Goal: Information Seeking & Learning: Check status

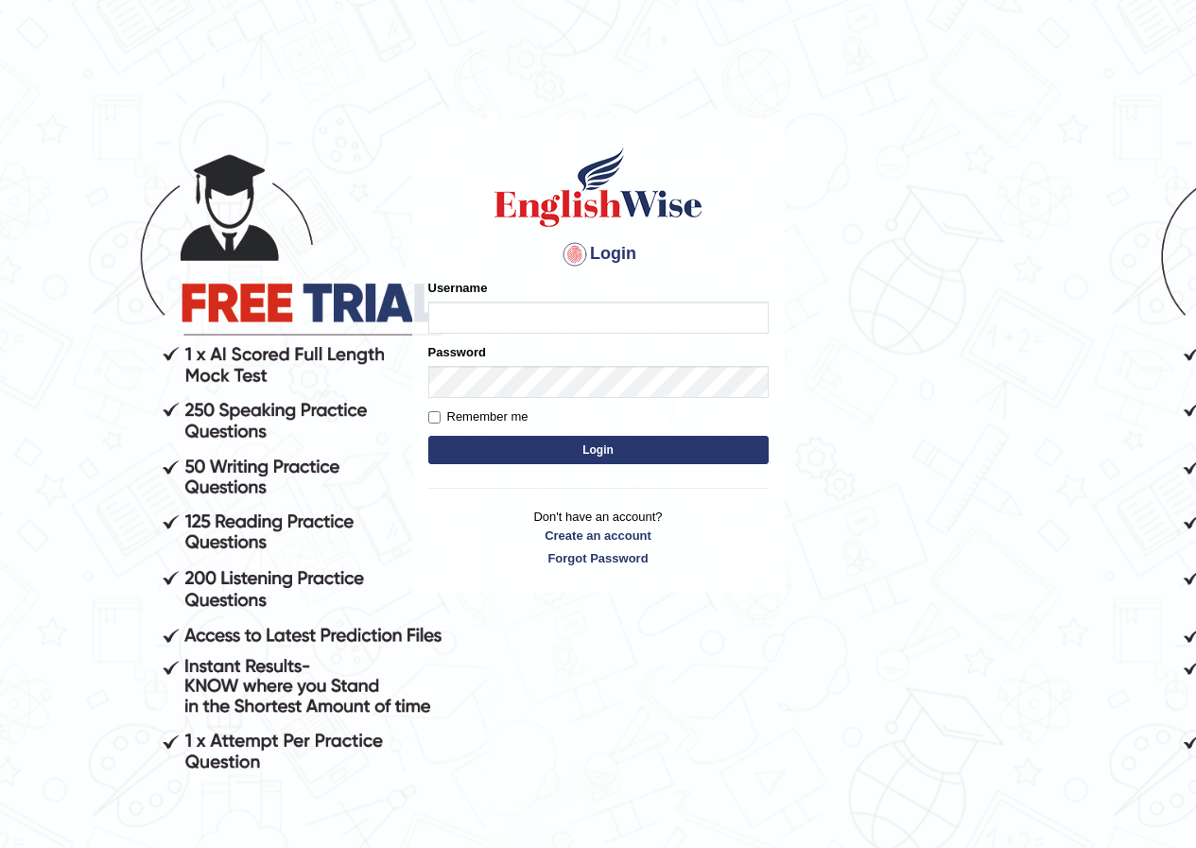
click at [480, 311] on input "Username" at bounding box center [598, 318] width 340 height 32
type input "pujan_parramatta"
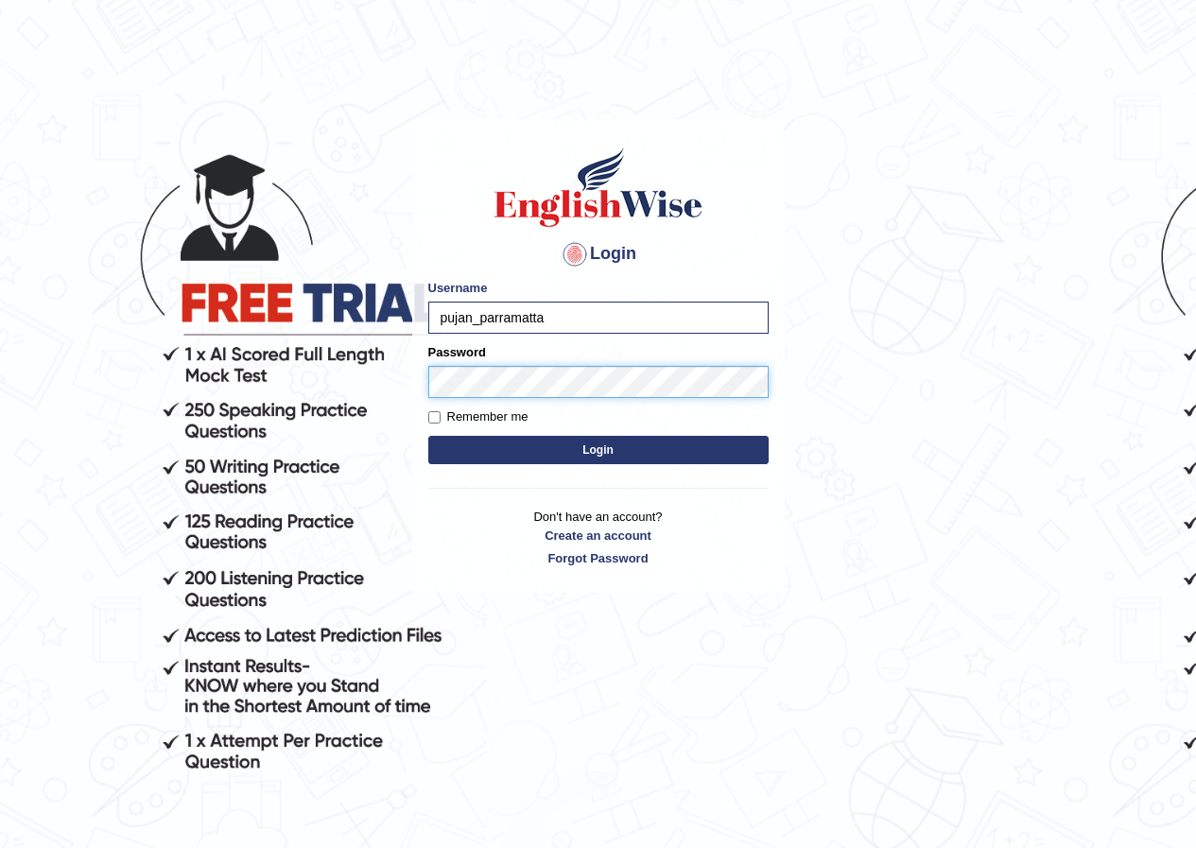
click at [428, 436] on button "Login" at bounding box center [598, 450] width 340 height 28
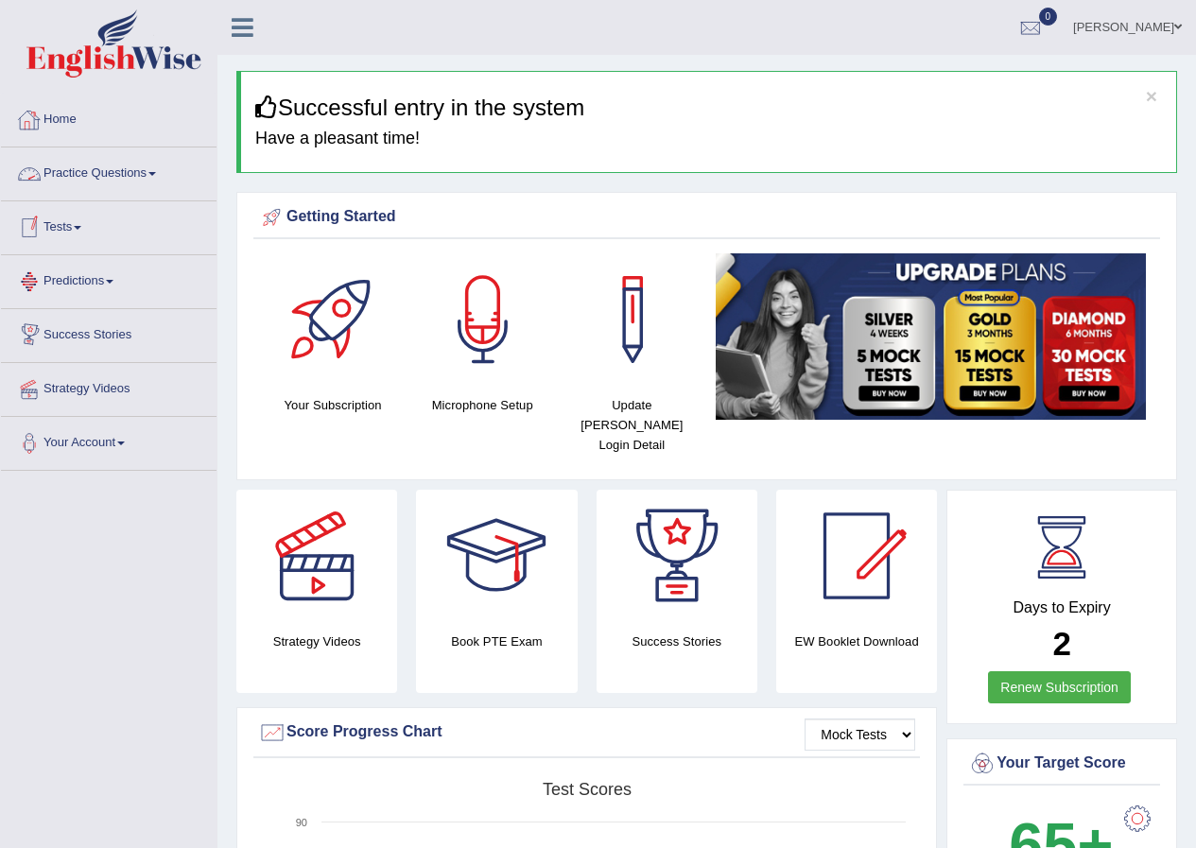
click at [123, 178] on link "Practice Questions" at bounding box center [109, 170] width 216 height 47
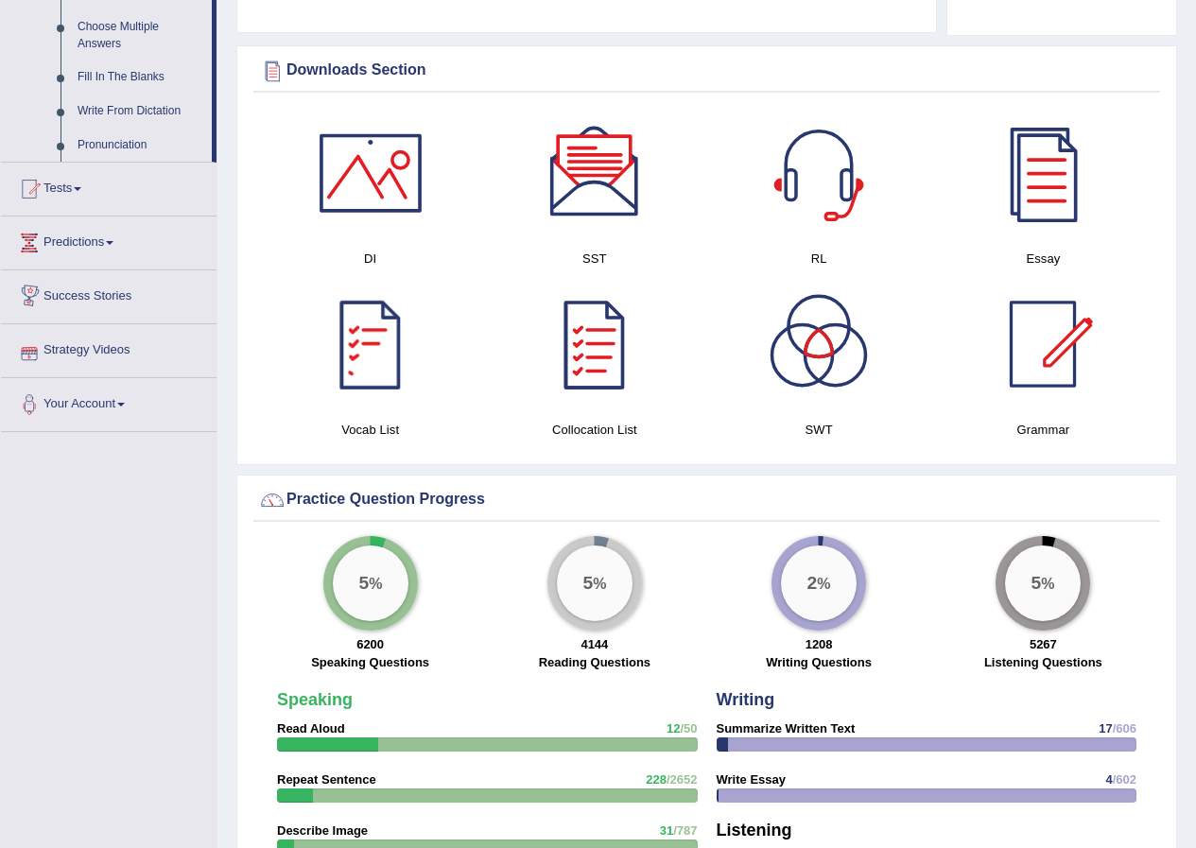
scroll to position [945, 0]
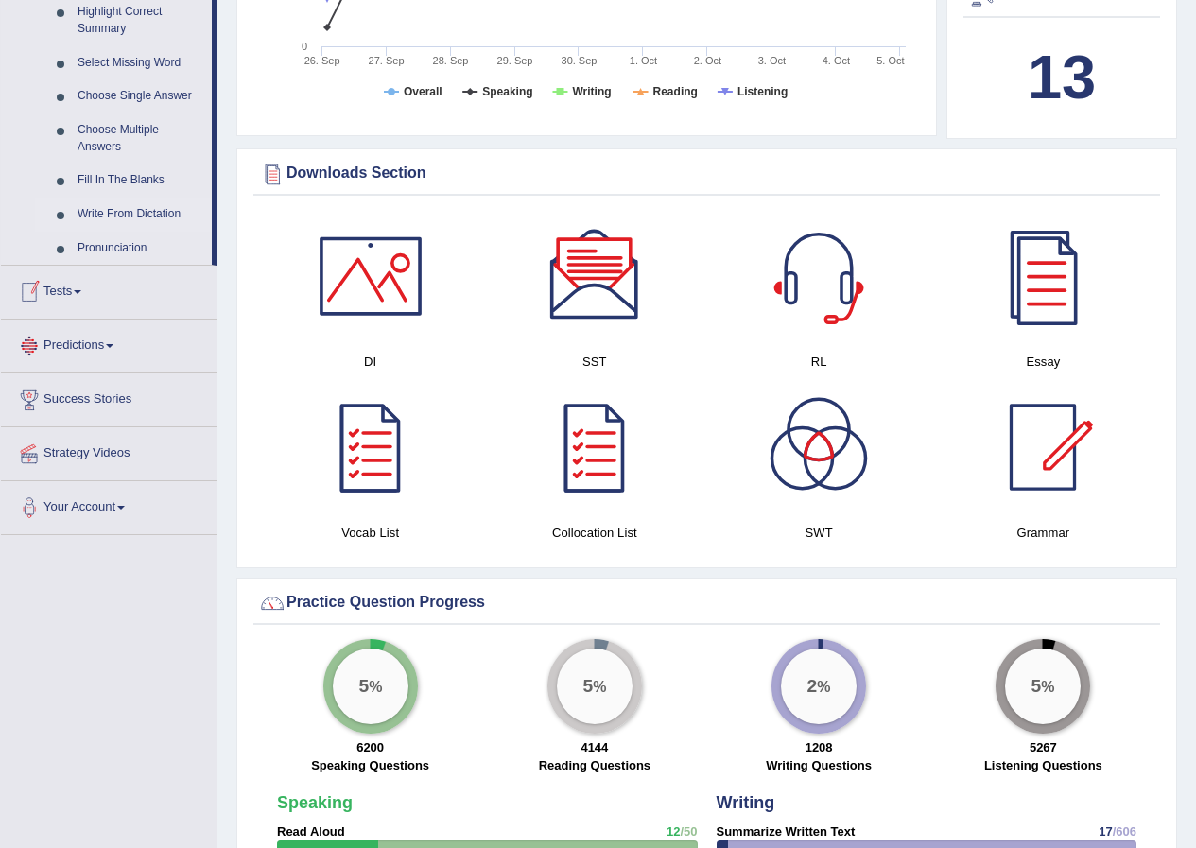
click at [127, 211] on link "Write From Dictation" at bounding box center [140, 215] width 143 height 34
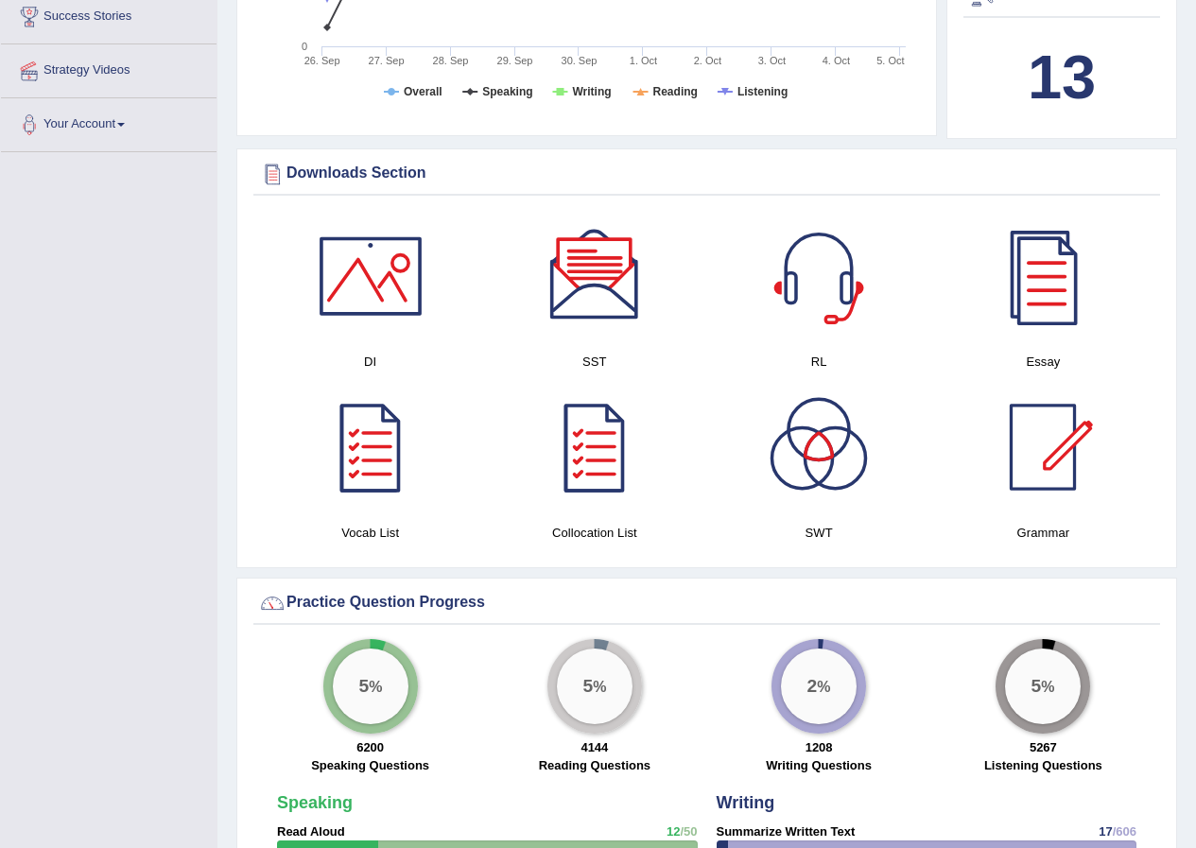
scroll to position [398, 0]
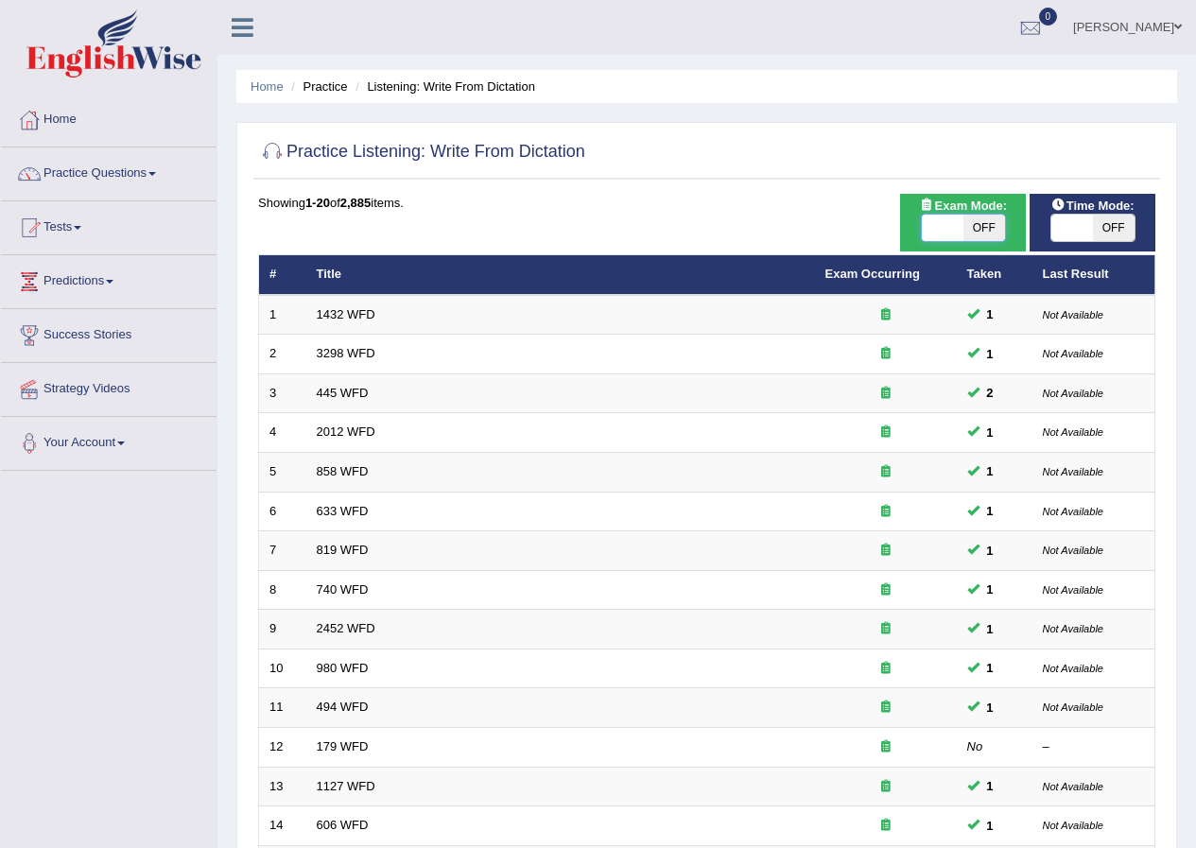
click at [941, 219] on span at bounding box center [943, 228] width 42 height 26
checkbox input "true"
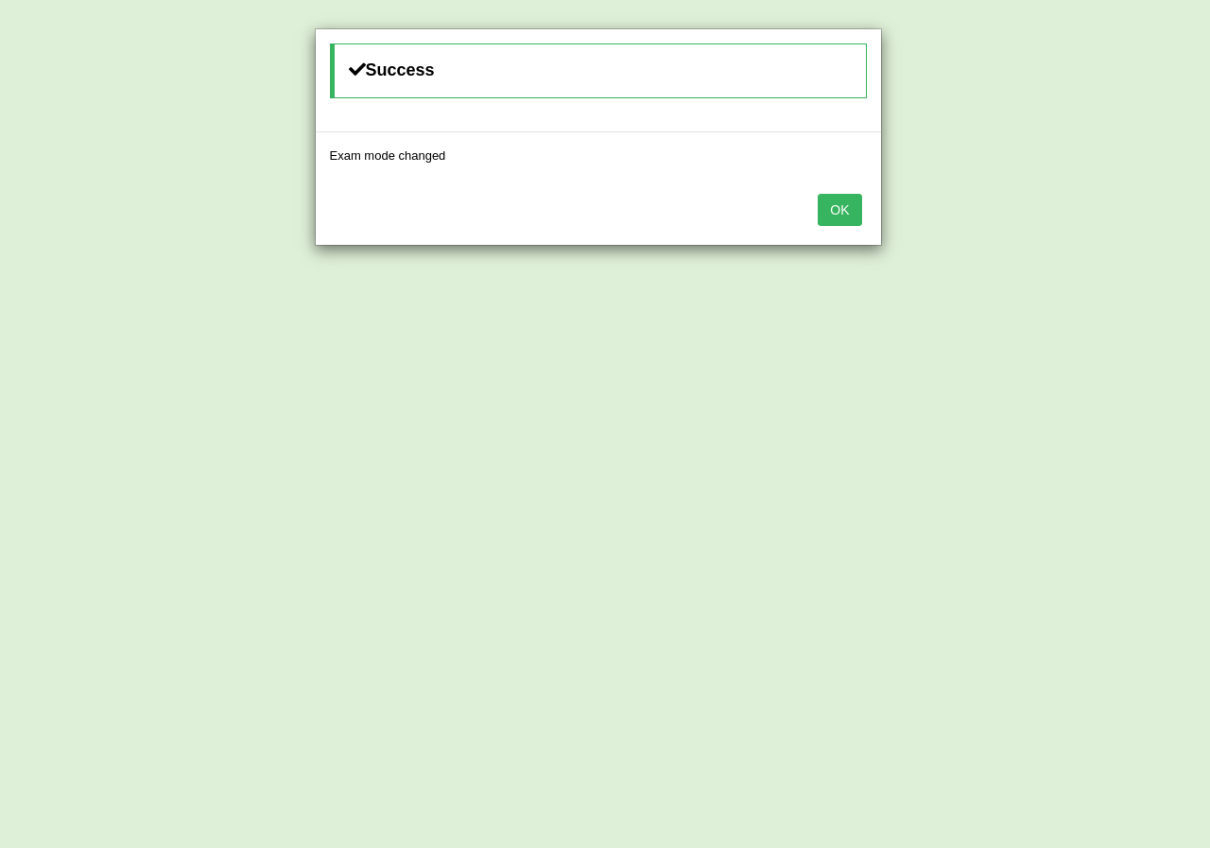
click at [852, 222] on button "OK" at bounding box center [839, 210] width 43 height 32
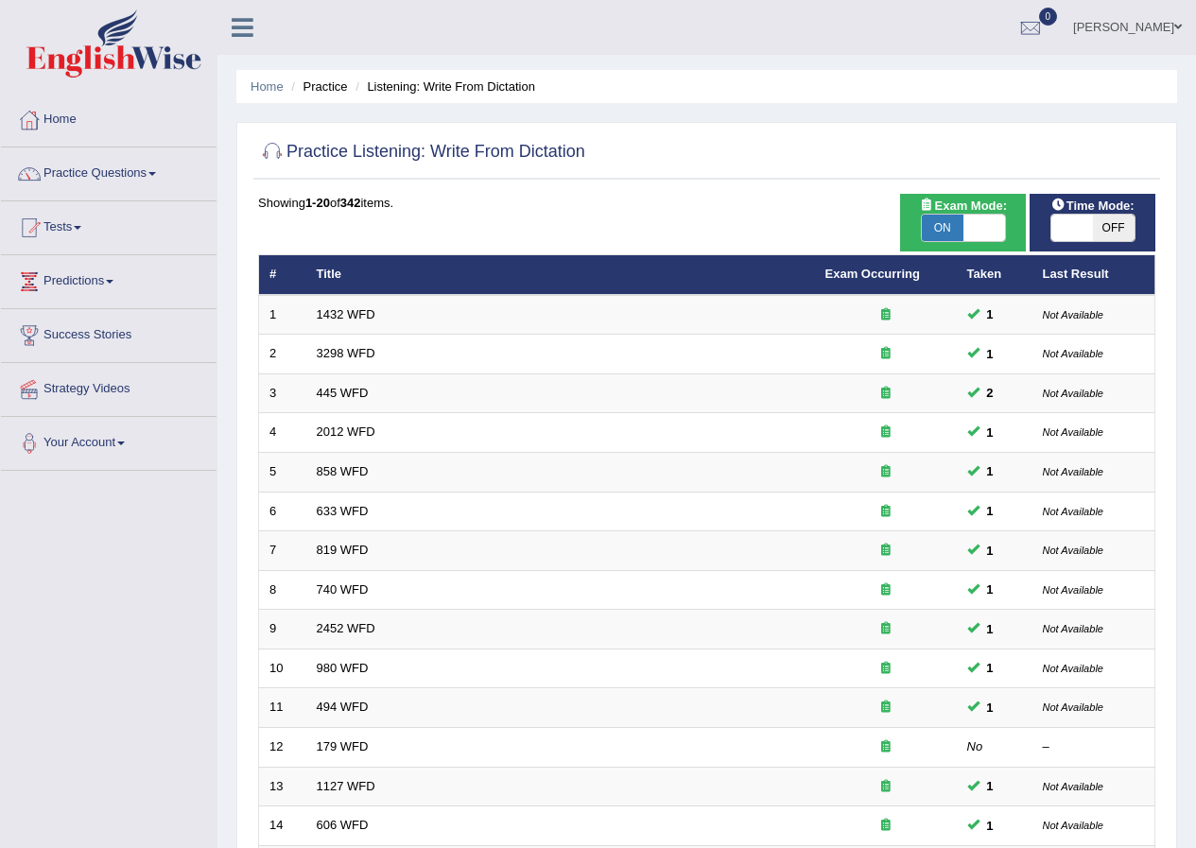
click at [1073, 225] on span at bounding box center [1072, 228] width 42 height 26
checkbox input "true"
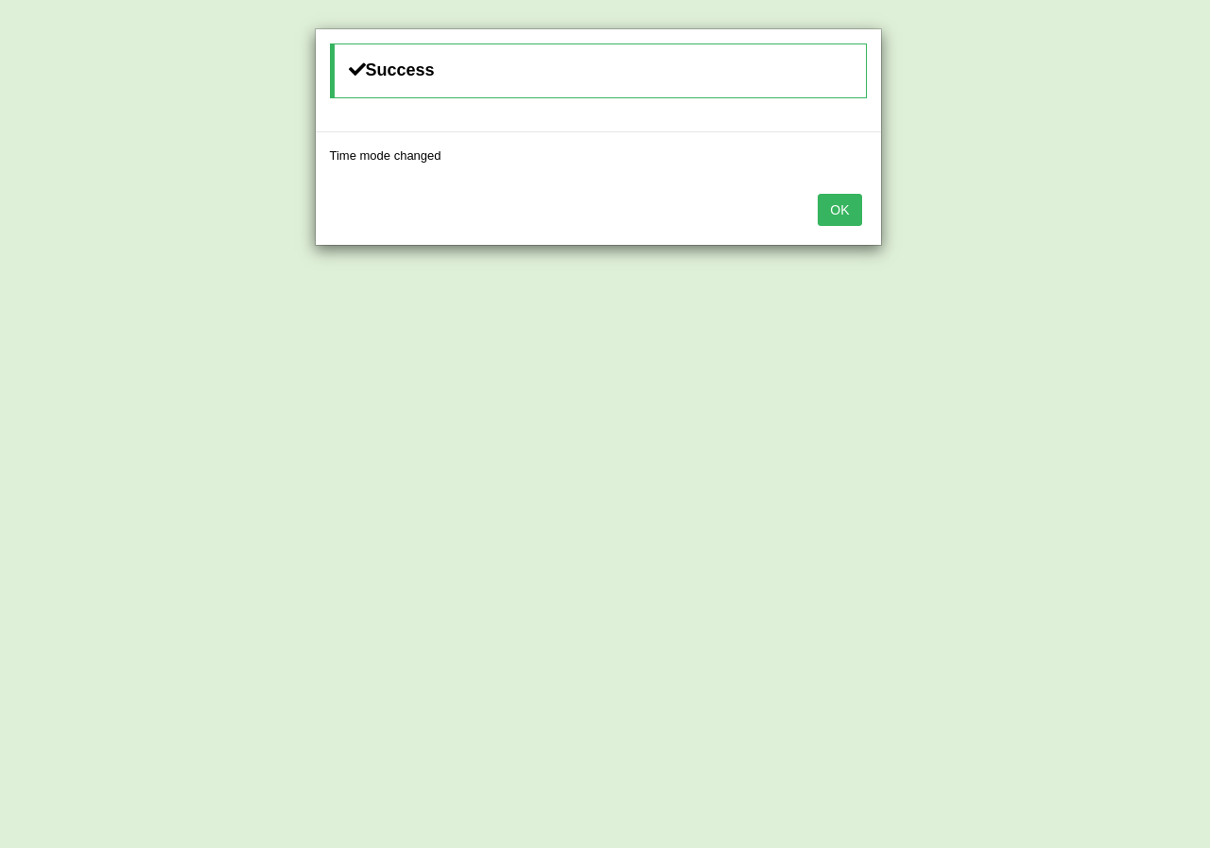
click at [851, 216] on button "OK" at bounding box center [839, 210] width 43 height 32
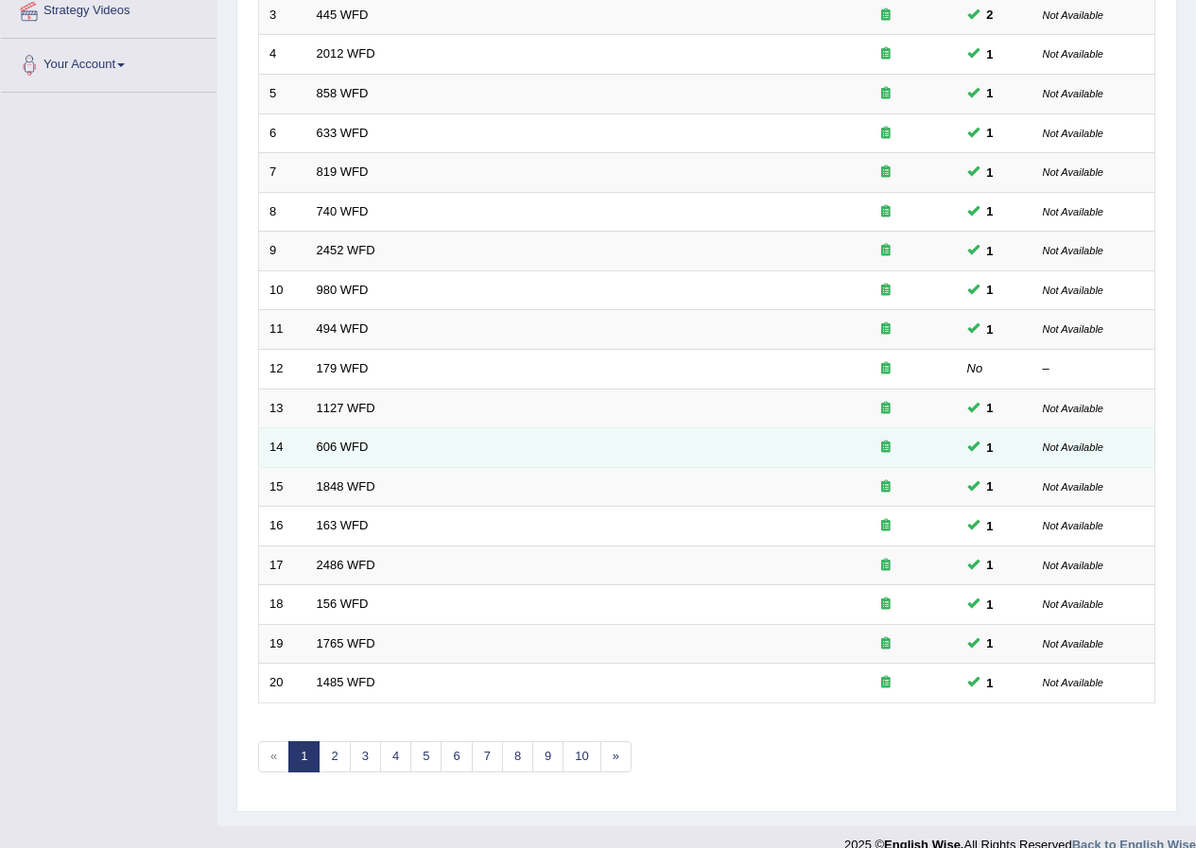
scroll to position [404, 0]
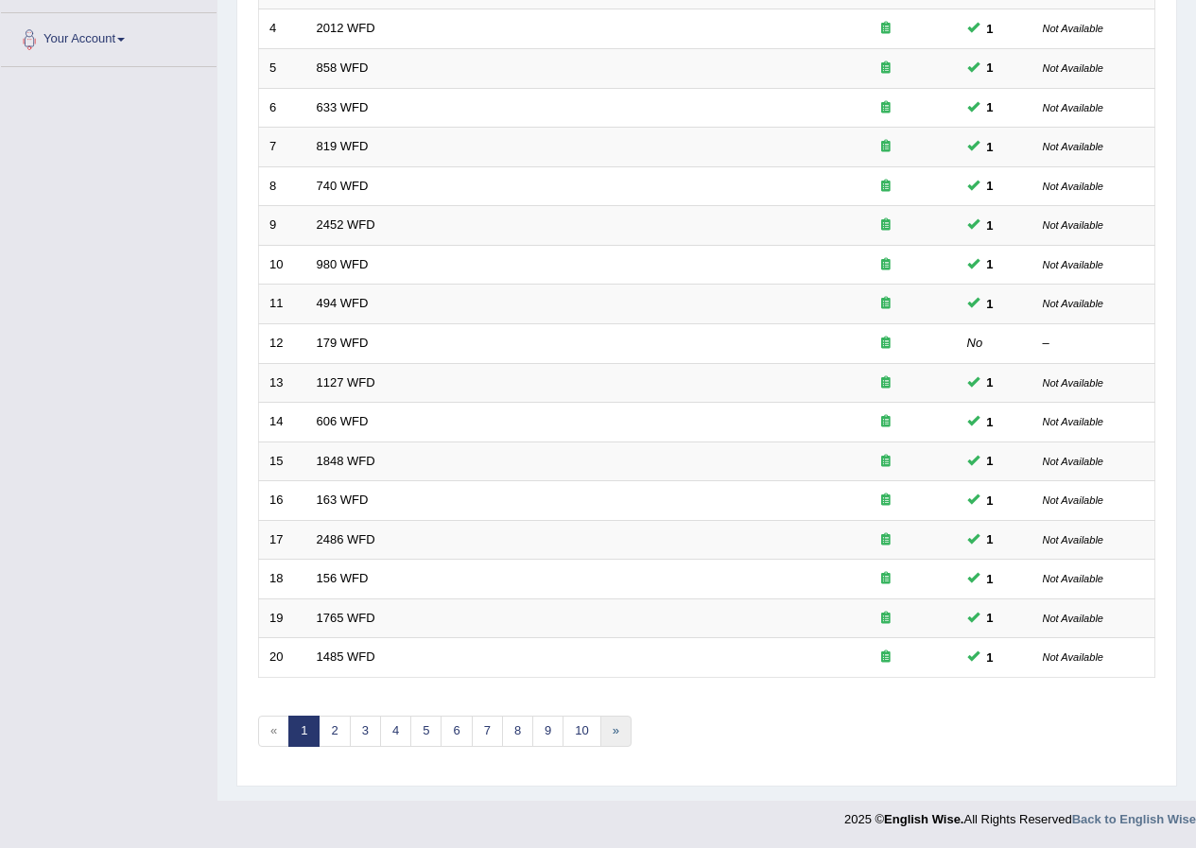
click at [603, 740] on link "»" at bounding box center [615, 731] width 31 height 31
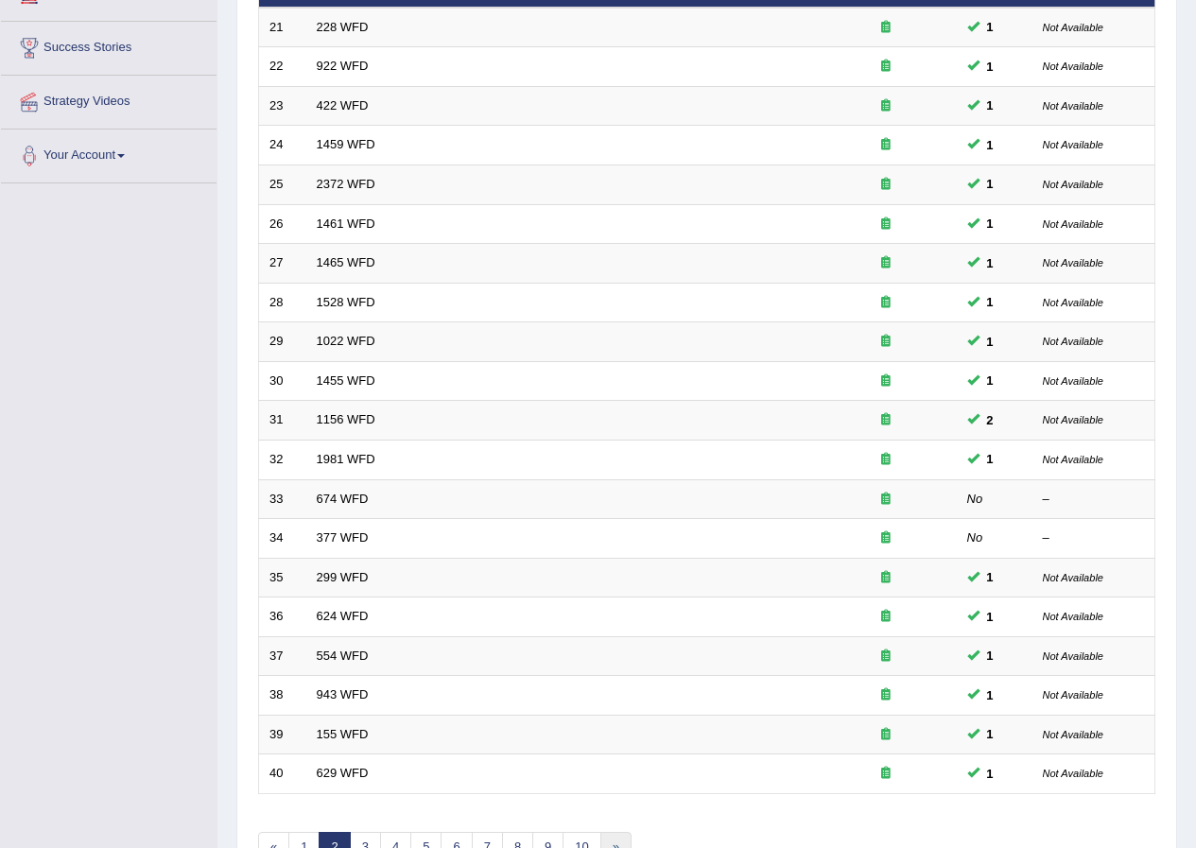
scroll to position [404, 0]
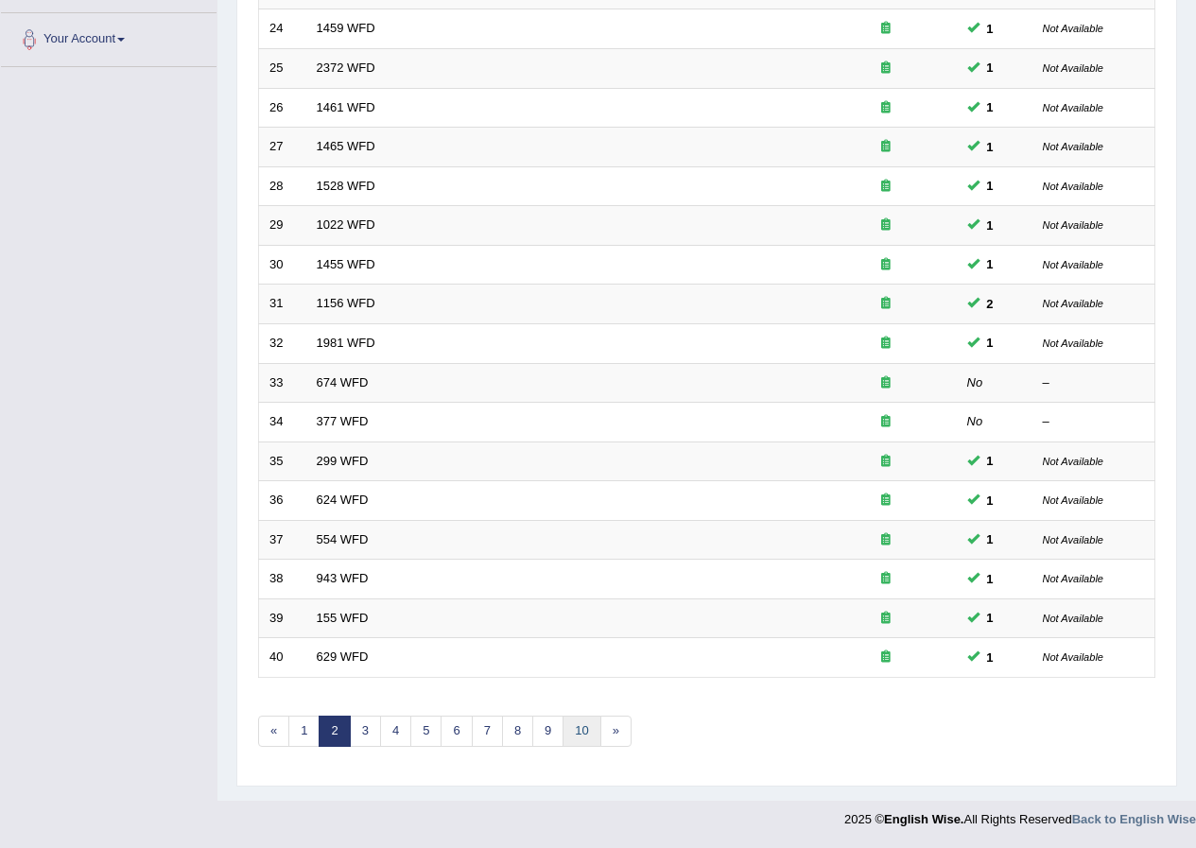
click at [595, 728] on link "10" at bounding box center [581, 731] width 38 height 31
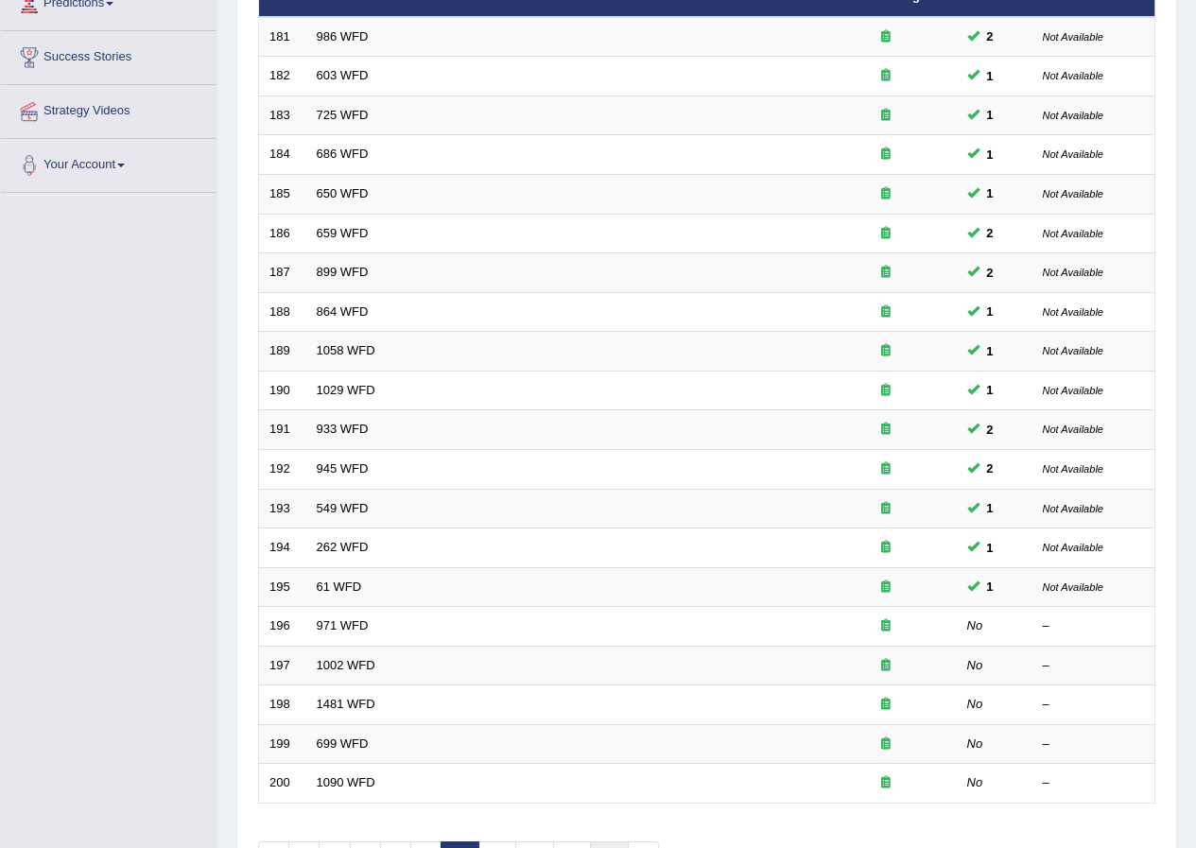
scroll to position [404, 0]
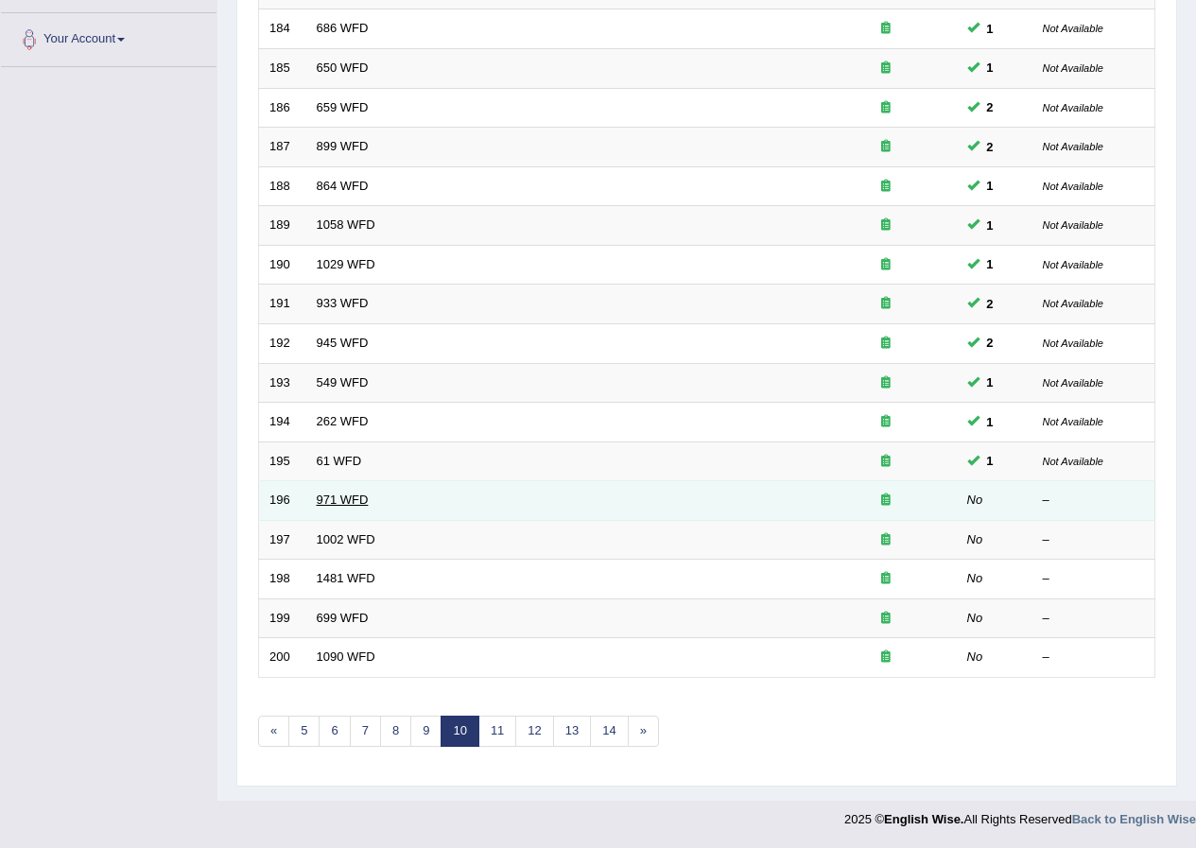
click at [354, 507] on link "971 WFD" at bounding box center [343, 499] width 52 height 14
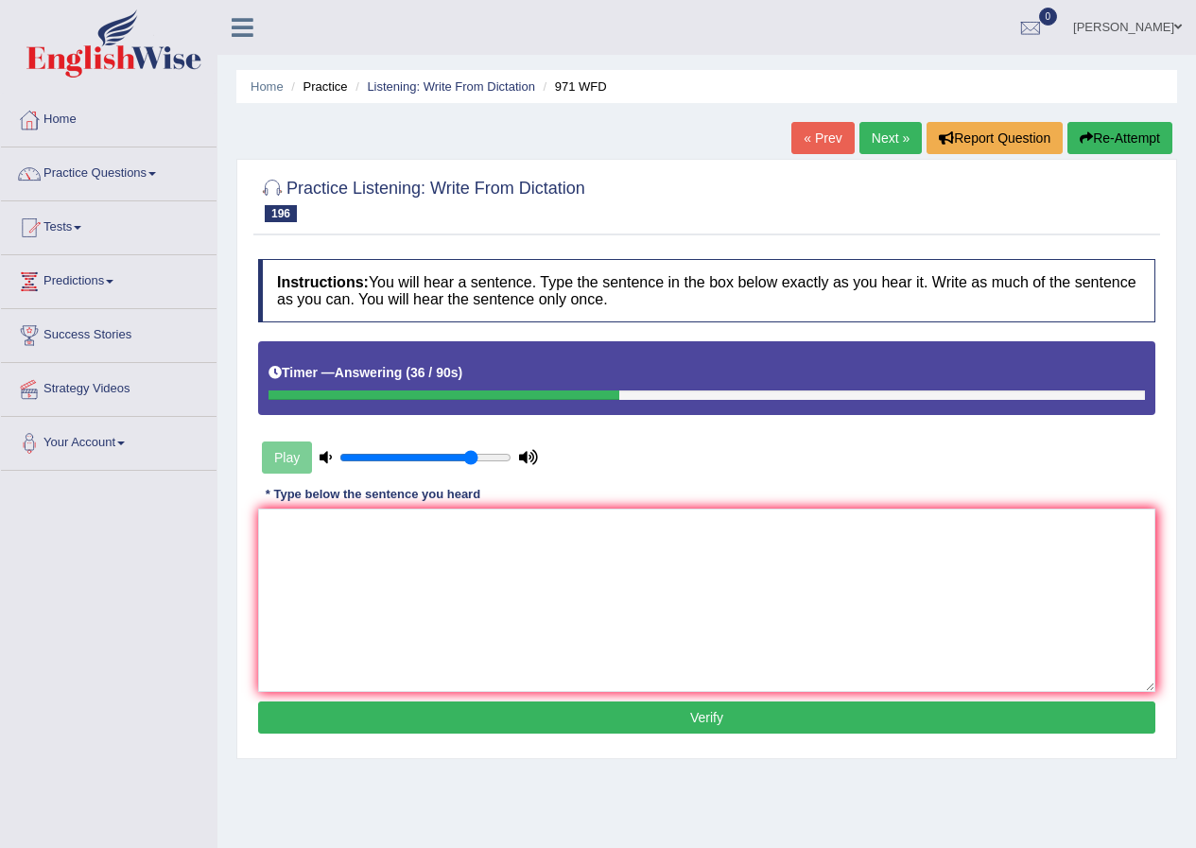
click at [1115, 136] on button "Re-Attempt" at bounding box center [1119, 138] width 105 height 32
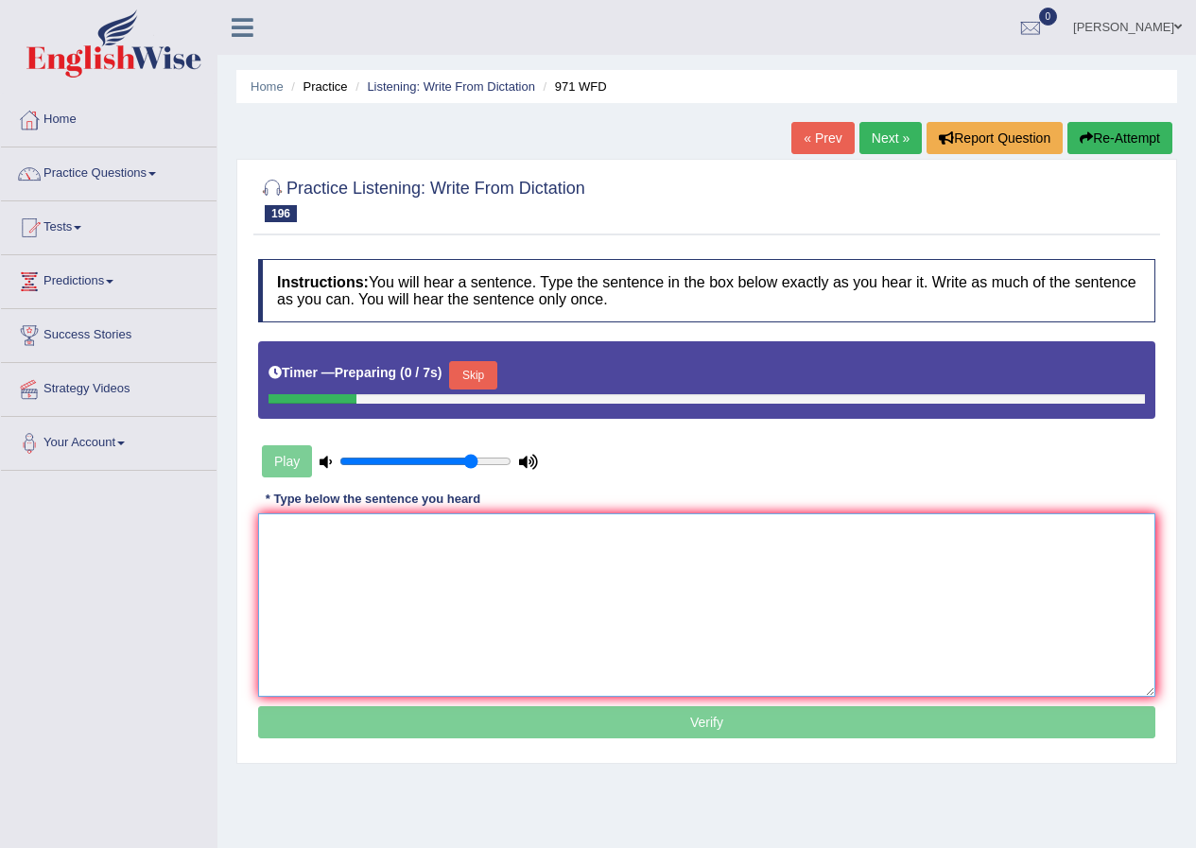
click at [803, 575] on textarea at bounding box center [706, 604] width 897 height 183
click at [484, 376] on button "Skip" at bounding box center [472, 375] width 47 height 28
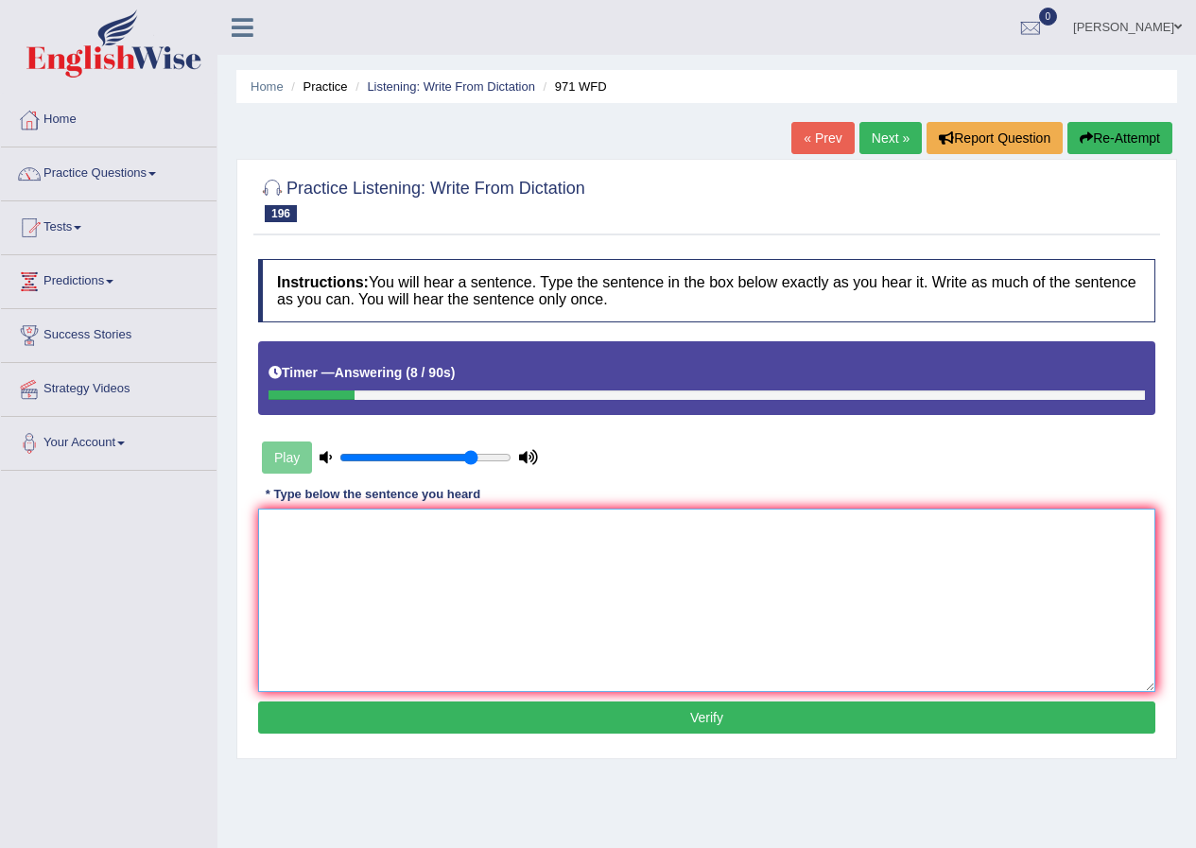
click at [509, 530] on textarea at bounding box center [706, 600] width 897 height 183
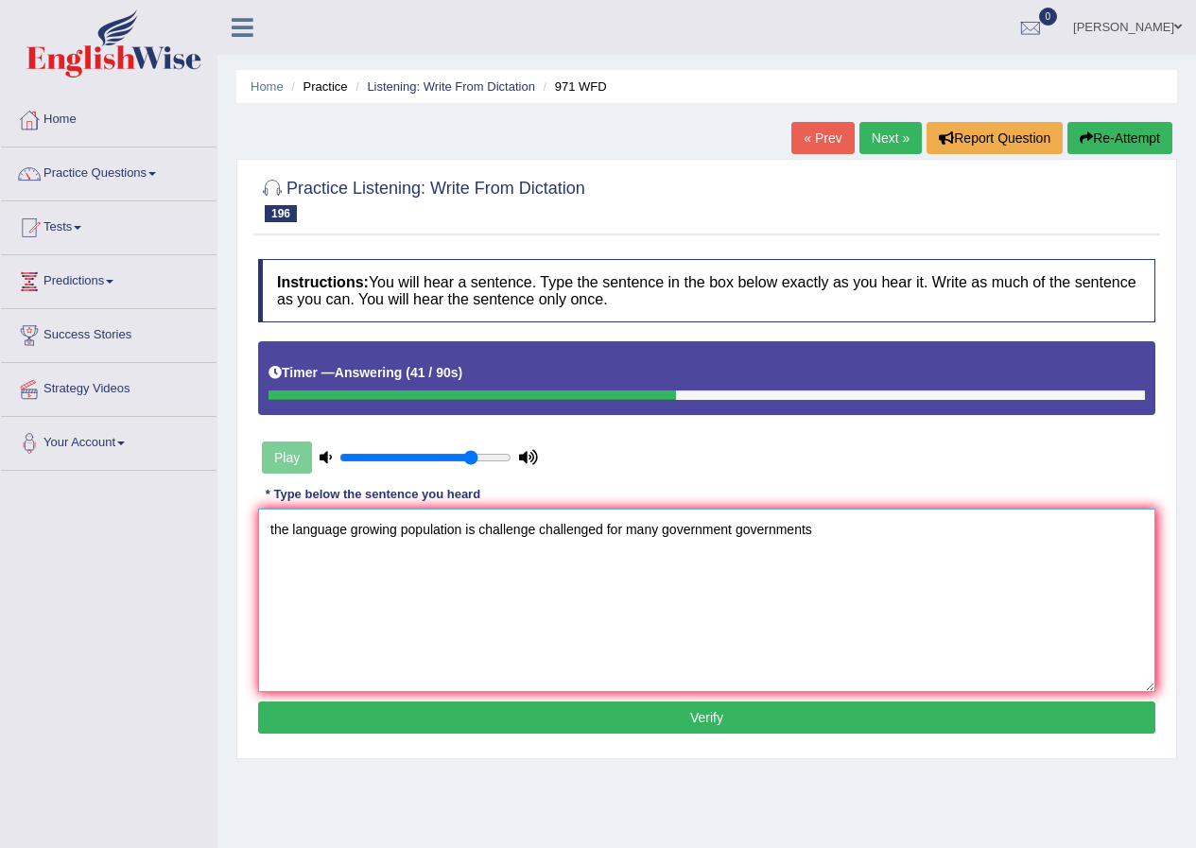
type textarea "the language growing population is challenge challenged for many government gov…"
click at [565, 717] on button "Verify" at bounding box center [706, 717] width 897 height 32
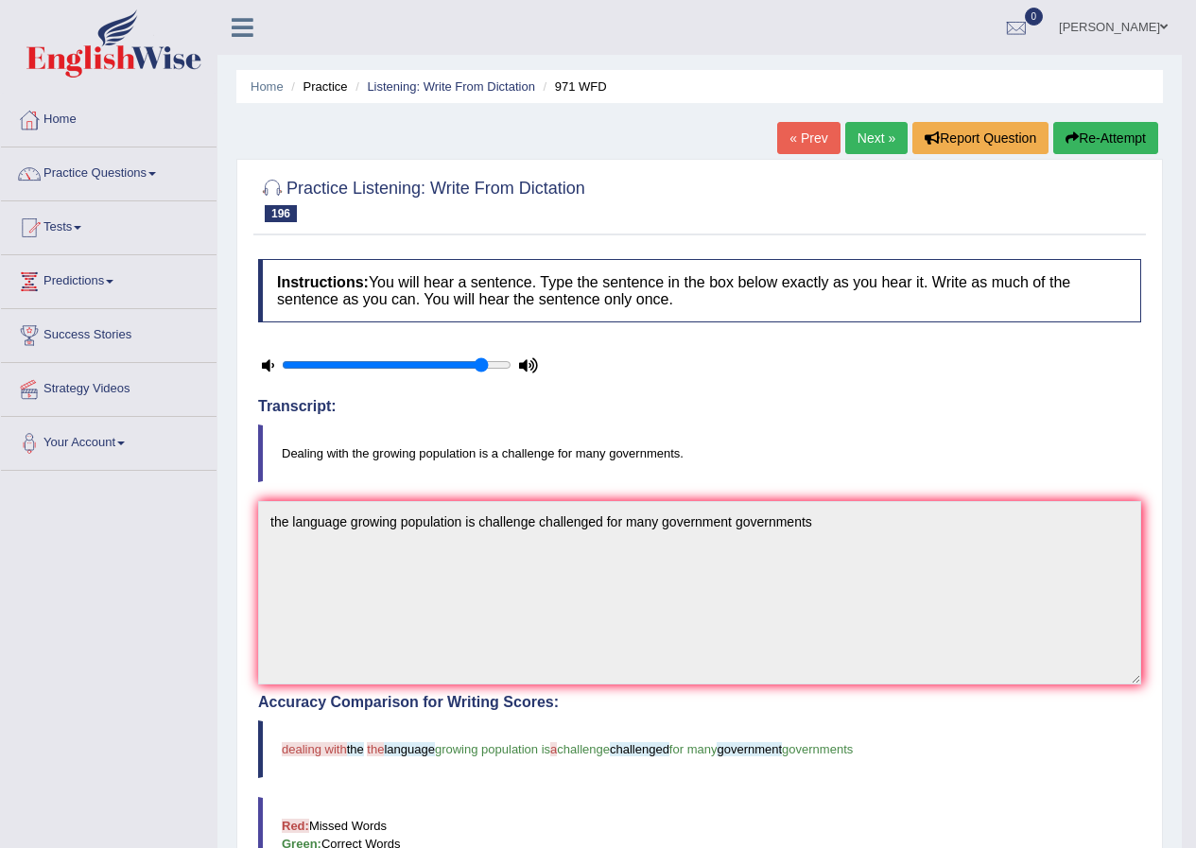
type input "0.9"
click at [486, 369] on input "range" at bounding box center [397, 364] width 230 height 15
click at [1098, 130] on button "Re-Attempt" at bounding box center [1105, 138] width 105 height 32
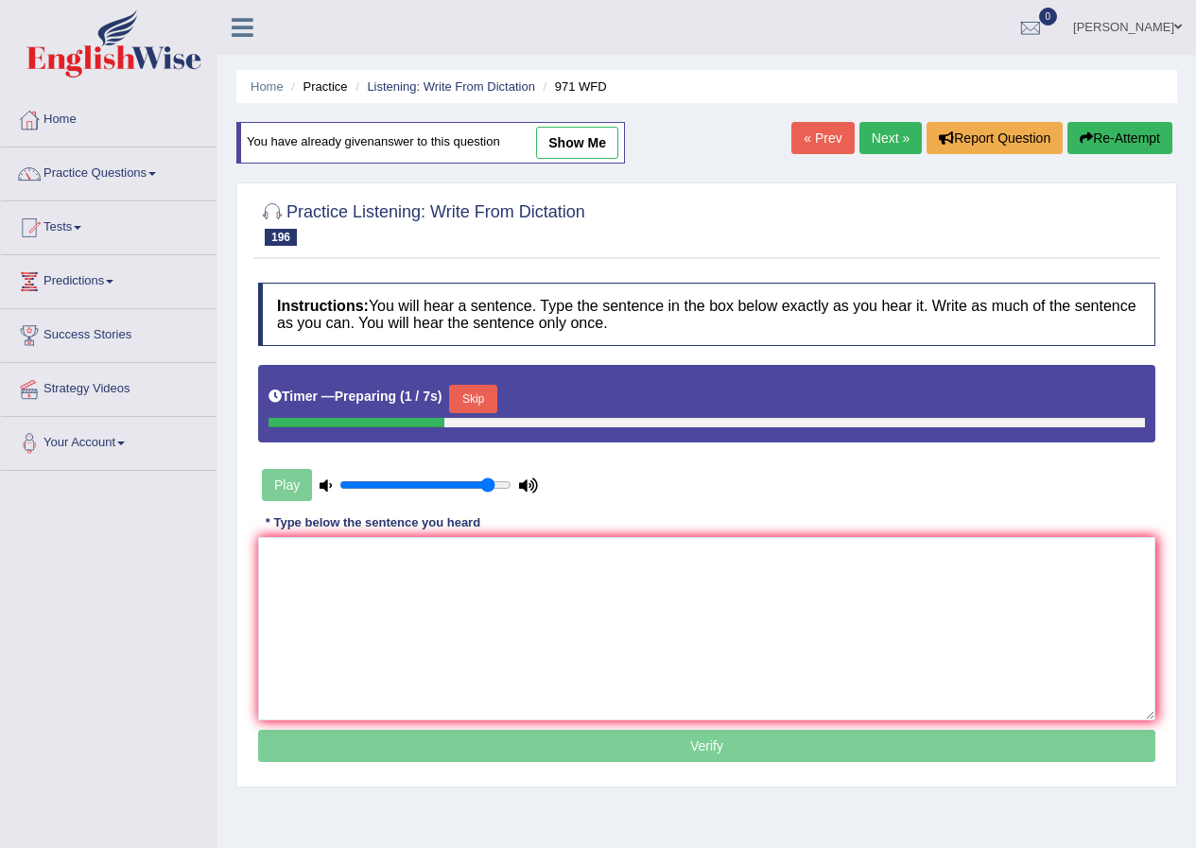
click at [480, 395] on button "Skip" at bounding box center [472, 399] width 47 height 28
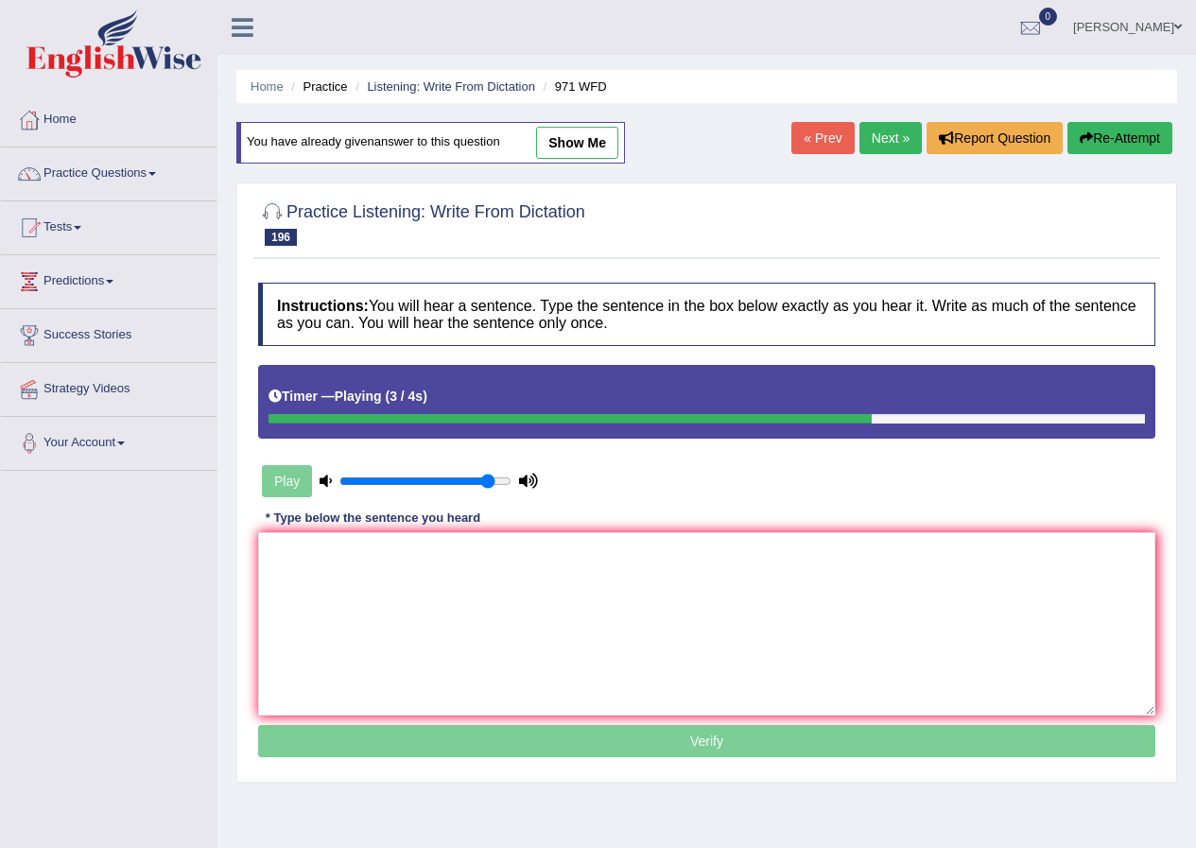
click at [570, 147] on link "show me" at bounding box center [577, 143] width 82 height 32
type textarea "the language growing population is challenge challenged for many government gov…"
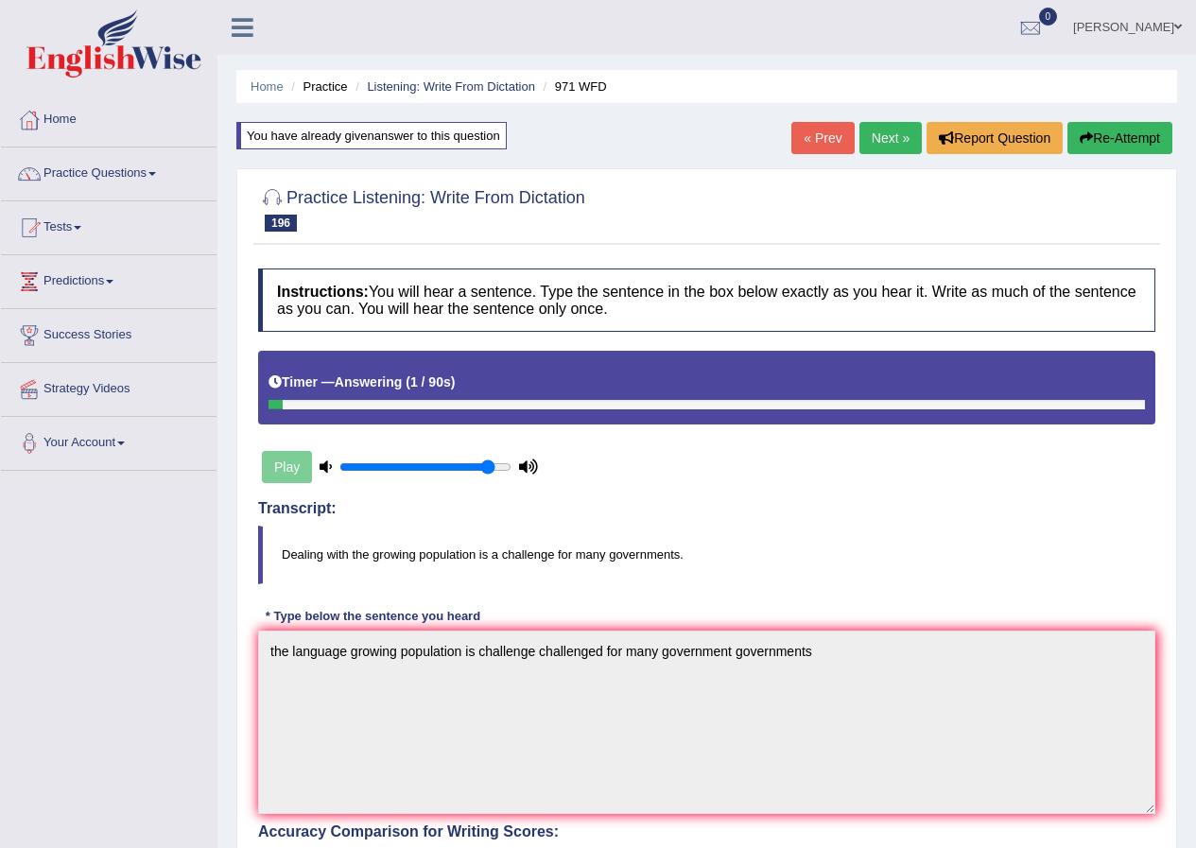
click at [875, 145] on link "Next »" at bounding box center [890, 138] width 62 height 32
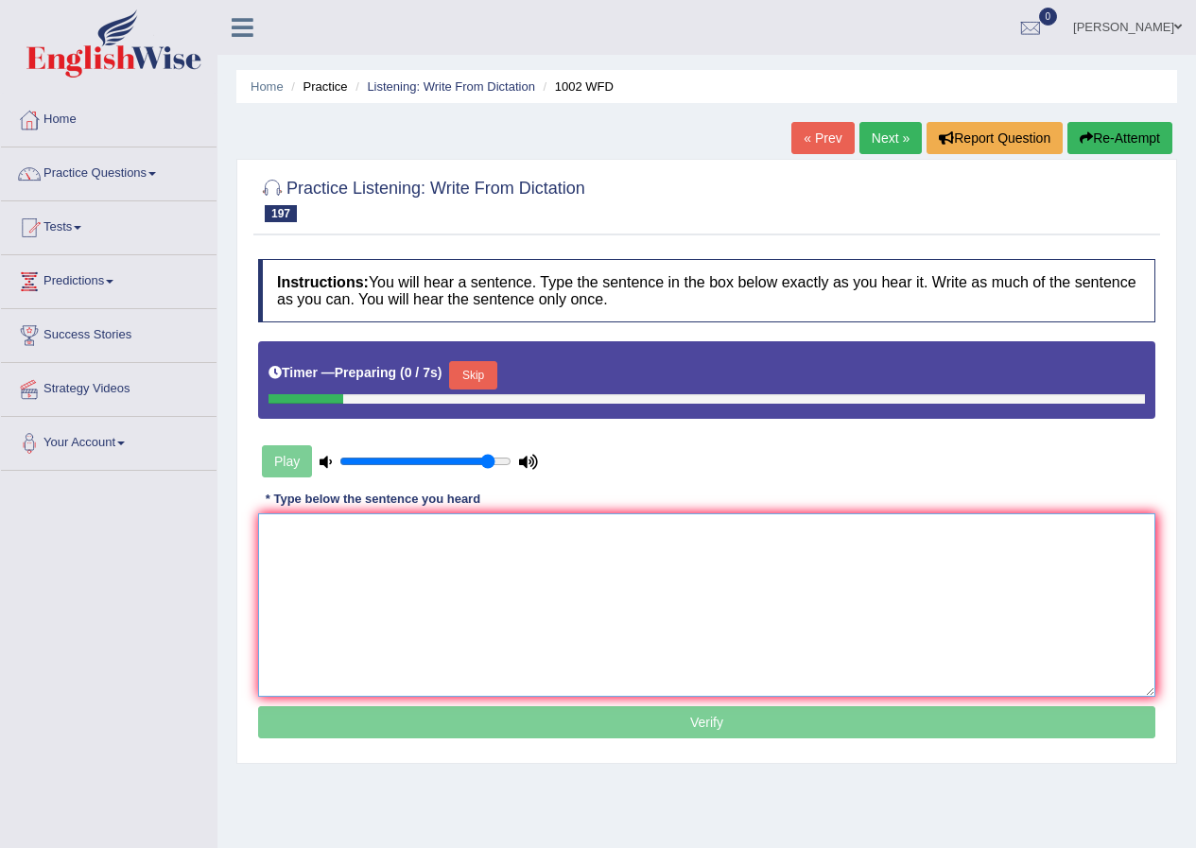
click at [654, 567] on textarea at bounding box center [706, 604] width 897 height 183
click at [480, 383] on button "Skip" at bounding box center [472, 375] width 47 height 28
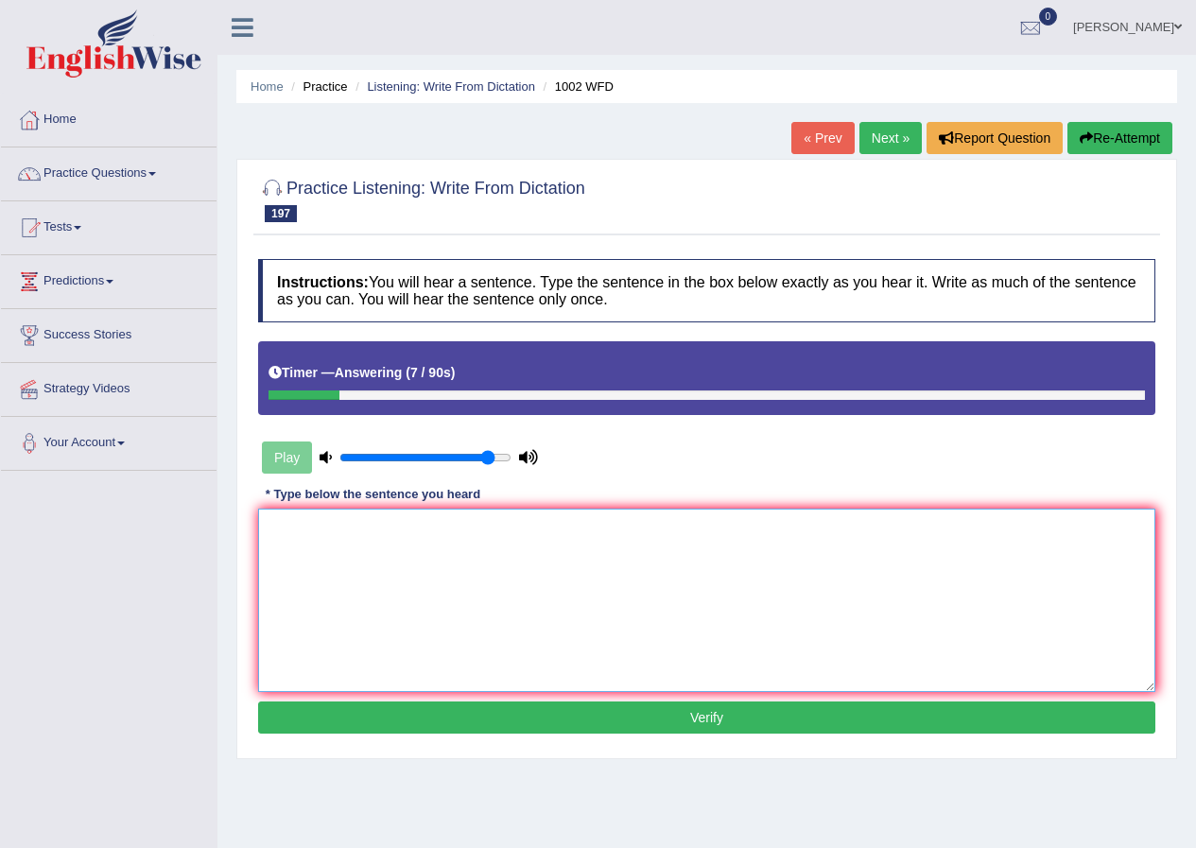
click at [661, 678] on textarea at bounding box center [706, 600] width 897 height 183
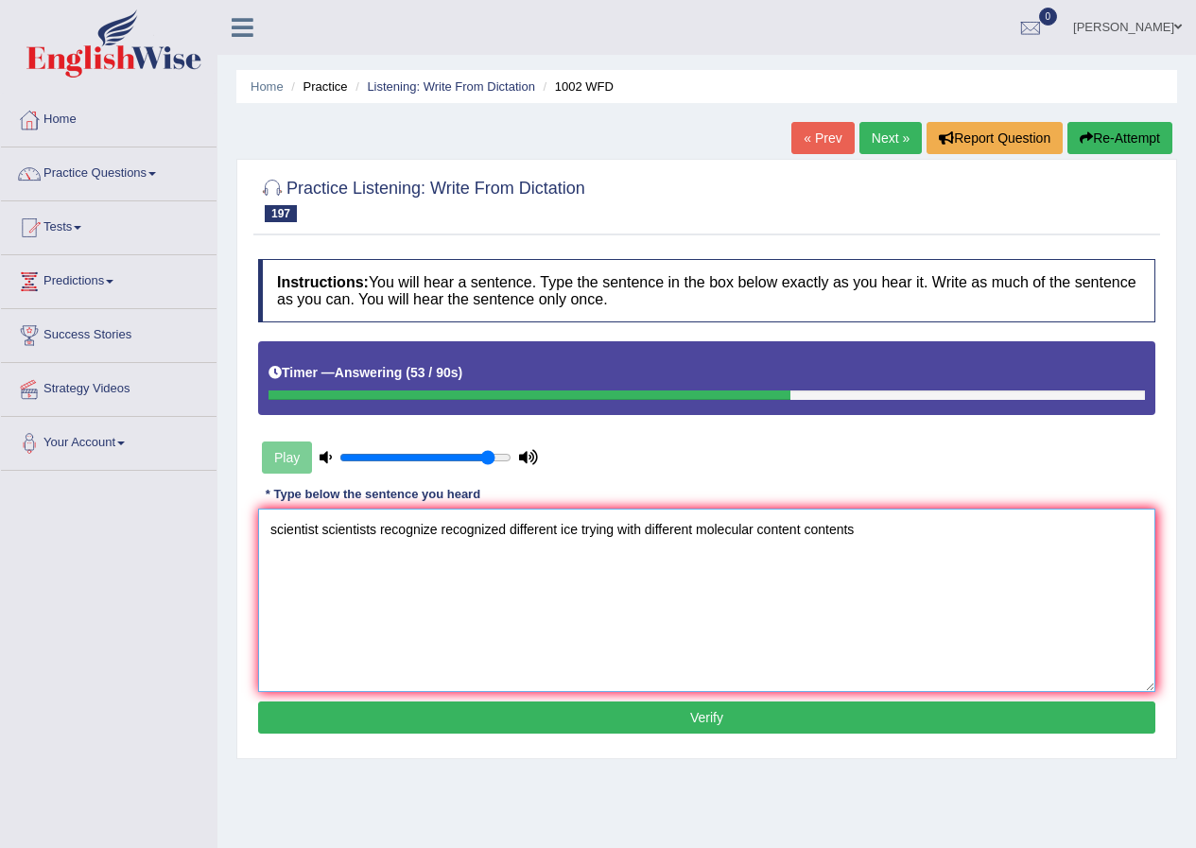
type textarea "scientist scientists recognize recognized different ice trying with different m…"
click at [943, 725] on button "Verify" at bounding box center [706, 717] width 897 height 32
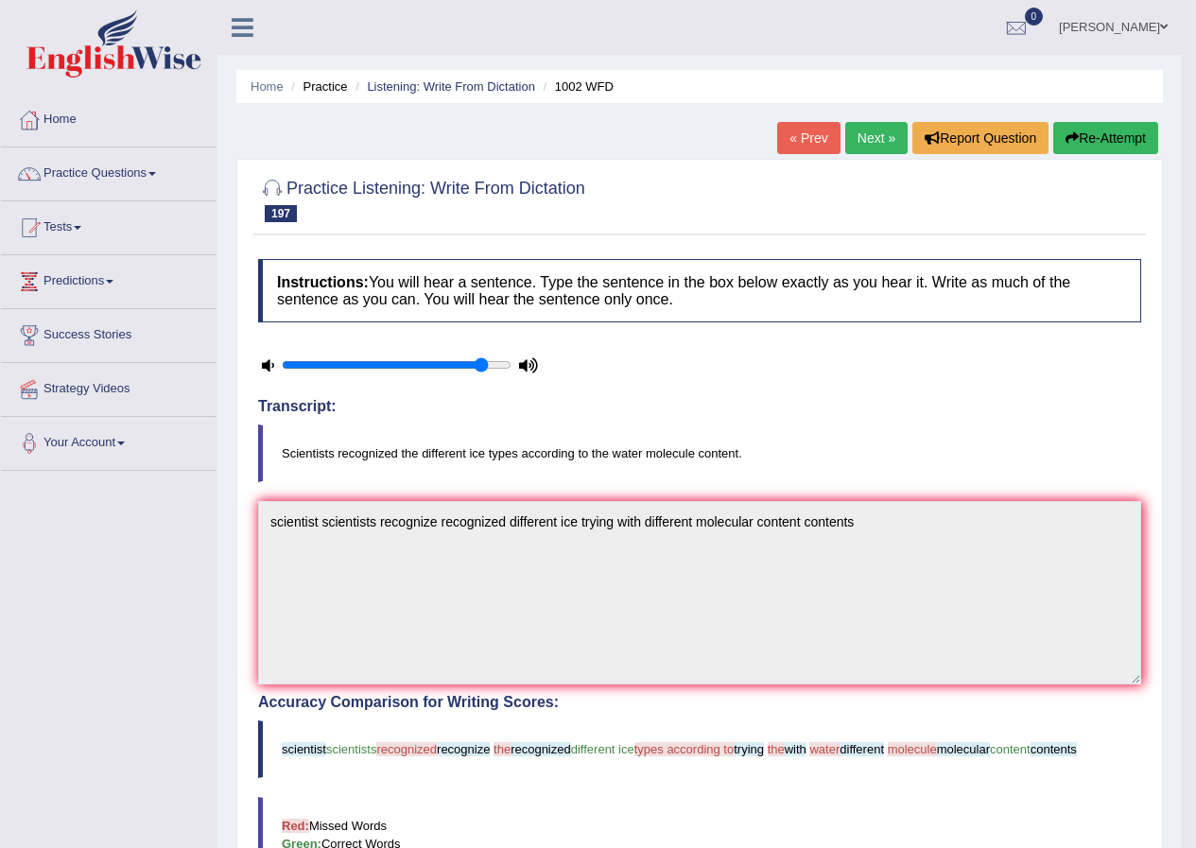
click at [1074, 129] on button "Re-Attempt" at bounding box center [1105, 138] width 105 height 32
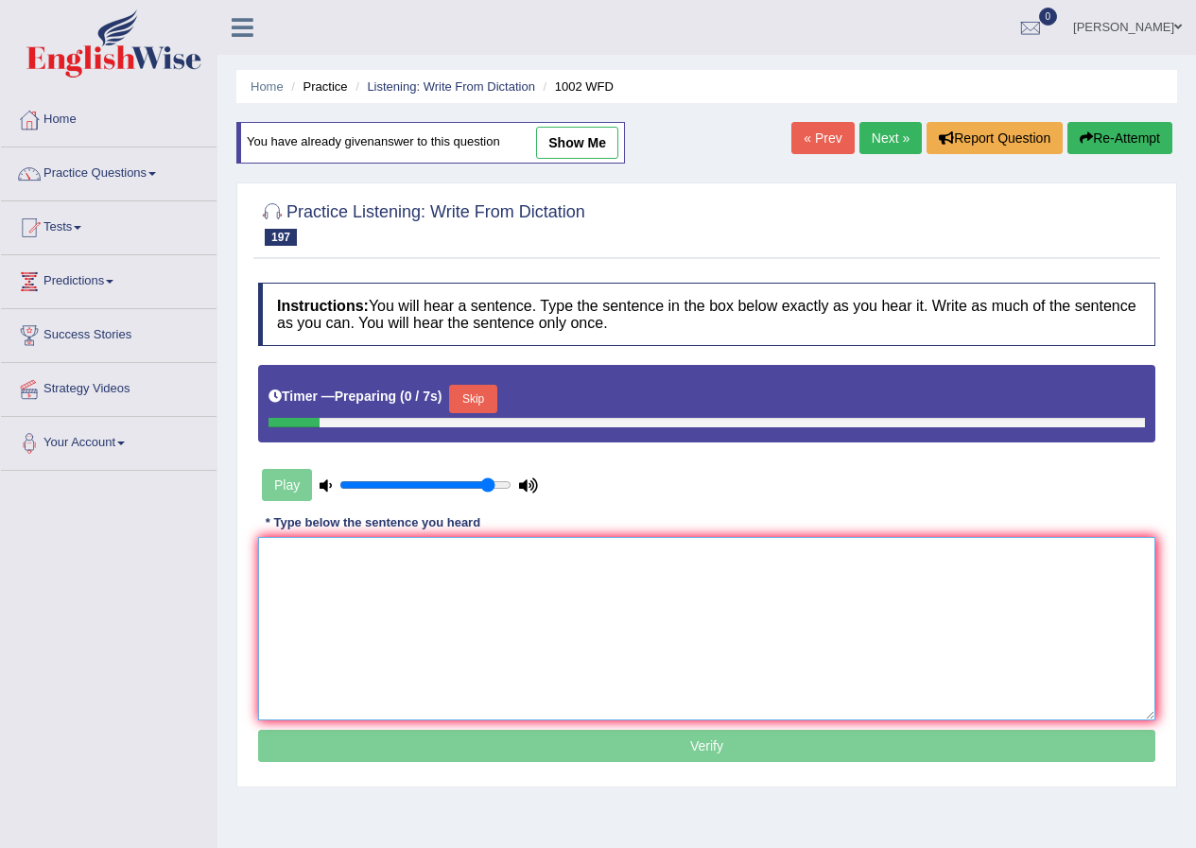
click at [724, 602] on textarea at bounding box center [706, 628] width 897 height 183
click at [491, 396] on button "Skip" at bounding box center [472, 399] width 47 height 28
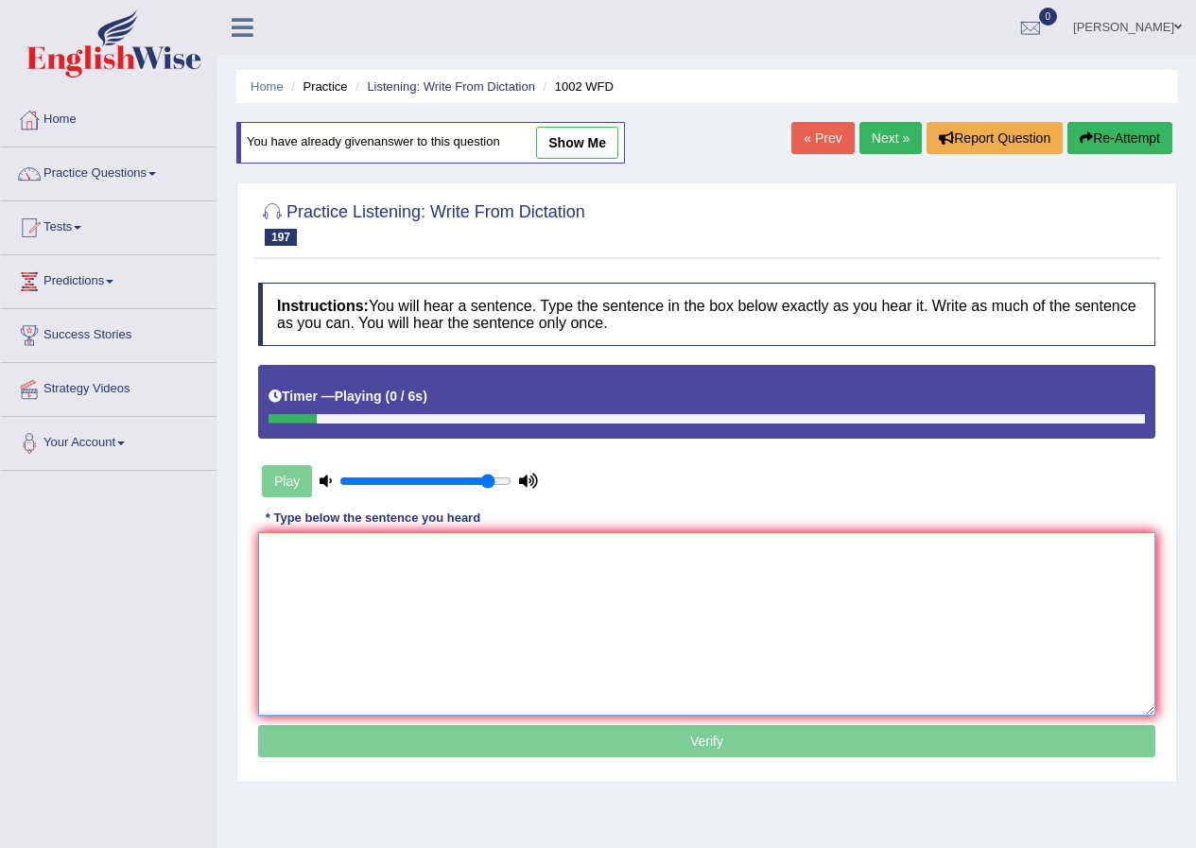
click at [457, 580] on textarea at bounding box center [706, 623] width 897 height 183
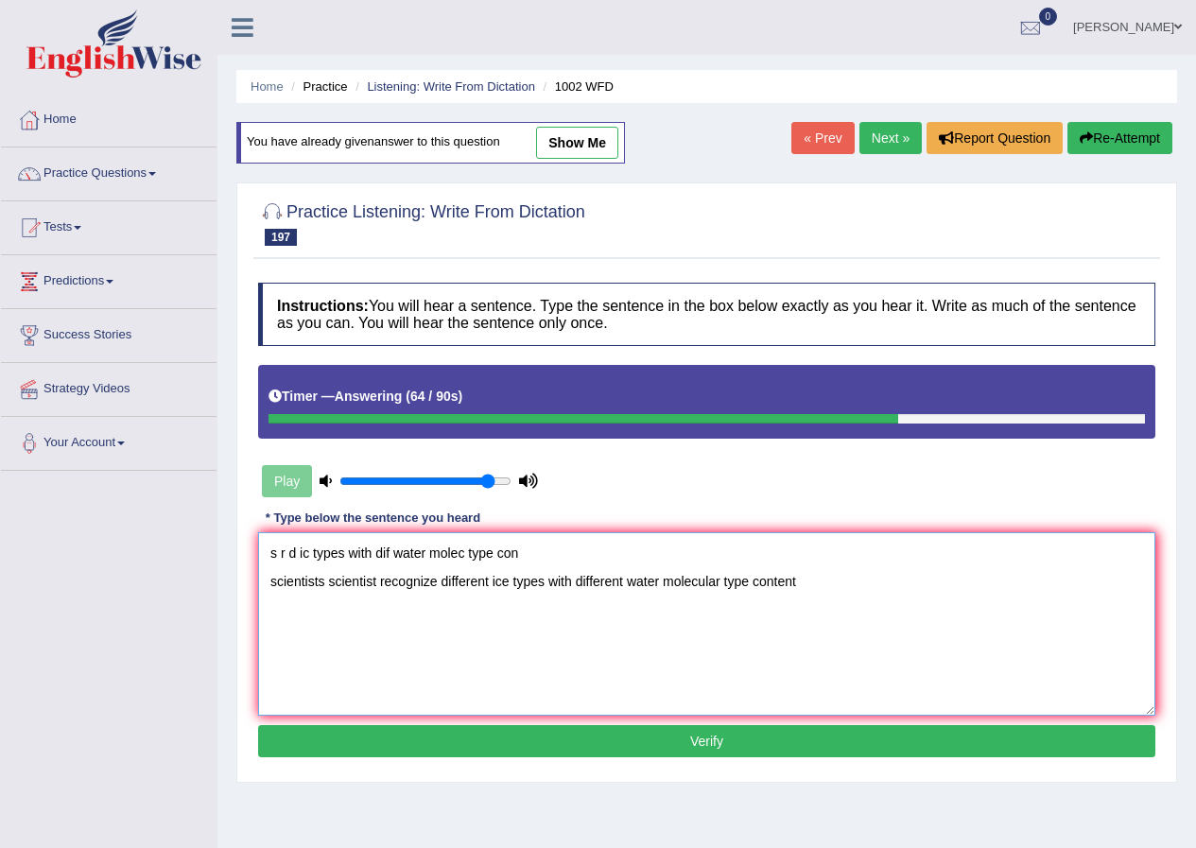
type textarea "s r d ic types with dif water molec type con scientists scientist recognize dif…"
click at [657, 746] on button "Verify" at bounding box center [706, 741] width 897 height 32
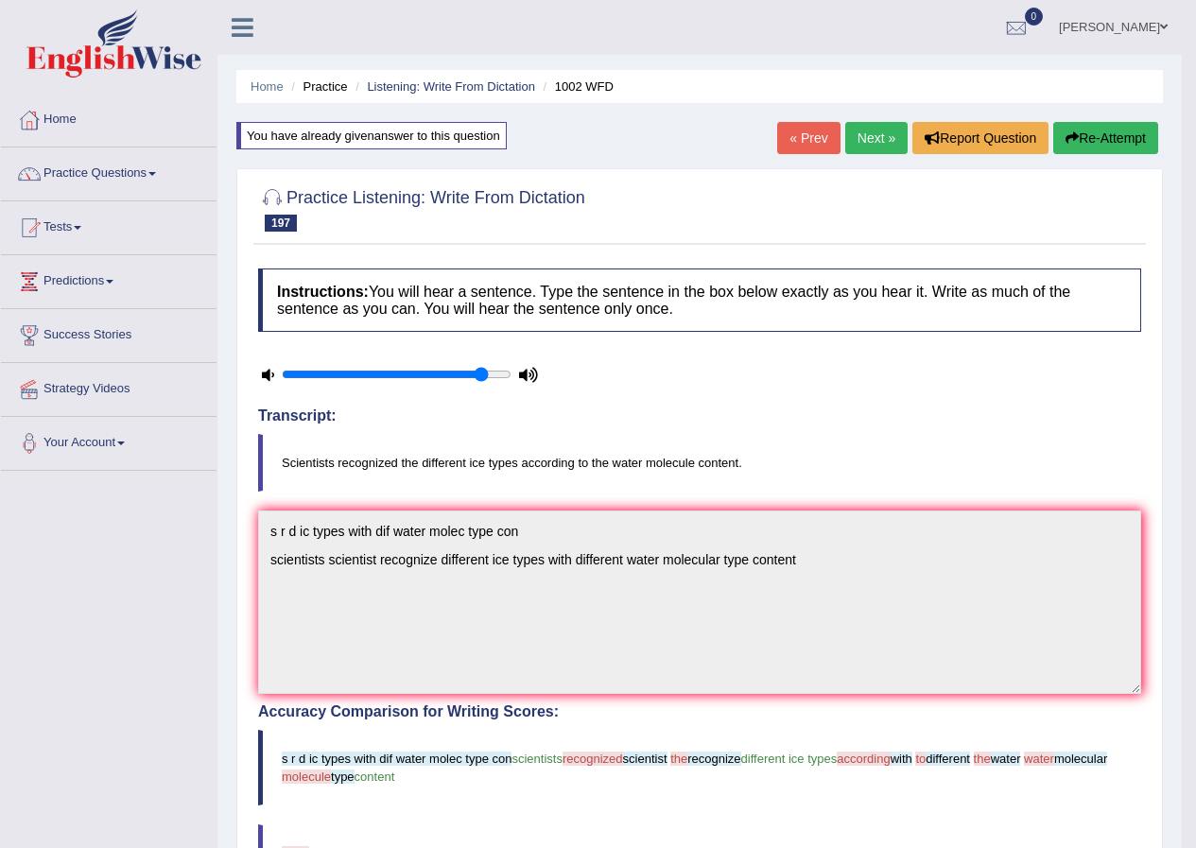
click at [1116, 139] on button "Re-Attempt" at bounding box center [1105, 138] width 105 height 32
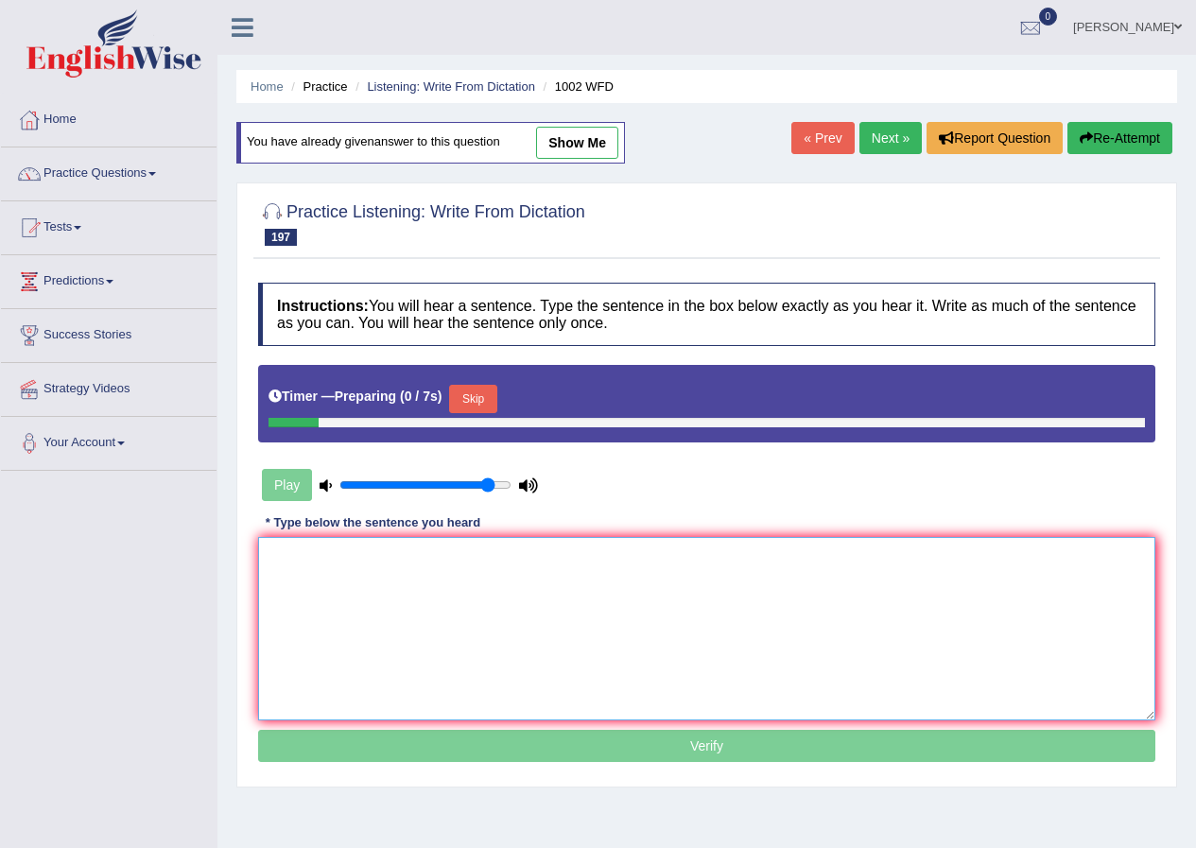
click at [831, 561] on textarea at bounding box center [706, 628] width 897 height 183
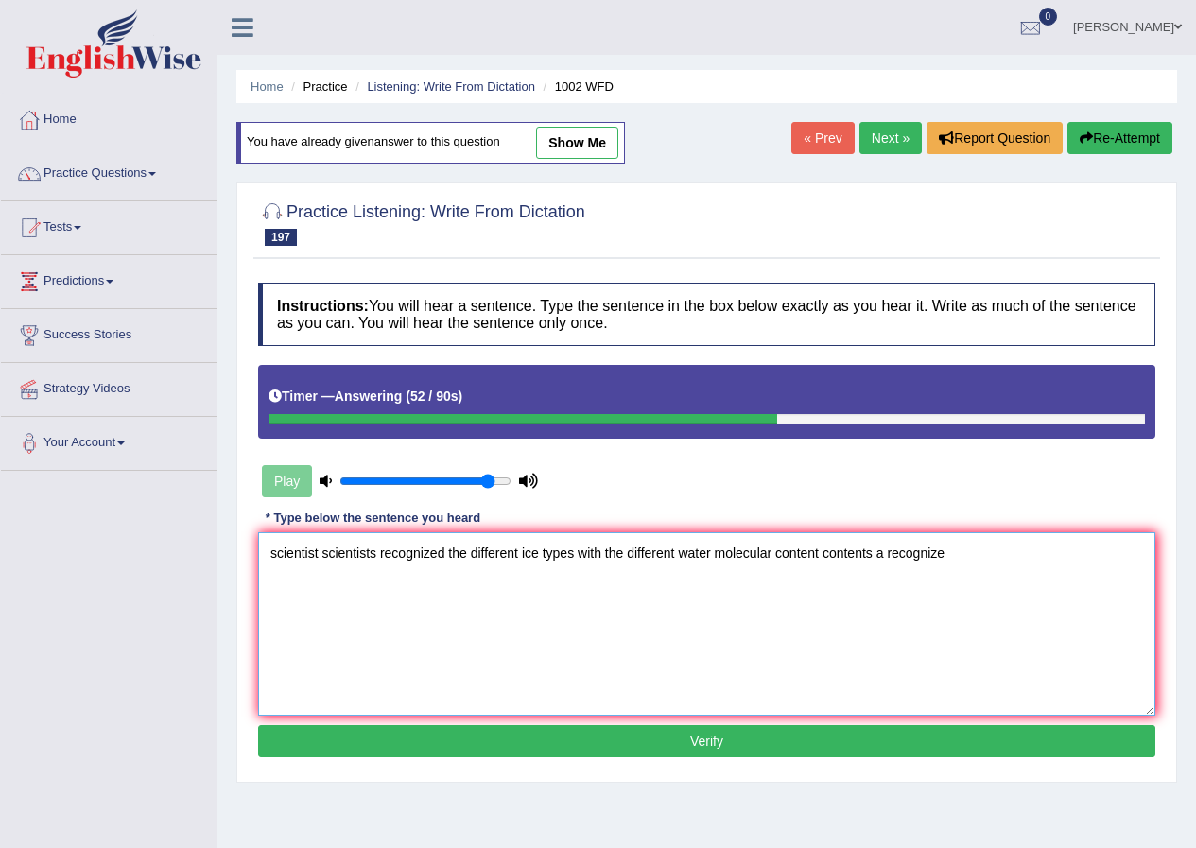
type textarea "scientist scientists recognized the different ice types with the different wate…"
click at [724, 734] on button "Verify" at bounding box center [706, 741] width 897 height 32
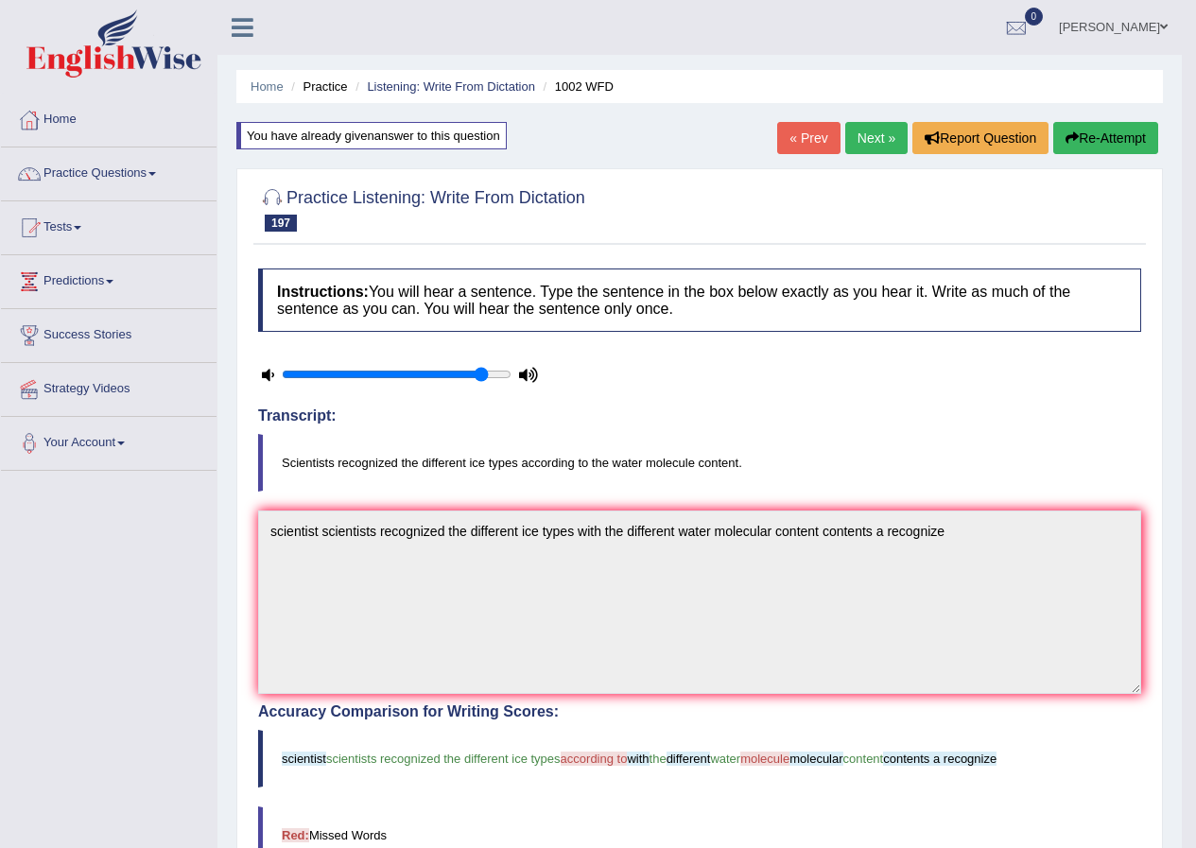
click at [872, 134] on link "Next »" at bounding box center [876, 138] width 62 height 32
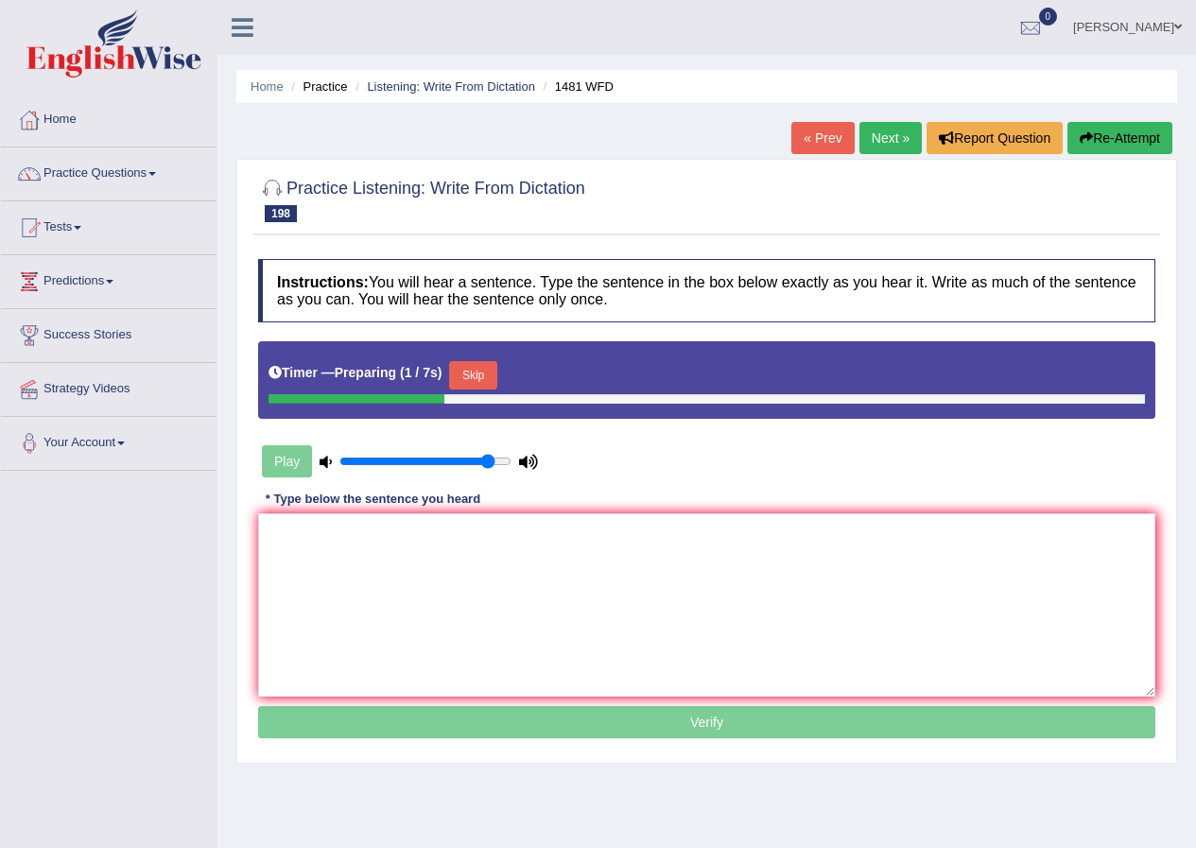
click at [485, 372] on button "Skip" at bounding box center [472, 375] width 47 height 28
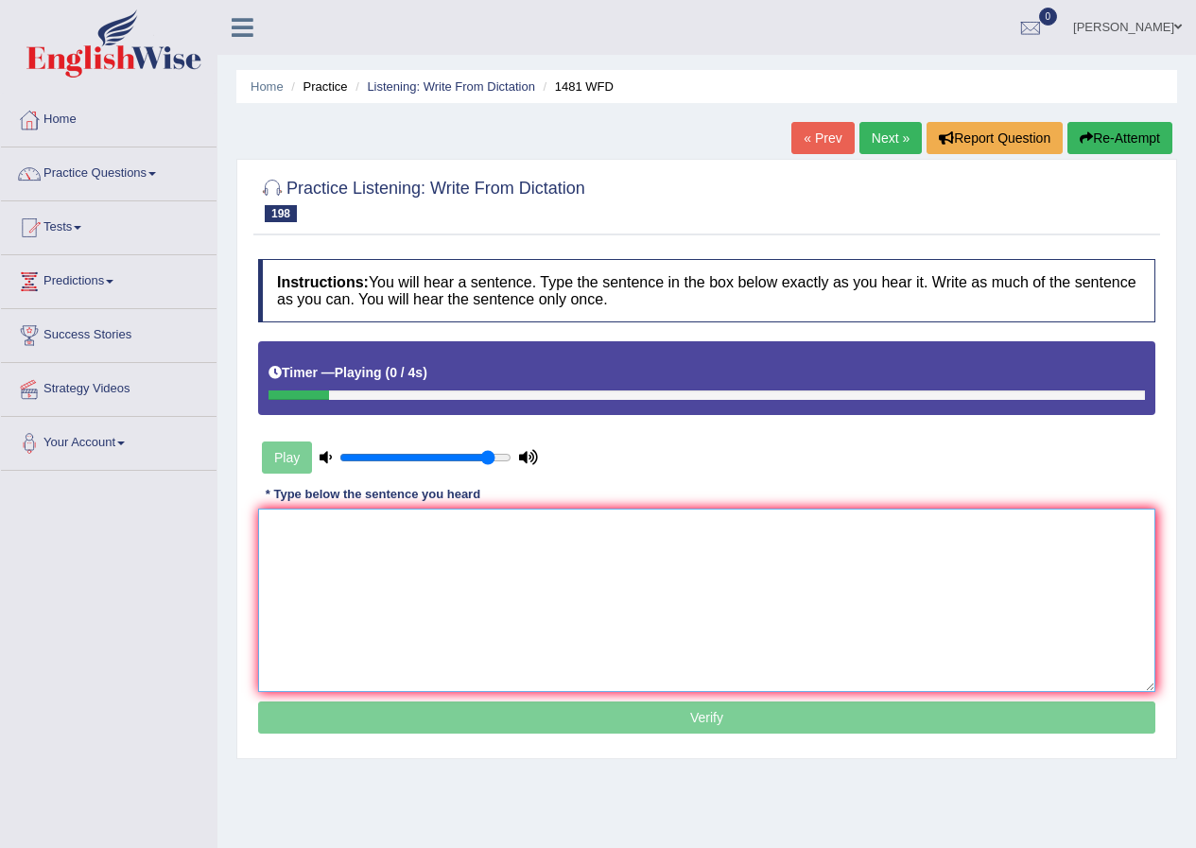
click at [512, 547] on textarea at bounding box center [706, 600] width 897 height 183
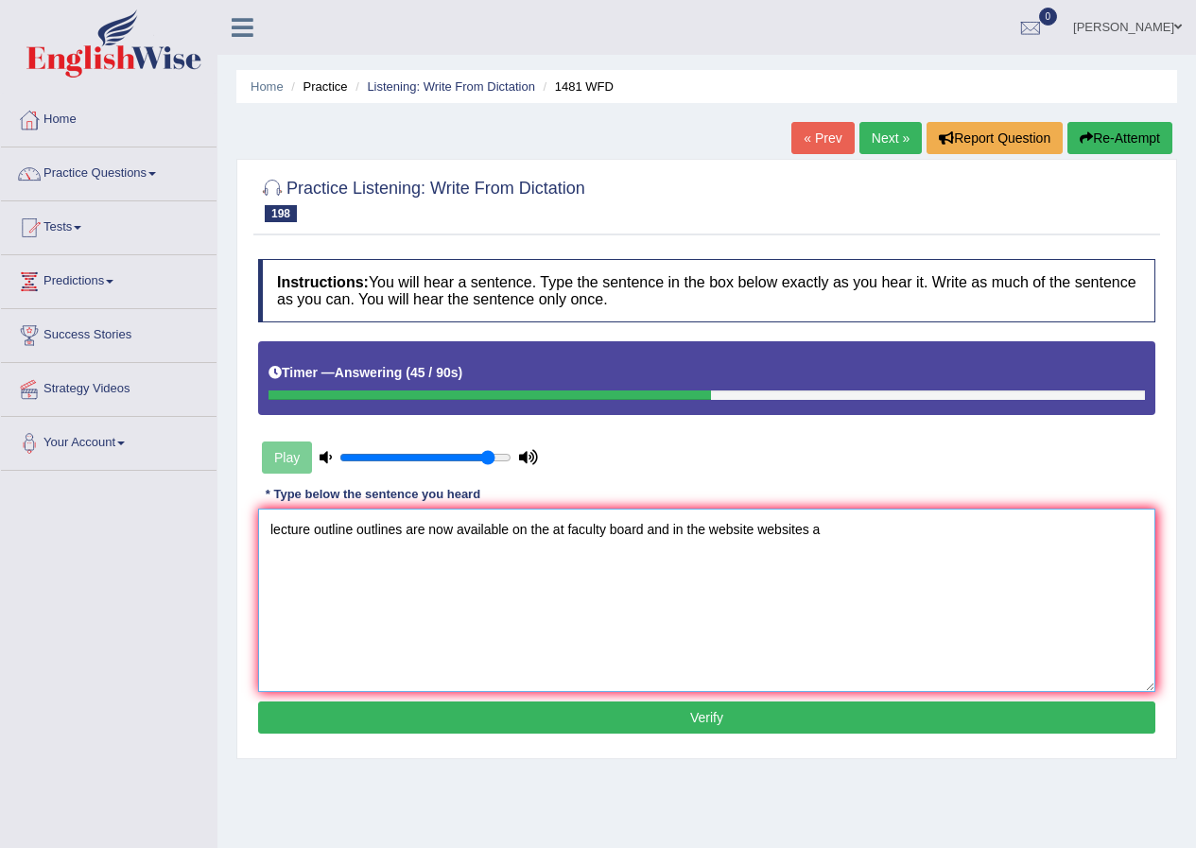
type textarea "lecture outline outlines are now available on the at faculty board and in the w…"
click at [576, 726] on button "Verify" at bounding box center [706, 717] width 897 height 32
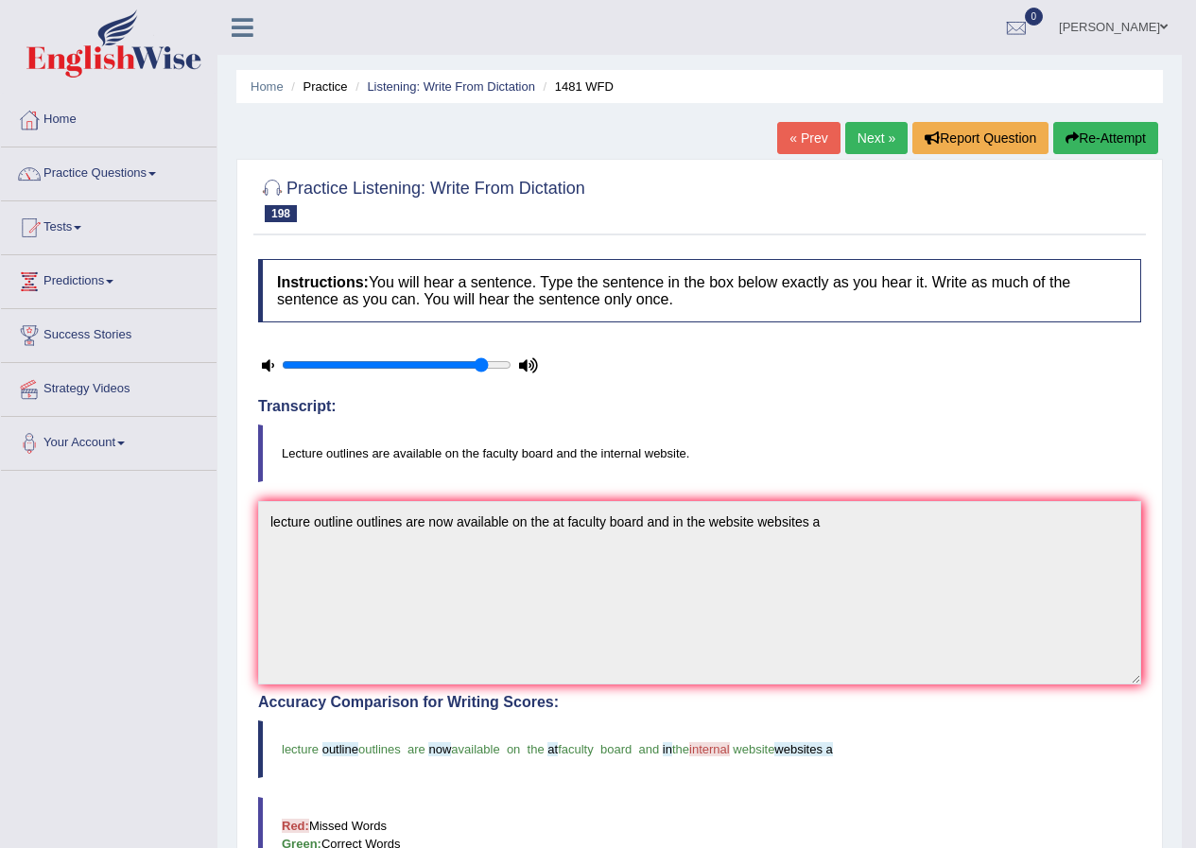
click at [862, 144] on link "Next »" at bounding box center [876, 138] width 62 height 32
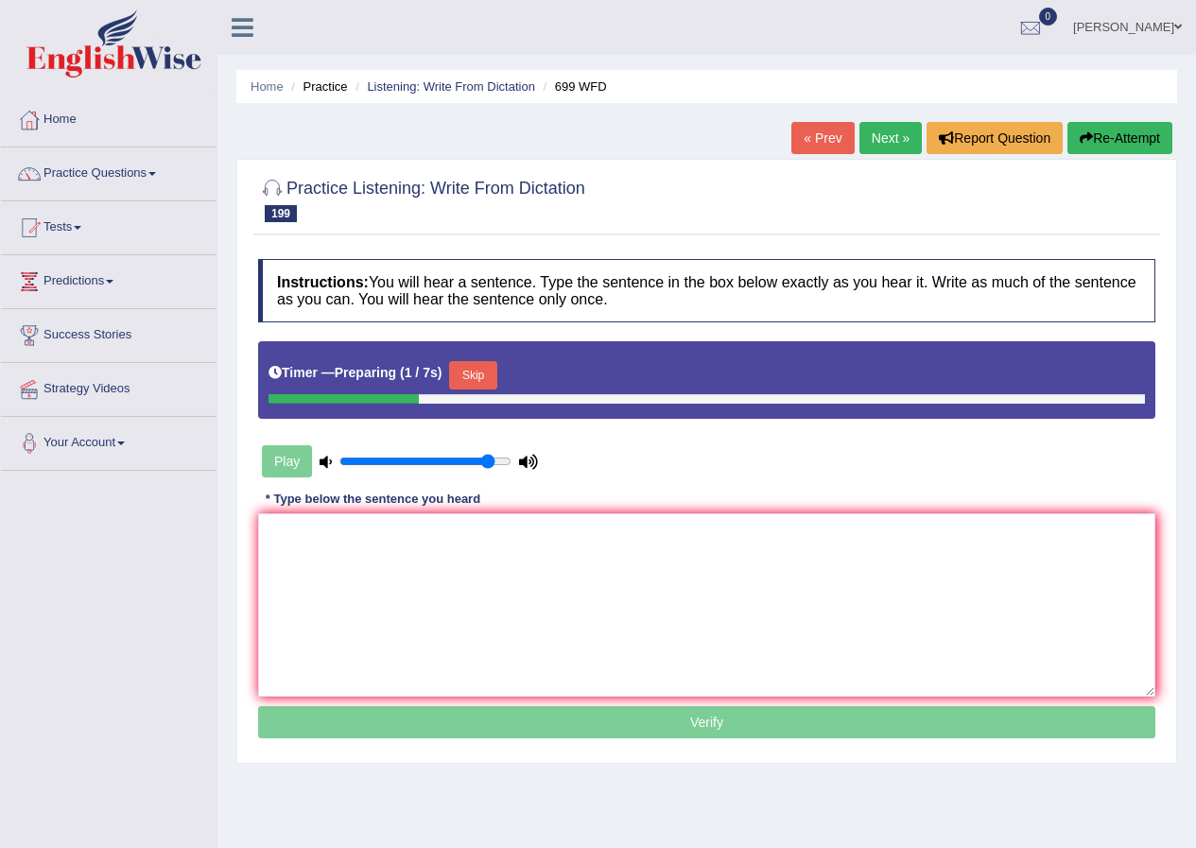
click at [494, 383] on button "Skip" at bounding box center [472, 375] width 47 height 28
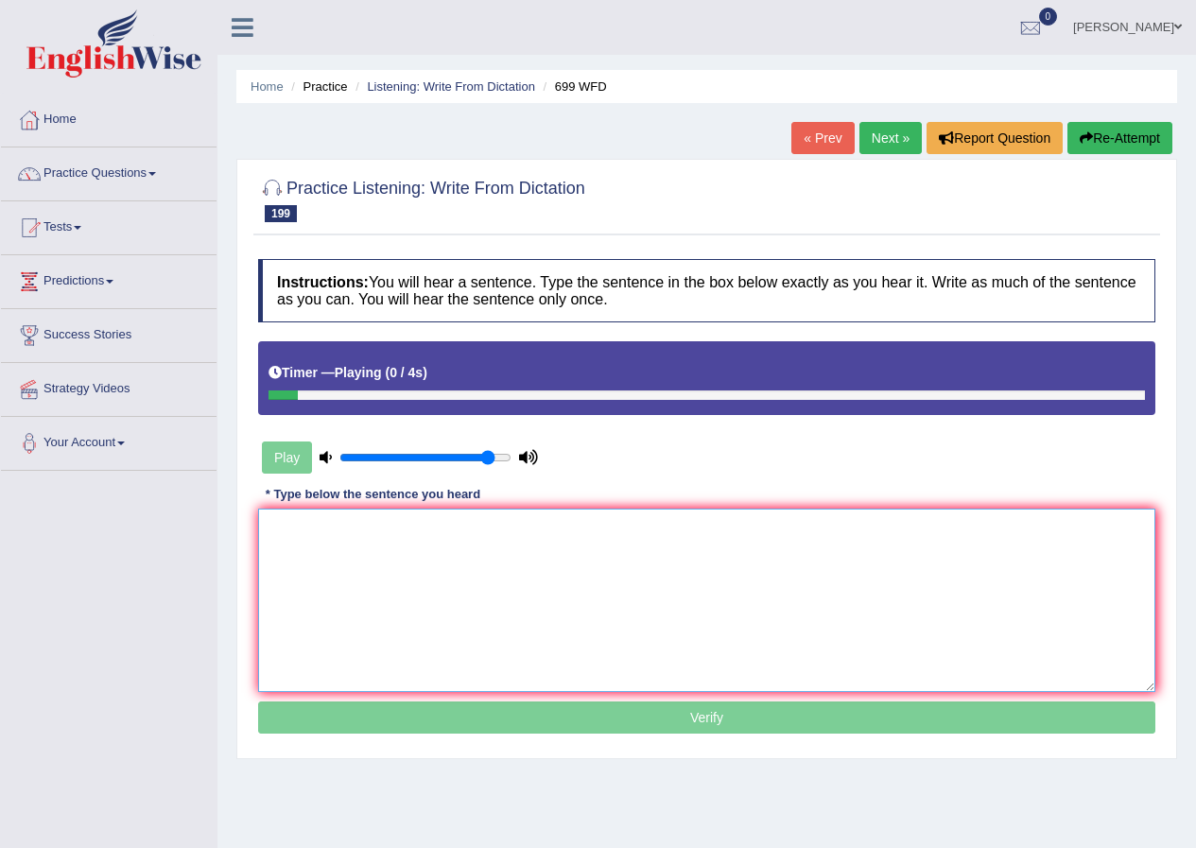
click at [452, 599] on textarea at bounding box center [706, 600] width 897 height 183
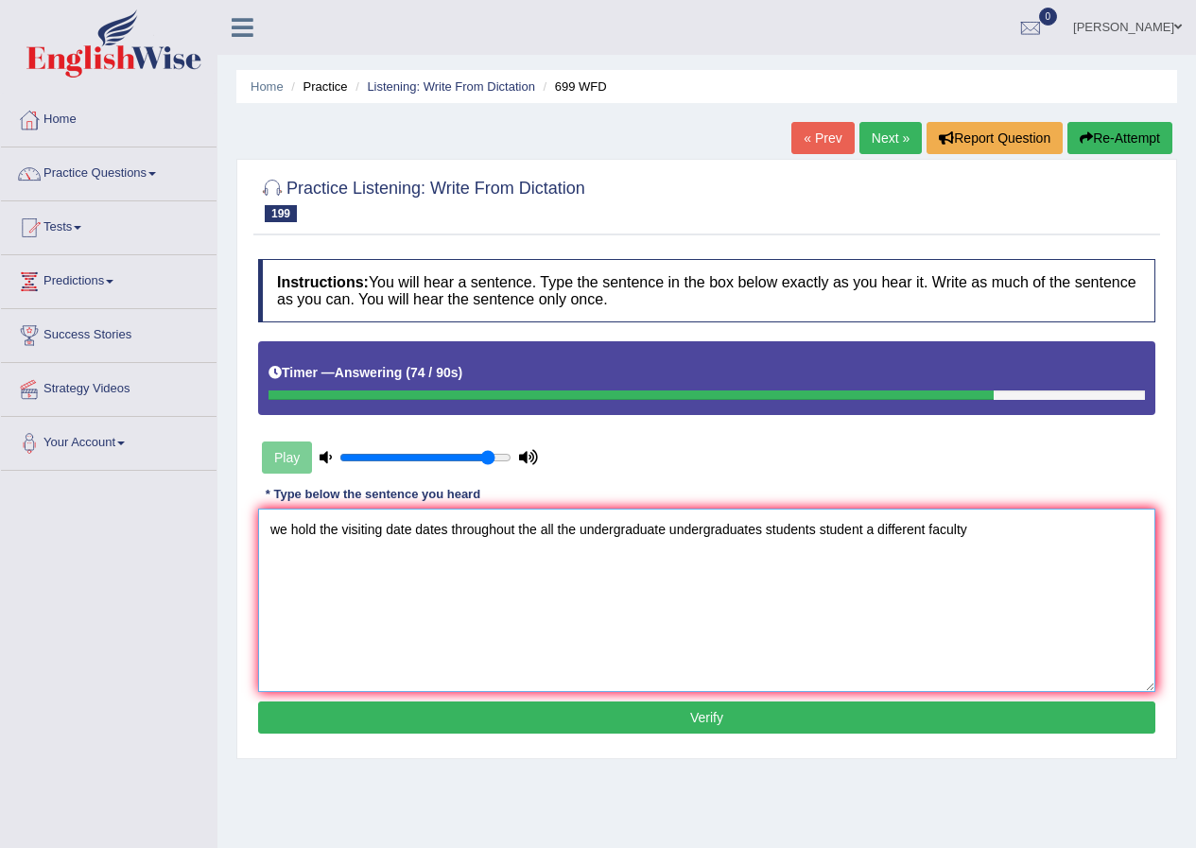
type textarea "we hold the visiting date dates throughout the all the undergraduate undergradu…"
click at [751, 716] on button "Verify" at bounding box center [706, 717] width 897 height 32
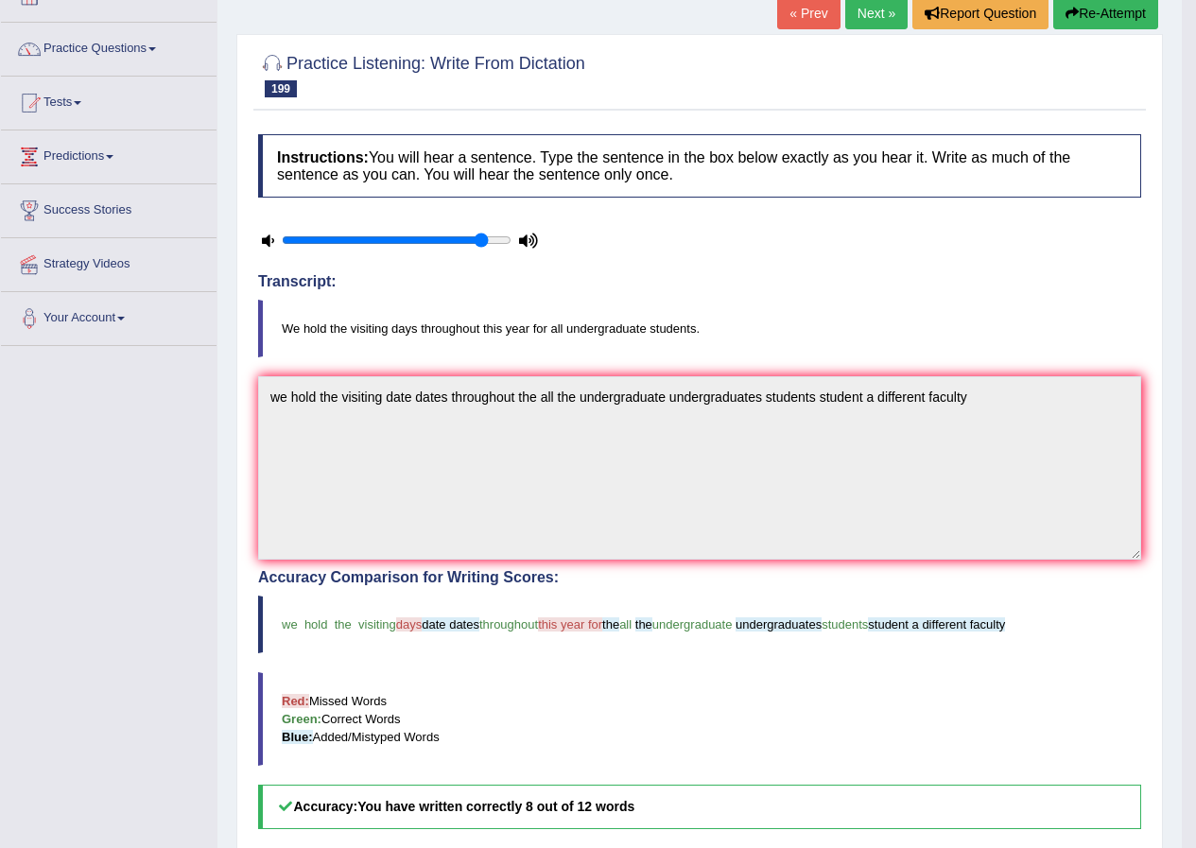
scroll to position [95, 0]
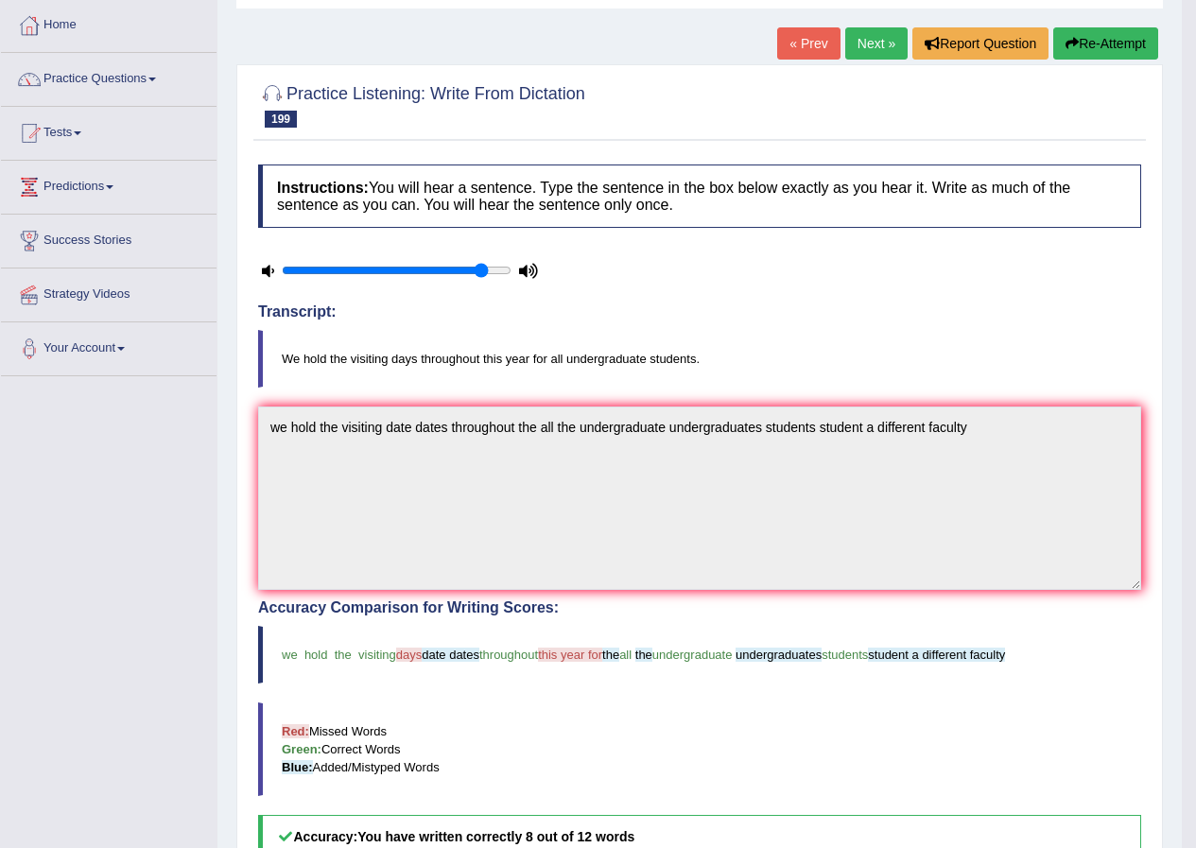
click at [864, 42] on link "Next »" at bounding box center [876, 43] width 62 height 32
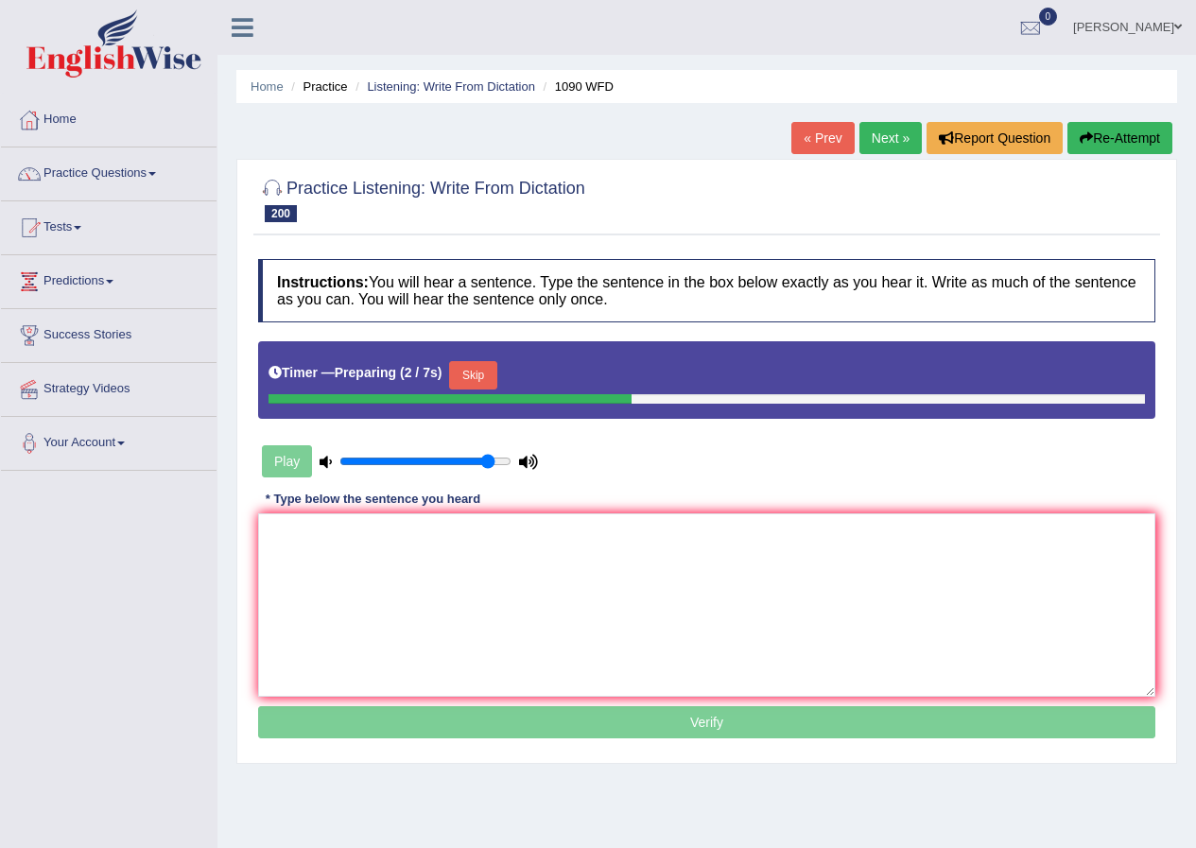
click at [496, 372] on button "Skip" at bounding box center [472, 375] width 47 height 28
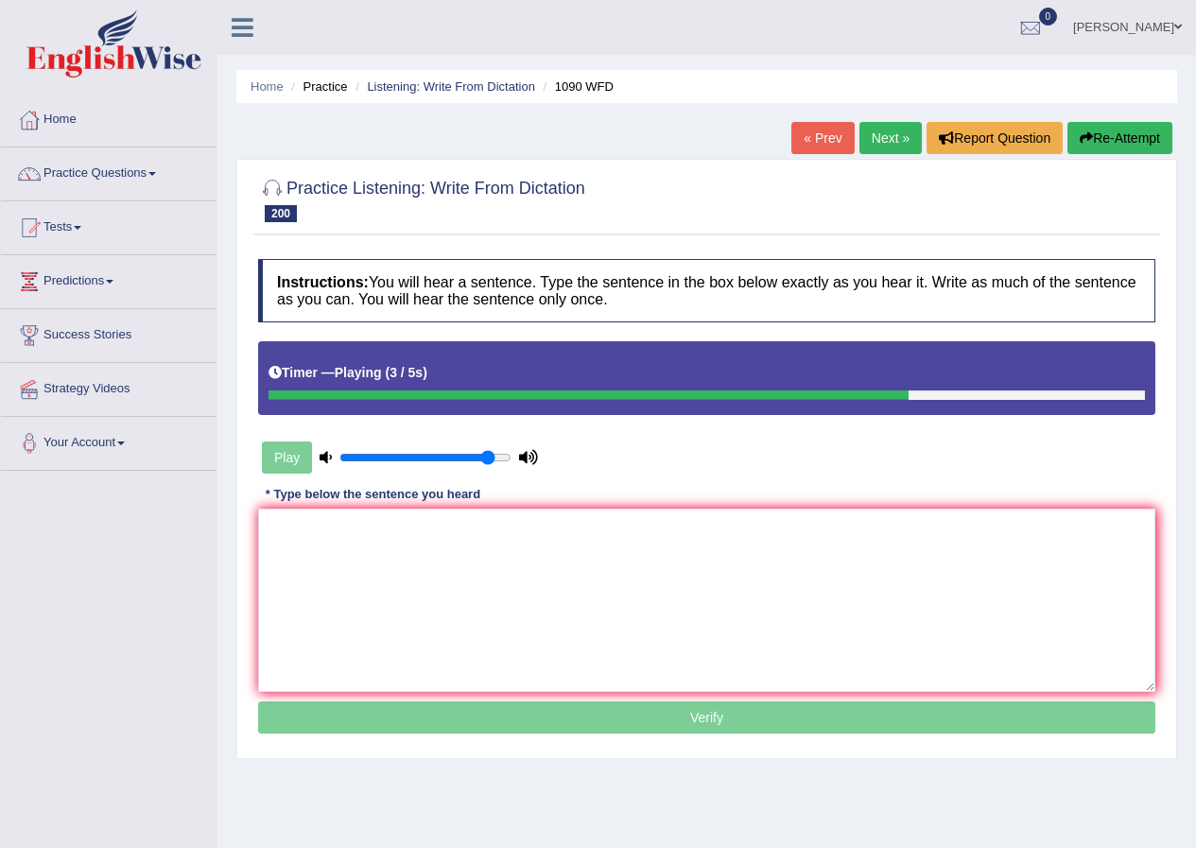
click at [1093, 135] on button "Re-Attempt" at bounding box center [1119, 138] width 105 height 32
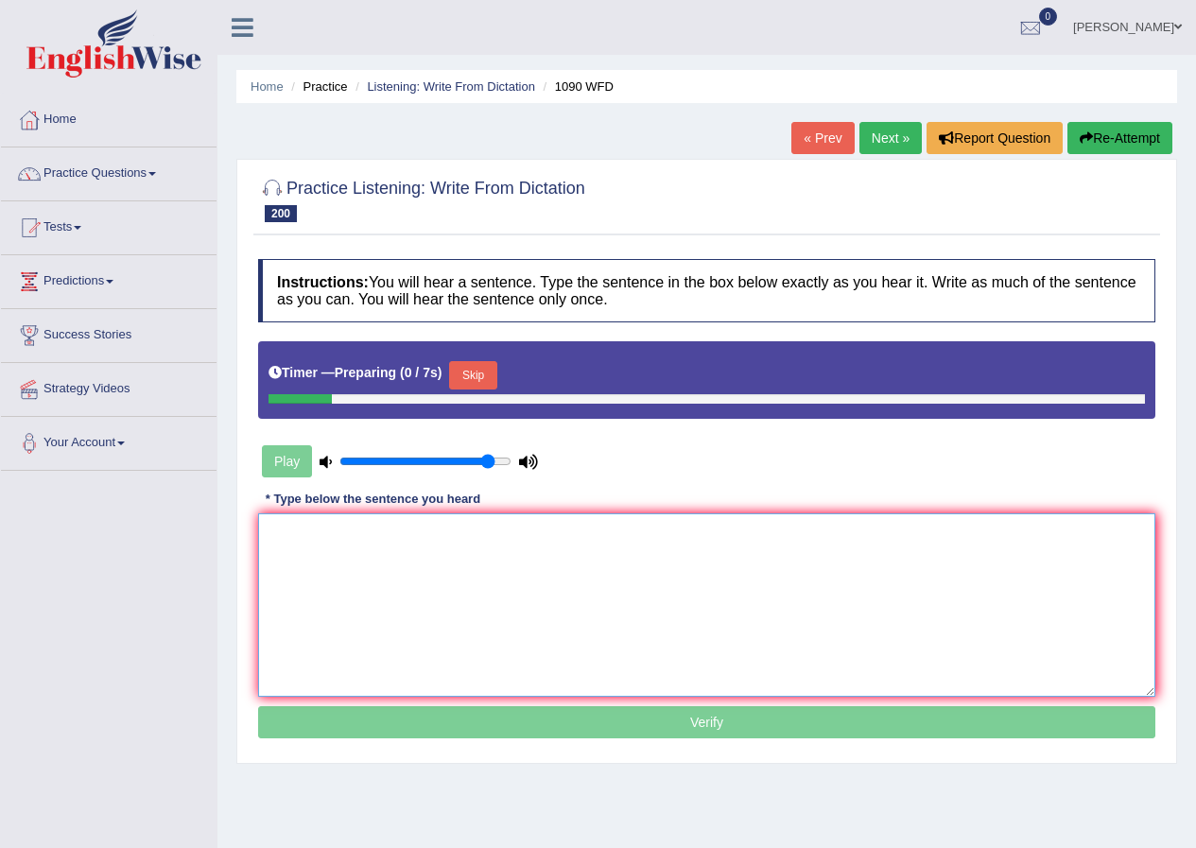
click at [665, 597] on textarea at bounding box center [706, 604] width 897 height 183
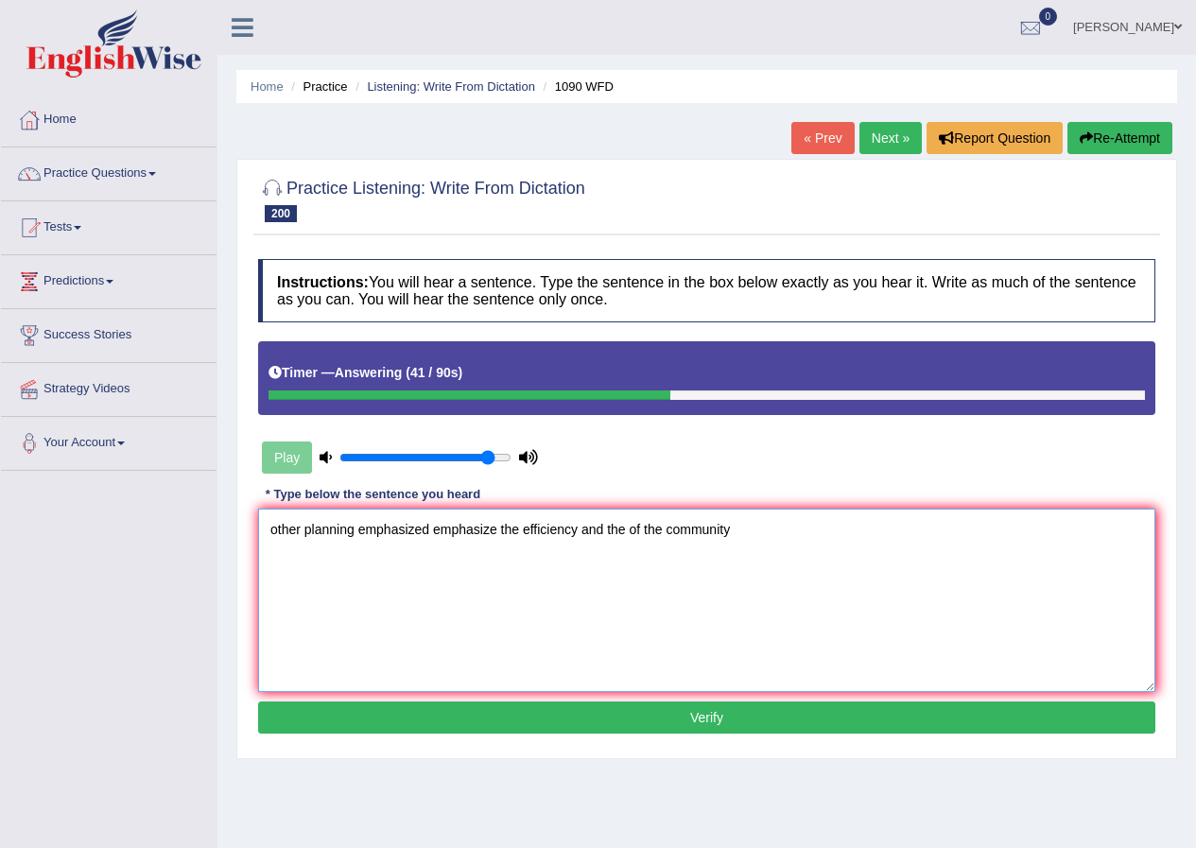
type textarea "other planning emphasized emphasize the efficiency and the of the community"
click at [665, 721] on button "Verify" at bounding box center [706, 717] width 897 height 32
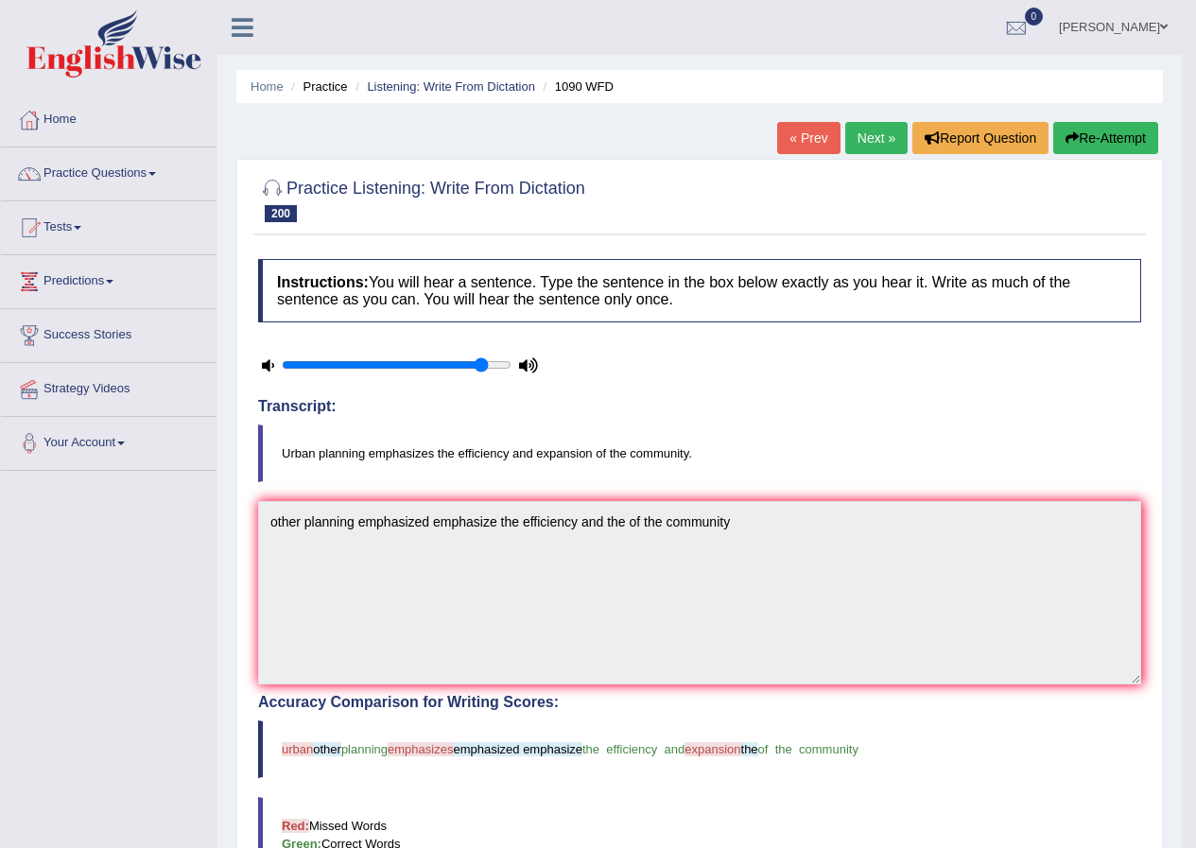
click at [868, 131] on link "Next »" at bounding box center [876, 138] width 62 height 32
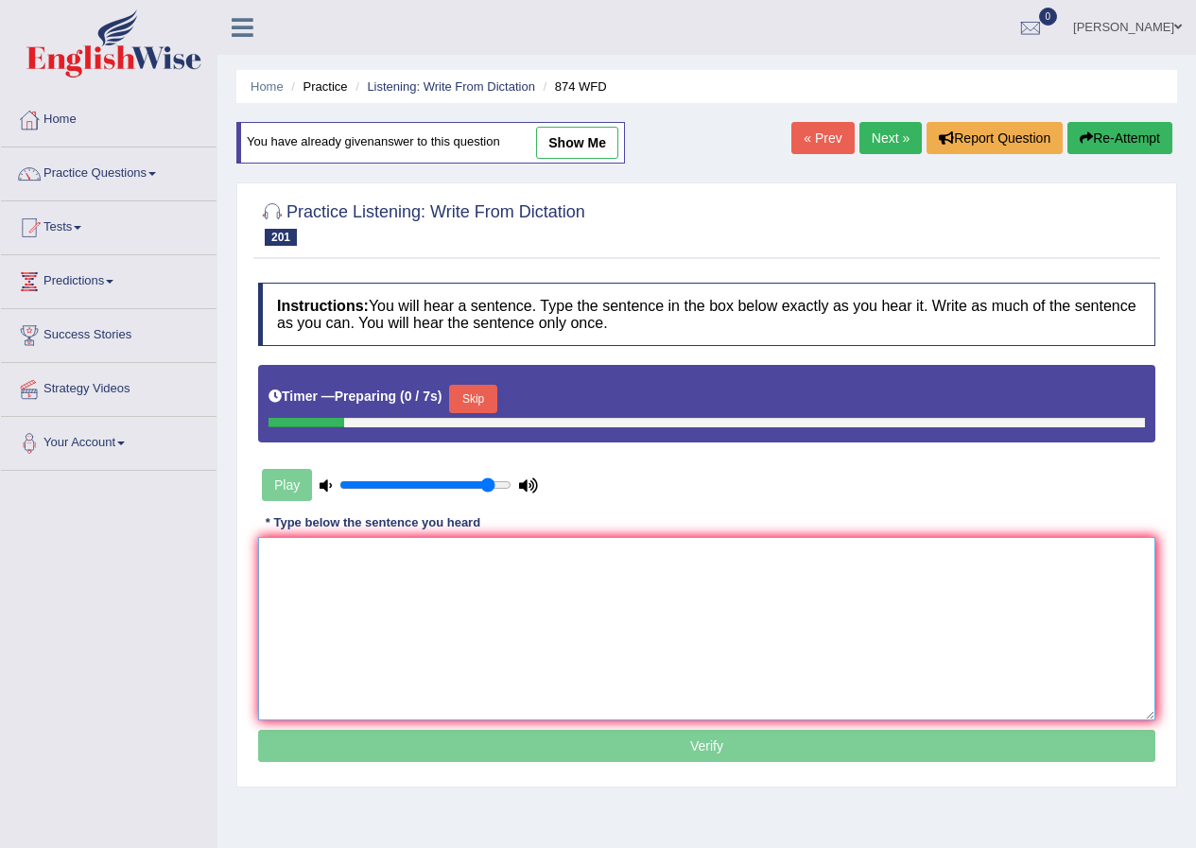
click at [660, 620] on textarea at bounding box center [706, 628] width 897 height 183
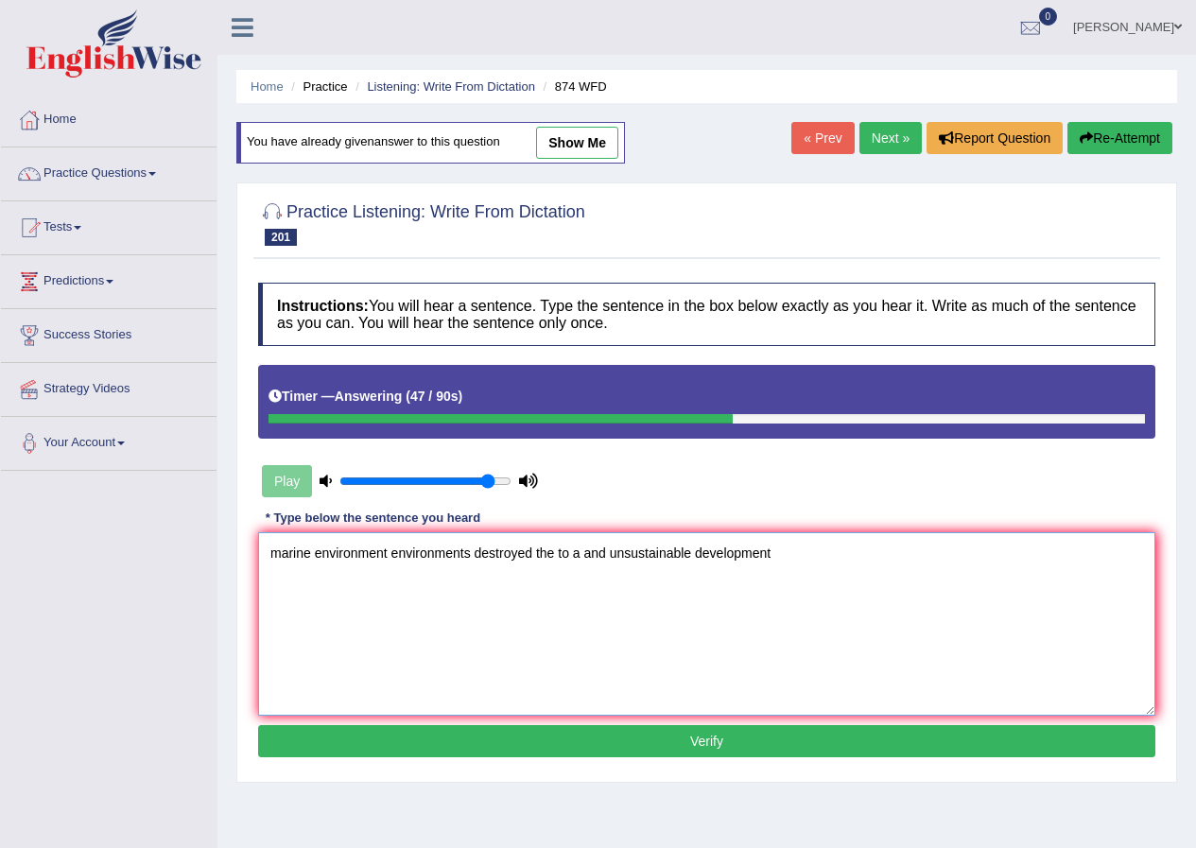
type textarea "marine environment environments destroyed the to a and unsustainable development"
click at [530, 732] on button "Verify" at bounding box center [706, 741] width 897 height 32
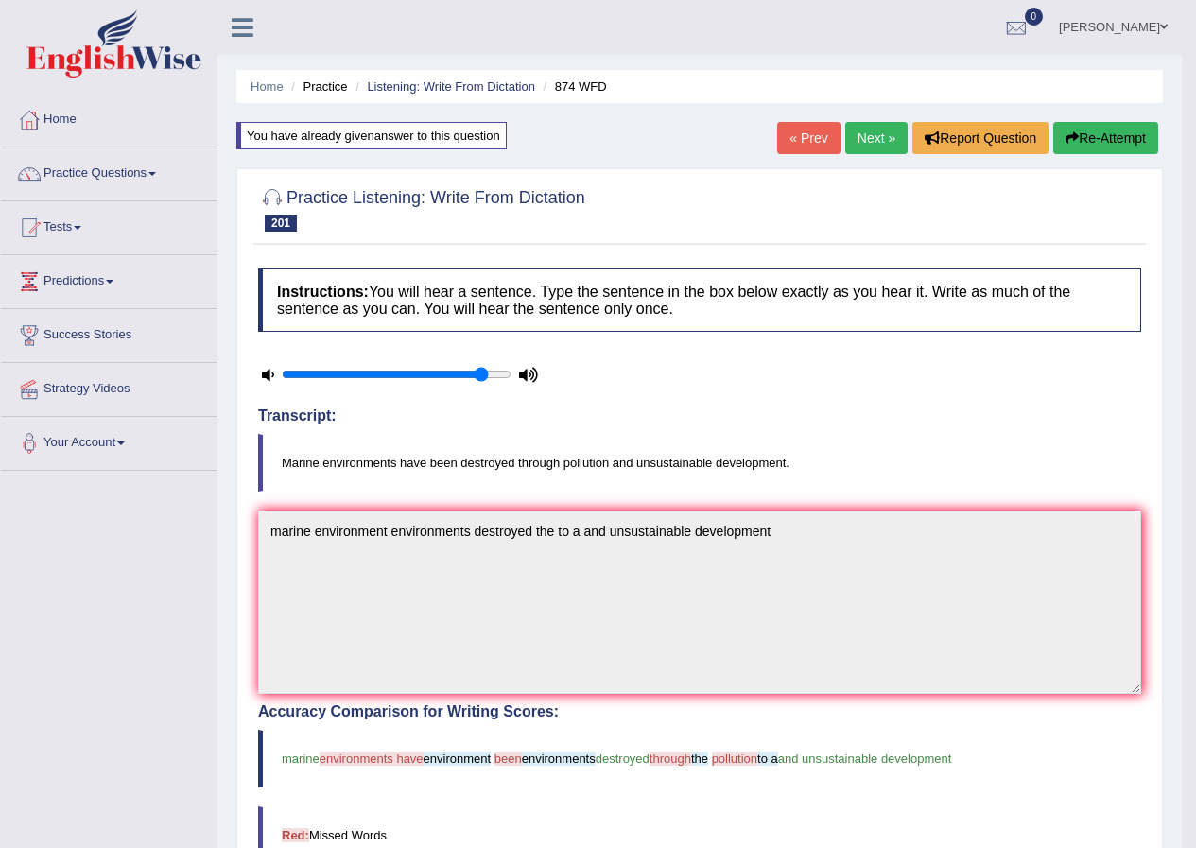
click at [1094, 142] on button "Re-Attempt" at bounding box center [1105, 138] width 105 height 32
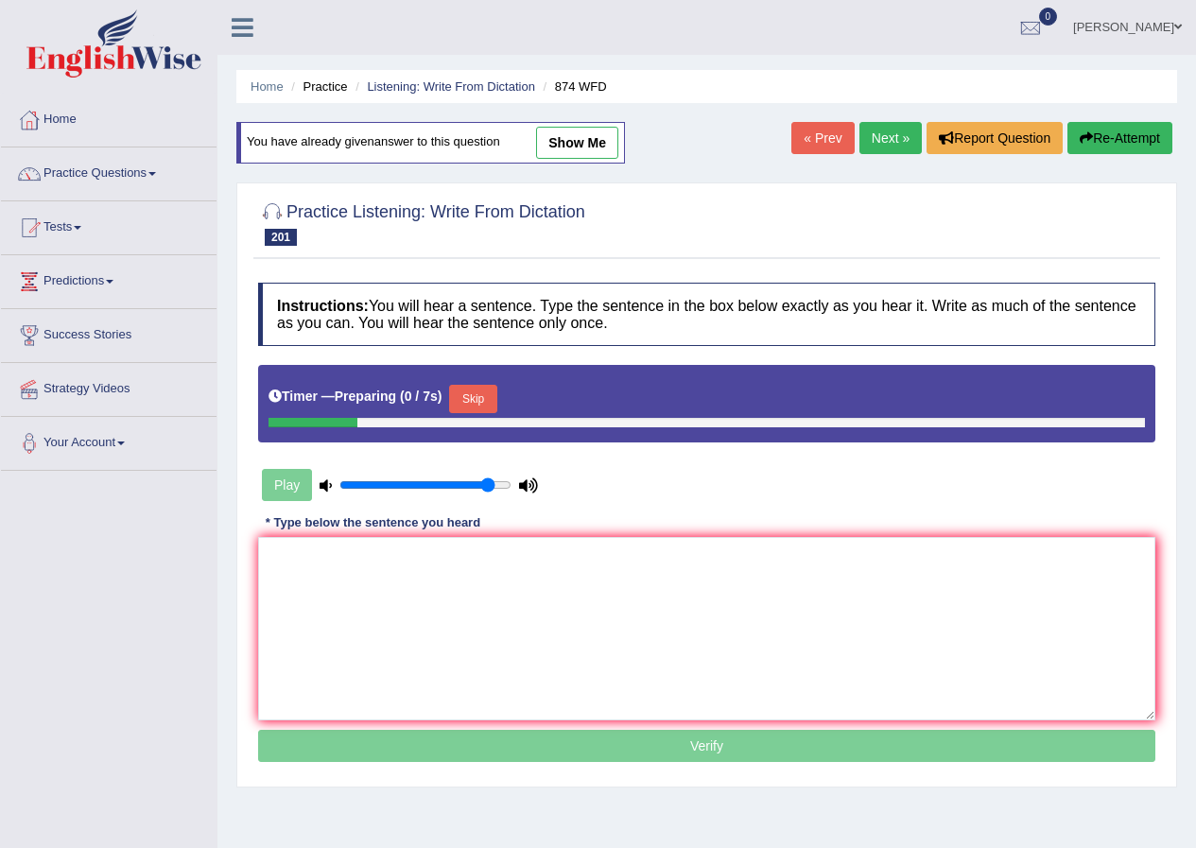
click at [496, 400] on button "Skip" at bounding box center [472, 399] width 47 height 28
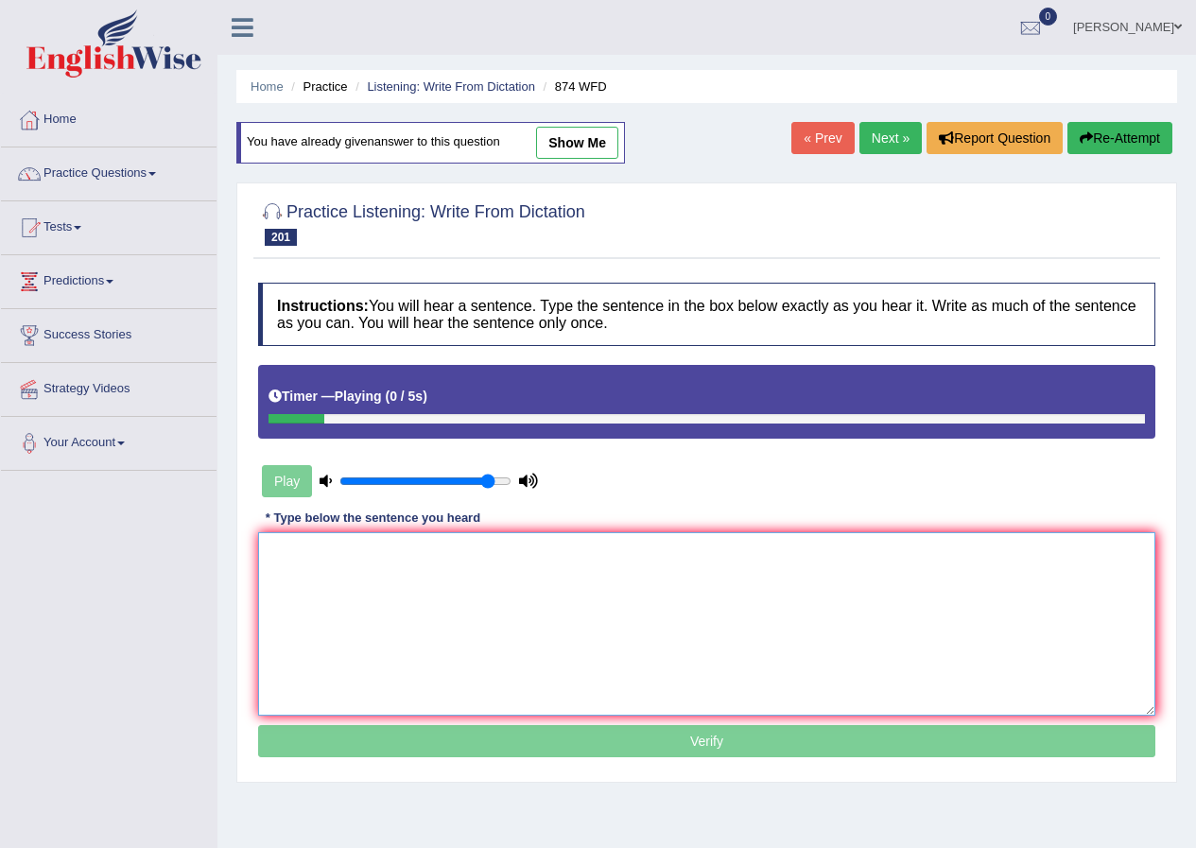
click at [475, 547] on textarea at bounding box center [706, 623] width 897 height 183
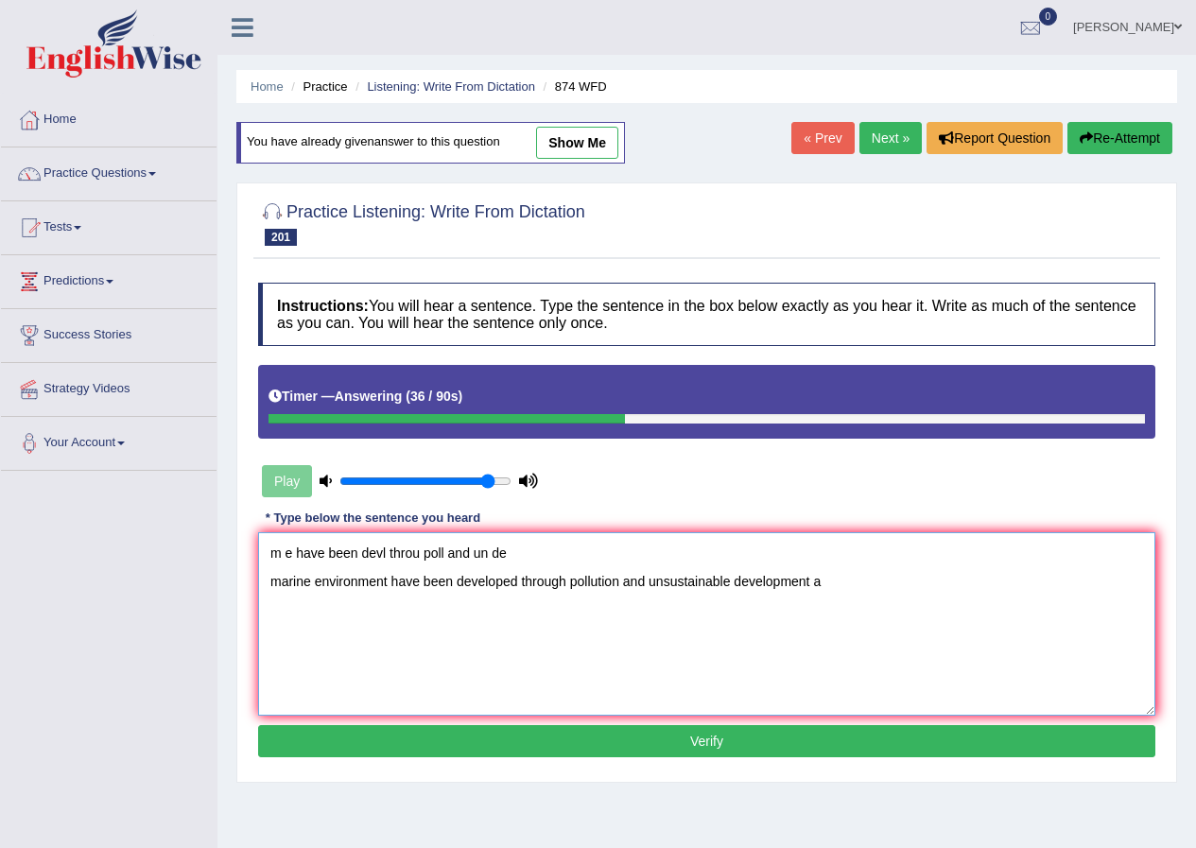
type textarea "m e have been devl throu poll and un de marine environment have been developed …"
click at [367, 729] on button "Verify" at bounding box center [706, 741] width 897 height 32
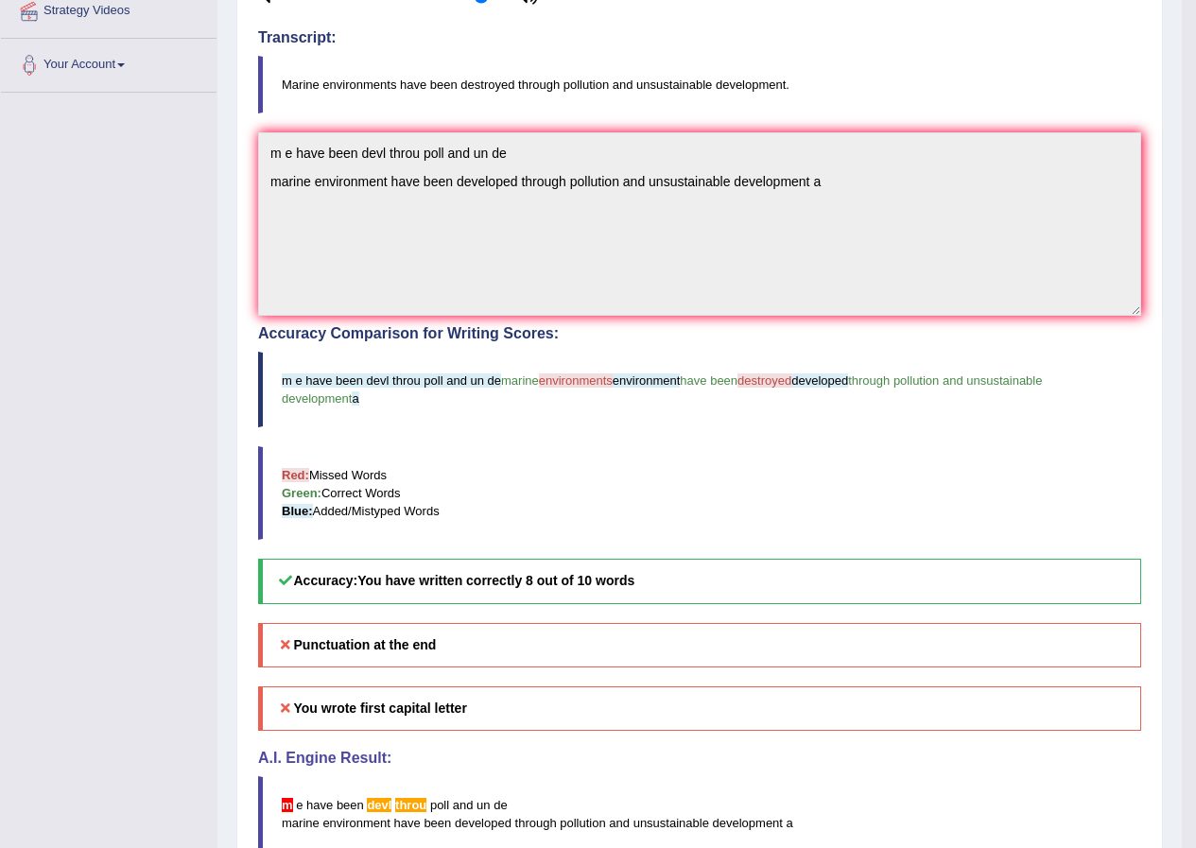
scroll to position [95, 0]
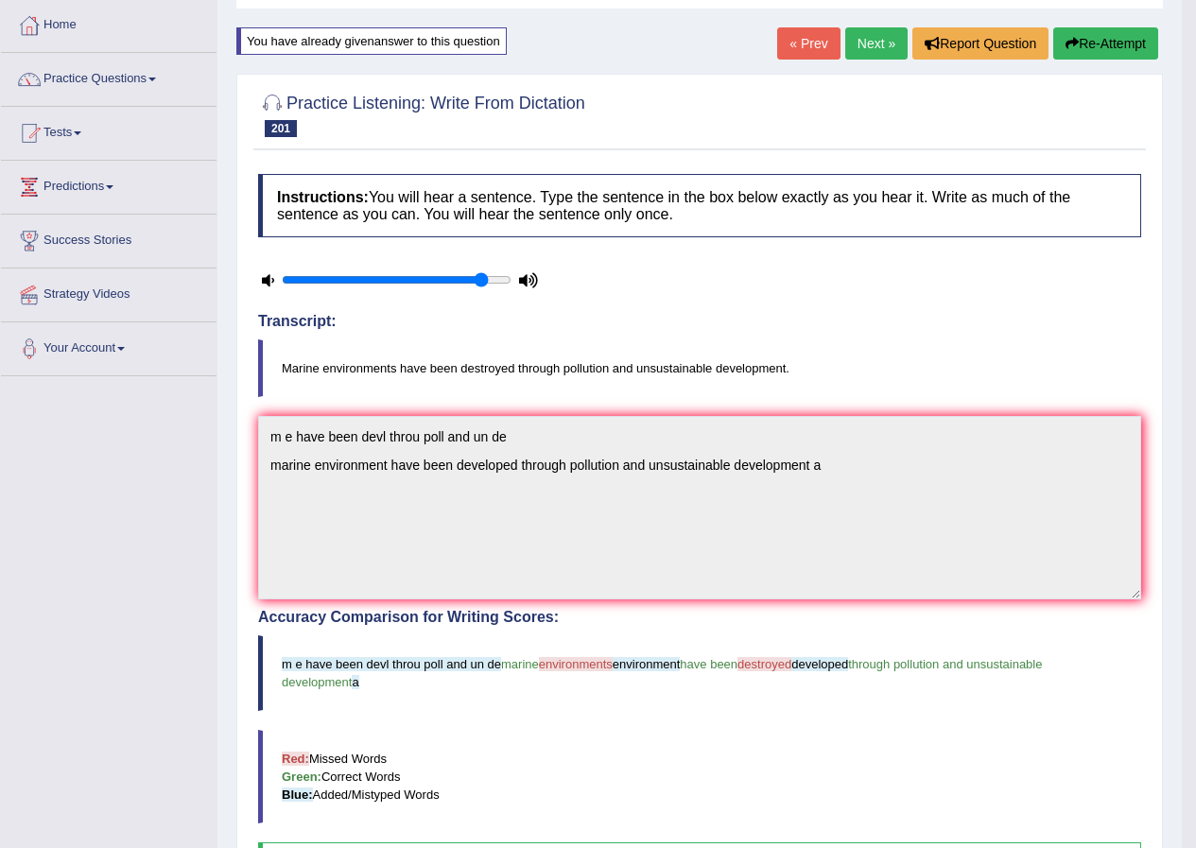
click at [857, 49] on link "Next »" at bounding box center [876, 43] width 62 height 32
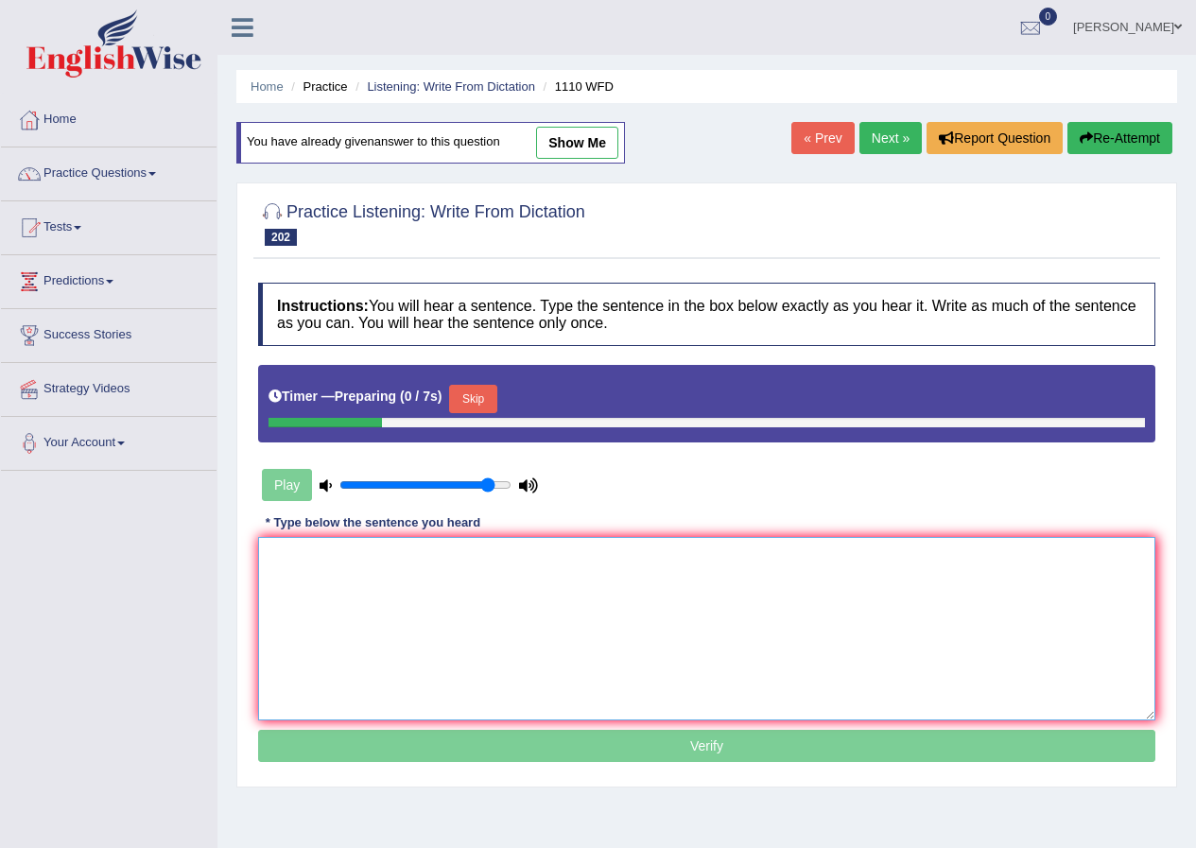
click at [552, 650] on textarea at bounding box center [706, 628] width 897 height 183
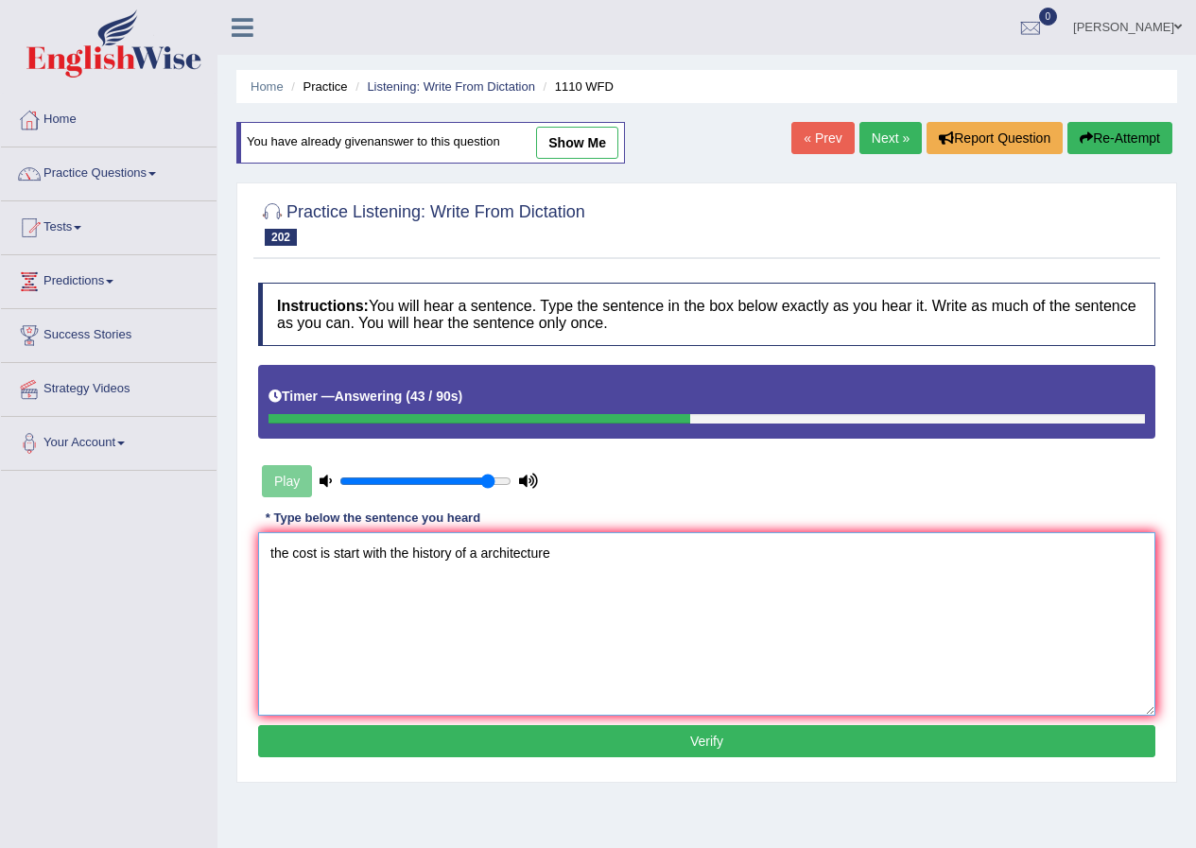
type textarea "the cost is start with the history of a architecture"
click at [416, 751] on button "Verify" at bounding box center [706, 741] width 897 height 32
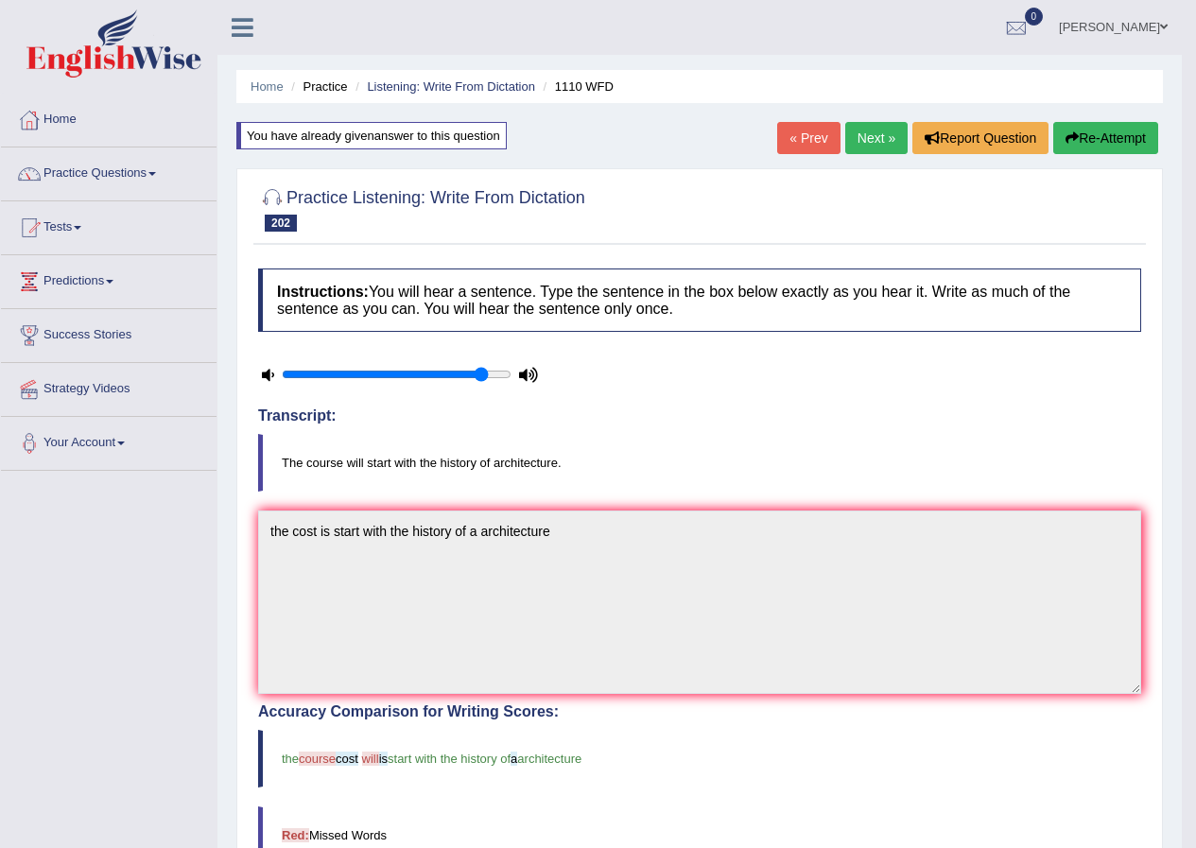
click at [864, 140] on link "Next »" at bounding box center [876, 138] width 62 height 32
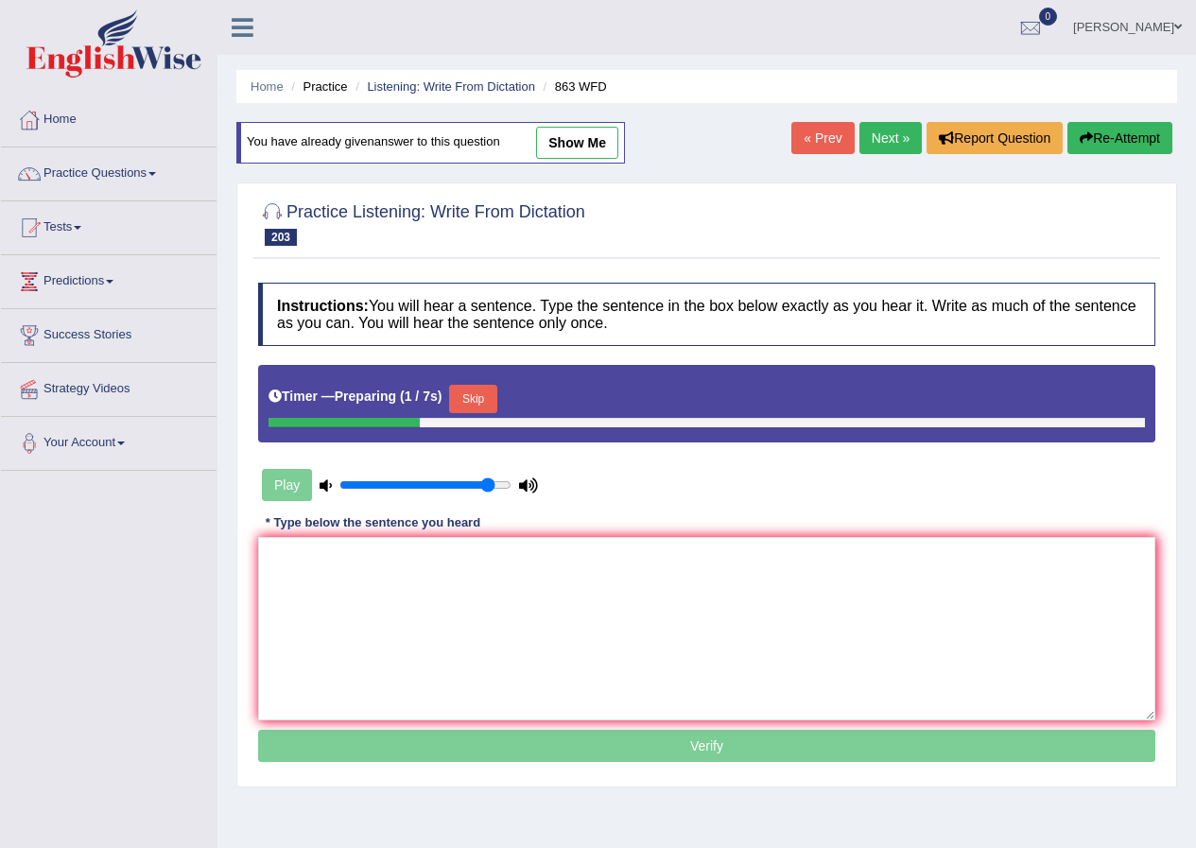
click at [479, 388] on button "Skip" at bounding box center [472, 399] width 47 height 28
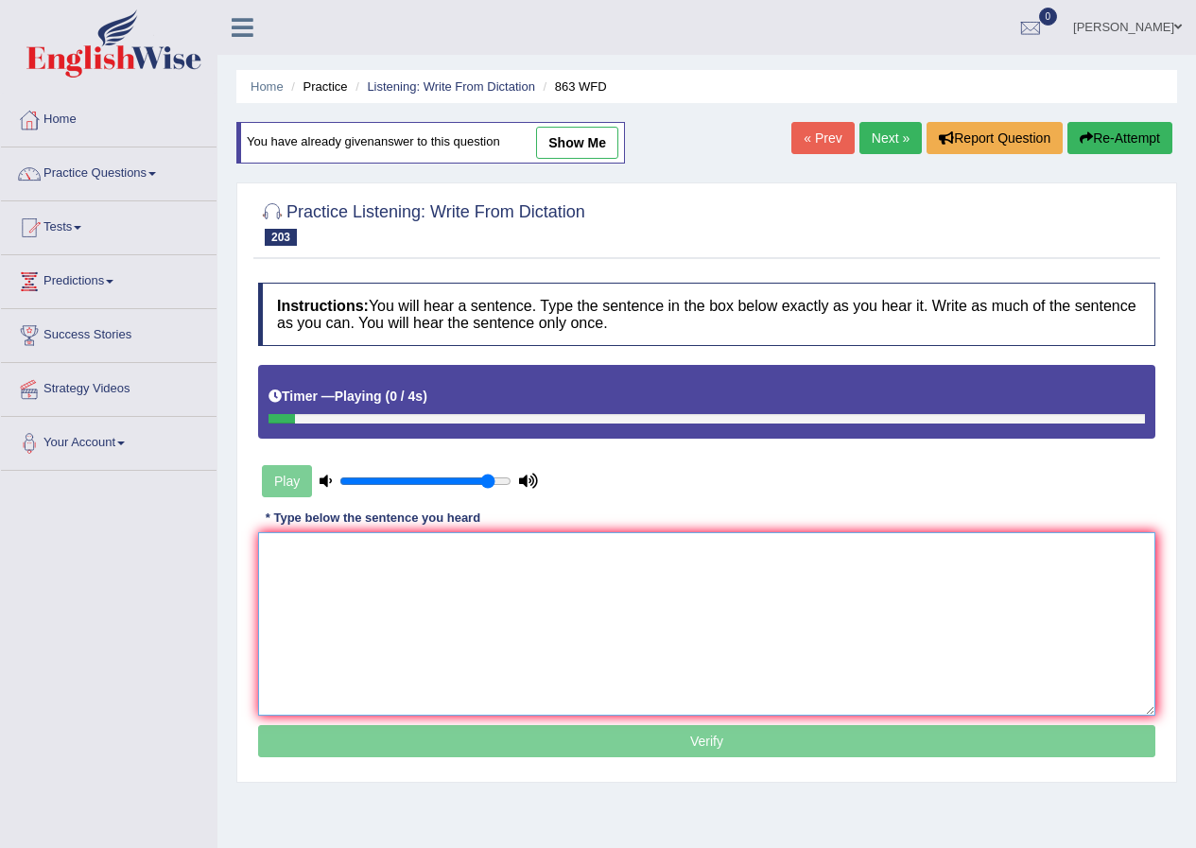
click at [390, 596] on textarea at bounding box center [706, 623] width 897 height 183
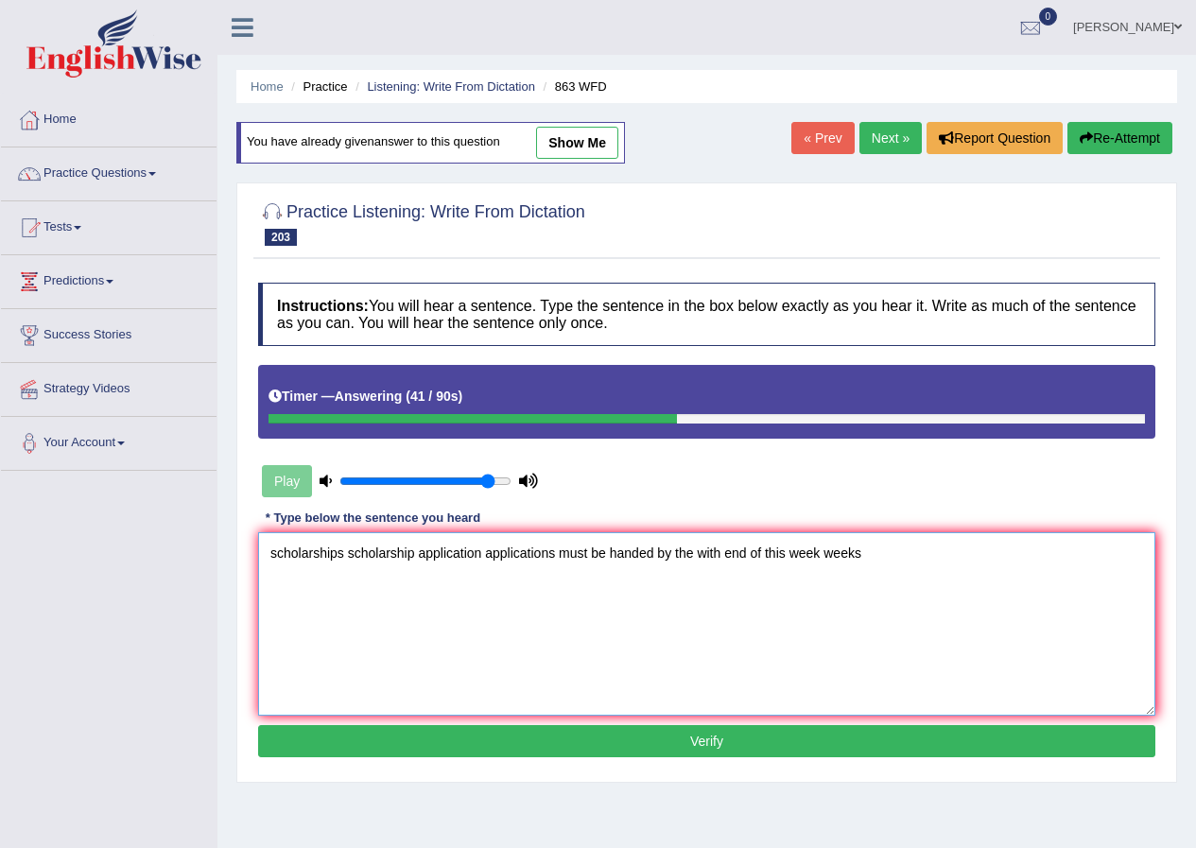
type textarea "scholarships scholarship application applications must be handed by the with en…"
click at [419, 726] on button "Verify" at bounding box center [706, 741] width 897 height 32
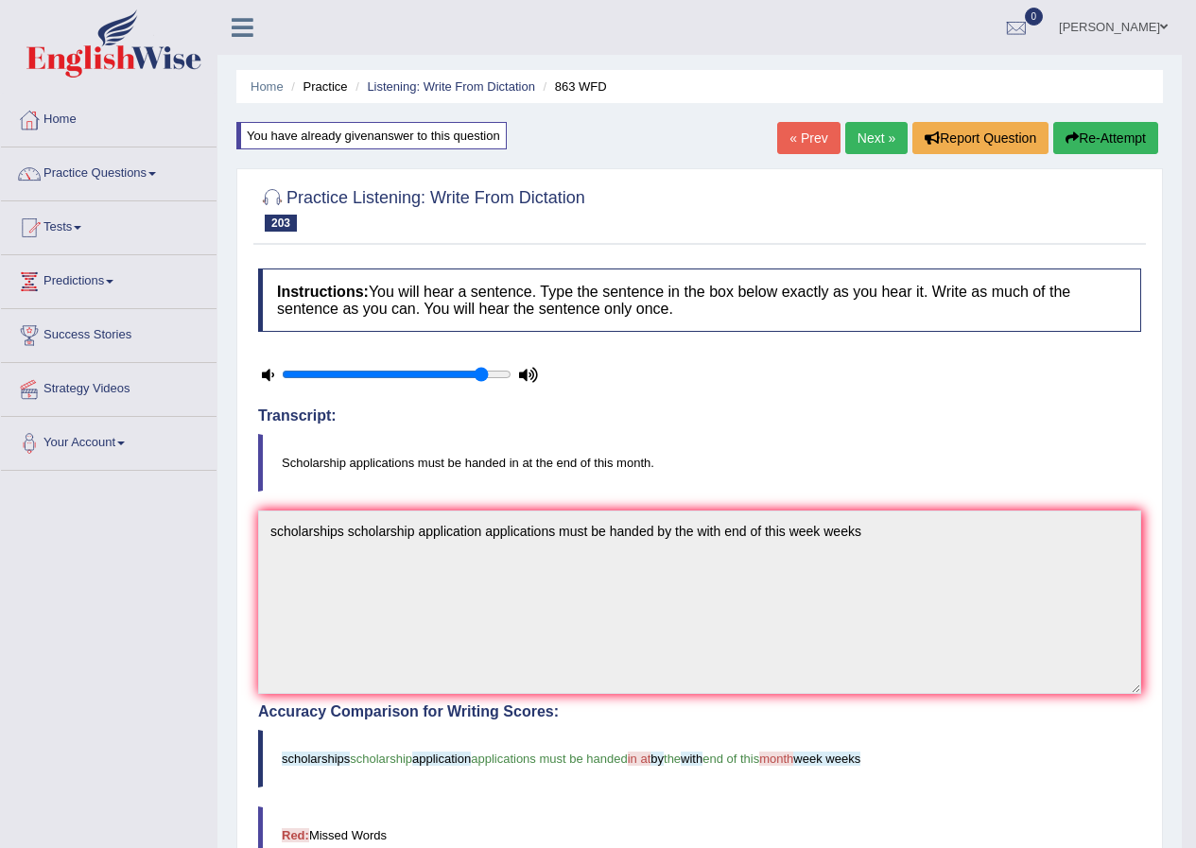
click at [859, 146] on link "Next »" at bounding box center [876, 138] width 62 height 32
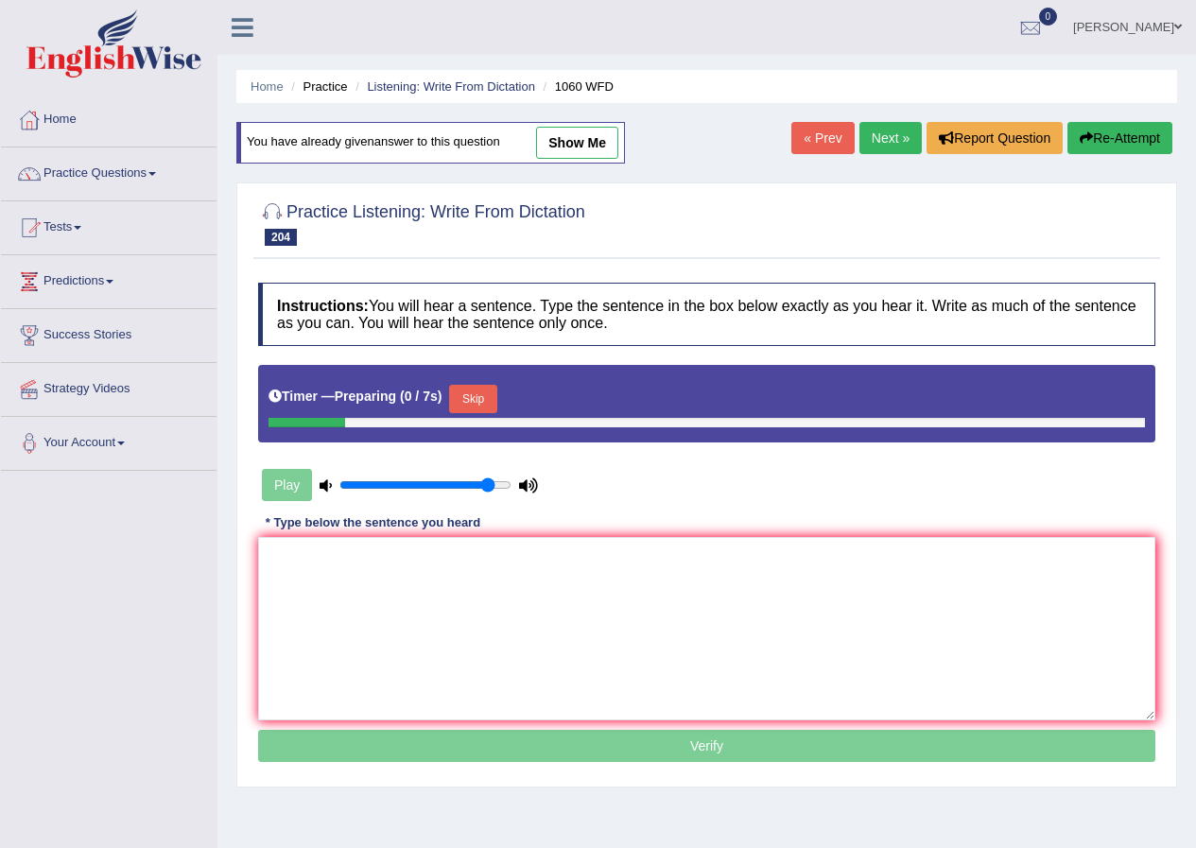
click at [505, 641] on textarea at bounding box center [706, 628] width 897 height 183
click at [474, 405] on button "Skip" at bounding box center [472, 399] width 47 height 28
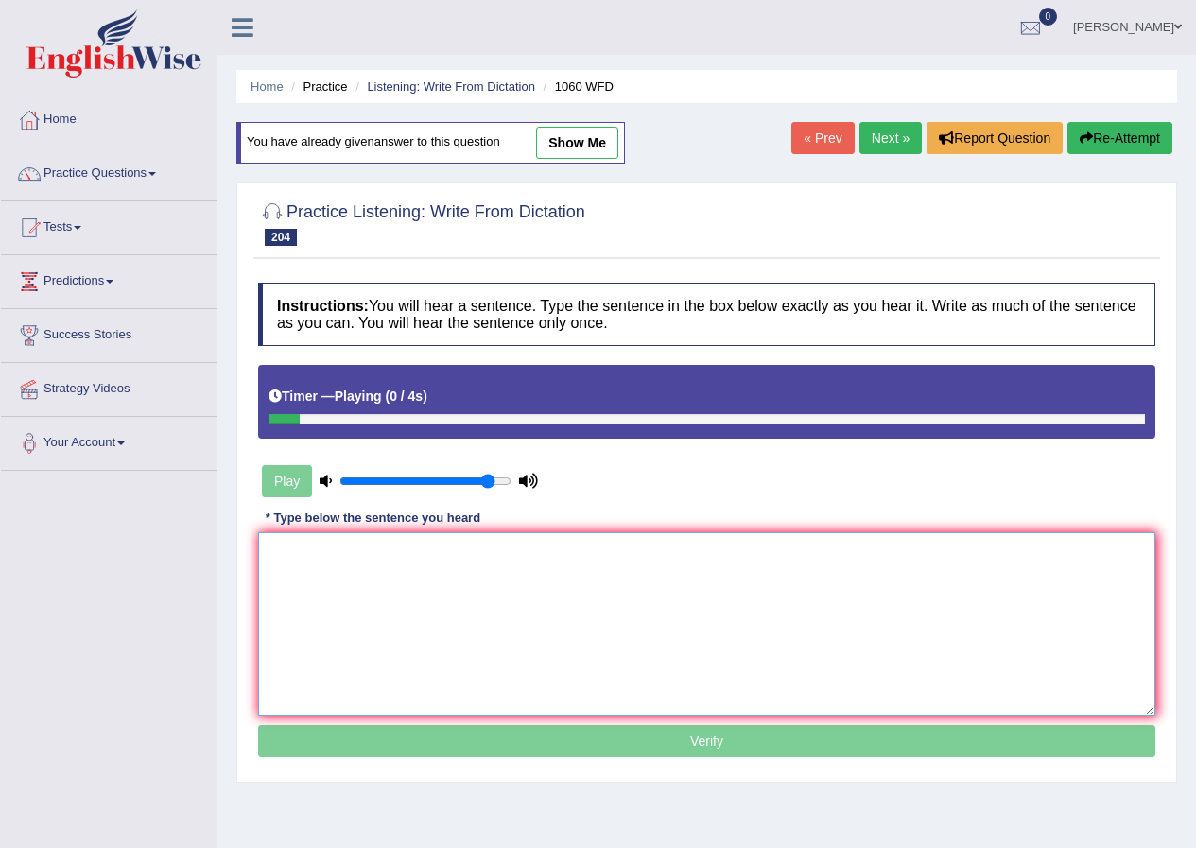
click at [446, 576] on textarea at bounding box center [706, 623] width 897 height 183
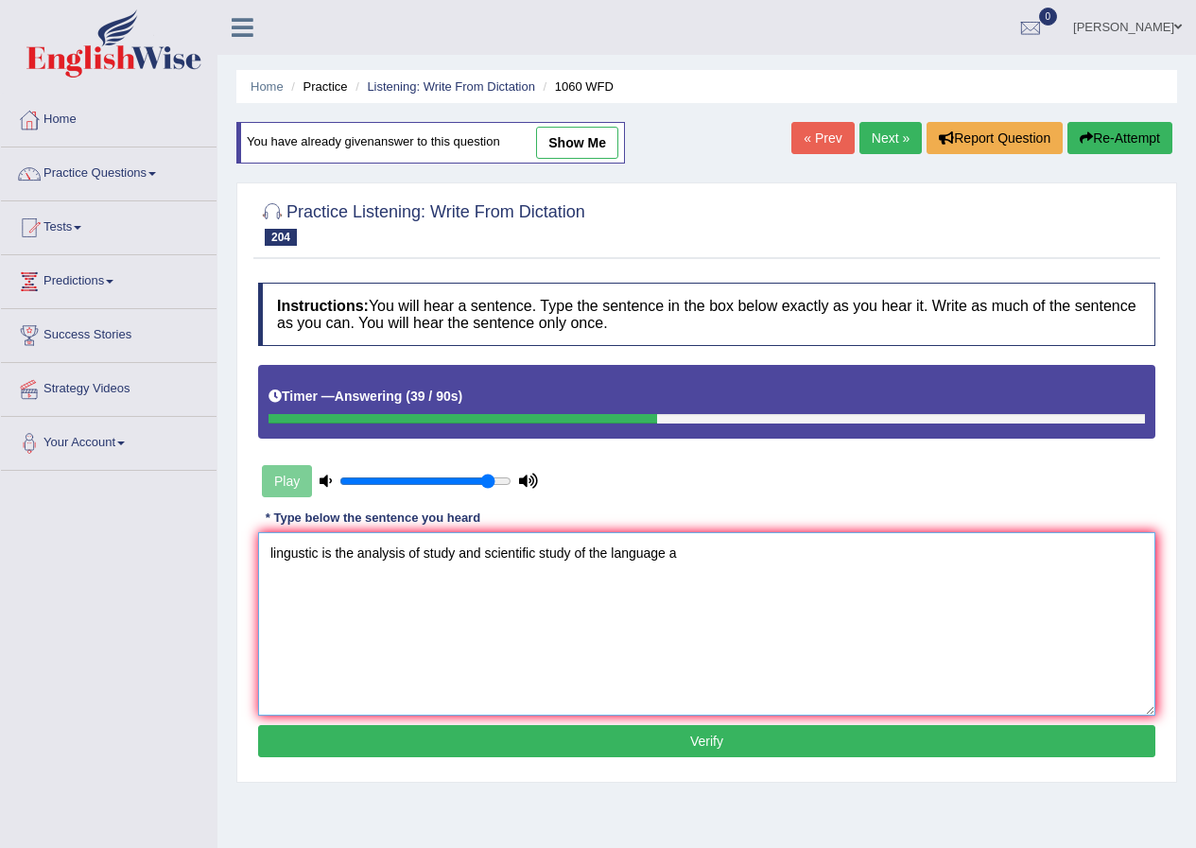
type textarea "lingustic is the analysis of study and scientific study of the language a"
click at [457, 737] on button "Verify" at bounding box center [706, 741] width 897 height 32
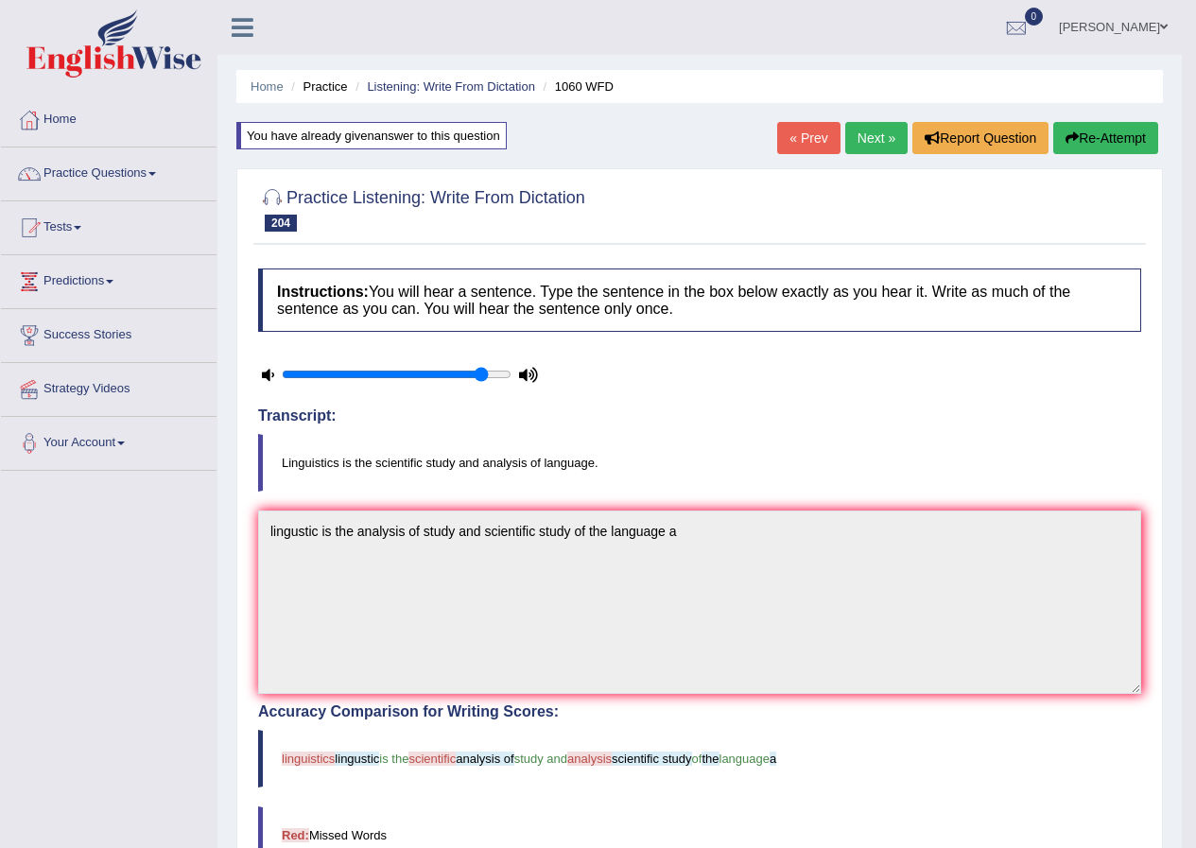
click at [862, 145] on link "Next »" at bounding box center [876, 138] width 62 height 32
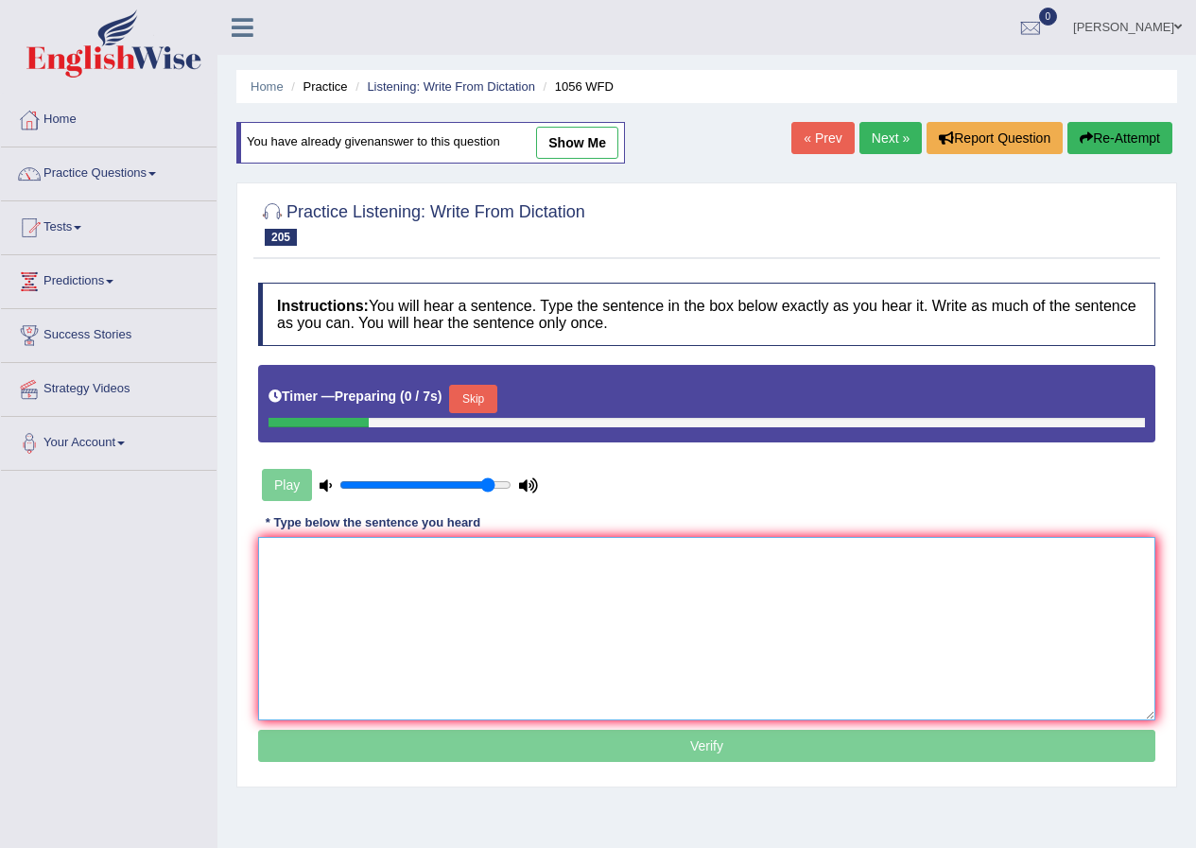
drag, startPoint x: 0, startPoint y: 0, endPoint x: 704, endPoint y: 592, distance: 919.8
click at [704, 592] on textarea at bounding box center [706, 628] width 897 height 183
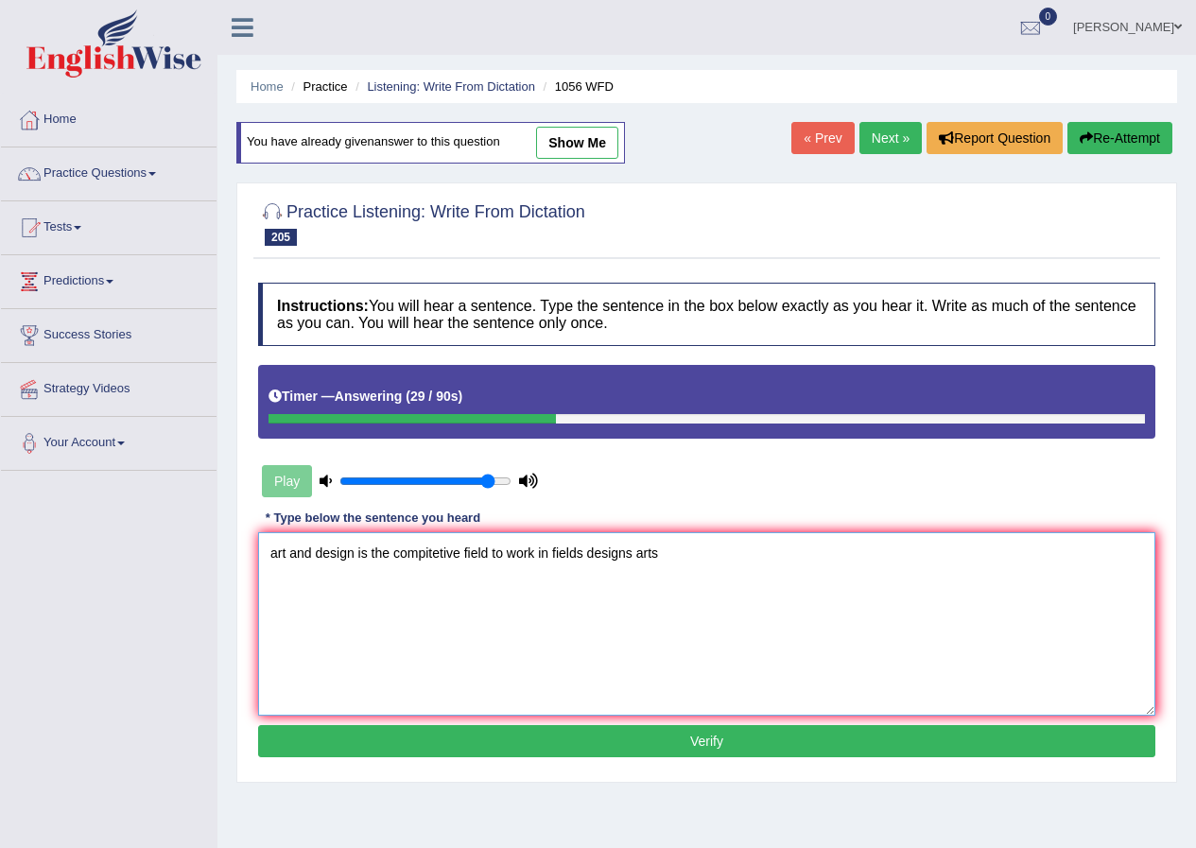
type textarea "art and design is the compitetive field to work in fields designs arts"
click at [544, 738] on button "Verify" at bounding box center [706, 741] width 897 height 32
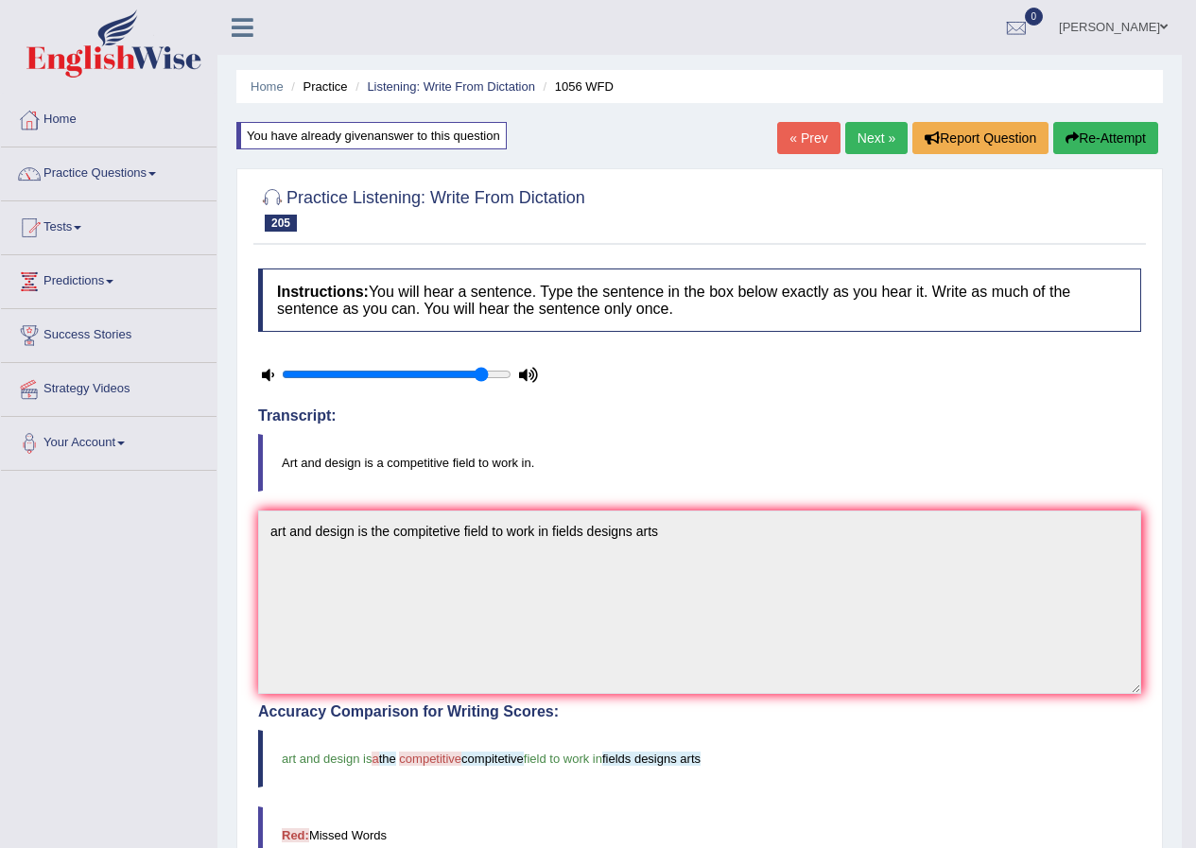
click at [872, 137] on link "Next »" at bounding box center [876, 138] width 62 height 32
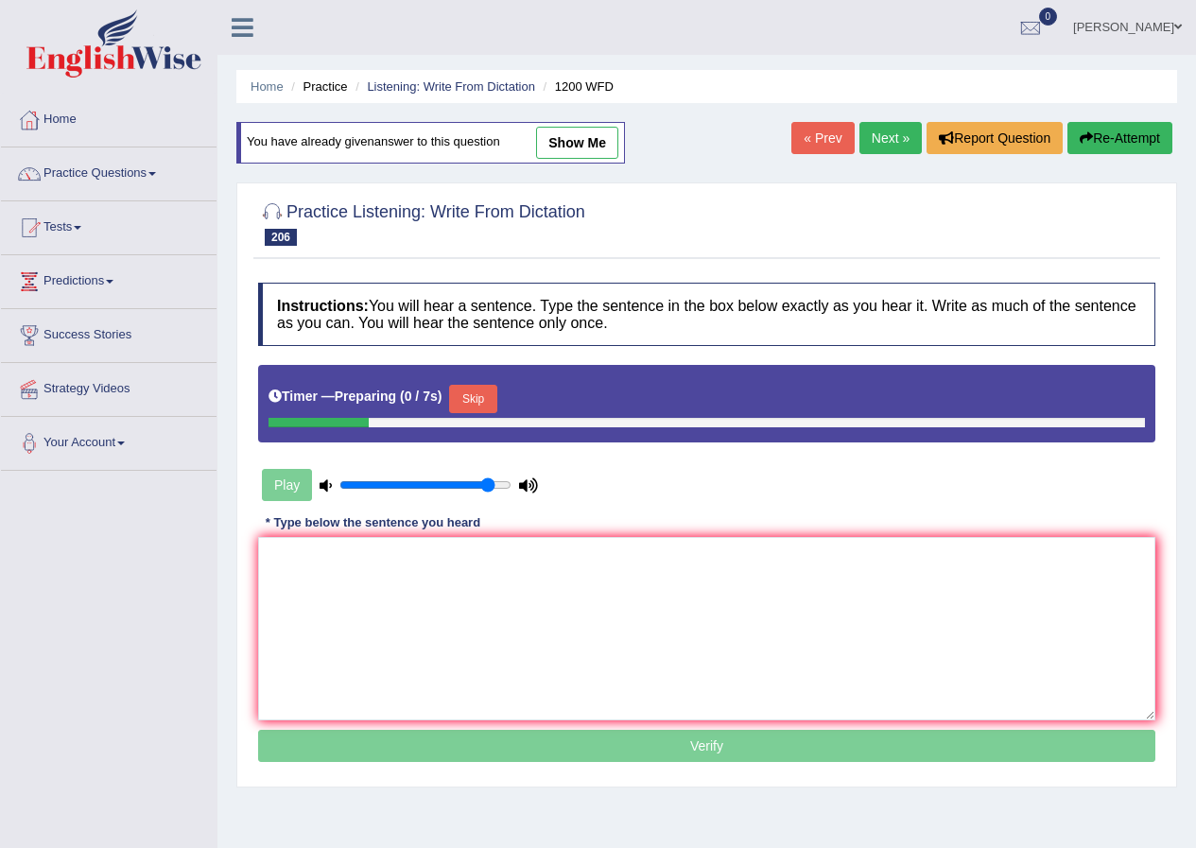
click at [496, 403] on button "Skip" at bounding box center [472, 399] width 47 height 28
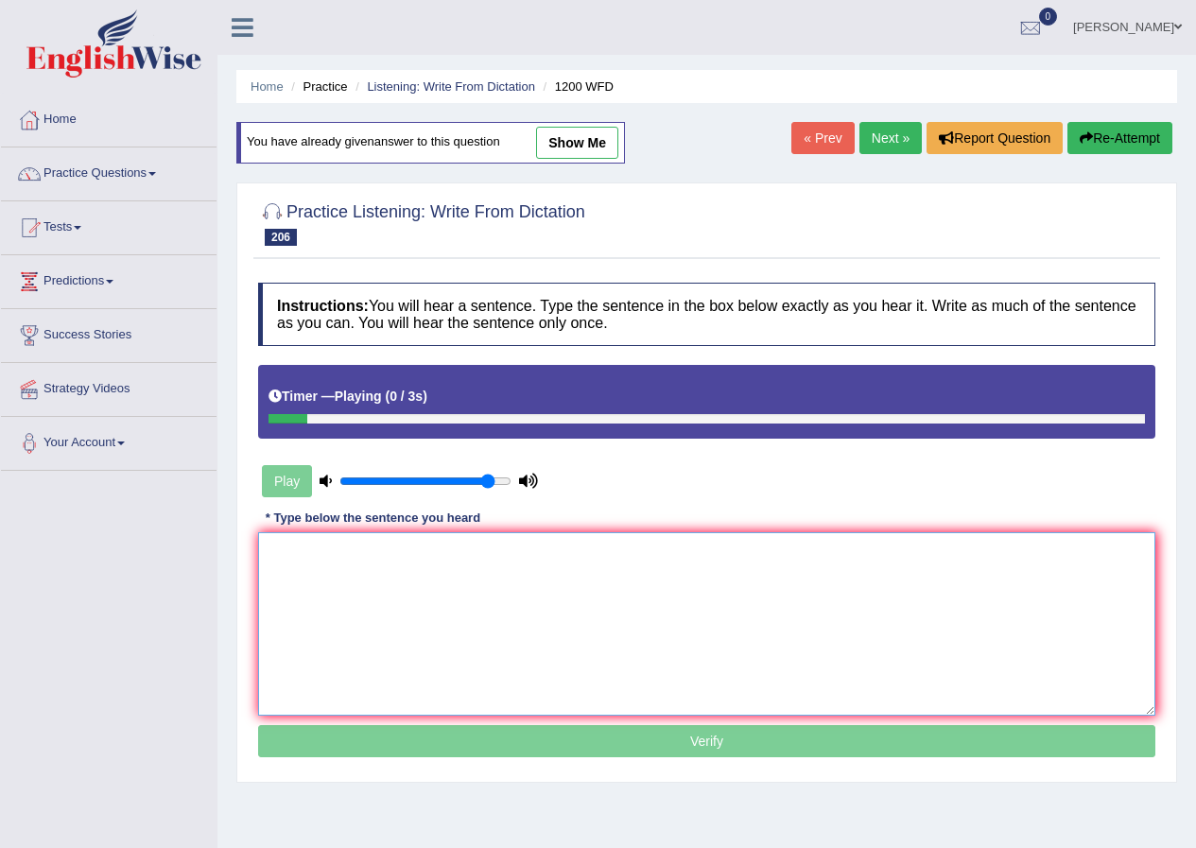
click at [454, 573] on textarea at bounding box center [706, 623] width 897 height 183
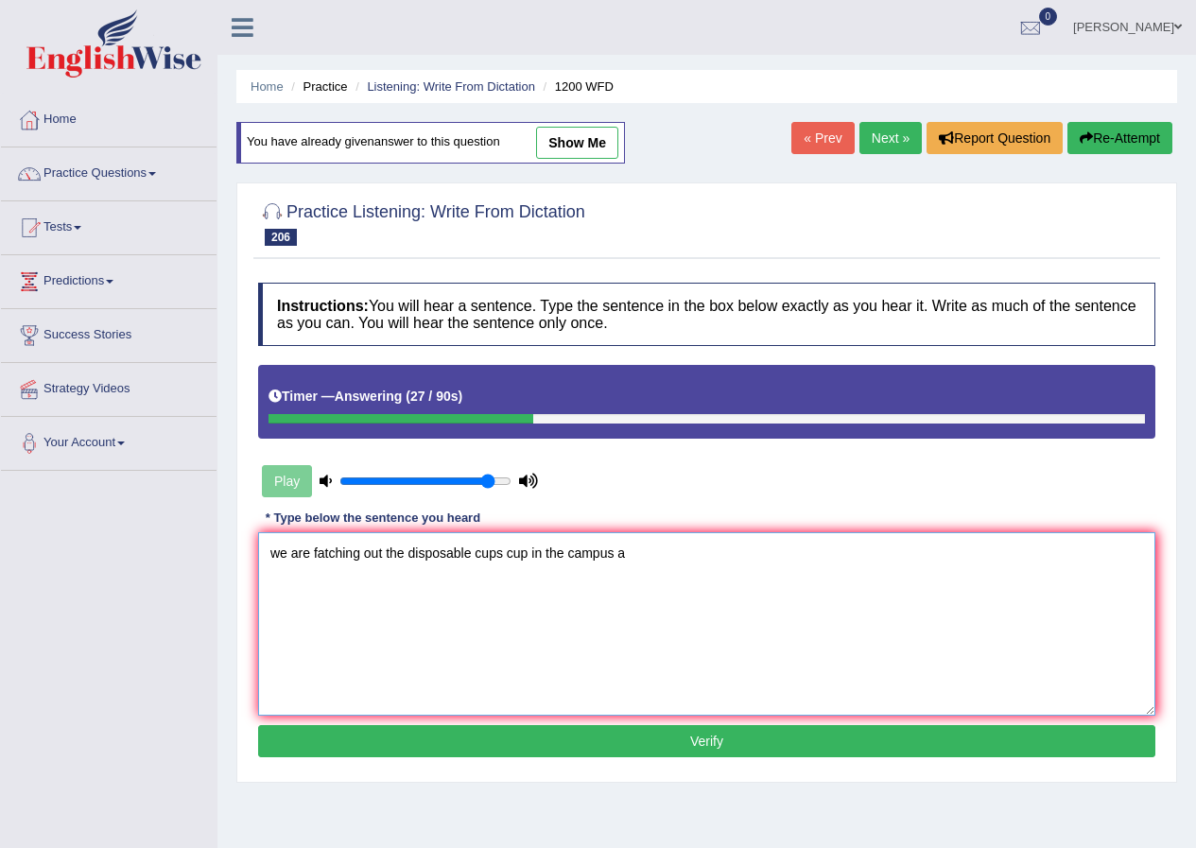
type textarea "we are fatching out the disposable cups cup in the campus a"
click at [429, 743] on button "Verify" at bounding box center [706, 741] width 897 height 32
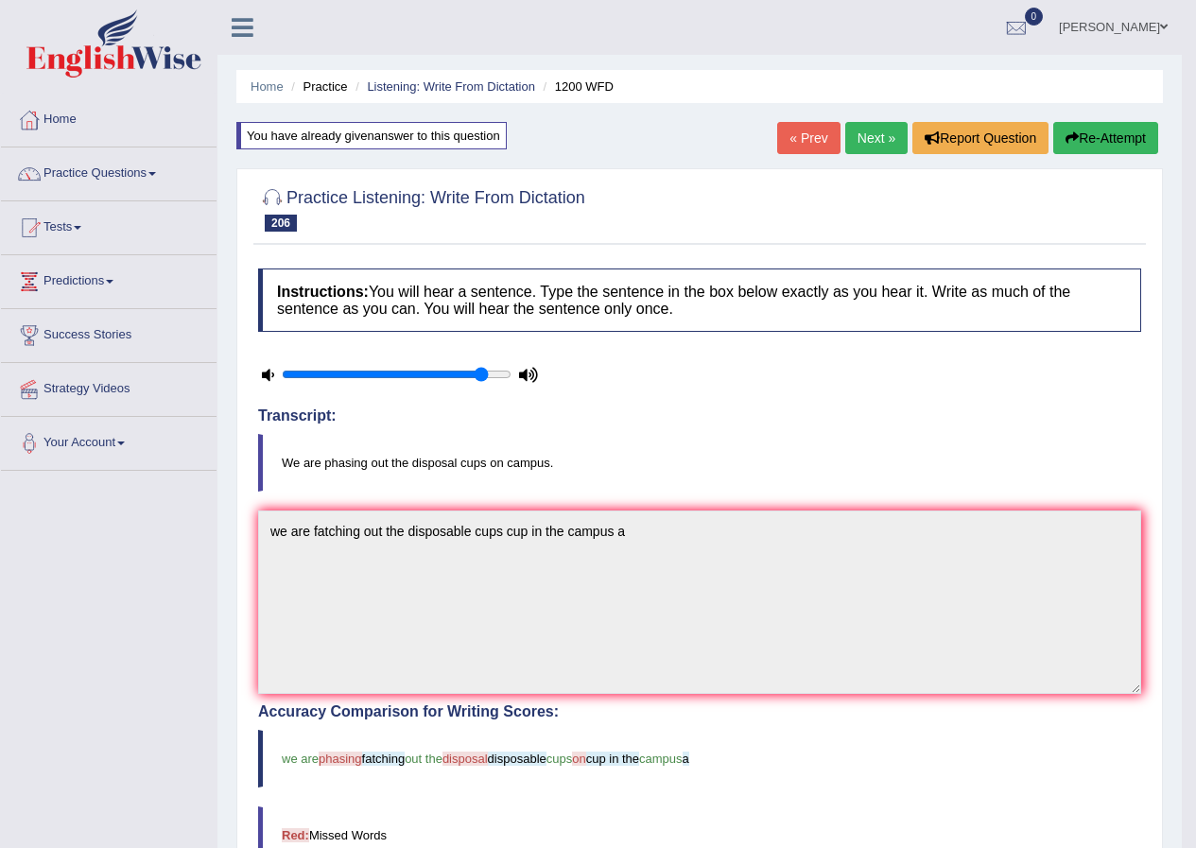
click at [869, 140] on link "Next »" at bounding box center [876, 138] width 62 height 32
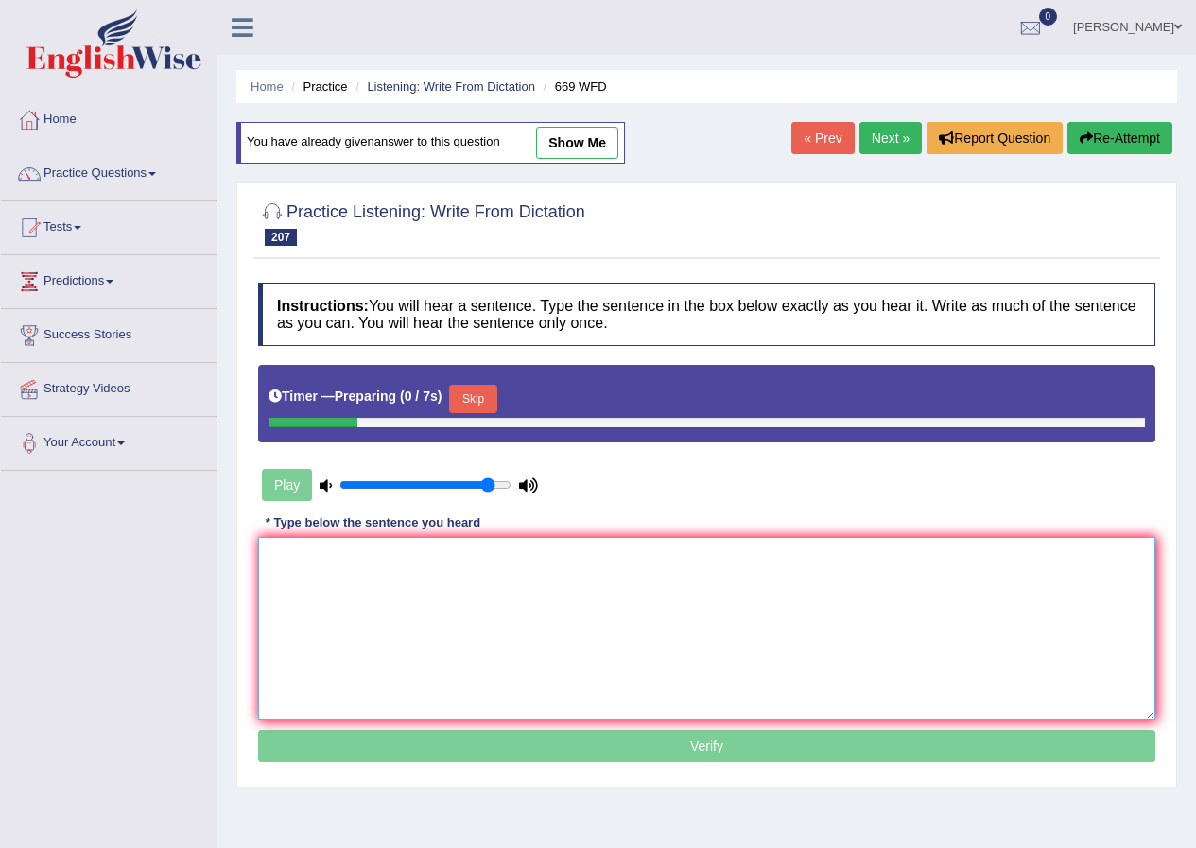
drag, startPoint x: 578, startPoint y: 596, endPoint x: 570, endPoint y: 588, distance: 11.4
click at [575, 596] on textarea at bounding box center [706, 628] width 897 height 183
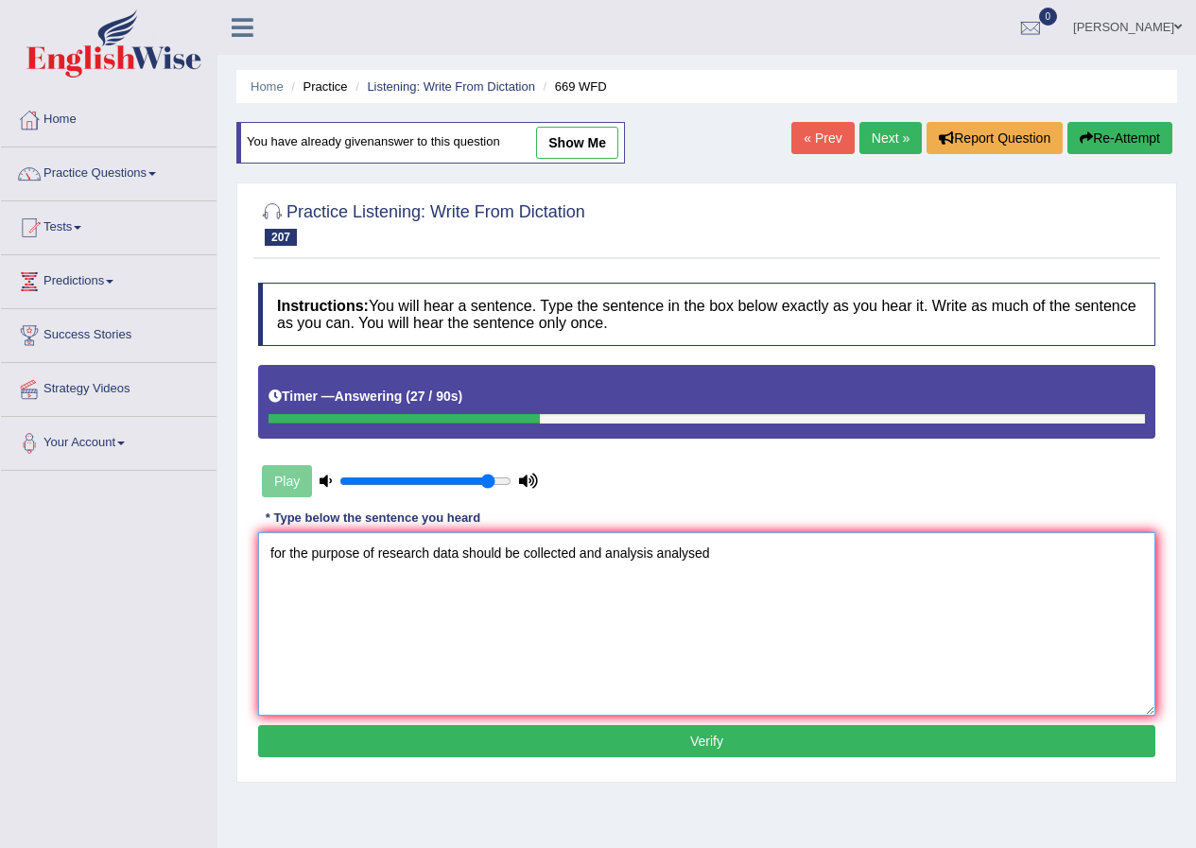
type textarea "for the purpose of research data should be collected and analysis analysed"
click at [482, 730] on button "Verify" at bounding box center [706, 741] width 897 height 32
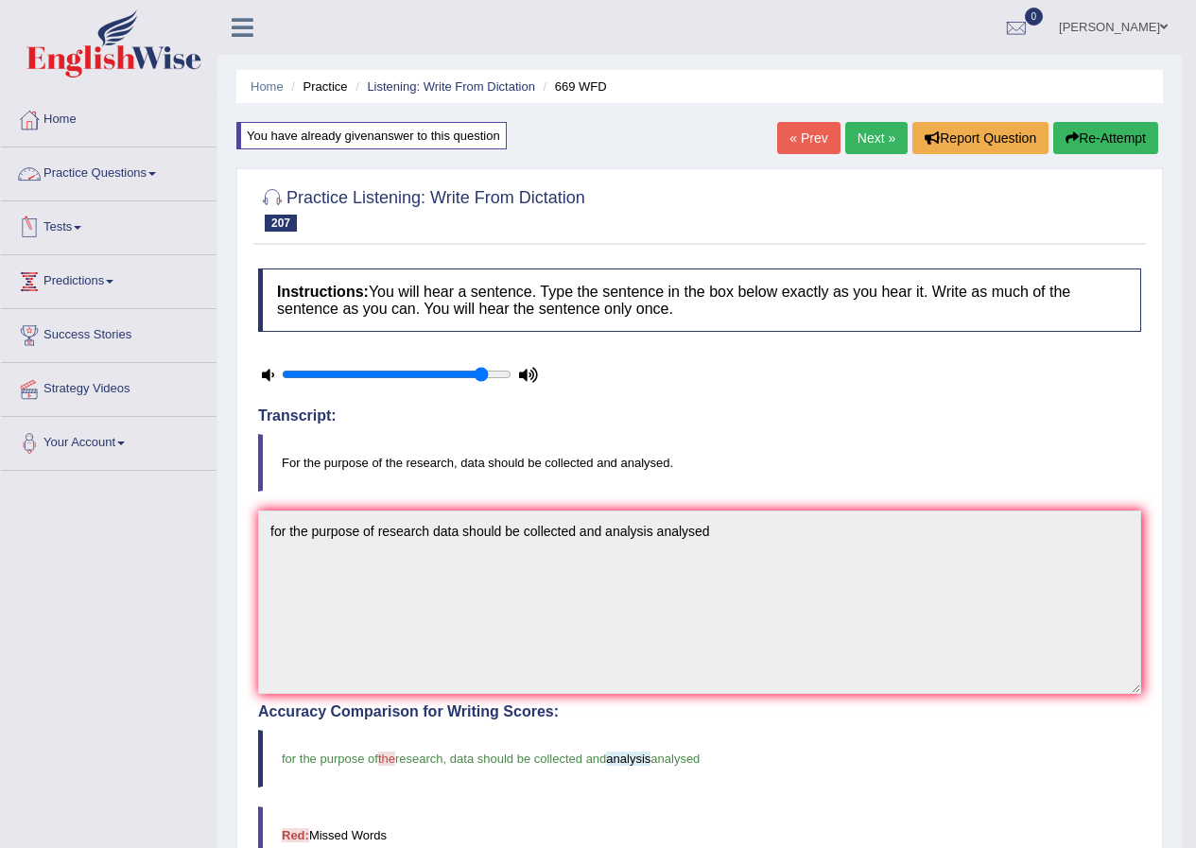
click at [110, 175] on link "Practice Questions" at bounding box center [109, 170] width 216 height 47
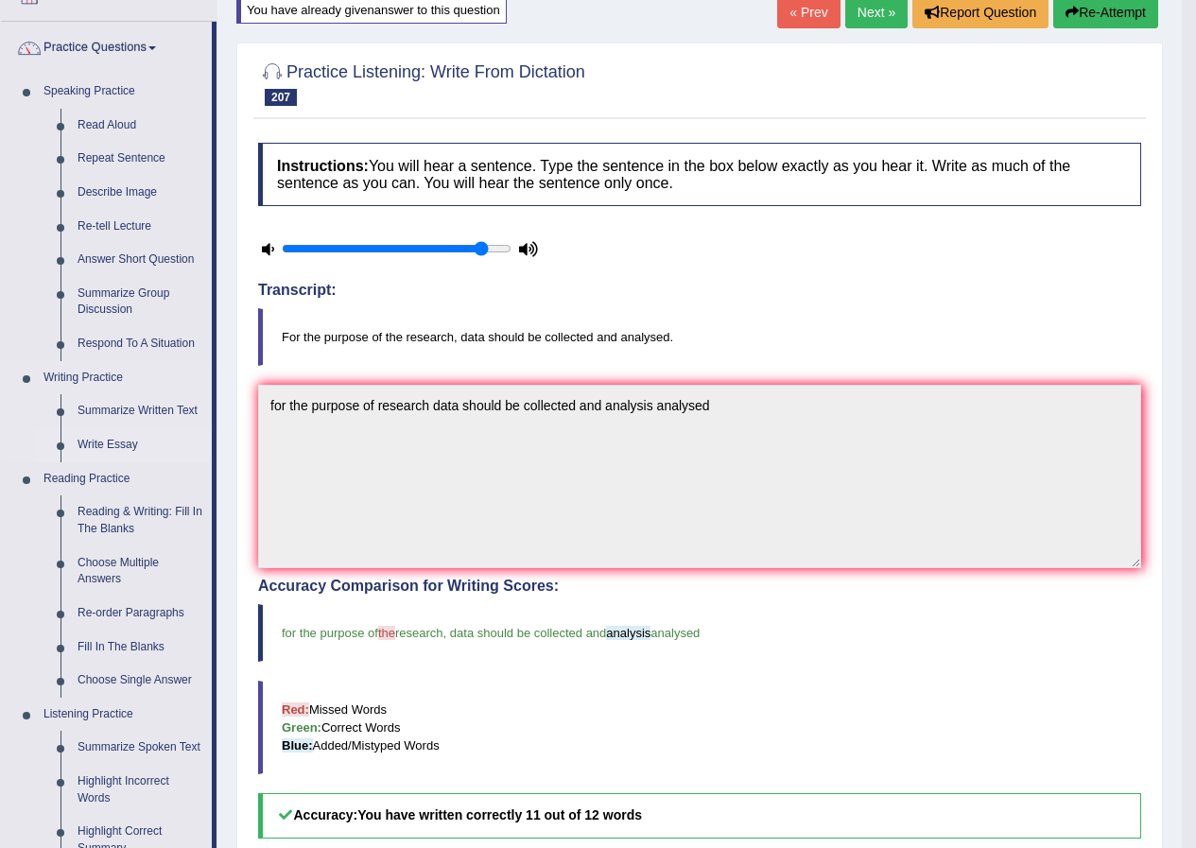
scroll to position [473, 0]
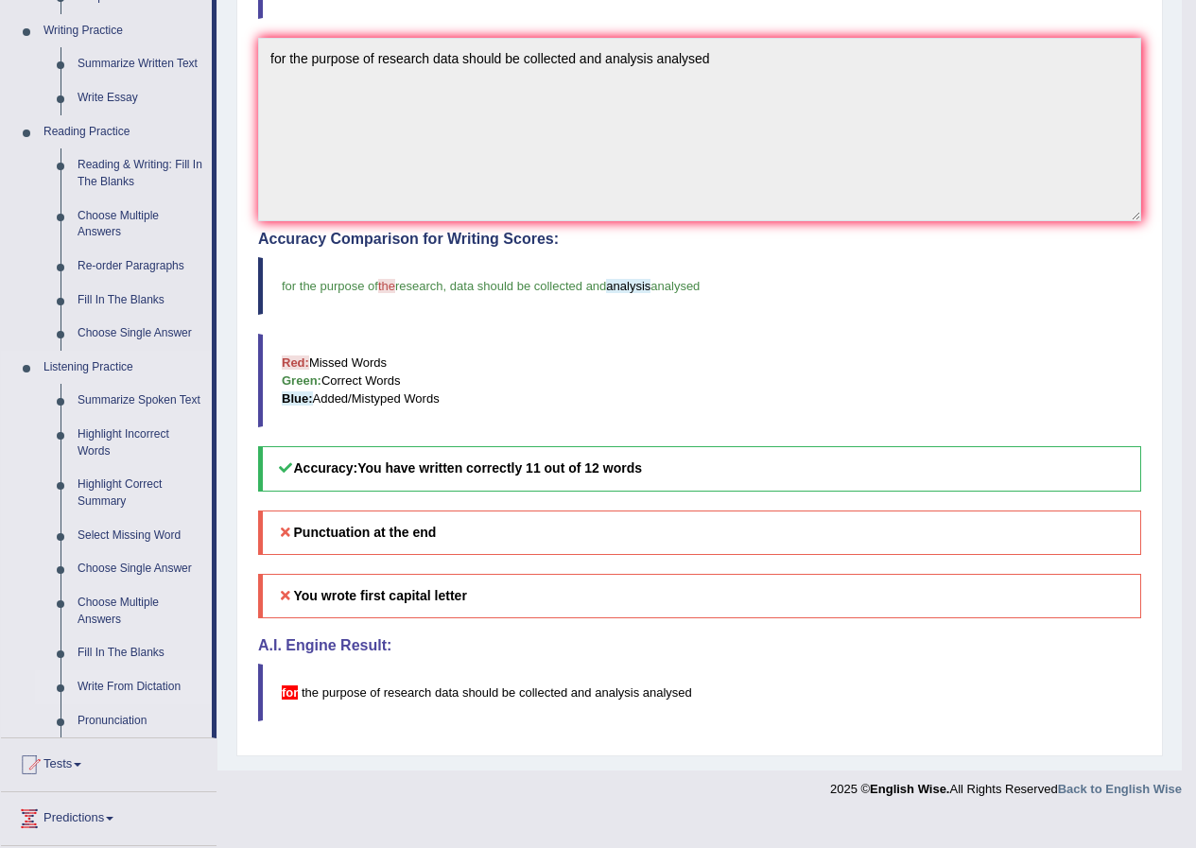
click at [137, 690] on link "Write From Dictation" at bounding box center [140, 687] width 143 height 34
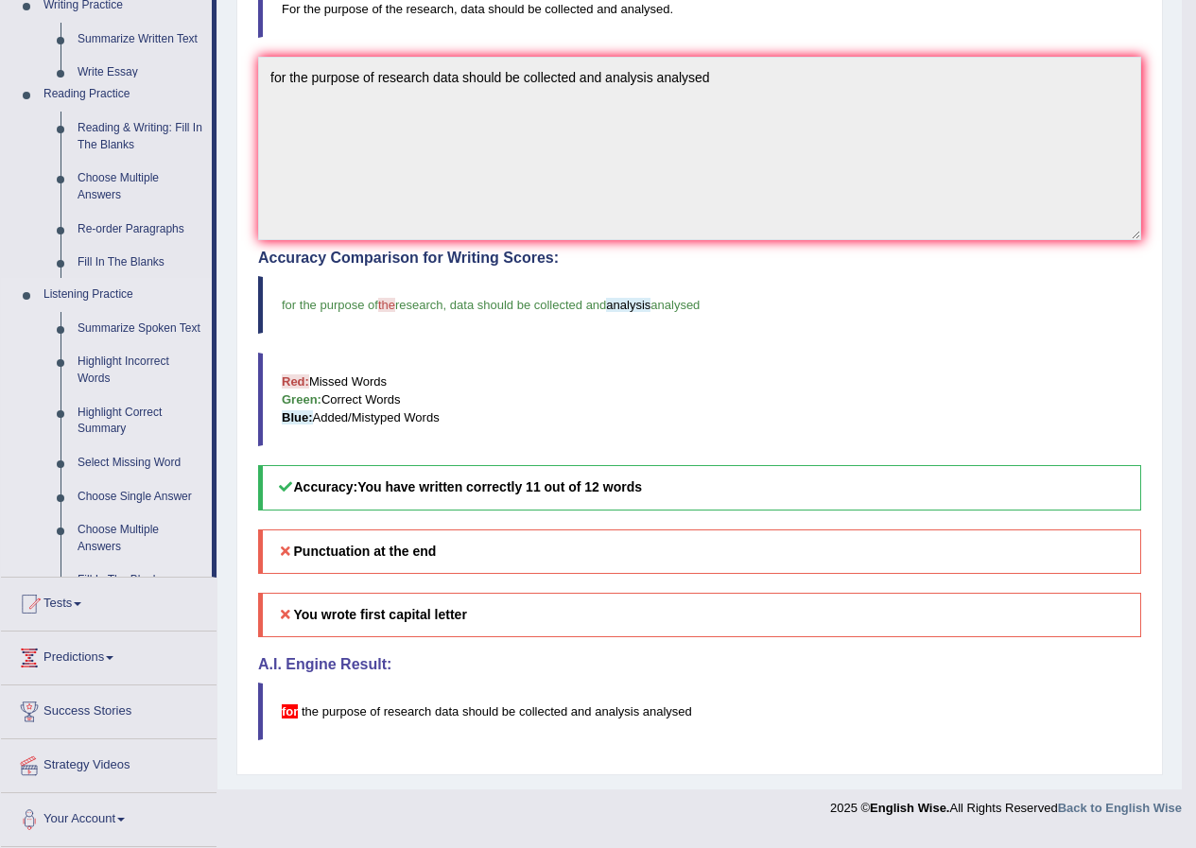
scroll to position [442, 0]
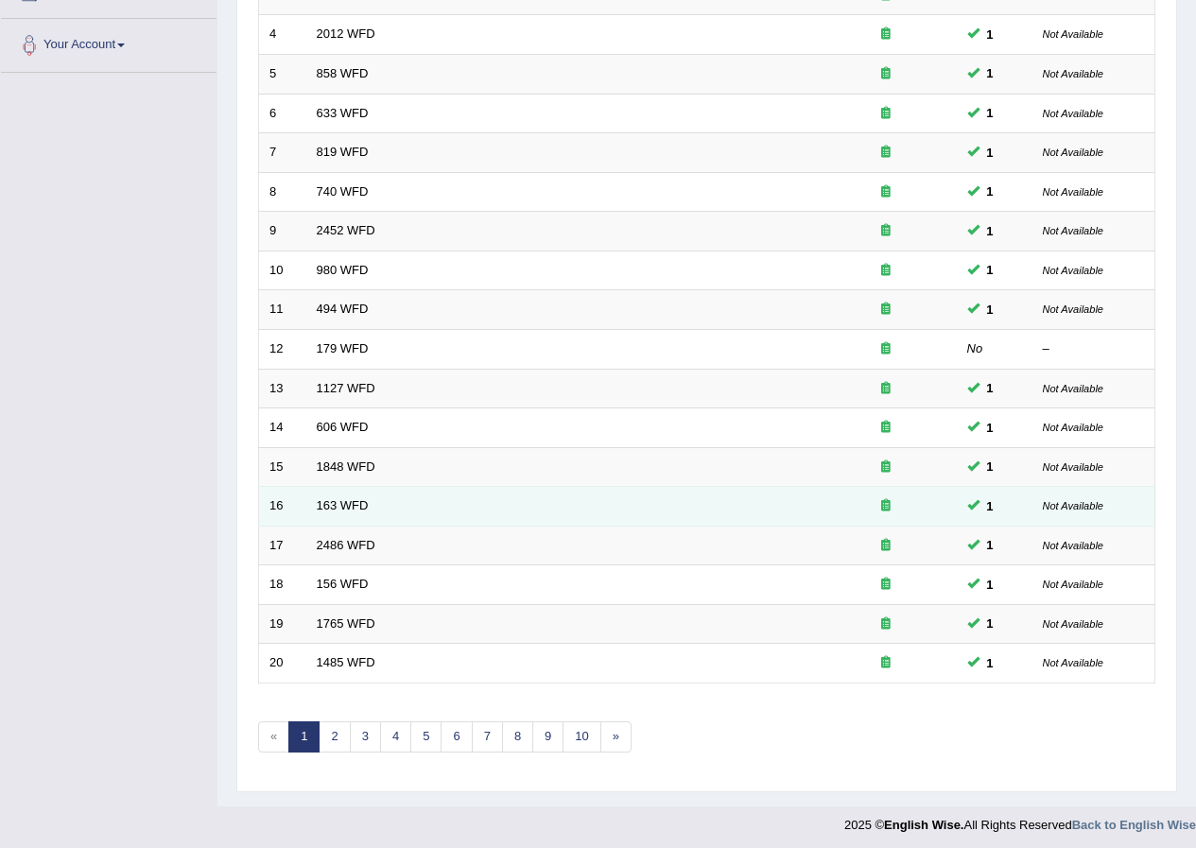
scroll to position [404, 0]
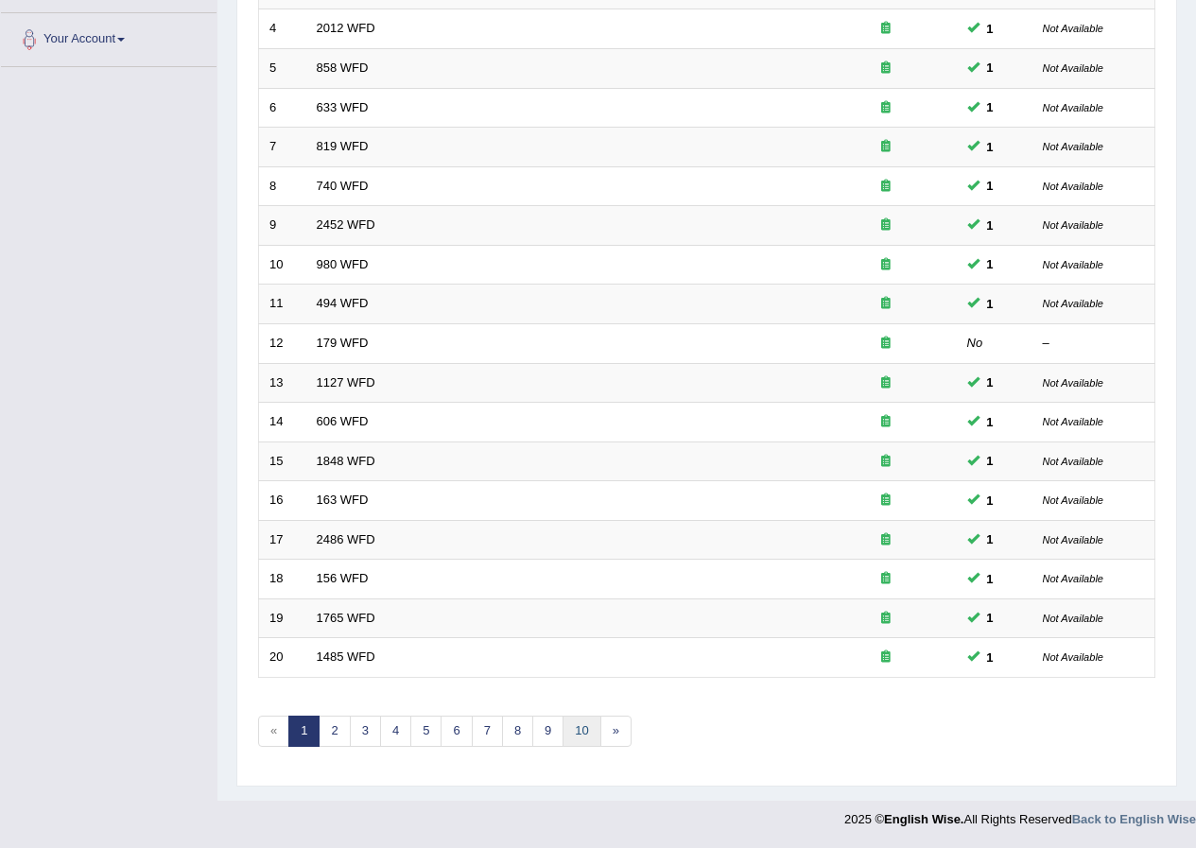
click at [584, 724] on link "10" at bounding box center [581, 731] width 38 height 31
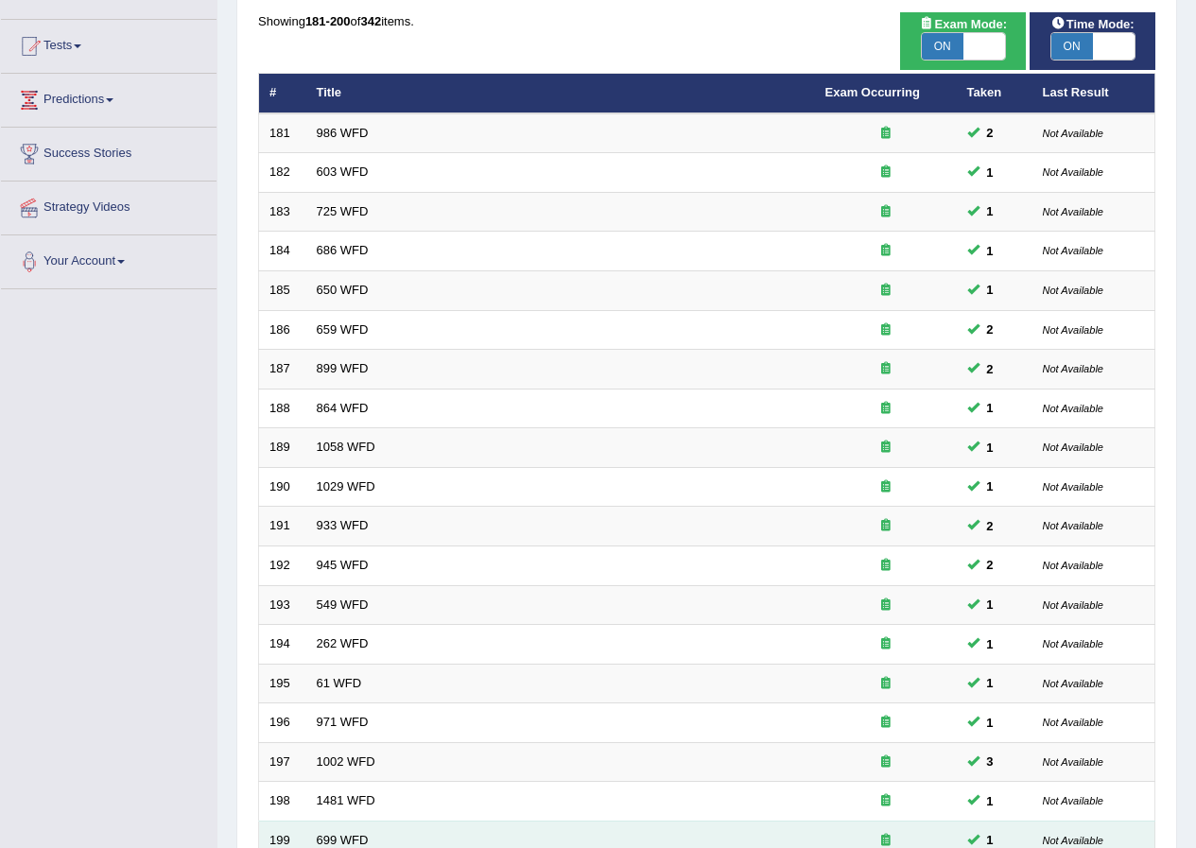
scroll to position [404, 0]
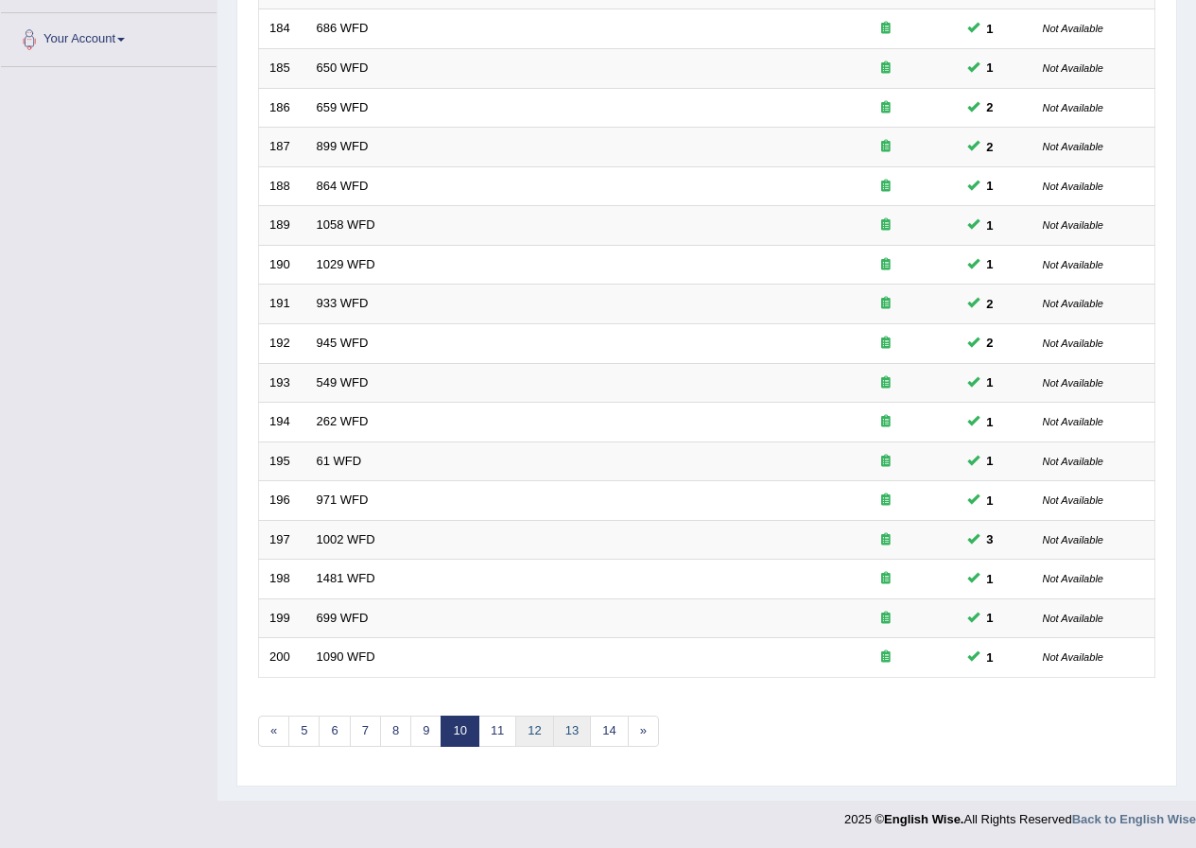
click at [555, 731] on link "13" at bounding box center [572, 731] width 38 height 31
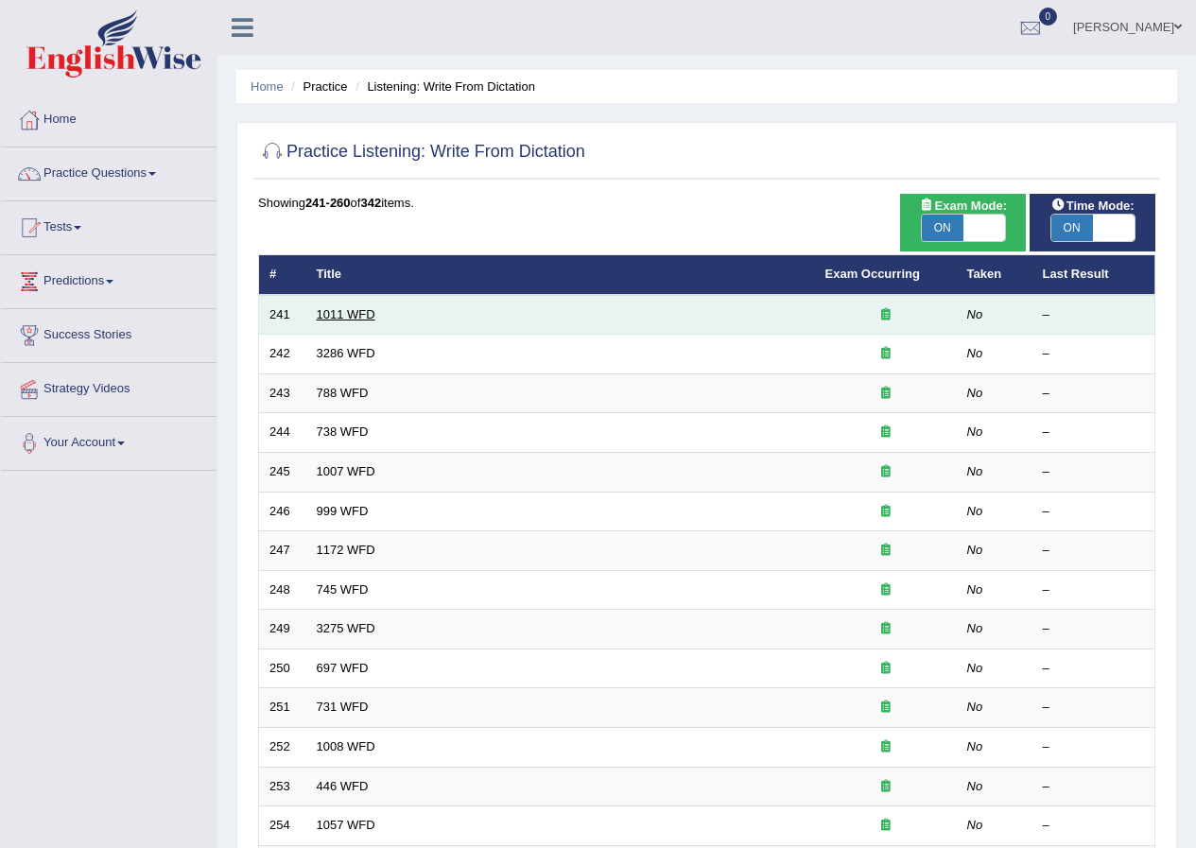
click at [337, 318] on link "1011 WFD" at bounding box center [346, 314] width 59 height 14
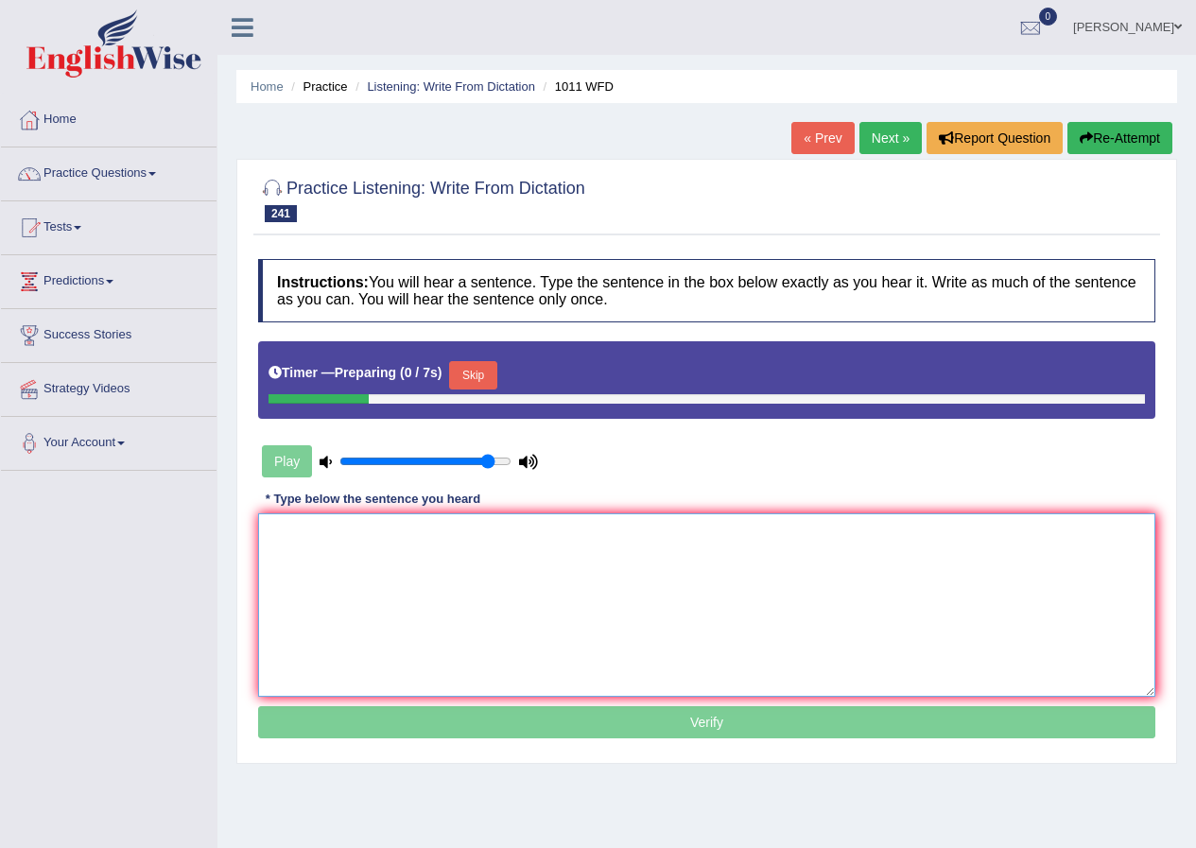
click at [424, 612] on textarea at bounding box center [706, 604] width 897 height 183
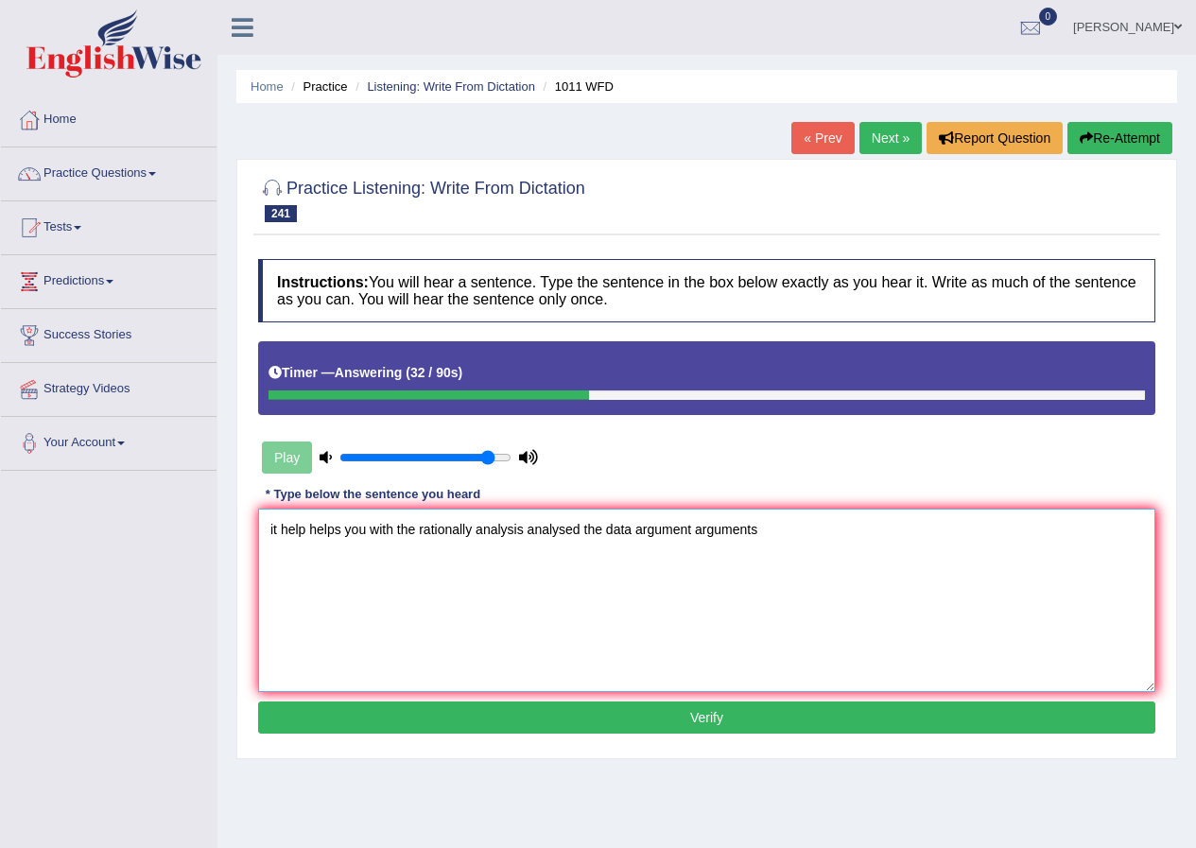
type textarea "it help helps you with the rationally analysis analysed the data argument argum…"
click at [439, 706] on button "Verify" at bounding box center [706, 717] width 897 height 32
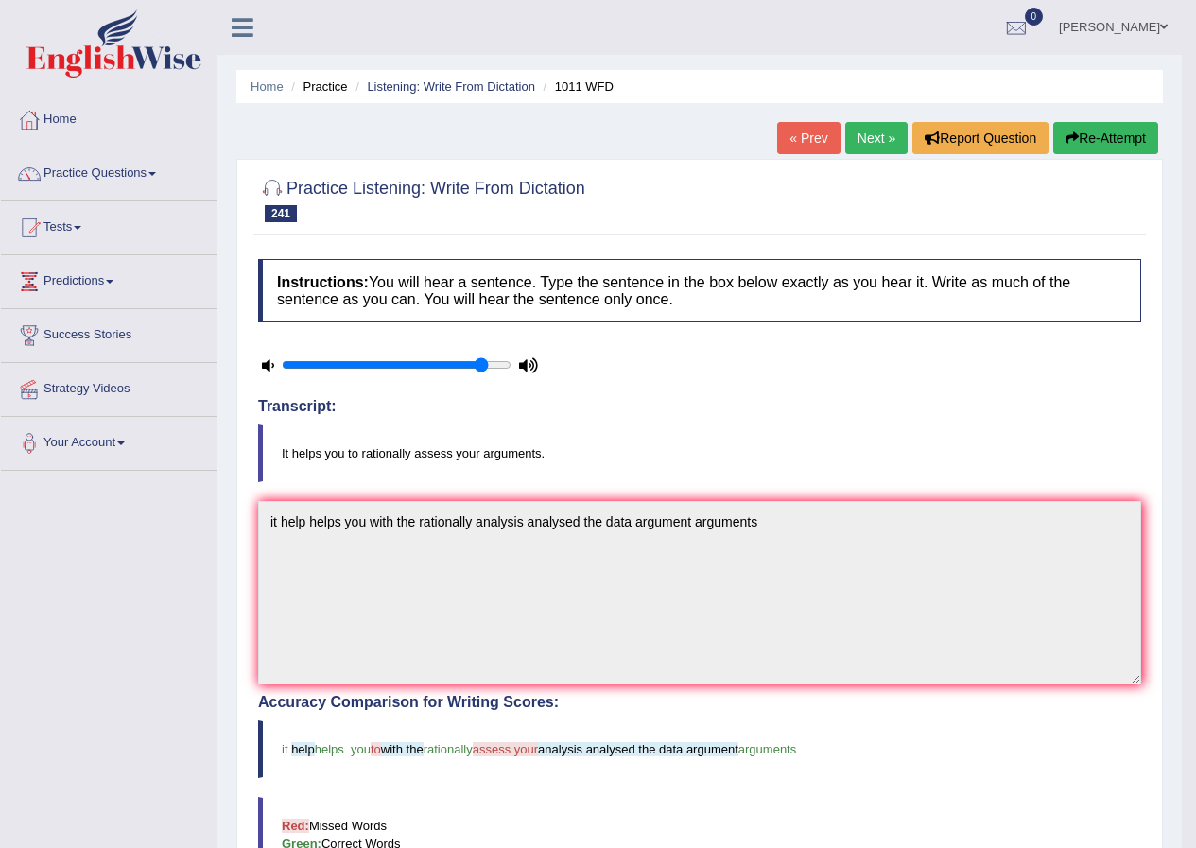
click at [878, 147] on link "Next »" at bounding box center [876, 138] width 62 height 32
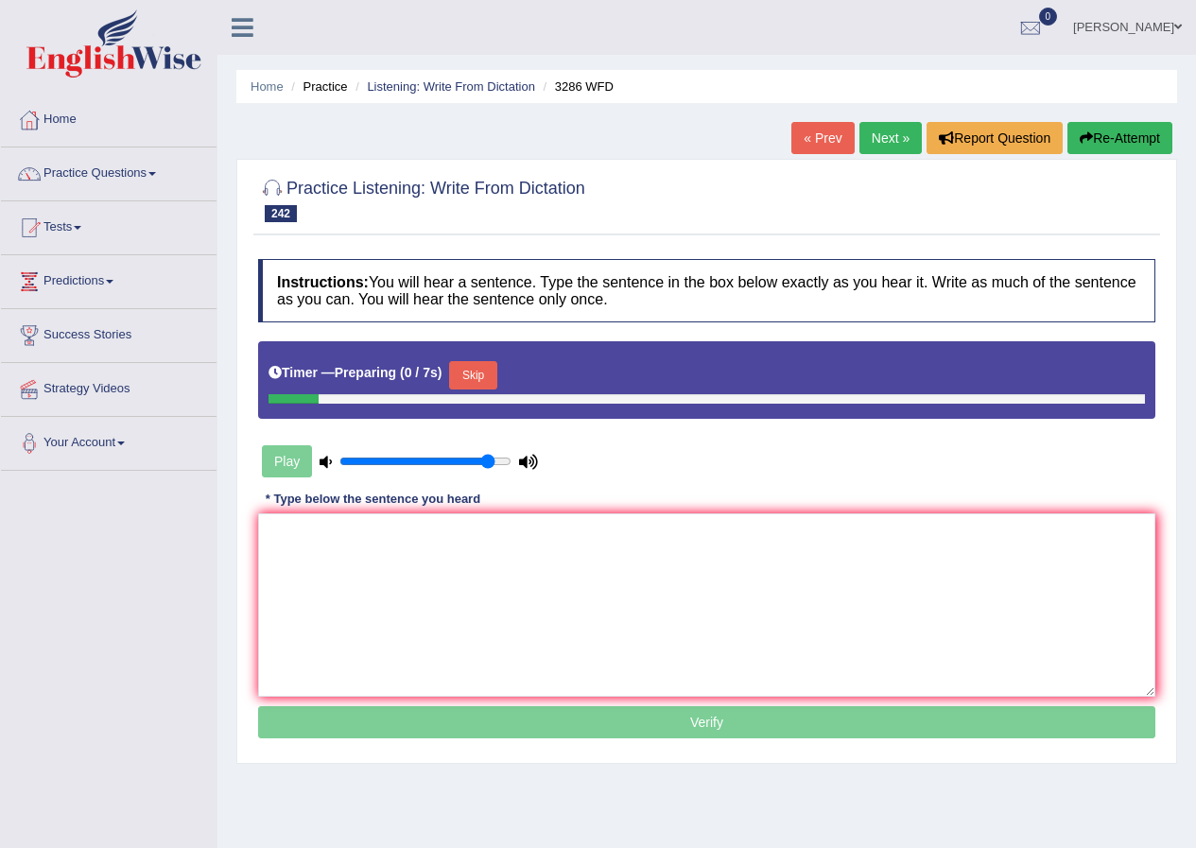
click at [654, 602] on textarea at bounding box center [706, 604] width 897 height 183
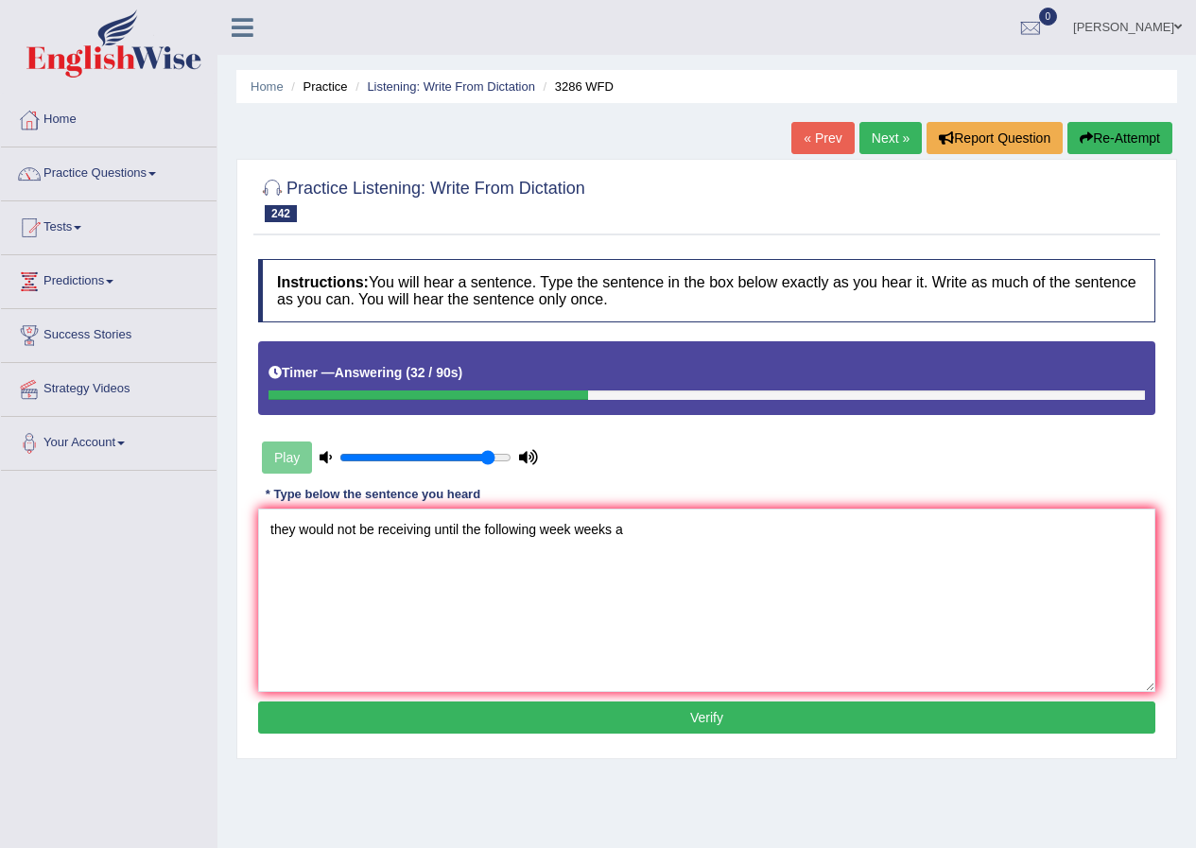
type textarea "they would not be receiving until the following week weeks a"
click at [677, 731] on button "Verify" at bounding box center [706, 717] width 897 height 32
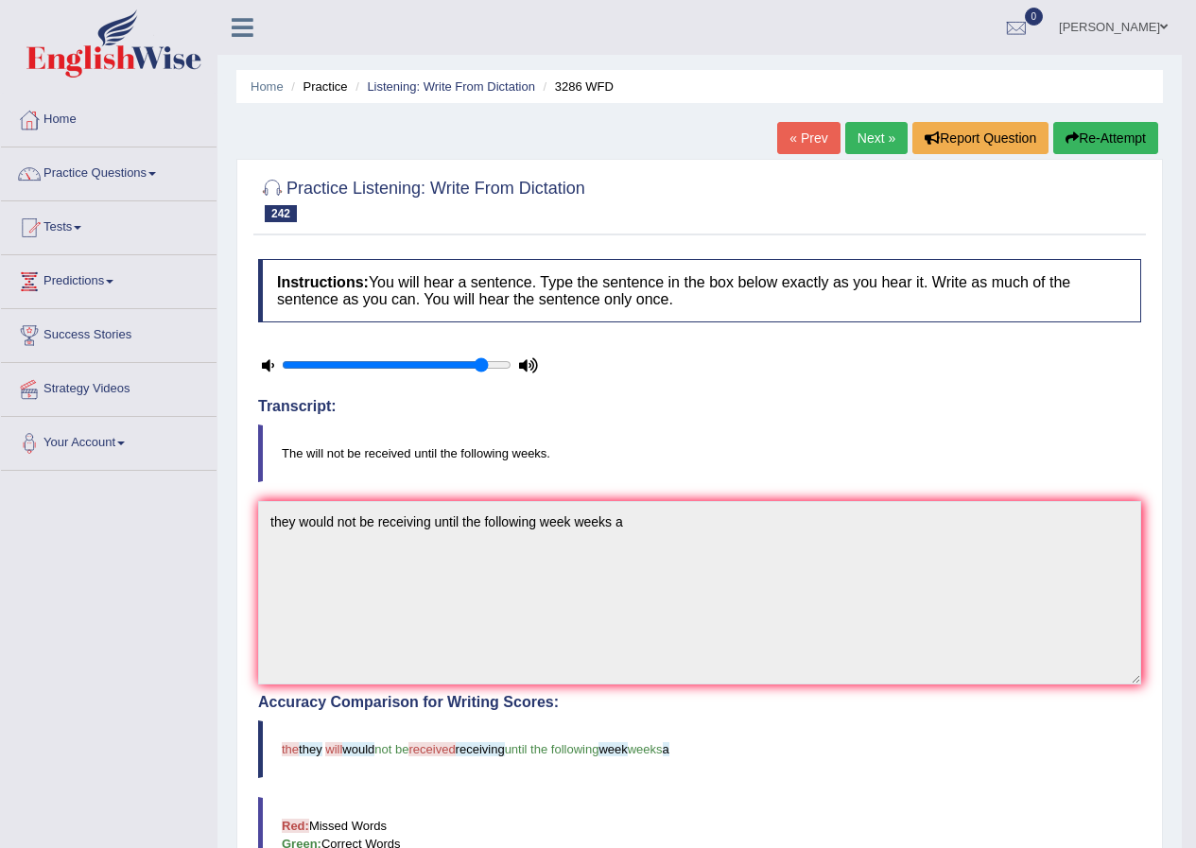
click at [889, 130] on link "Next »" at bounding box center [876, 138] width 62 height 32
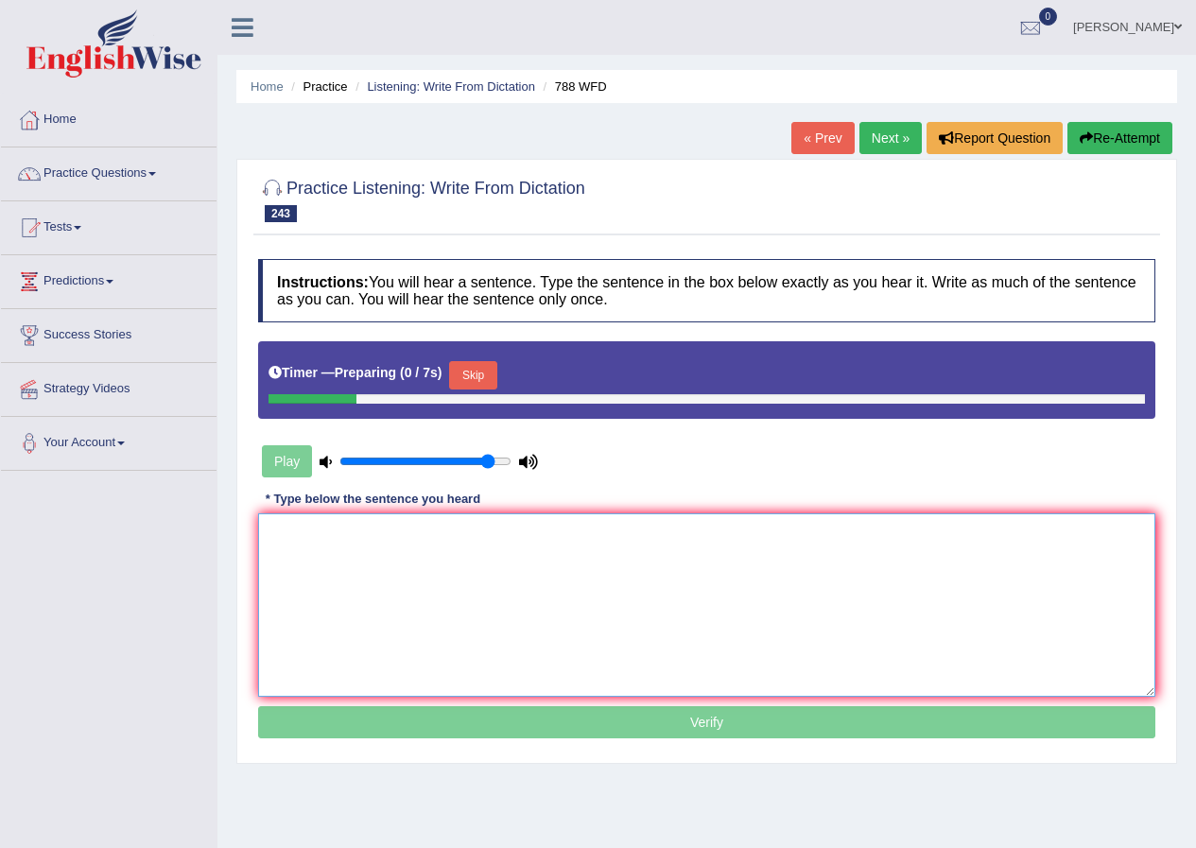
click at [661, 620] on textarea at bounding box center [706, 604] width 897 height 183
click at [483, 378] on button "Skip" at bounding box center [472, 375] width 47 height 28
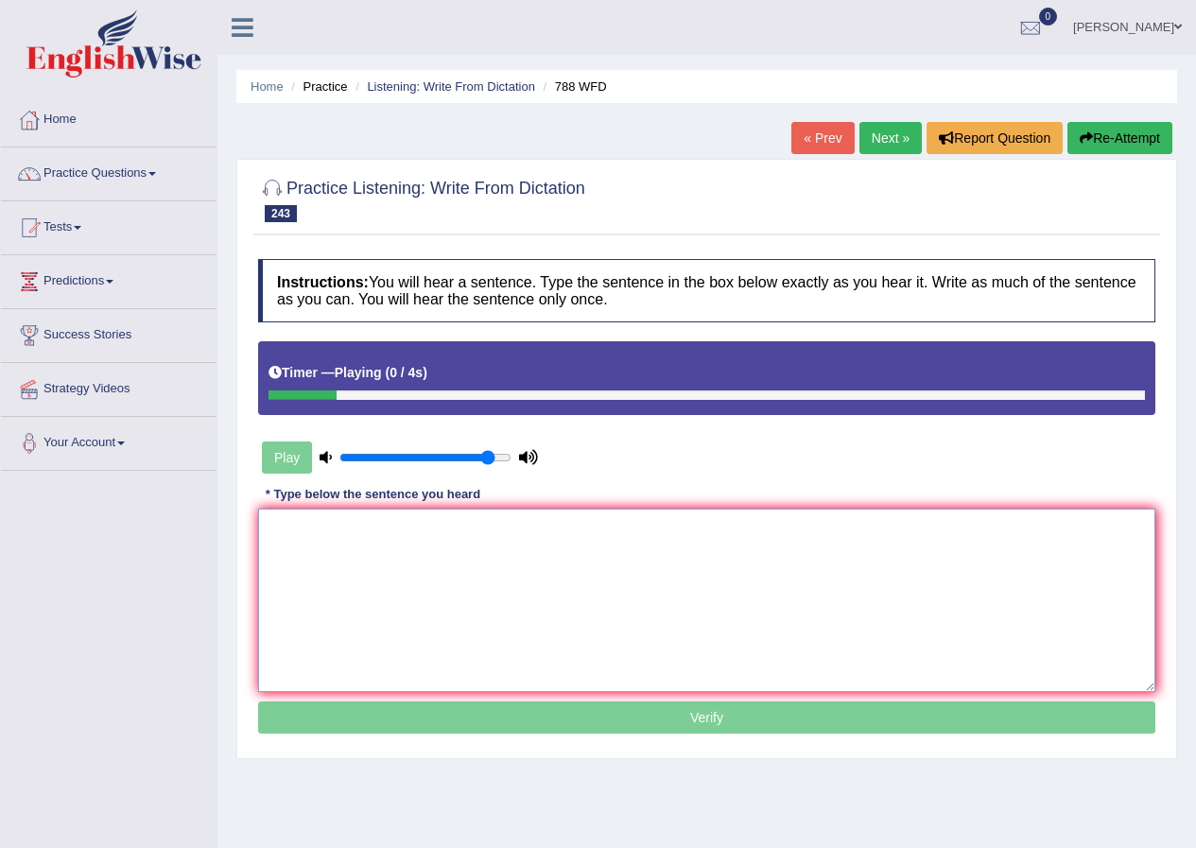
click at [505, 545] on textarea at bounding box center [706, 600] width 897 height 183
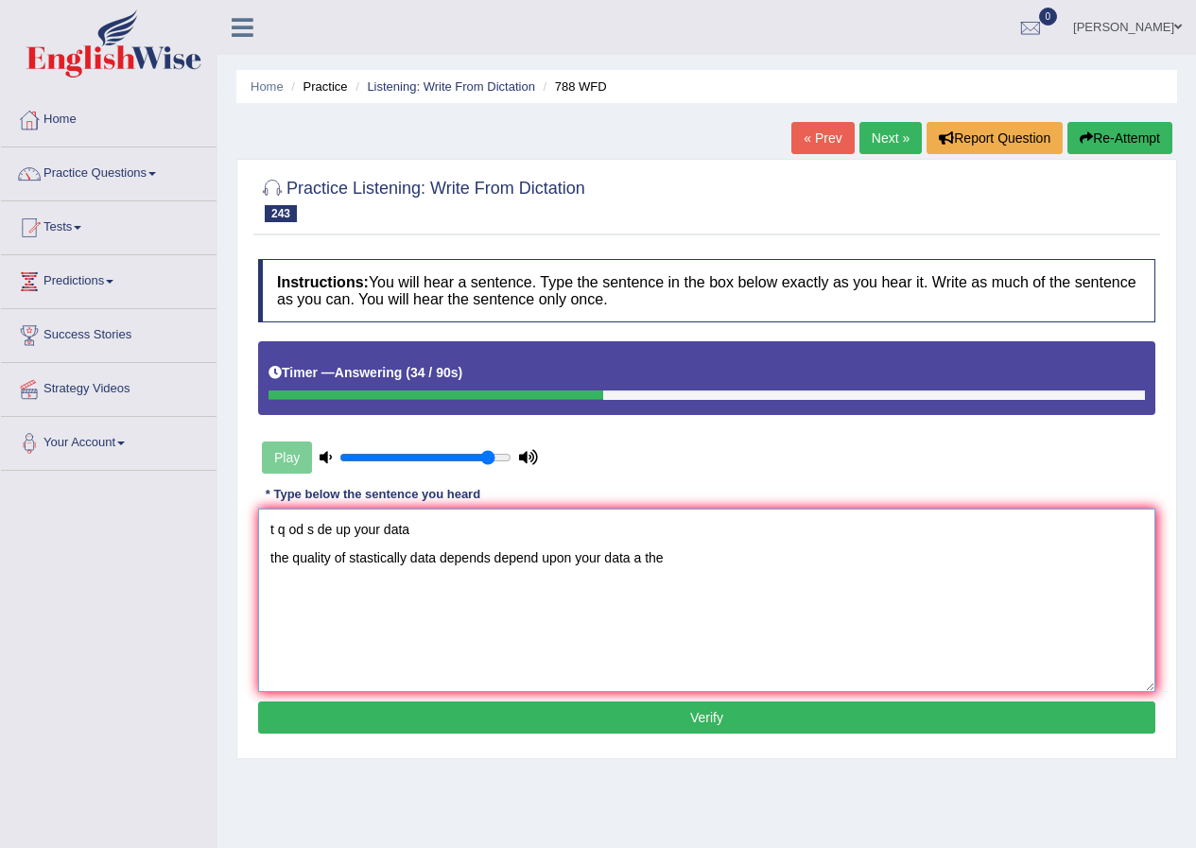
type textarea "t q od s de up your data the quality of stastically data depends depend upon yo…"
click at [539, 716] on button "Verify" at bounding box center [706, 717] width 897 height 32
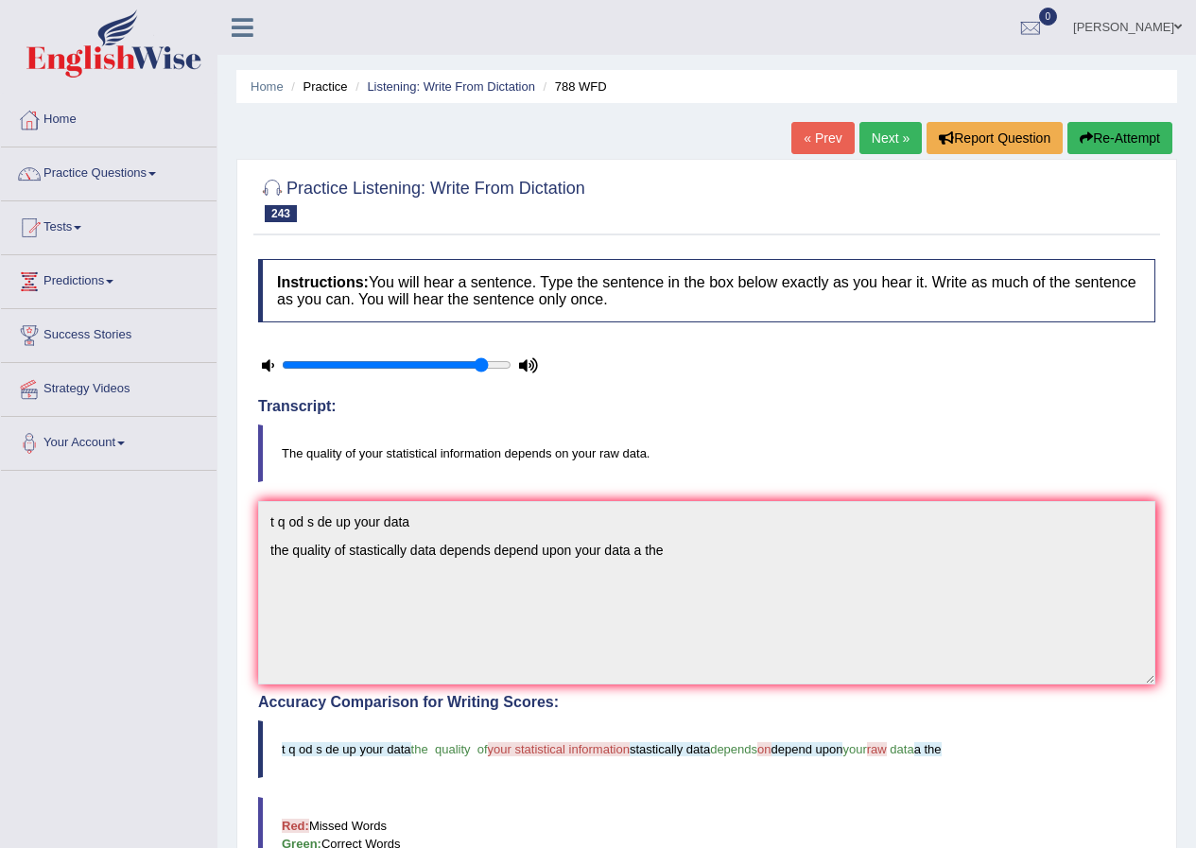
click at [1149, 129] on button "Re-Attempt" at bounding box center [1119, 138] width 105 height 32
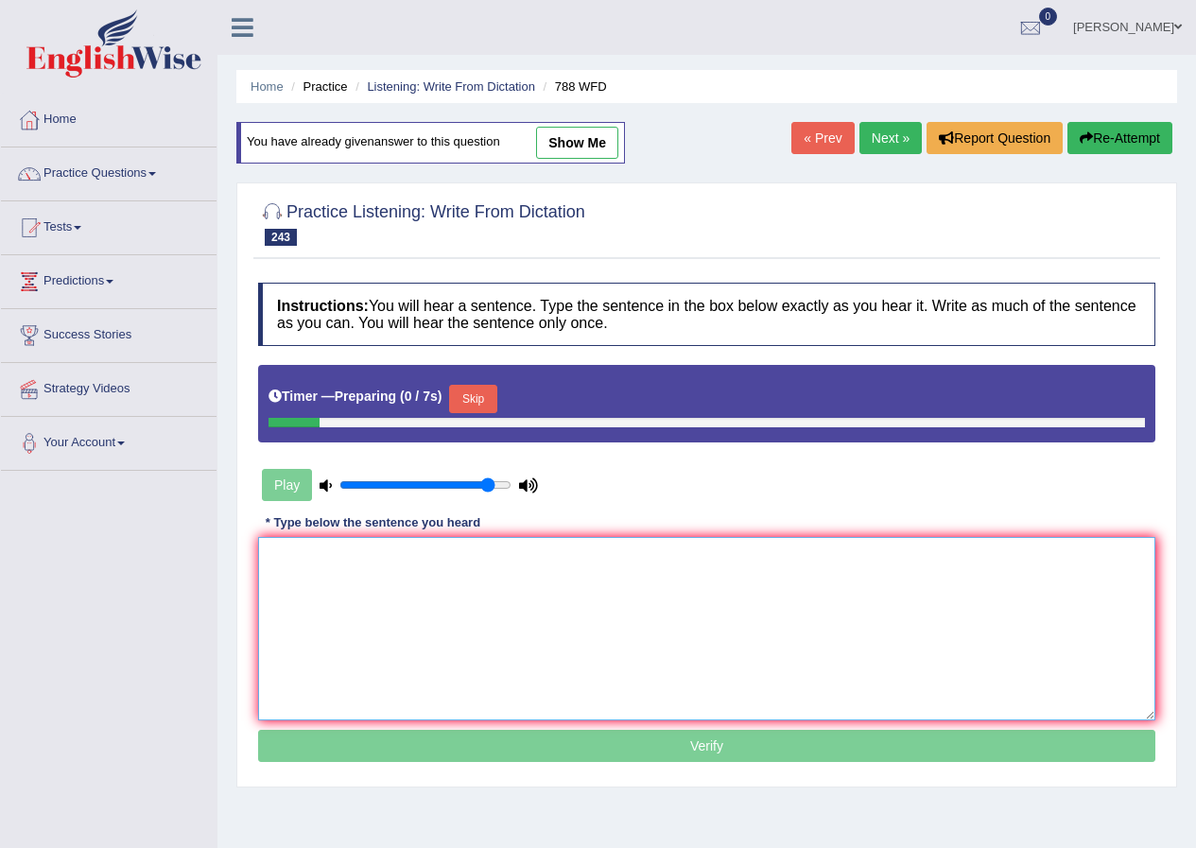
click at [695, 630] on textarea at bounding box center [706, 628] width 897 height 183
click at [496, 403] on button "Skip" at bounding box center [472, 399] width 47 height 28
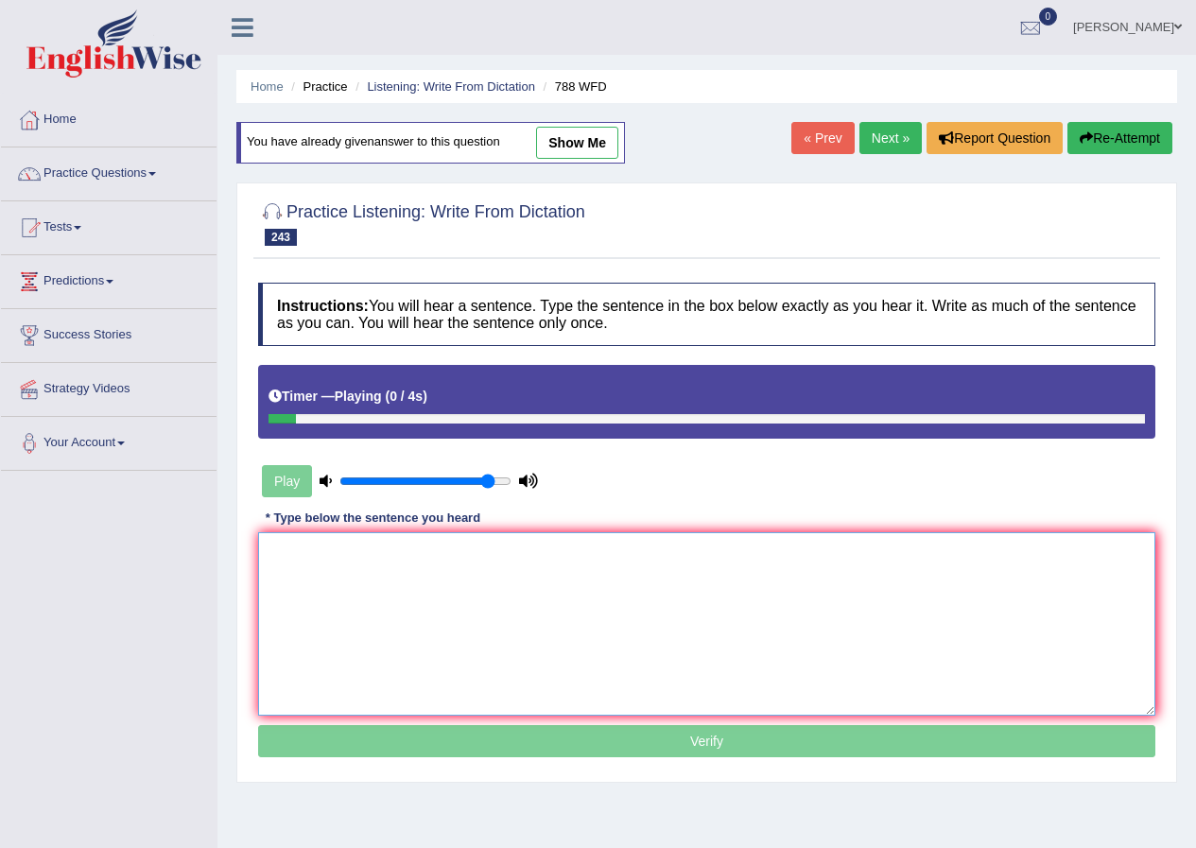
drag, startPoint x: 526, startPoint y: 613, endPoint x: 528, endPoint y: 590, distance: 22.9
click at [525, 613] on textarea at bounding box center [706, 623] width 897 height 183
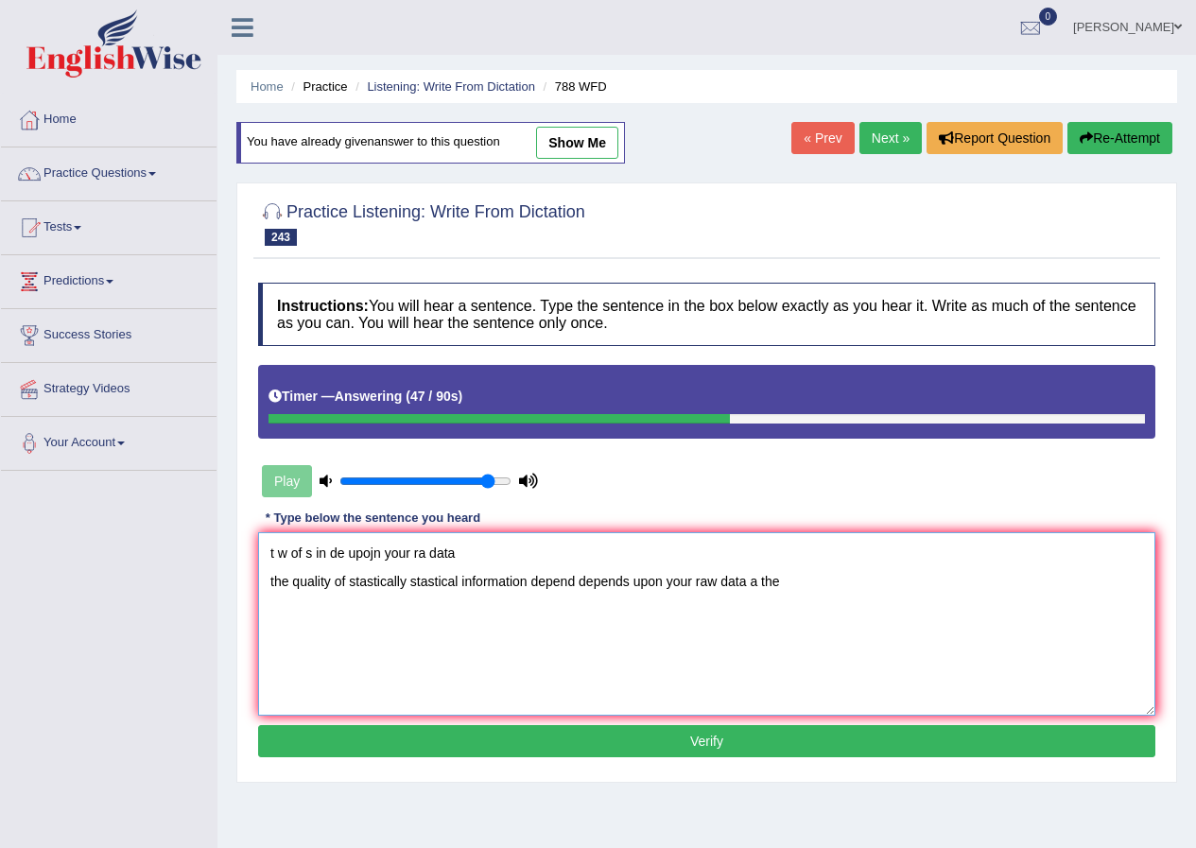
type textarea "t w of s in de upojn your ra data the quality of stastically stastical informat…"
click at [578, 734] on button "Verify" at bounding box center [706, 741] width 897 height 32
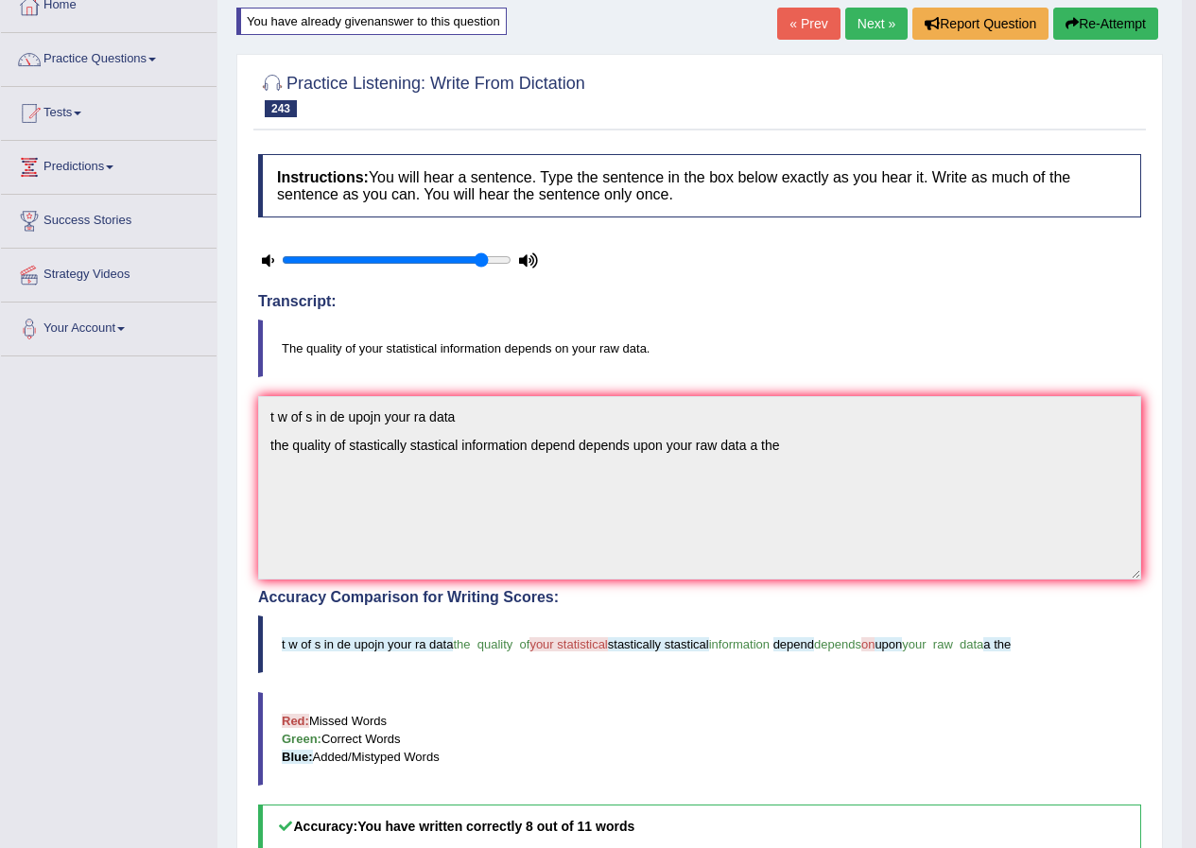
scroll to position [95, 0]
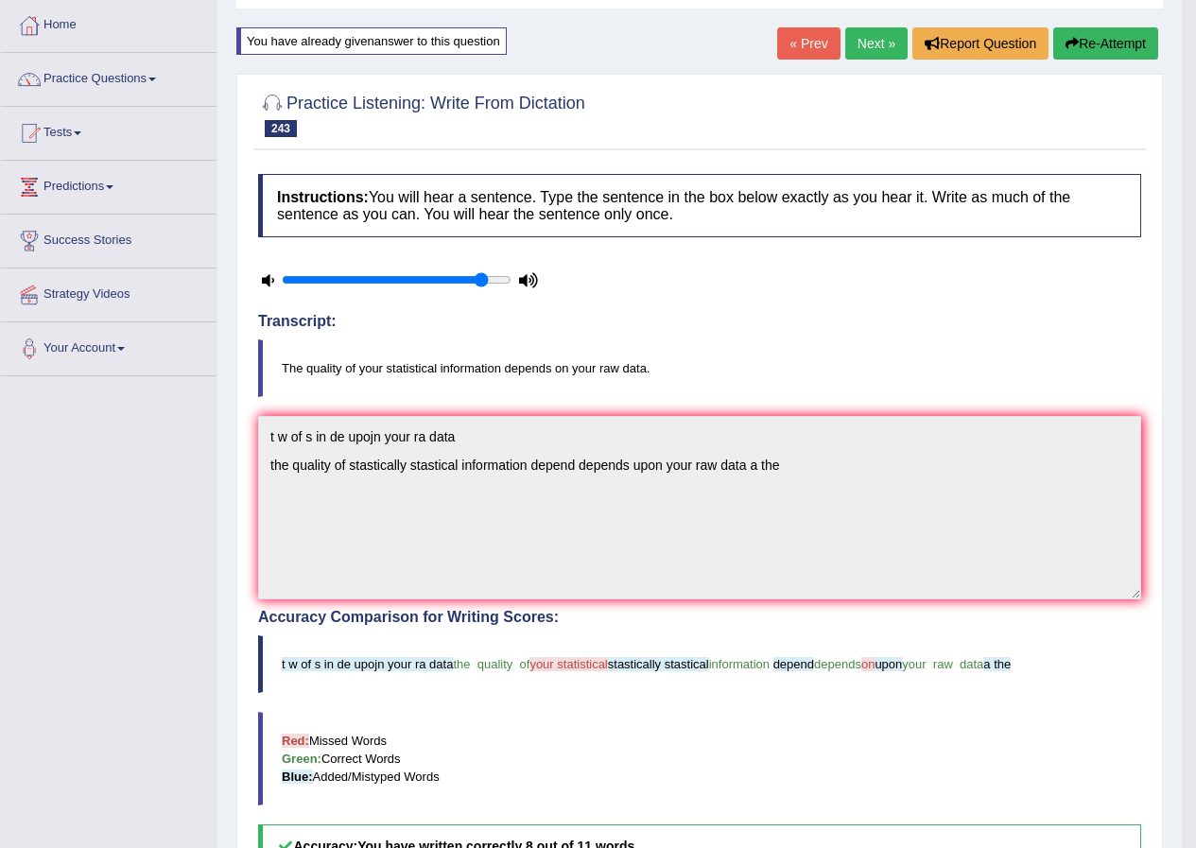
click at [865, 37] on link "Next »" at bounding box center [876, 43] width 62 height 32
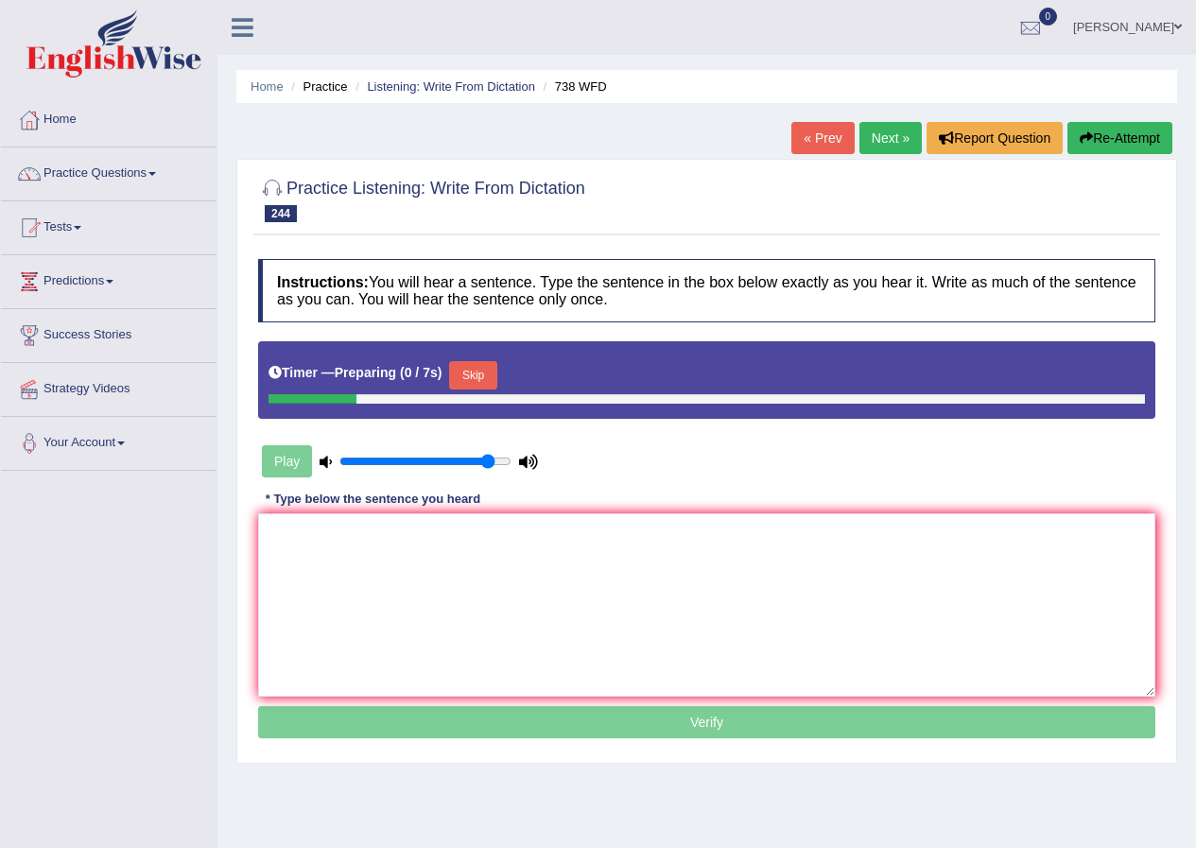
drag, startPoint x: 491, startPoint y: 374, endPoint x: 499, endPoint y: 532, distance: 158.1
click at [491, 376] on button "Skip" at bounding box center [472, 375] width 47 height 28
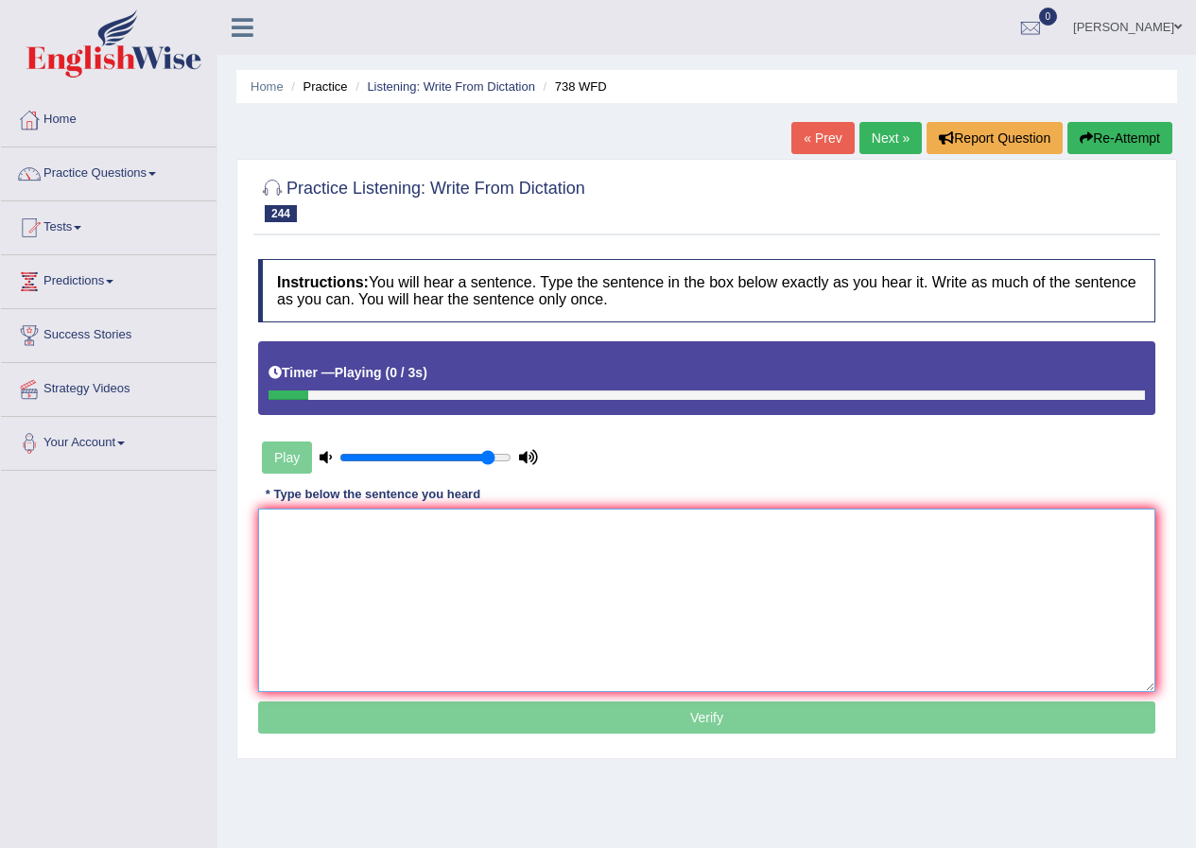
click at [517, 620] on textarea at bounding box center [706, 600] width 897 height 183
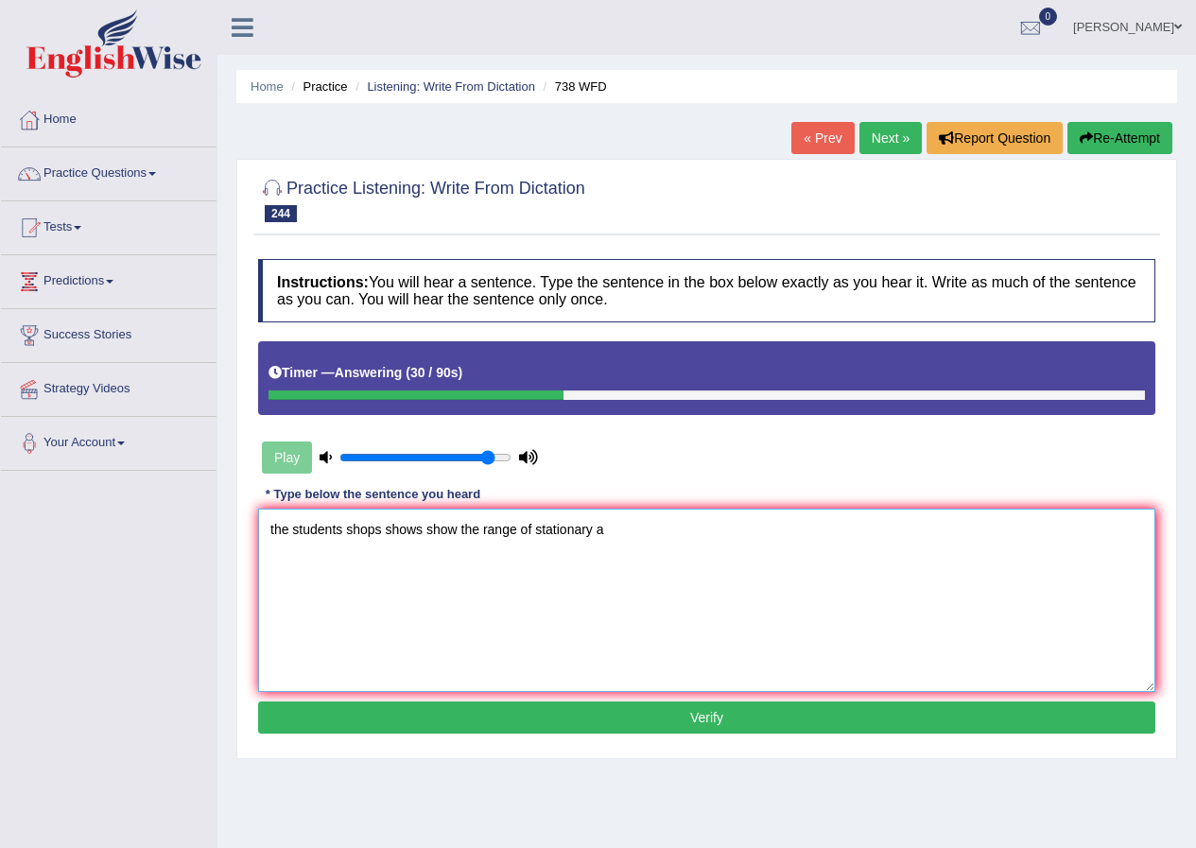
type textarea "the students shops shows show the range of stationary a"
click at [595, 722] on button "Verify" at bounding box center [706, 717] width 897 height 32
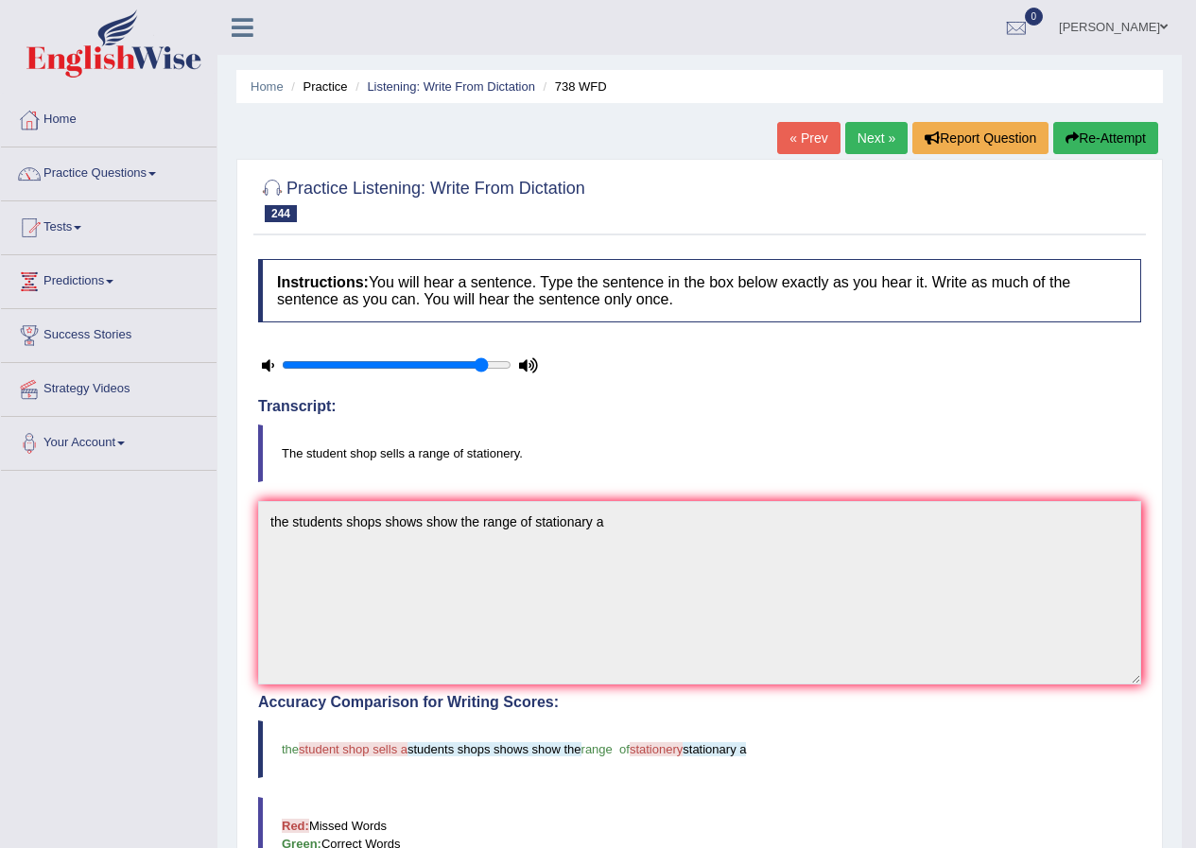
drag, startPoint x: 1147, startPoint y: 151, endPoint x: 1139, endPoint y: 135, distance: 17.8
click at [1142, 139] on button "Re-Attempt" at bounding box center [1105, 138] width 105 height 32
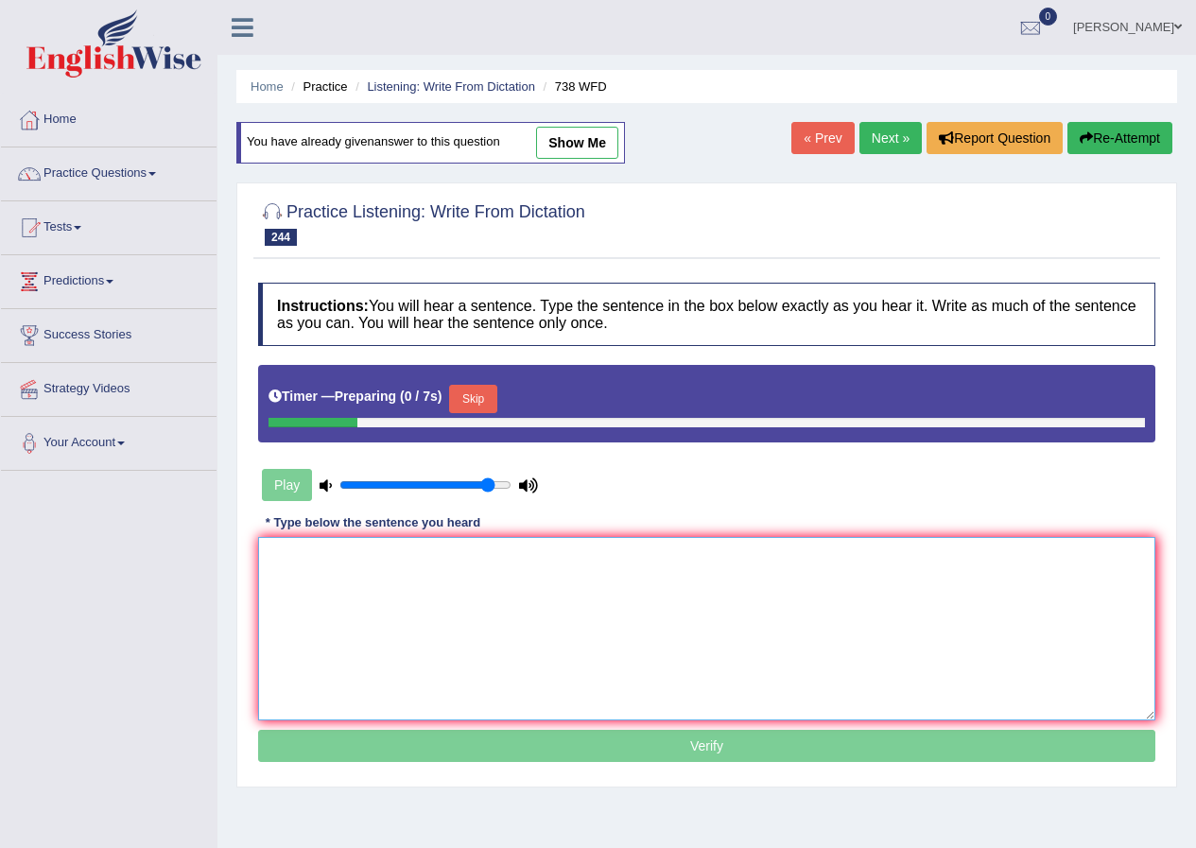
click at [604, 681] on textarea at bounding box center [706, 628] width 897 height 183
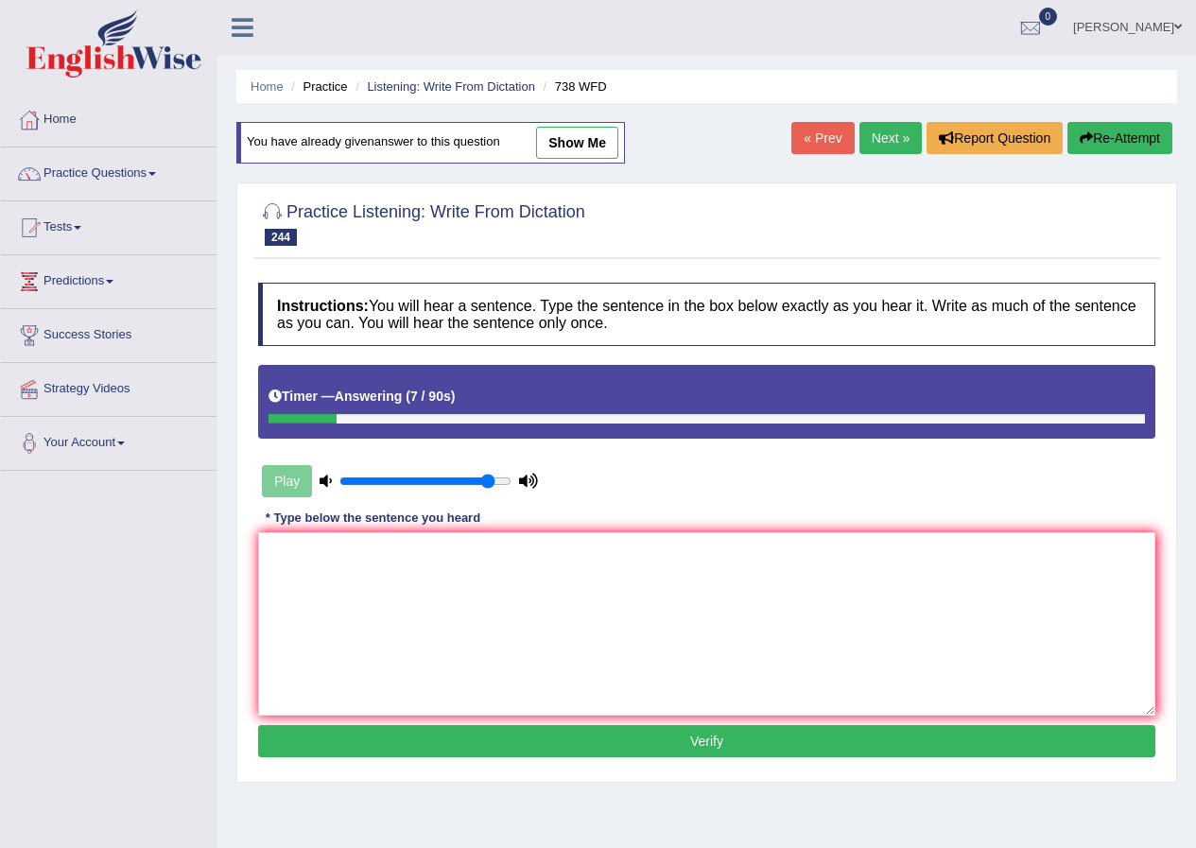
click at [1069, 146] on button "Re-Attempt" at bounding box center [1119, 138] width 105 height 32
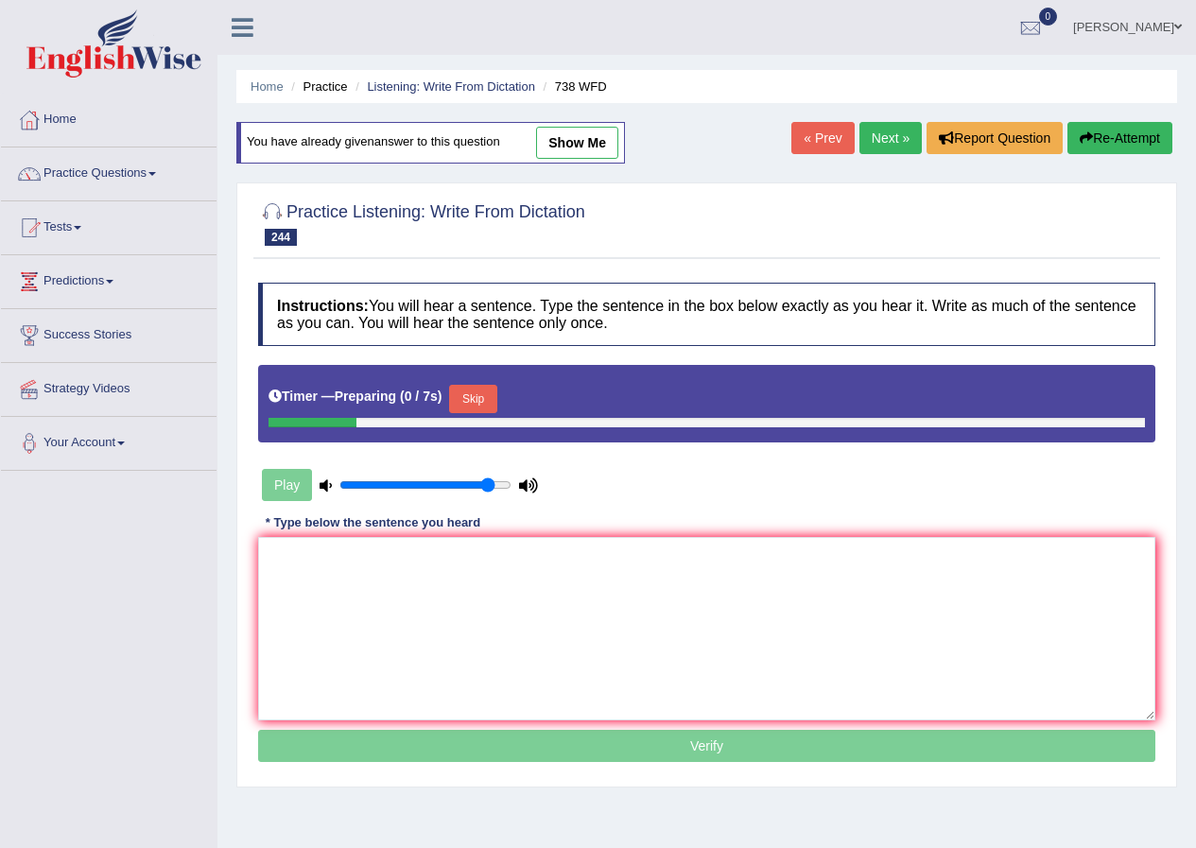
click at [481, 400] on button "Skip" at bounding box center [472, 399] width 47 height 28
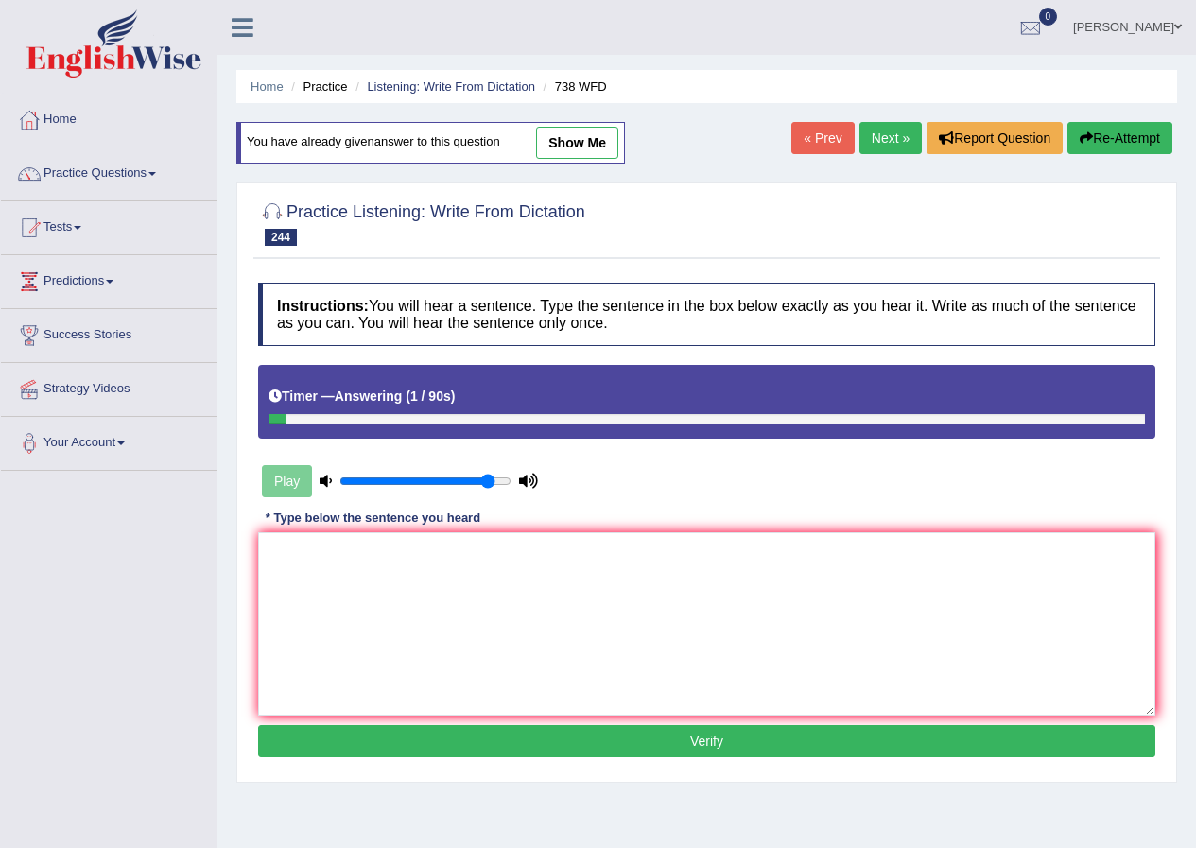
scroll to position [145, 0]
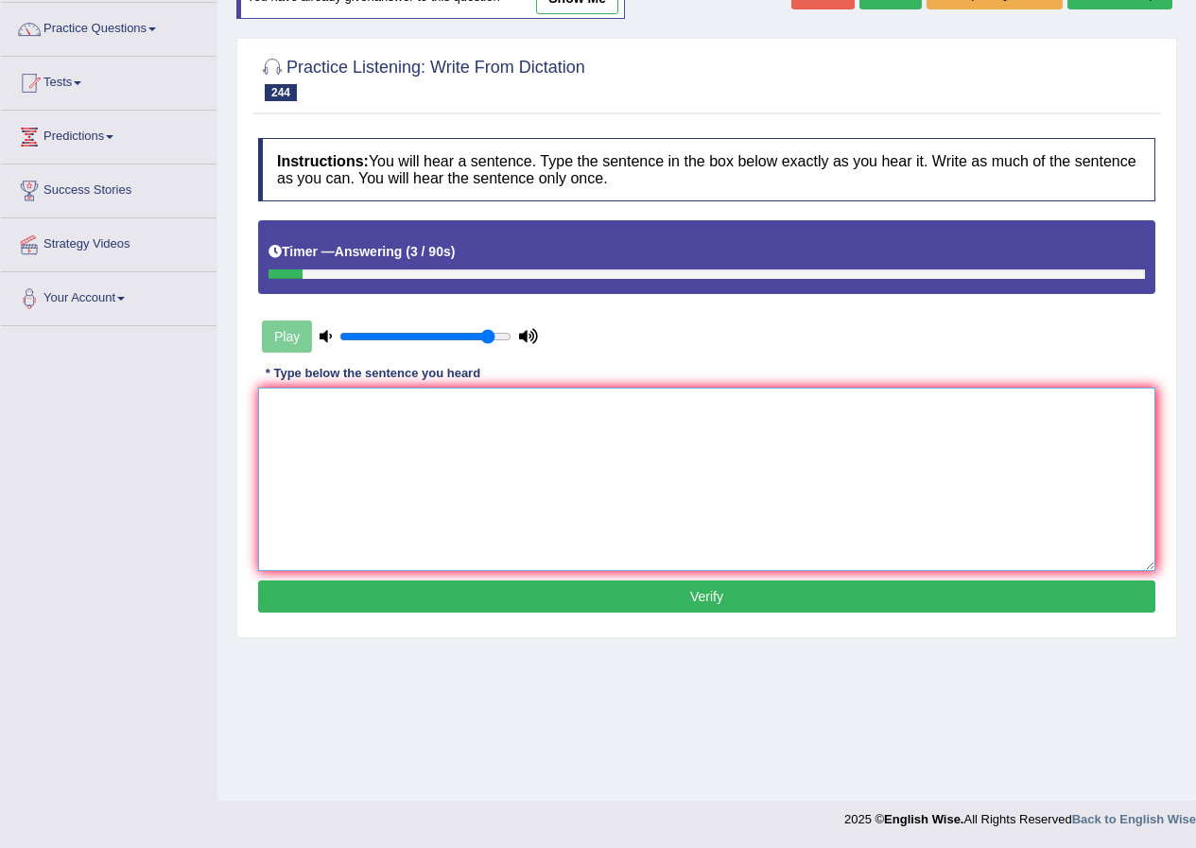
click at [361, 533] on textarea at bounding box center [706, 479] width 897 height 183
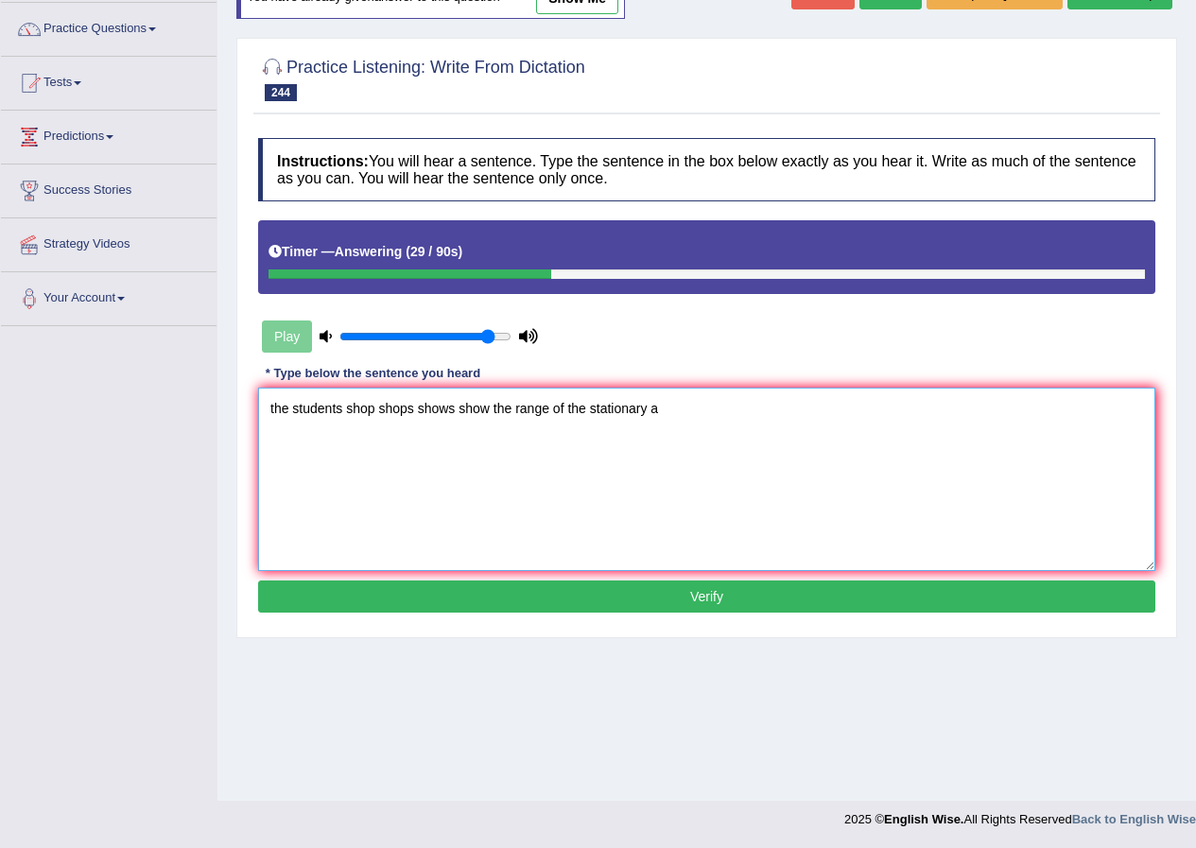
type textarea "the students shop shops shows show the range of the stationary a"
click at [540, 607] on button "Verify" at bounding box center [706, 596] width 897 height 32
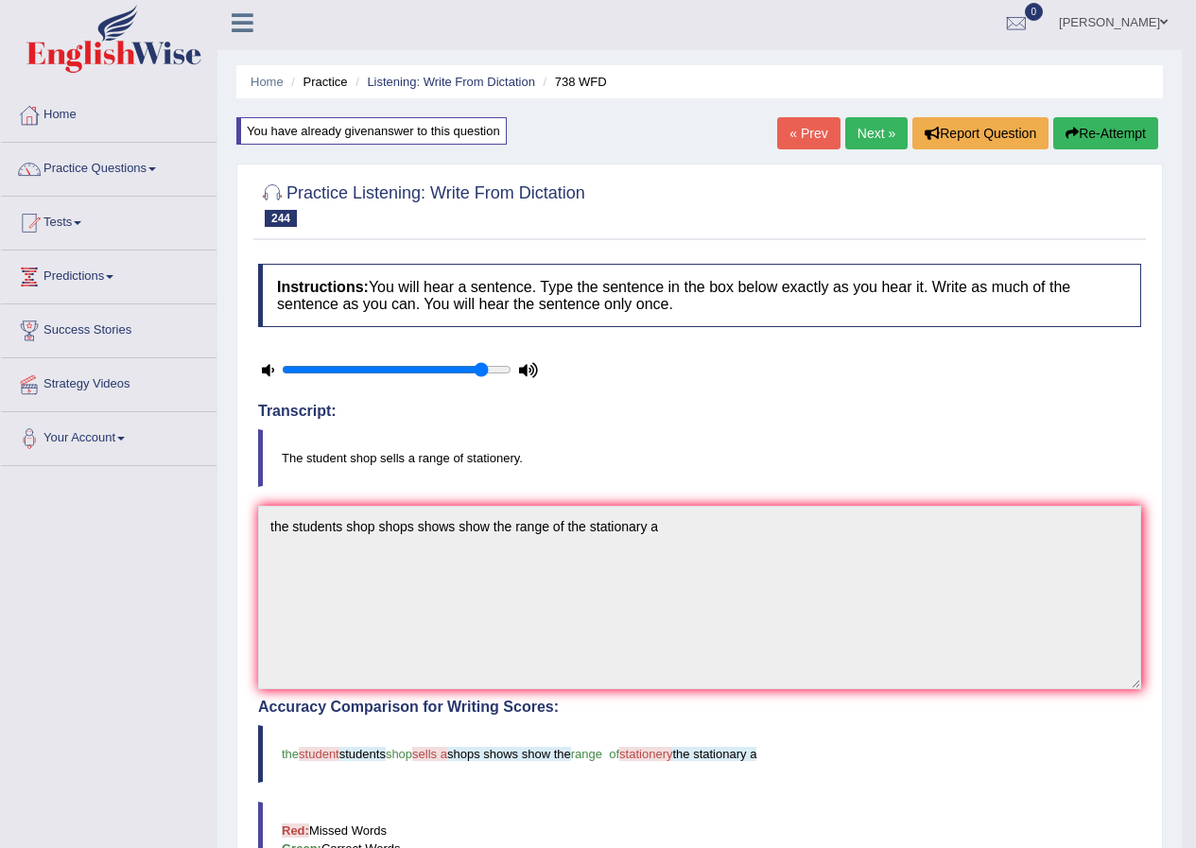
scroll to position [0, 0]
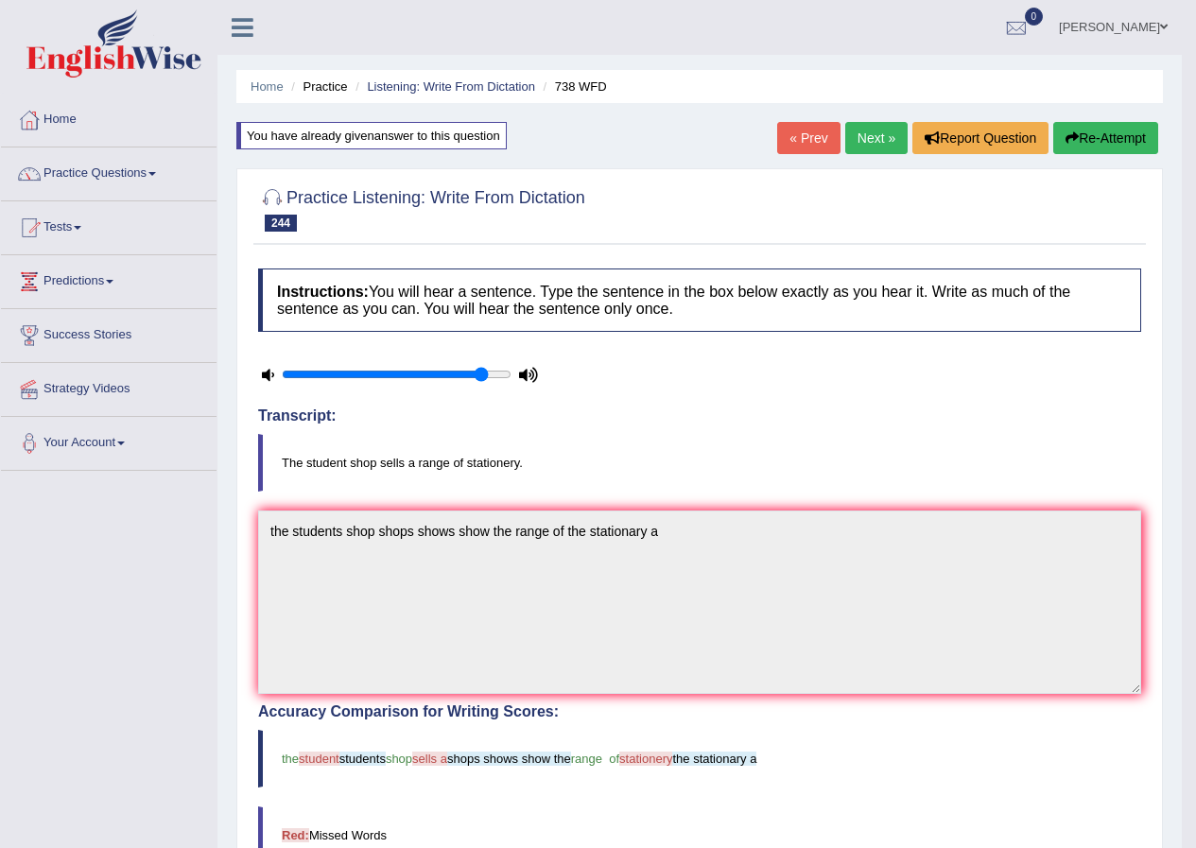
click at [863, 131] on link "Next »" at bounding box center [876, 138] width 62 height 32
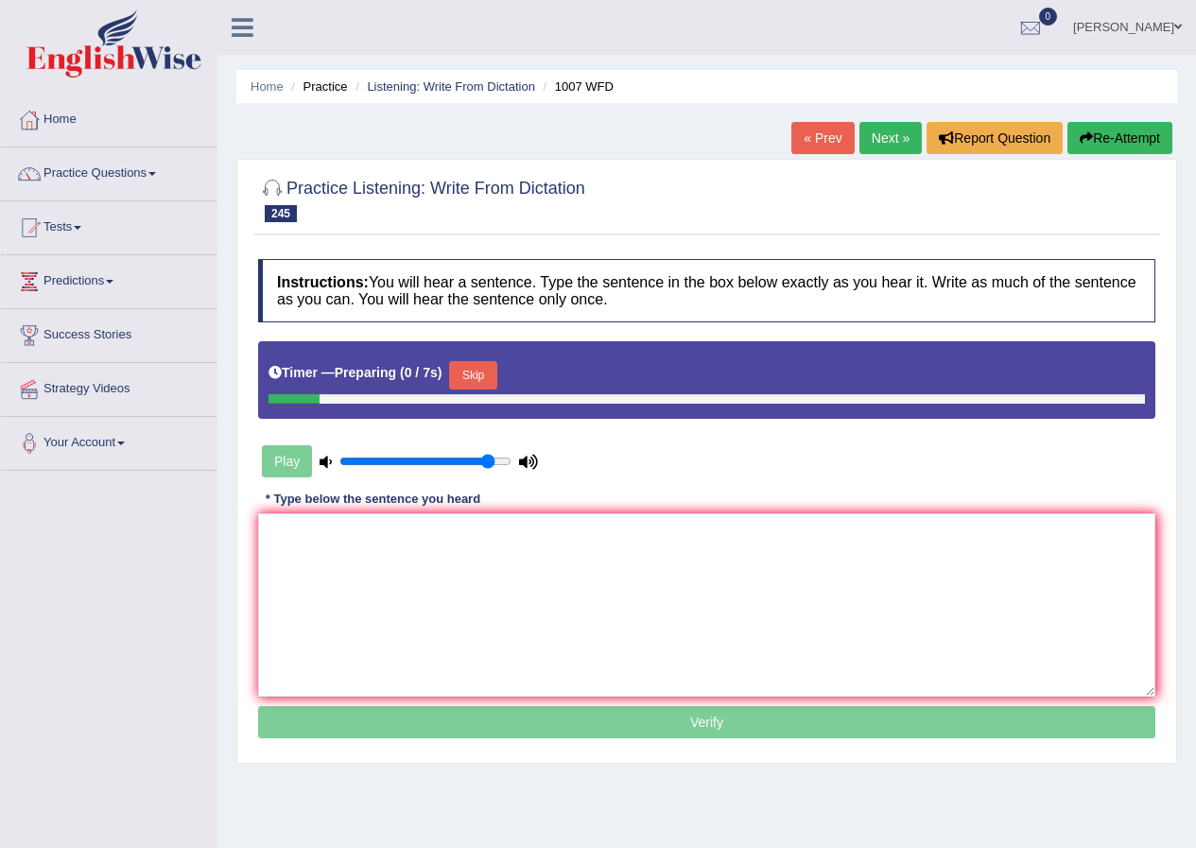
click at [554, 652] on textarea at bounding box center [706, 604] width 897 height 183
click at [481, 352] on div "Timer — Preparing ( 0 / 7s ) Skip" at bounding box center [706, 380] width 897 height 78
click at [484, 376] on button "Skip" at bounding box center [472, 375] width 47 height 28
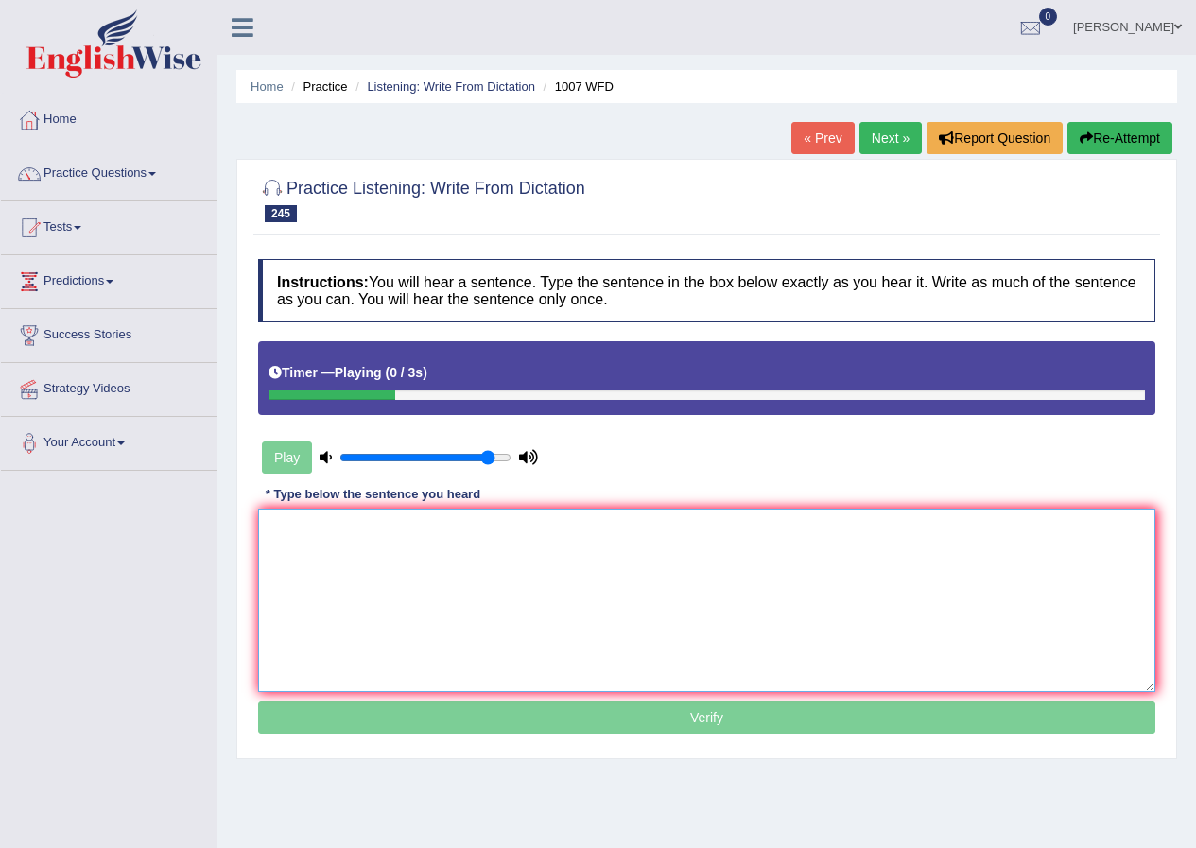
click at [308, 642] on textarea at bounding box center [706, 600] width 897 height 183
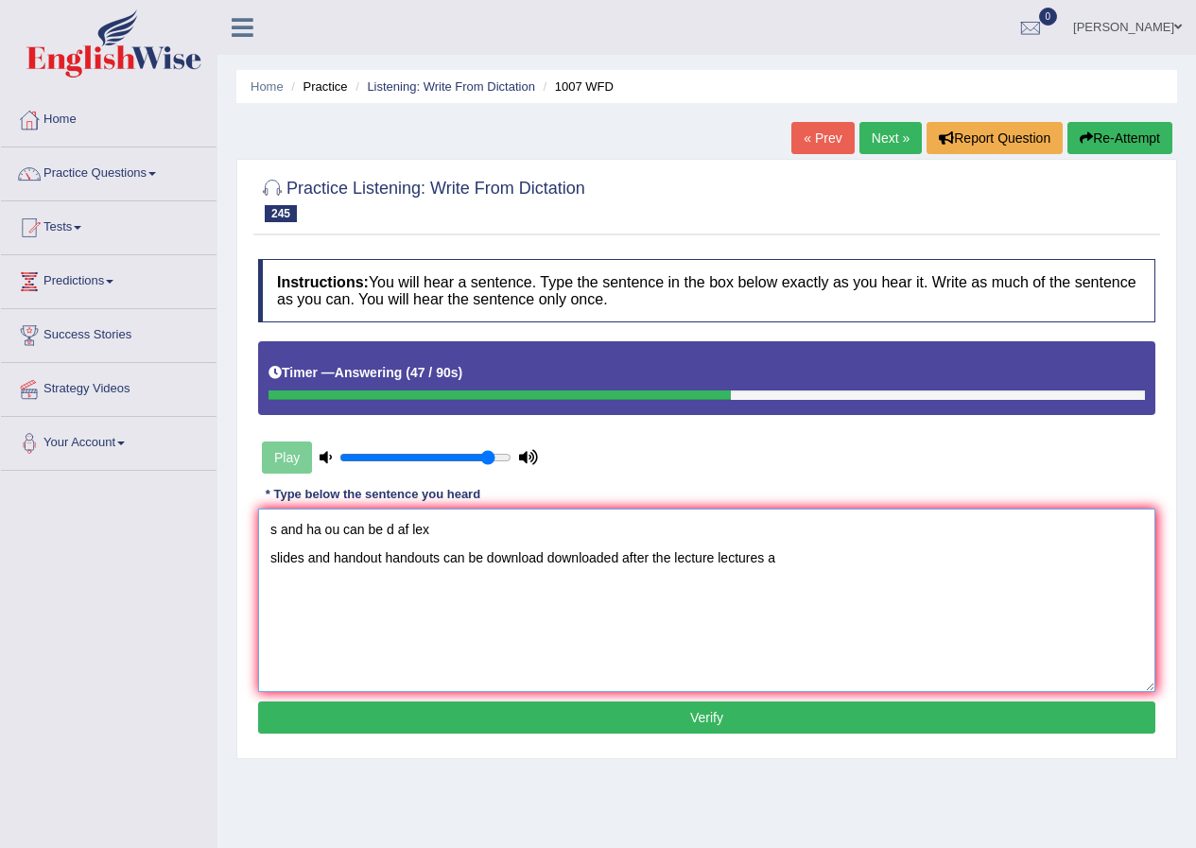
type textarea "s and ha ou can be d af lex slides and handout handouts can be download downloa…"
click at [401, 719] on button "Verify" at bounding box center [706, 717] width 897 height 32
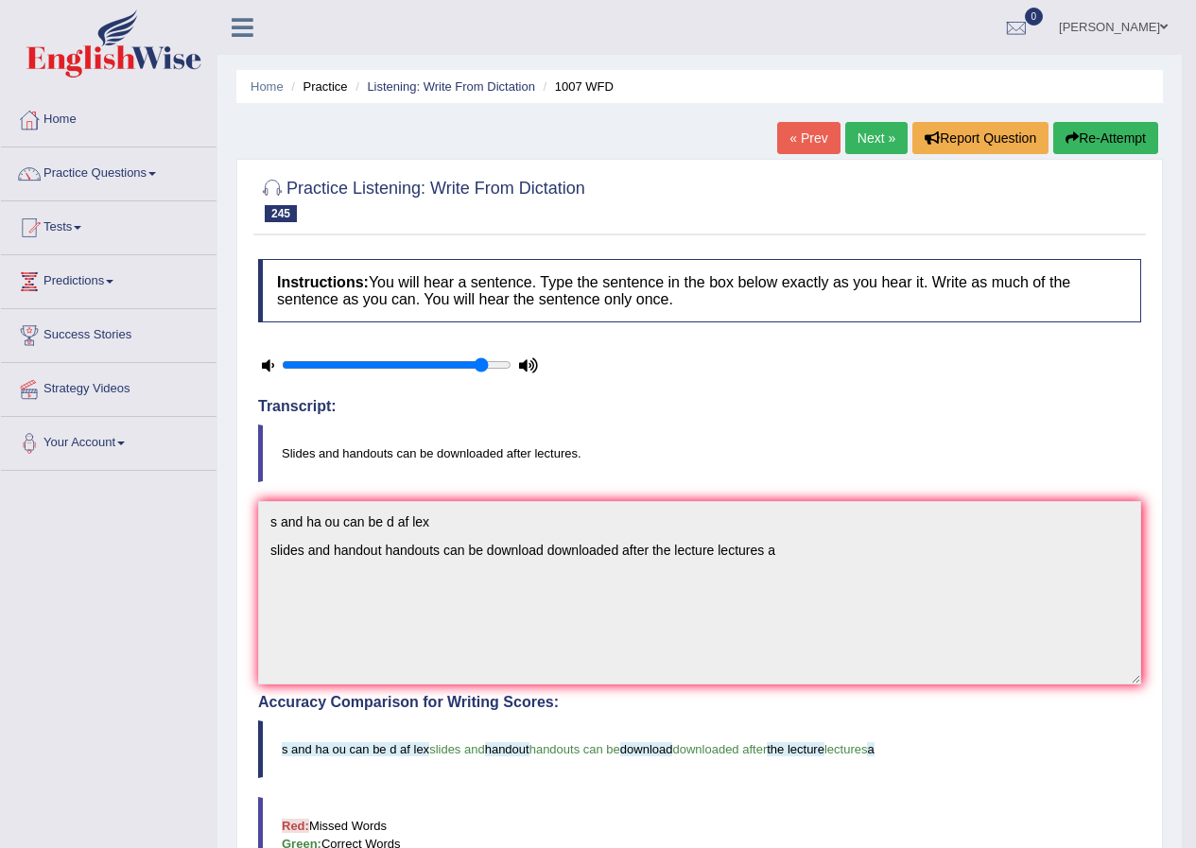
click at [882, 129] on link "Next »" at bounding box center [876, 138] width 62 height 32
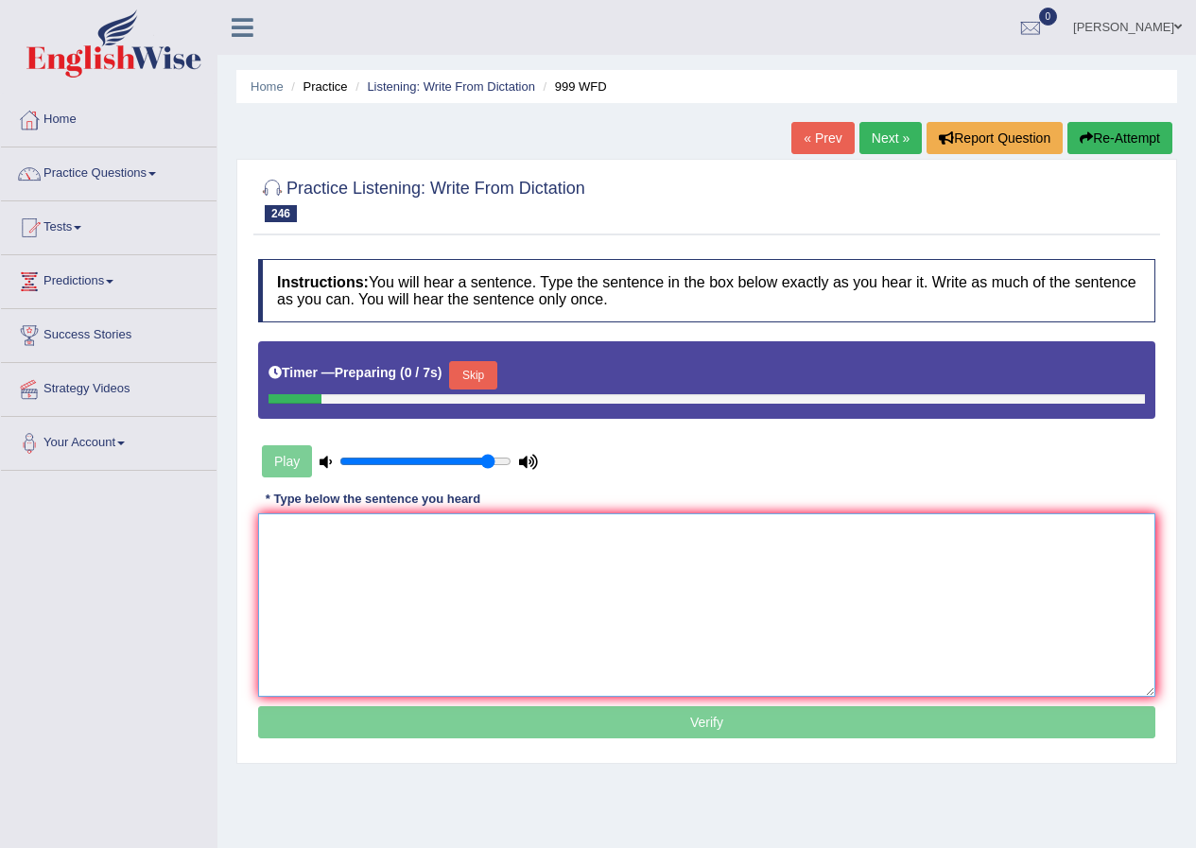
drag, startPoint x: 634, startPoint y: 555, endPoint x: 550, endPoint y: 511, distance: 94.7
click at [633, 555] on textarea at bounding box center [706, 604] width 897 height 183
click at [487, 375] on button "Skip" at bounding box center [472, 375] width 47 height 28
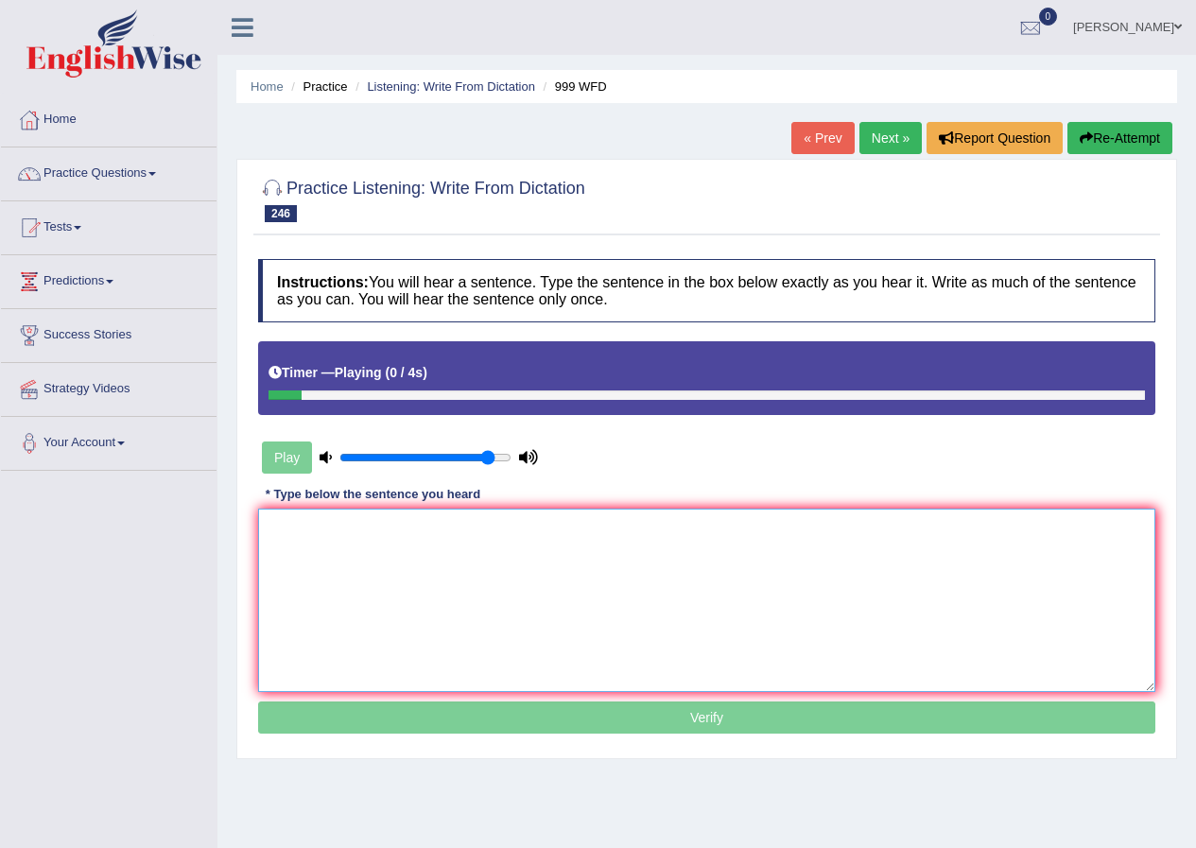
click at [516, 586] on textarea at bounding box center [706, 600] width 897 height 183
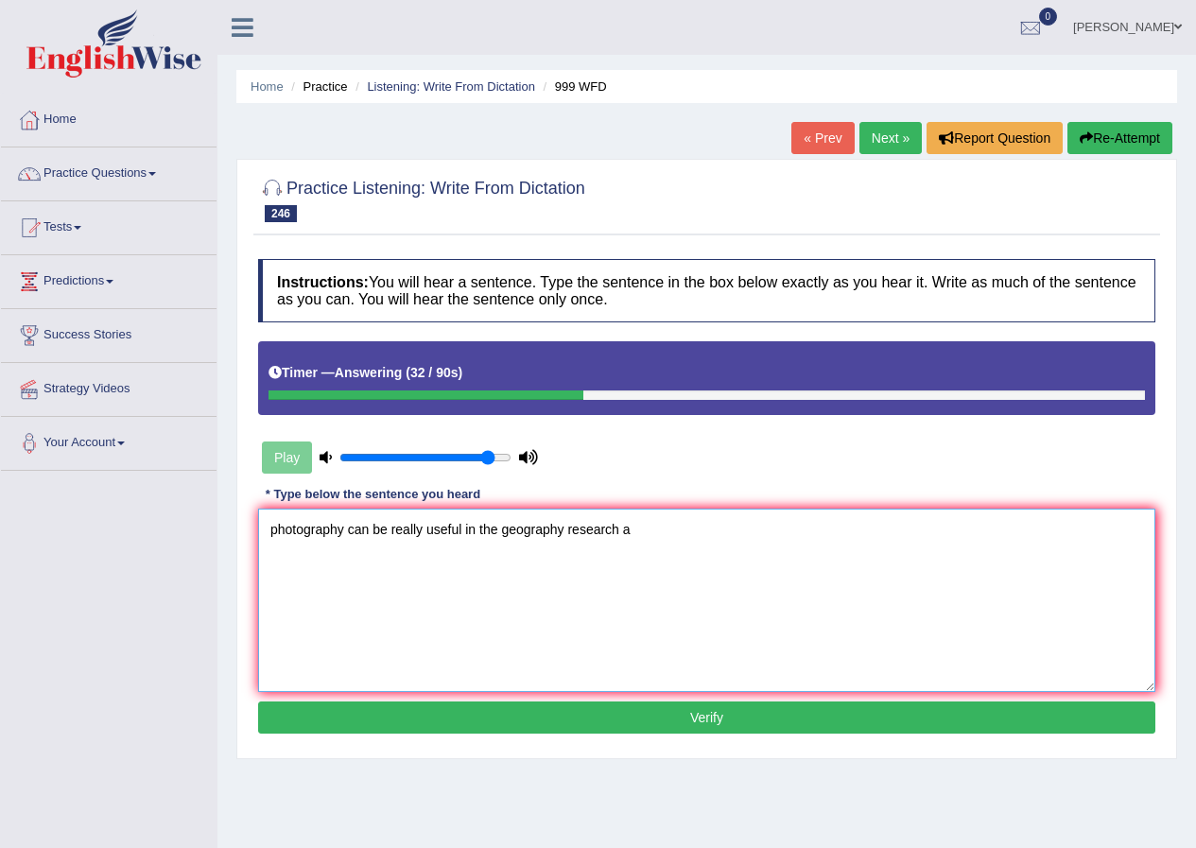
type textarea "photography can be really useful in the geography research a"
click at [526, 723] on button "Verify" at bounding box center [706, 717] width 897 height 32
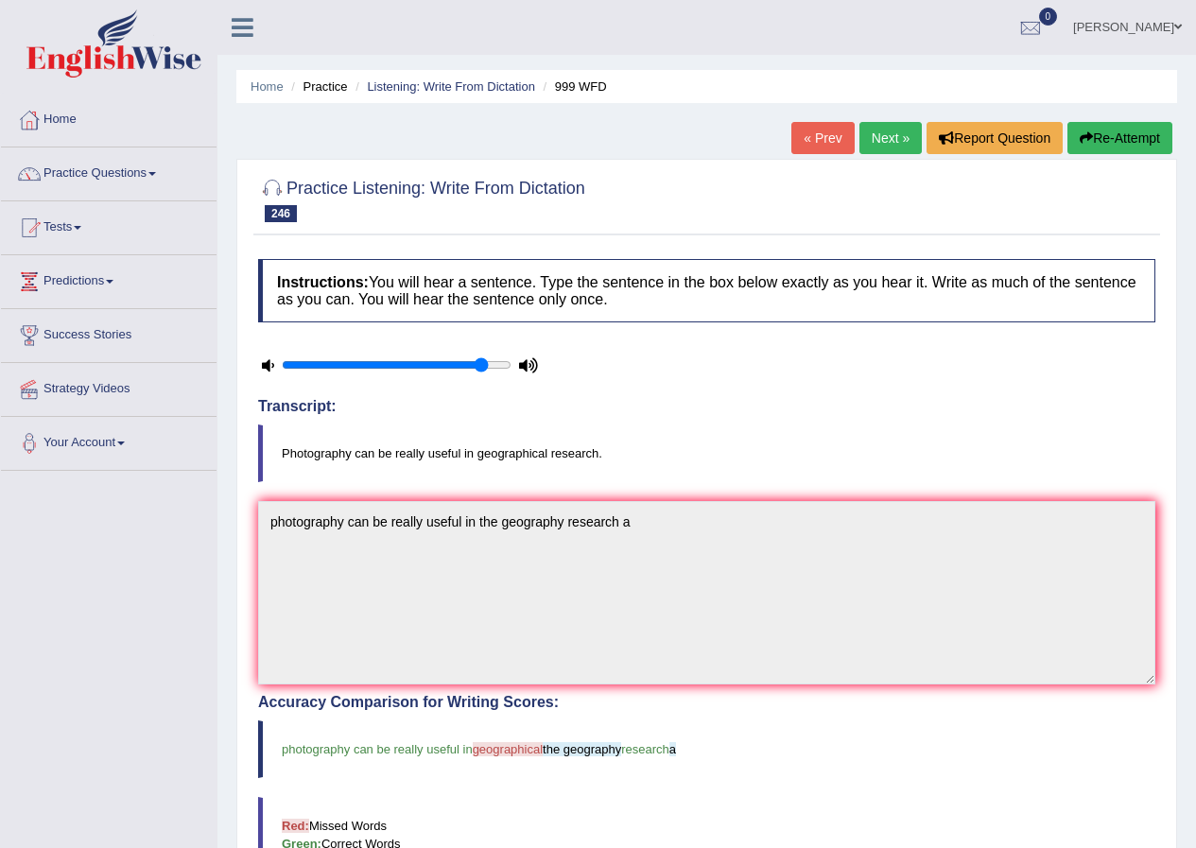
click at [888, 142] on link "Next »" at bounding box center [890, 138] width 62 height 32
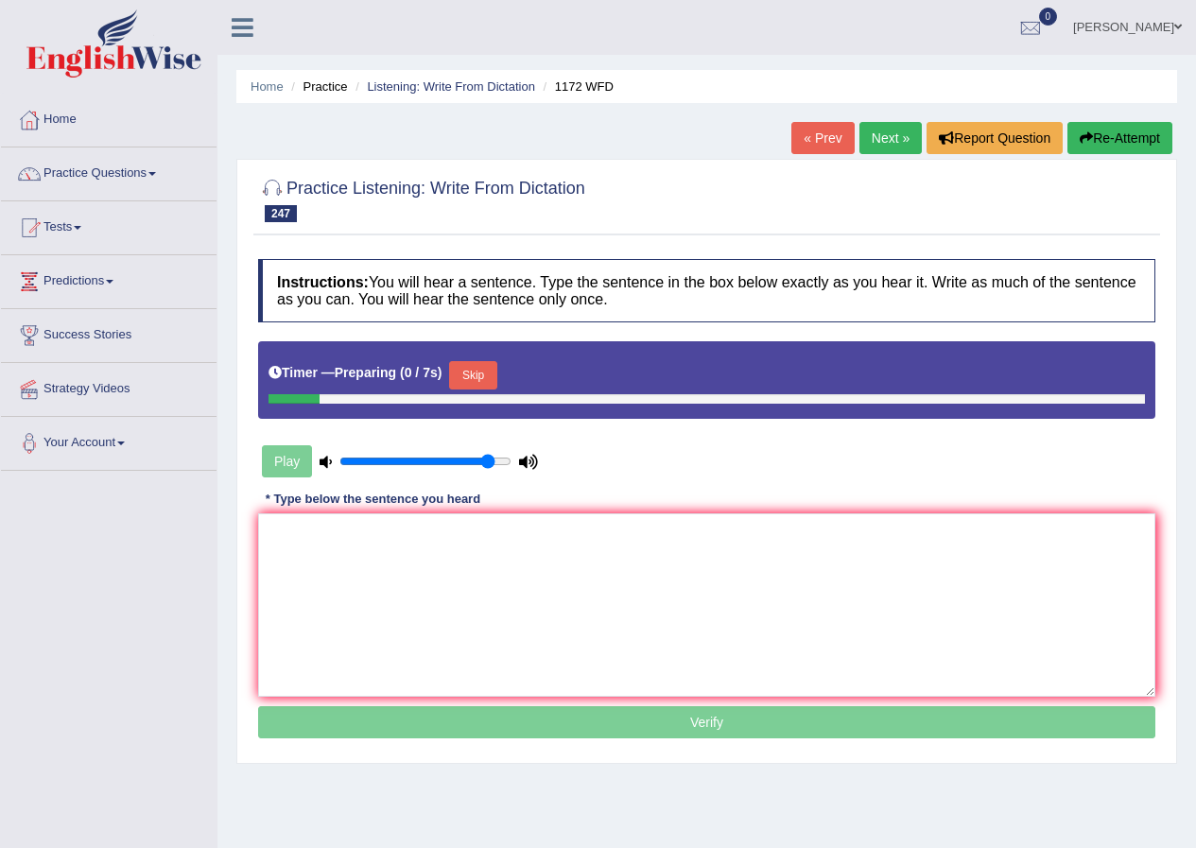
click at [488, 637] on textarea at bounding box center [706, 604] width 897 height 183
click at [474, 372] on button "Skip" at bounding box center [472, 375] width 47 height 28
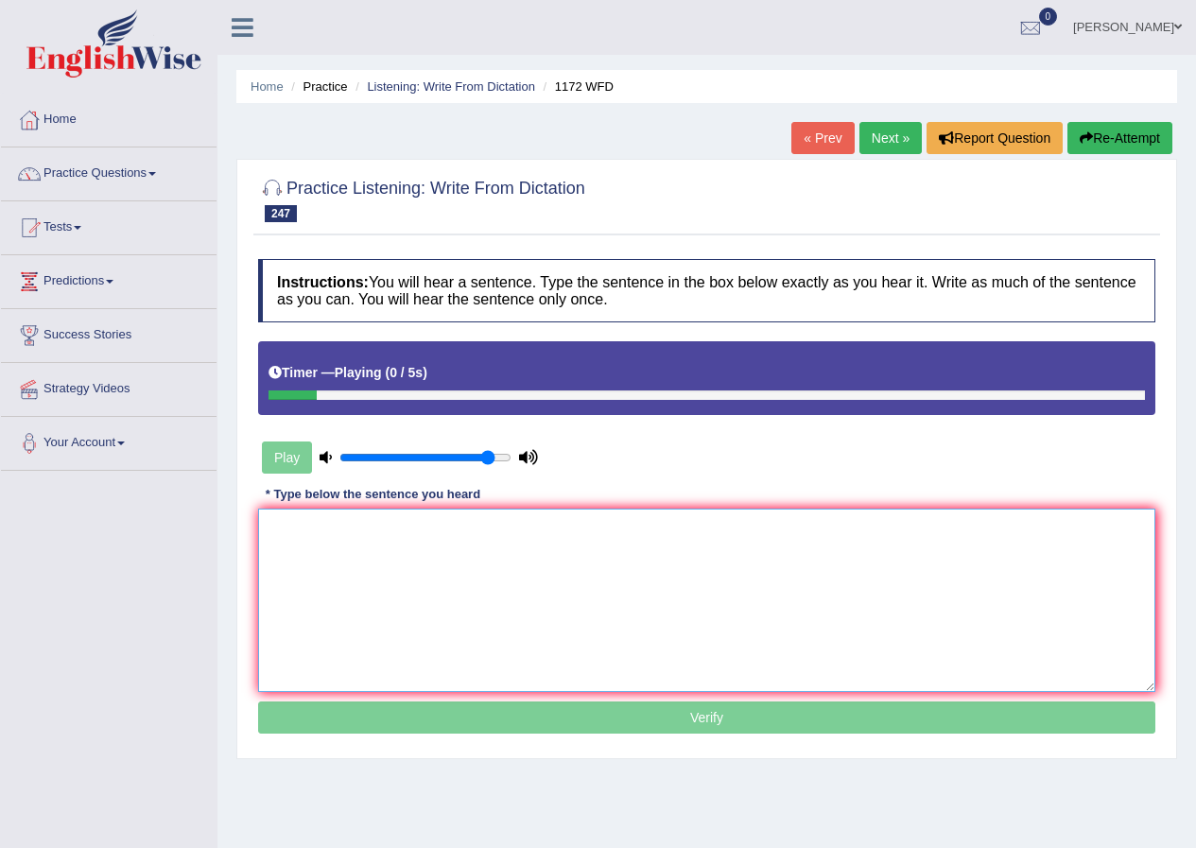
drag, startPoint x: 331, startPoint y: 637, endPoint x: 392, endPoint y: 608, distance: 68.1
click at [332, 634] on textarea at bounding box center [706, 600] width 897 height 183
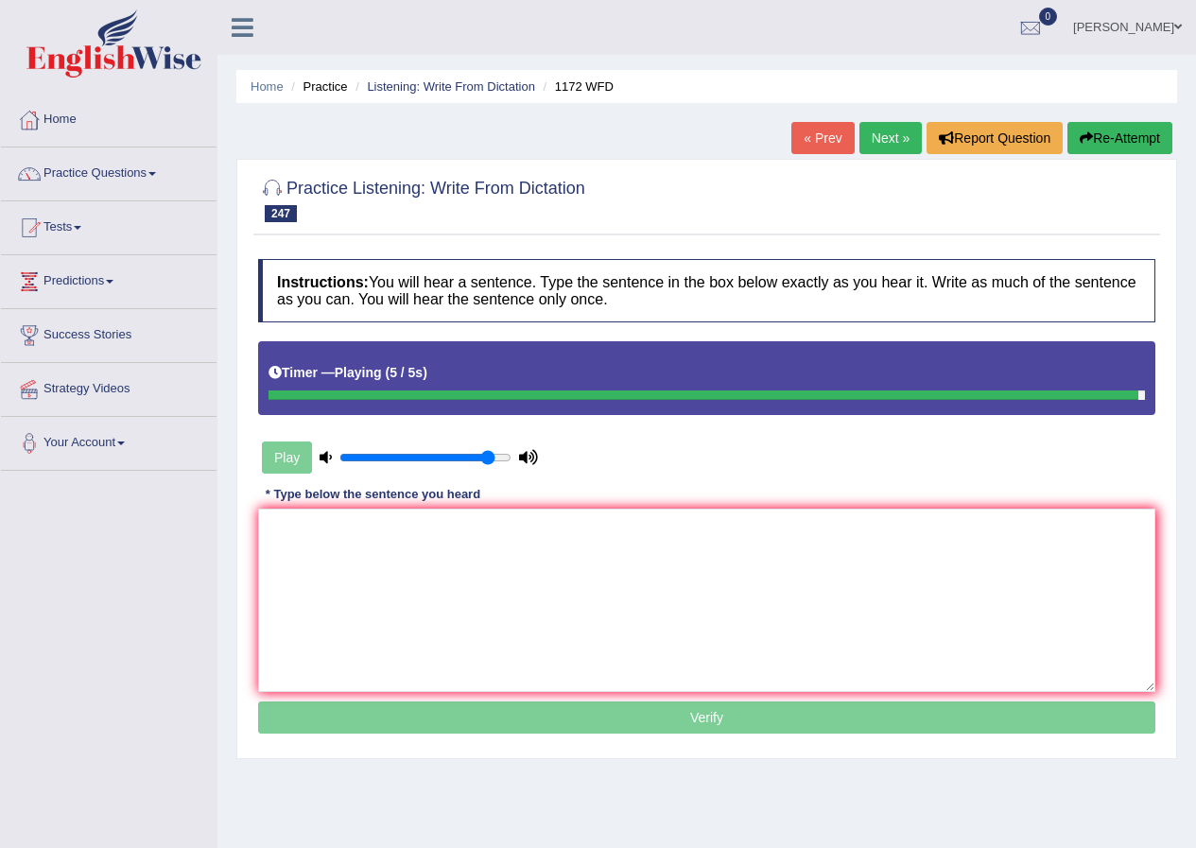
click at [1110, 133] on button "Re-Attempt" at bounding box center [1119, 138] width 105 height 32
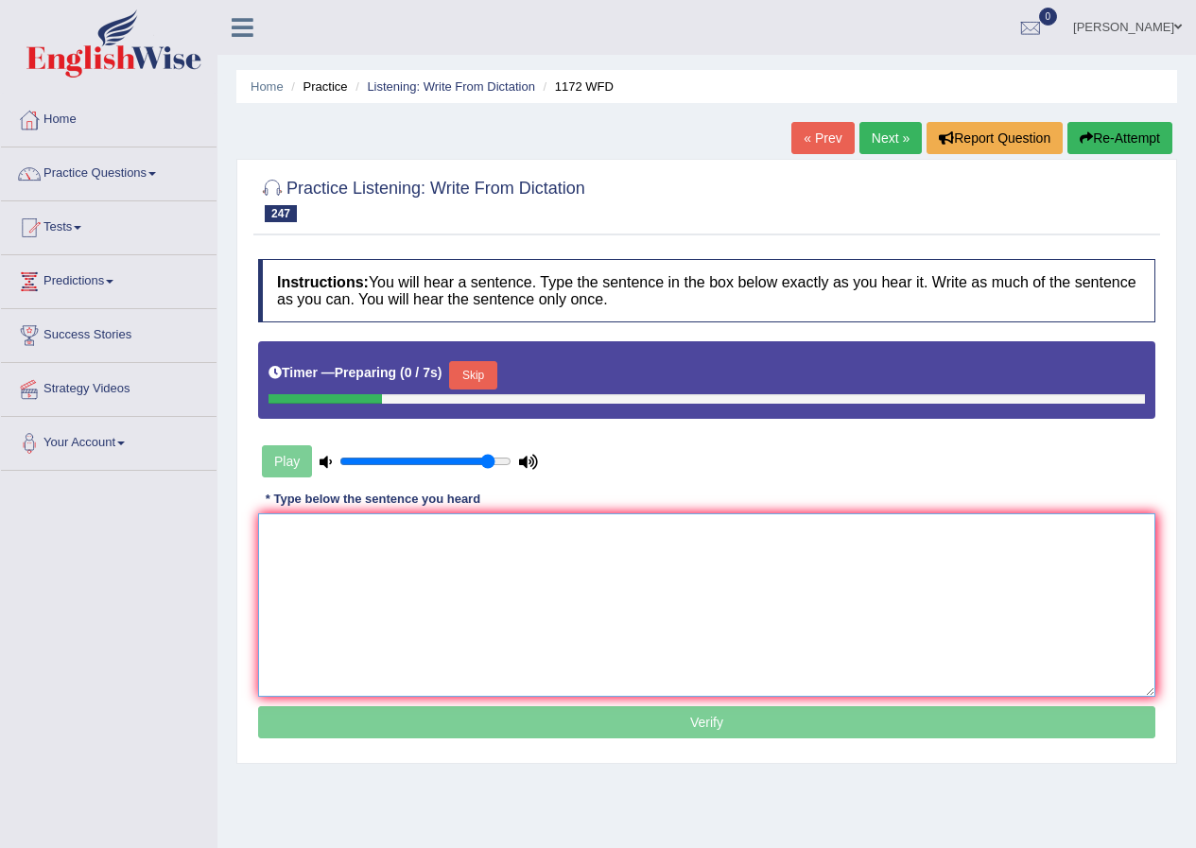
click at [505, 589] on textarea at bounding box center [706, 604] width 897 height 183
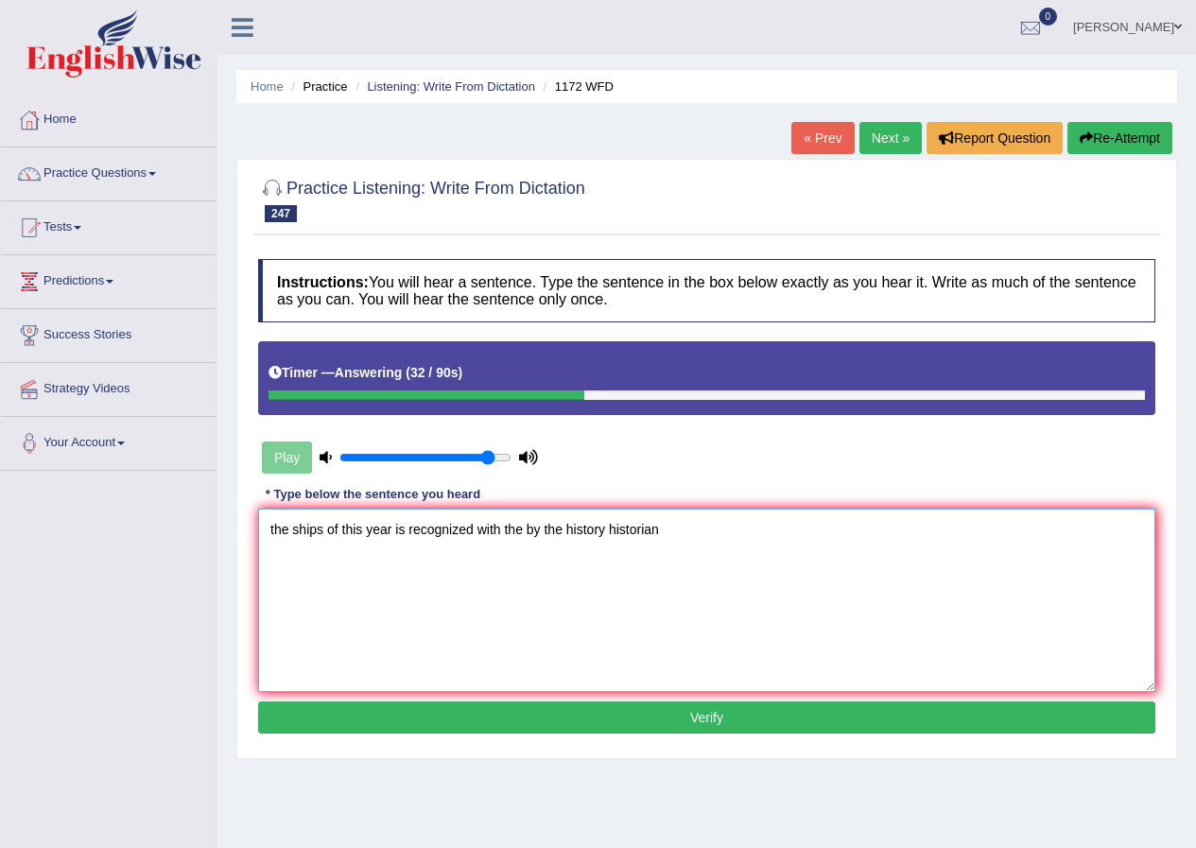
type textarea "the ships of this year is recognized with the by the history historian"
click at [454, 727] on button "Verify" at bounding box center [706, 717] width 897 height 32
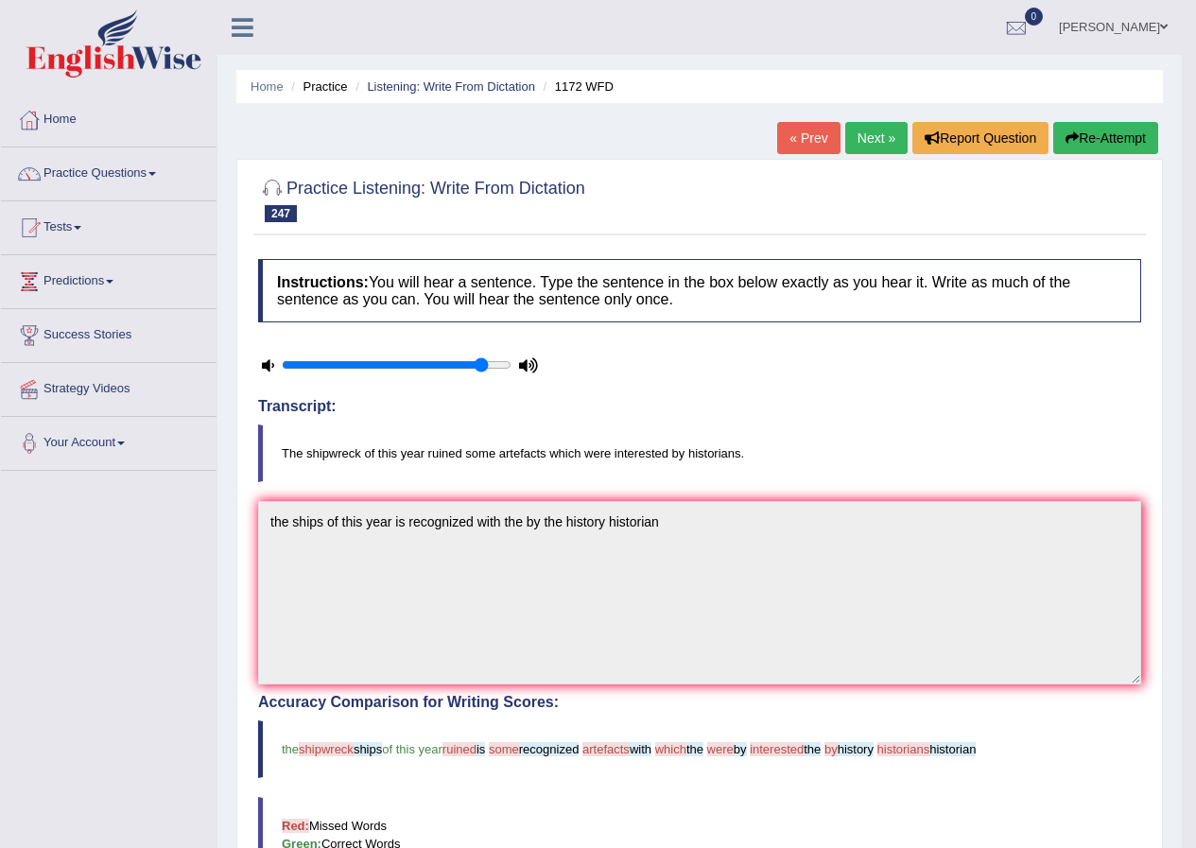
click at [881, 144] on link "Next »" at bounding box center [876, 138] width 62 height 32
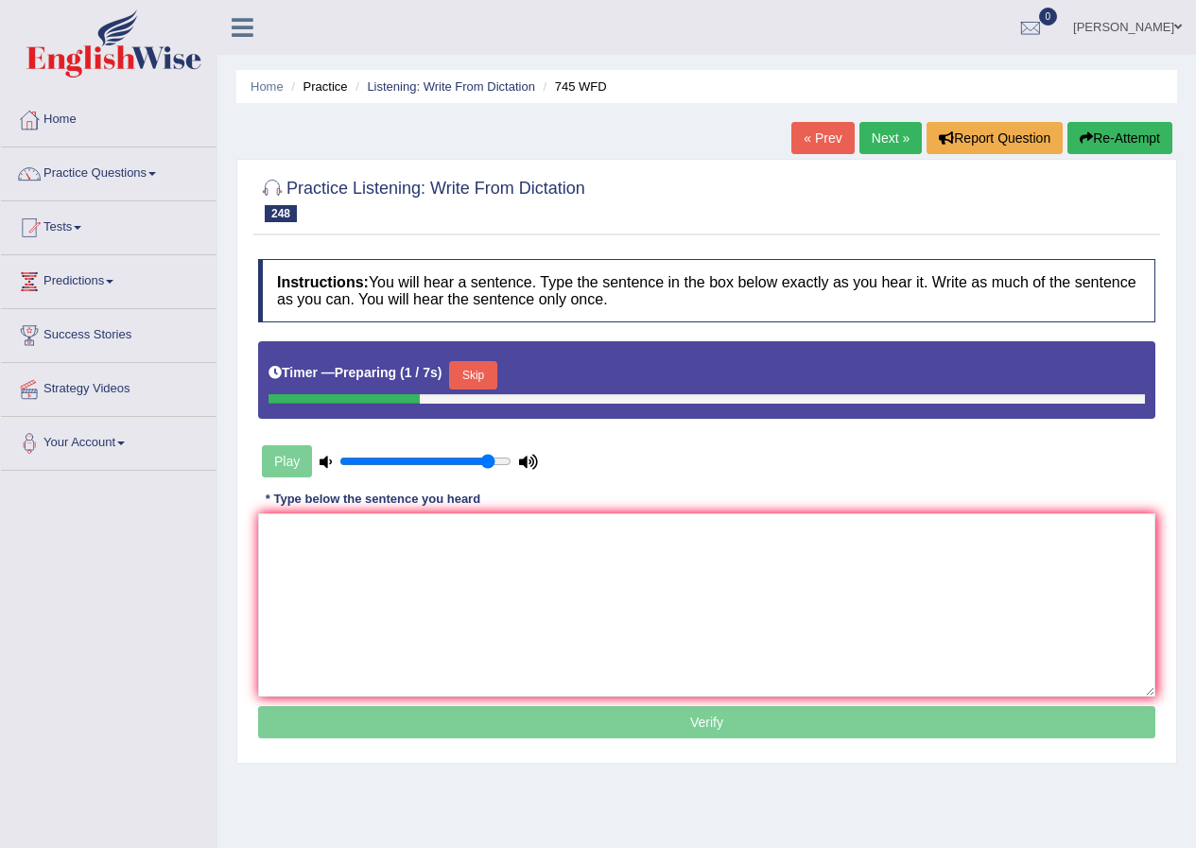
click at [459, 374] on button "Skip" at bounding box center [472, 375] width 47 height 28
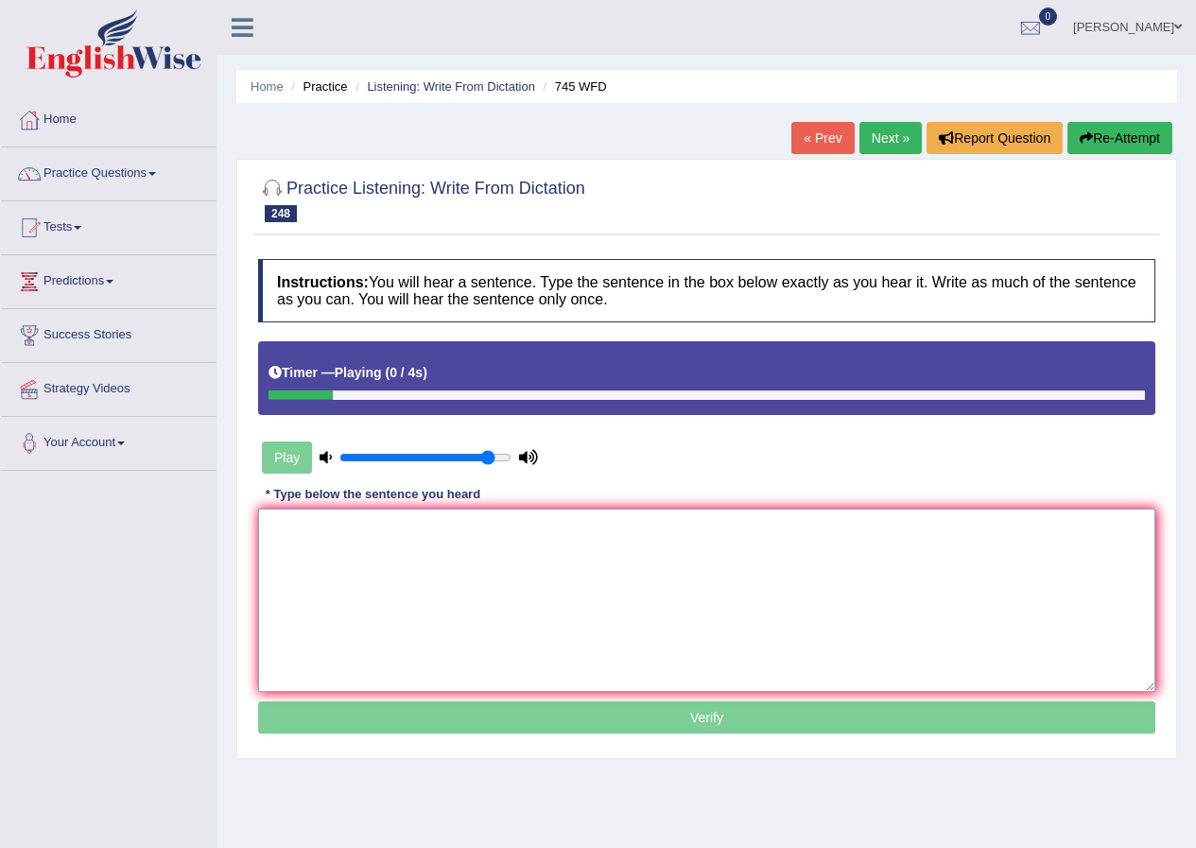
click at [440, 555] on textarea at bounding box center [706, 600] width 897 height 183
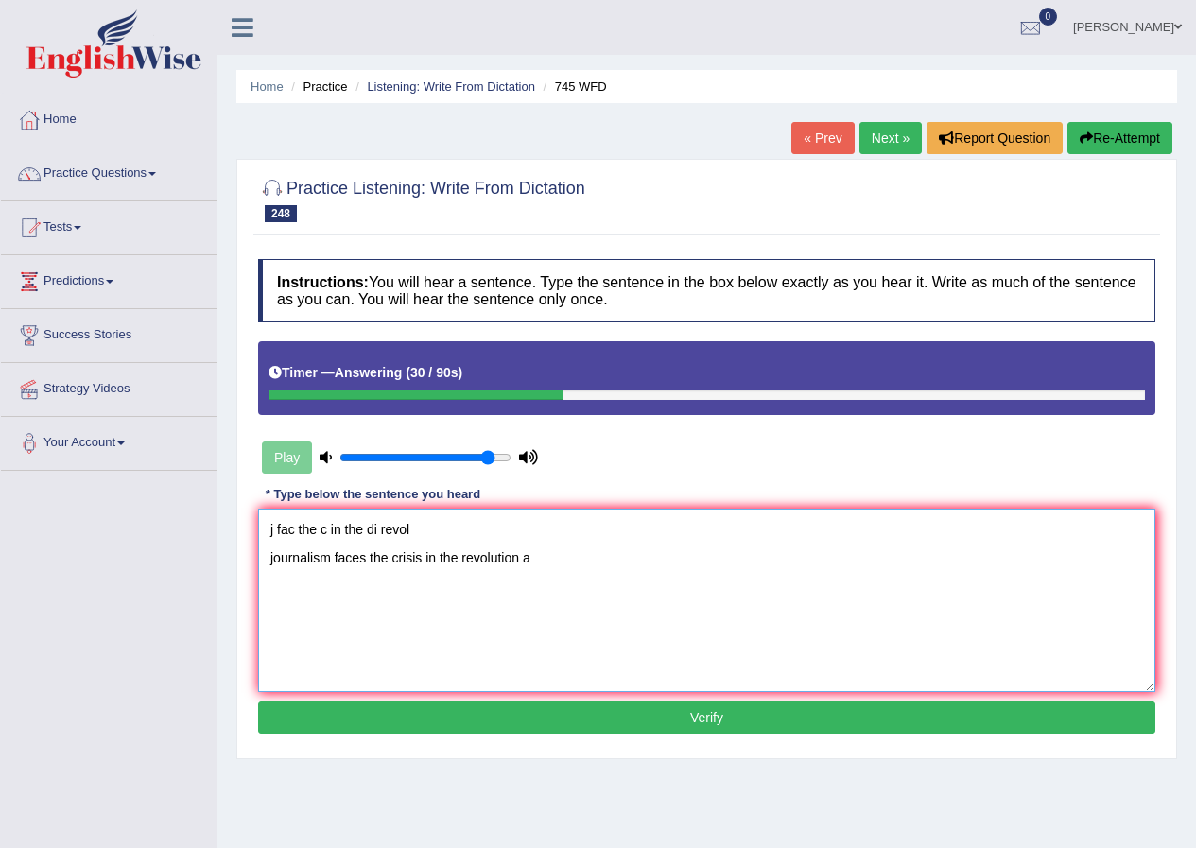
type textarea "j fac the c in the di revol journalism faces the crisis in the revolution a"
click at [446, 723] on button "Verify" at bounding box center [706, 717] width 897 height 32
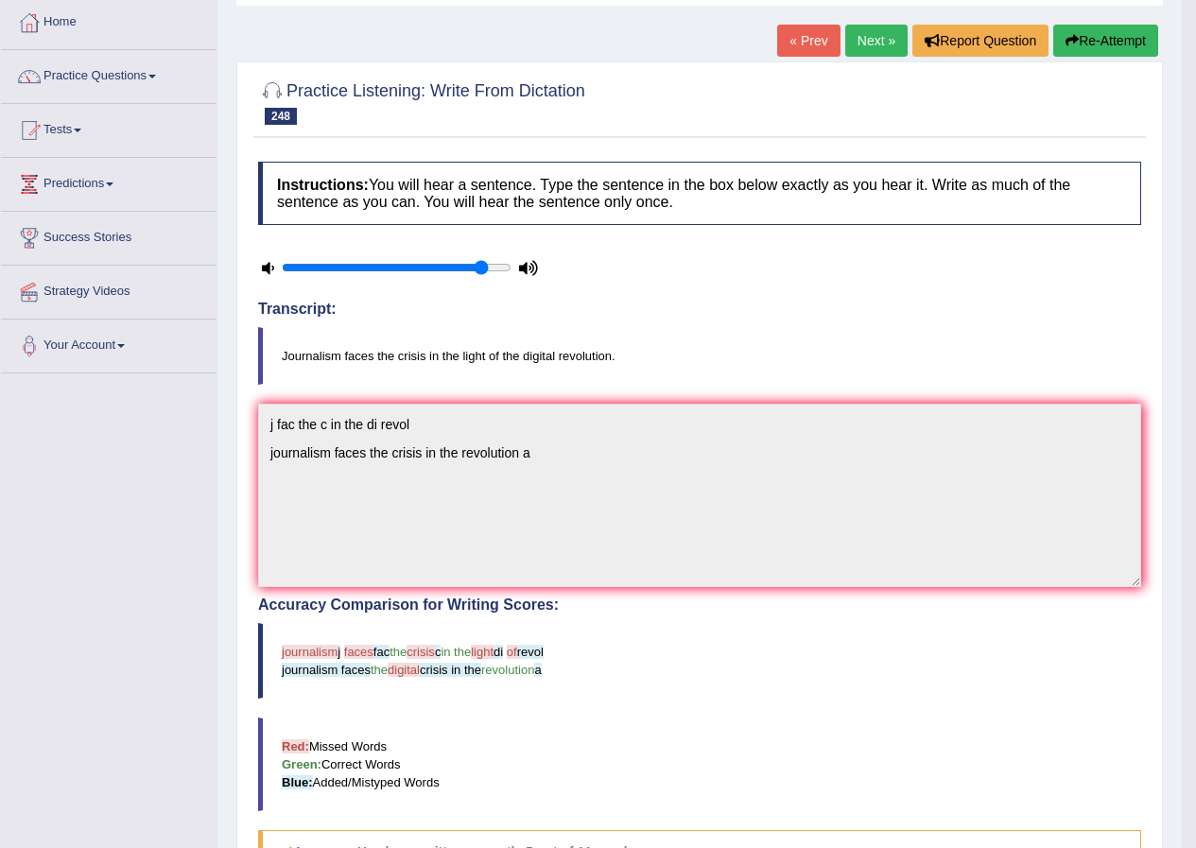
scroll to position [95, 0]
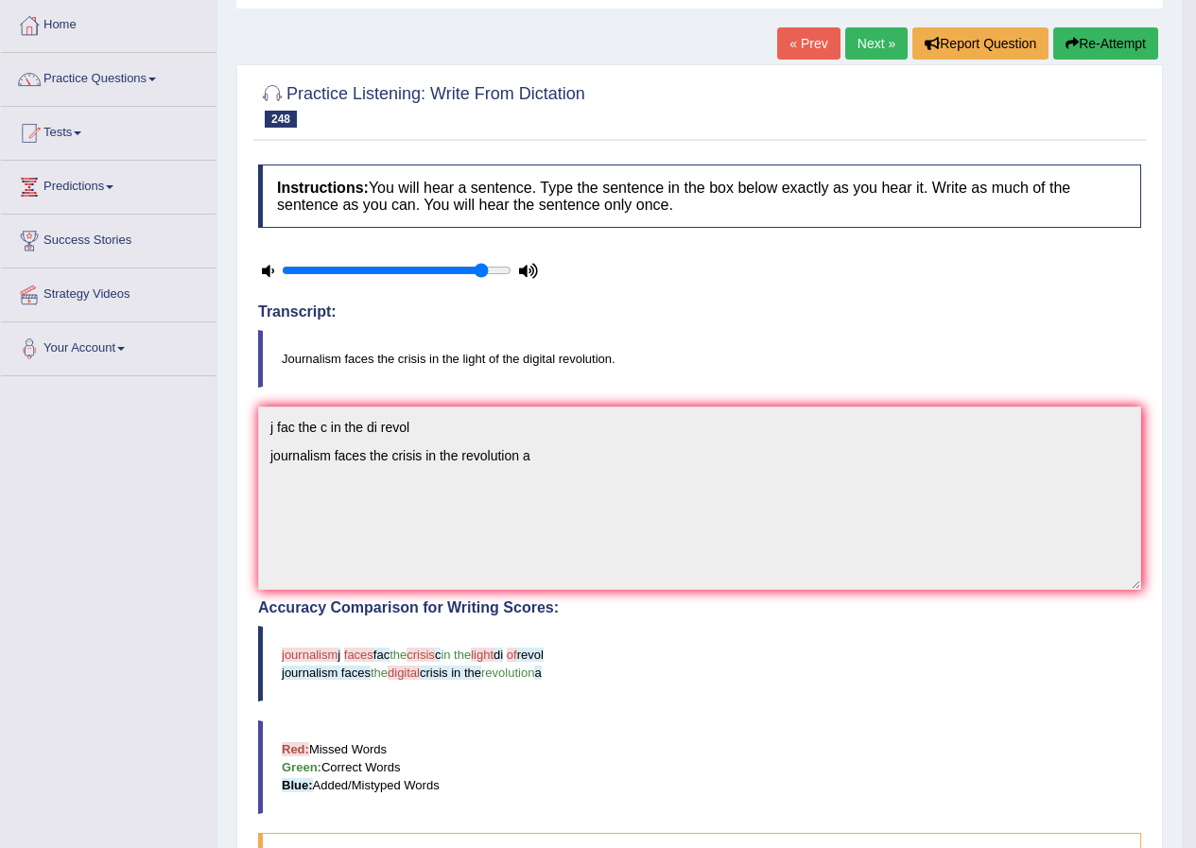
click at [1098, 42] on button "Re-Attempt" at bounding box center [1105, 43] width 105 height 32
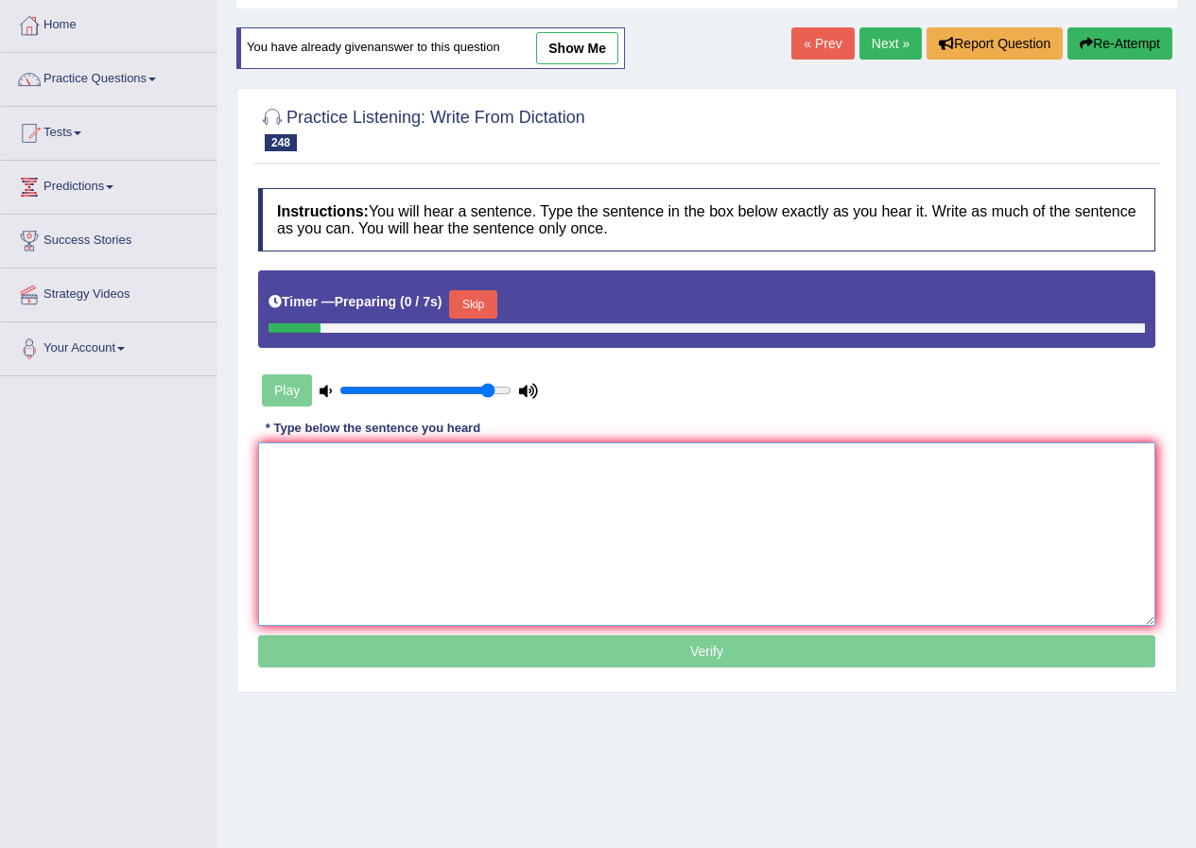
click at [610, 555] on textarea at bounding box center [706, 533] width 897 height 183
click at [471, 305] on button "Skip" at bounding box center [472, 304] width 47 height 28
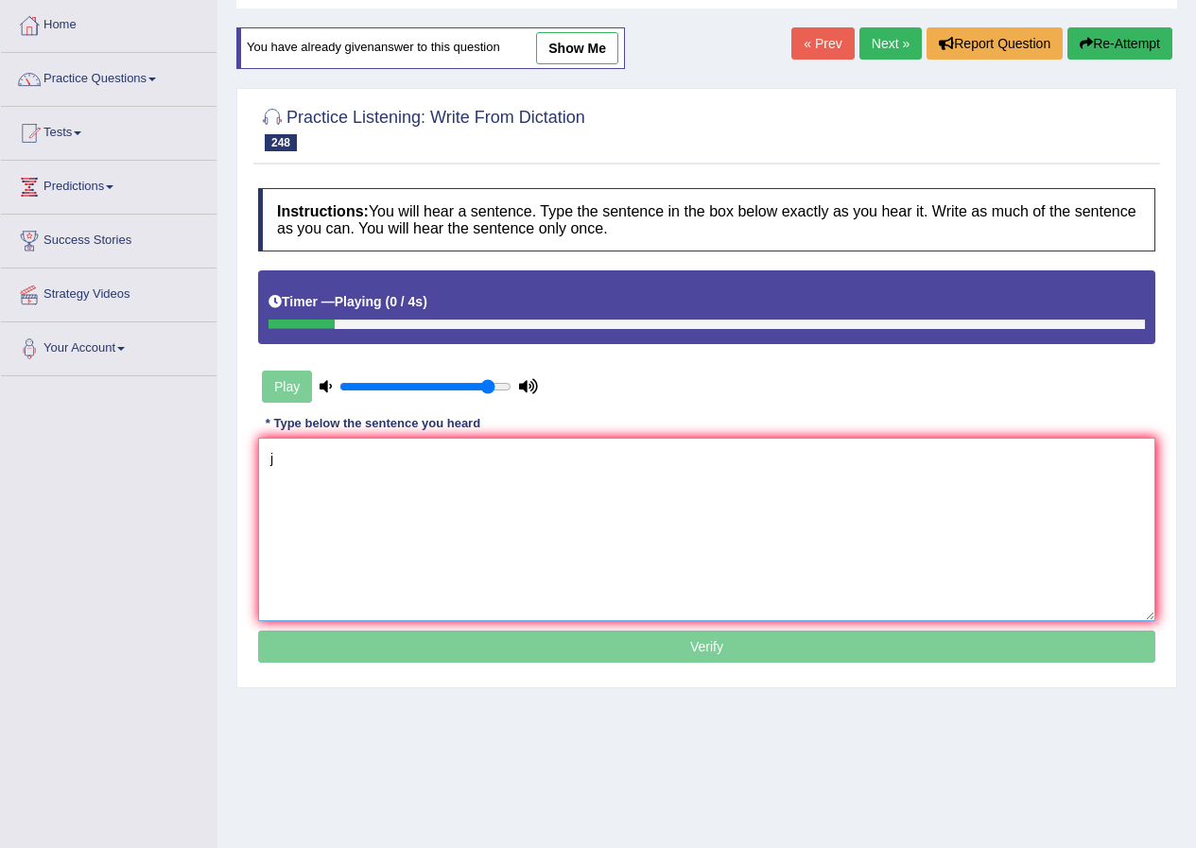
click at [338, 511] on textarea "j" at bounding box center [706, 529] width 897 height 183
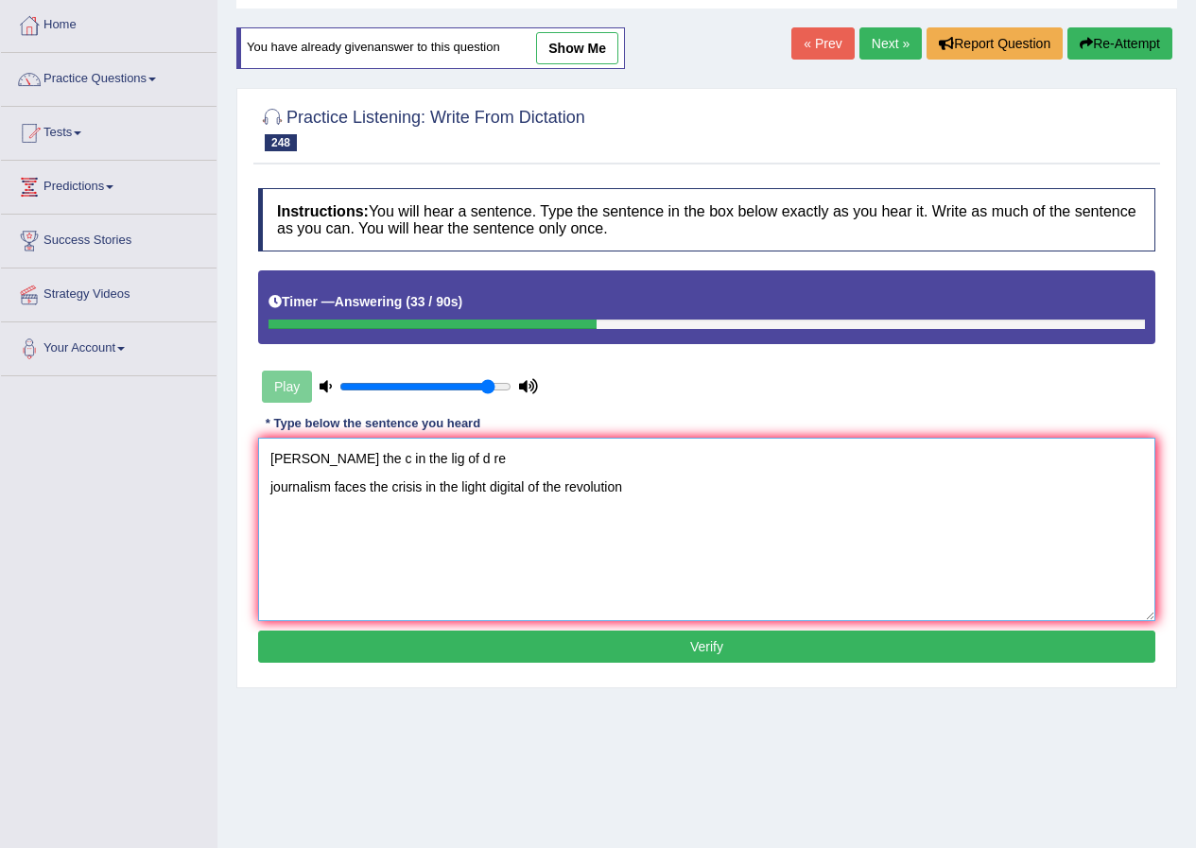
type textarea "j f the c in the lig of d re journalism faces the crisis in the light digital o…"
click at [479, 646] on button "Verify" at bounding box center [706, 646] width 897 height 32
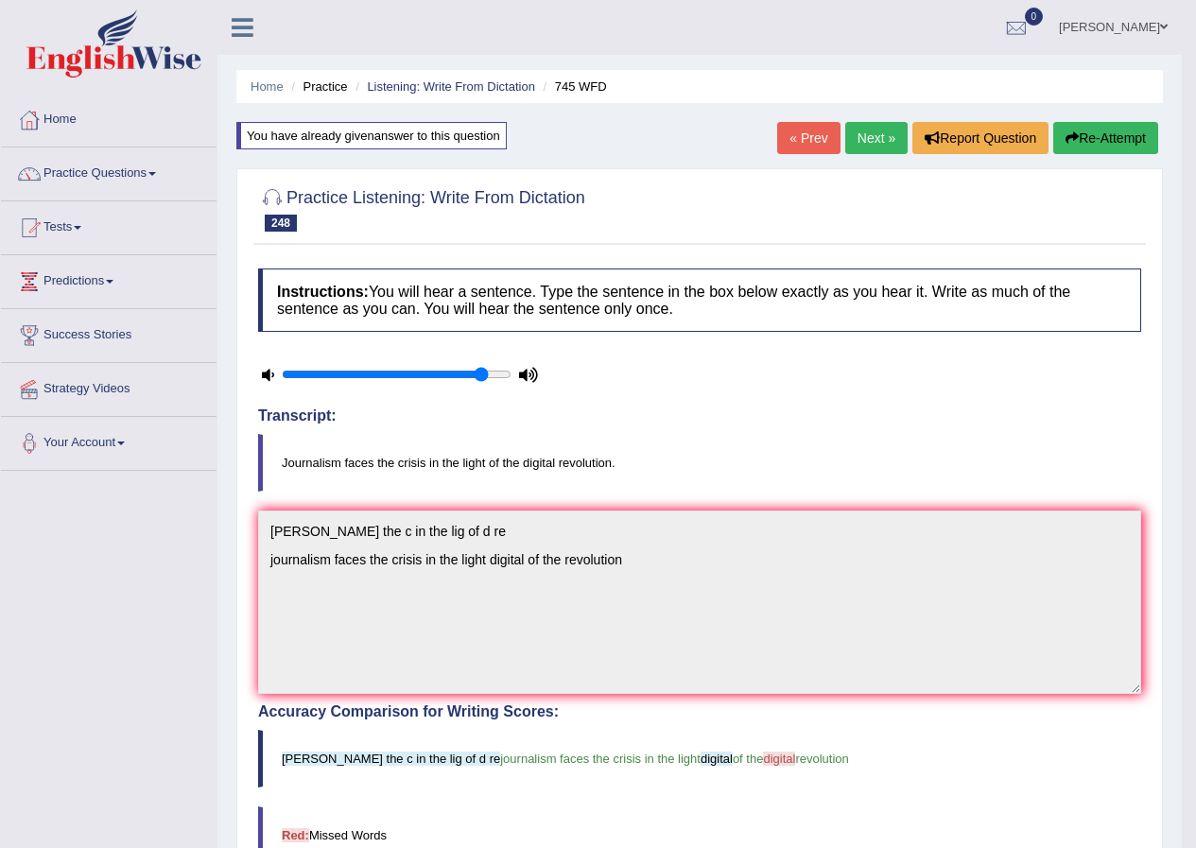
click at [866, 129] on link "Next »" at bounding box center [876, 138] width 62 height 32
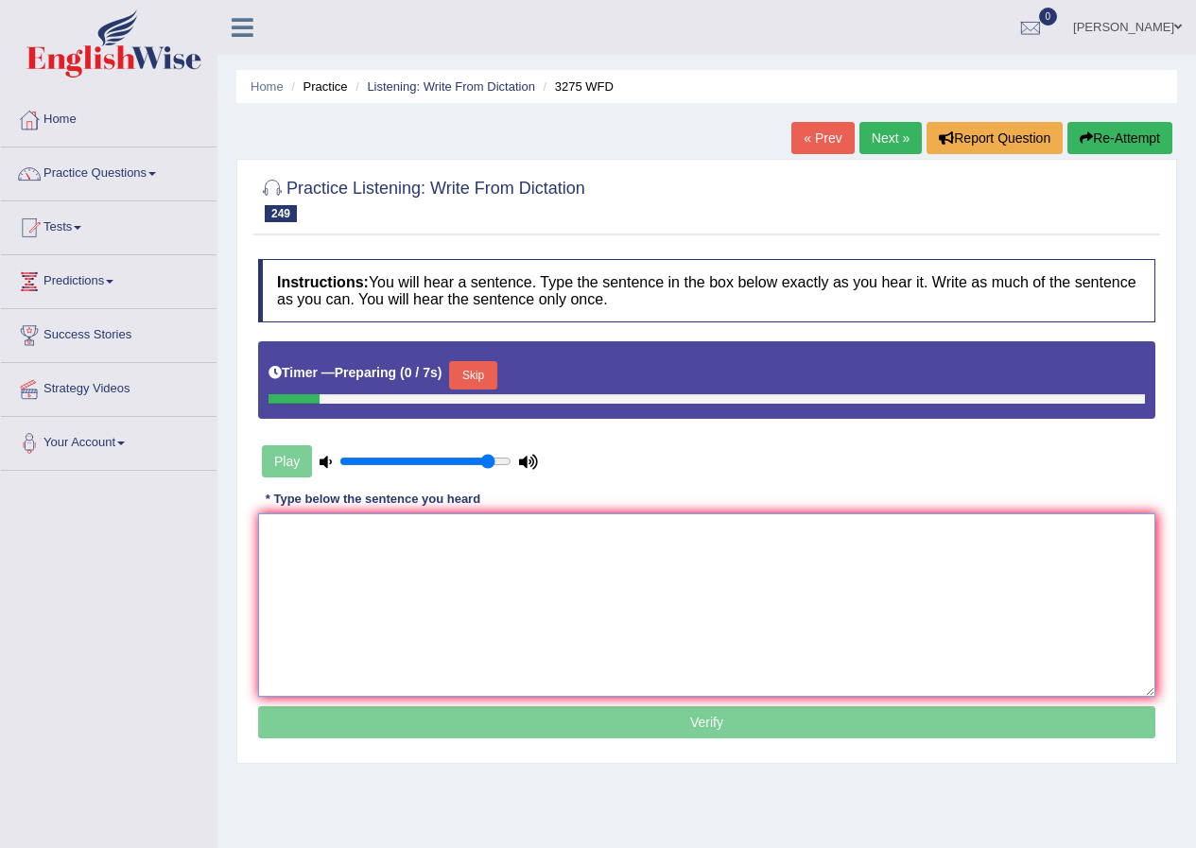
click at [652, 621] on textarea at bounding box center [706, 604] width 897 height 183
click at [475, 377] on button "Skip" at bounding box center [472, 375] width 47 height 28
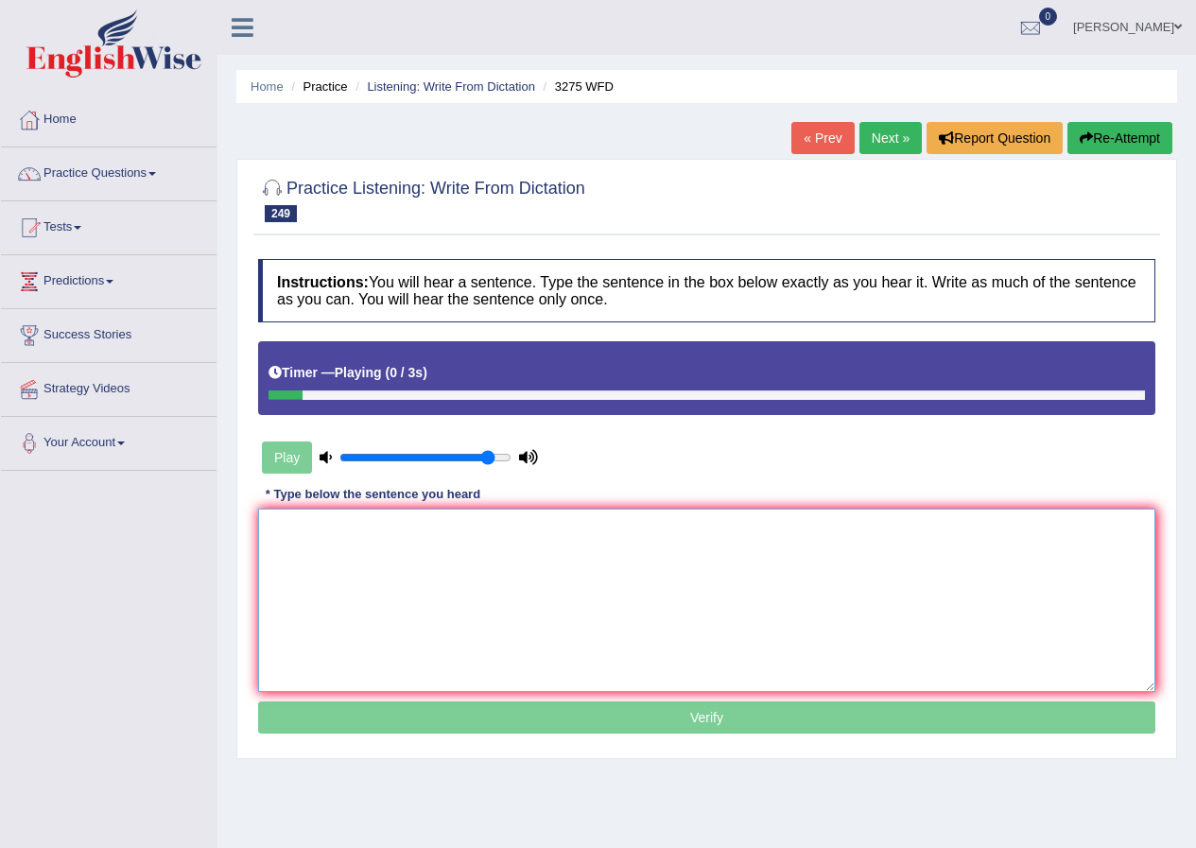
drag, startPoint x: 406, startPoint y: 560, endPoint x: 420, endPoint y: 549, distance: 16.8
click at [410, 559] on textarea at bounding box center [706, 600] width 897 height 183
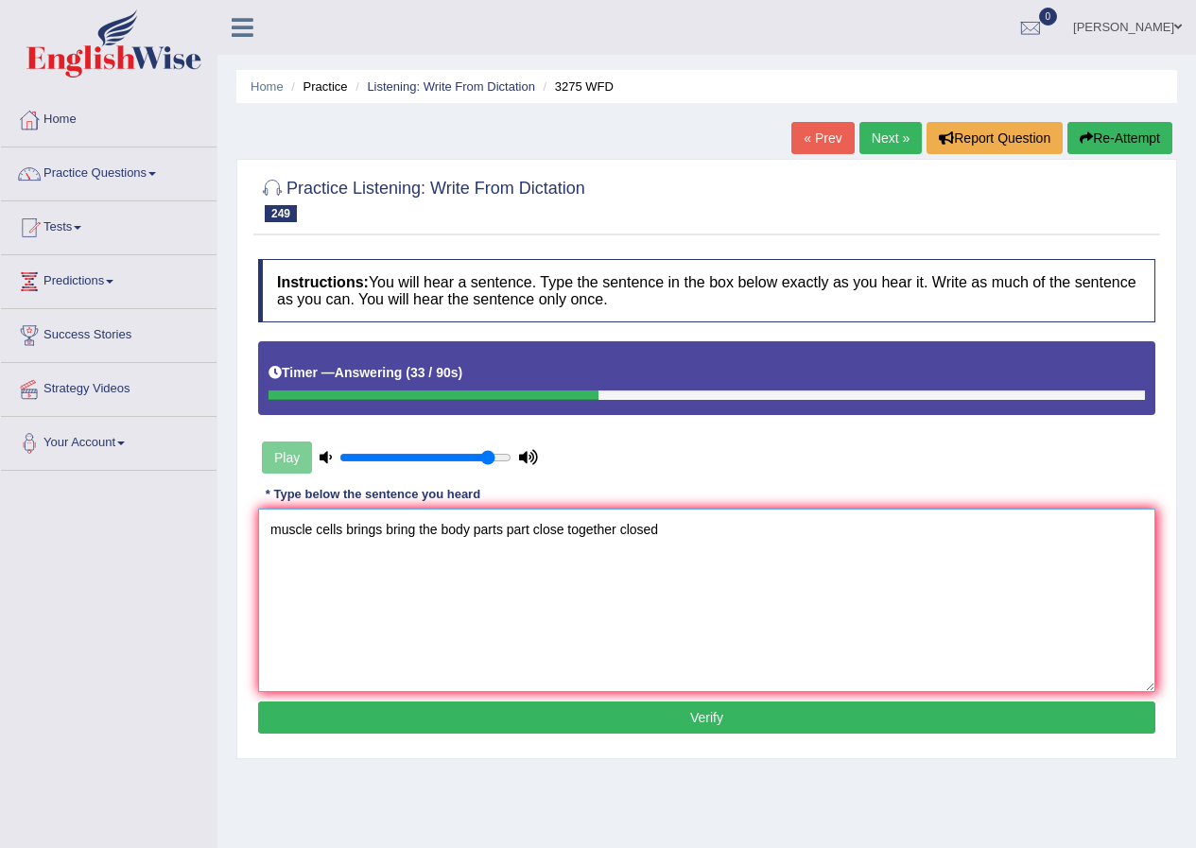
type textarea "muscle cells brings bring the body parts part close together closed"
click at [396, 712] on button "Verify" at bounding box center [706, 717] width 897 height 32
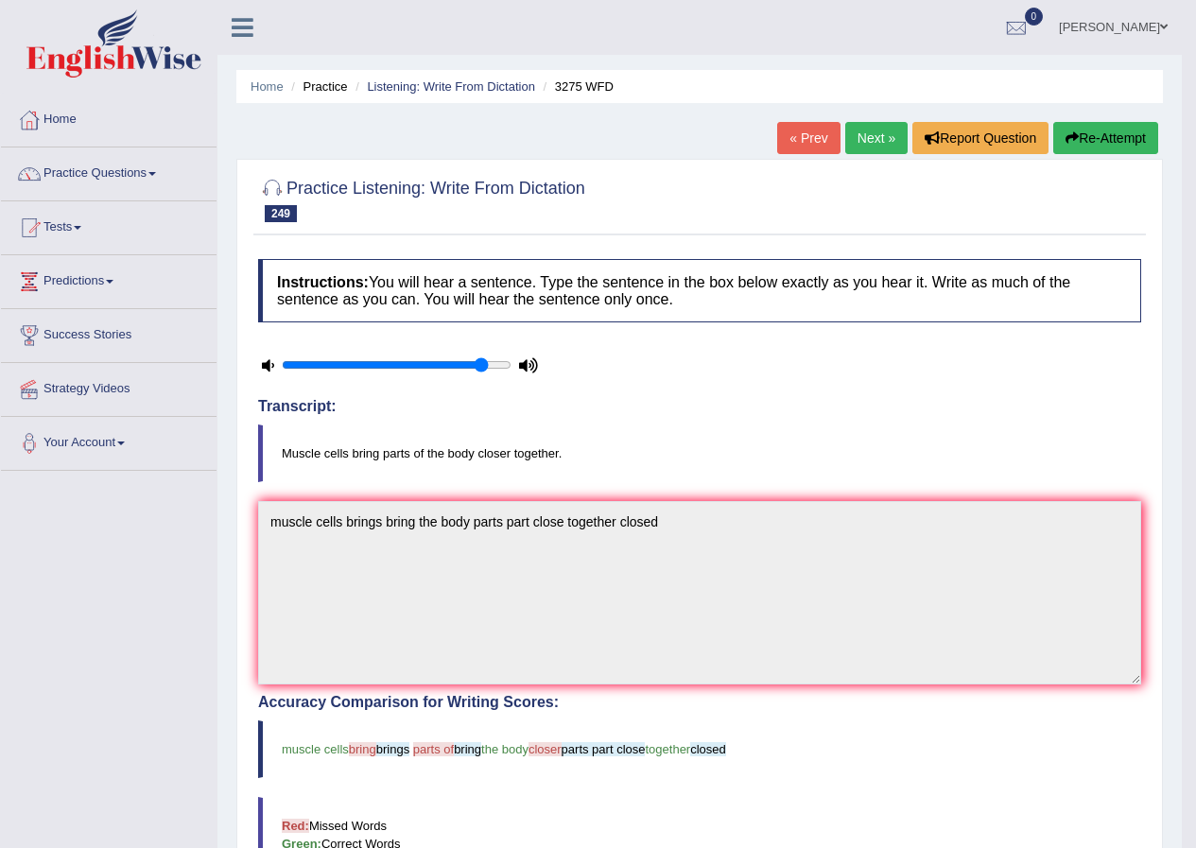
click at [858, 134] on link "Next »" at bounding box center [876, 138] width 62 height 32
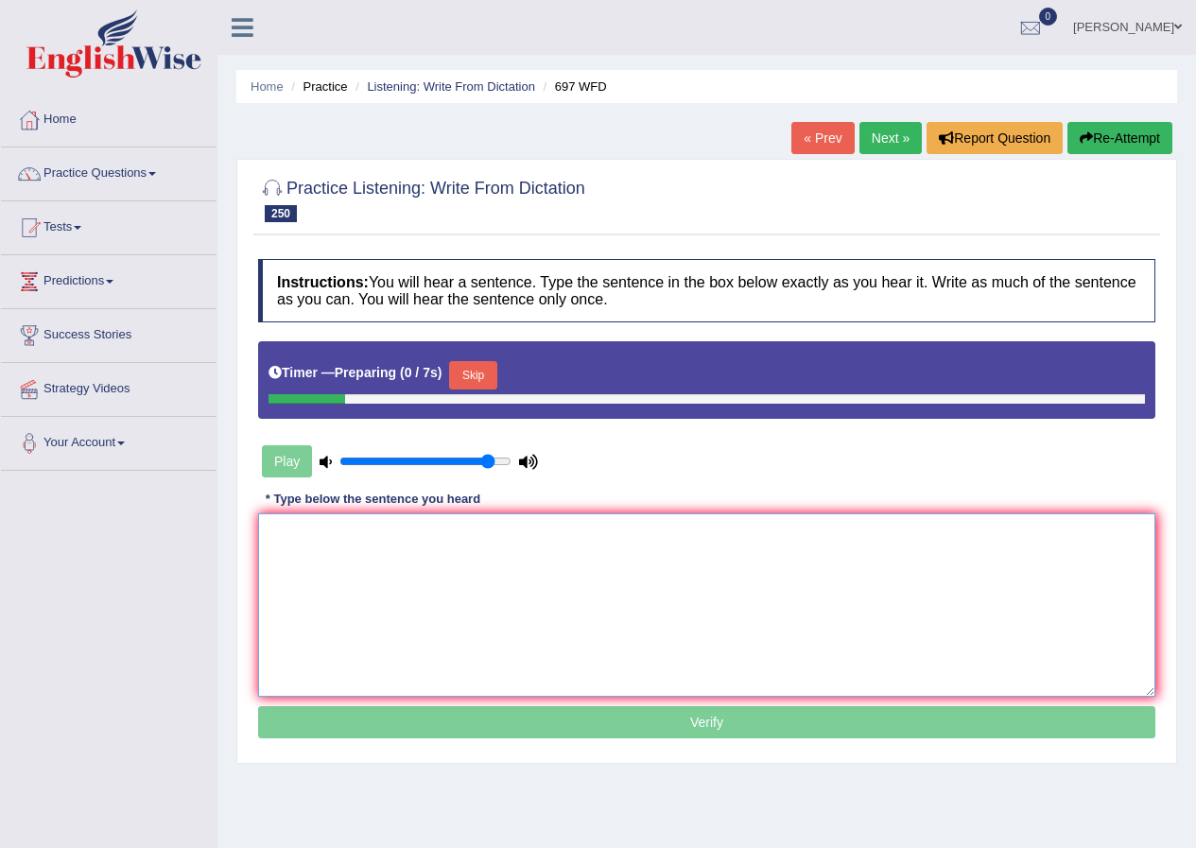
drag, startPoint x: 548, startPoint y: 627, endPoint x: 518, endPoint y: 608, distance: 35.7
click at [547, 626] on textarea at bounding box center [706, 604] width 897 height 183
click at [505, 354] on div "Timer — Preparing ( 1 / 7s ) Skip" at bounding box center [706, 380] width 897 height 78
click at [489, 380] on button "Skip" at bounding box center [472, 375] width 47 height 28
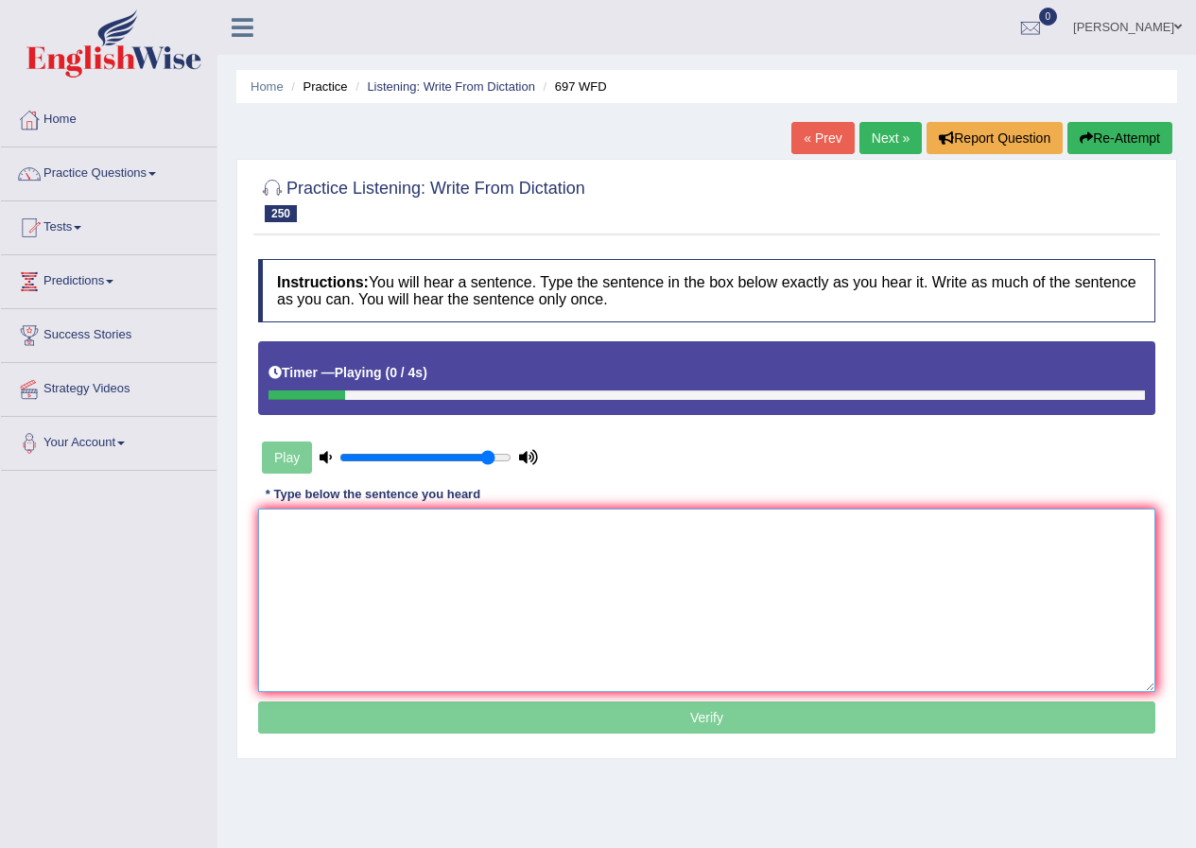
drag, startPoint x: 368, startPoint y: 629, endPoint x: 379, endPoint y: 614, distance: 18.2
click at [372, 621] on textarea at bounding box center [706, 600] width 897 height 183
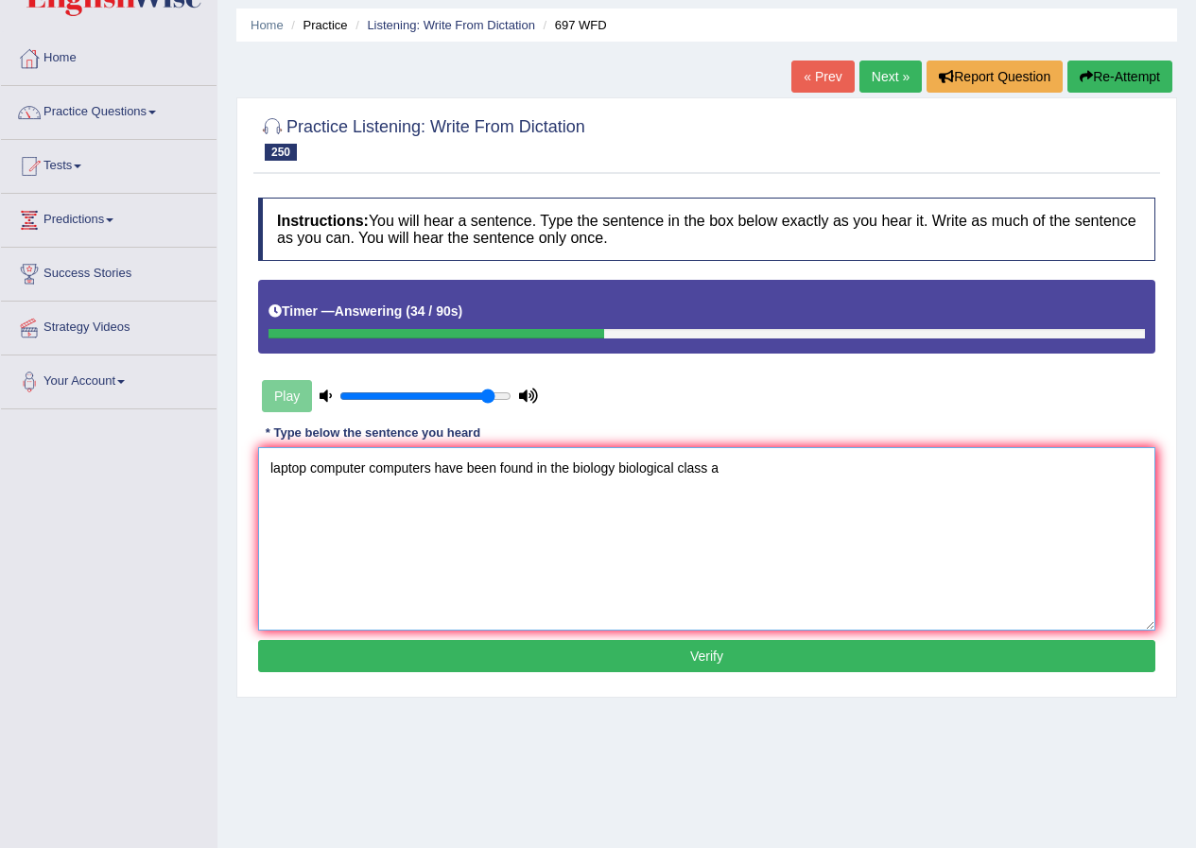
scroll to position [95, 0]
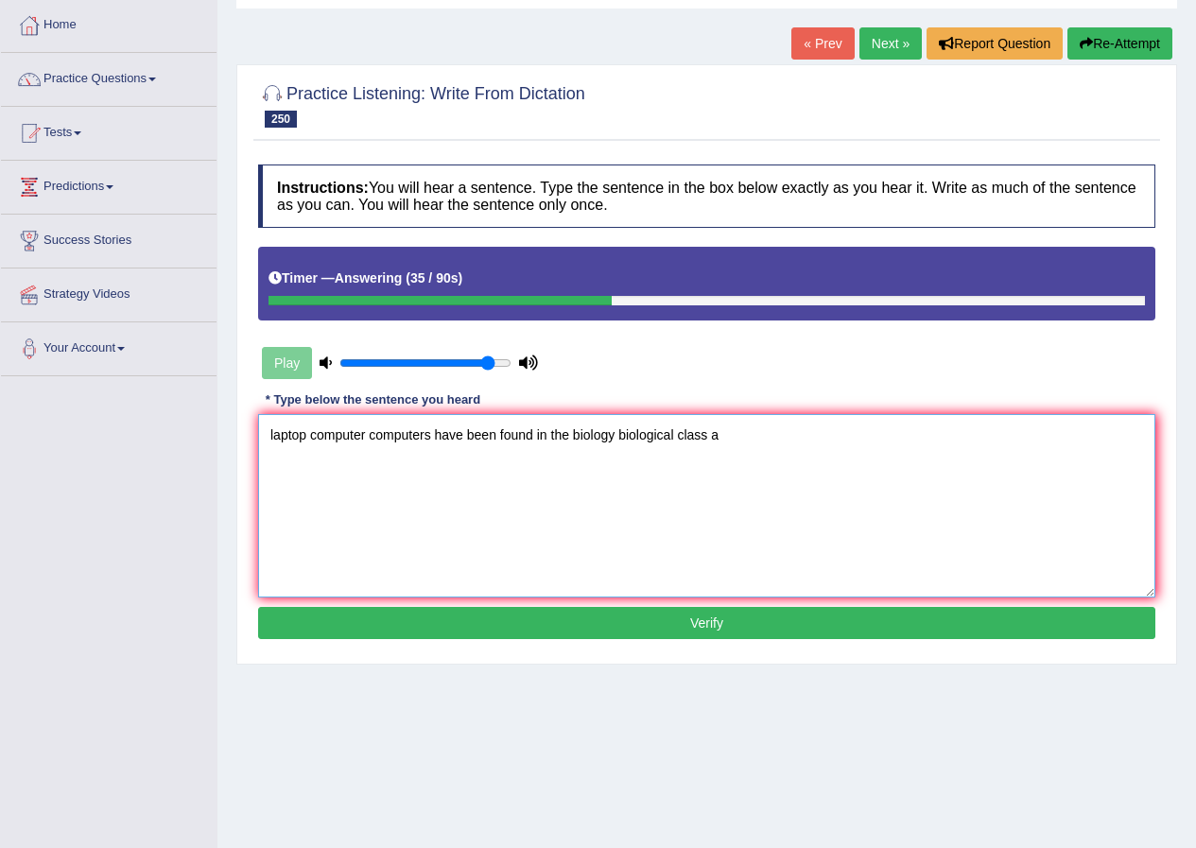
type textarea "laptop computer computers have been found in the biology biological class a"
click at [455, 622] on button "Verify" at bounding box center [706, 623] width 897 height 32
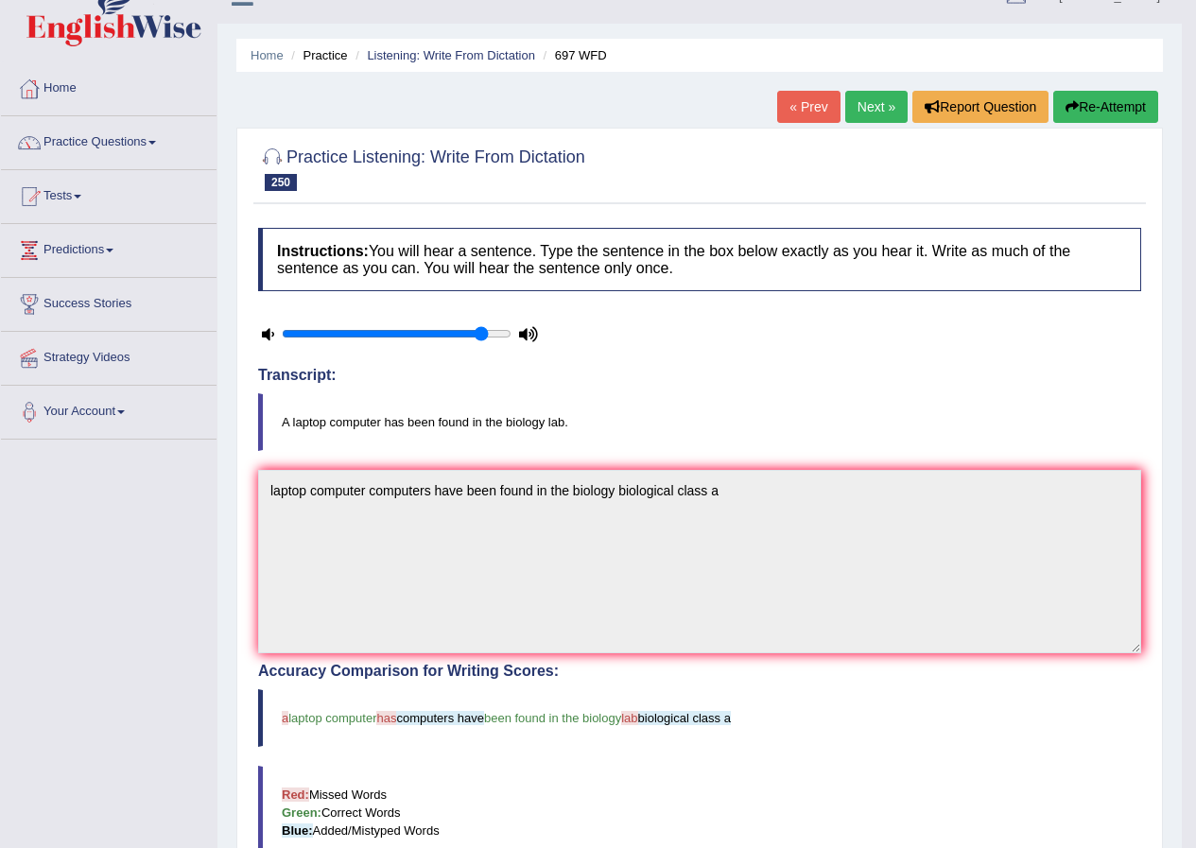
scroll to position [0, 0]
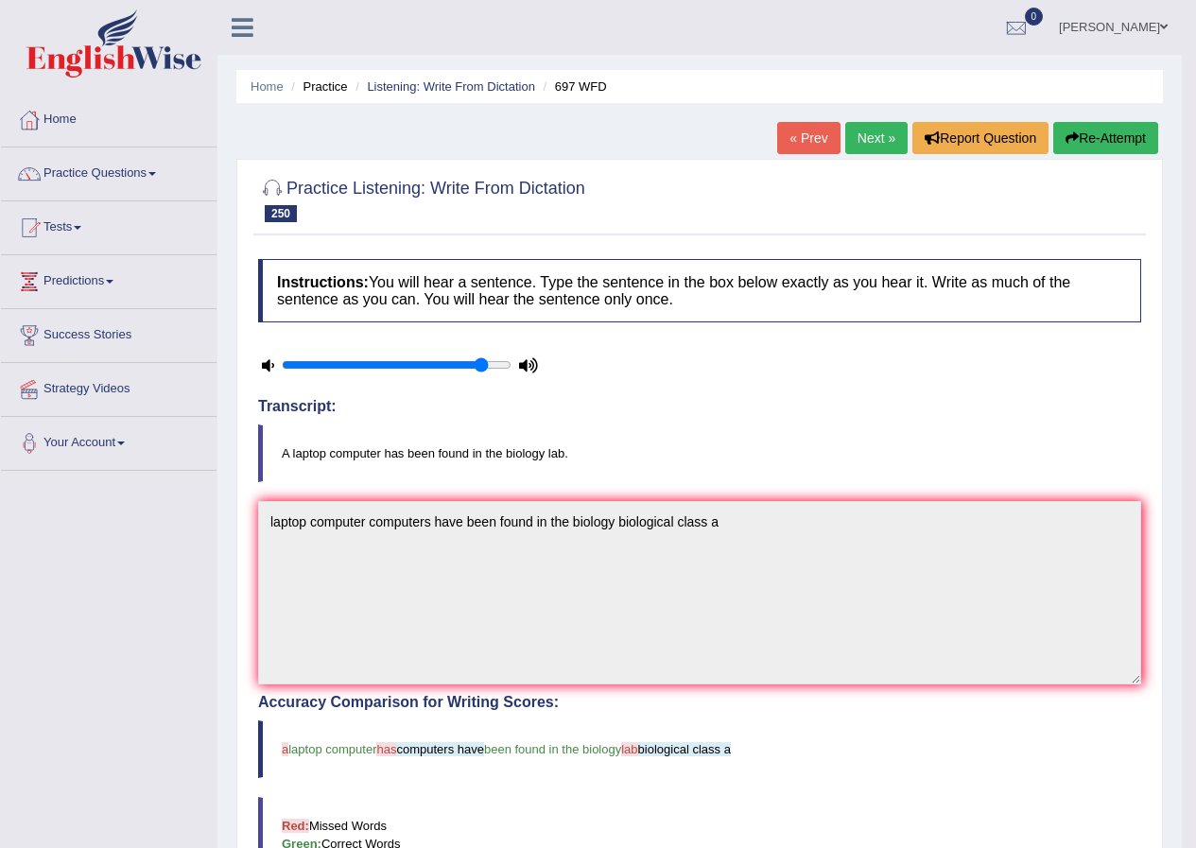
click at [852, 140] on link "Next »" at bounding box center [876, 138] width 62 height 32
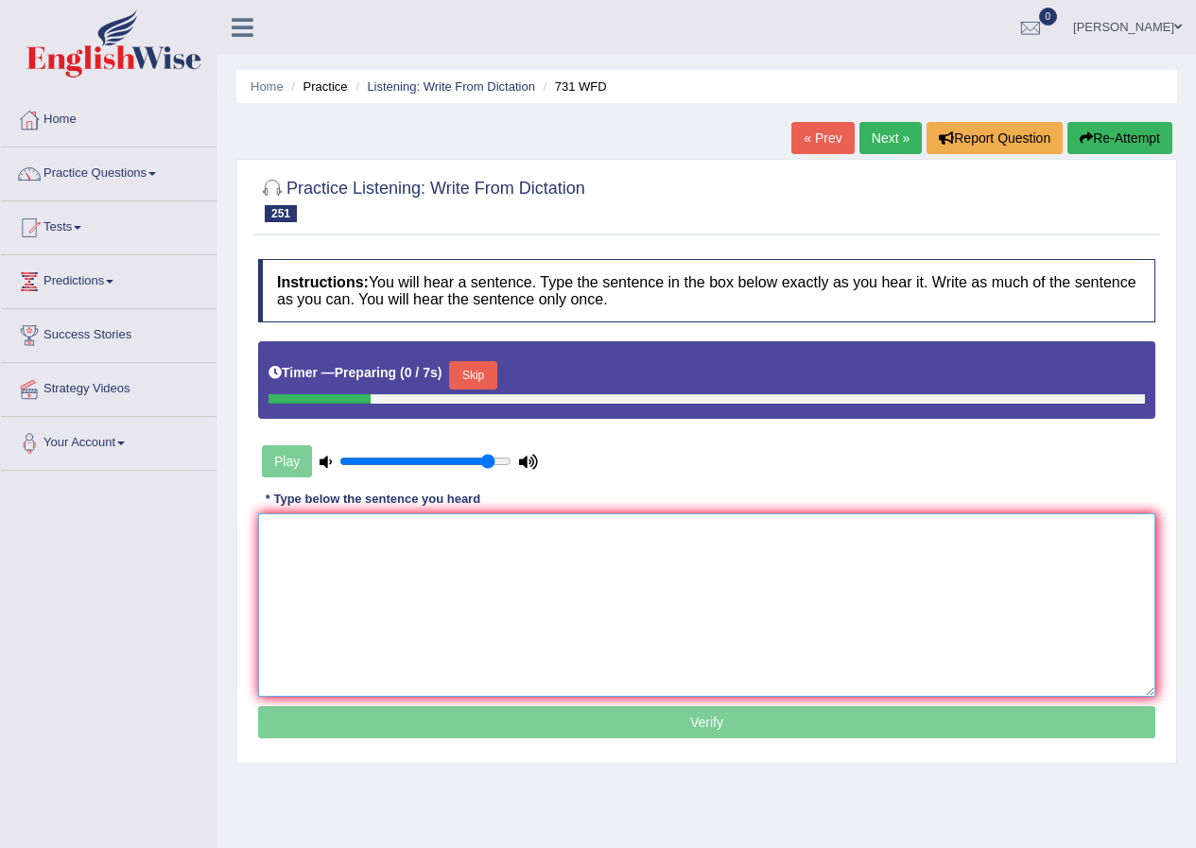
click at [462, 599] on textarea at bounding box center [706, 604] width 897 height 183
click at [488, 368] on button "Skip" at bounding box center [472, 375] width 47 height 28
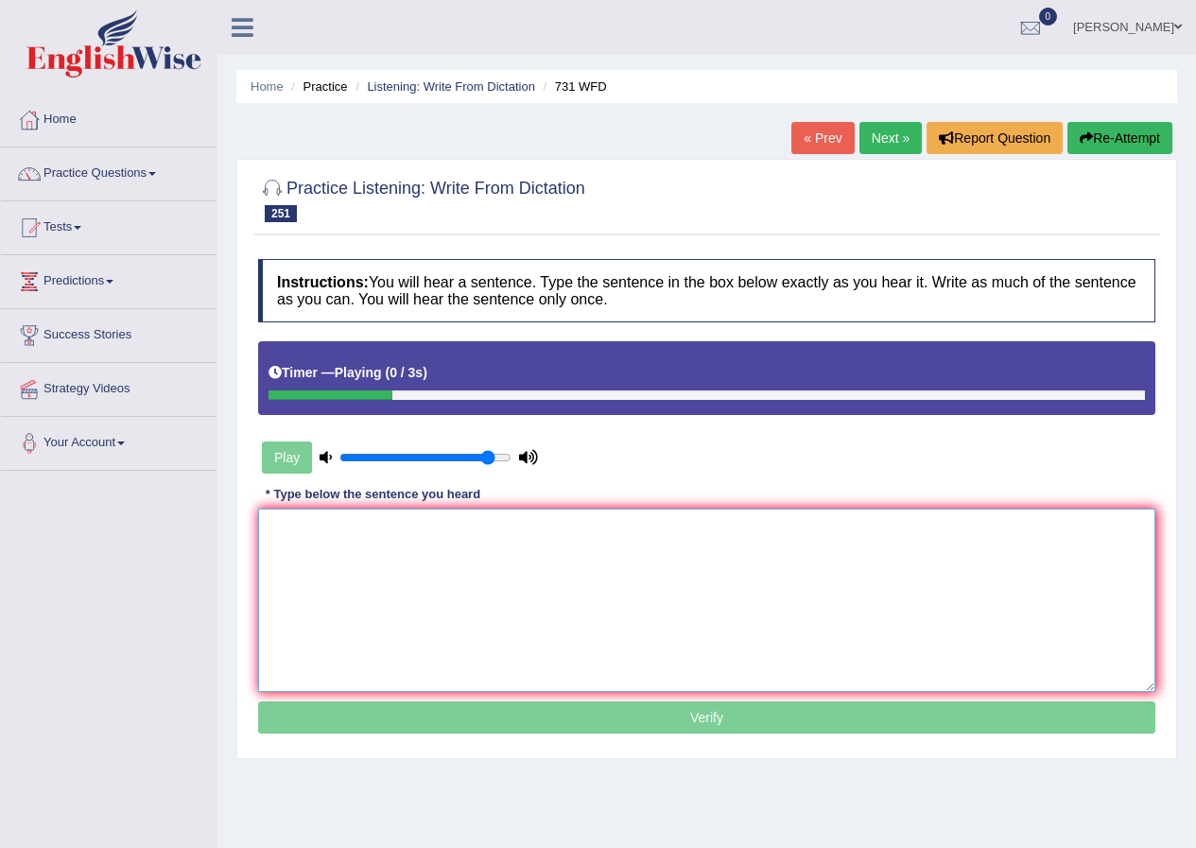
click at [454, 528] on textarea at bounding box center [706, 600] width 897 height 183
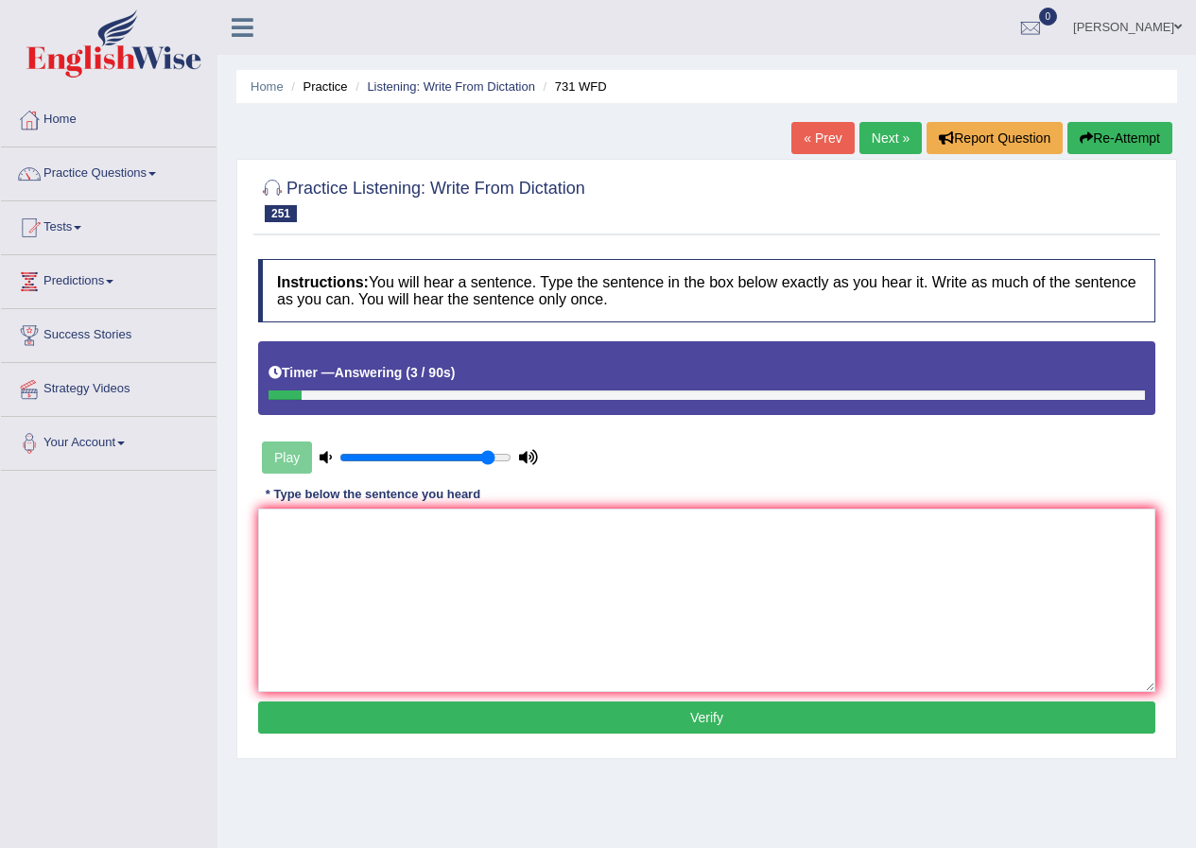
click at [1094, 143] on button "Re-Attempt" at bounding box center [1119, 138] width 105 height 32
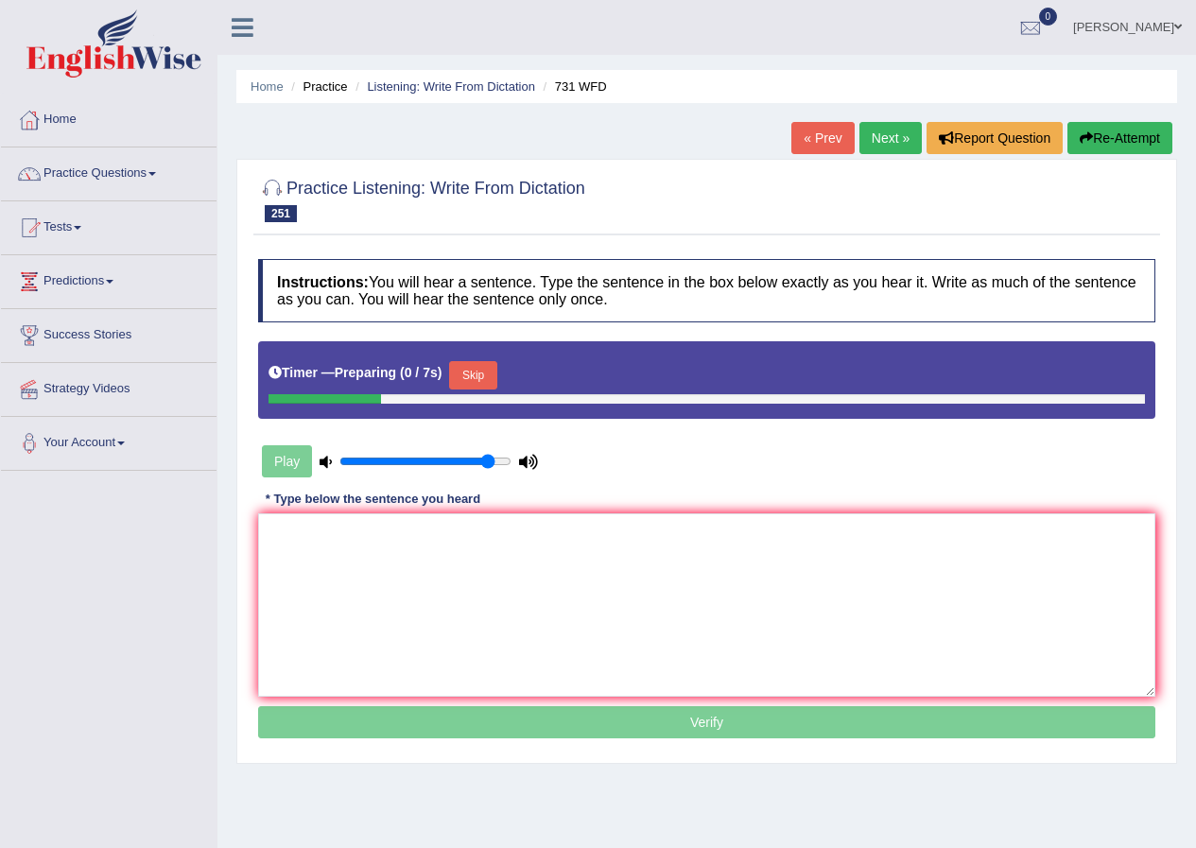
click at [472, 377] on button "Skip" at bounding box center [472, 375] width 47 height 28
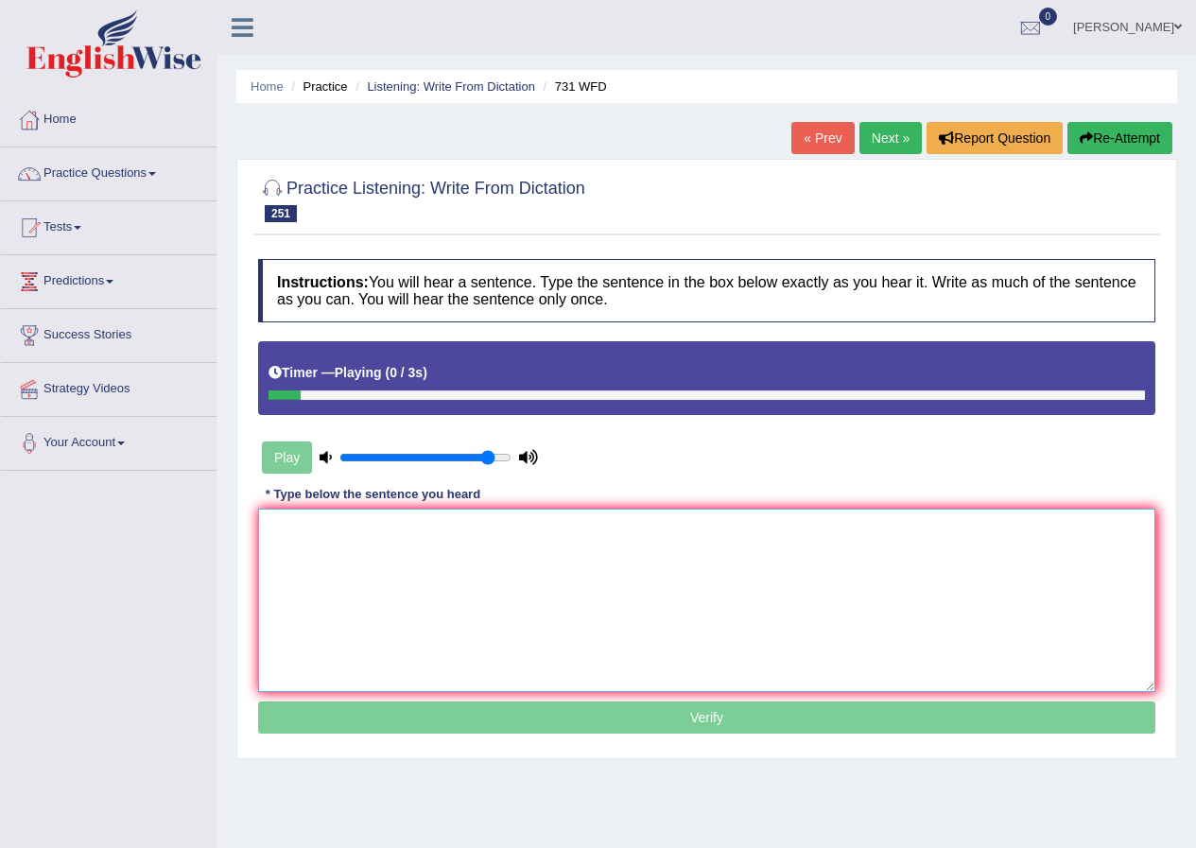
click at [419, 580] on textarea at bounding box center [706, 600] width 897 height 183
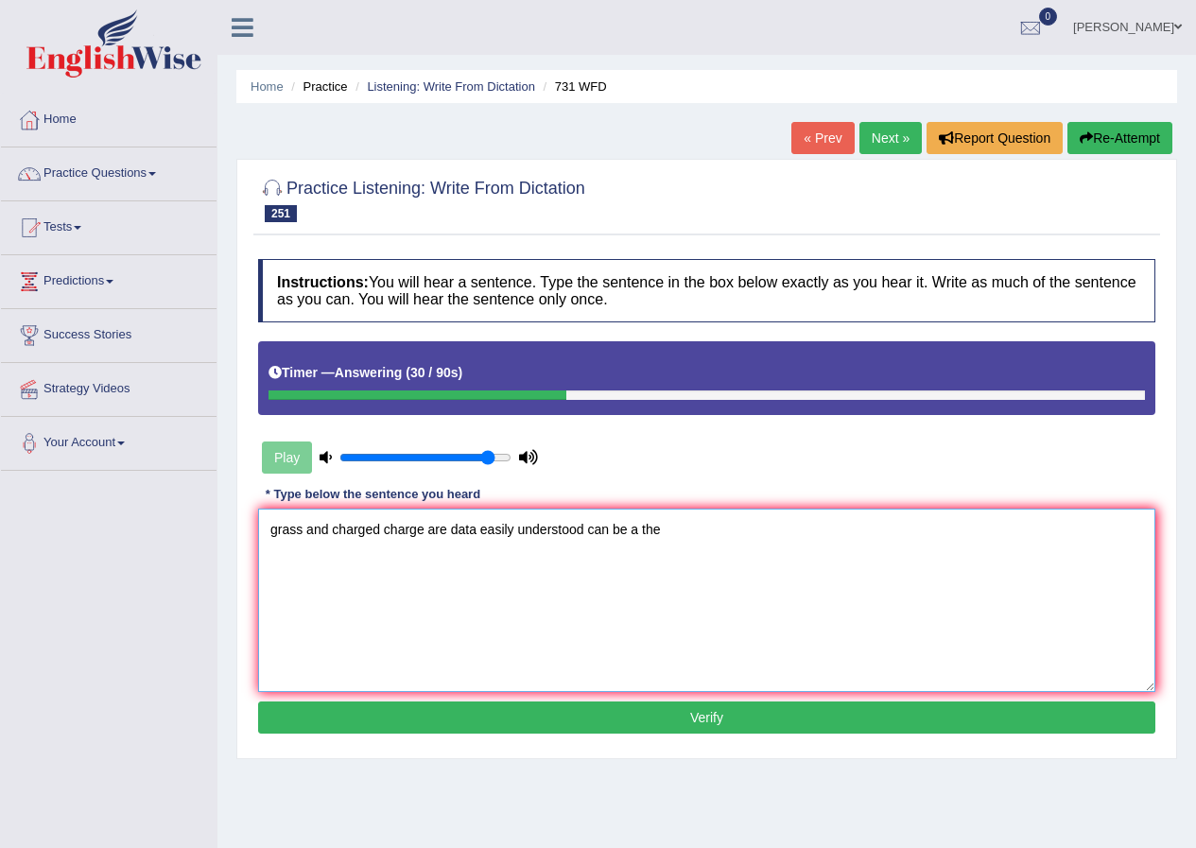
type textarea "grass and charged charge are data easily understood can be a the"
click at [387, 726] on button "Verify" at bounding box center [706, 717] width 897 height 32
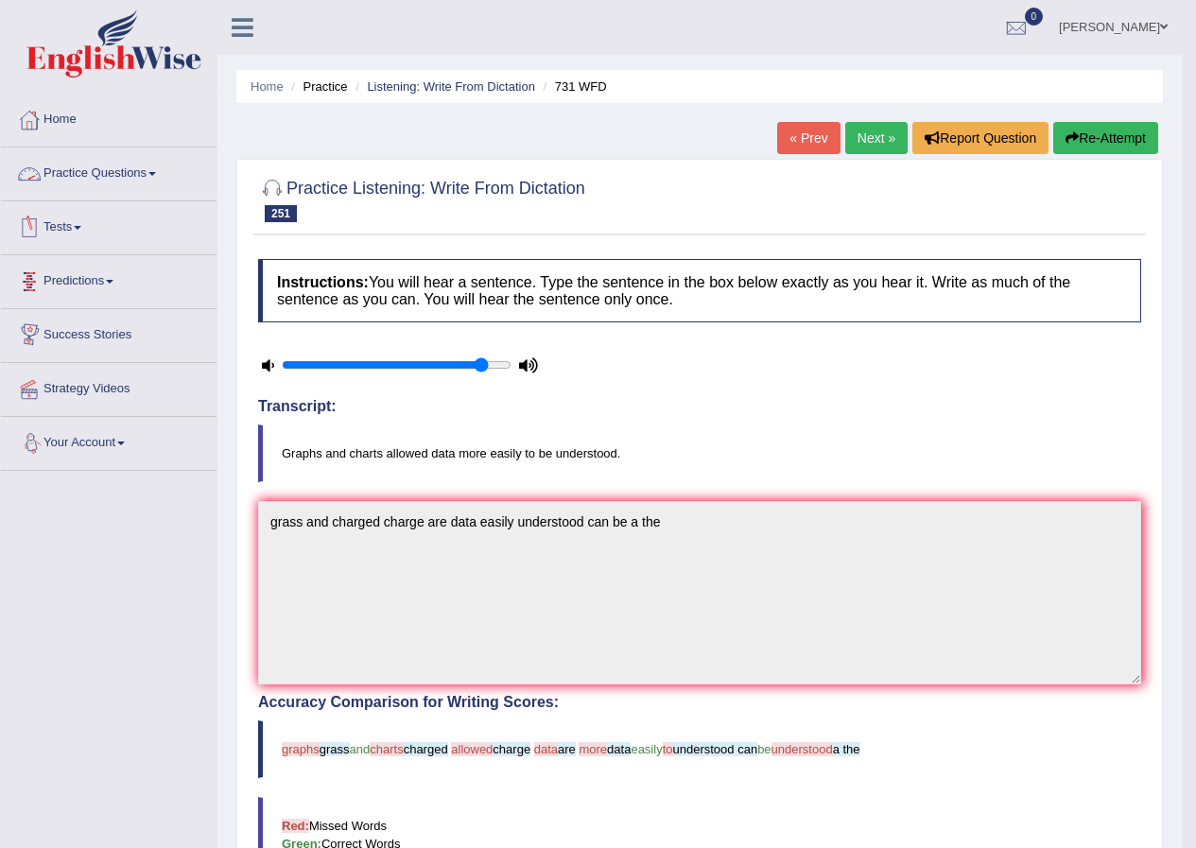
click at [125, 172] on link "Practice Questions" at bounding box center [109, 170] width 216 height 47
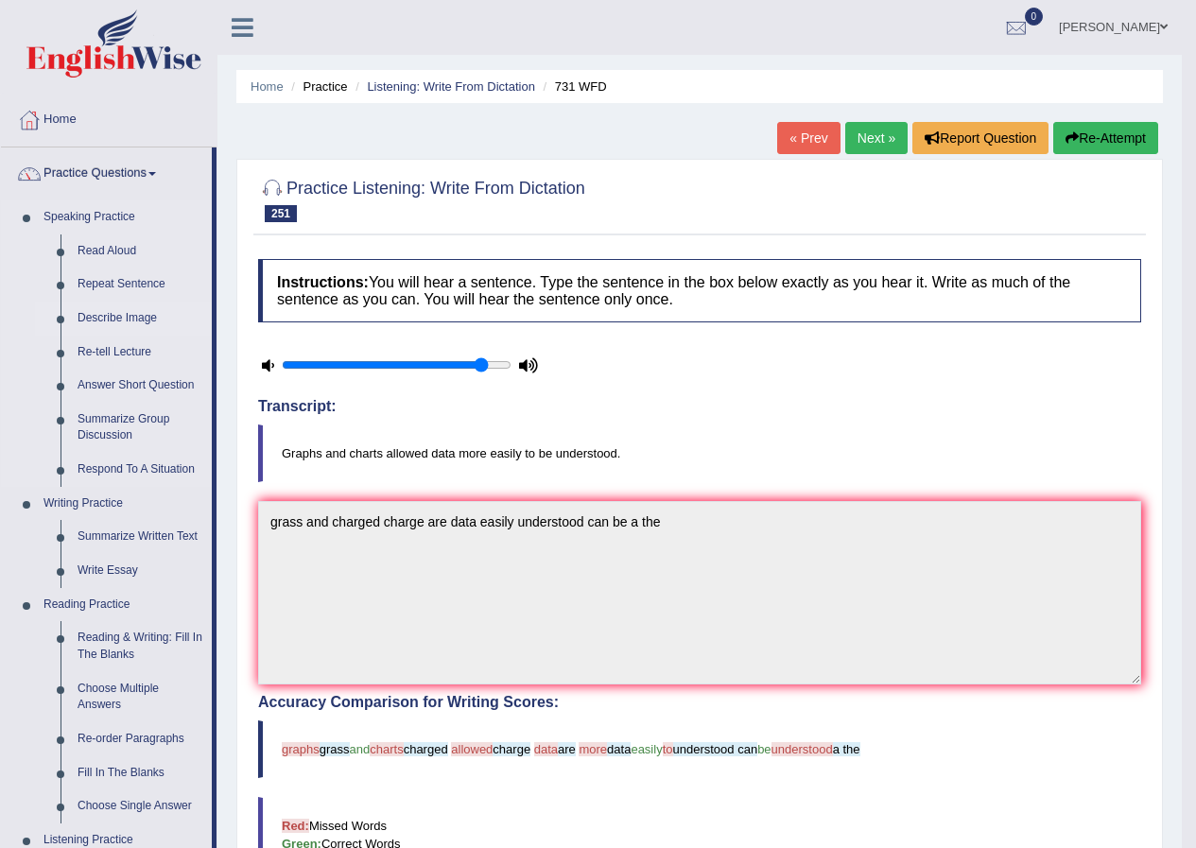
click at [105, 317] on link "Describe Image" at bounding box center [140, 319] width 143 height 34
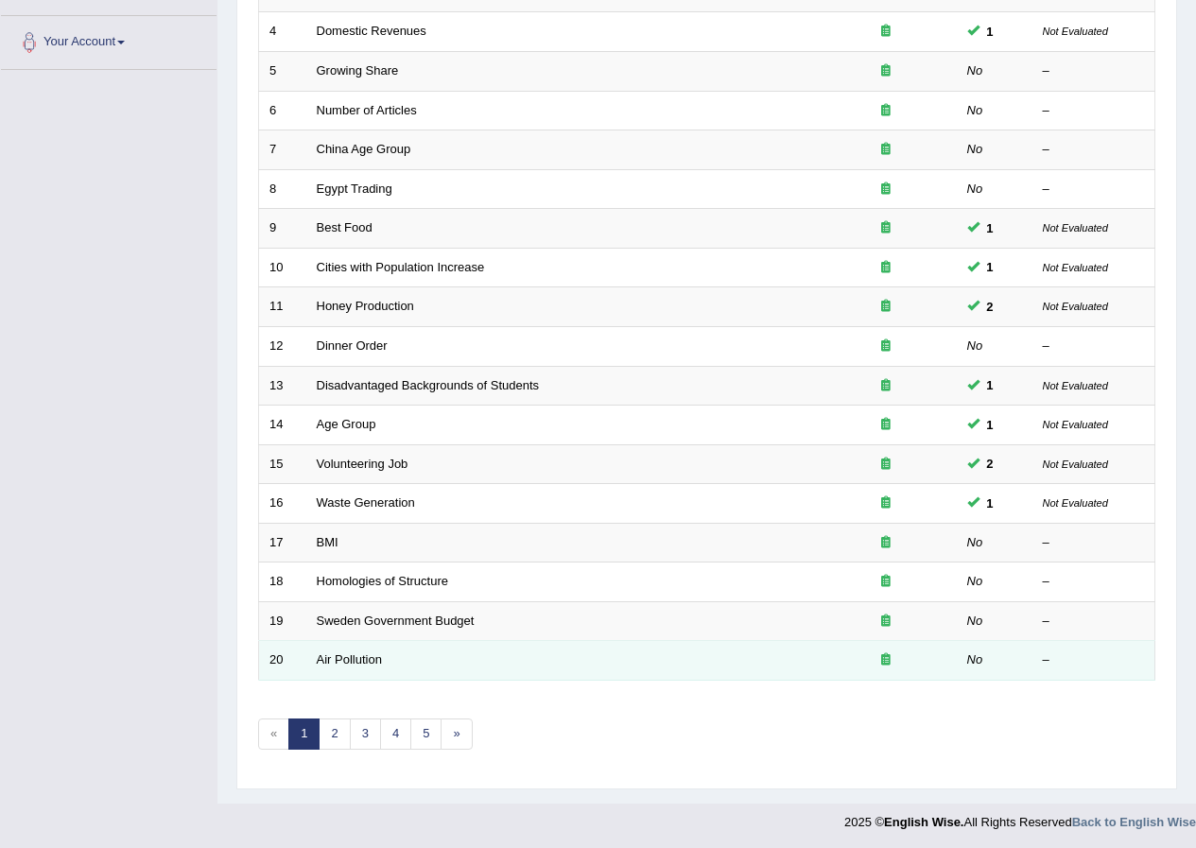
scroll to position [404, 0]
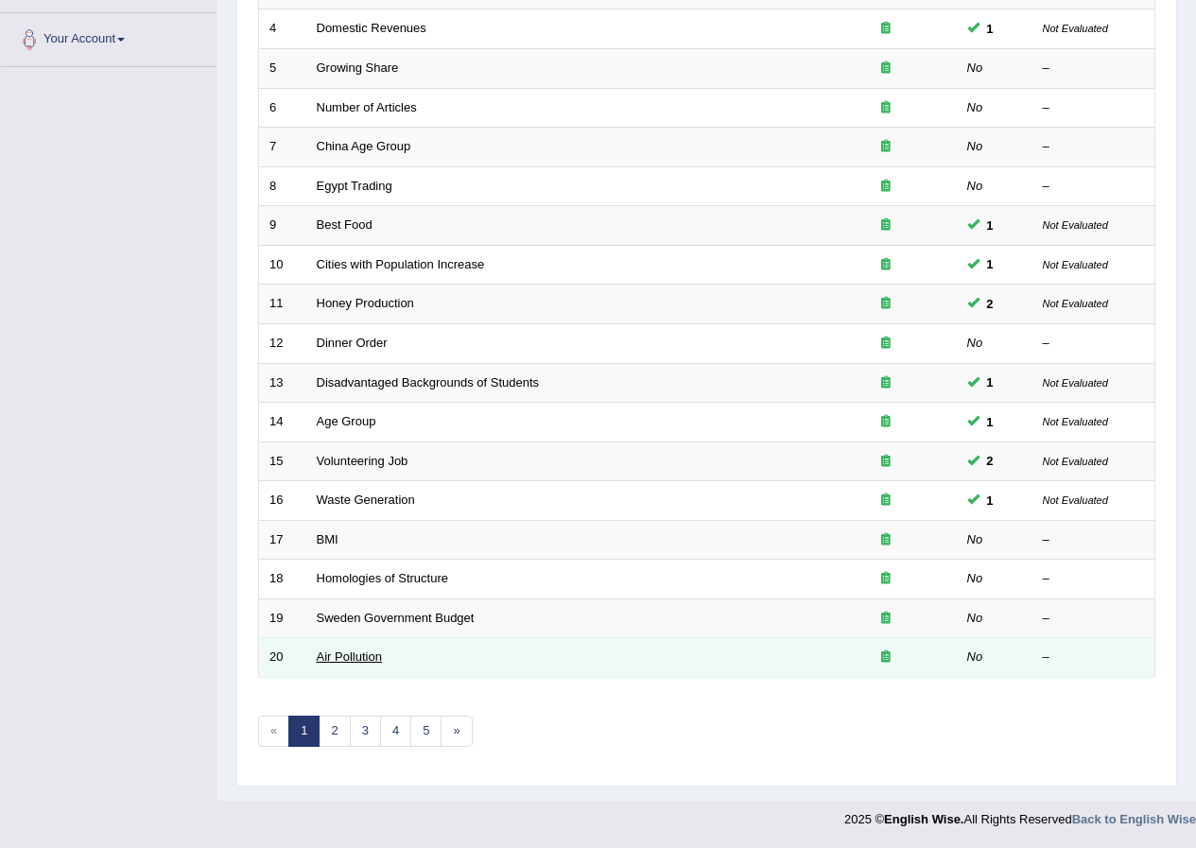
click at [357, 659] on link "Air Pollution" at bounding box center [349, 656] width 65 height 14
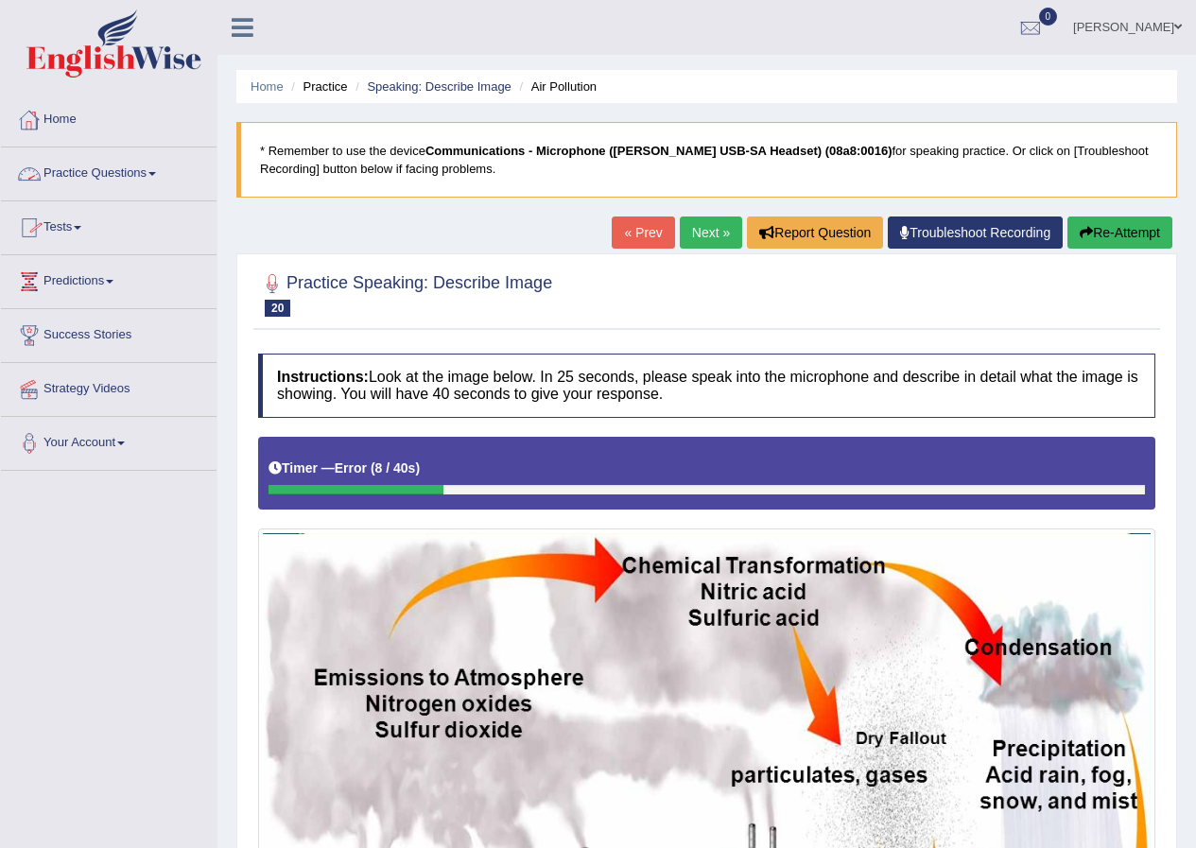
click at [86, 159] on link "Practice Questions" at bounding box center [109, 170] width 216 height 47
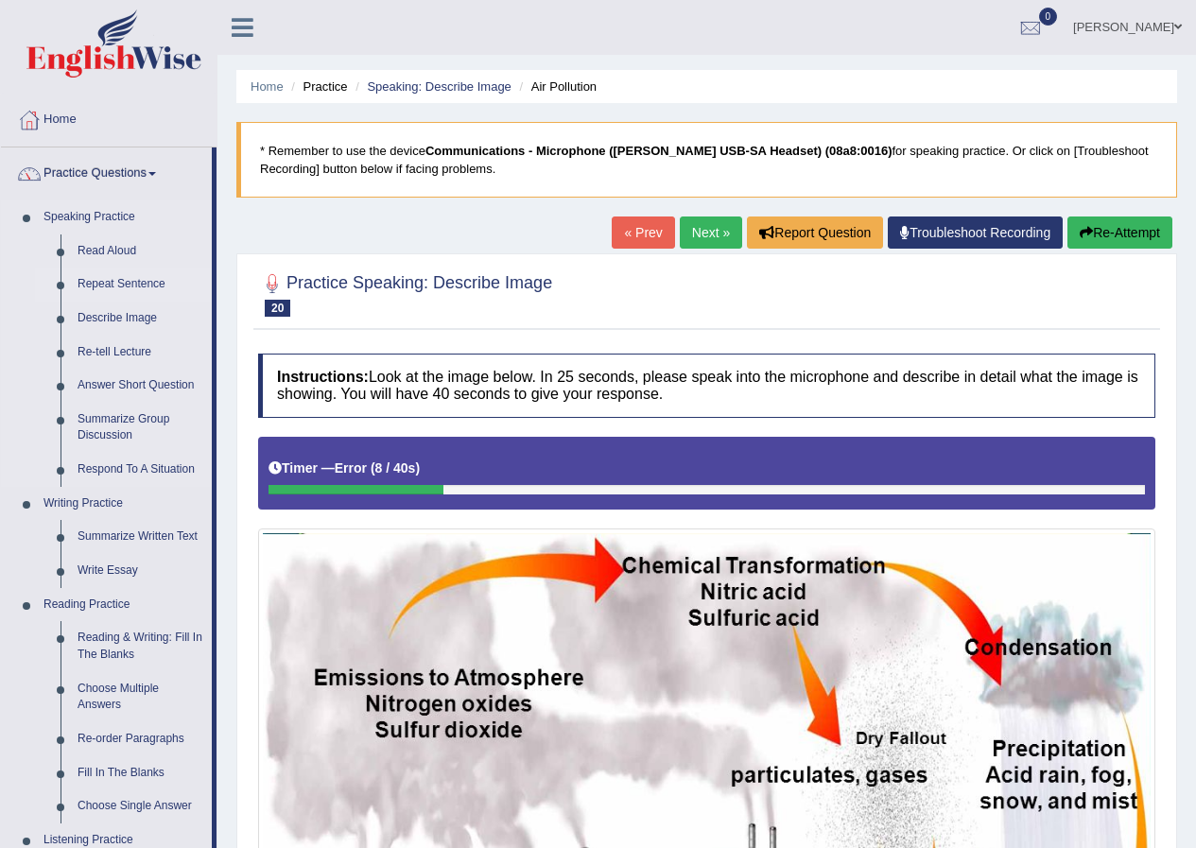
click at [115, 288] on link "Repeat Sentence" at bounding box center [140, 285] width 143 height 34
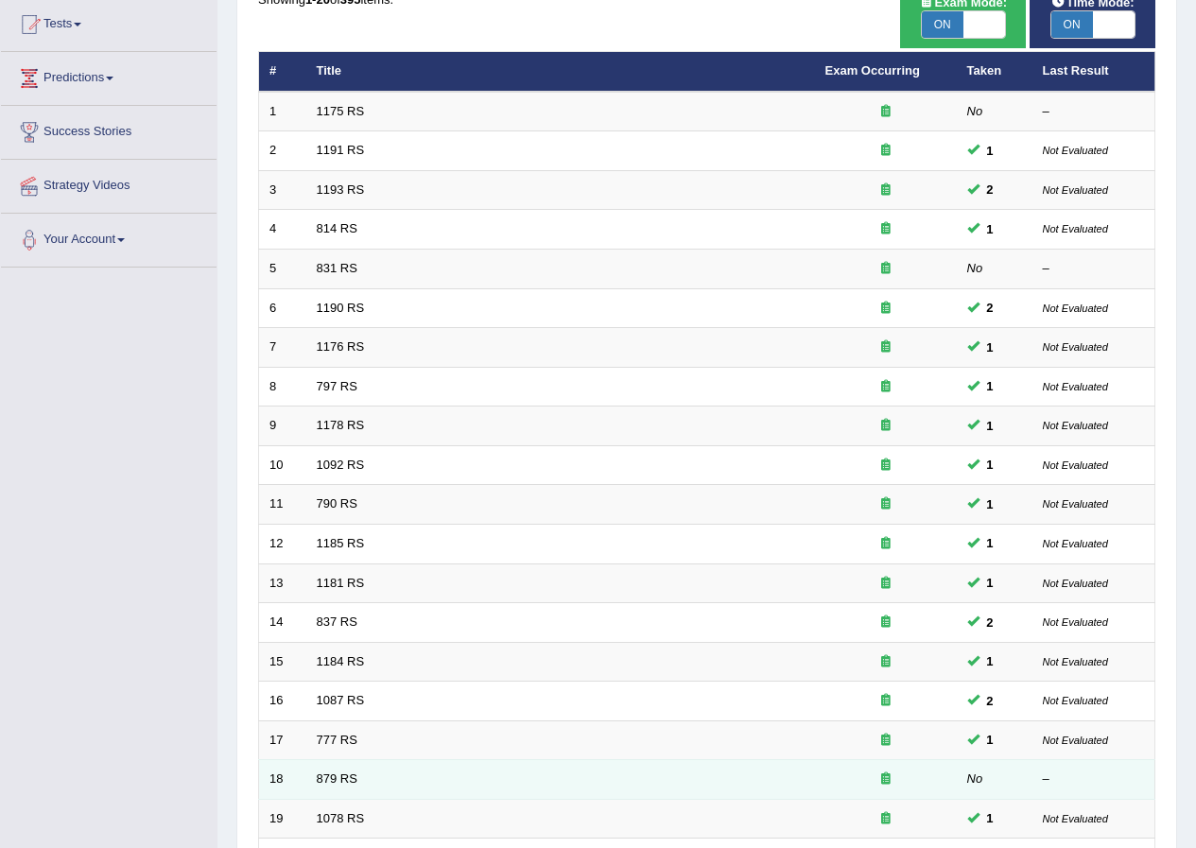
scroll to position [404, 0]
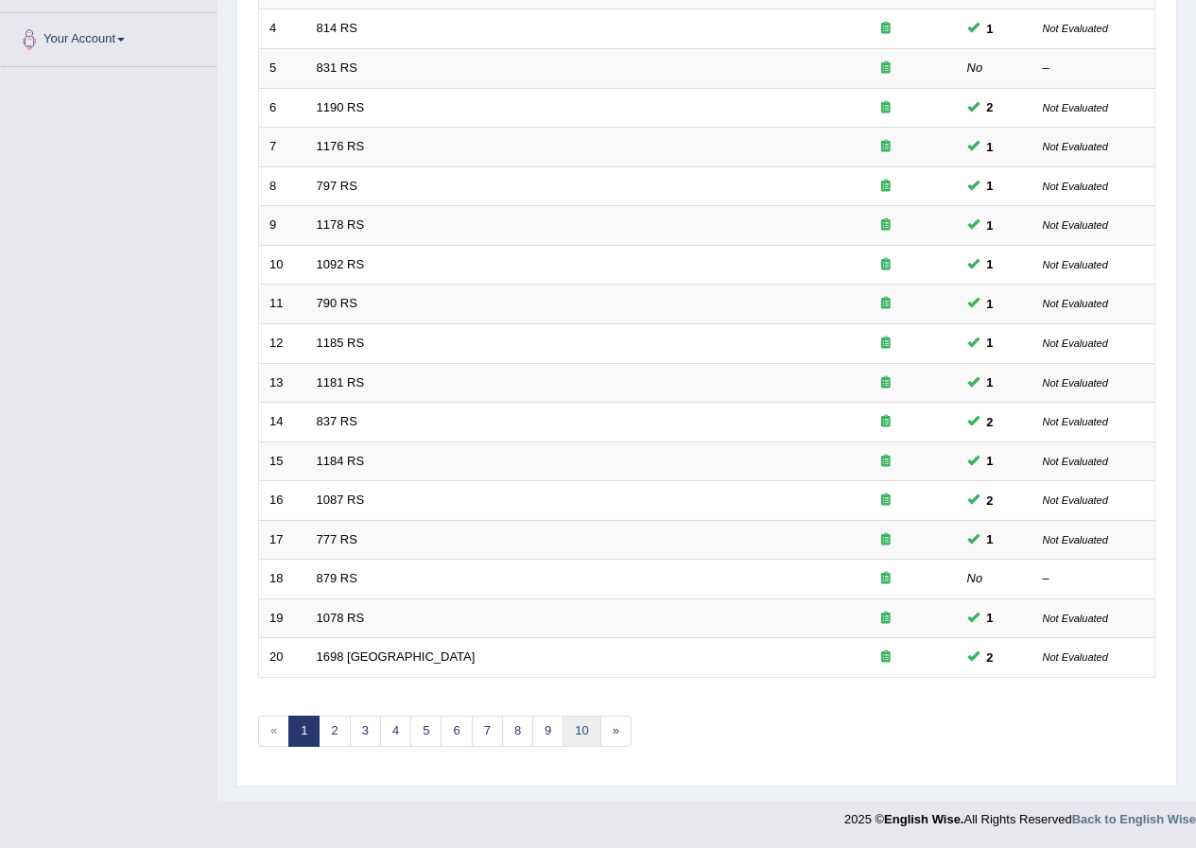
click at [581, 733] on link "10" at bounding box center [581, 731] width 38 height 31
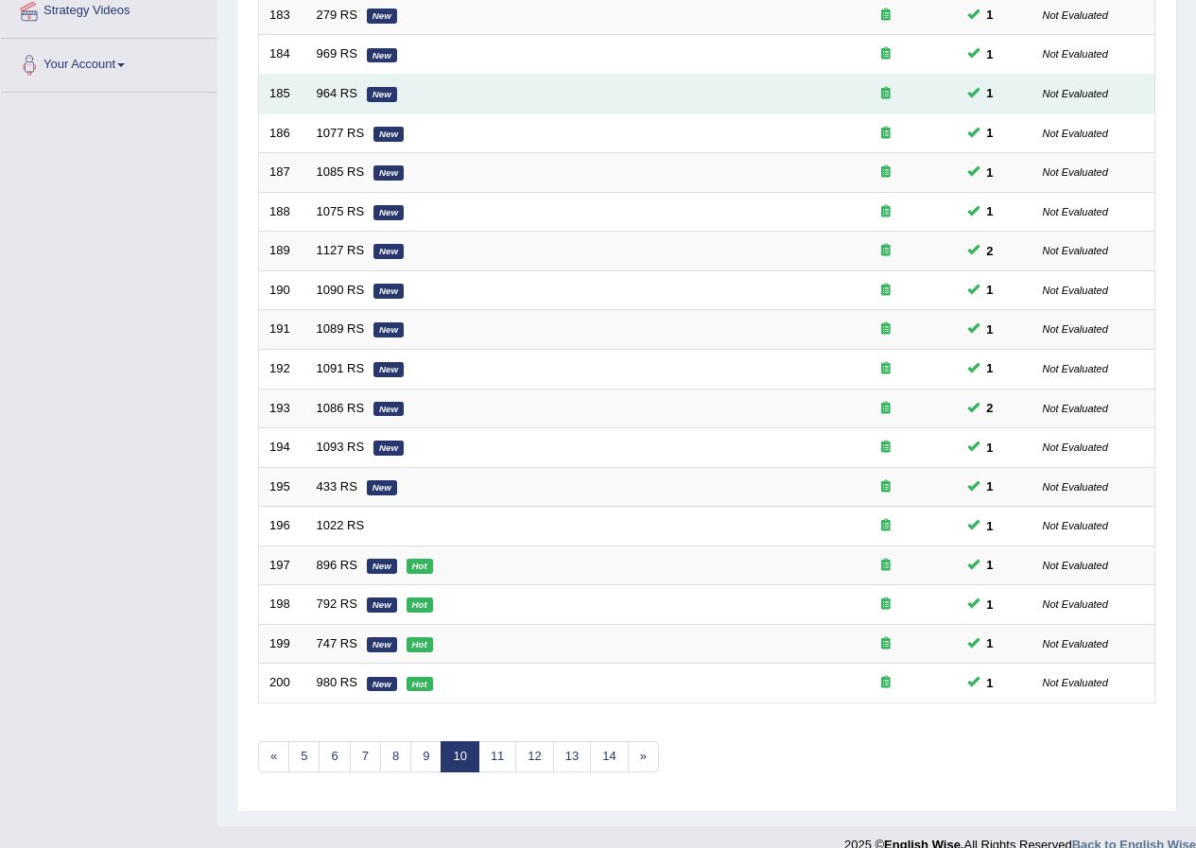
scroll to position [404, 0]
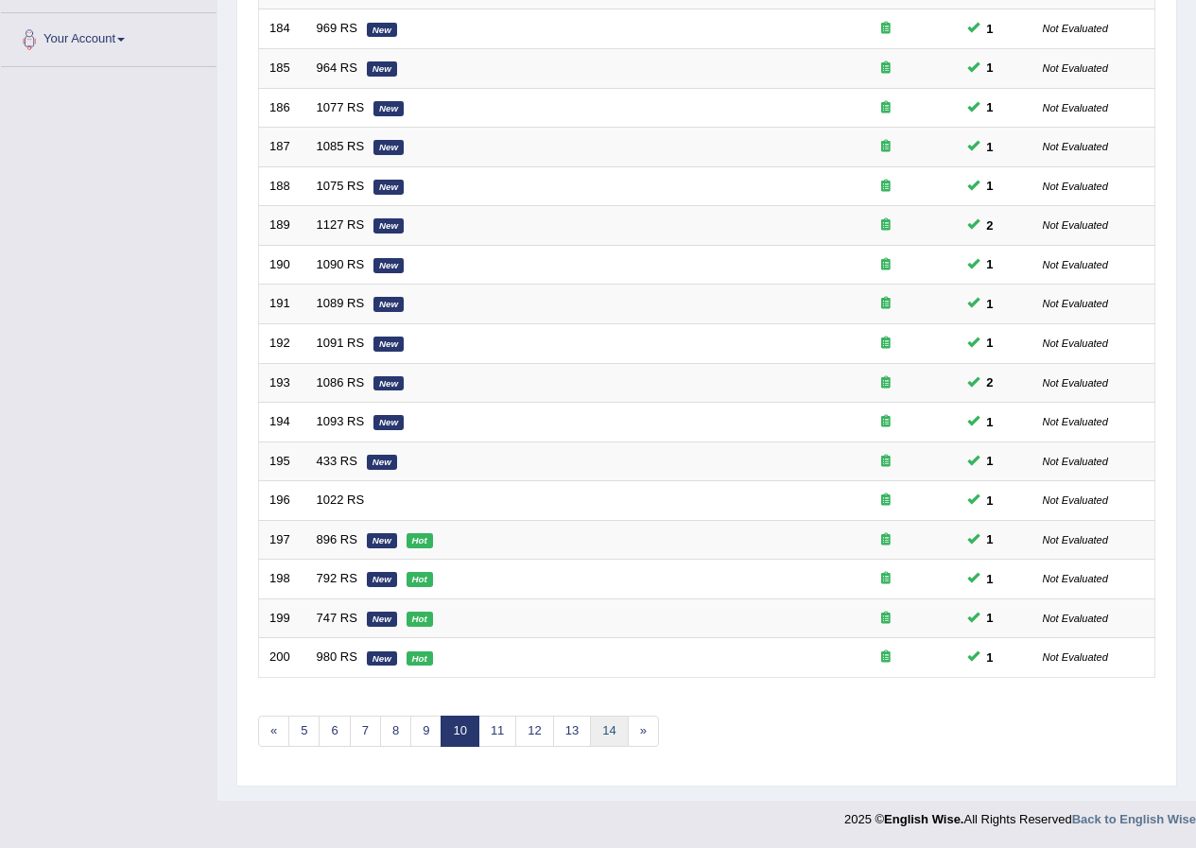
click at [605, 737] on link "14" at bounding box center [609, 731] width 38 height 31
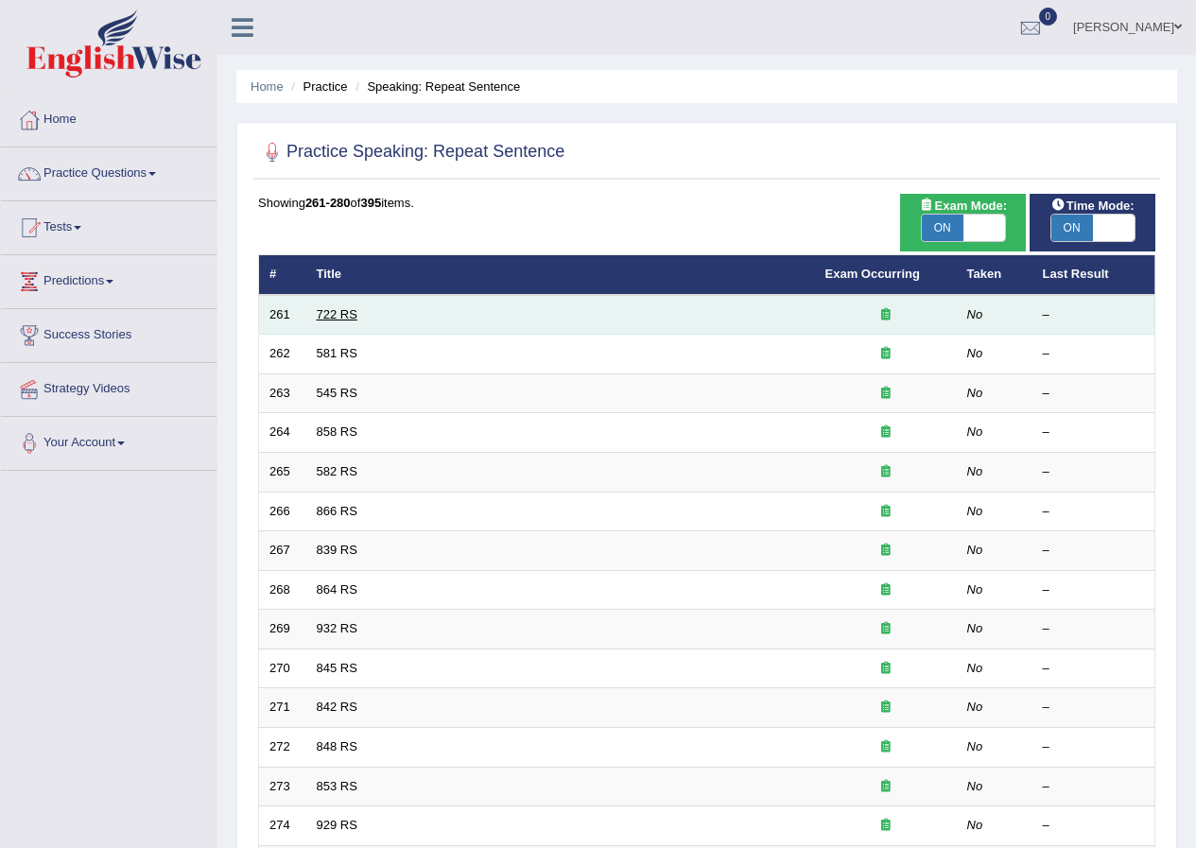
click at [337, 314] on link "722 RS" at bounding box center [337, 314] width 41 height 14
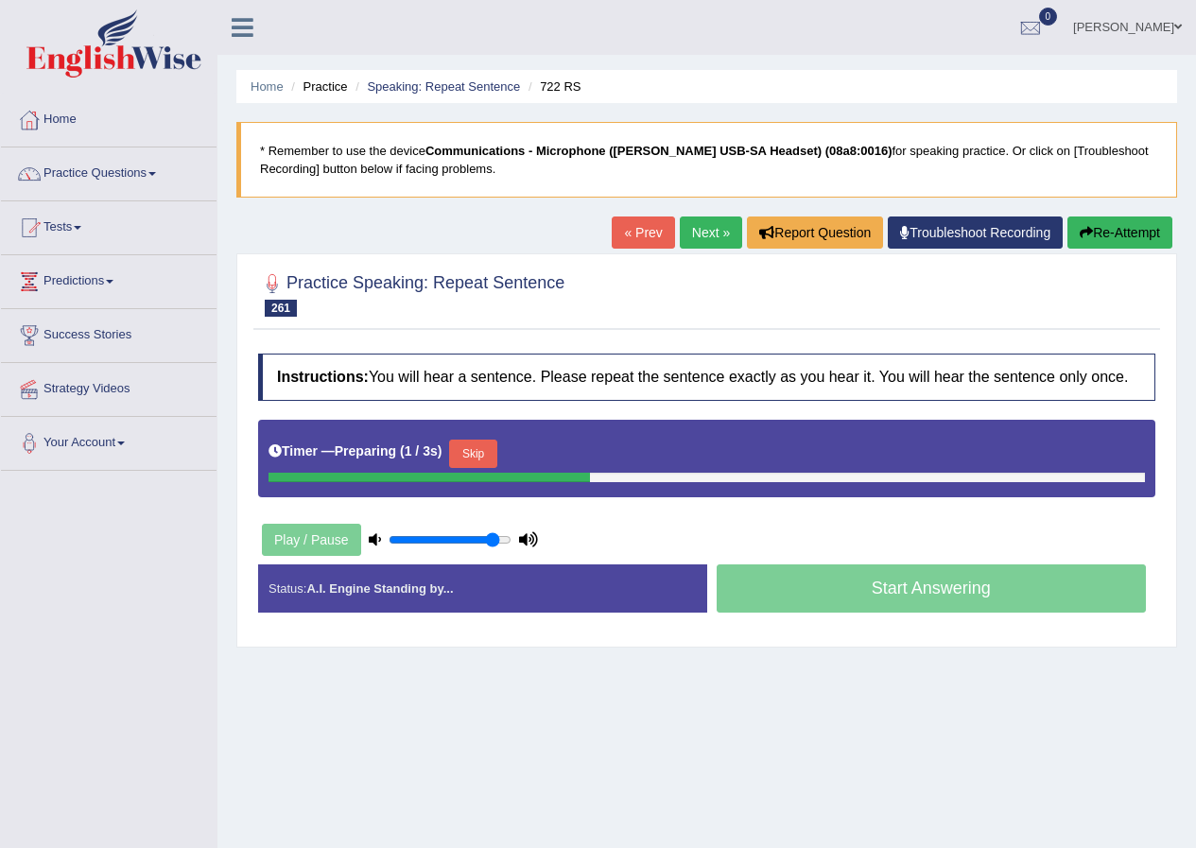
click at [481, 441] on button "Skip" at bounding box center [472, 454] width 47 height 28
click at [552, 459] on button "Skip" at bounding box center [555, 454] width 47 height 28
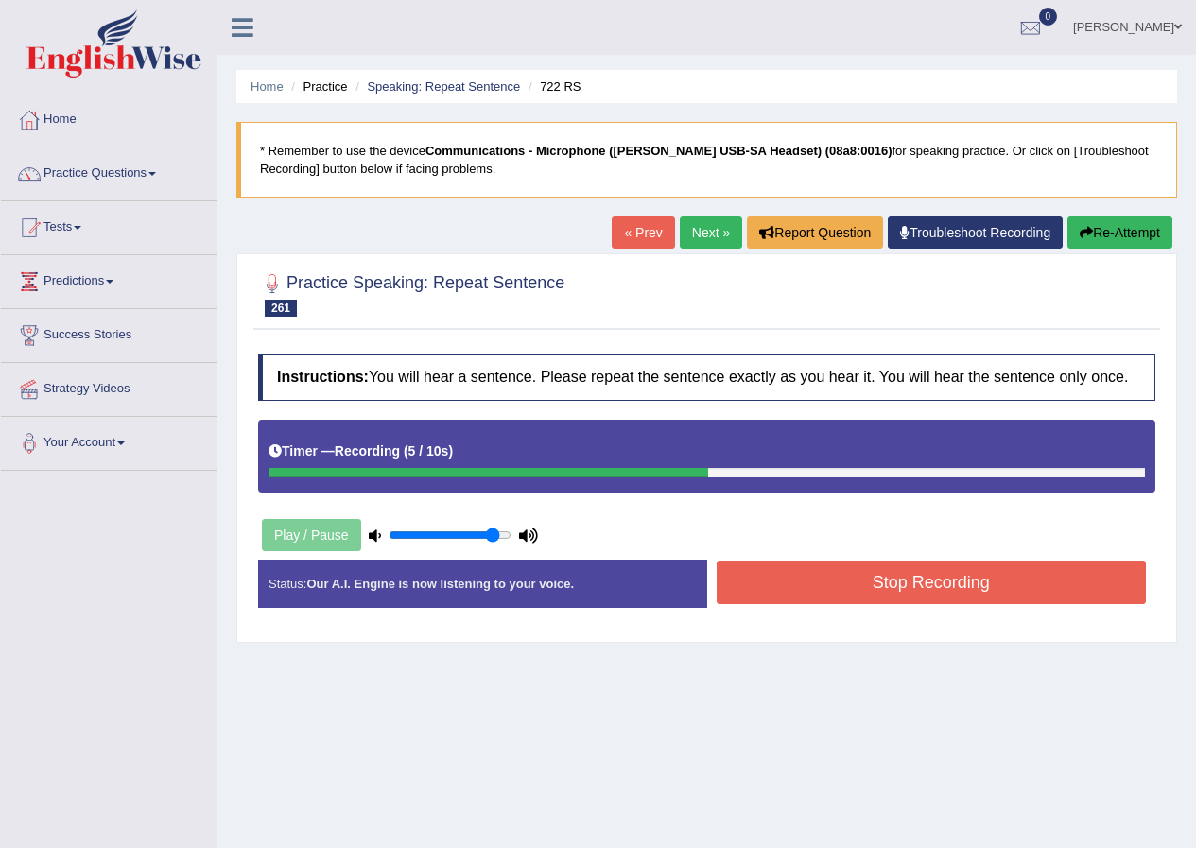
click at [804, 575] on button "Stop Recording" at bounding box center [931, 582] width 430 height 43
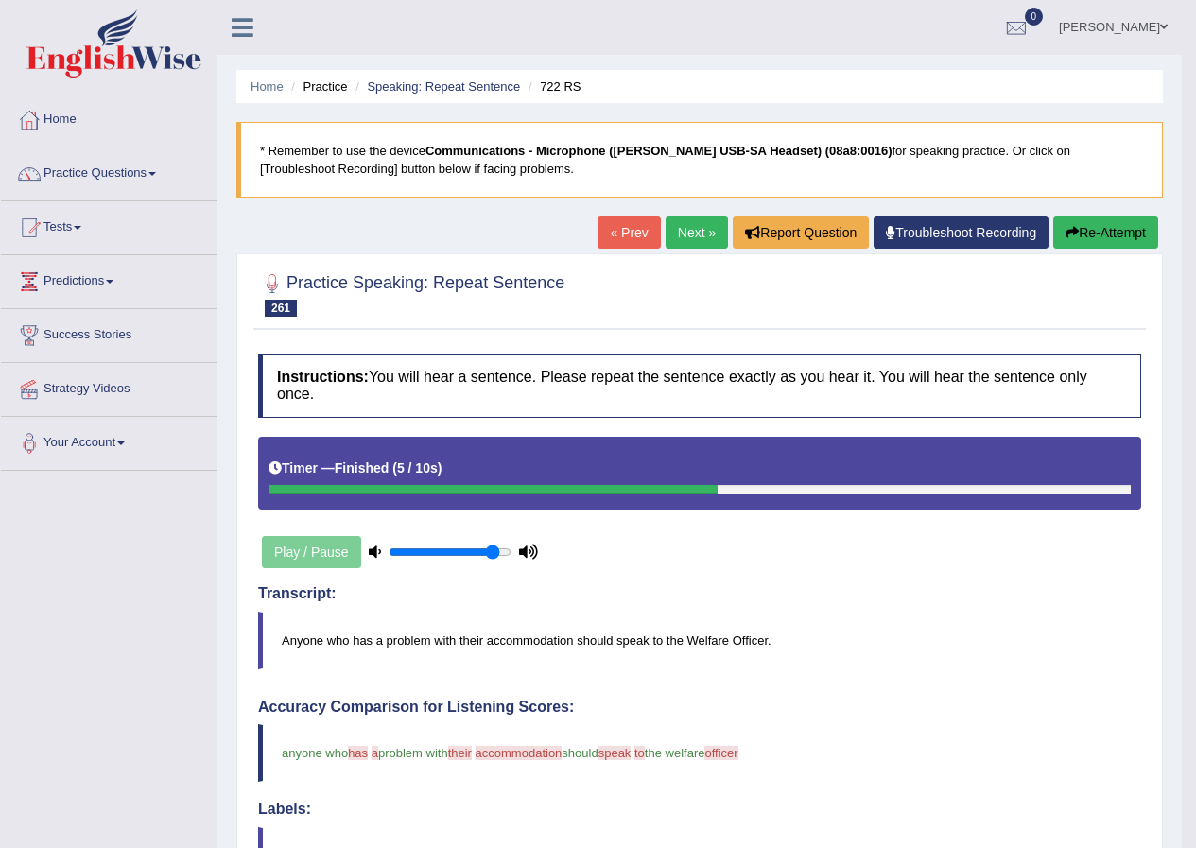
click at [699, 240] on link "Next »" at bounding box center [696, 232] width 62 height 32
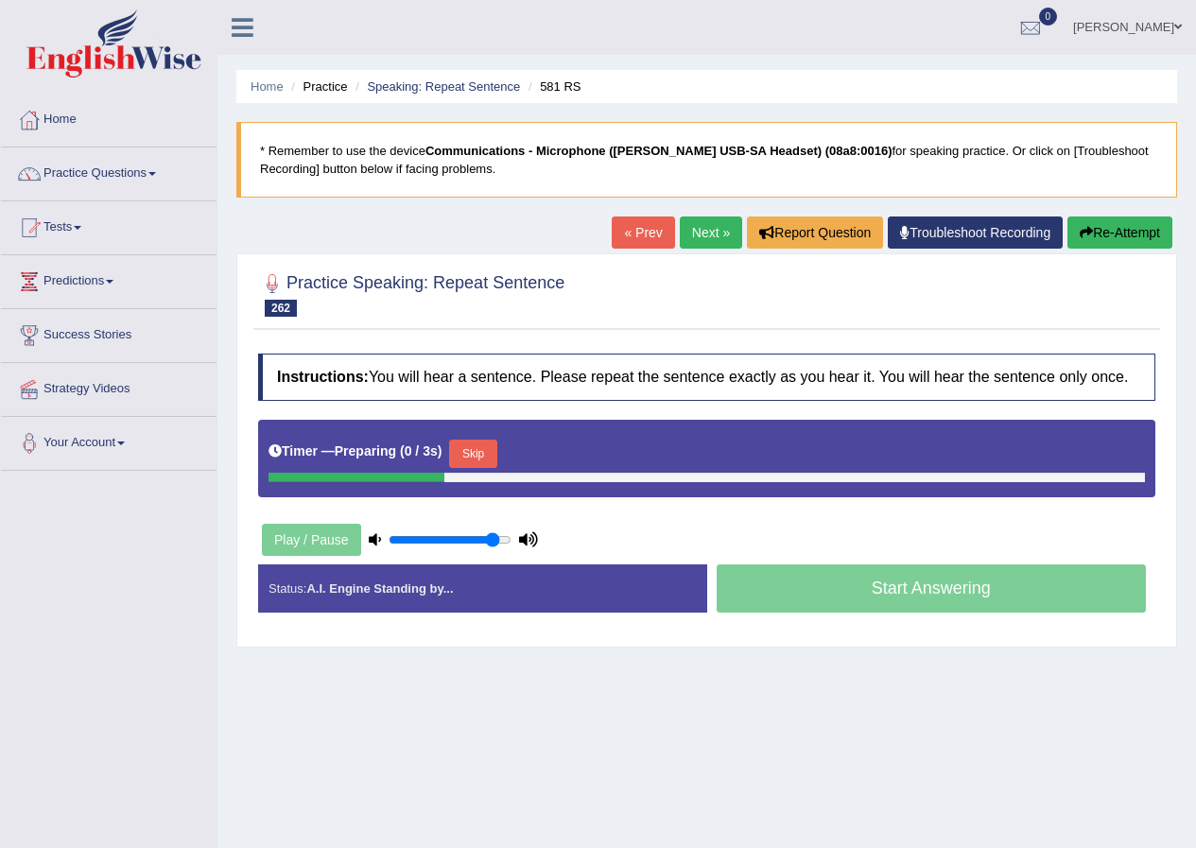
click at [496, 451] on button "Skip" at bounding box center [472, 454] width 47 height 28
click at [575, 438] on div "Timer — Pause before speaking ( 1 / 3s ) Skip" at bounding box center [706, 454] width 876 height 38
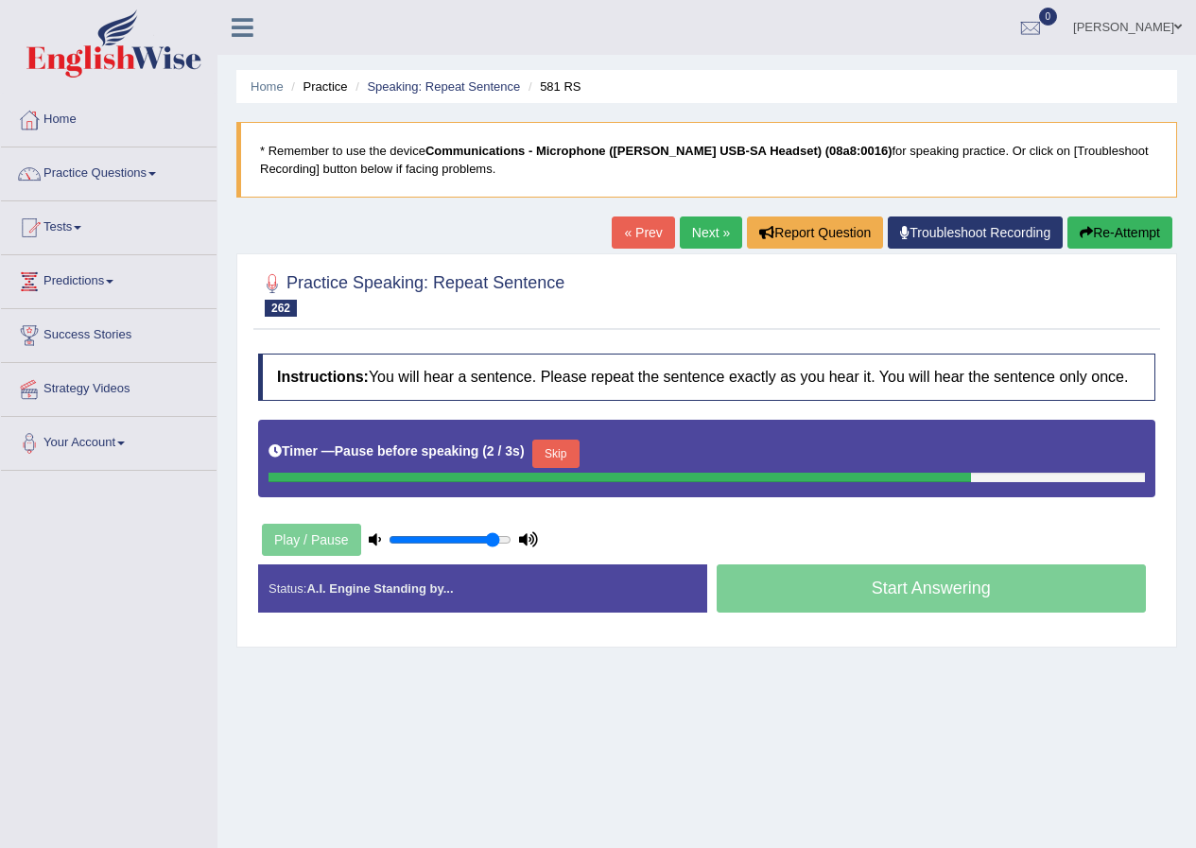
click at [572, 449] on button "Skip" at bounding box center [555, 454] width 47 height 28
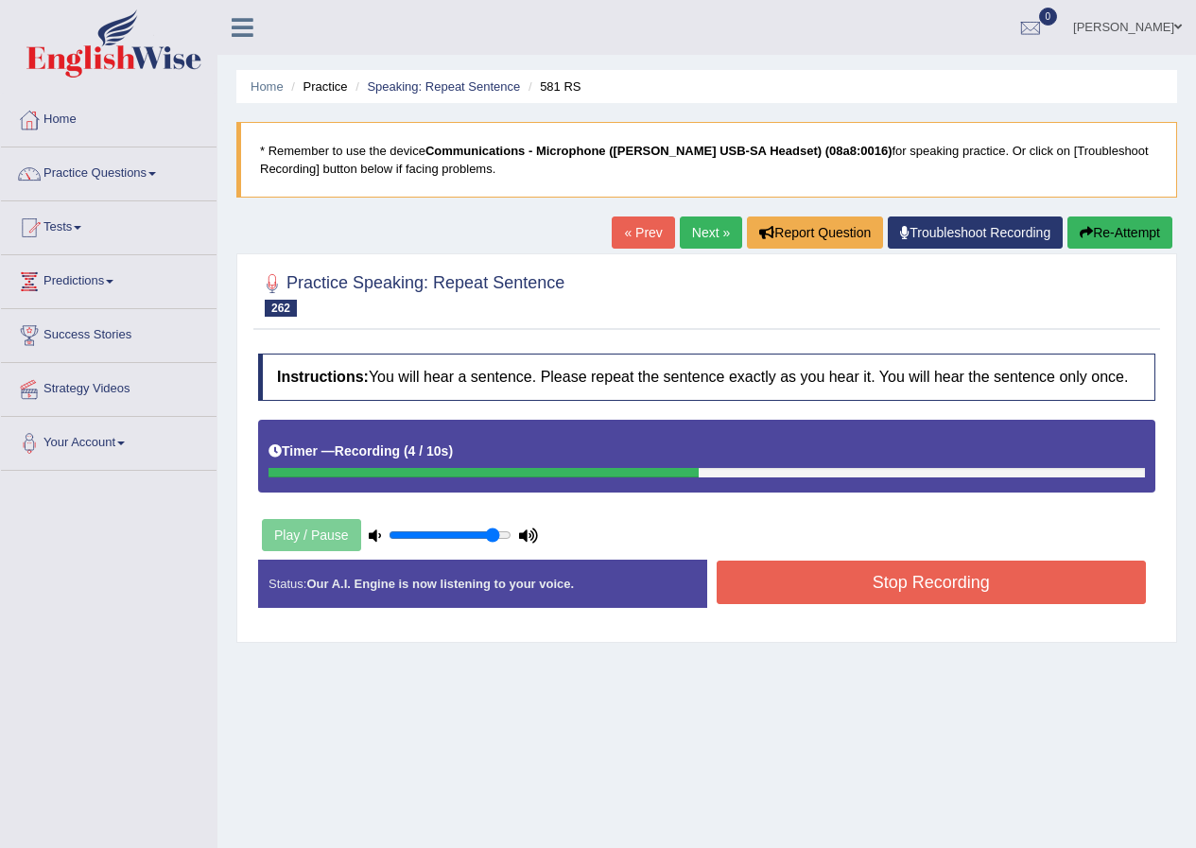
click at [832, 582] on button "Stop Recording" at bounding box center [931, 582] width 430 height 43
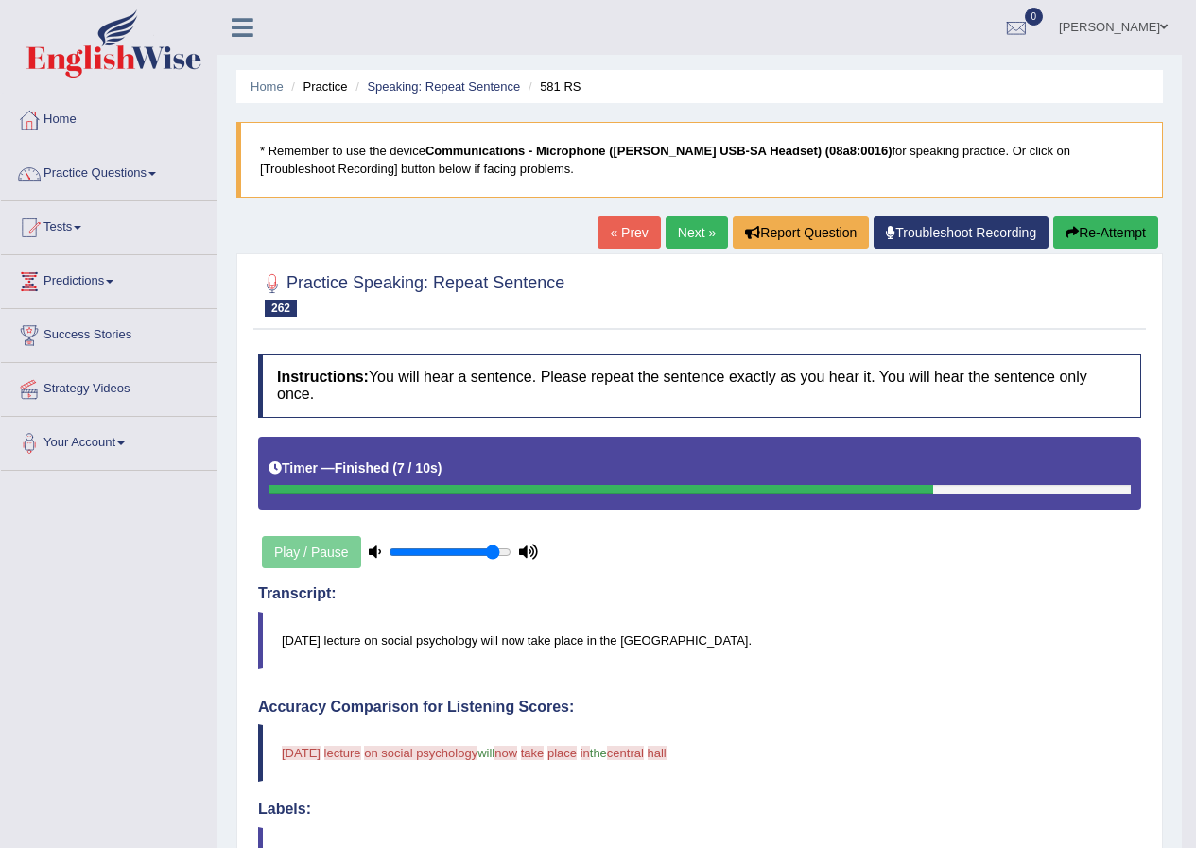
click at [1100, 236] on button "Re-Attempt" at bounding box center [1105, 232] width 105 height 32
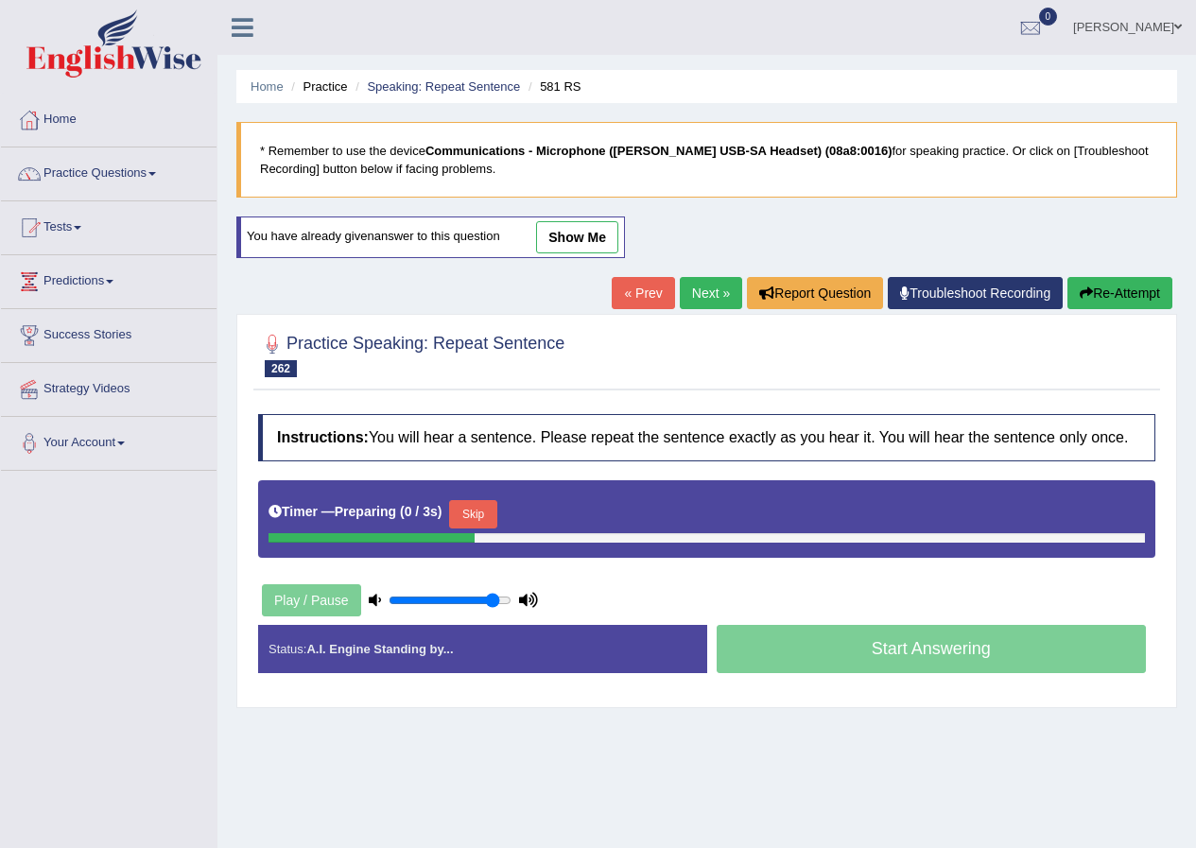
click at [490, 514] on button "Skip" at bounding box center [472, 514] width 47 height 28
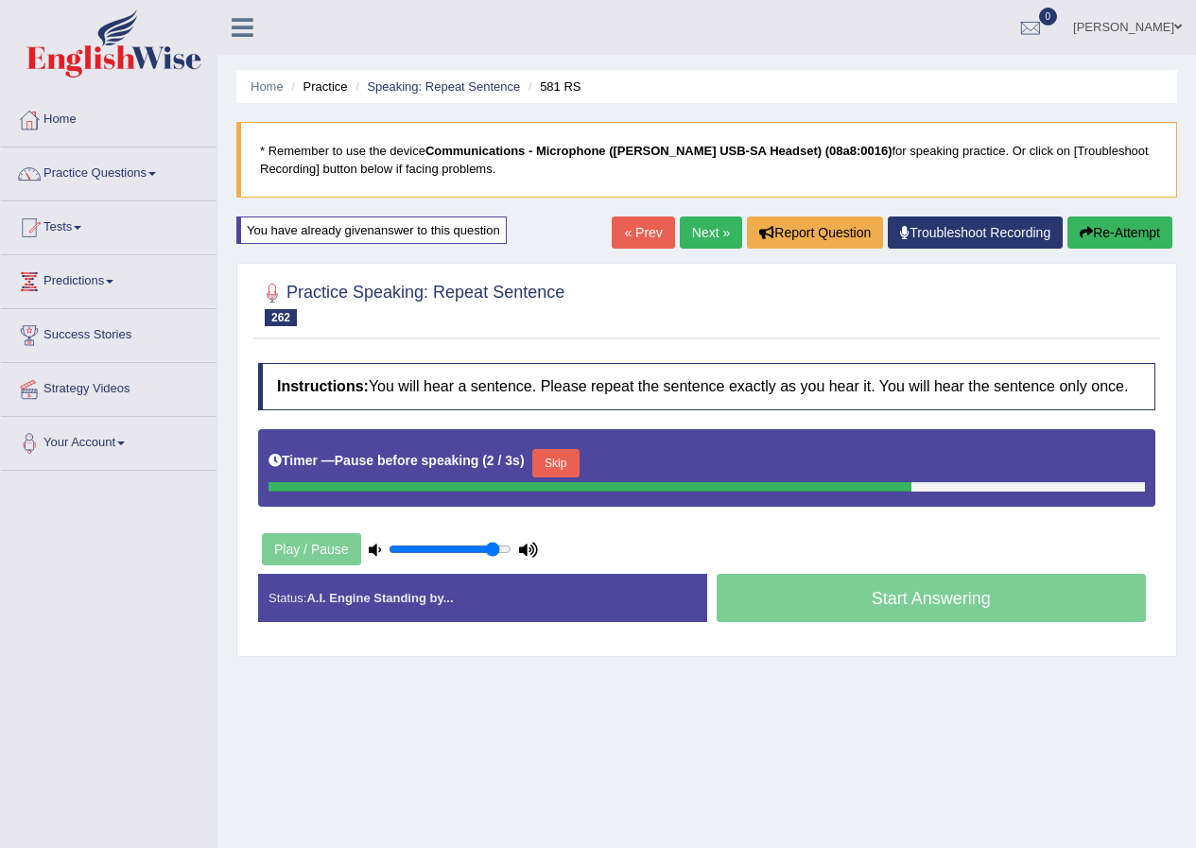
click at [570, 466] on button "Skip" at bounding box center [555, 463] width 47 height 28
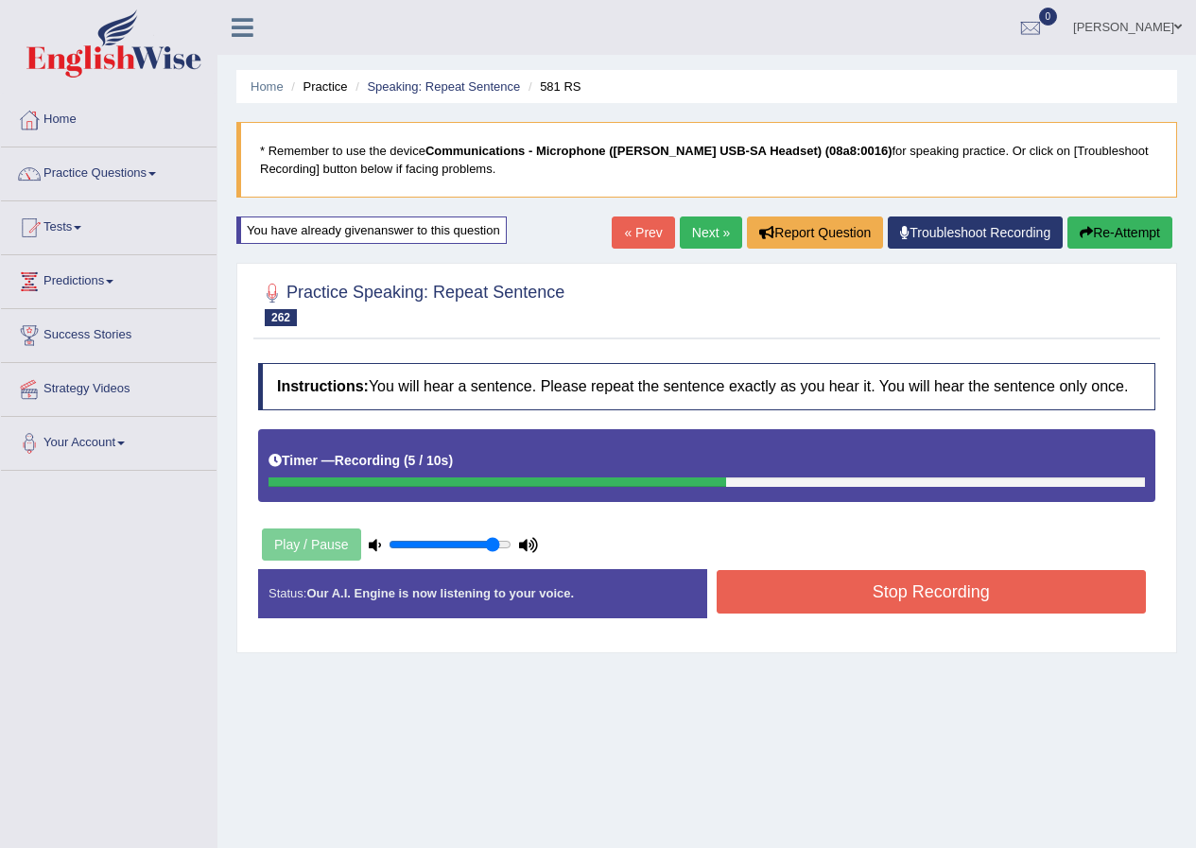
click at [794, 592] on button "Stop Recording" at bounding box center [931, 591] width 430 height 43
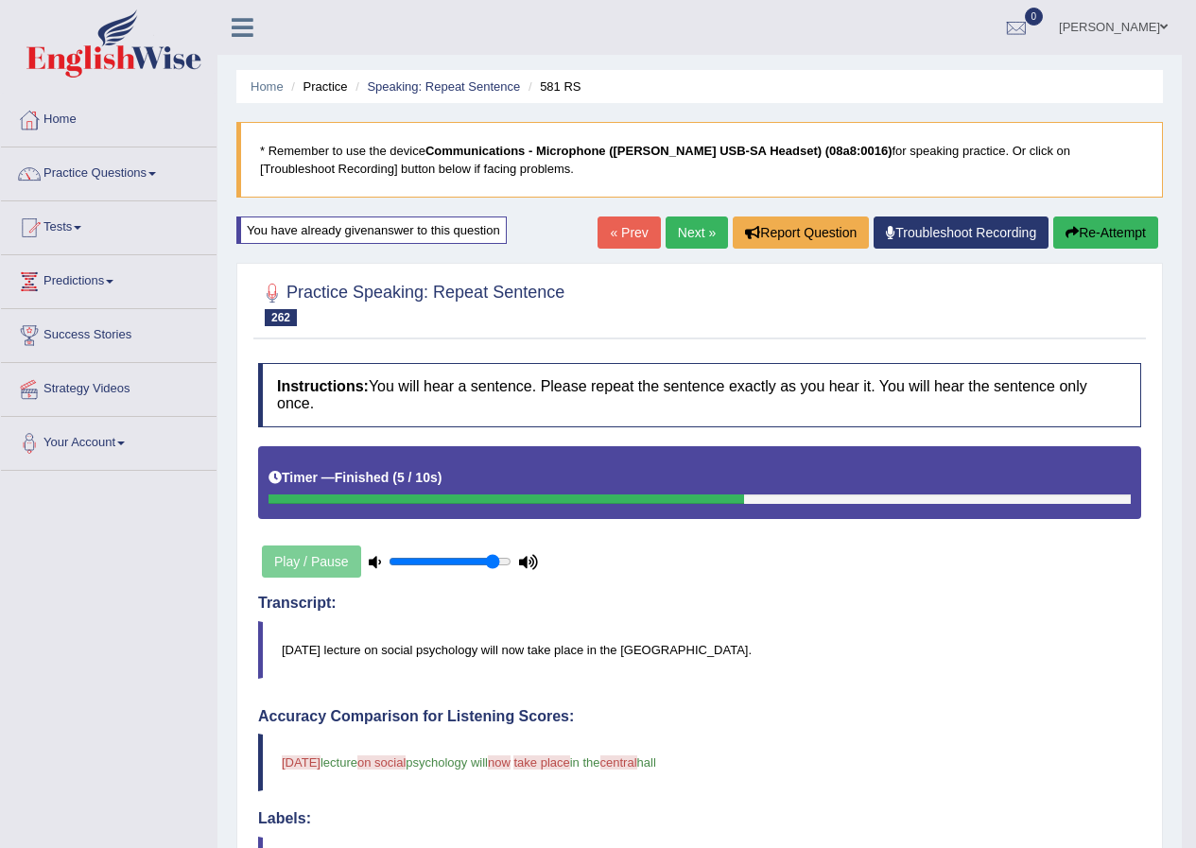
click at [1088, 236] on button "Re-Attempt" at bounding box center [1105, 232] width 105 height 32
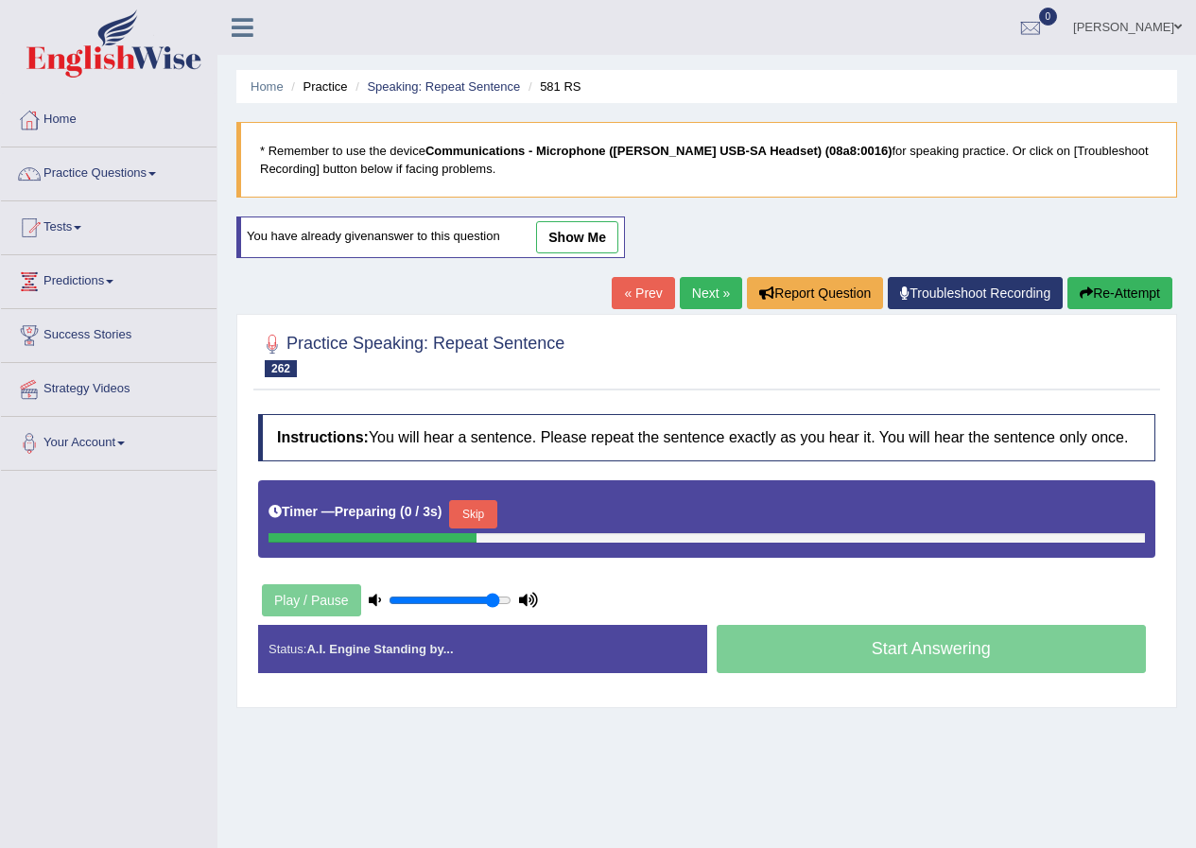
click at [468, 501] on button "Skip" at bounding box center [472, 514] width 47 height 28
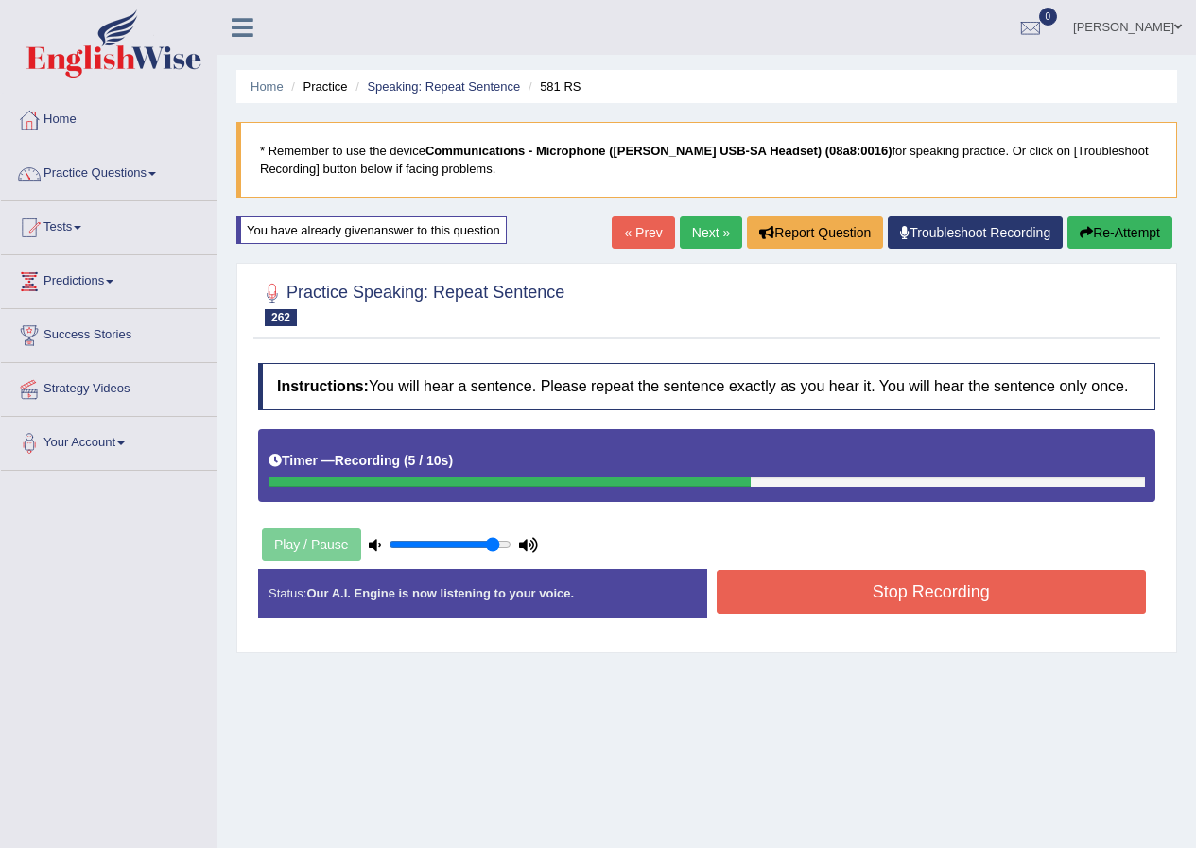
click at [833, 606] on button "Stop Recording" at bounding box center [931, 591] width 430 height 43
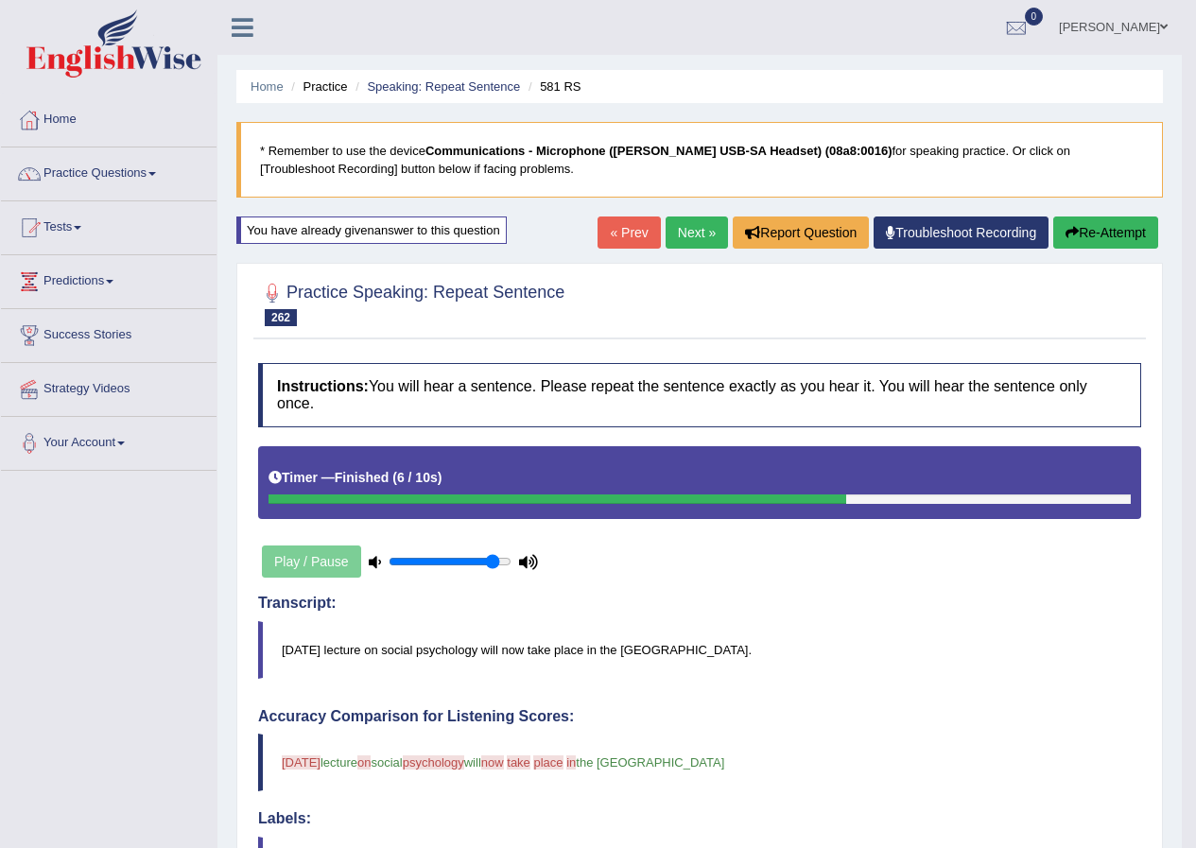
click at [687, 235] on link "Next »" at bounding box center [696, 232] width 62 height 32
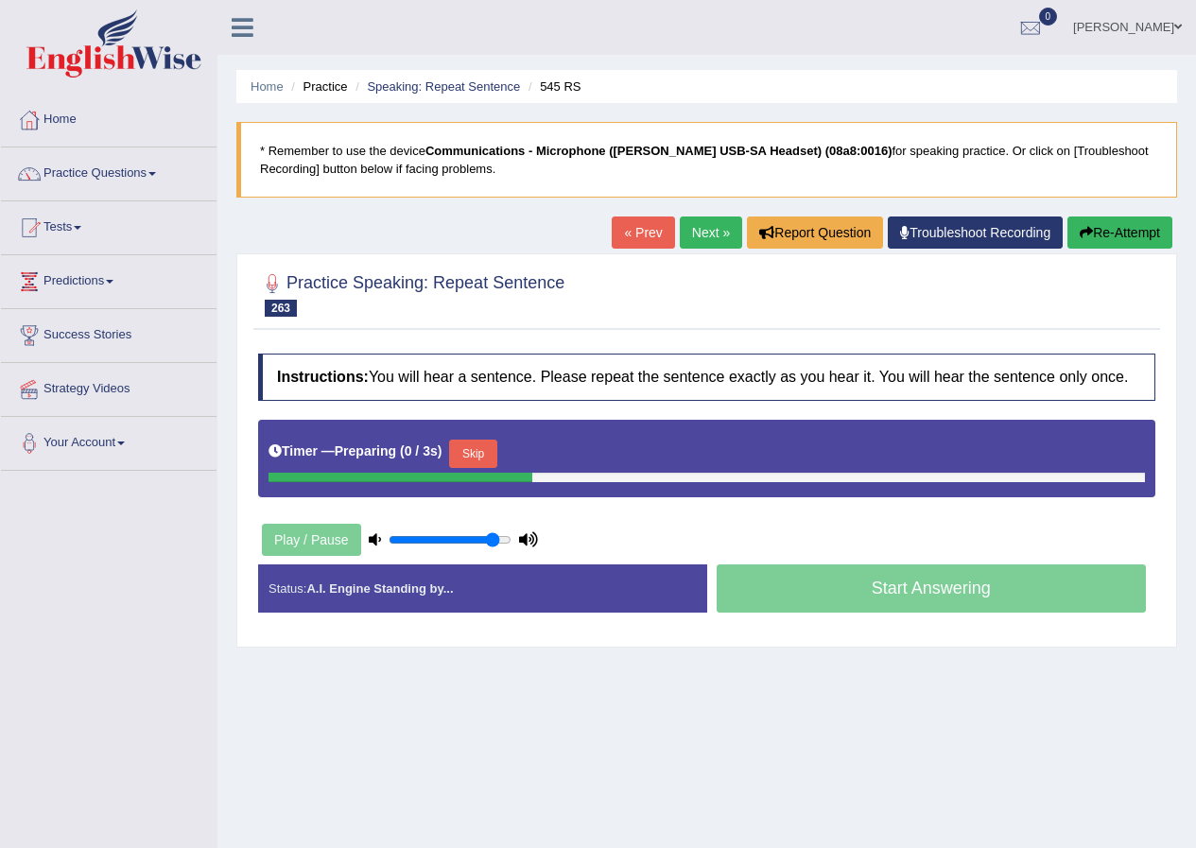
click at [488, 440] on button "Skip" at bounding box center [472, 454] width 47 height 28
click at [579, 444] on button "Skip" at bounding box center [555, 454] width 47 height 28
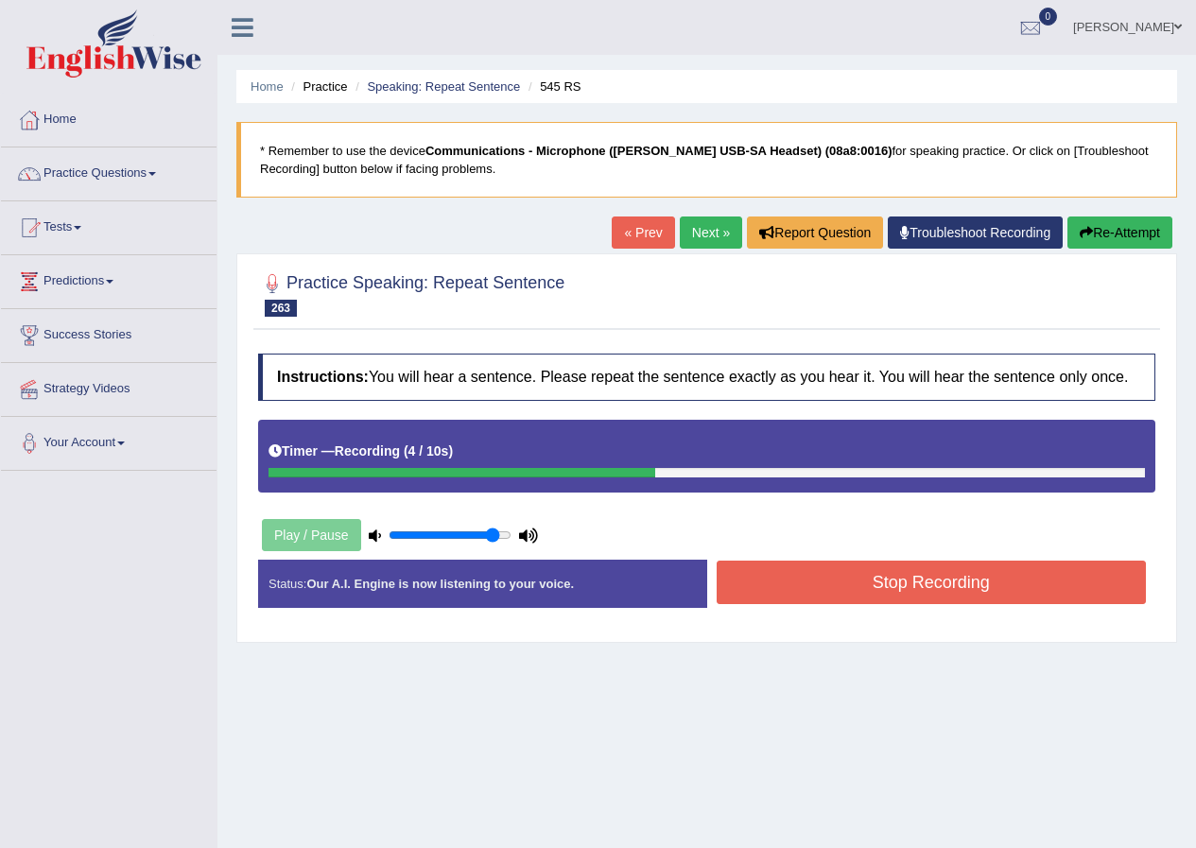
click at [829, 584] on button "Stop Recording" at bounding box center [931, 582] width 430 height 43
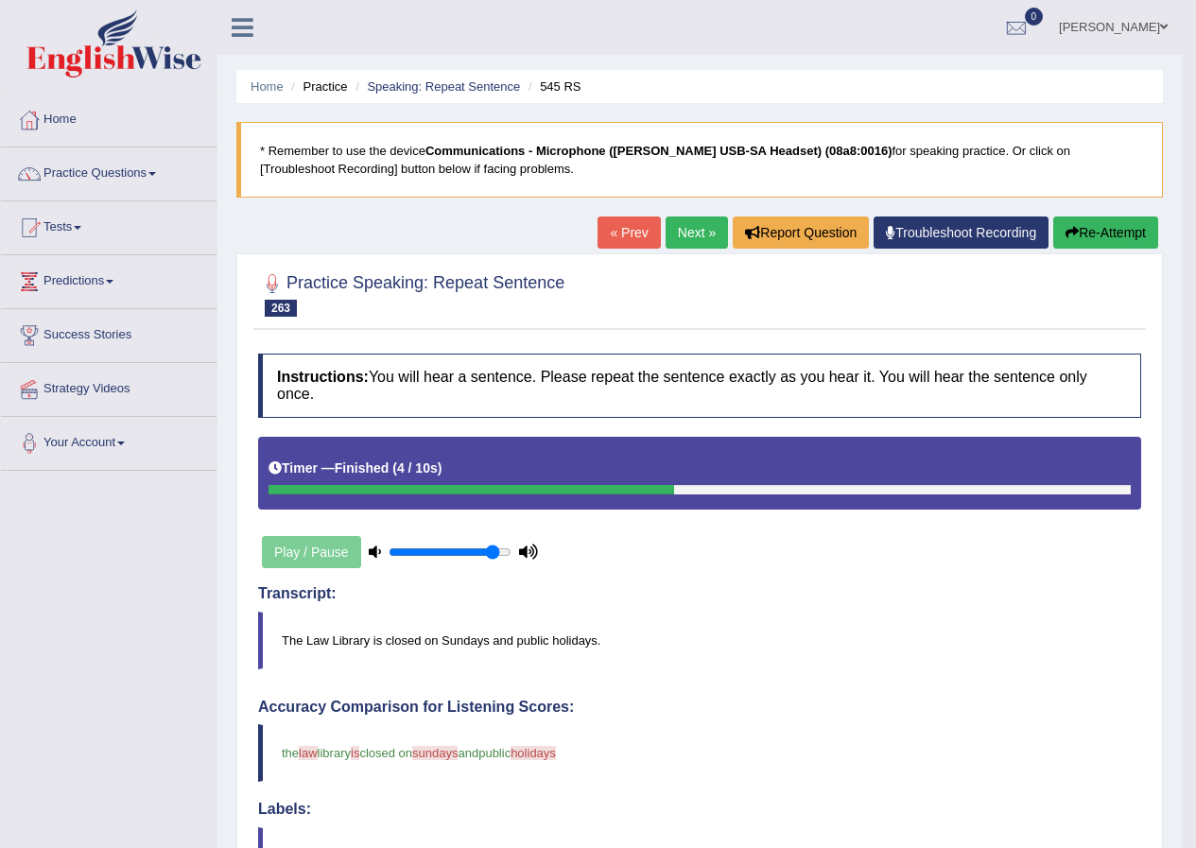
click at [679, 229] on link "Next »" at bounding box center [696, 232] width 62 height 32
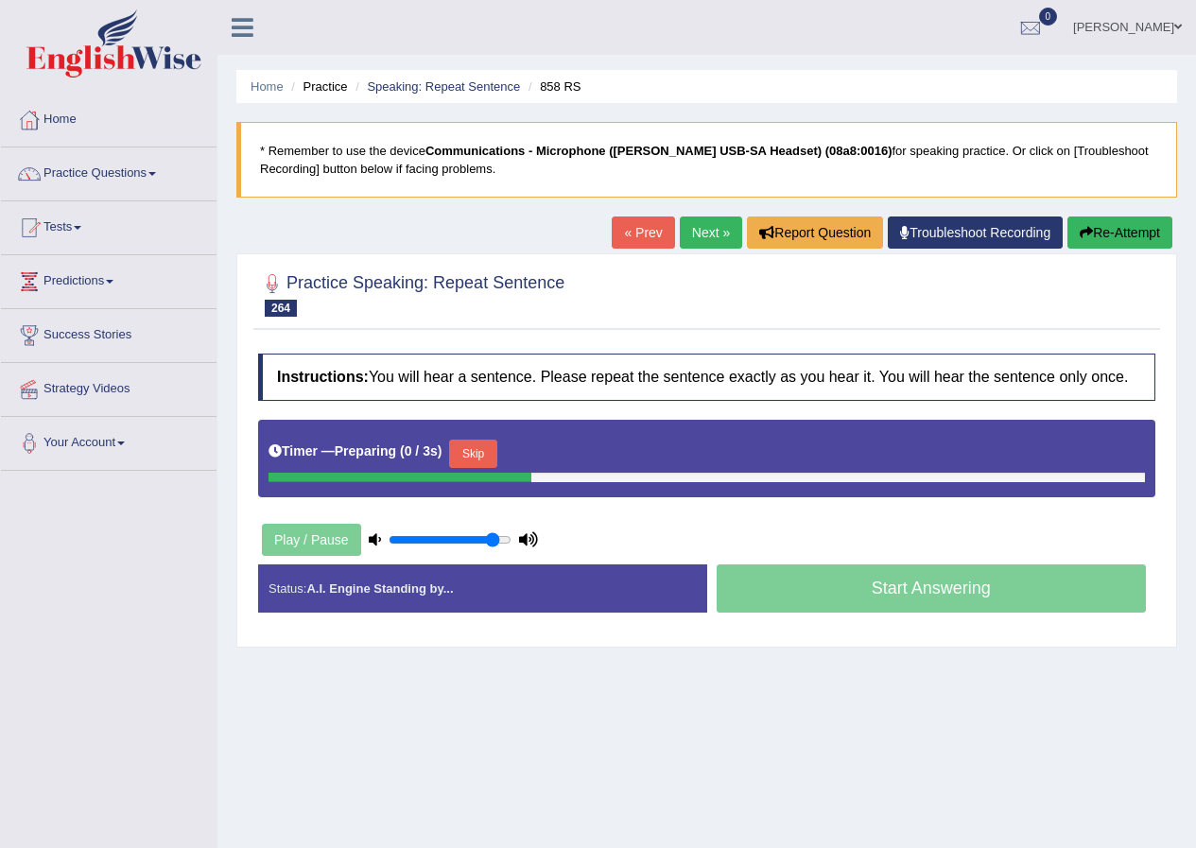
click at [485, 449] on button "Skip" at bounding box center [472, 454] width 47 height 28
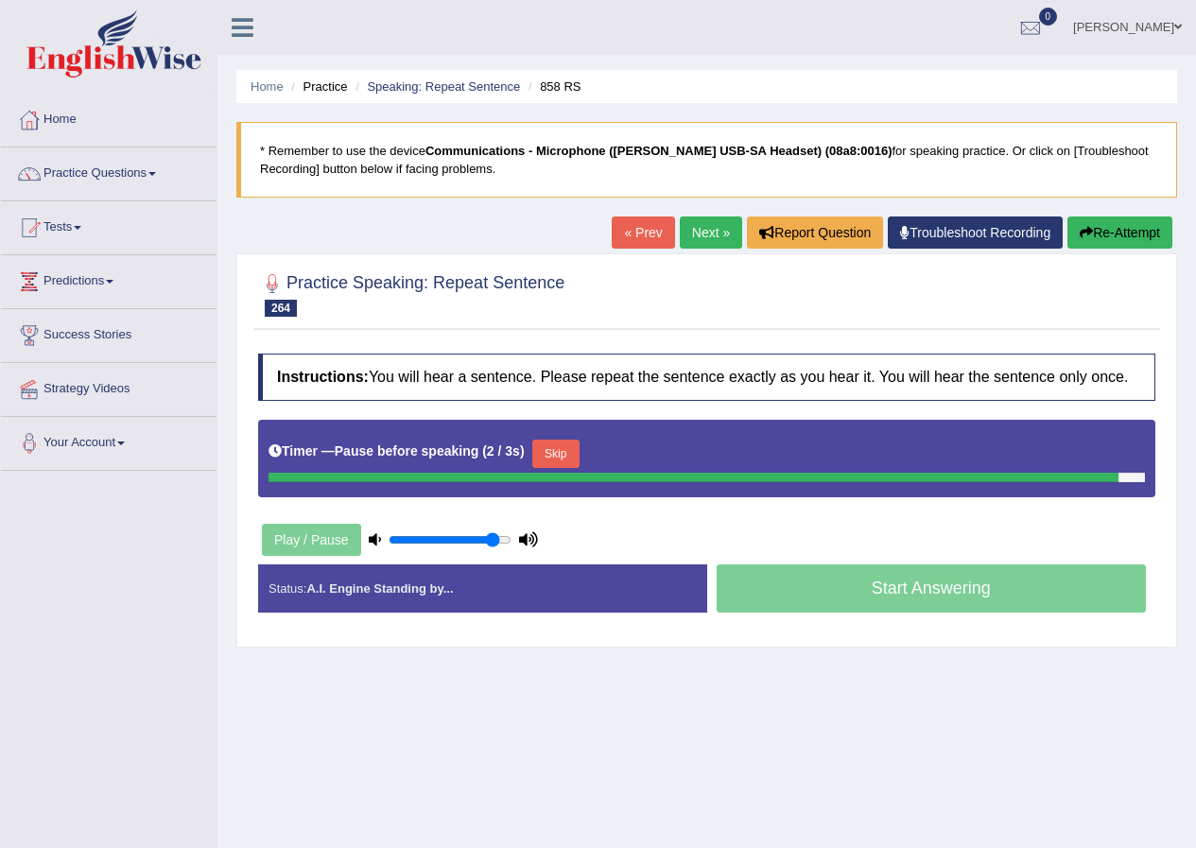
click at [1115, 235] on button "Re-Attempt" at bounding box center [1119, 232] width 105 height 32
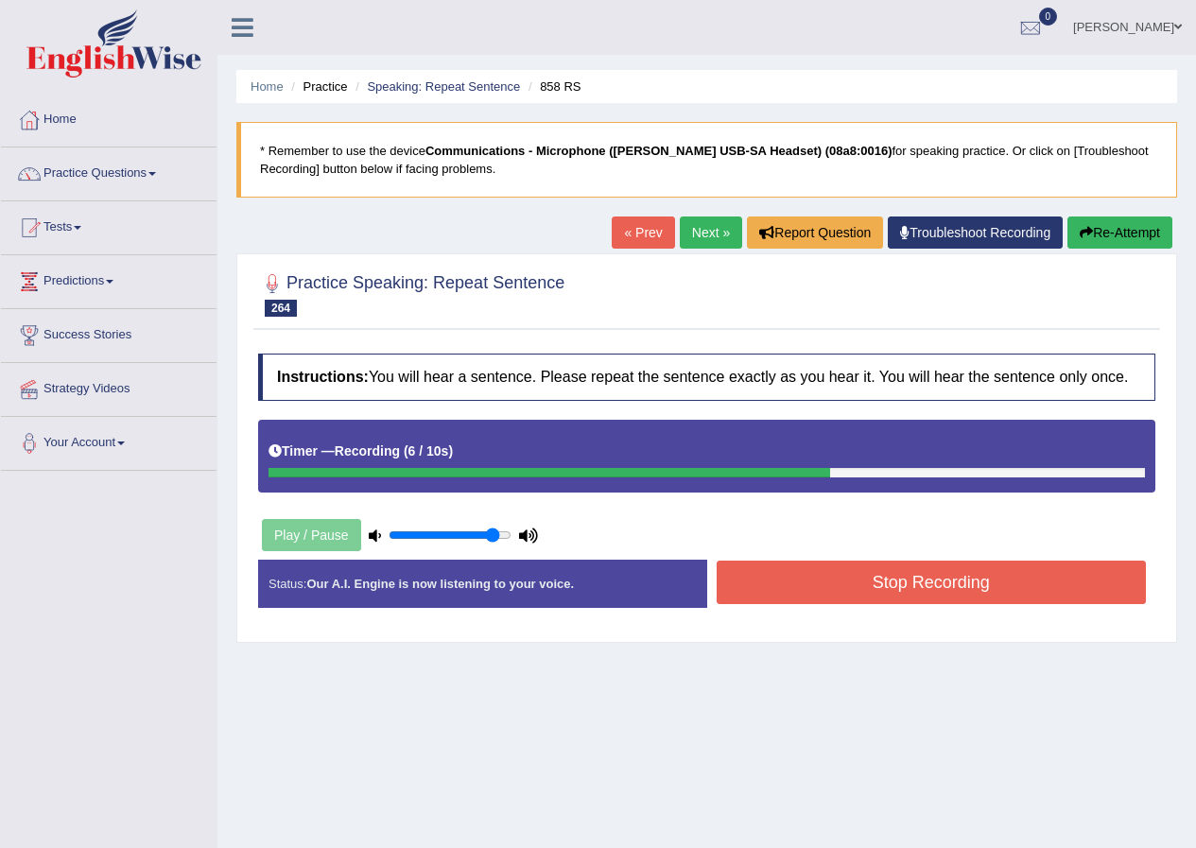
click at [797, 579] on button "Stop Recording" at bounding box center [931, 582] width 430 height 43
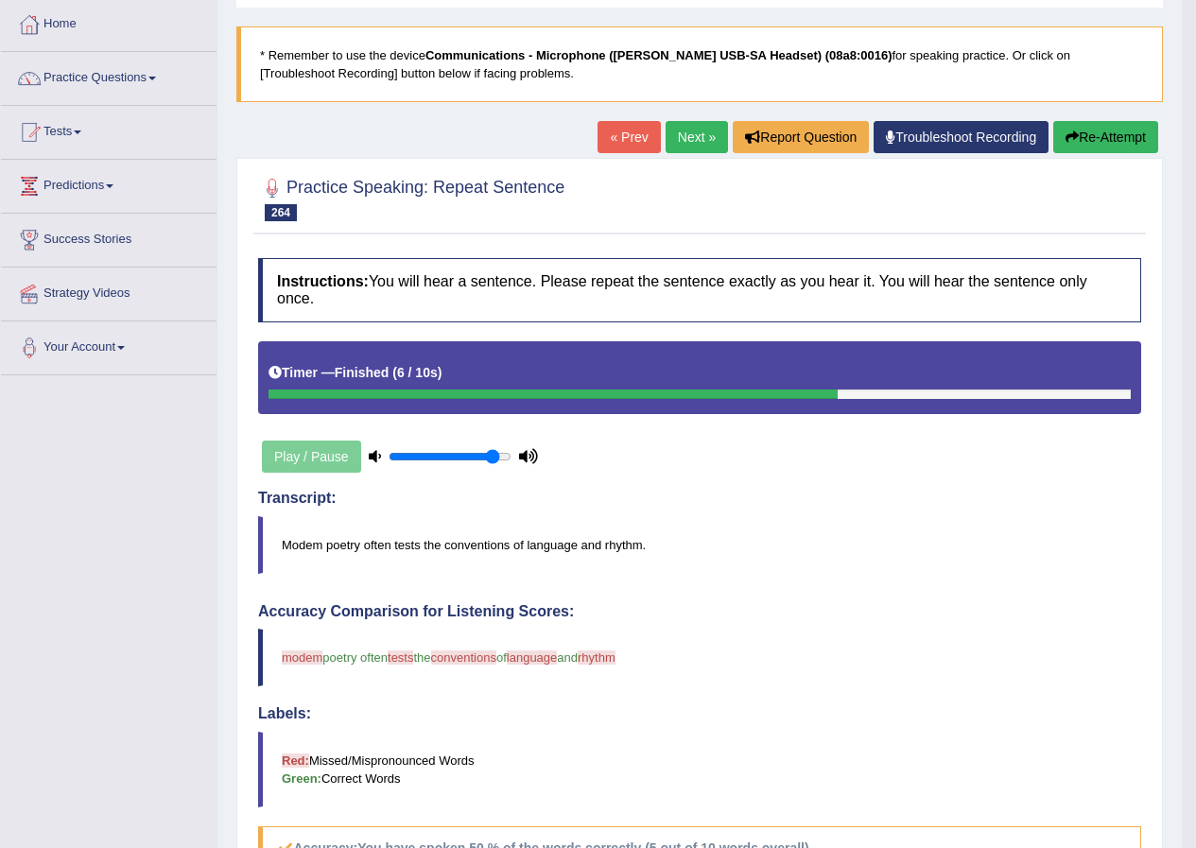
scroll to position [95, 0]
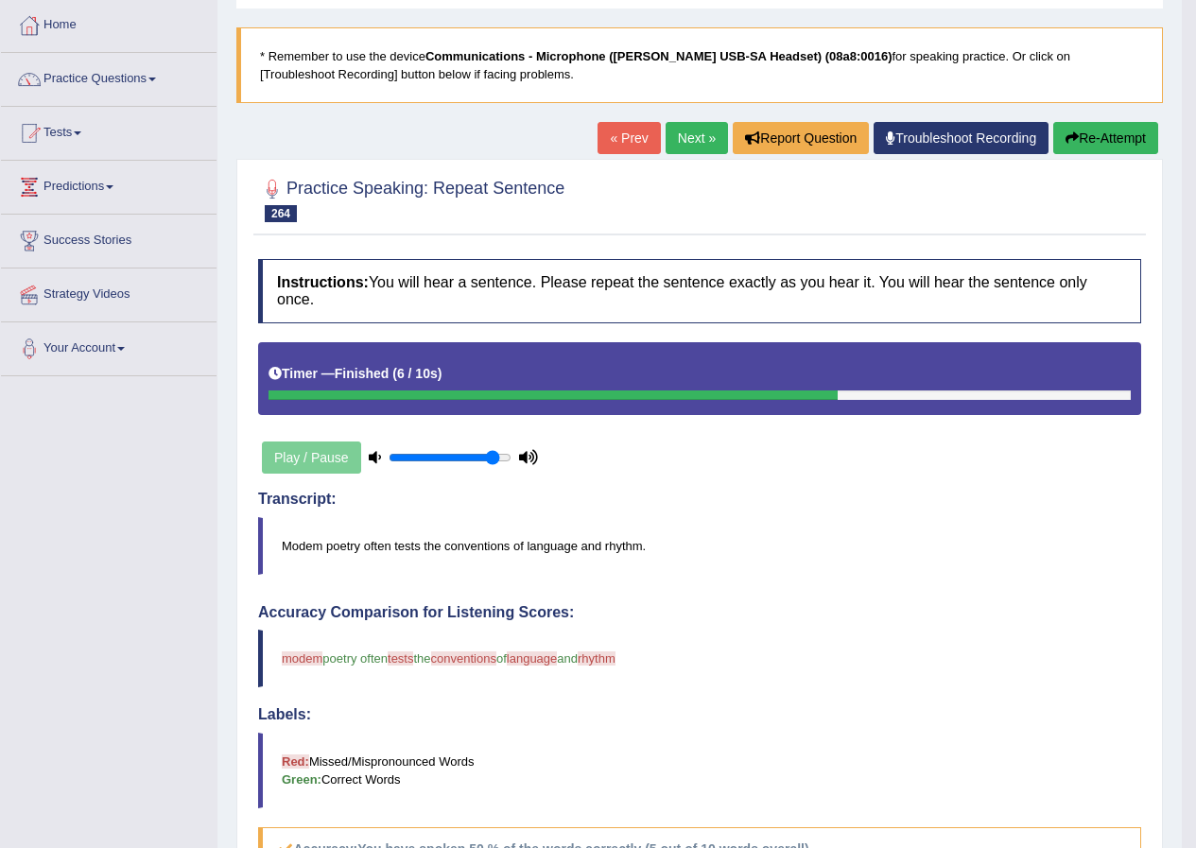
click at [1077, 138] on button "Re-Attempt" at bounding box center [1105, 138] width 105 height 32
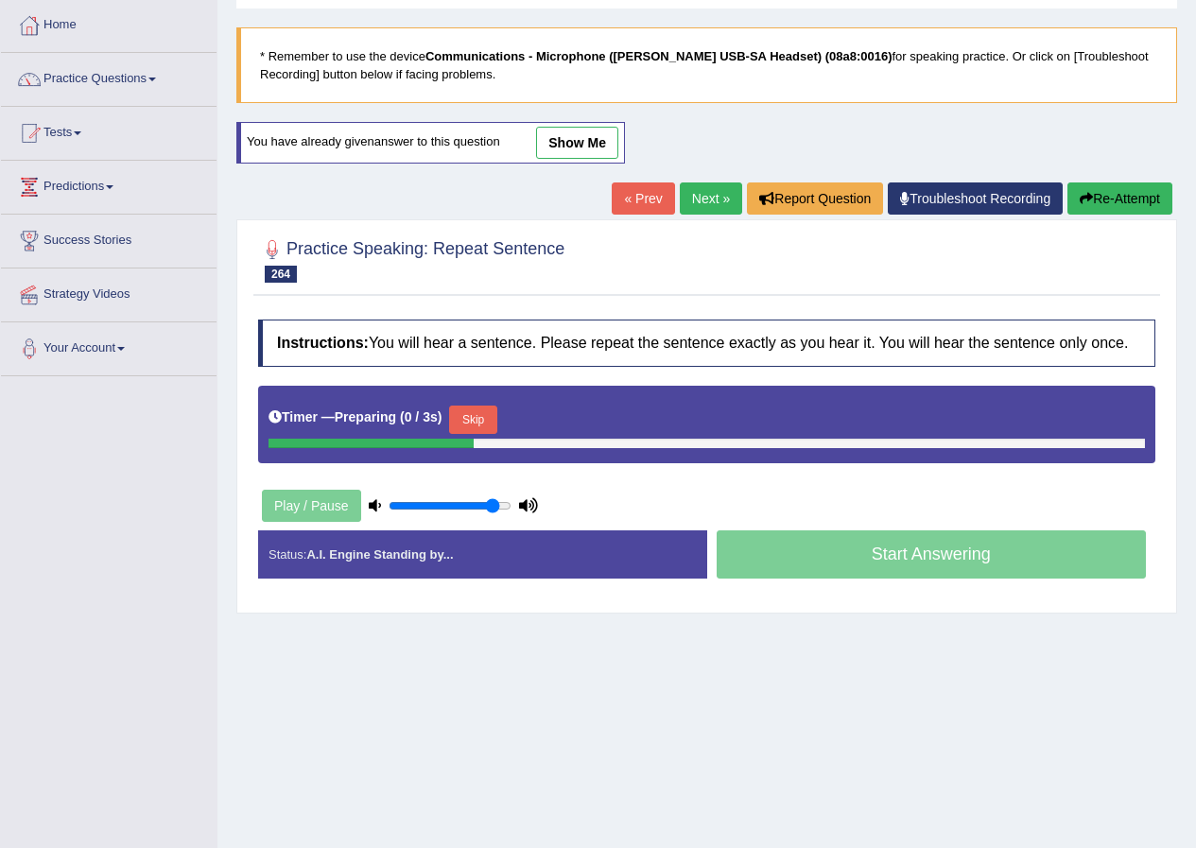
click at [484, 423] on button "Skip" at bounding box center [472, 420] width 47 height 28
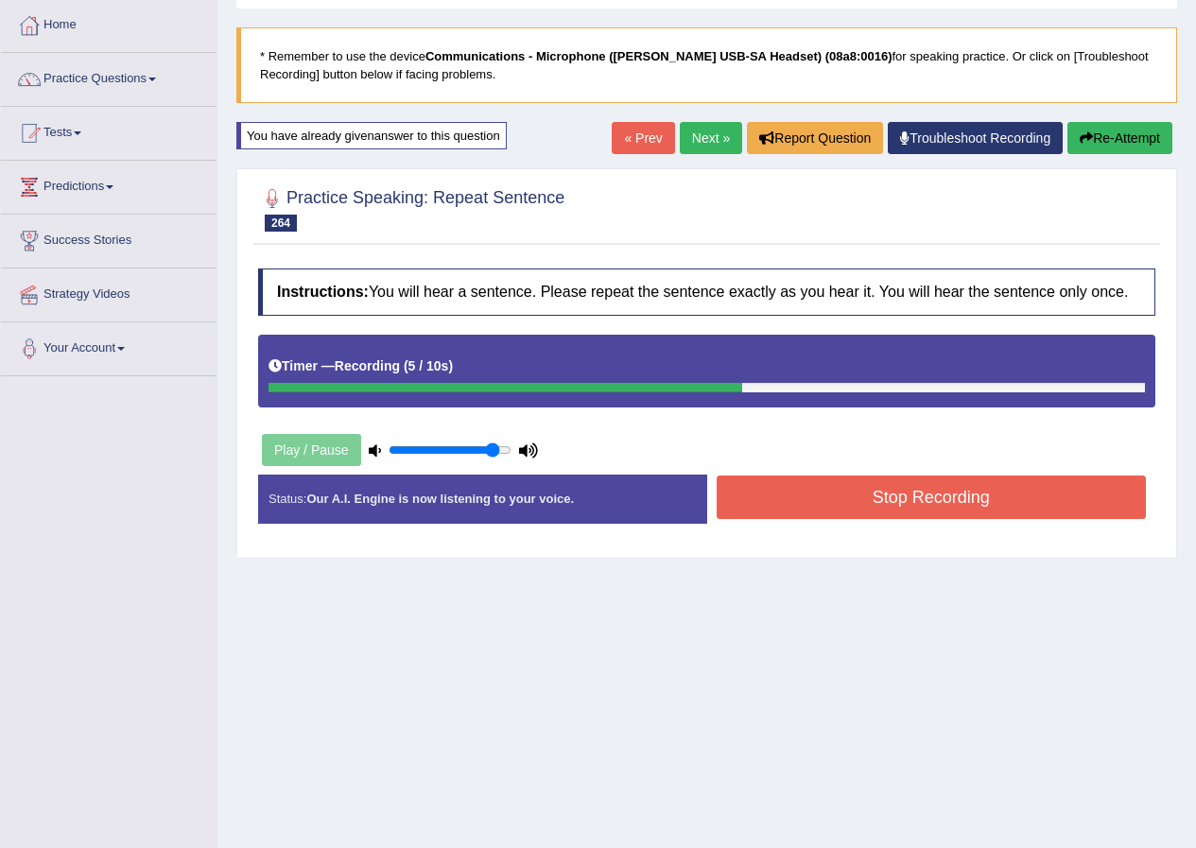
click at [819, 505] on button "Stop Recording" at bounding box center [931, 496] width 430 height 43
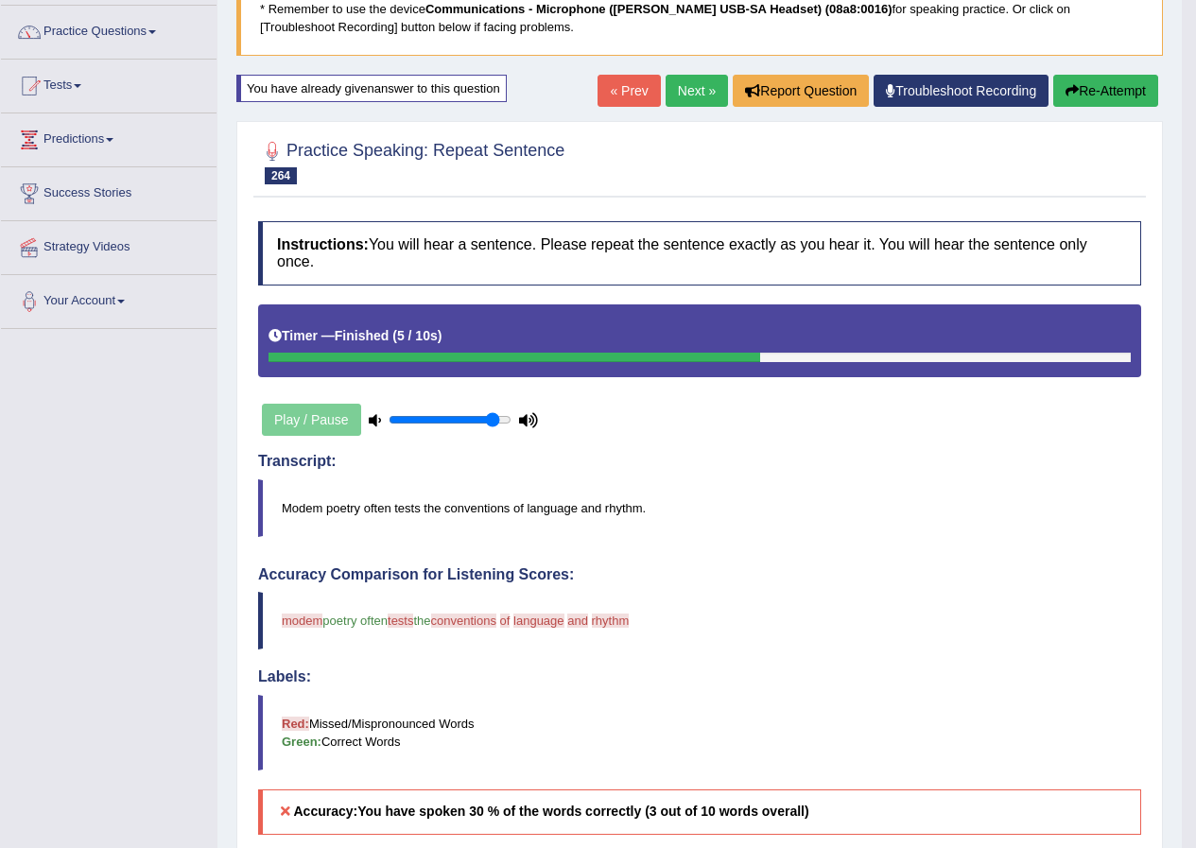
scroll to position [95, 0]
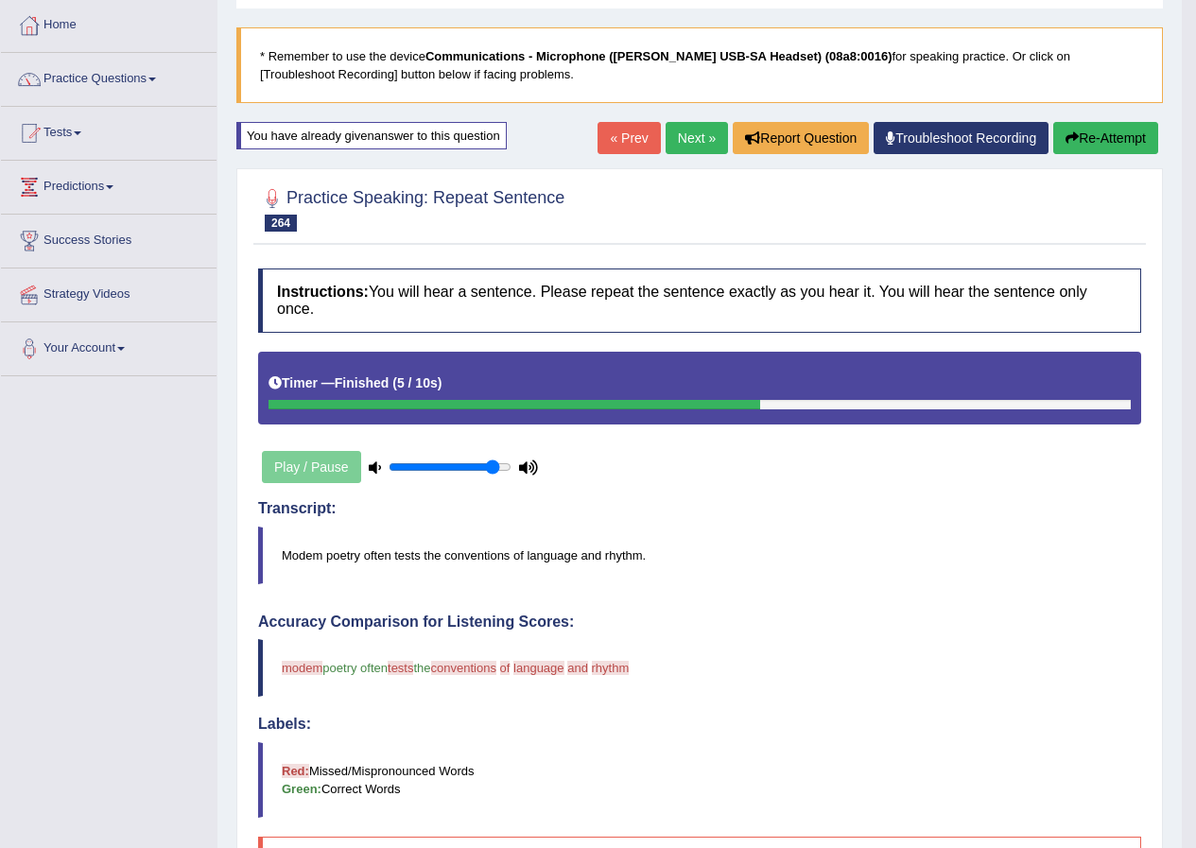
click at [680, 143] on link "Next »" at bounding box center [696, 138] width 62 height 32
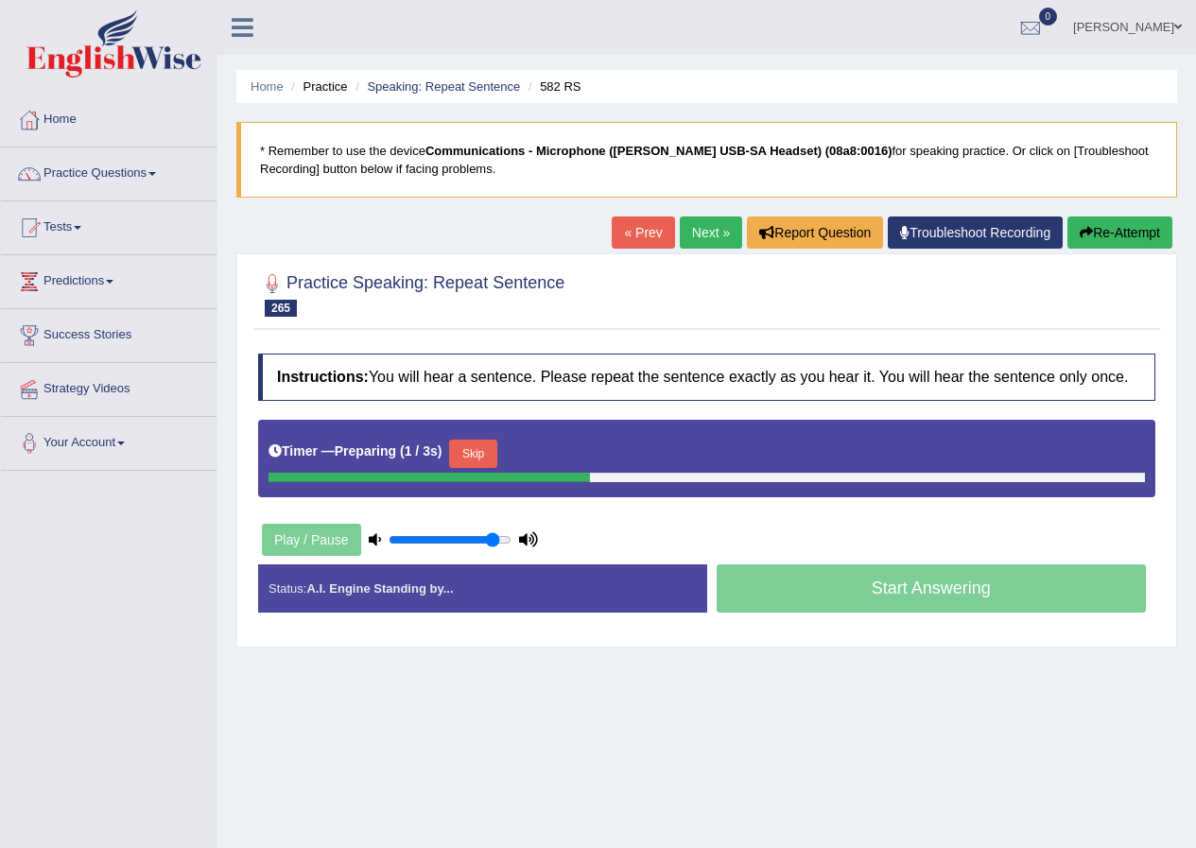
click at [488, 453] on button "Skip" at bounding box center [472, 454] width 47 height 28
click at [578, 452] on button "Skip" at bounding box center [555, 454] width 47 height 28
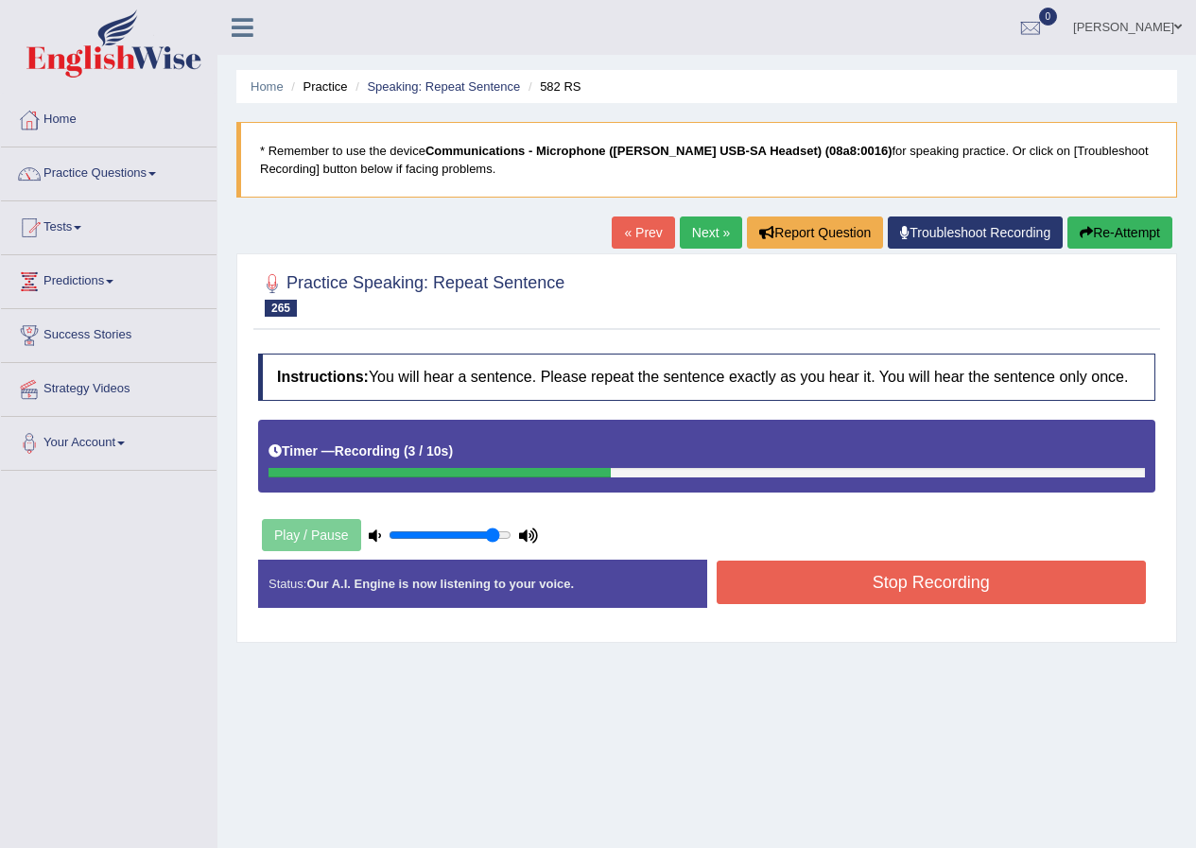
click at [821, 596] on button "Stop Recording" at bounding box center [931, 582] width 430 height 43
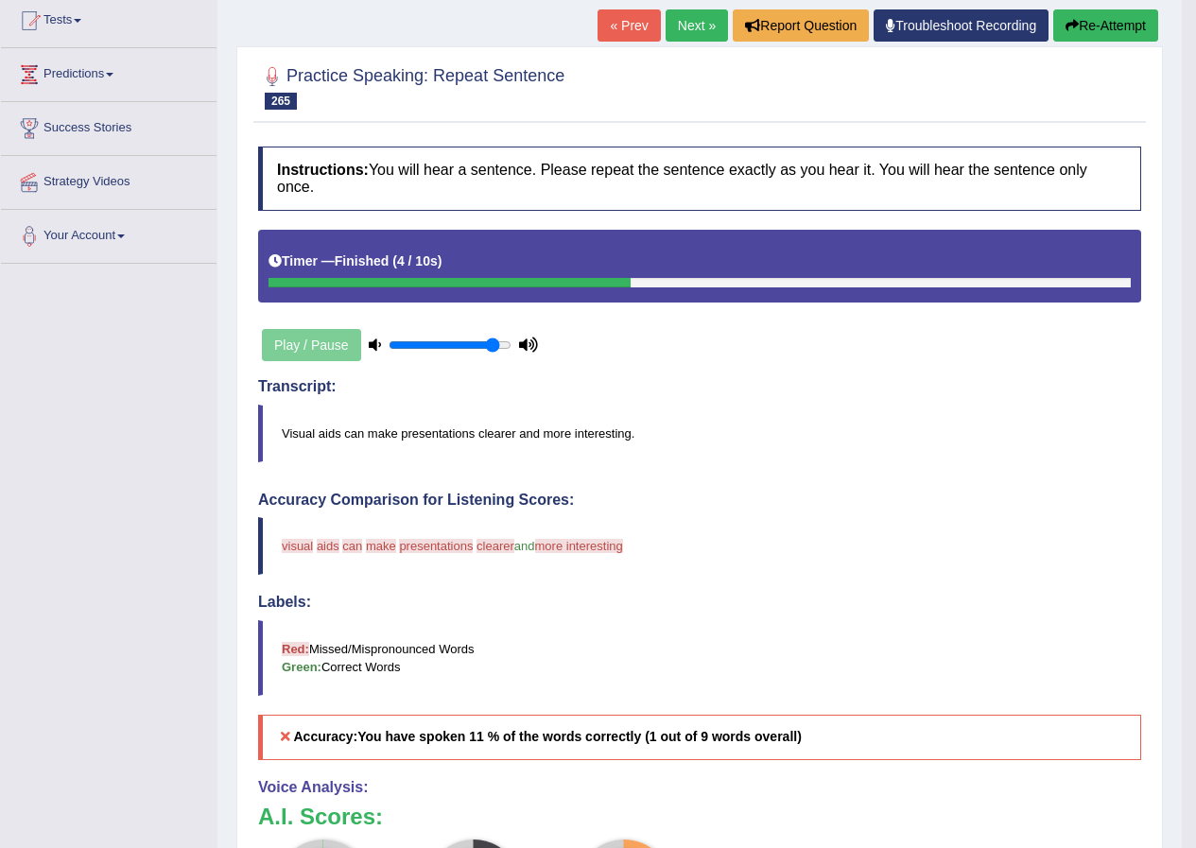
scroll to position [189, 0]
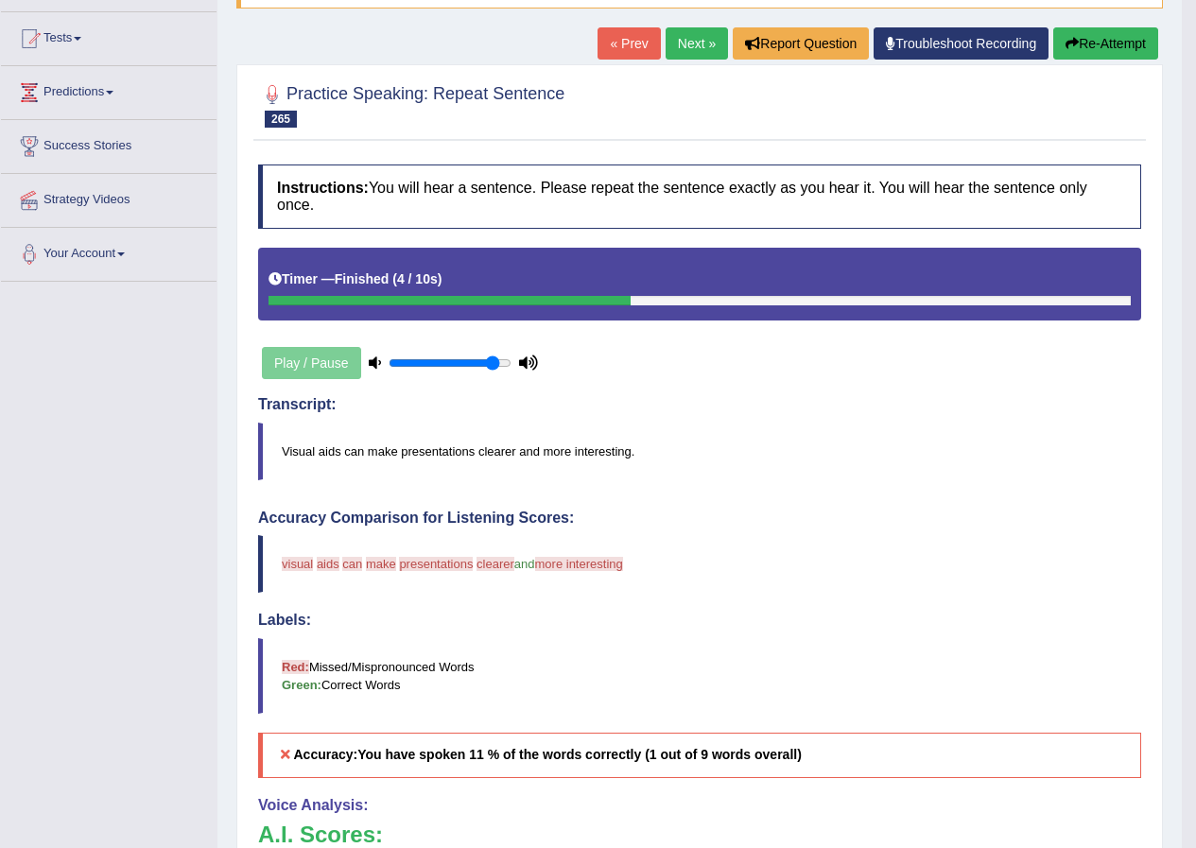
click at [1082, 45] on button "Re-Attempt" at bounding box center [1105, 43] width 105 height 32
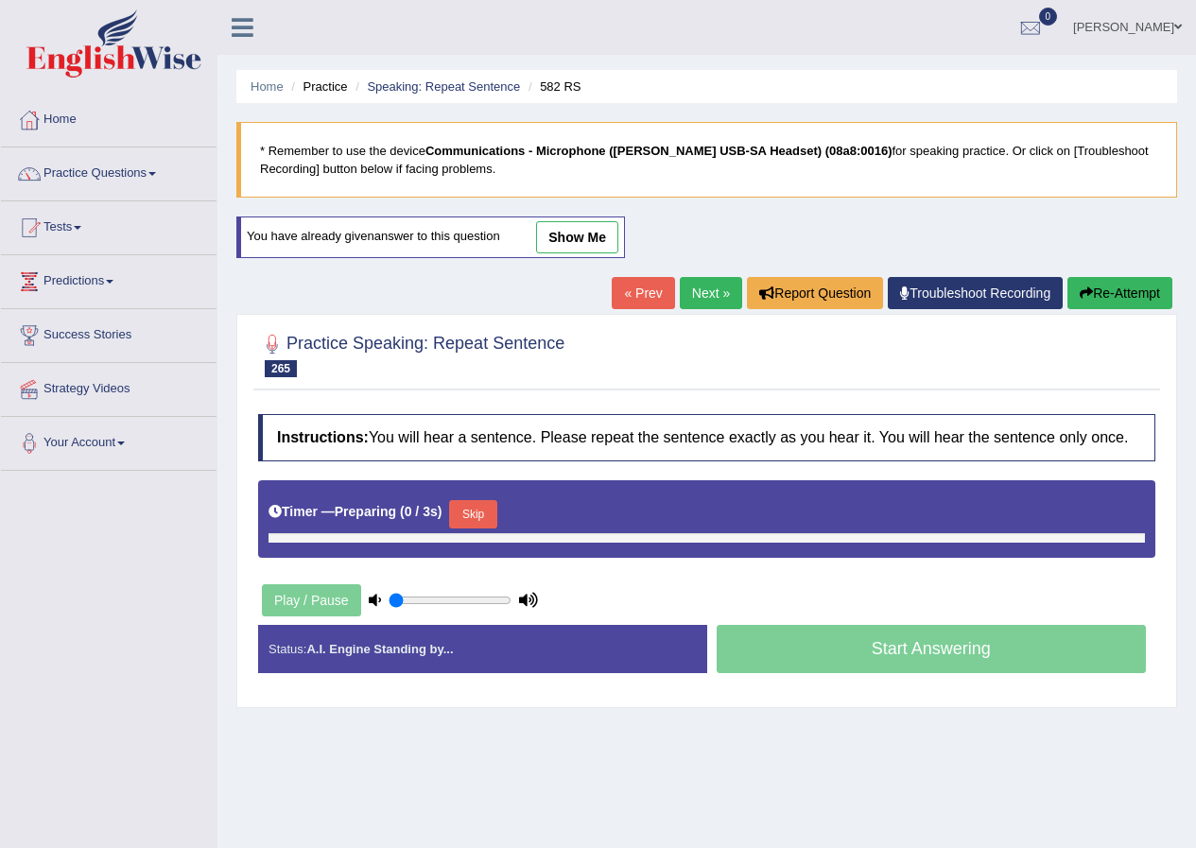
type input "0.9"
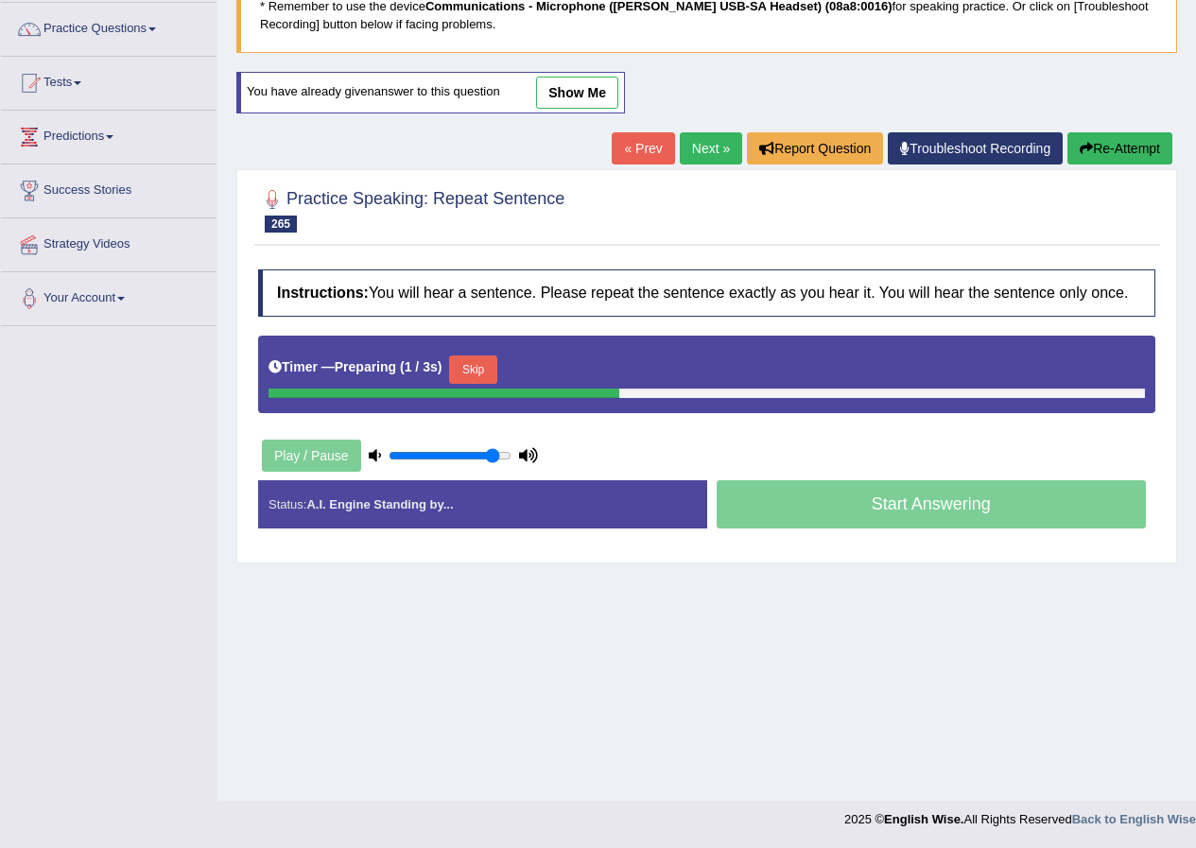
click at [485, 368] on button "Skip" at bounding box center [472, 369] width 47 height 28
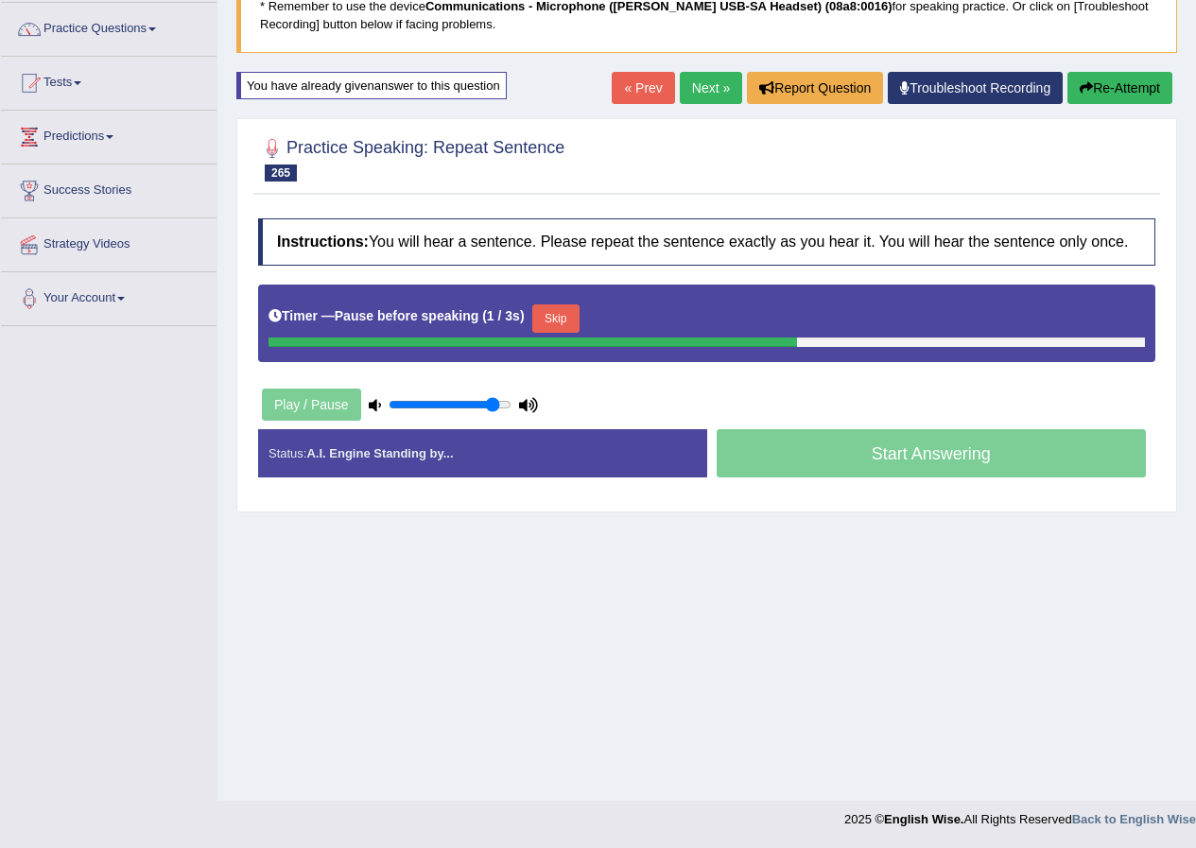
click at [562, 313] on button "Skip" at bounding box center [555, 318] width 47 height 28
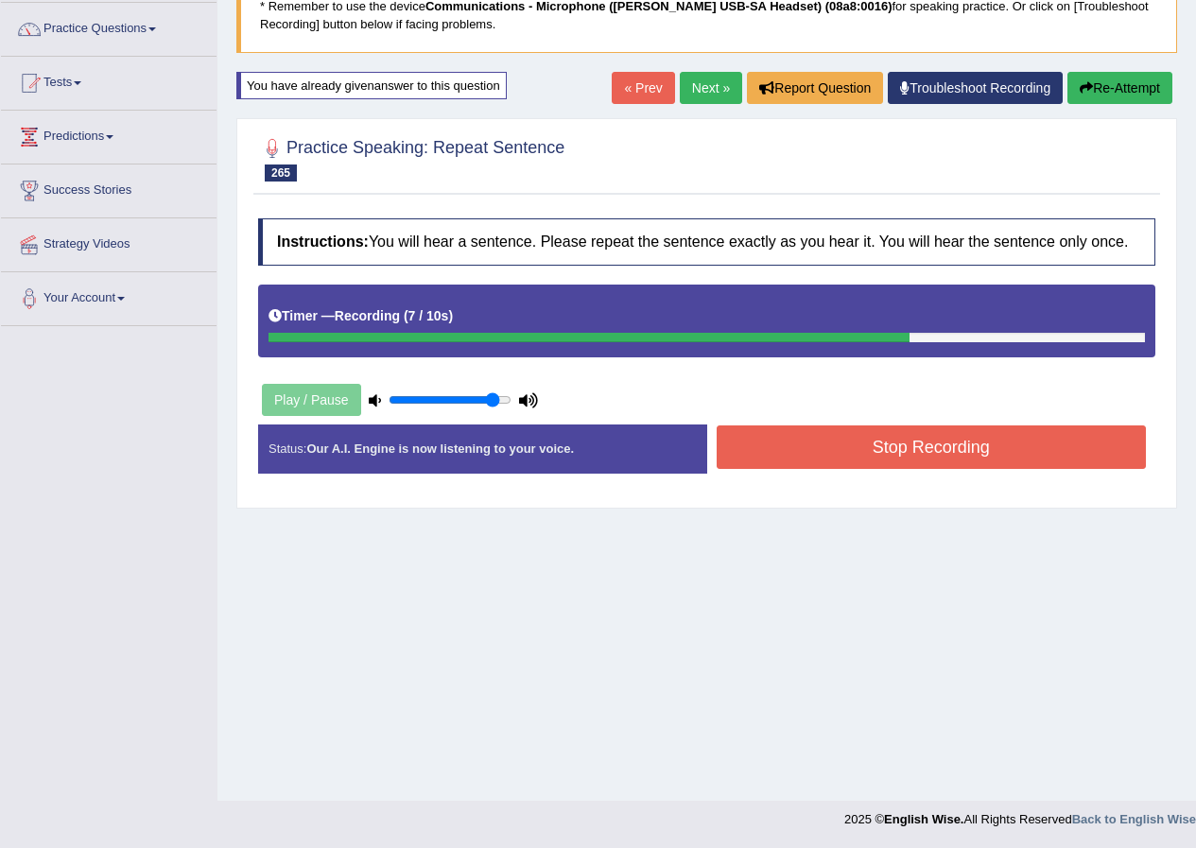
click at [934, 443] on button "Stop Recording" at bounding box center [931, 446] width 430 height 43
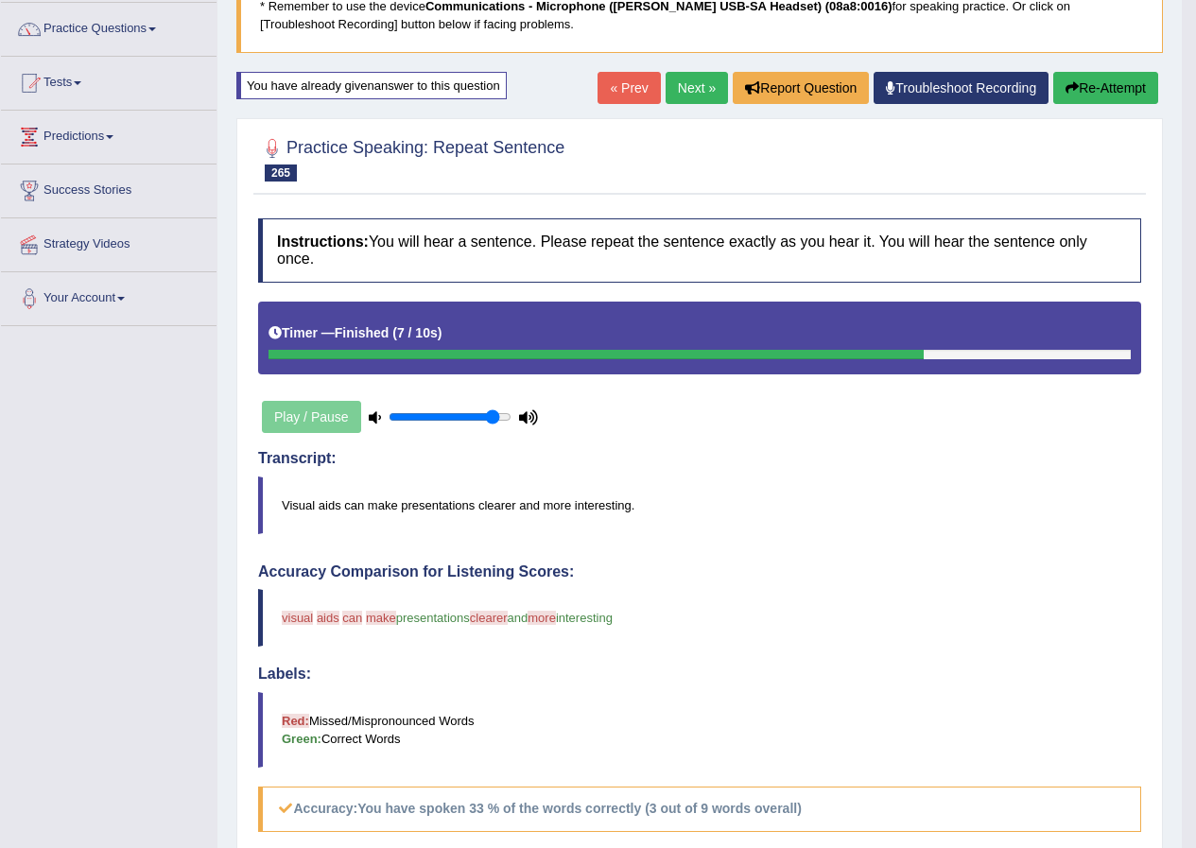
click at [691, 91] on link "Next »" at bounding box center [696, 88] width 62 height 32
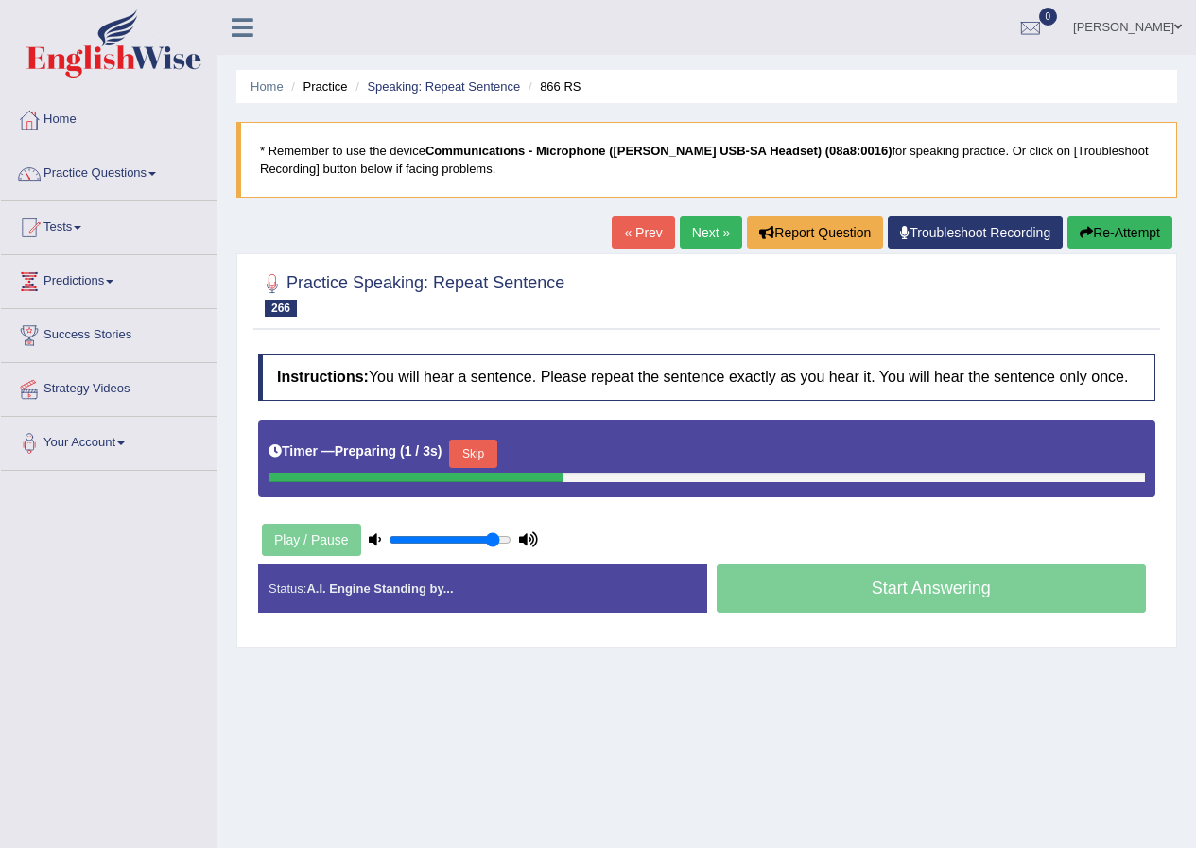
click at [470, 451] on button "Skip" at bounding box center [472, 454] width 47 height 28
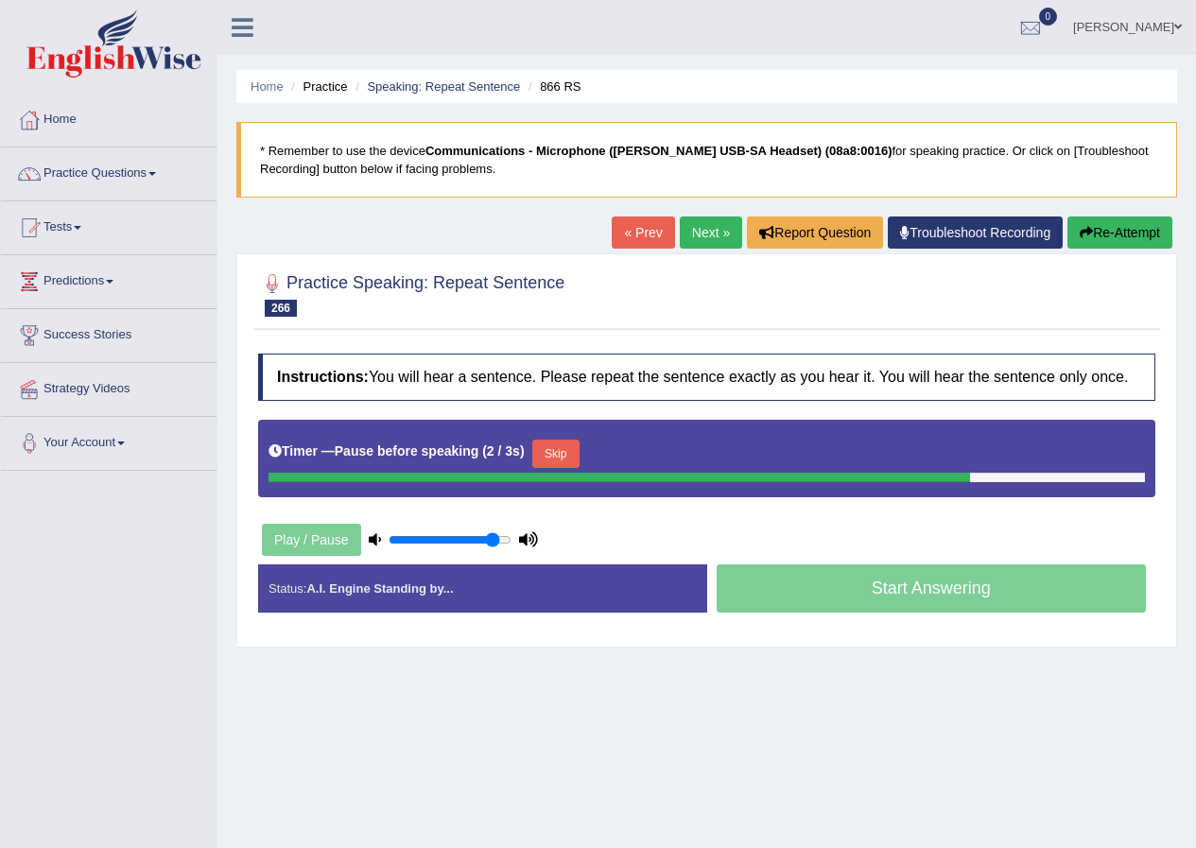
click at [545, 455] on button "Skip" at bounding box center [555, 454] width 47 height 28
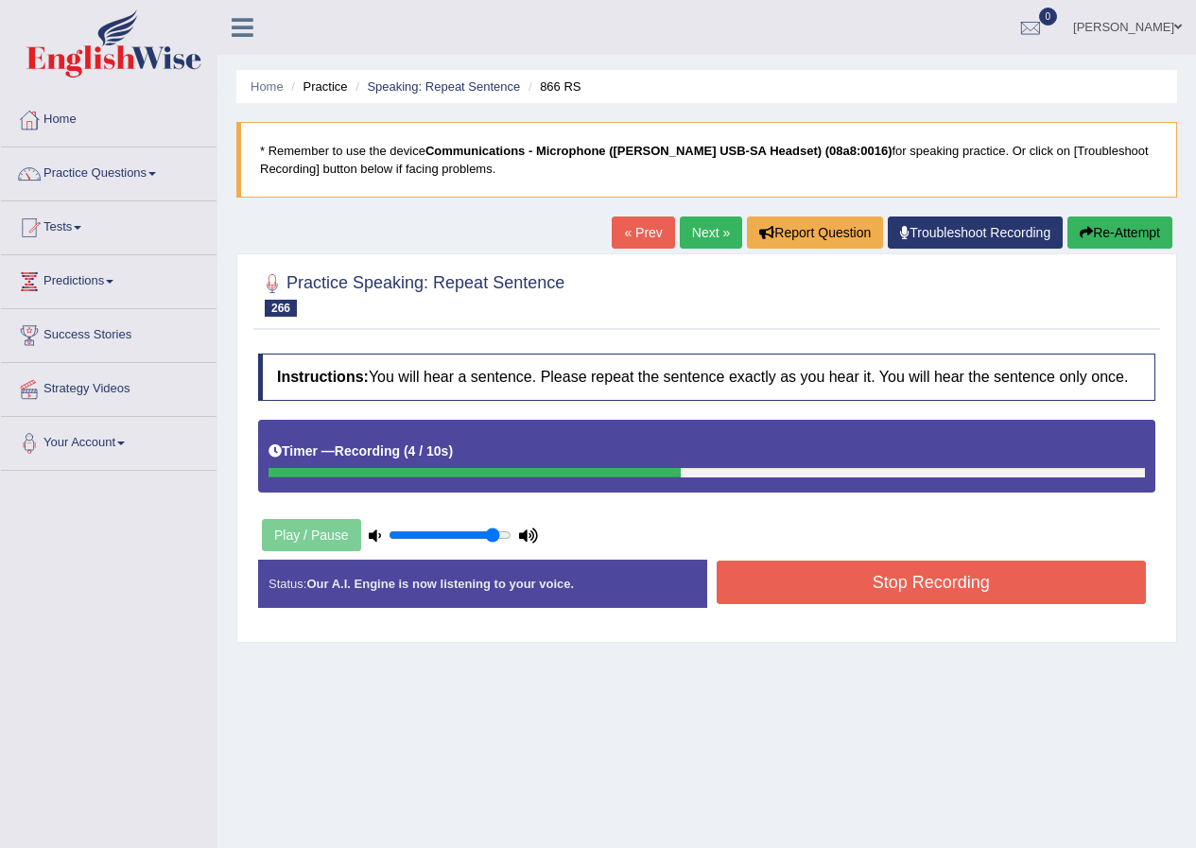
click at [838, 587] on button "Stop Recording" at bounding box center [931, 582] width 430 height 43
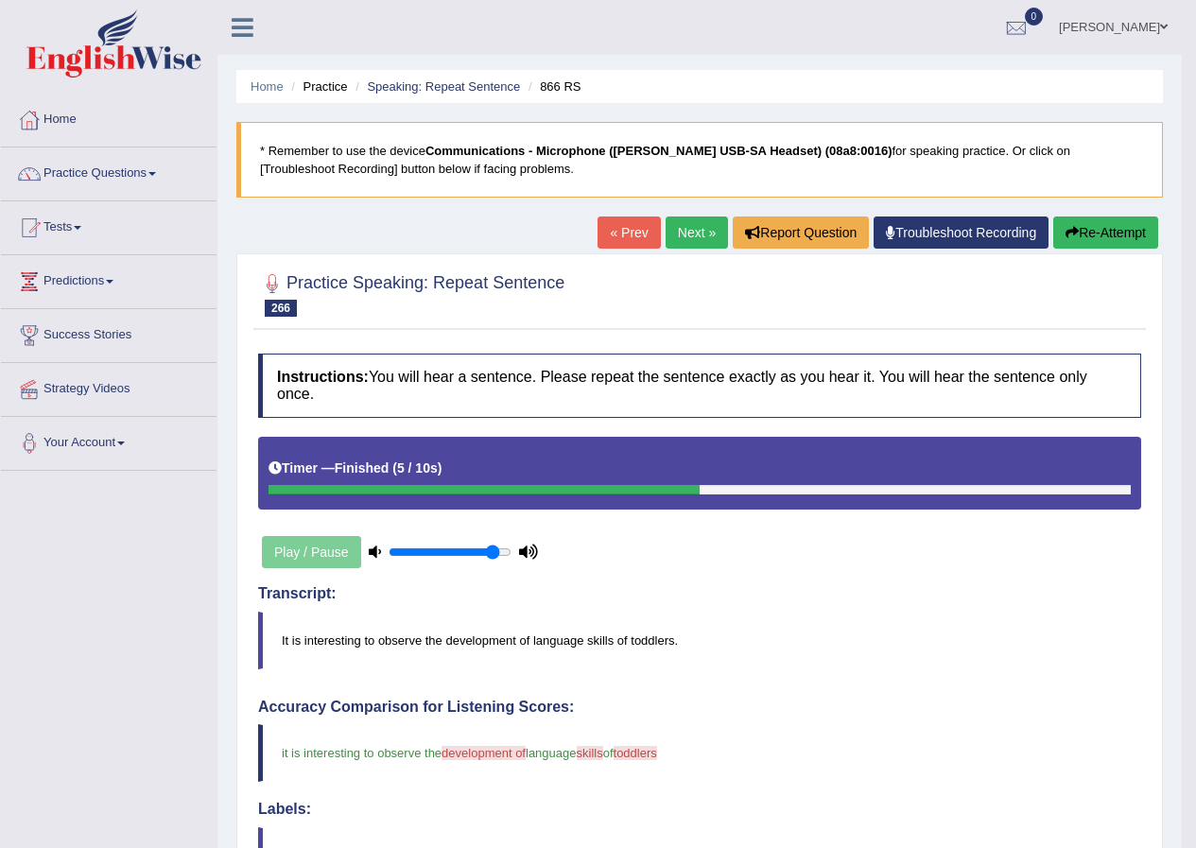
click at [679, 230] on link "Next »" at bounding box center [696, 232] width 62 height 32
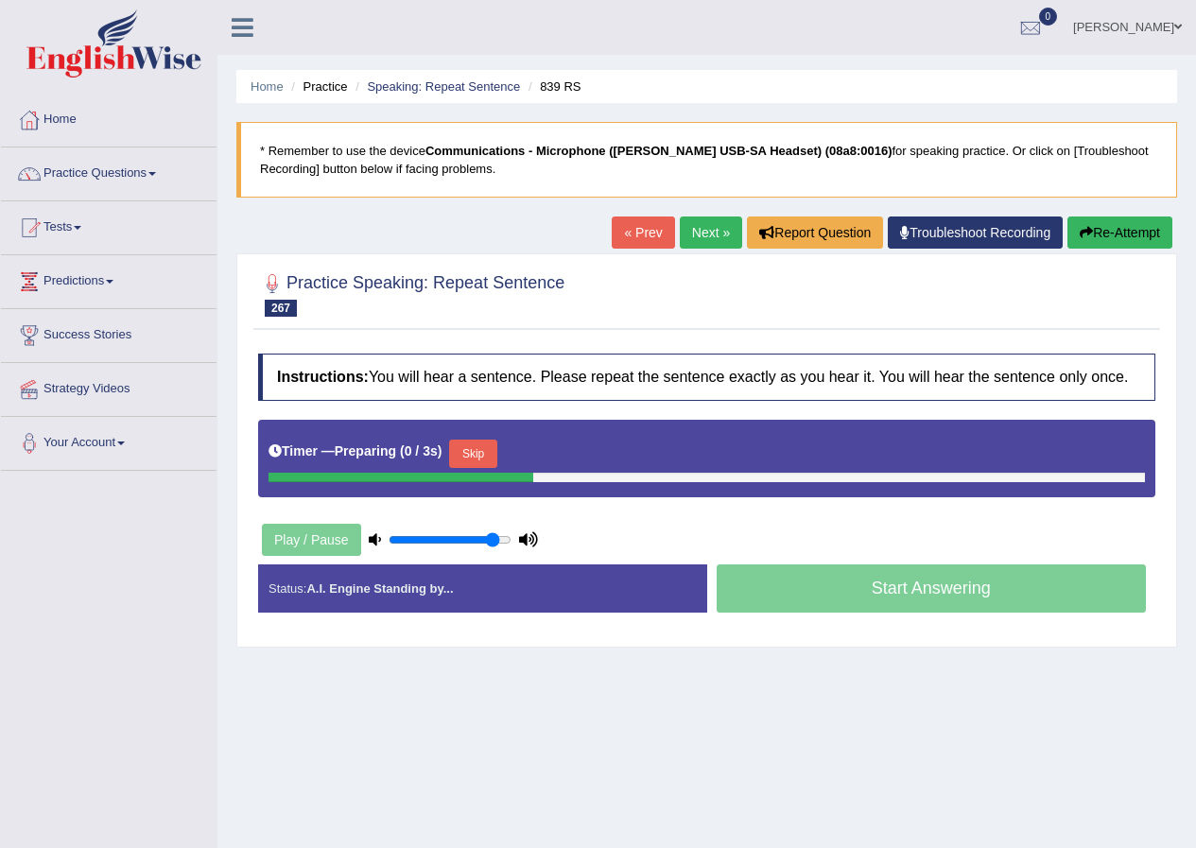
click at [464, 447] on button "Skip" at bounding box center [472, 454] width 47 height 28
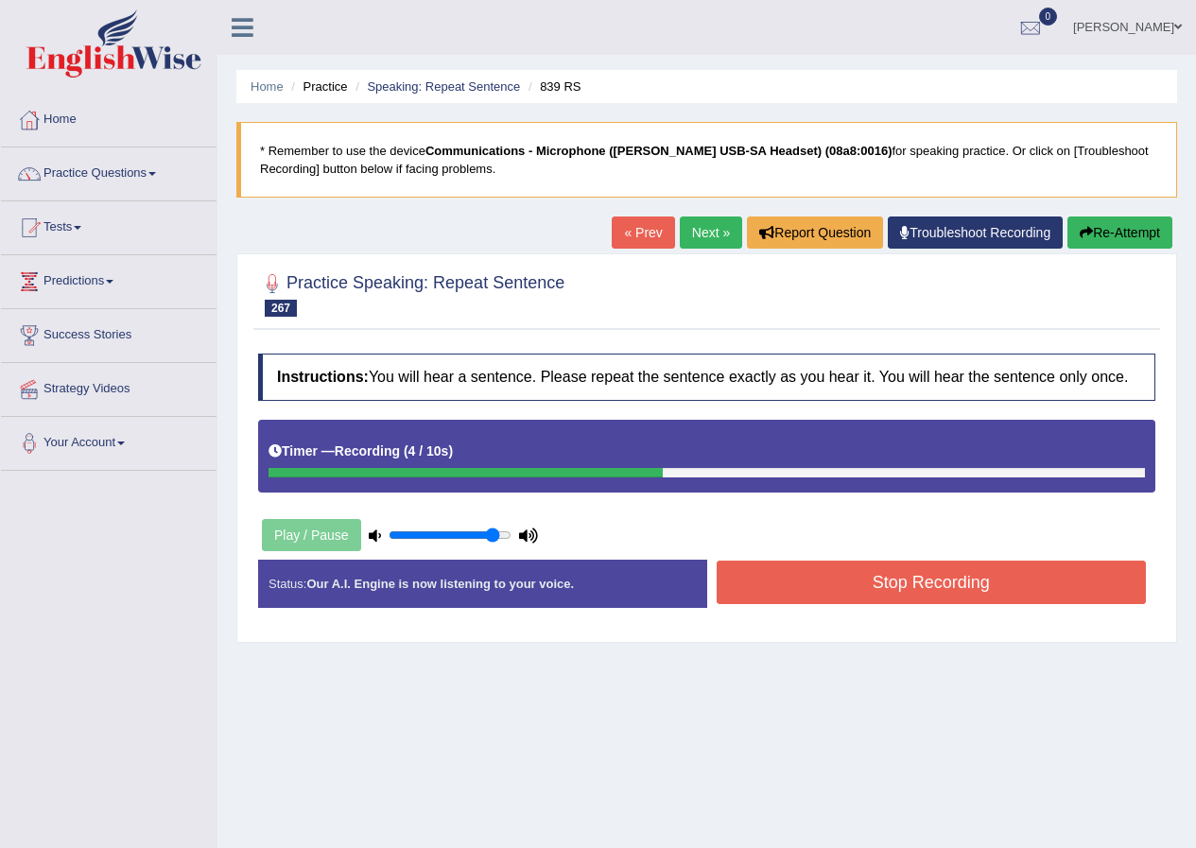
click at [840, 589] on button "Stop Recording" at bounding box center [931, 582] width 430 height 43
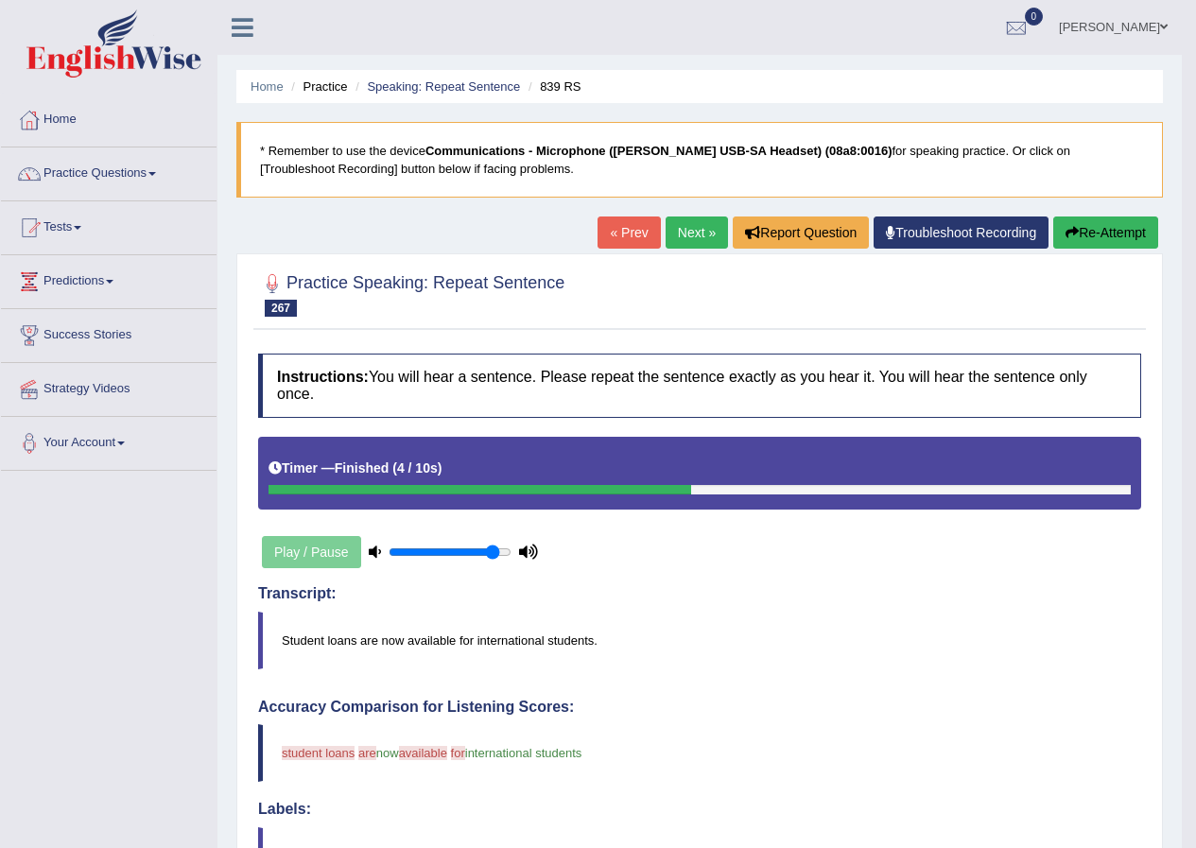
click at [1077, 232] on button "Re-Attempt" at bounding box center [1105, 232] width 105 height 32
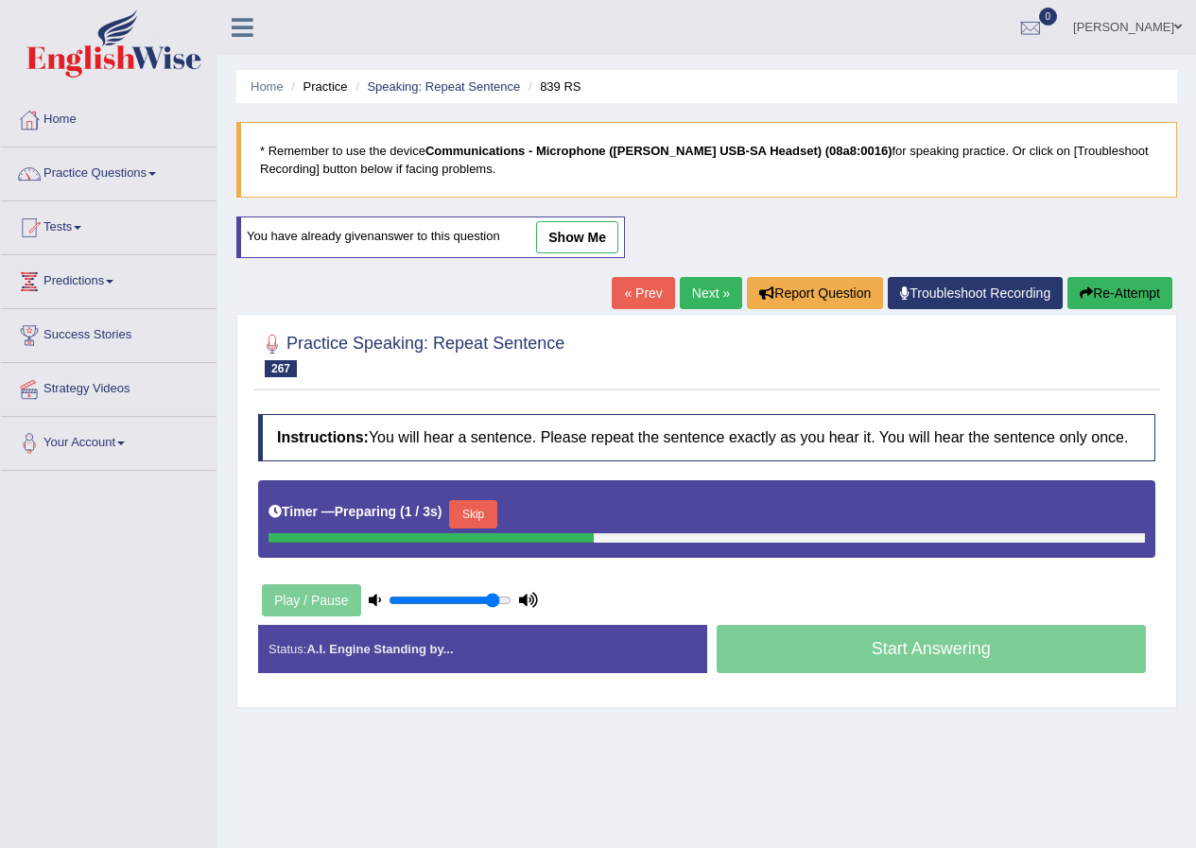
click at [496, 506] on button "Skip" at bounding box center [472, 514] width 47 height 28
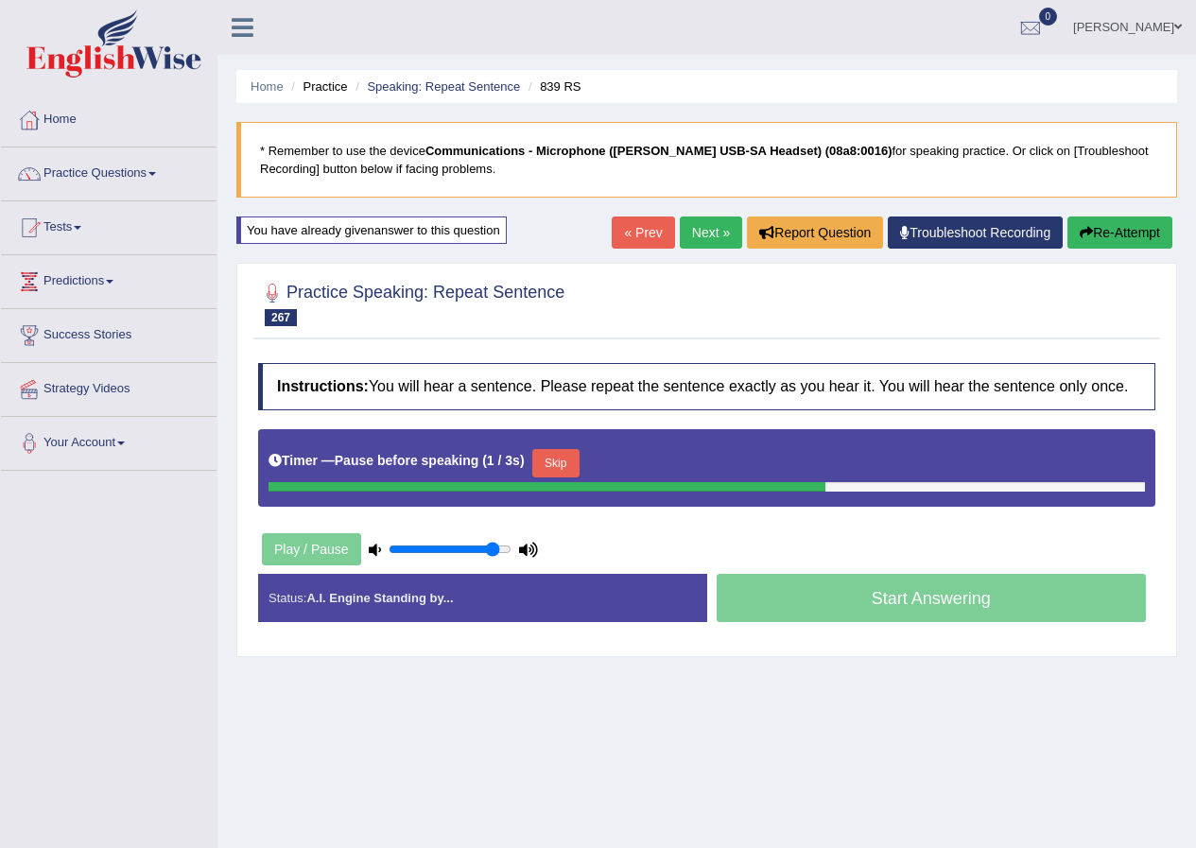
click at [556, 456] on button "Skip" at bounding box center [555, 463] width 47 height 28
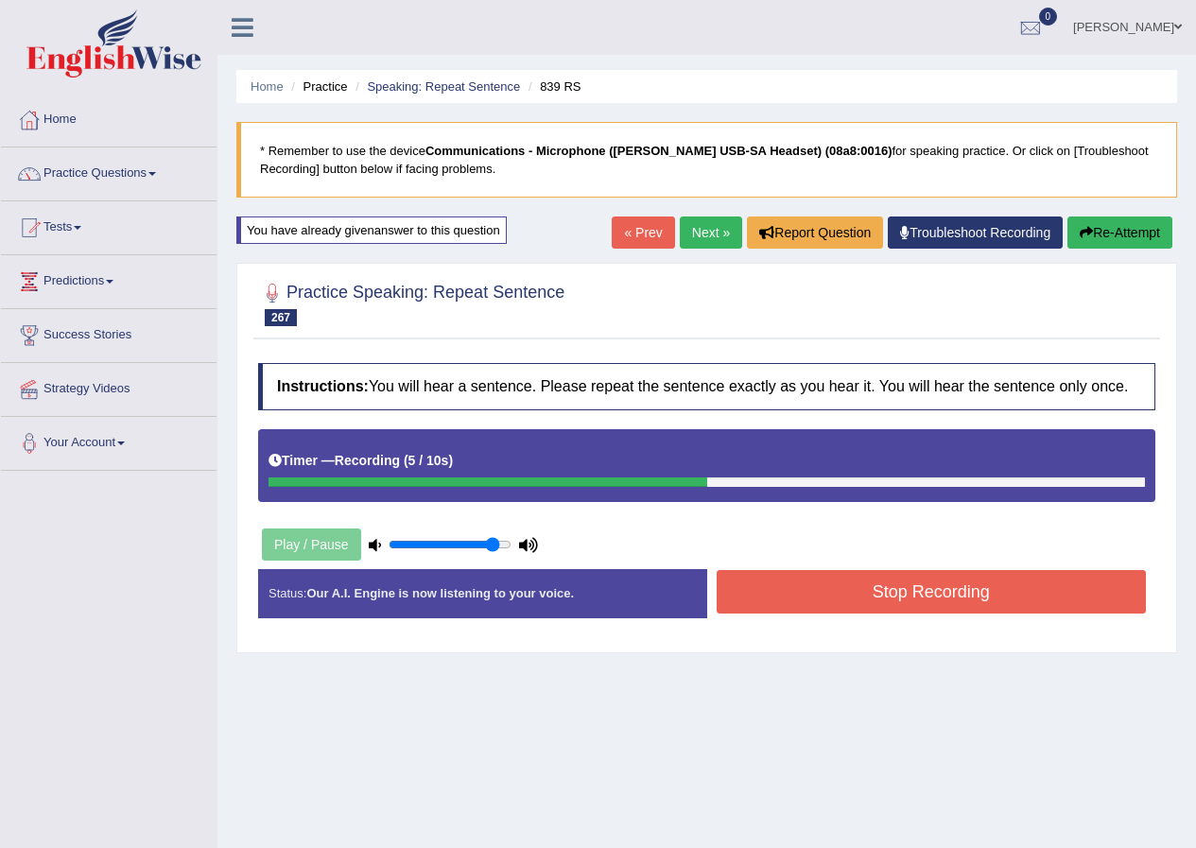
click at [869, 598] on button "Stop Recording" at bounding box center [931, 591] width 430 height 43
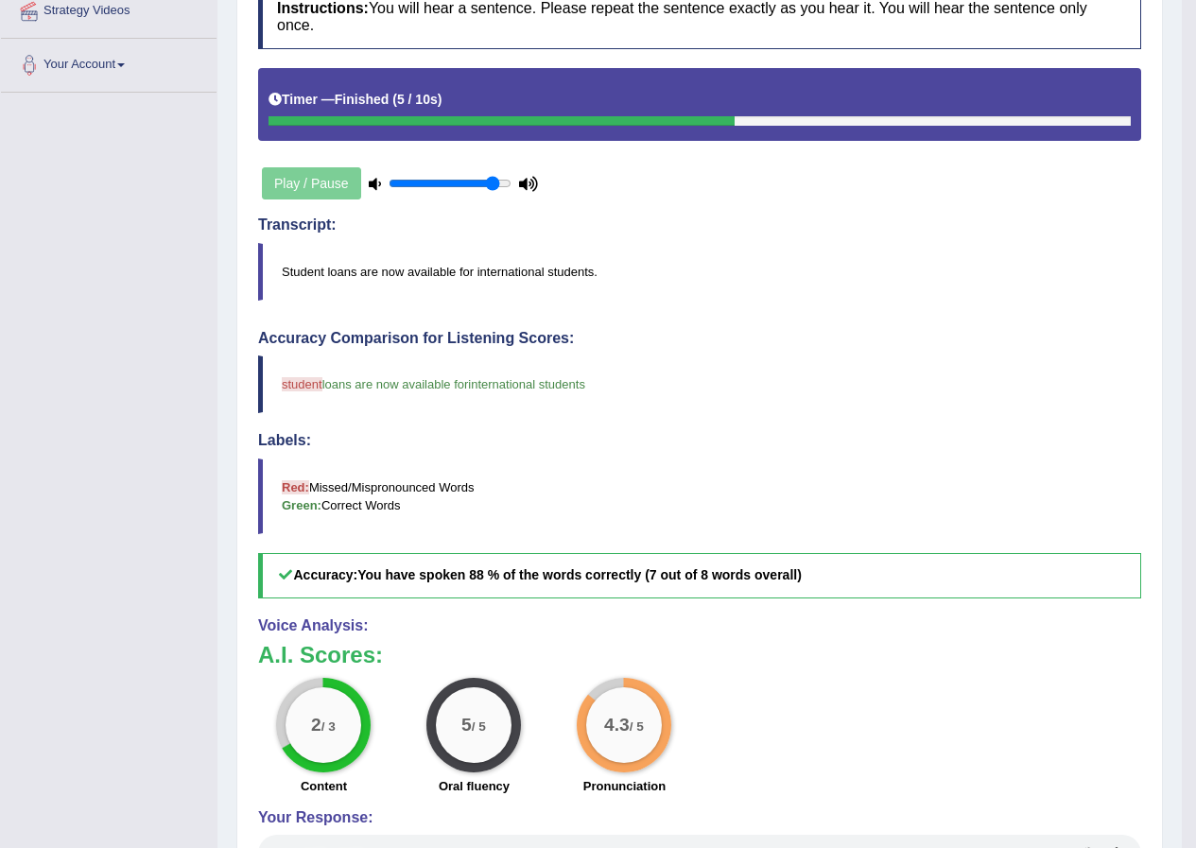
scroll to position [95, 0]
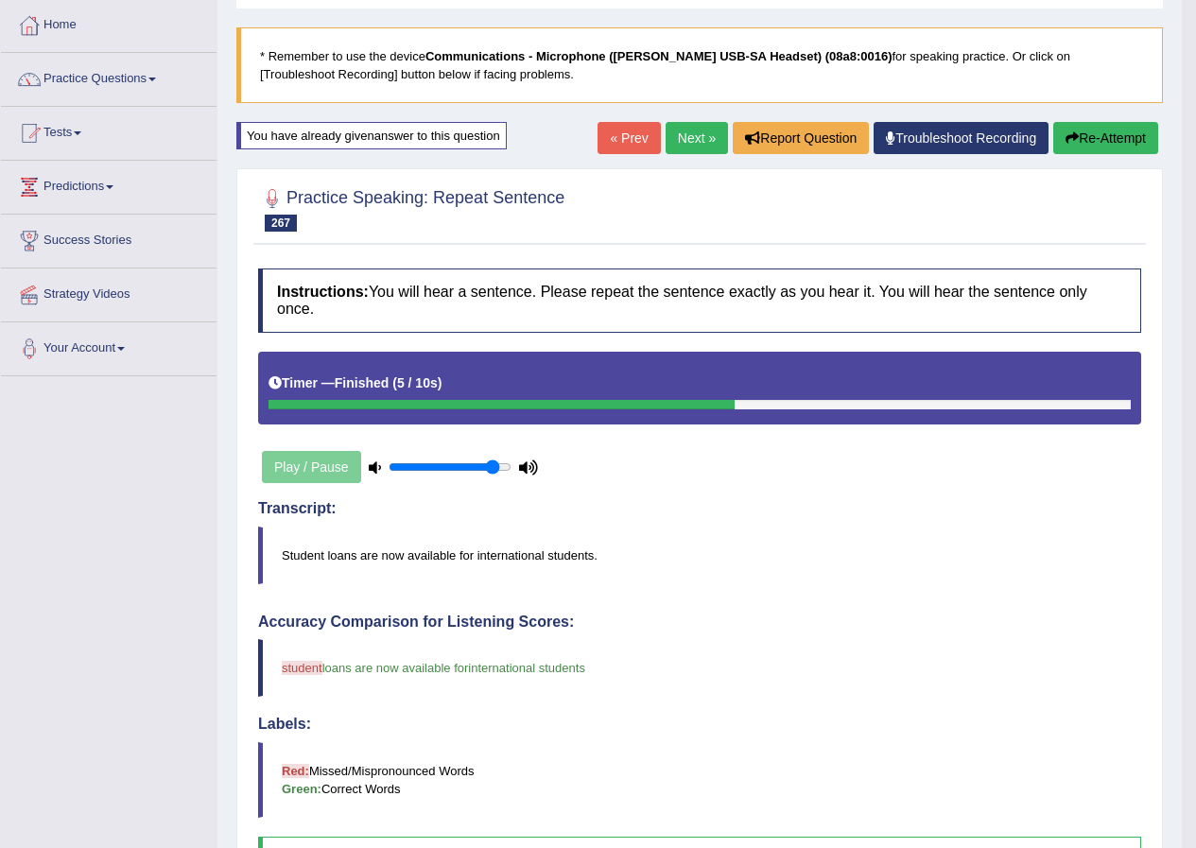
click at [689, 146] on link "Next »" at bounding box center [696, 138] width 62 height 32
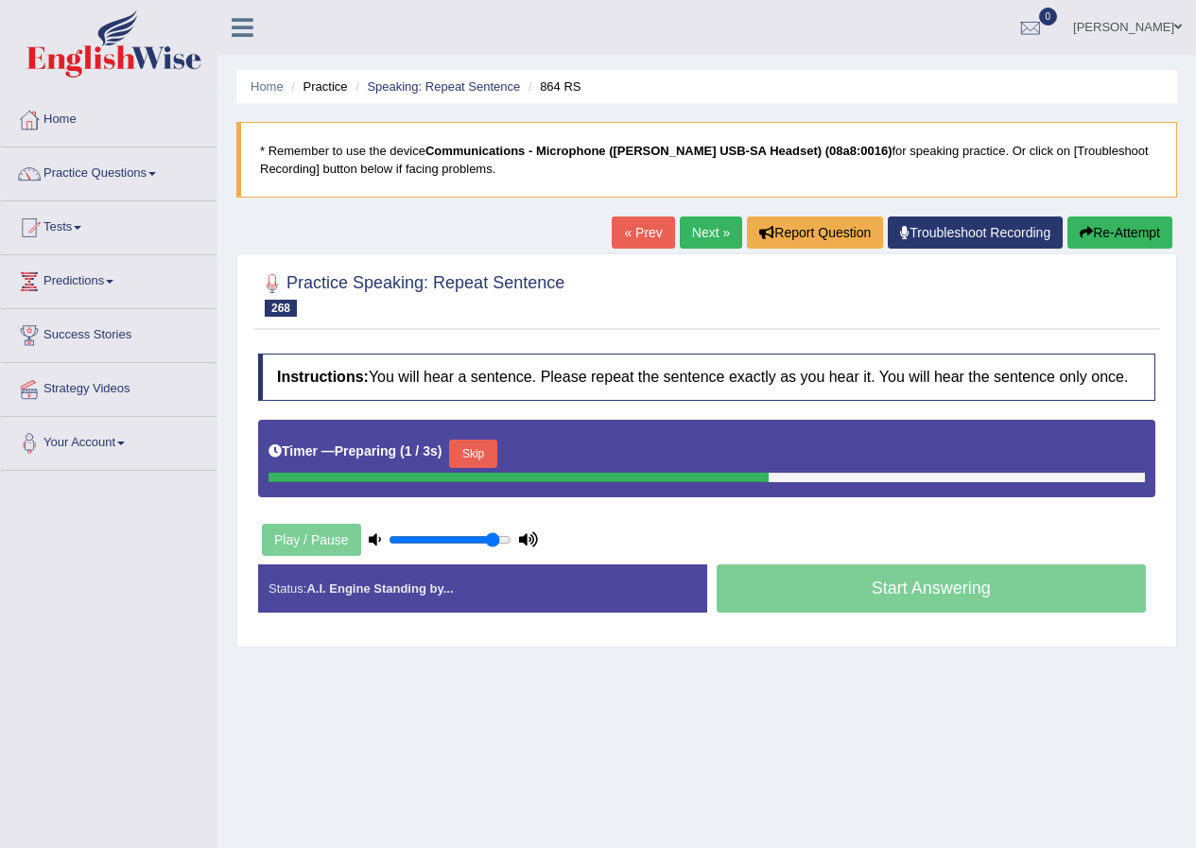
click at [469, 457] on button "Skip" at bounding box center [472, 454] width 47 height 28
click at [558, 455] on button "Skip" at bounding box center [555, 454] width 47 height 28
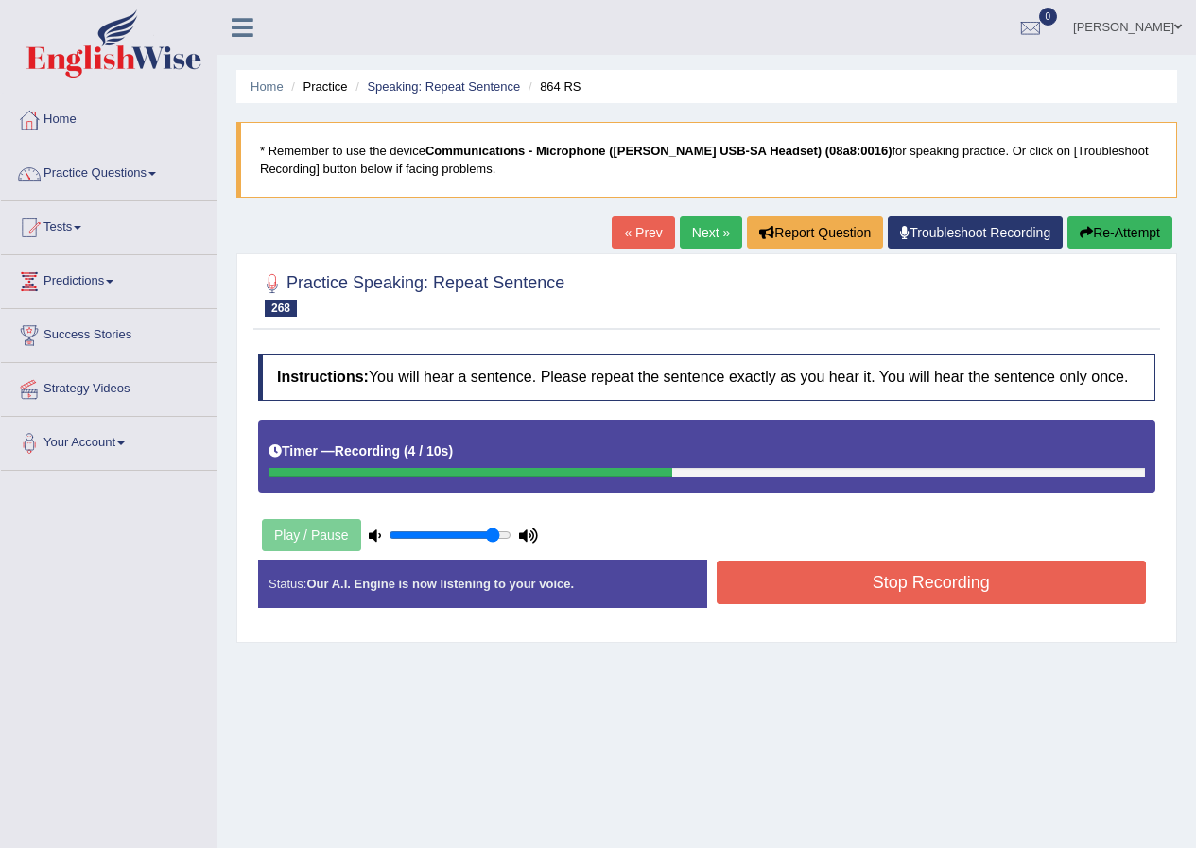
click at [783, 596] on button "Stop Recording" at bounding box center [931, 582] width 430 height 43
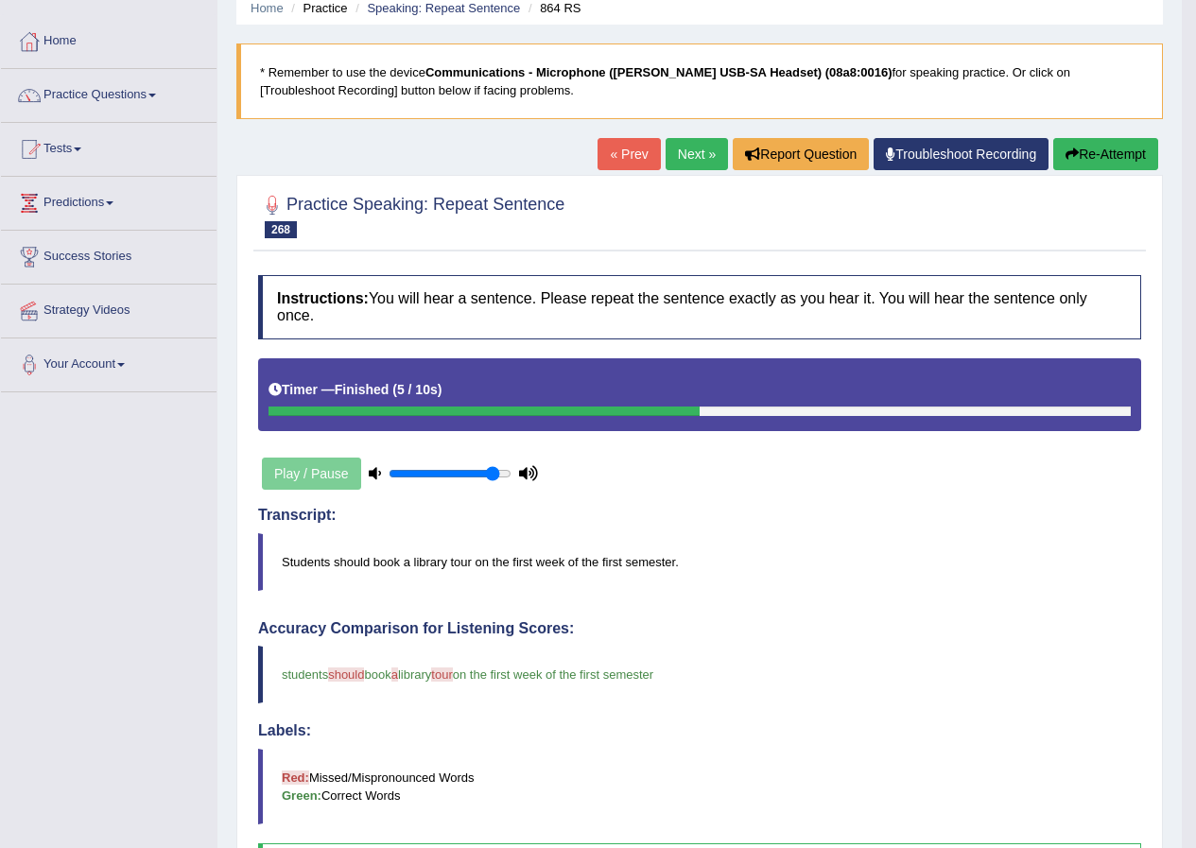
scroll to position [95, 0]
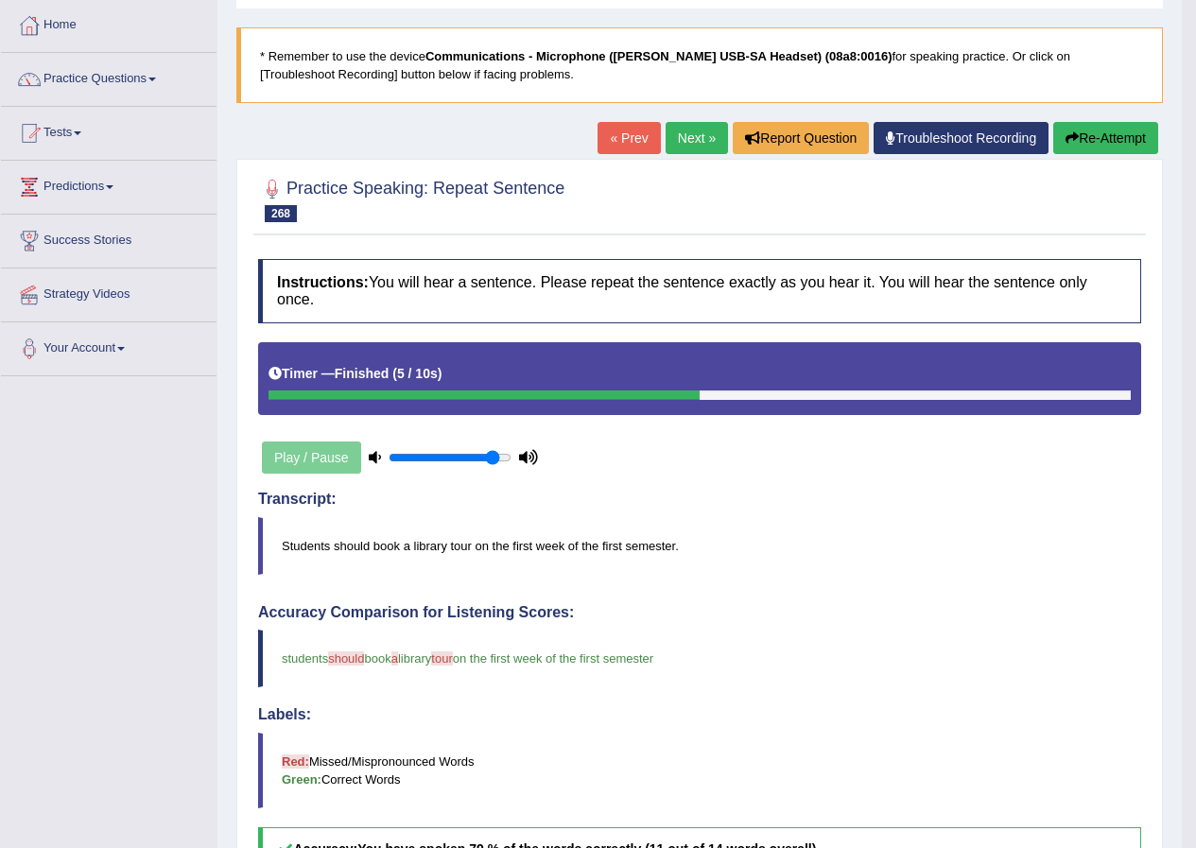
click at [690, 141] on link "Next »" at bounding box center [696, 138] width 62 height 32
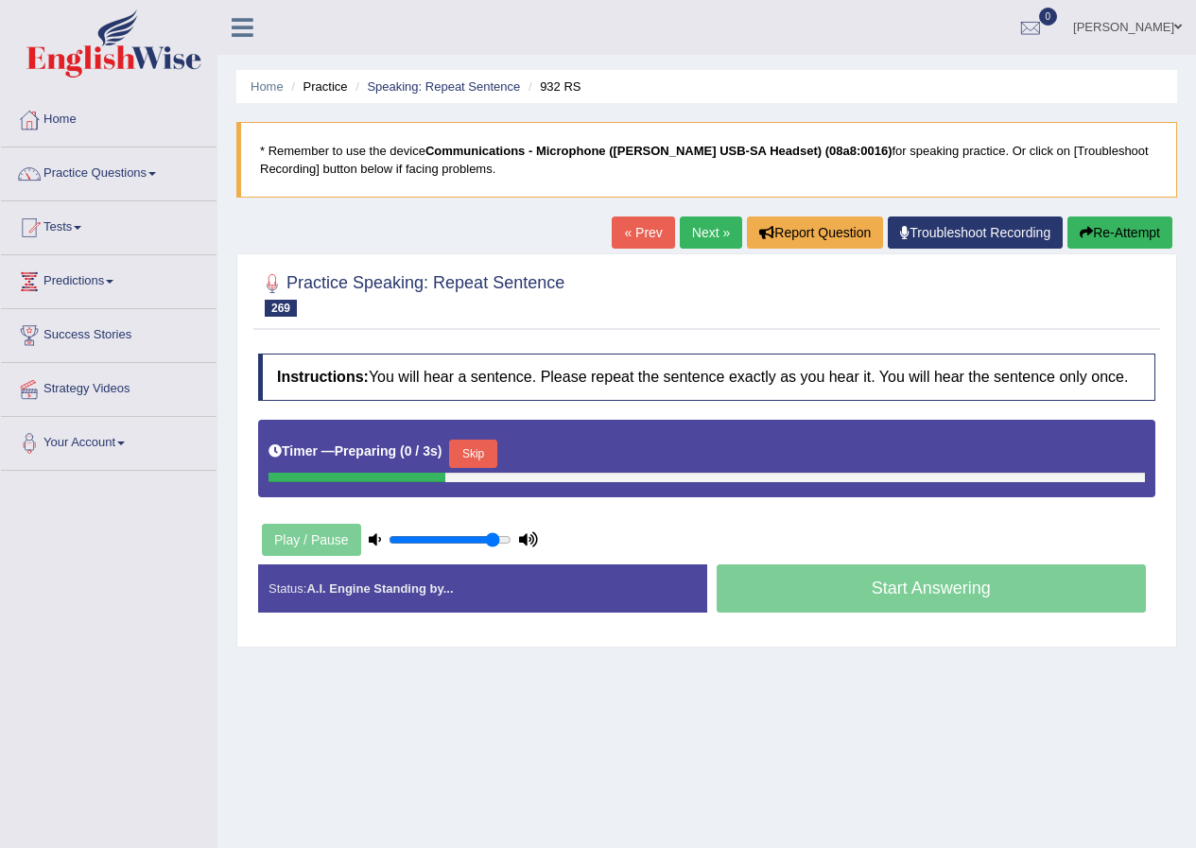
drag, startPoint x: 492, startPoint y: 453, endPoint x: 490, endPoint y: 442, distance: 10.8
click at [492, 450] on button "Skip" at bounding box center [472, 454] width 47 height 28
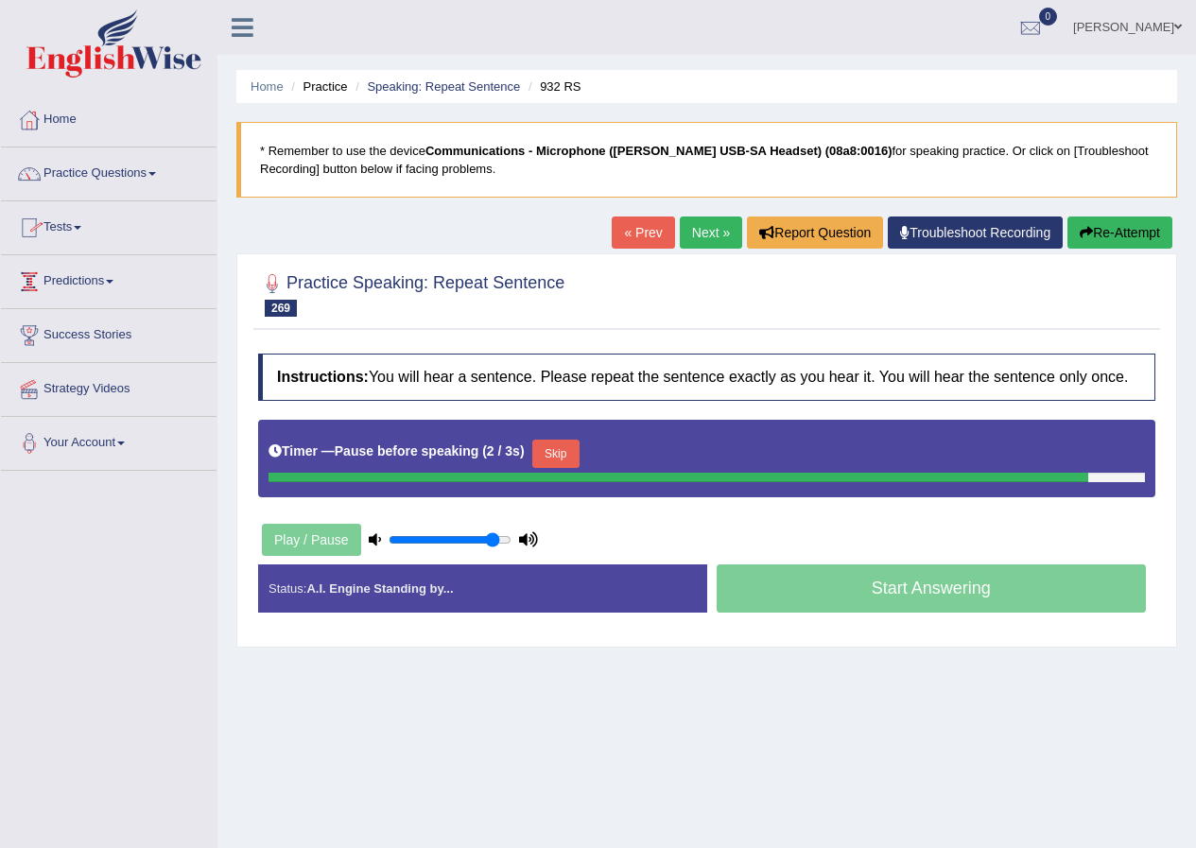
click at [564, 456] on button "Skip" at bounding box center [555, 454] width 47 height 28
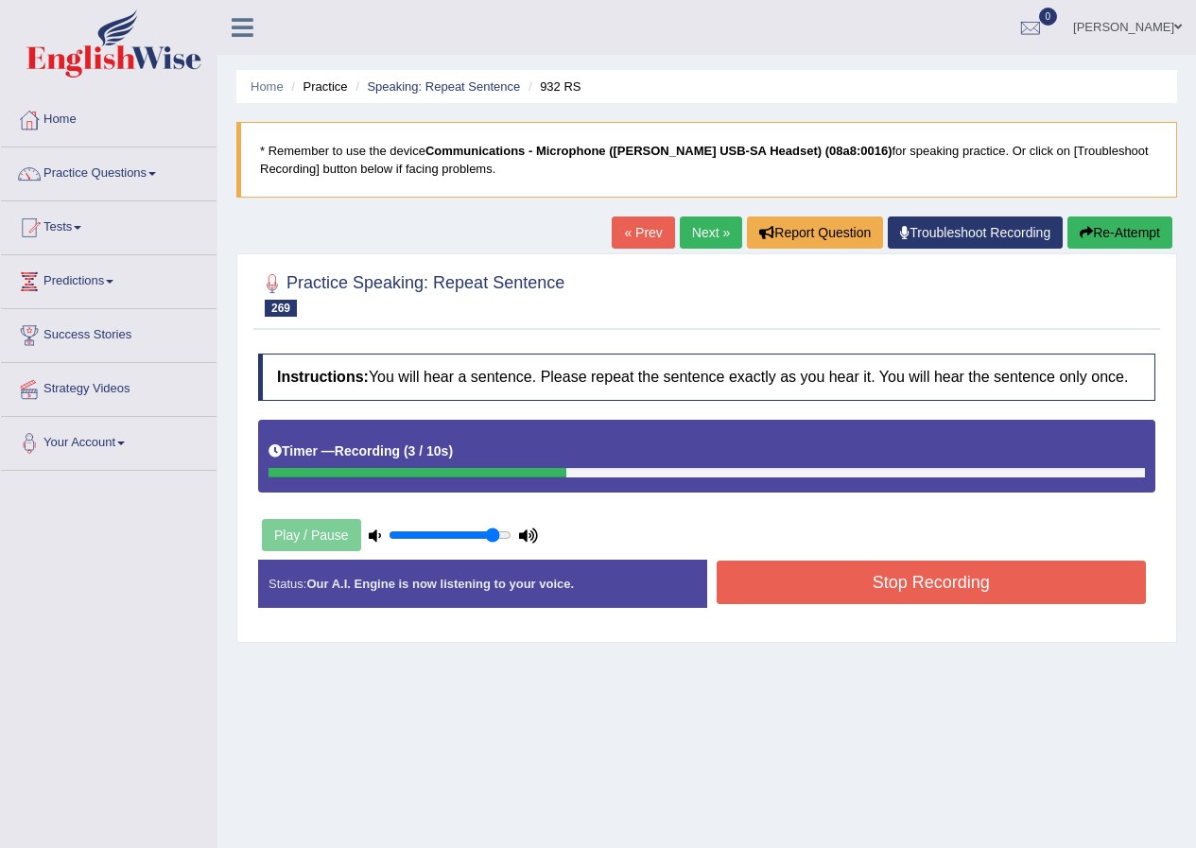
click at [836, 600] on button "Stop Recording" at bounding box center [931, 582] width 430 height 43
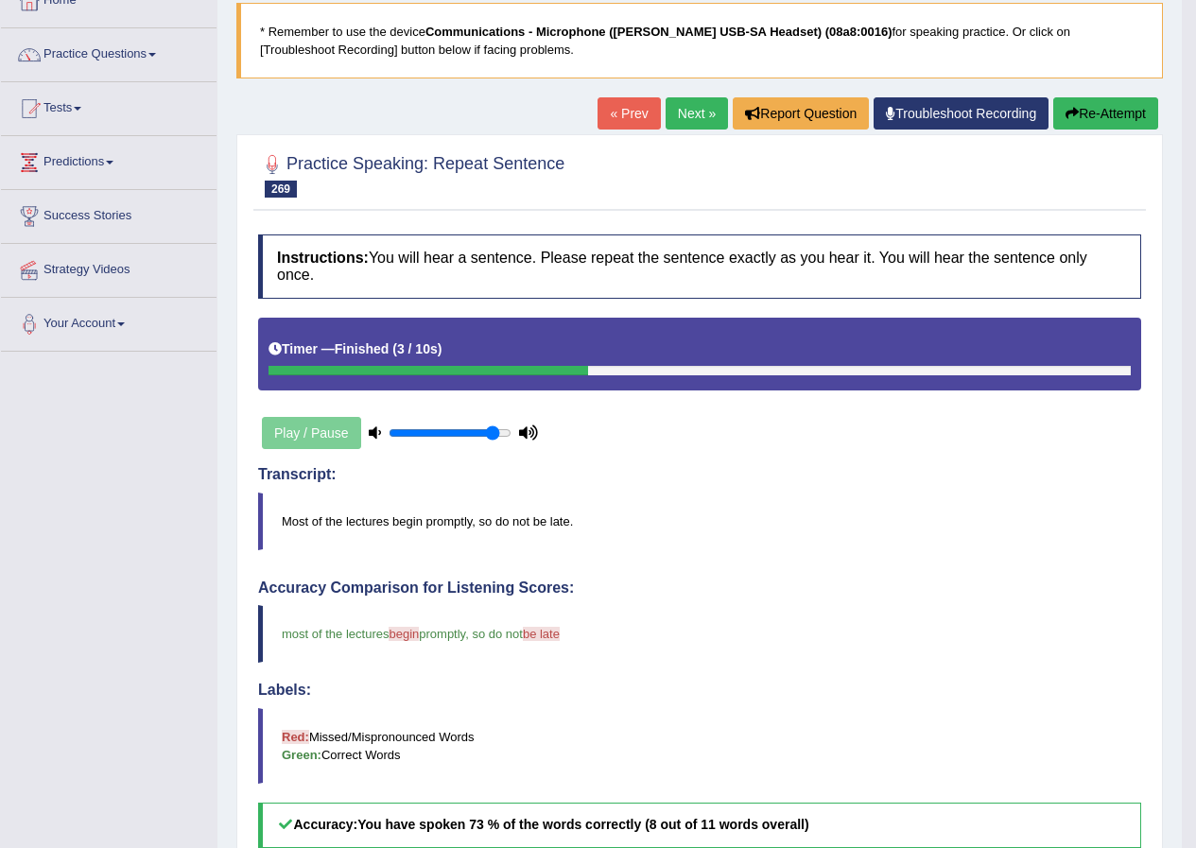
scroll to position [95, 0]
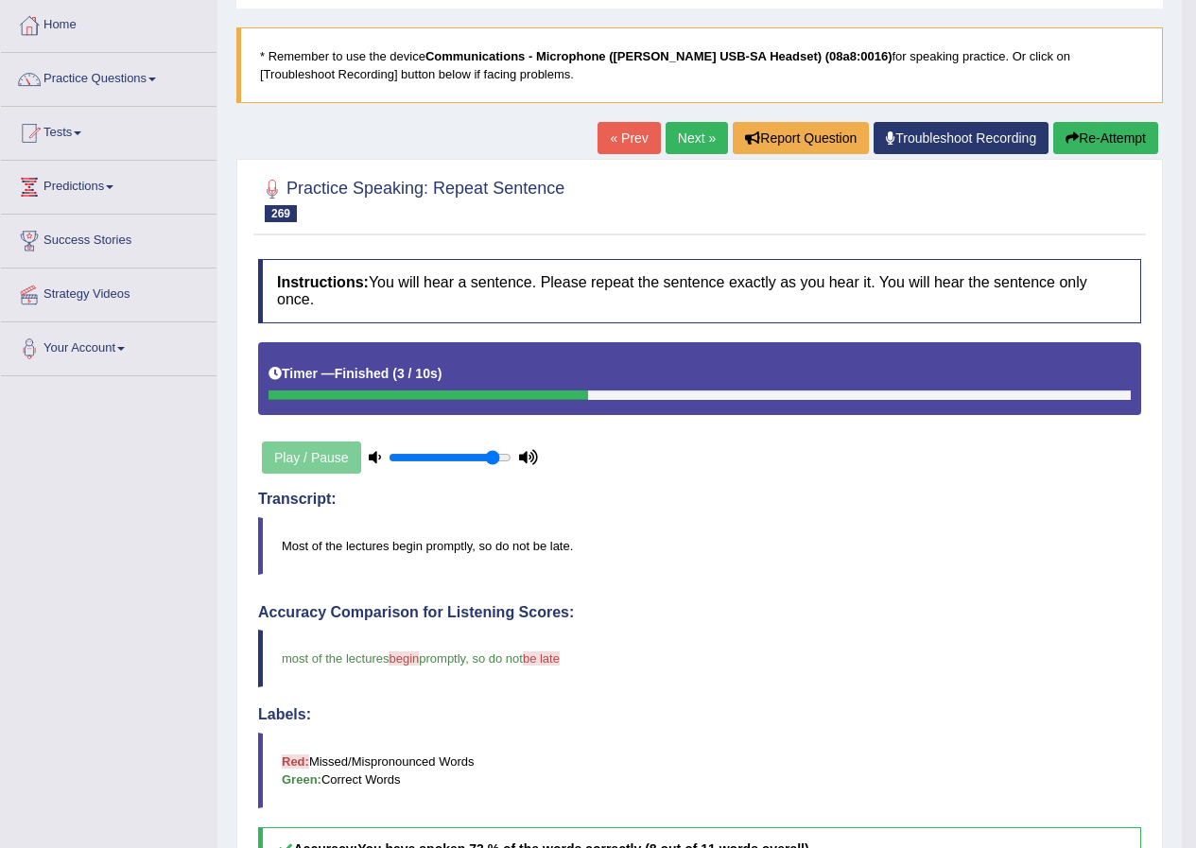
click at [708, 138] on link "Next »" at bounding box center [696, 138] width 62 height 32
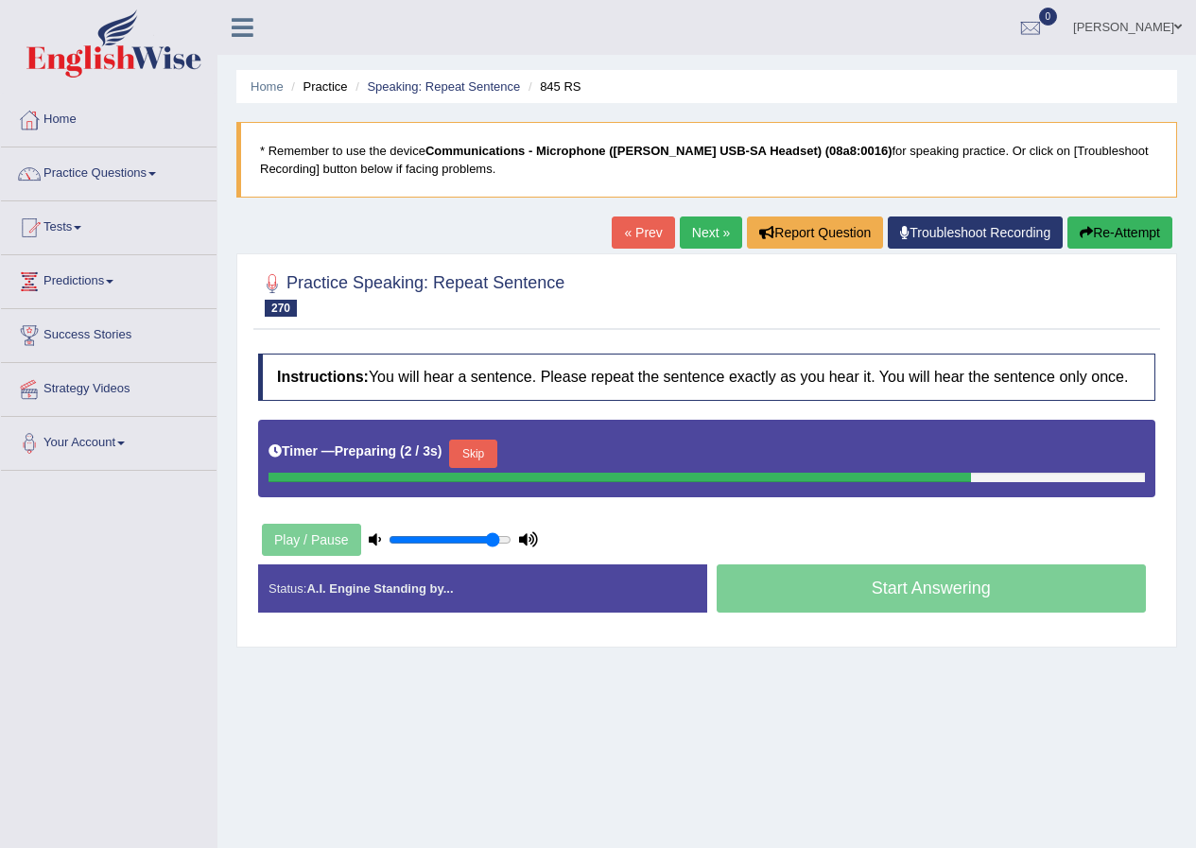
click at [485, 455] on button "Skip" at bounding box center [472, 454] width 47 height 28
click at [591, 451] on div "Timer — Pause before speaking ( 2 / 3s ) Skip" at bounding box center [706, 454] width 876 height 38
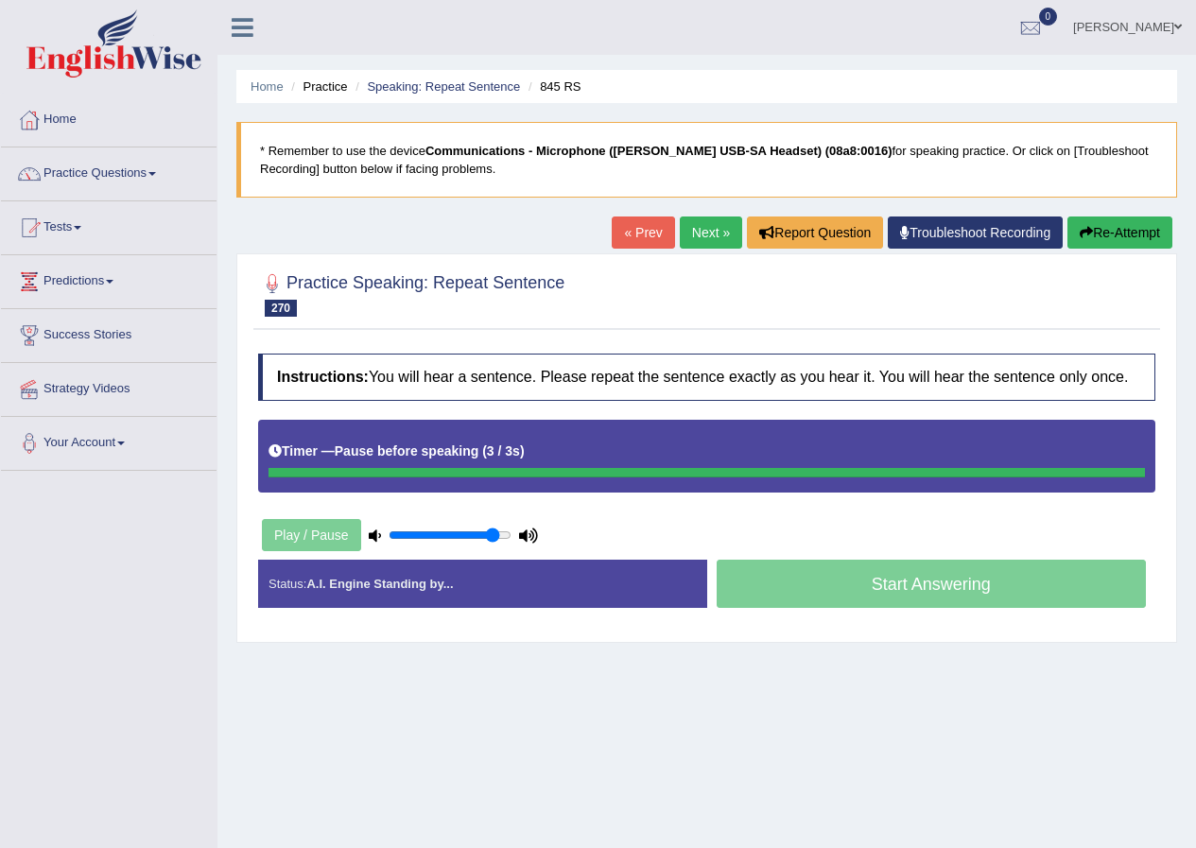
click at [559, 451] on div "Timer — Pause before speaking ( 3 / 3s )" at bounding box center [706, 451] width 876 height 33
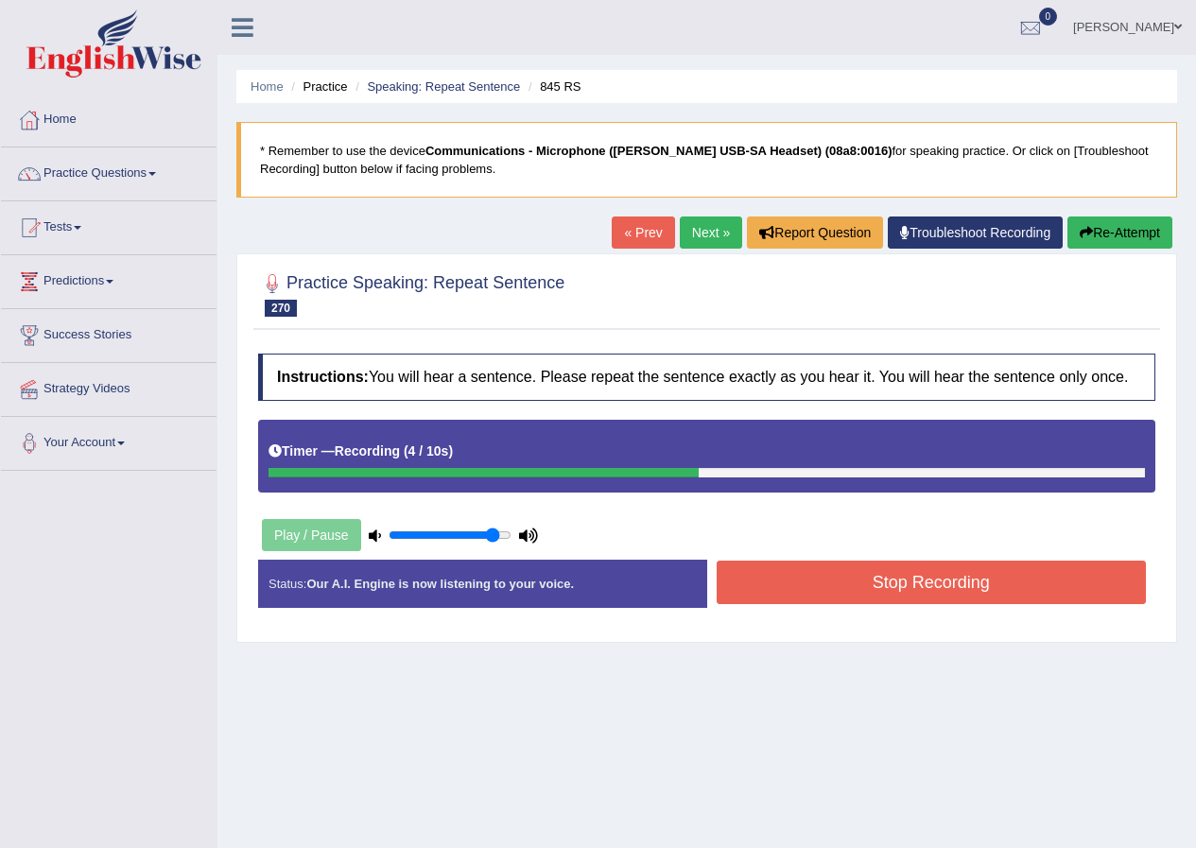
click at [805, 583] on button "Stop Recording" at bounding box center [931, 582] width 430 height 43
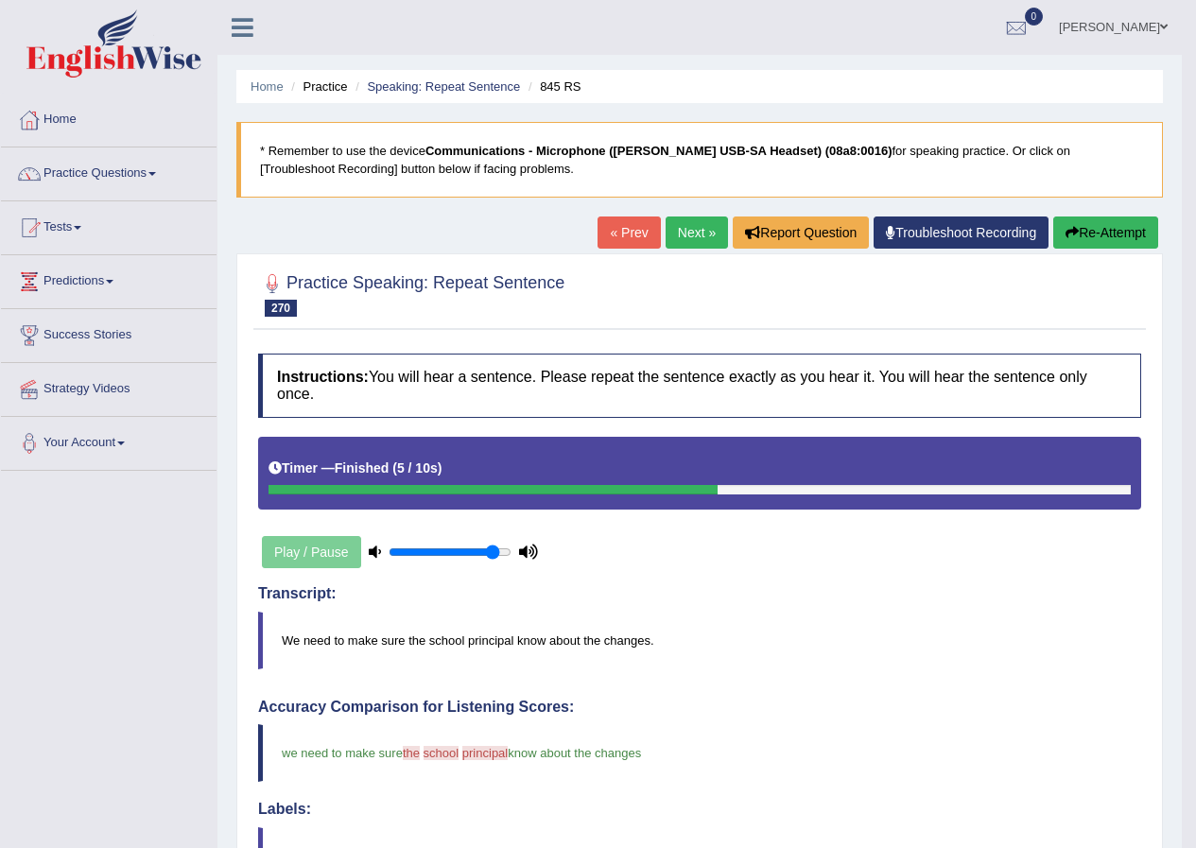
click at [688, 234] on link "Next »" at bounding box center [696, 232] width 62 height 32
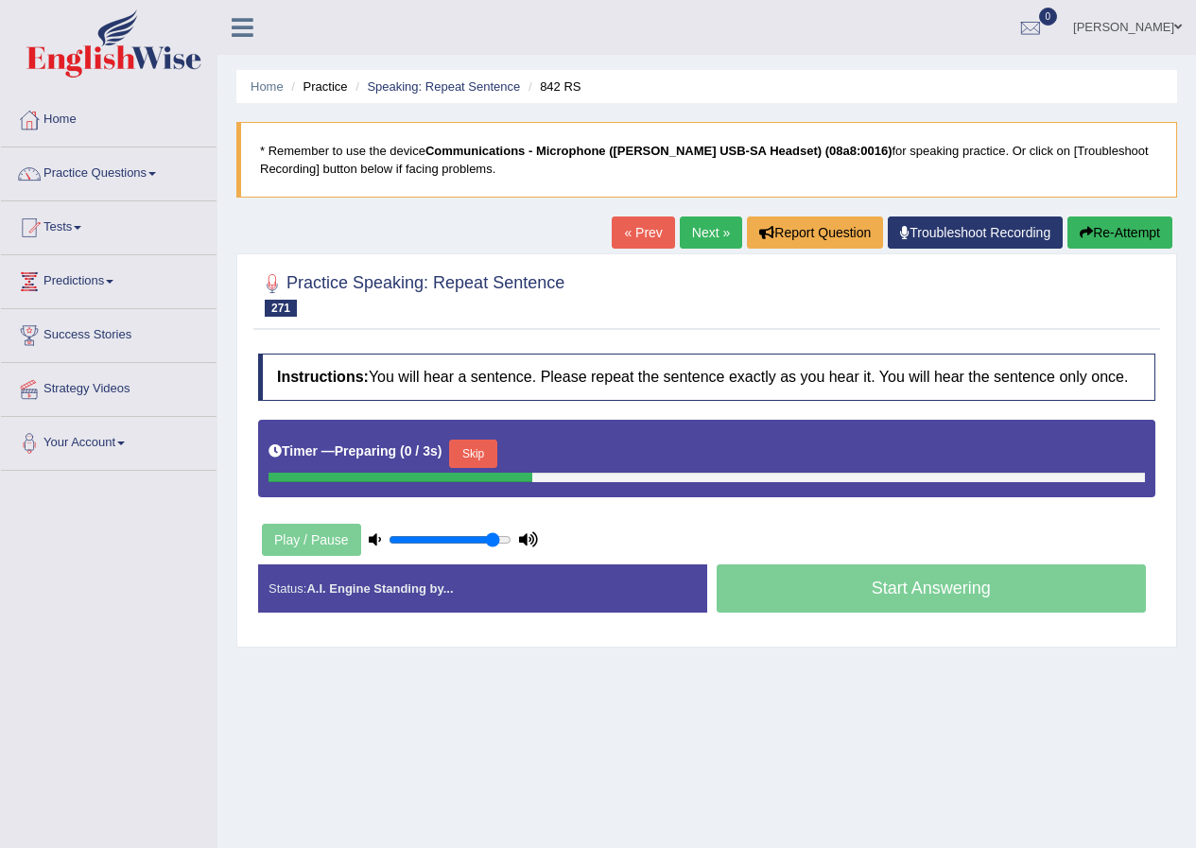
click at [481, 449] on button "Skip" at bounding box center [472, 454] width 47 height 28
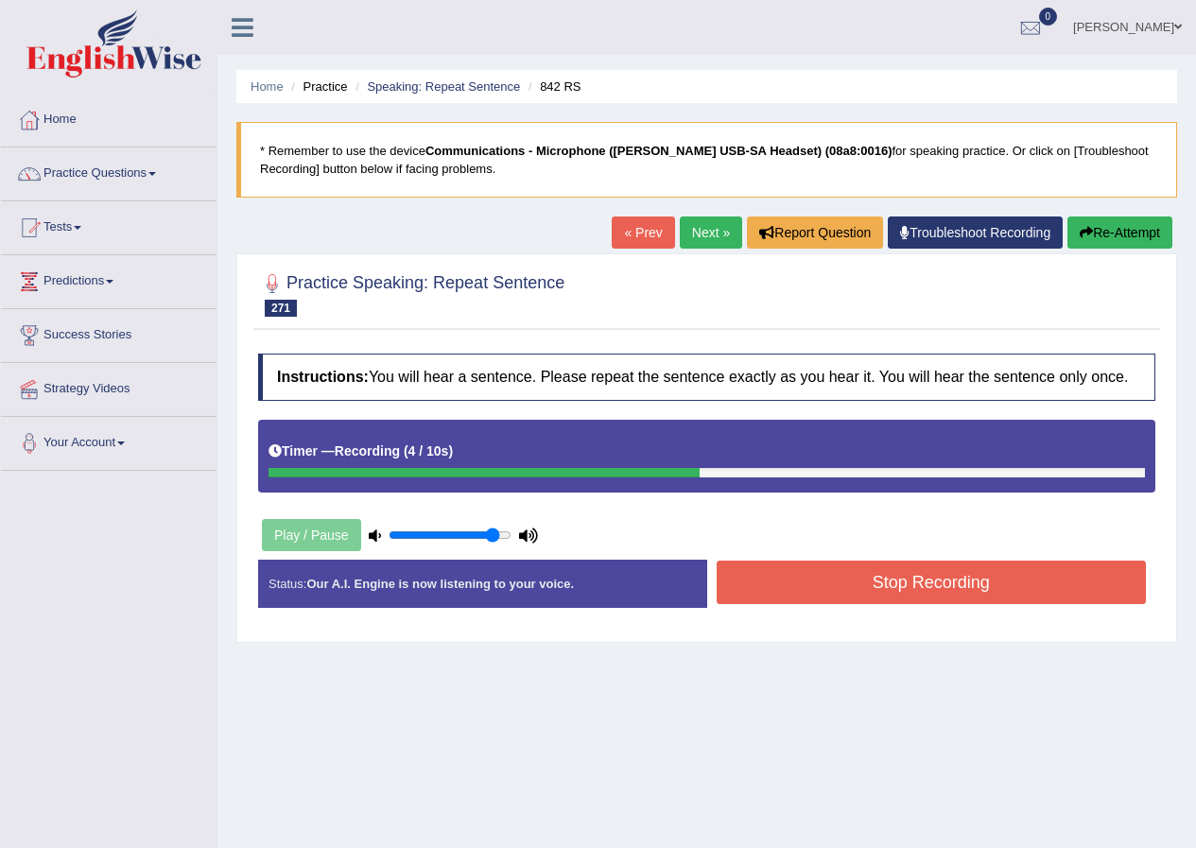
click at [785, 584] on button "Stop Recording" at bounding box center [931, 582] width 430 height 43
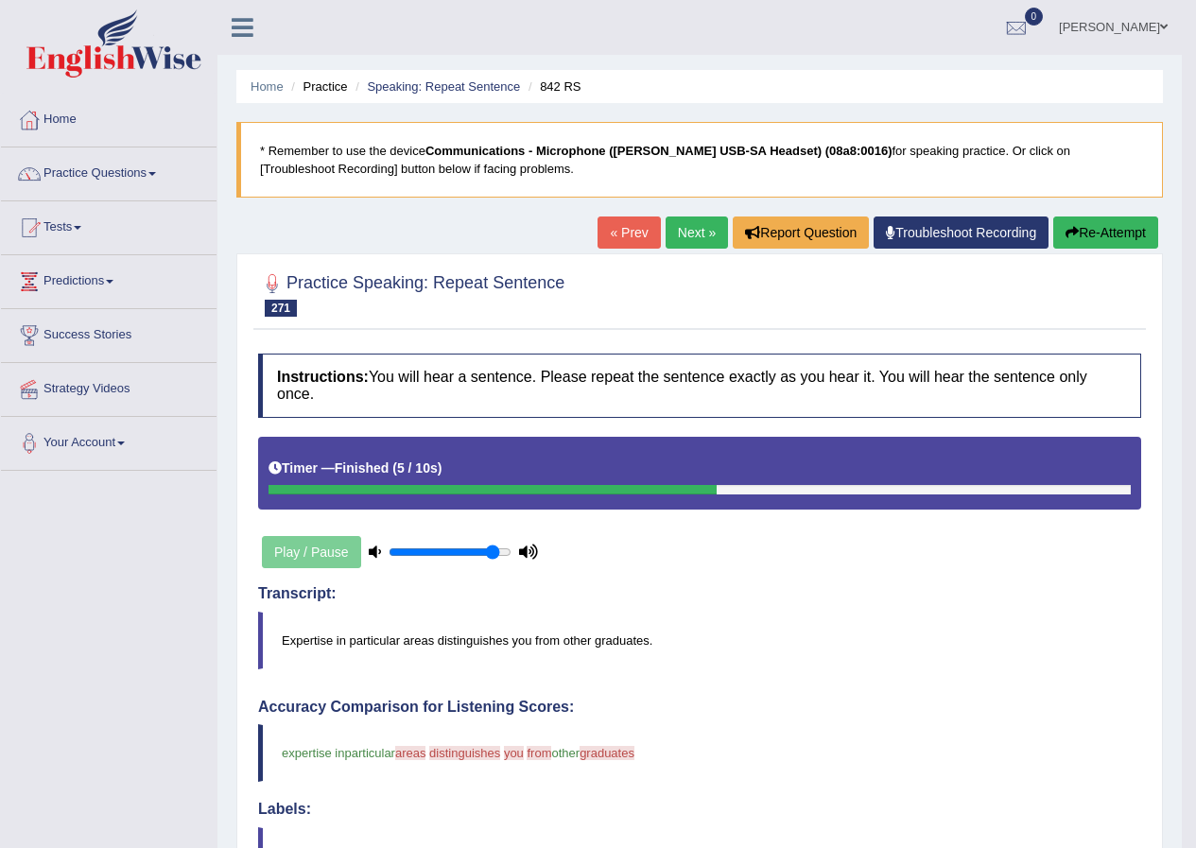
click at [1086, 233] on button "Re-Attempt" at bounding box center [1105, 232] width 105 height 32
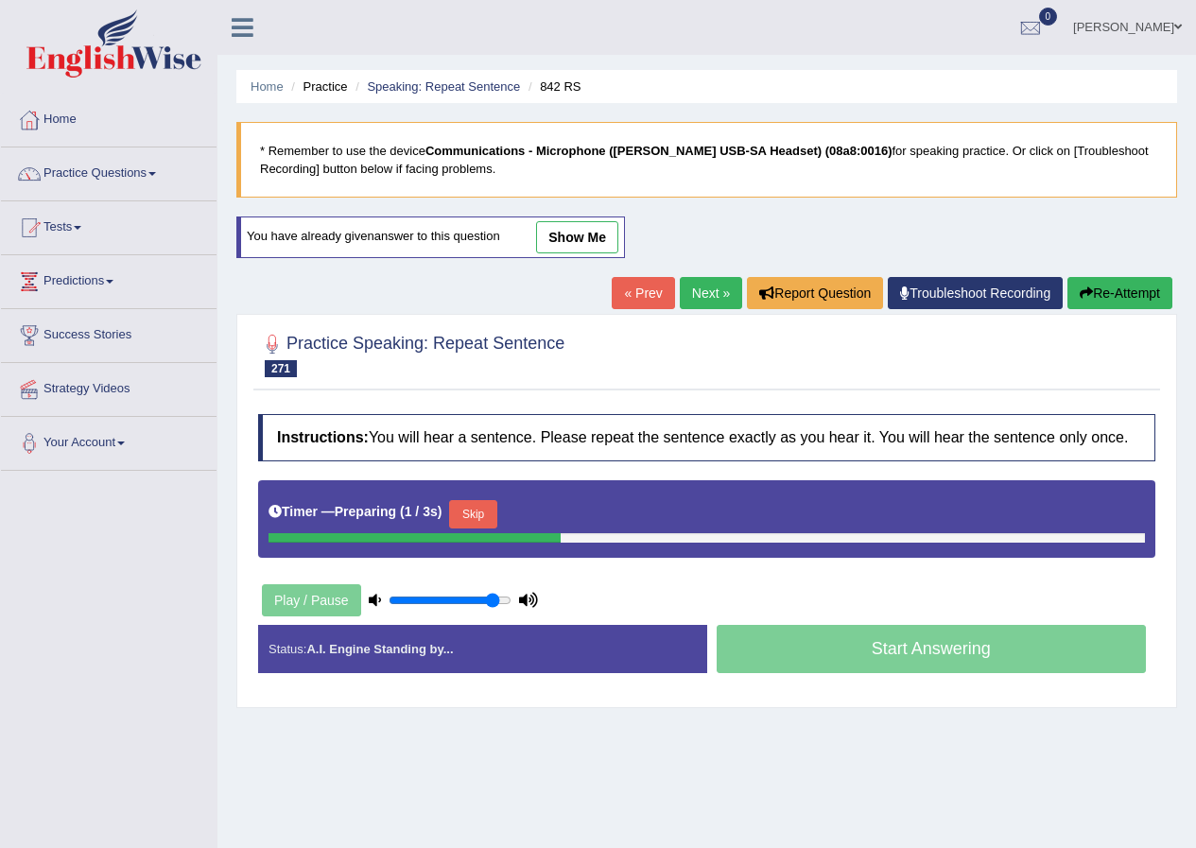
click at [487, 506] on button "Skip" at bounding box center [472, 514] width 47 height 28
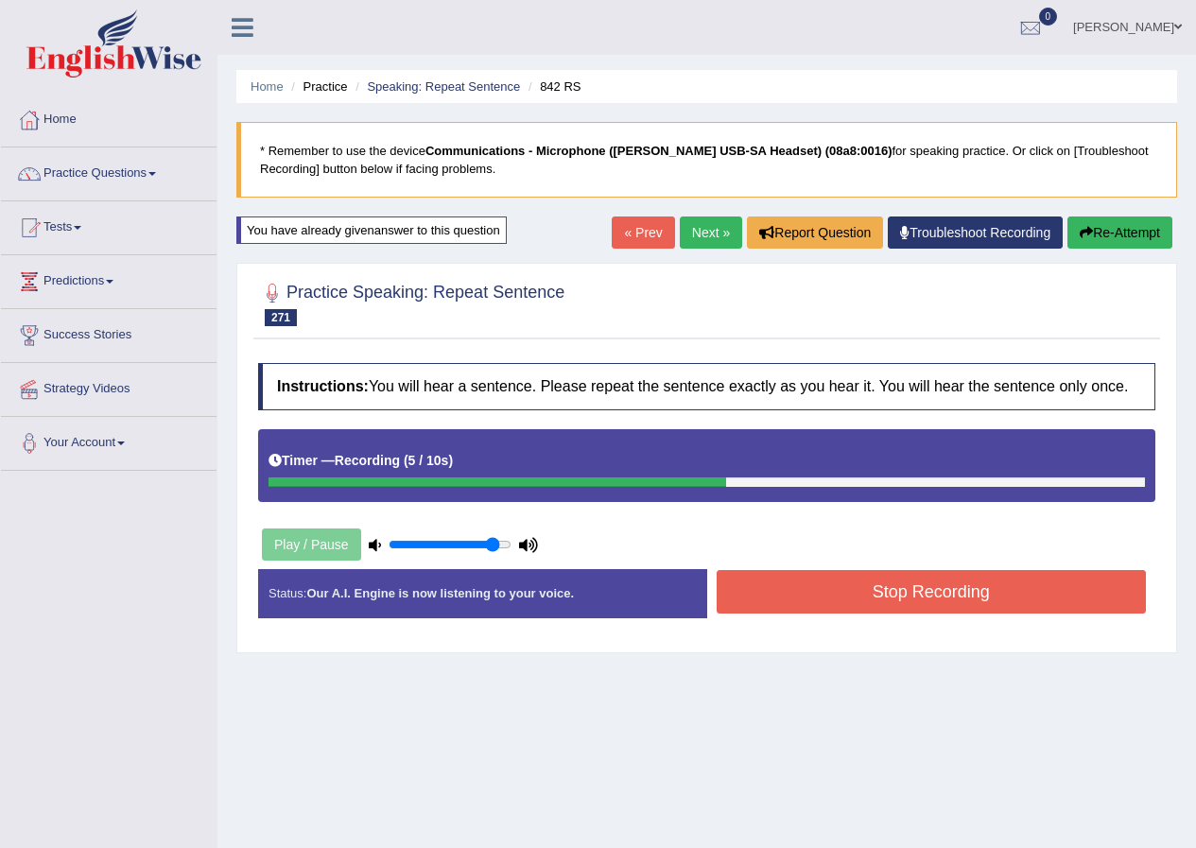
click at [854, 608] on button "Stop Recording" at bounding box center [931, 591] width 430 height 43
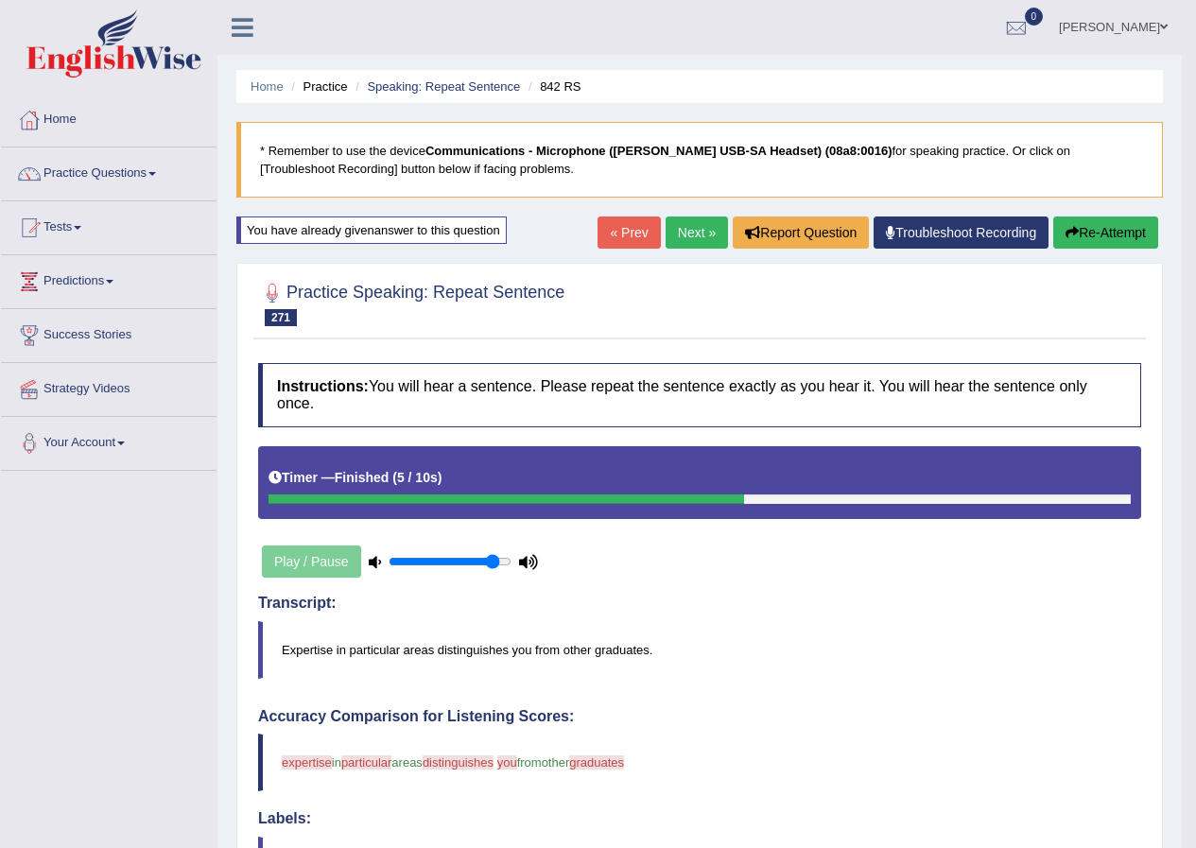
click at [688, 237] on link "Next »" at bounding box center [696, 232] width 62 height 32
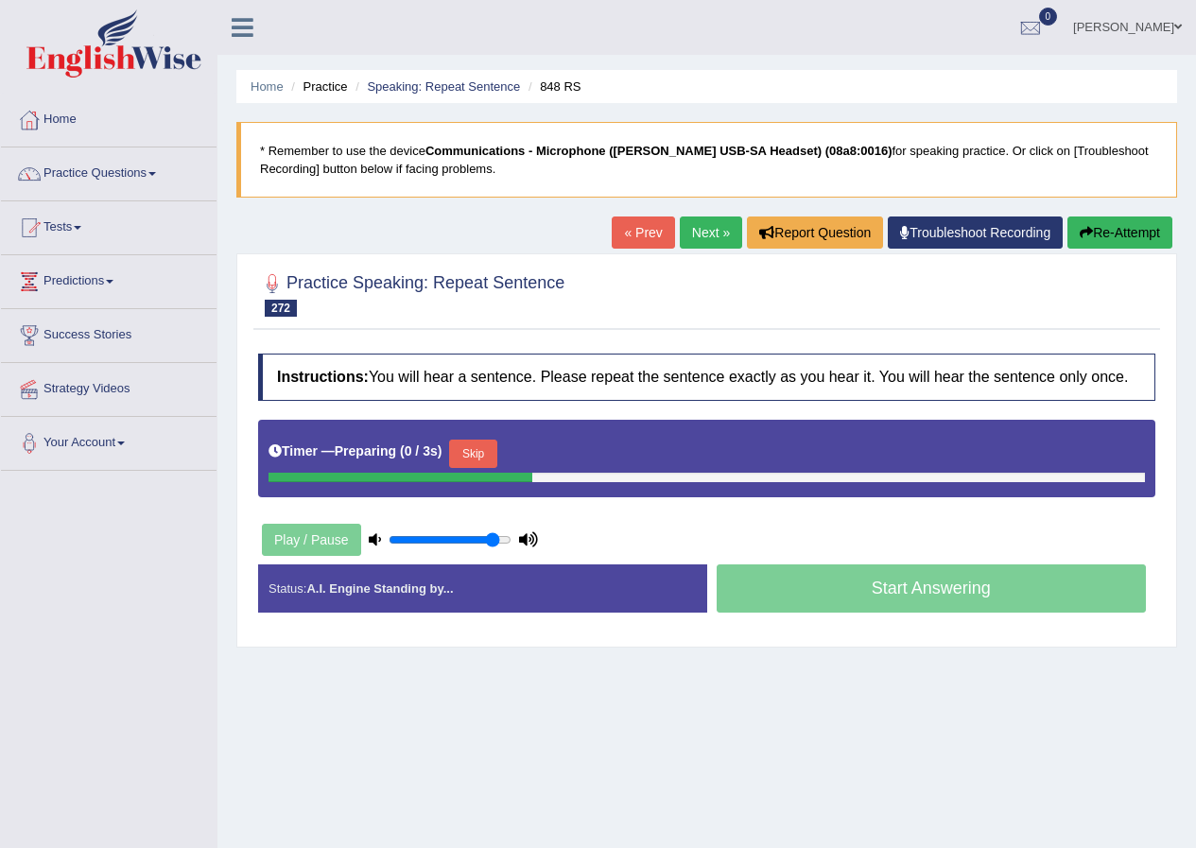
click at [475, 447] on button "Skip" at bounding box center [472, 454] width 47 height 28
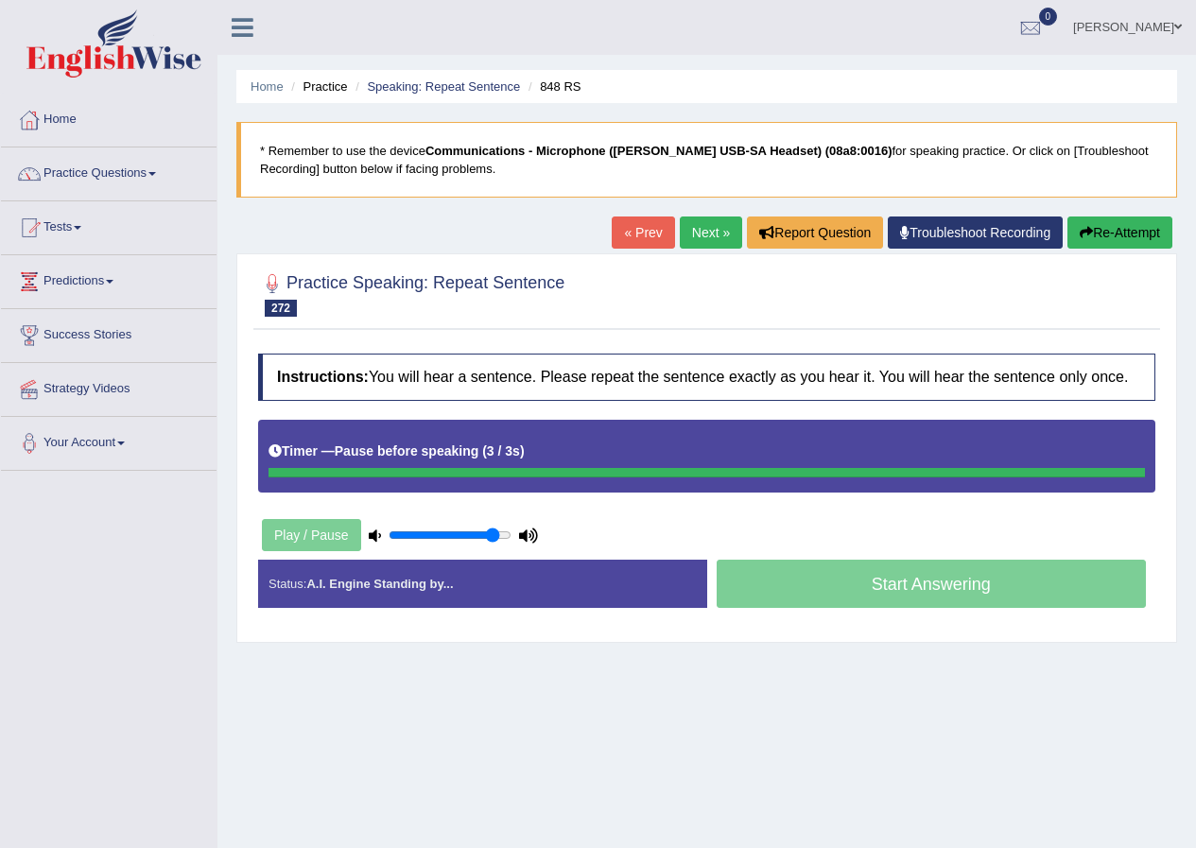
click at [558, 456] on div "Timer — Pause before speaking ( 3 / 3s )" at bounding box center [706, 451] width 876 height 33
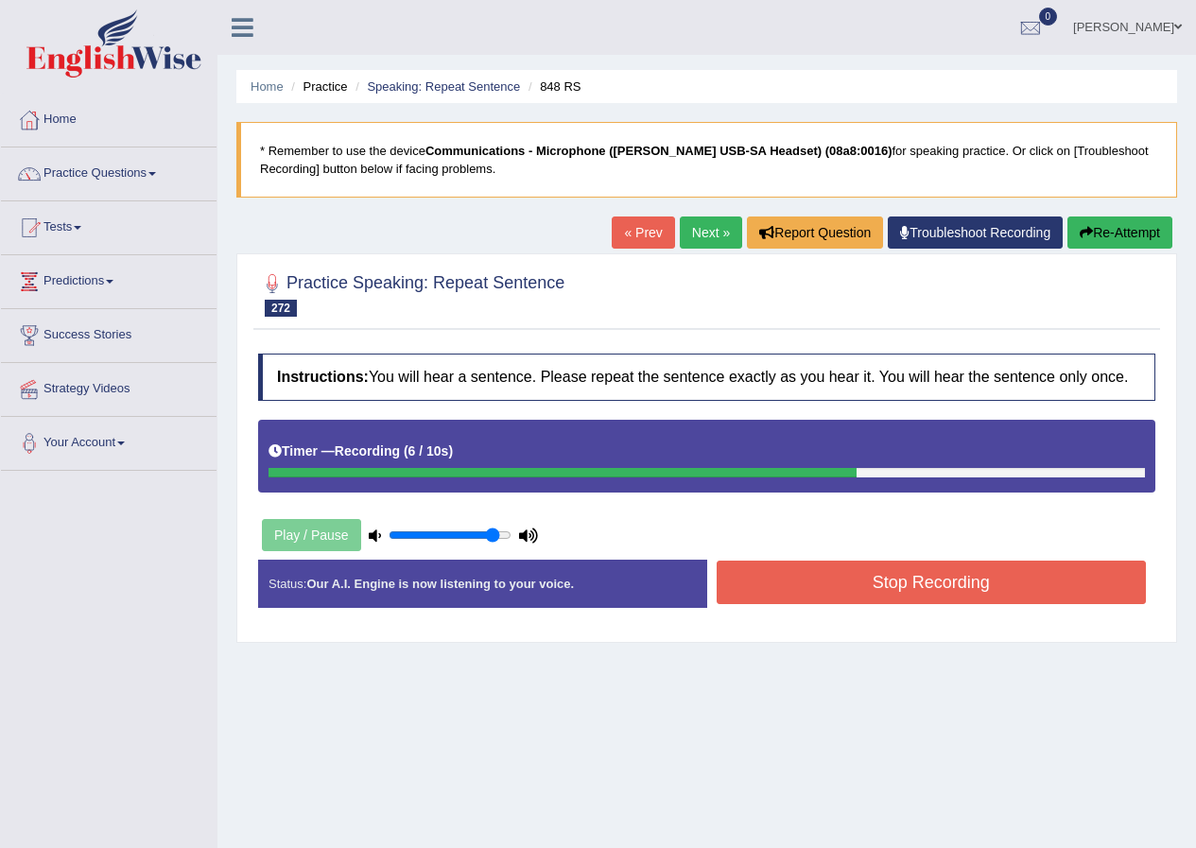
click at [776, 575] on button "Stop Recording" at bounding box center [931, 582] width 430 height 43
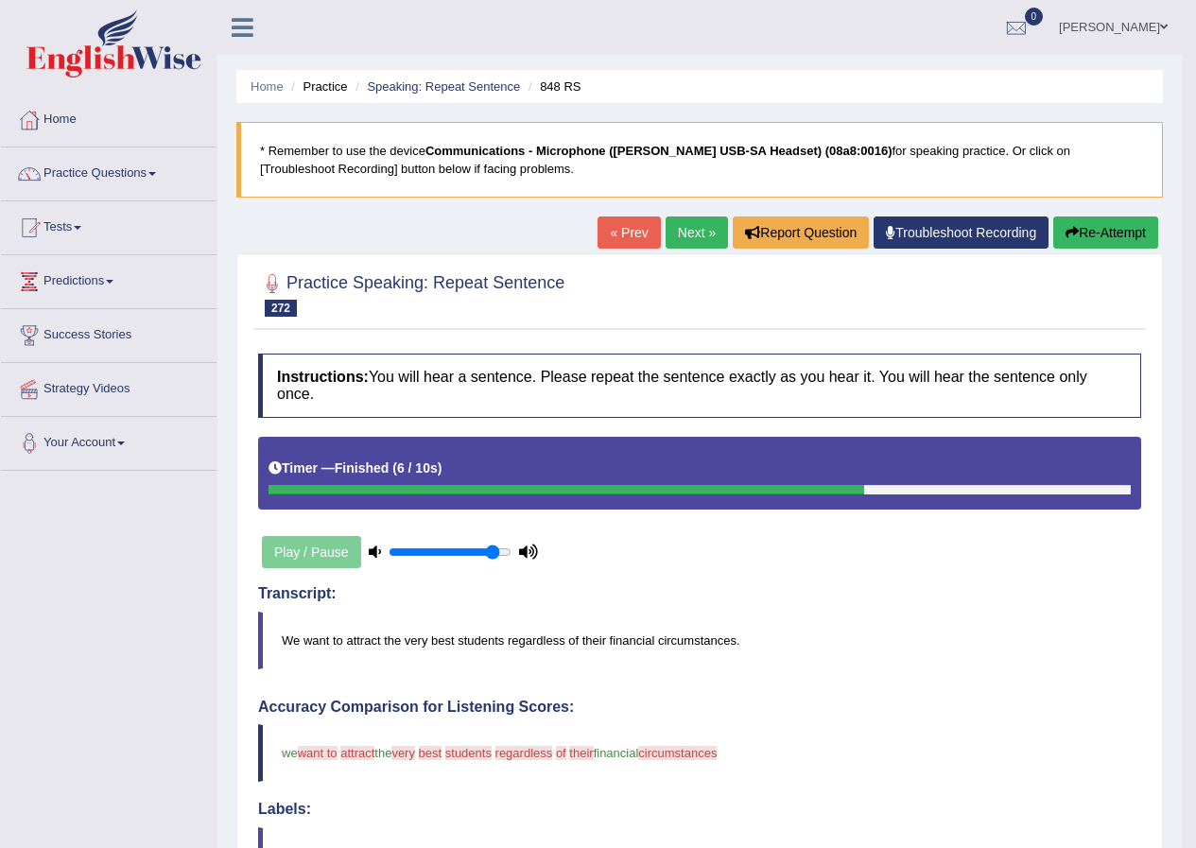
click at [1080, 228] on button "Re-Attempt" at bounding box center [1105, 232] width 105 height 32
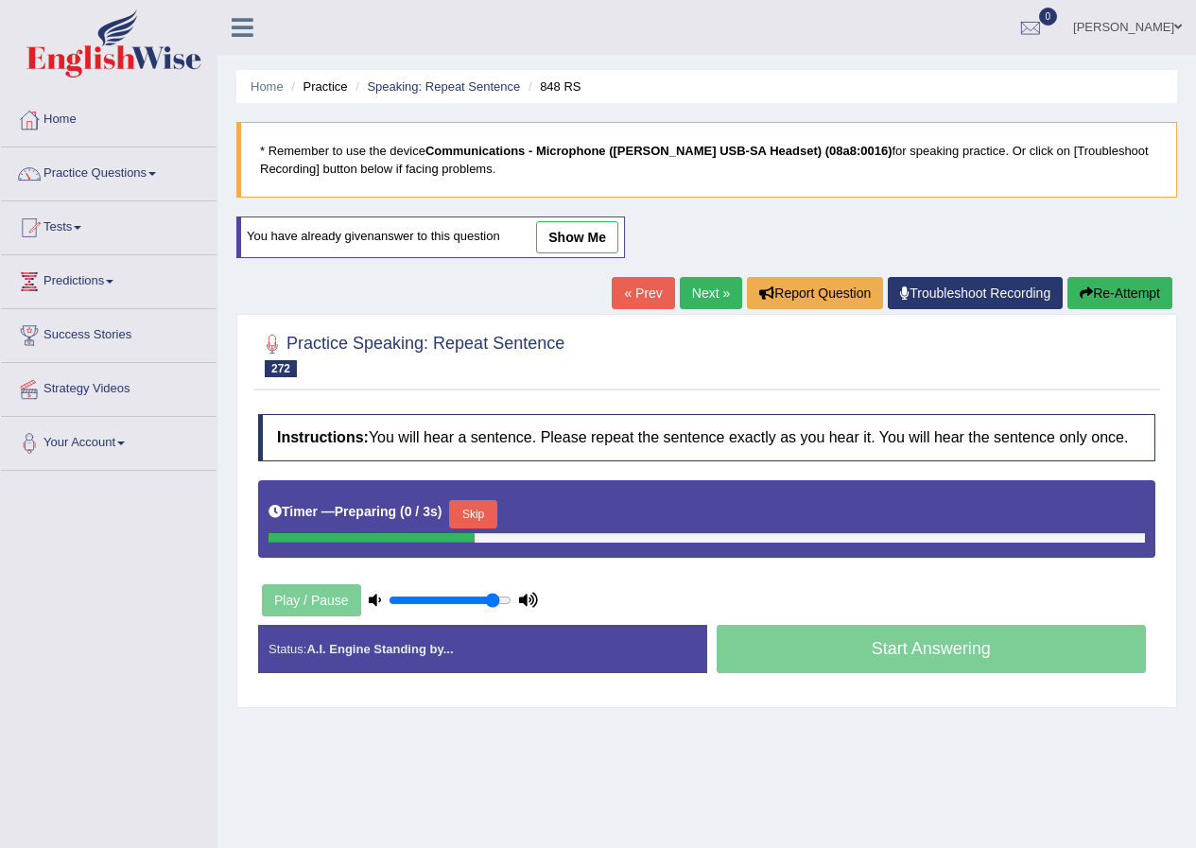
click at [493, 514] on button "Skip" at bounding box center [472, 514] width 47 height 28
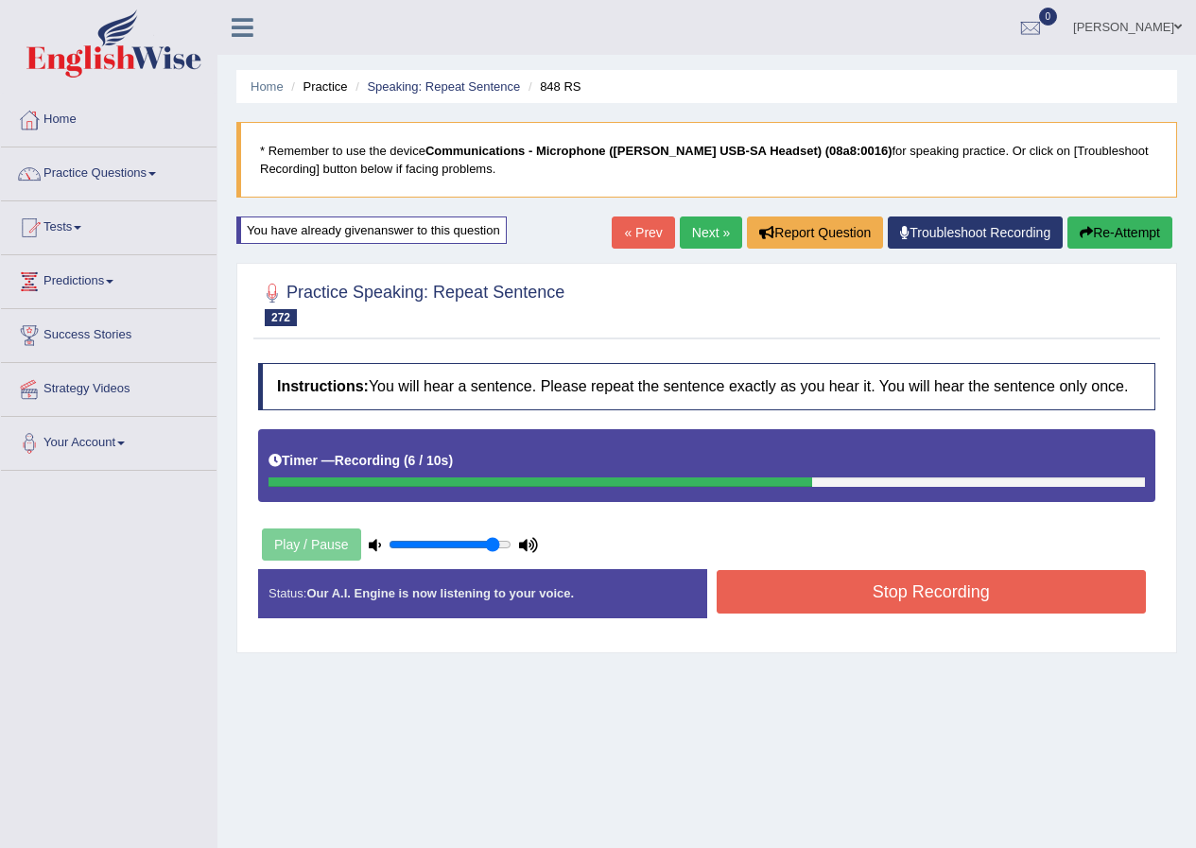
click at [772, 593] on button "Stop Recording" at bounding box center [931, 591] width 430 height 43
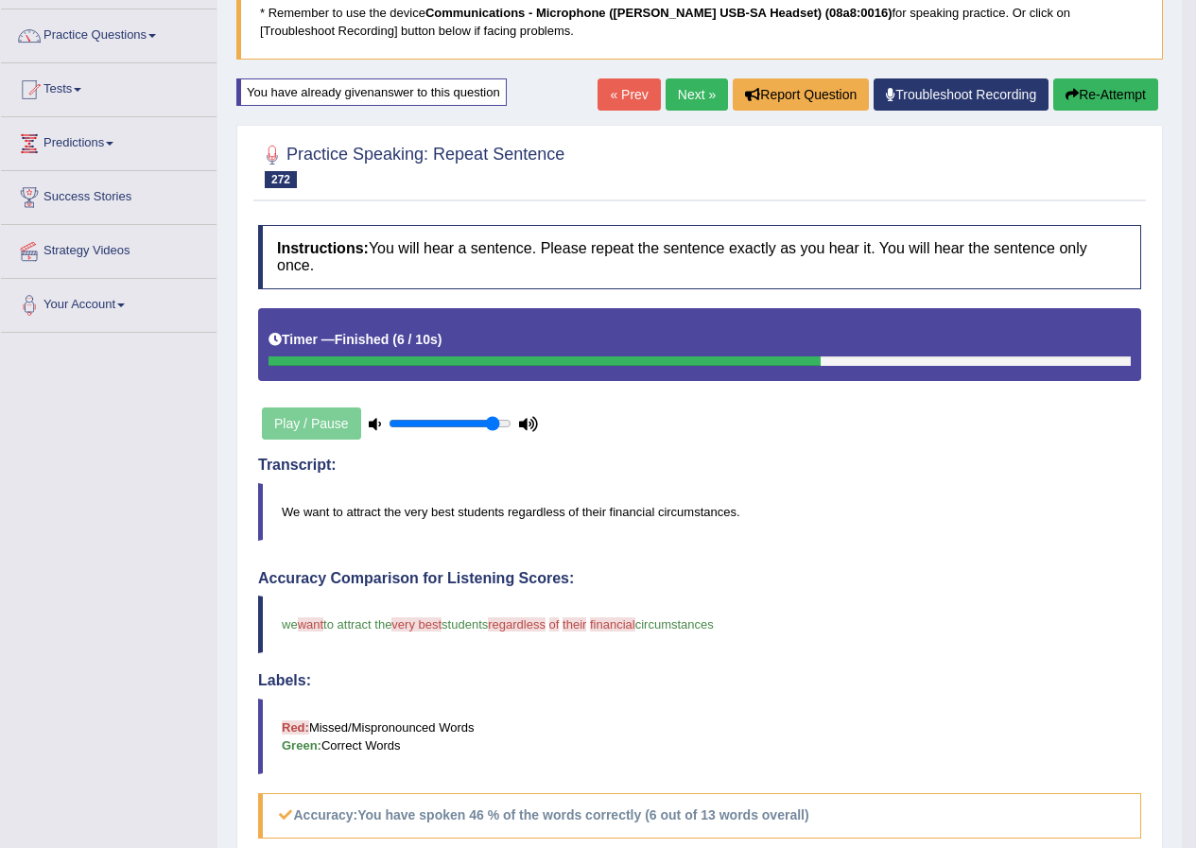
scroll to position [95, 0]
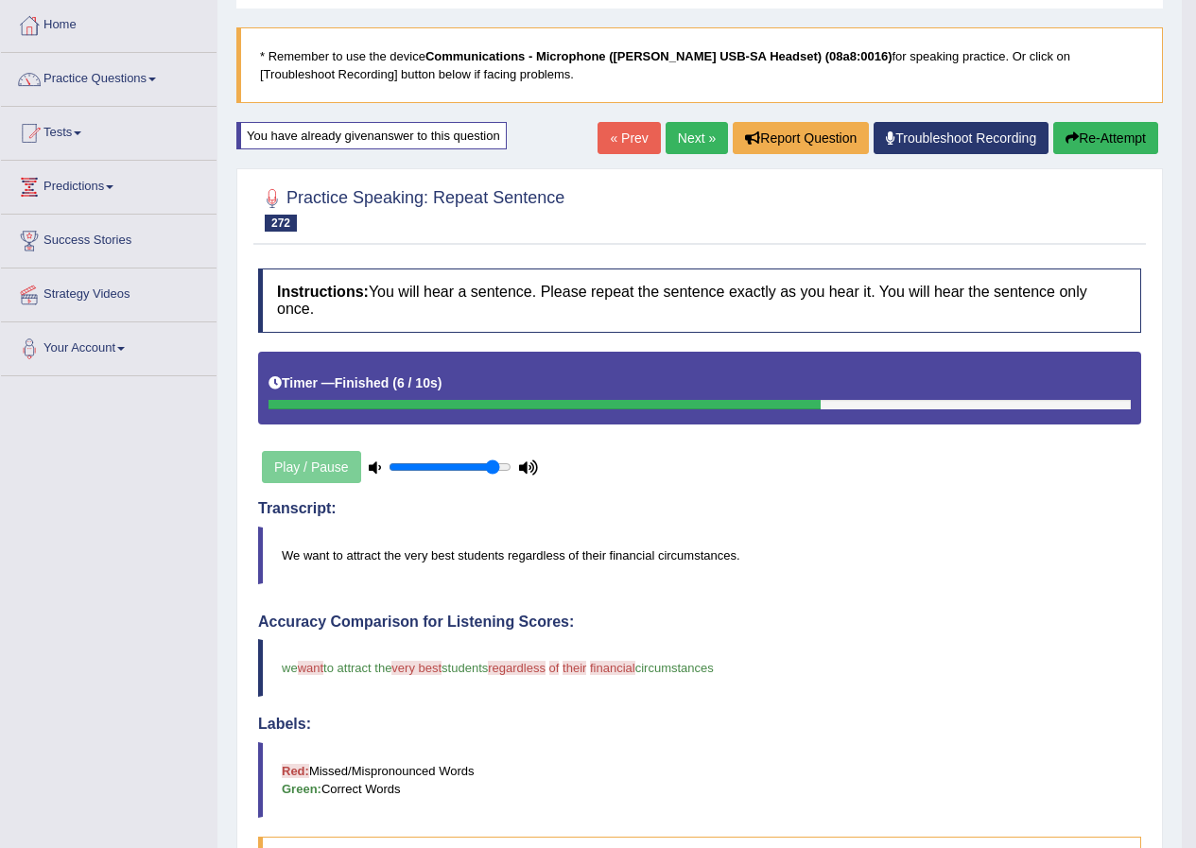
click at [1099, 136] on button "Re-Attempt" at bounding box center [1105, 138] width 105 height 32
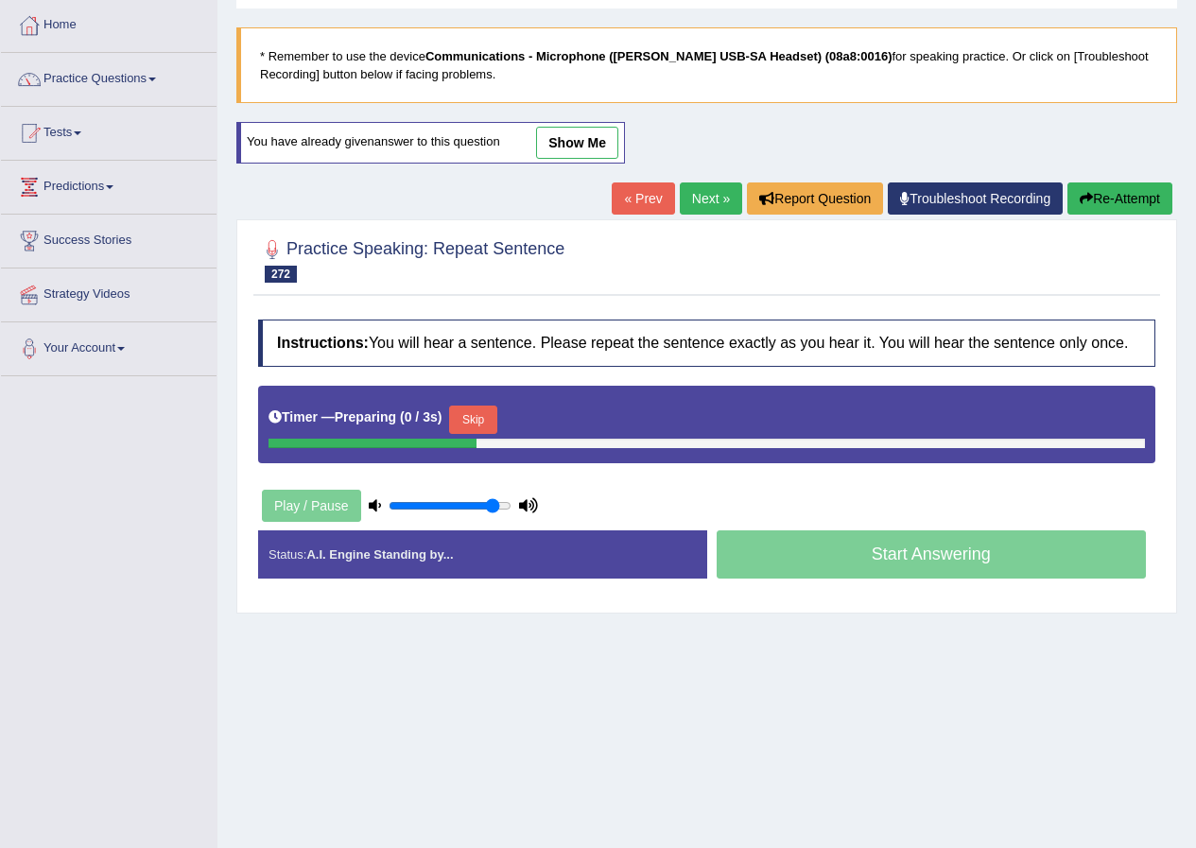
click at [475, 410] on button "Skip" at bounding box center [472, 420] width 47 height 28
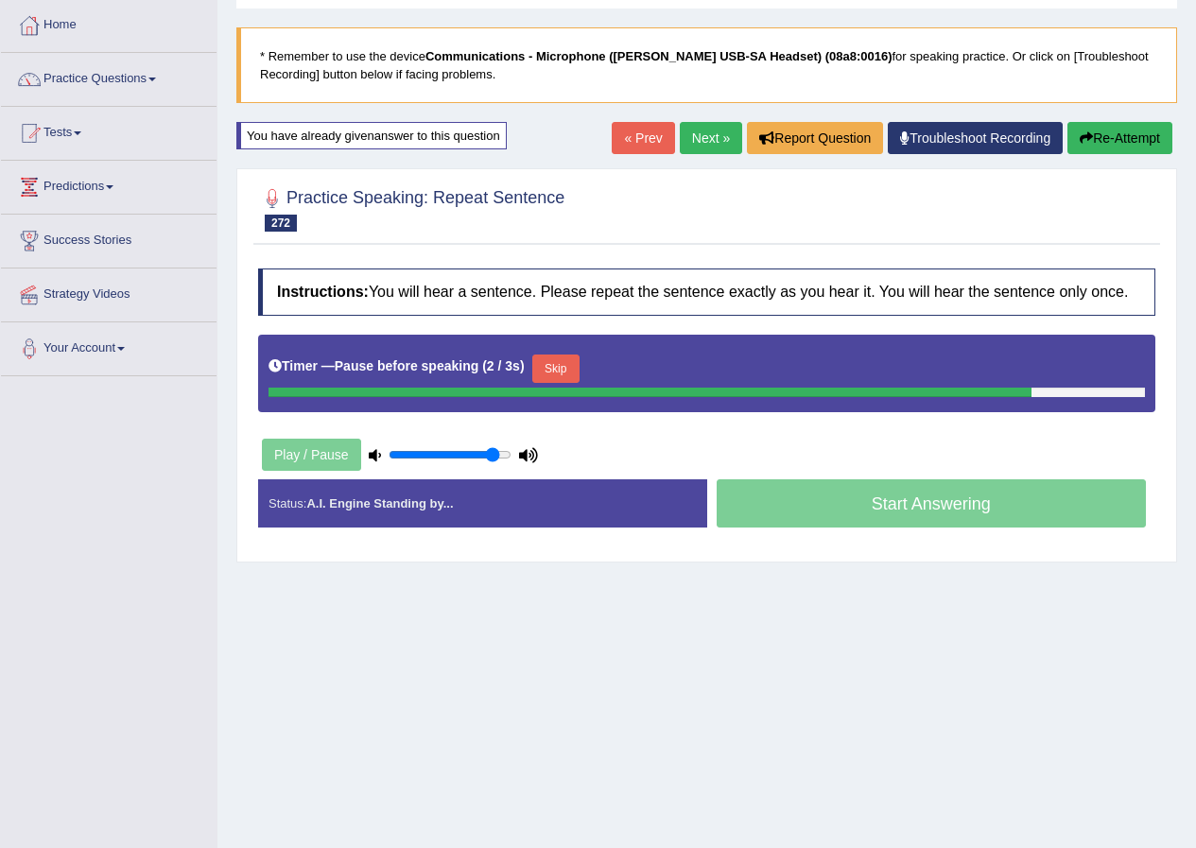
click at [572, 369] on button "Skip" at bounding box center [555, 368] width 47 height 28
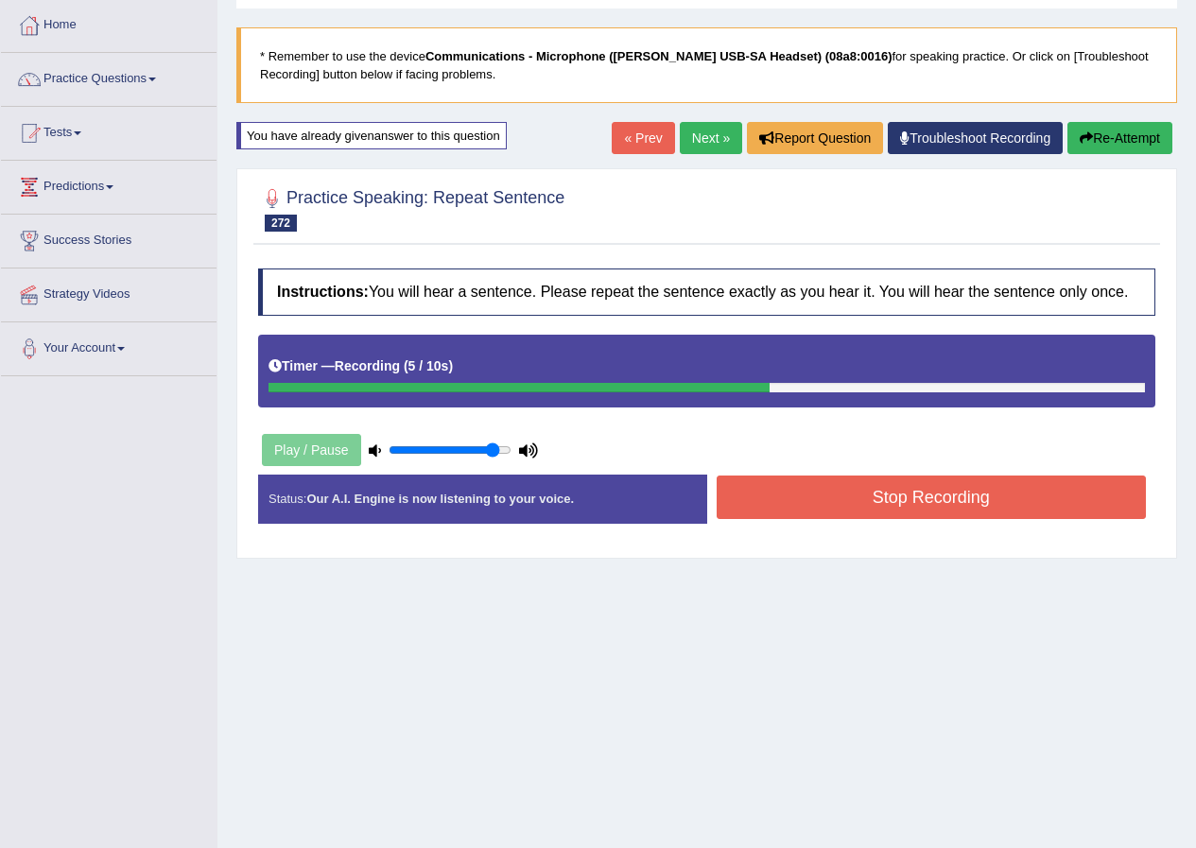
click at [843, 488] on button "Stop Recording" at bounding box center [931, 496] width 430 height 43
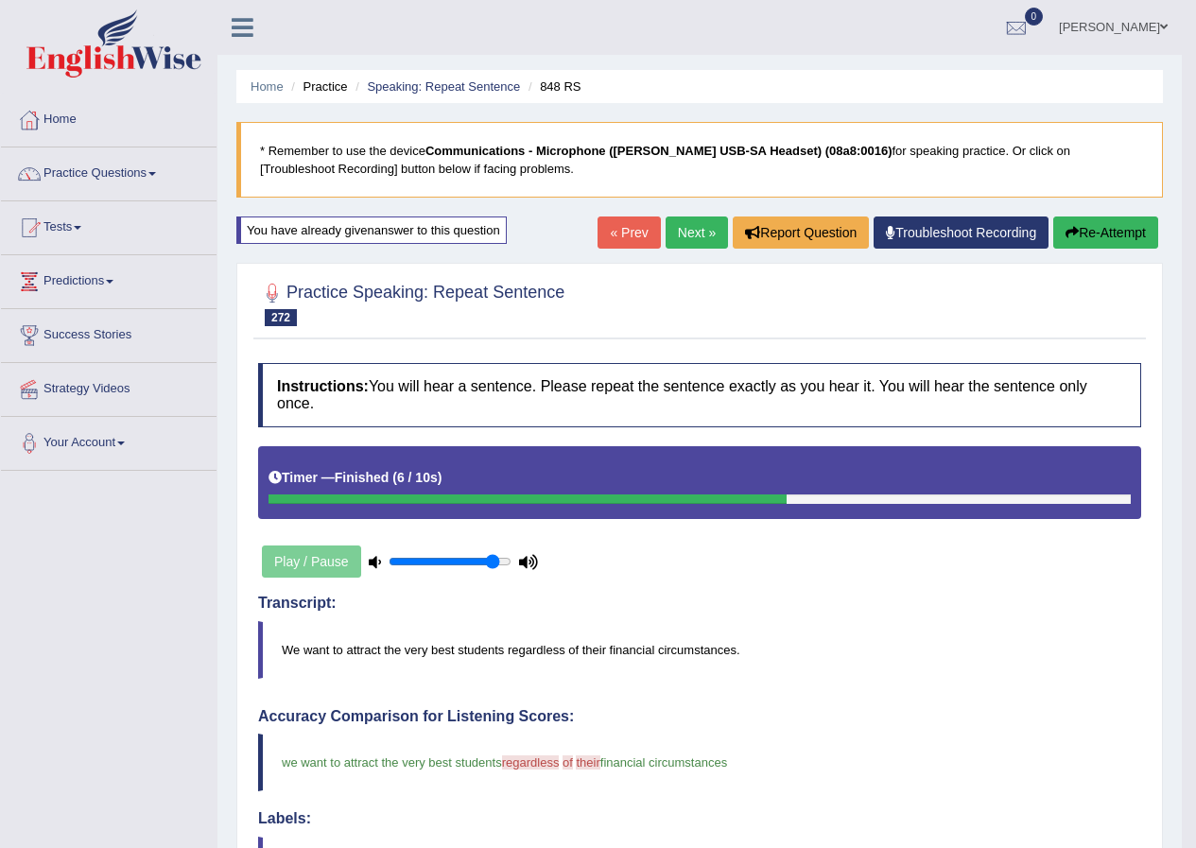
click at [683, 236] on link "Next »" at bounding box center [696, 232] width 62 height 32
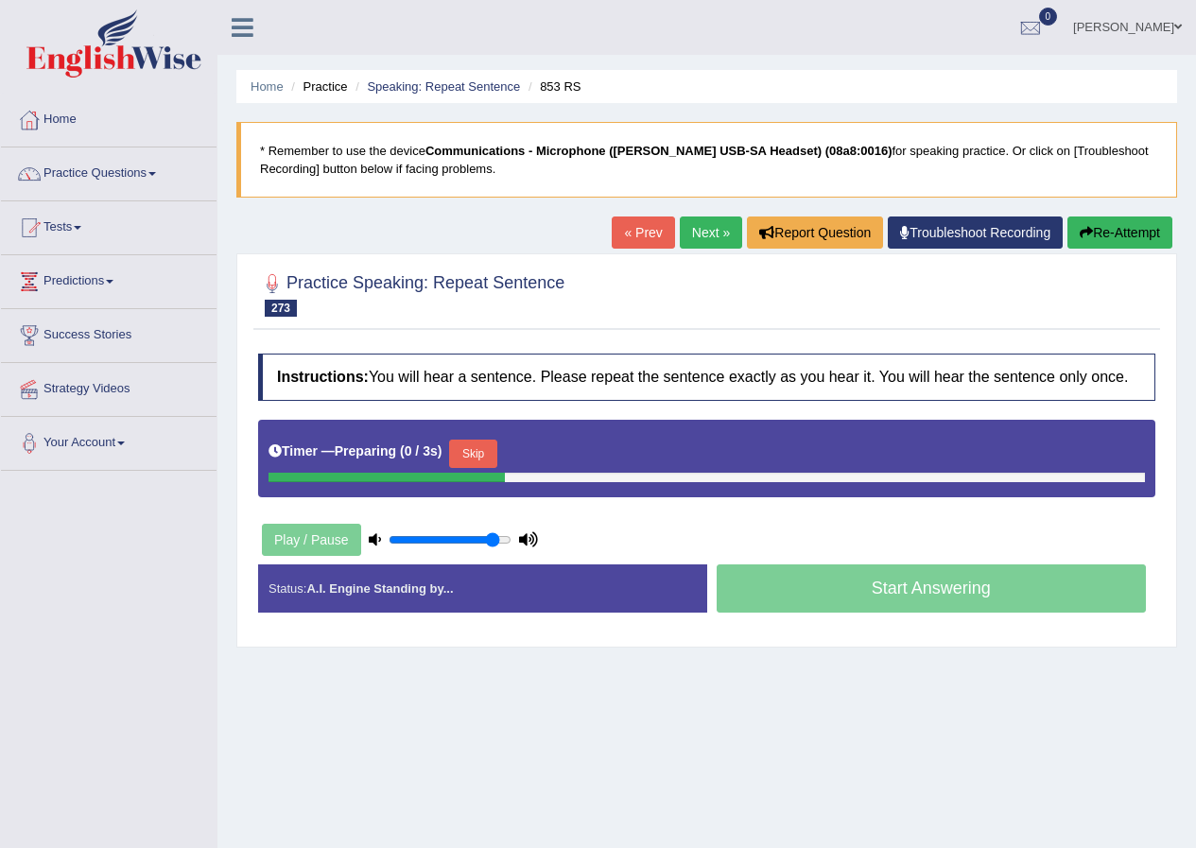
click at [496, 449] on button "Skip" at bounding box center [472, 454] width 47 height 28
click at [560, 450] on button "Skip" at bounding box center [555, 454] width 47 height 28
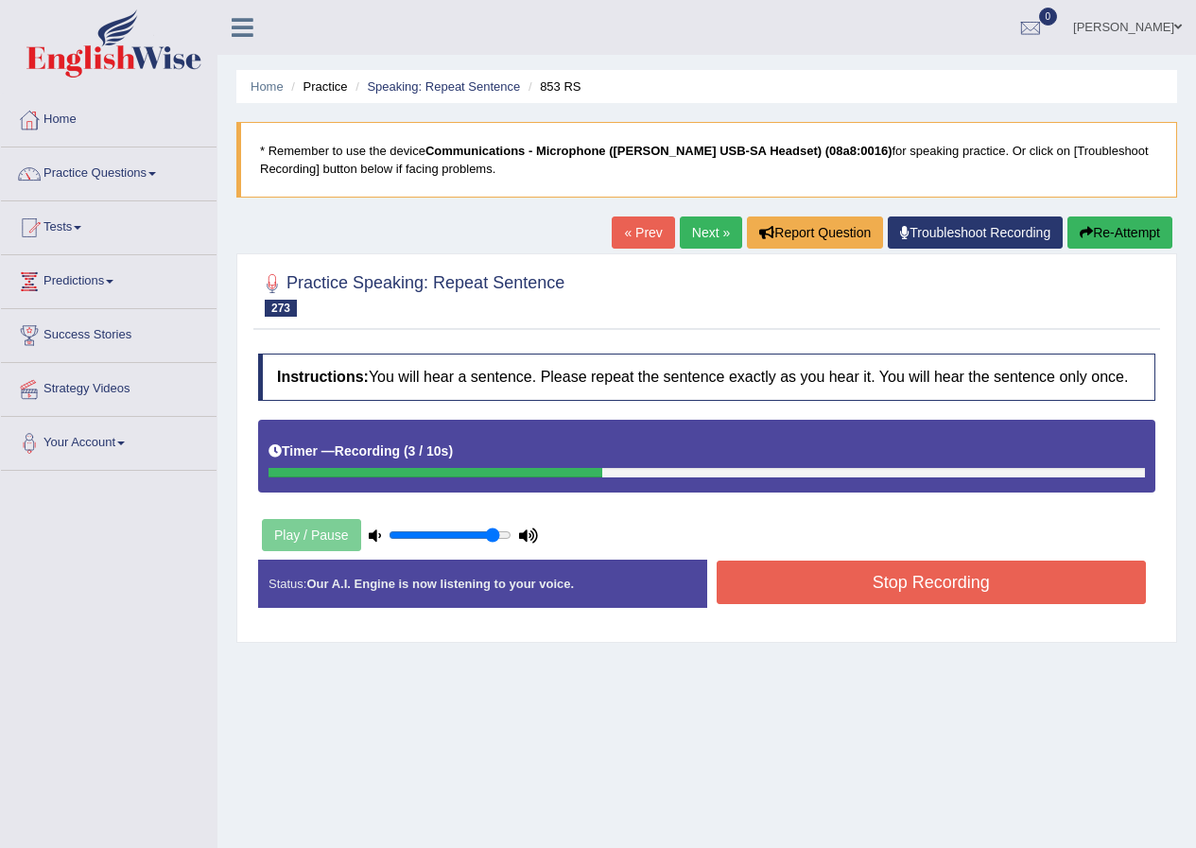
click at [812, 580] on button "Stop Recording" at bounding box center [931, 582] width 430 height 43
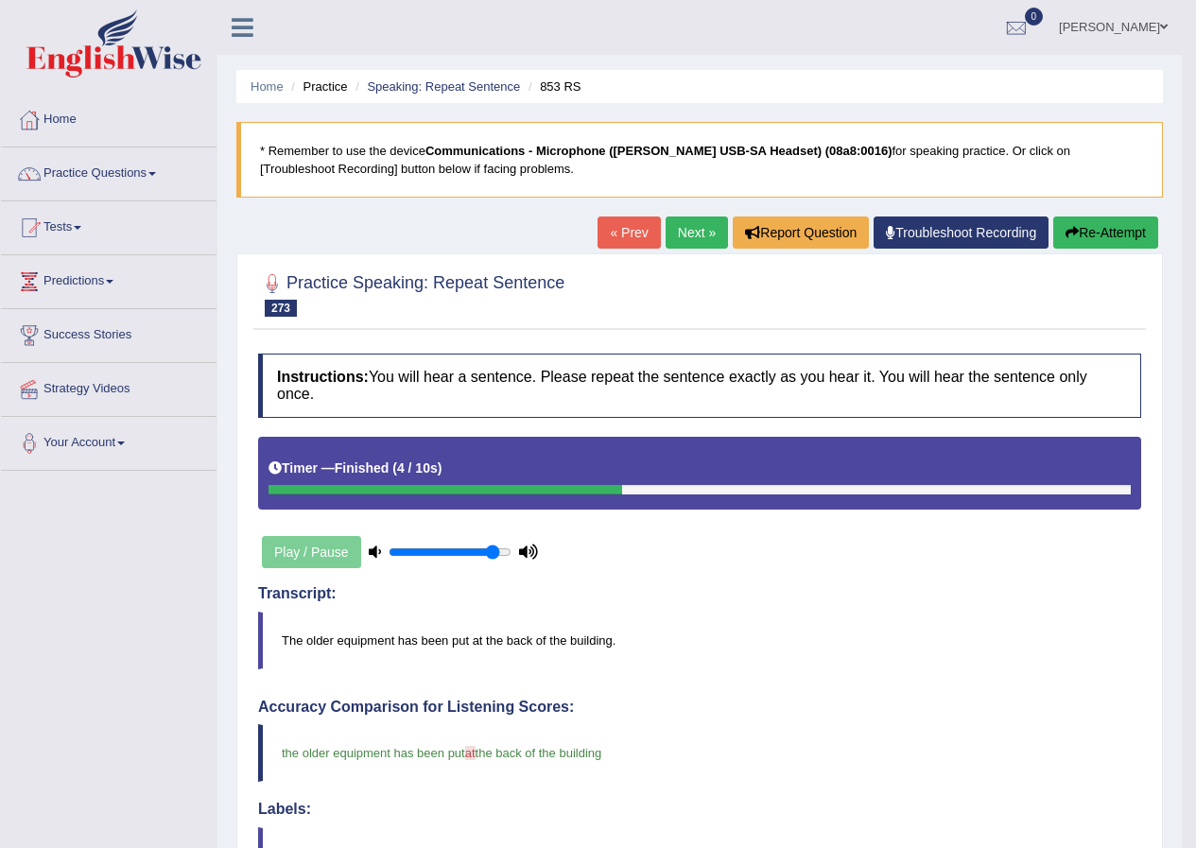
click at [693, 245] on link "Next »" at bounding box center [696, 232] width 62 height 32
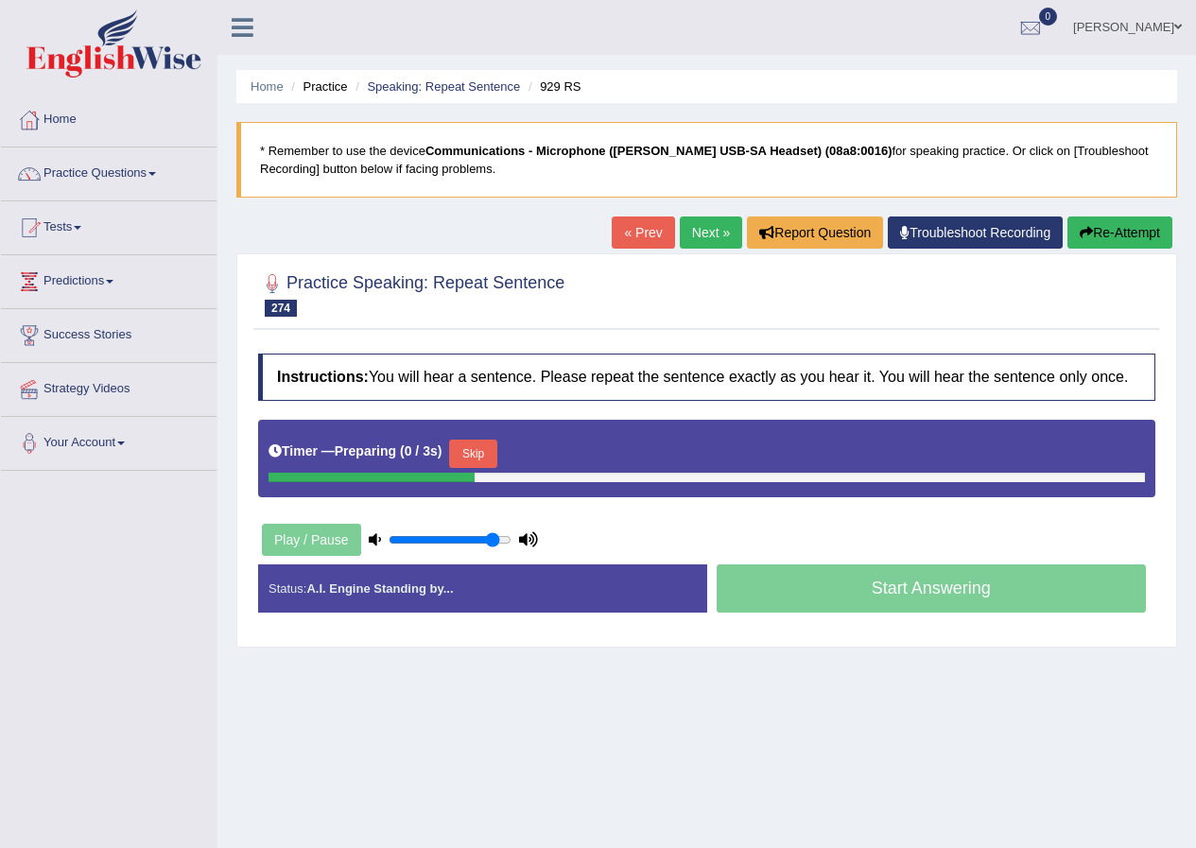
click at [496, 453] on button "Skip" at bounding box center [472, 454] width 47 height 28
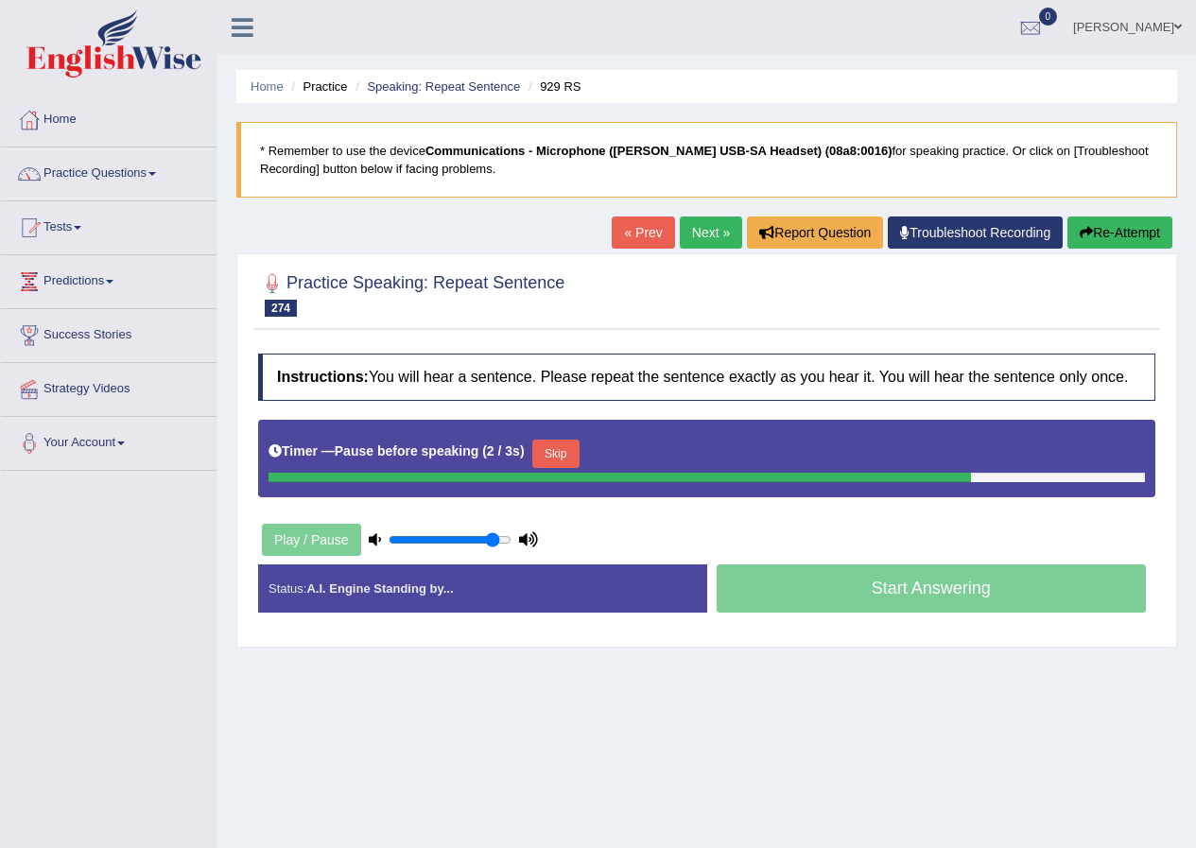
click at [1117, 234] on button "Re-Attempt" at bounding box center [1119, 232] width 105 height 32
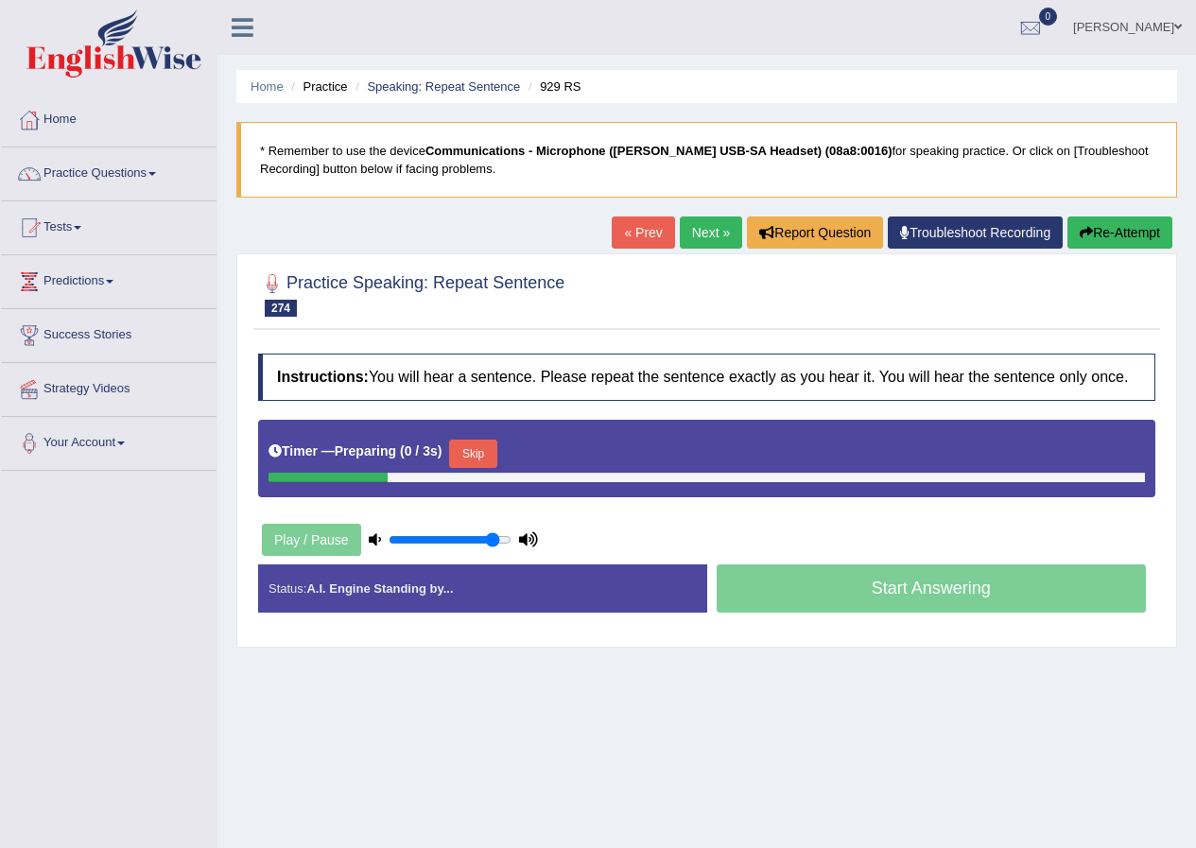
click at [478, 440] on button "Skip" at bounding box center [472, 454] width 47 height 28
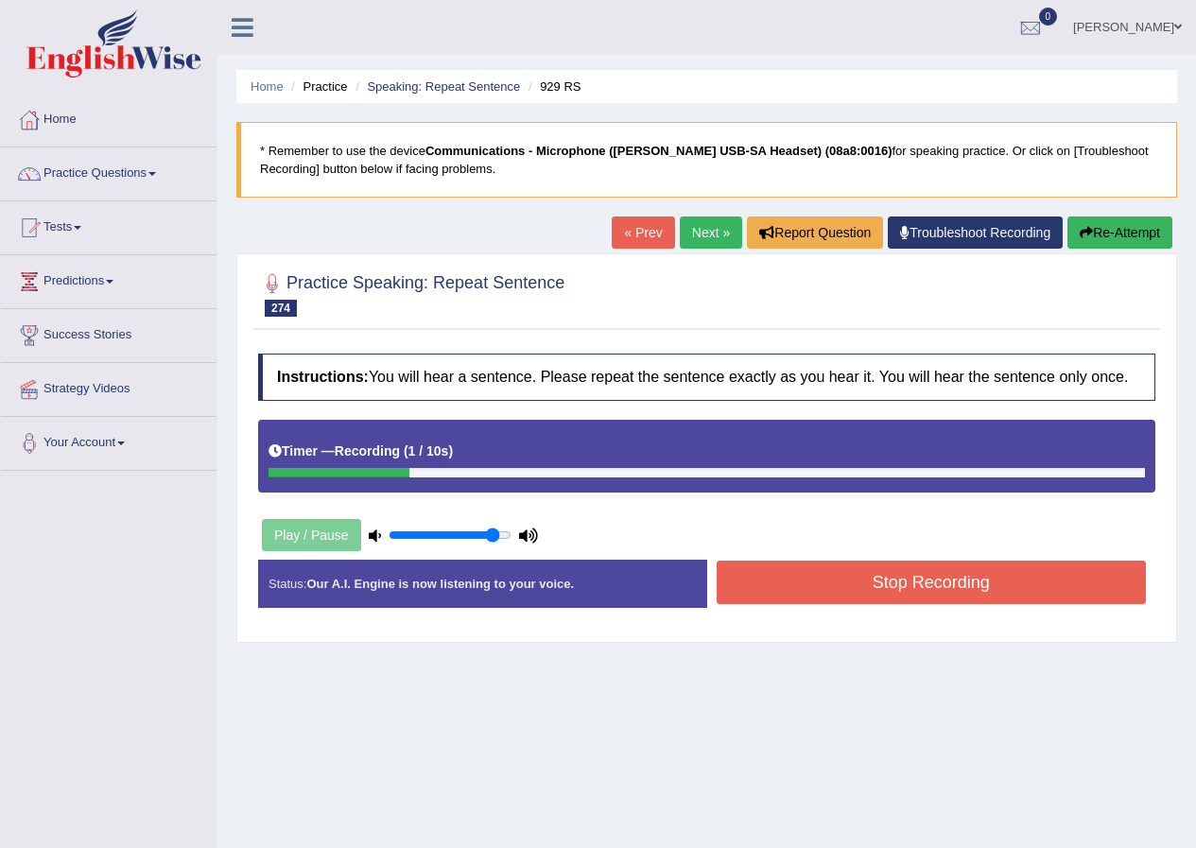
click at [486, 441] on div "Timer — Recording ( 1 / 10s )" at bounding box center [706, 451] width 876 height 33
drag, startPoint x: 486, startPoint y: 441, endPoint x: 1108, endPoint y: 371, distance: 626.0
click at [1119, 232] on button "Re-Attempt" at bounding box center [1119, 232] width 105 height 32
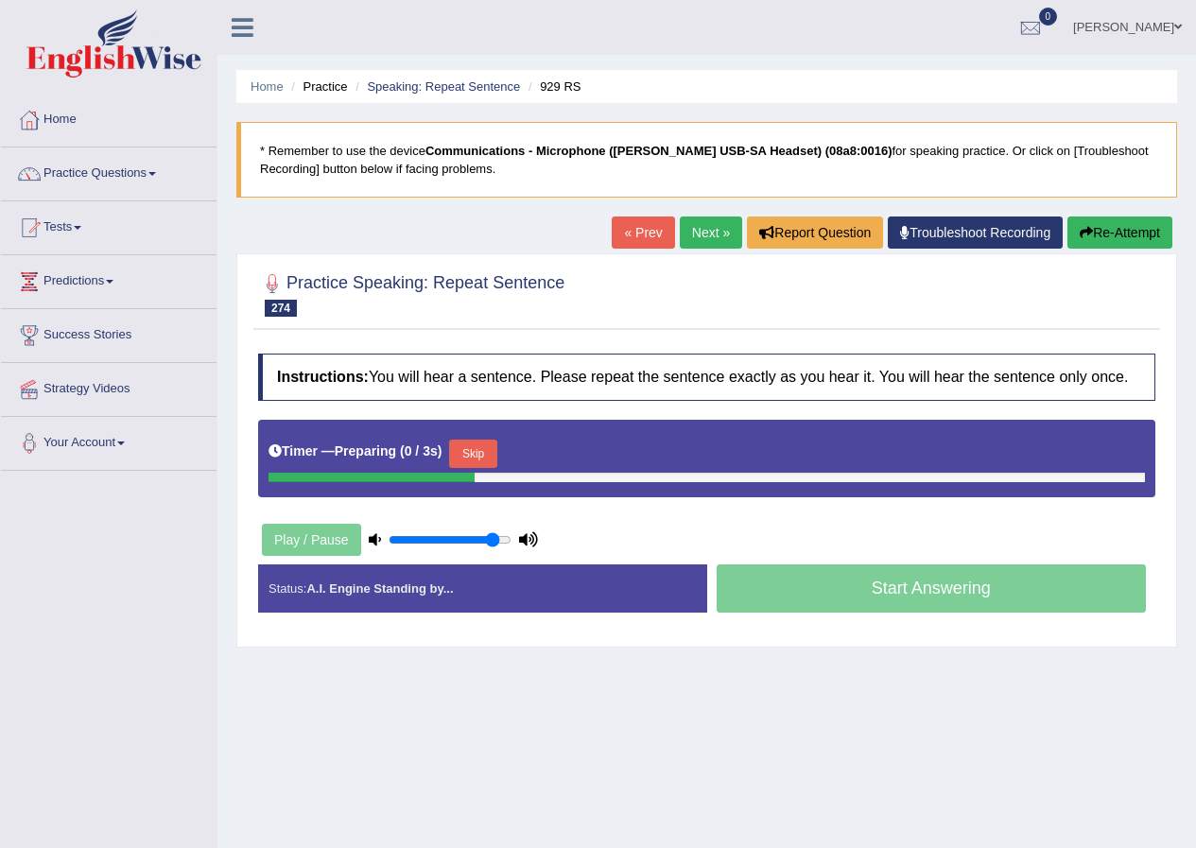
click at [488, 458] on button "Skip" at bounding box center [472, 454] width 47 height 28
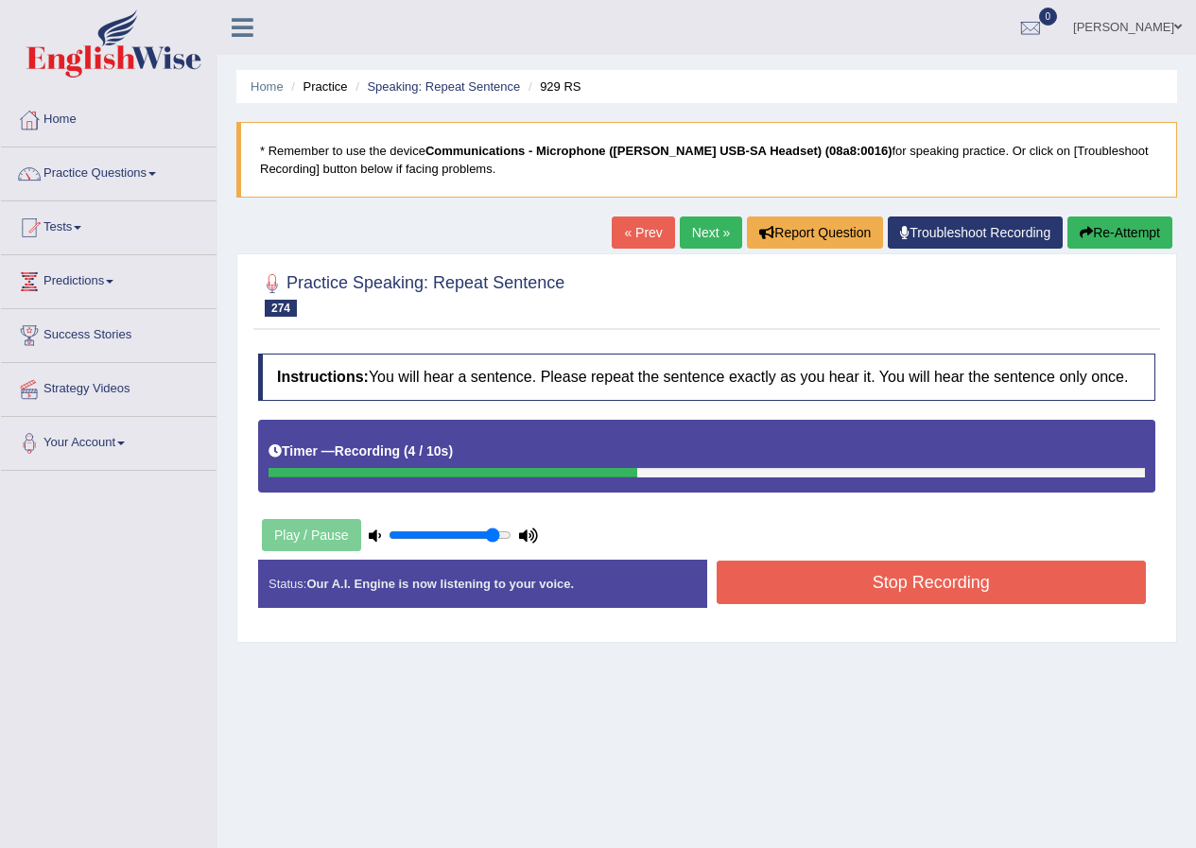
click at [787, 596] on button "Stop Recording" at bounding box center [931, 582] width 430 height 43
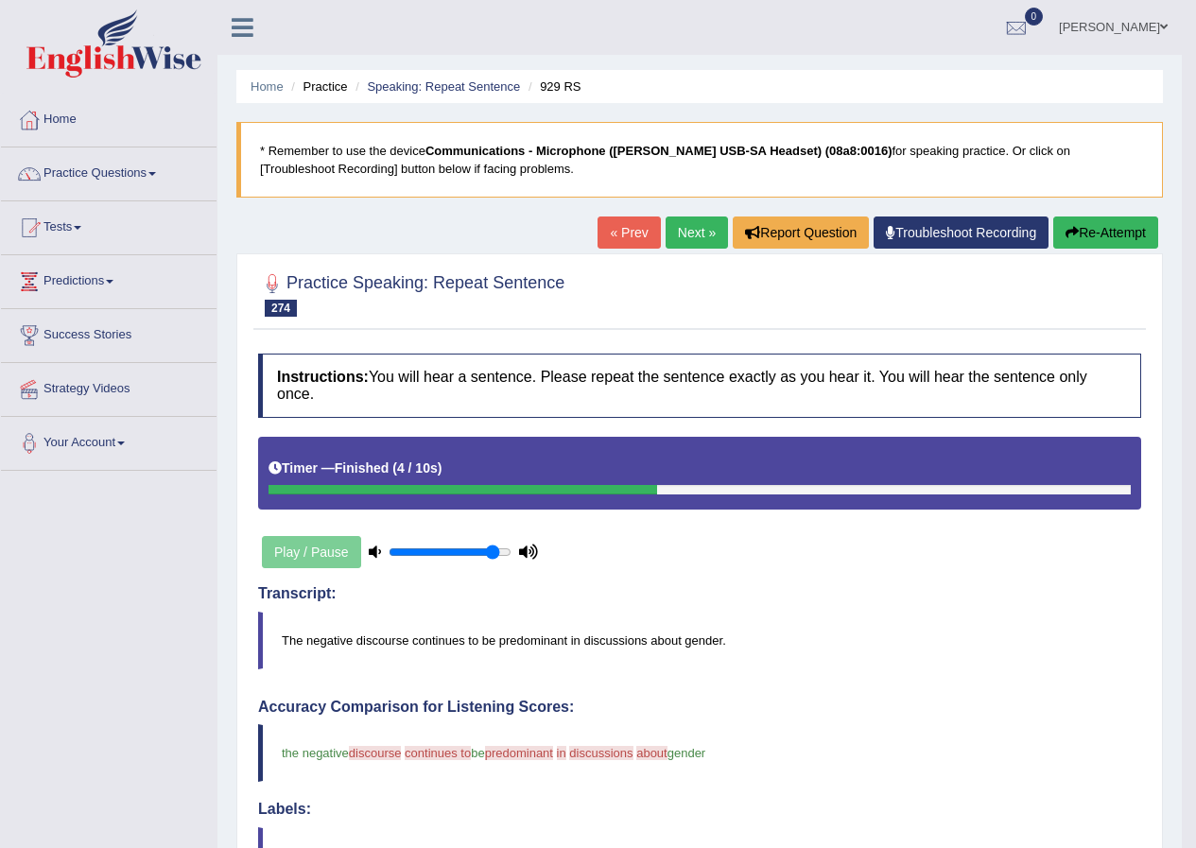
click at [700, 233] on link "Next »" at bounding box center [696, 232] width 62 height 32
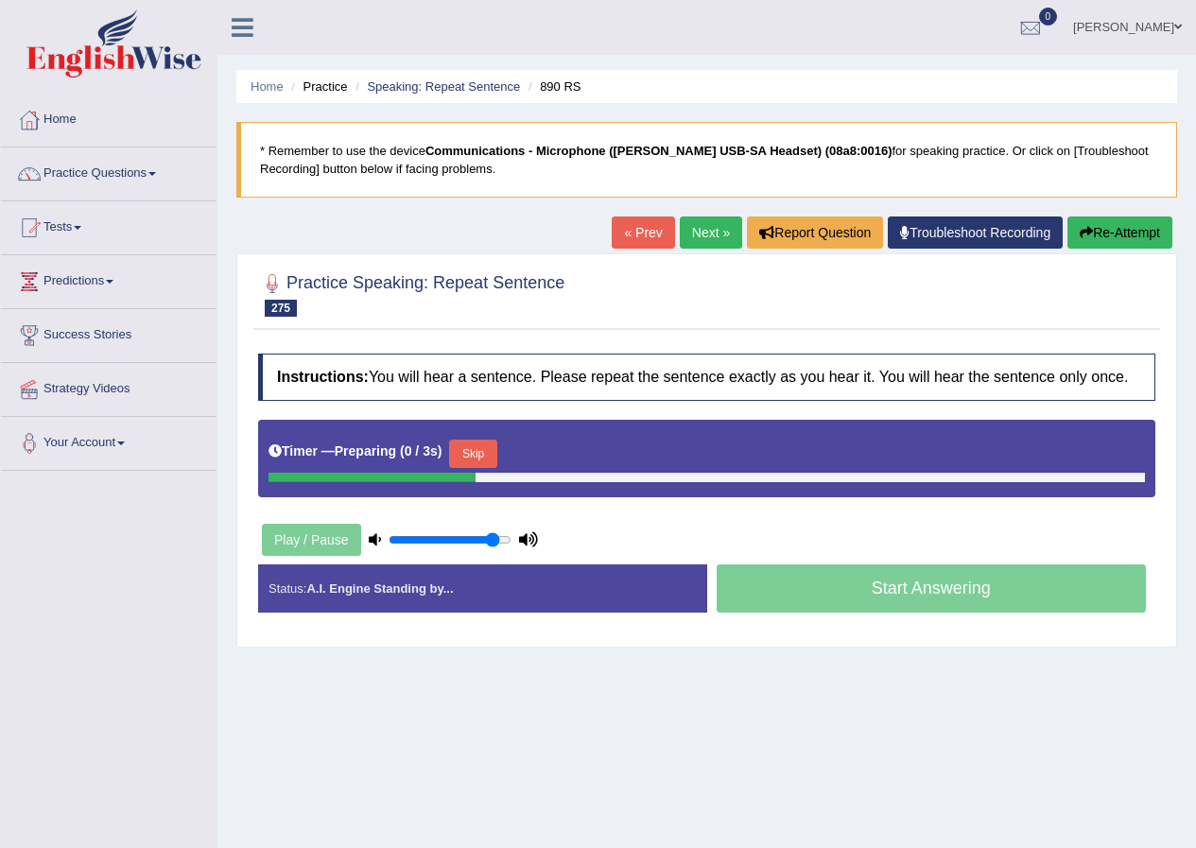
click at [484, 446] on button "Skip" at bounding box center [472, 454] width 47 height 28
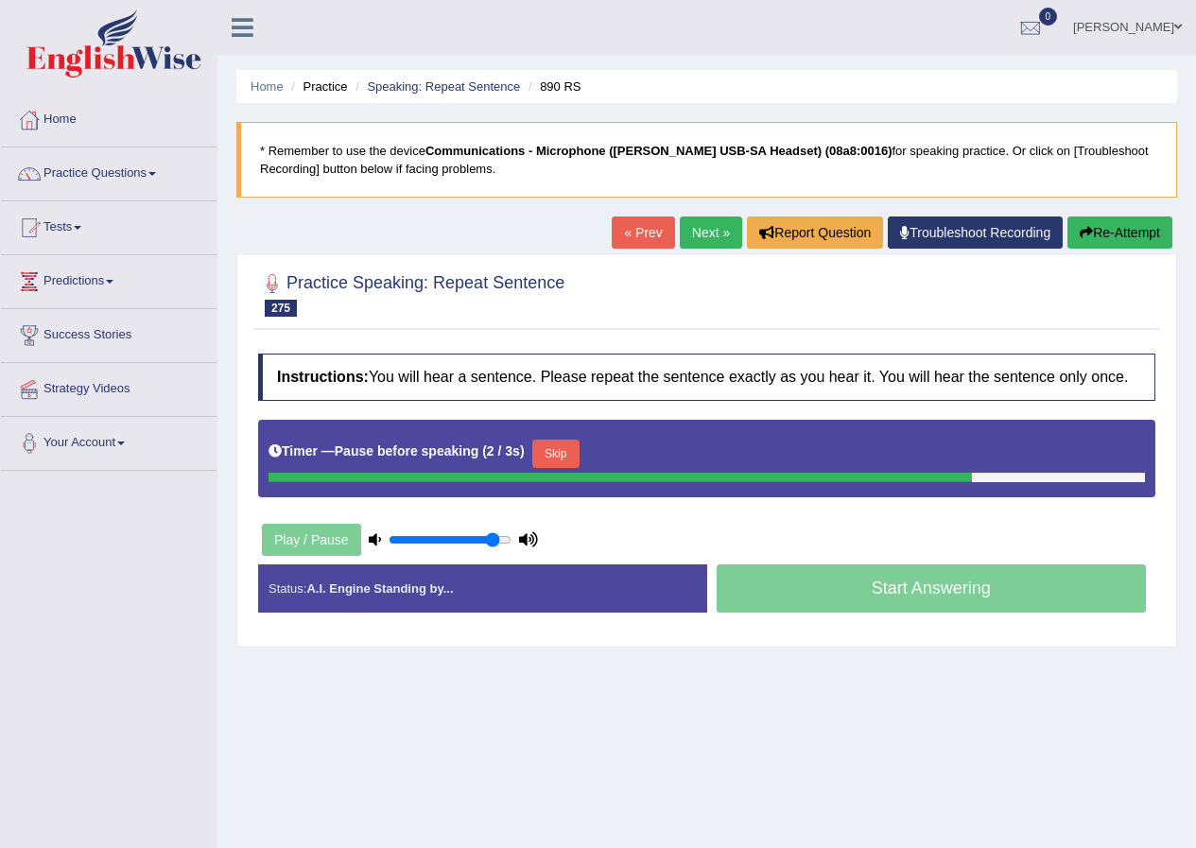
click at [565, 457] on button "Skip" at bounding box center [555, 454] width 47 height 28
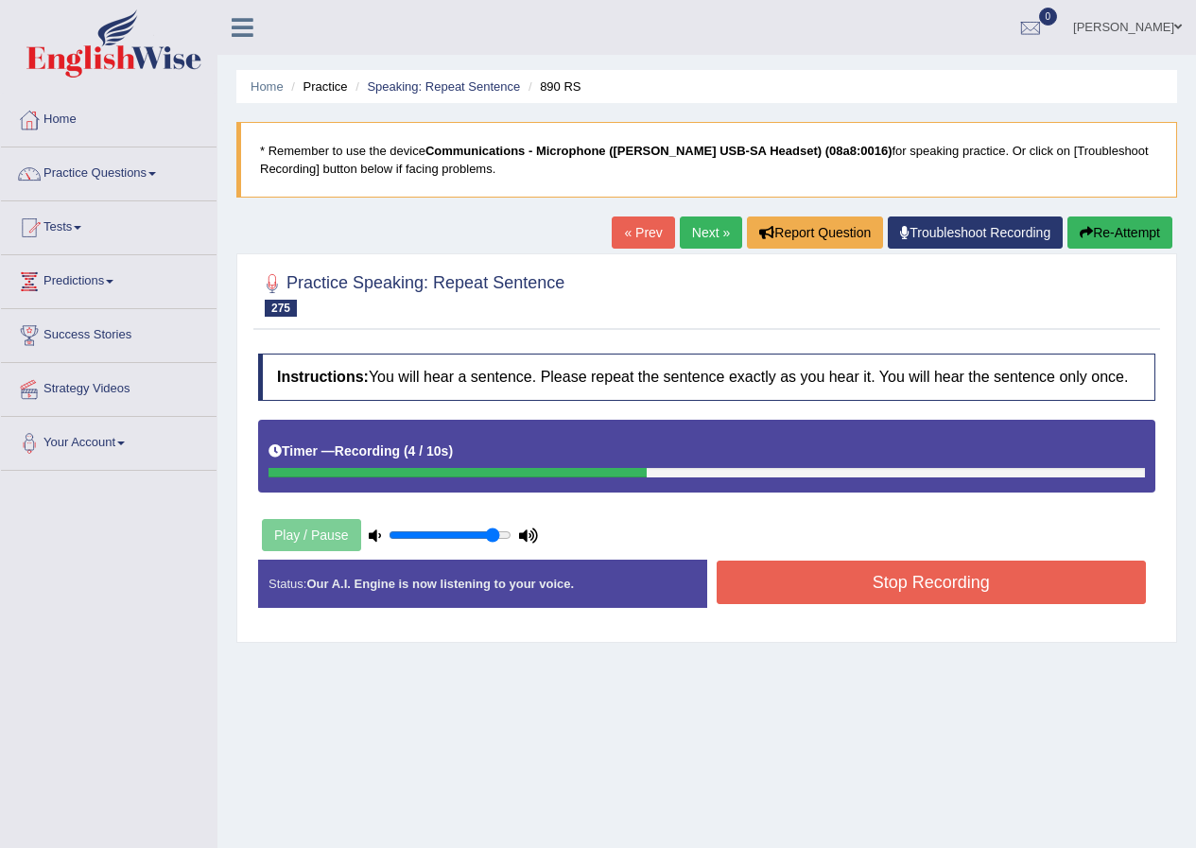
click at [854, 592] on button "Stop Recording" at bounding box center [931, 582] width 430 height 43
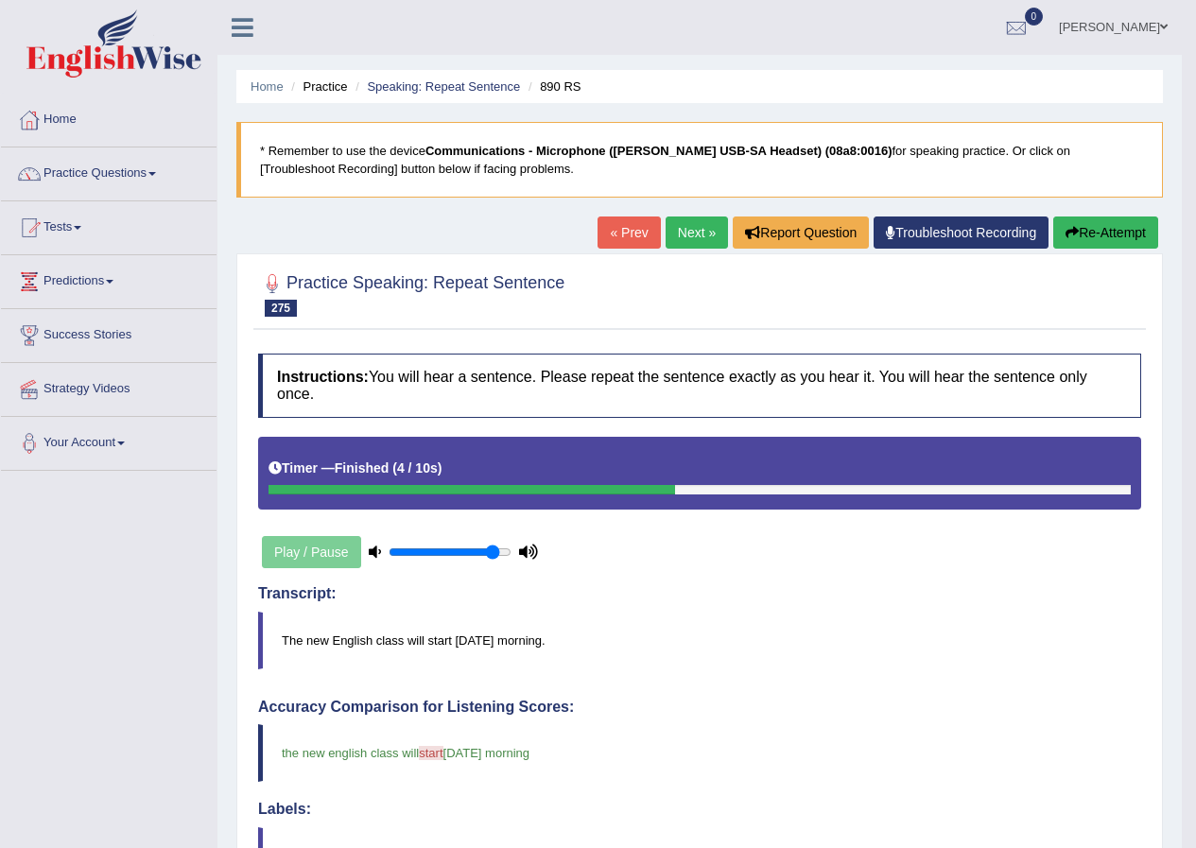
click at [672, 235] on link "Next »" at bounding box center [696, 232] width 62 height 32
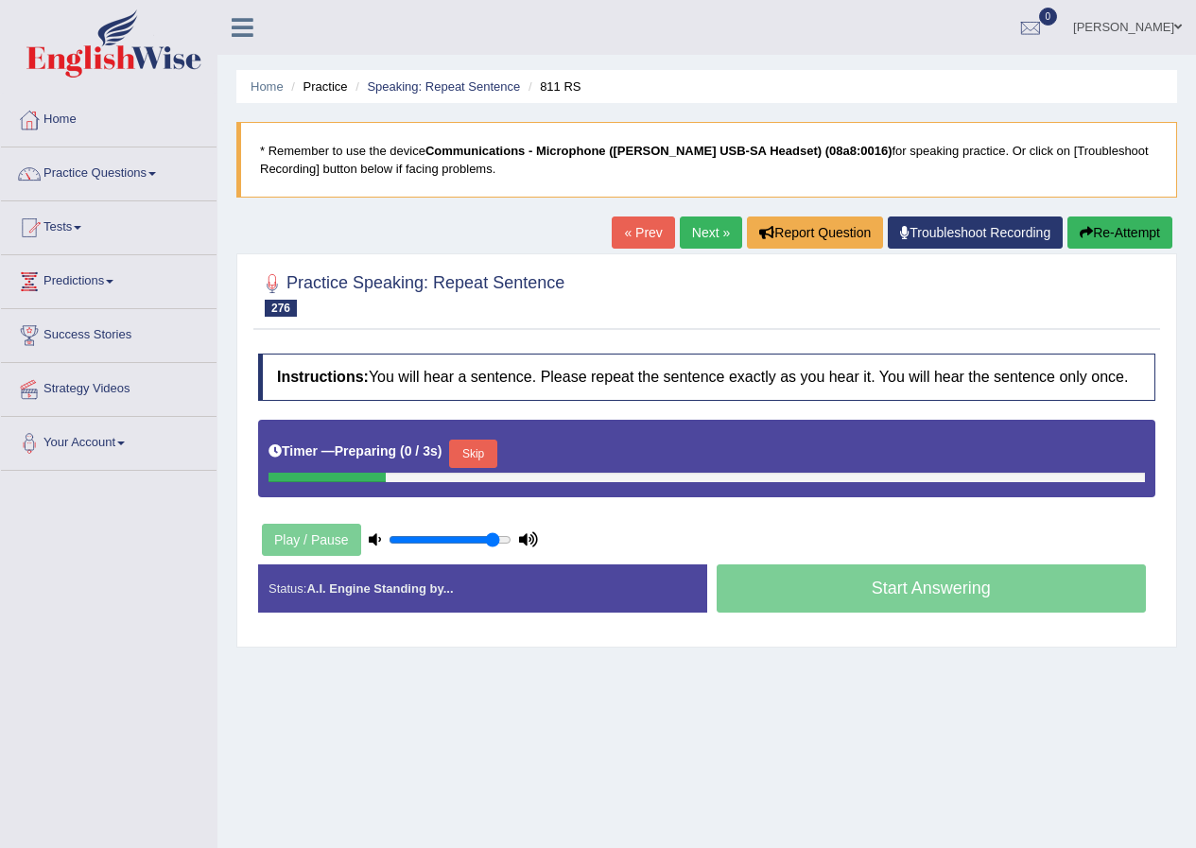
click at [501, 430] on div "Timer — Preparing ( 0 / 3s ) Skip" at bounding box center [706, 459] width 897 height 78
click at [487, 456] on button "Skip" at bounding box center [472, 454] width 47 height 28
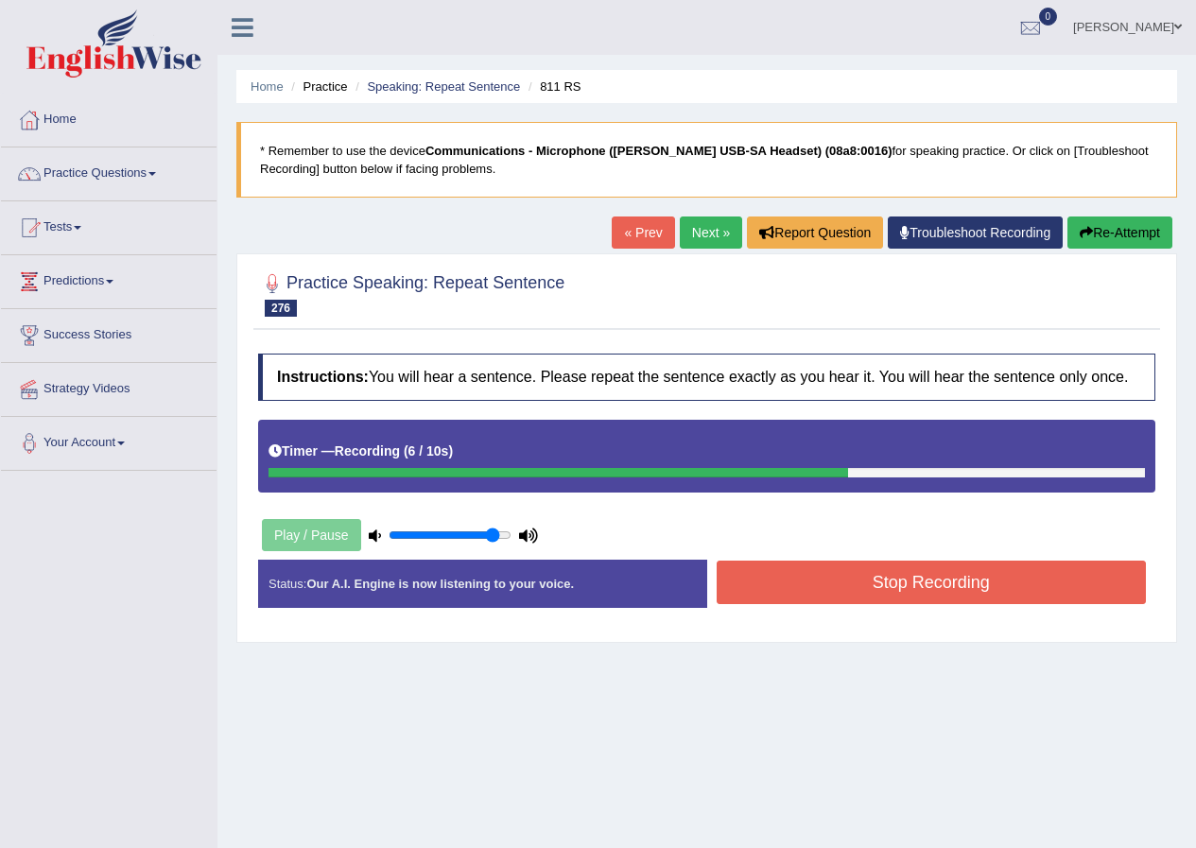
click at [765, 596] on button "Stop Recording" at bounding box center [931, 582] width 430 height 43
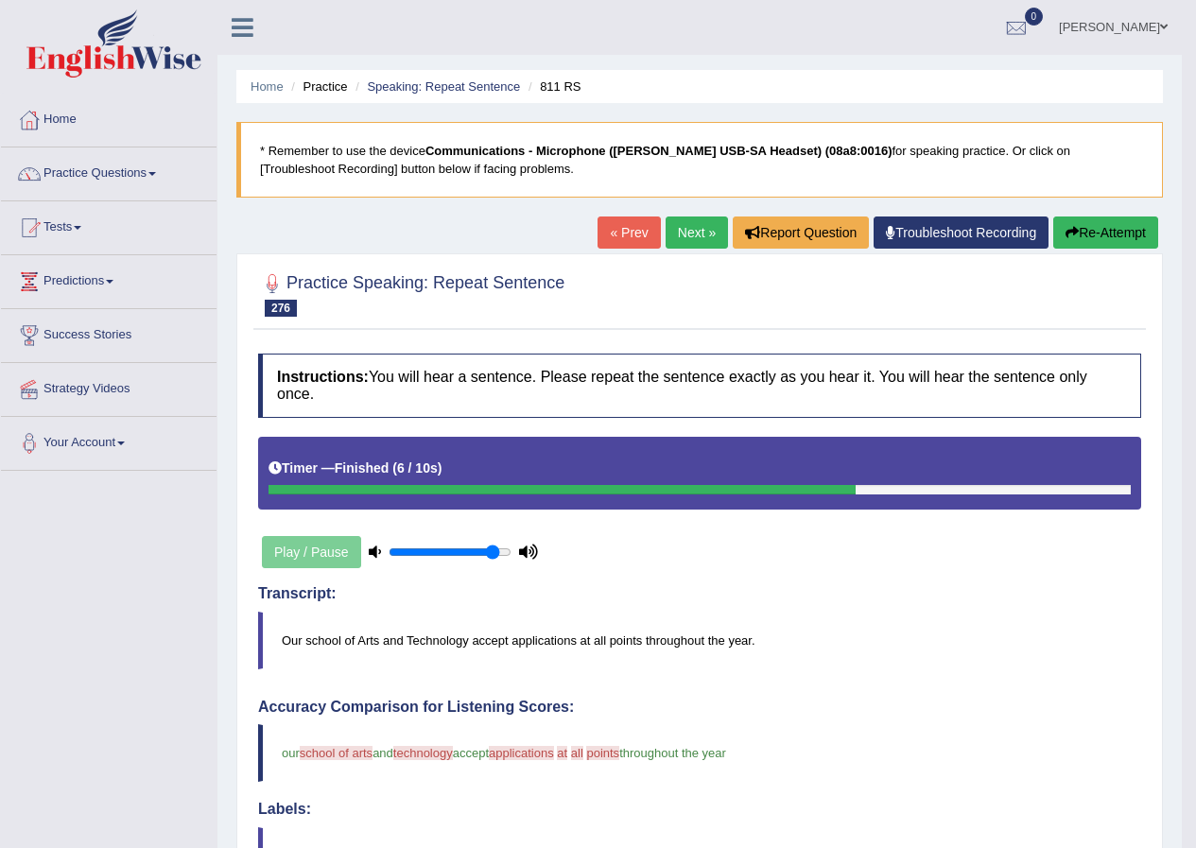
click at [682, 224] on link "Next »" at bounding box center [696, 232] width 62 height 32
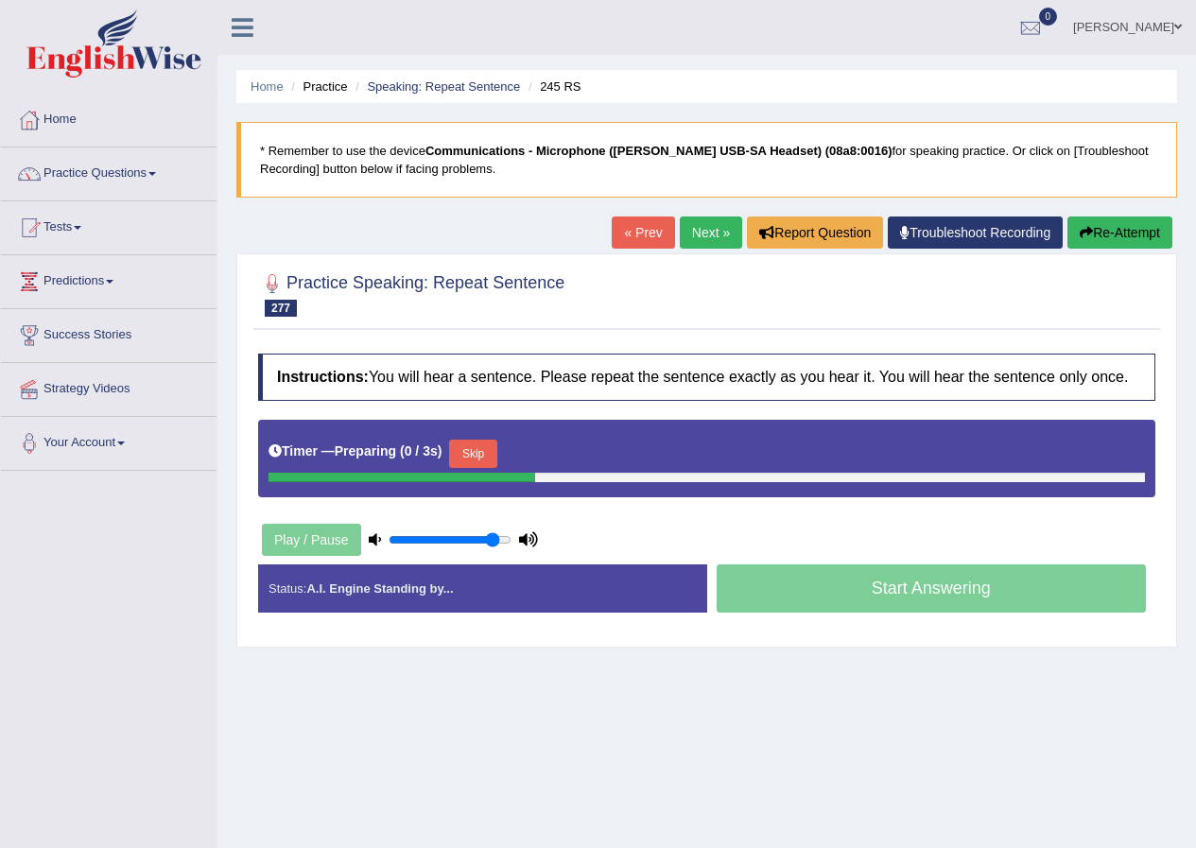
click at [472, 455] on button "Skip" at bounding box center [472, 454] width 47 height 28
click at [563, 460] on button "Skip" at bounding box center [555, 454] width 47 height 28
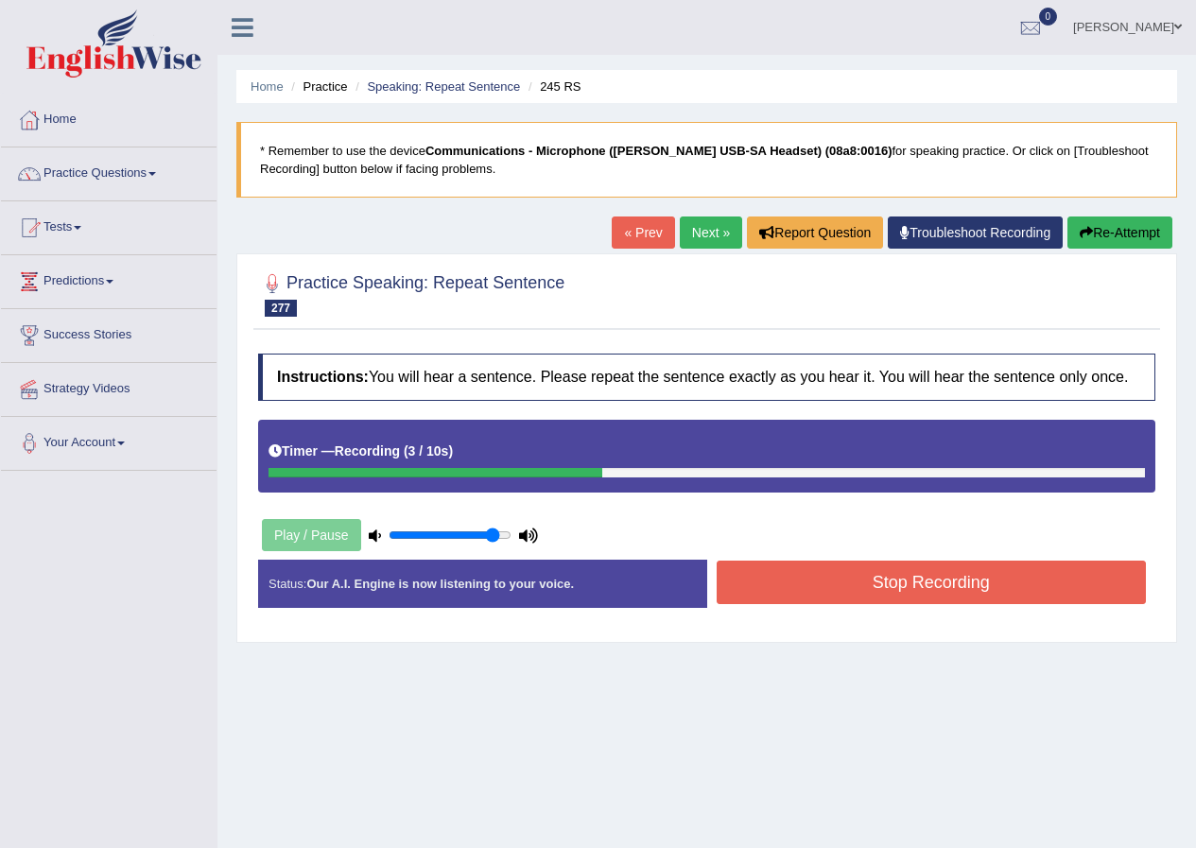
click at [831, 570] on button "Stop Recording" at bounding box center [931, 582] width 430 height 43
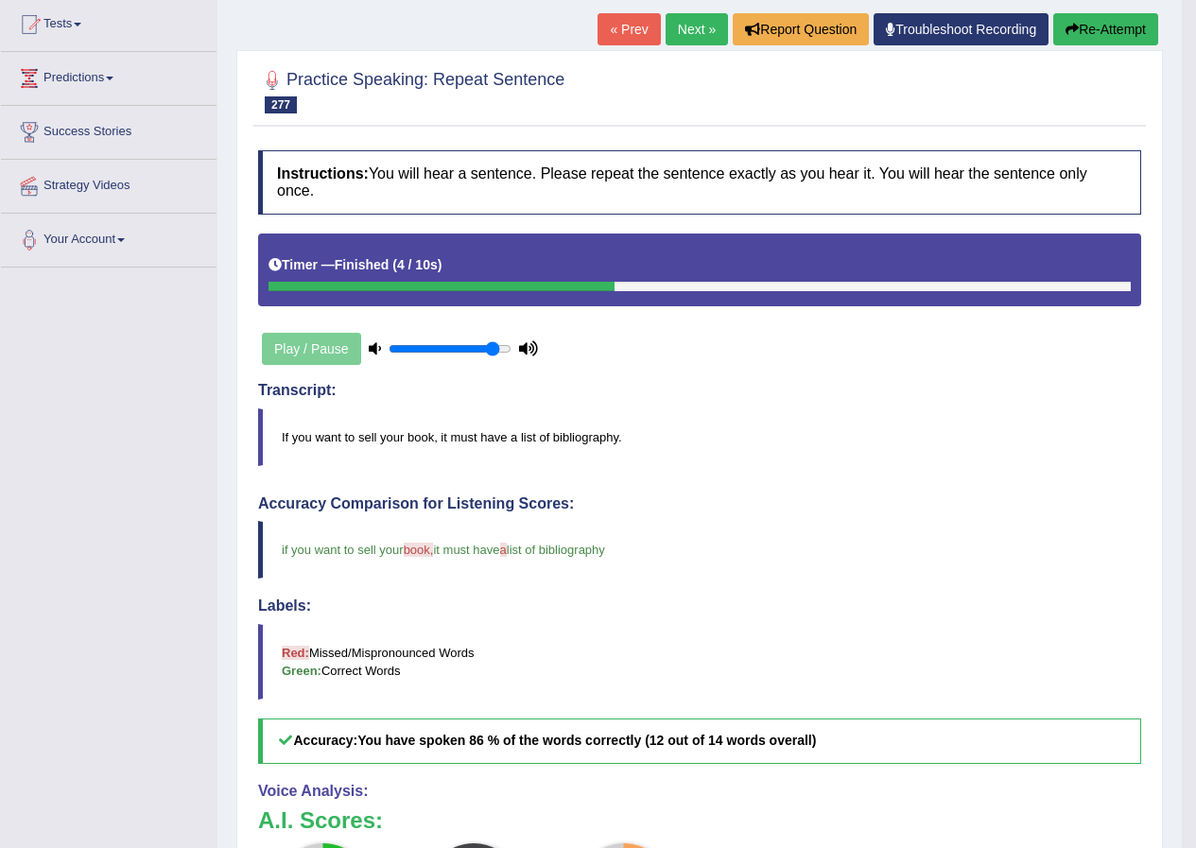
scroll to position [95, 0]
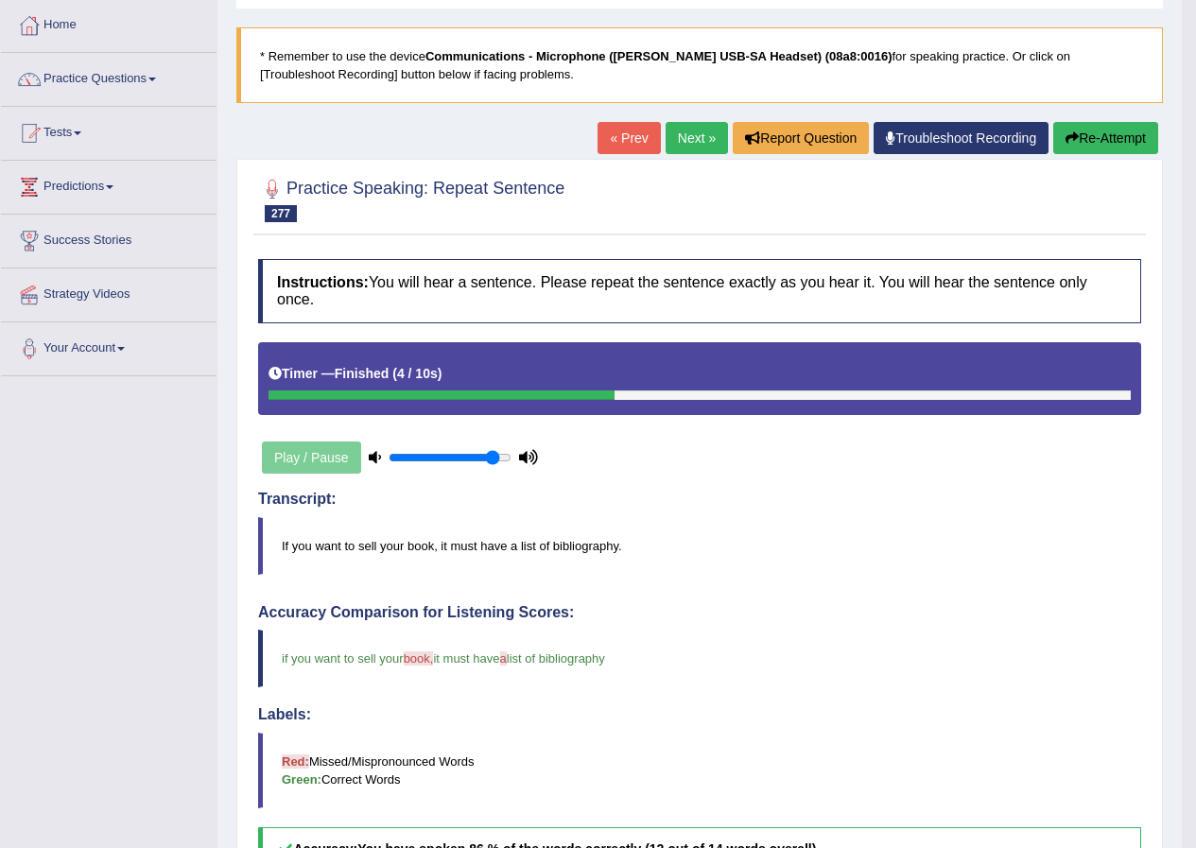
click at [709, 105] on div "Home Practice Speaking: Repeat Sentence 245 RS * Remember to use the device Com…" at bounding box center [699, 577] width 964 height 1344
click at [680, 138] on link "Next »" at bounding box center [696, 138] width 62 height 32
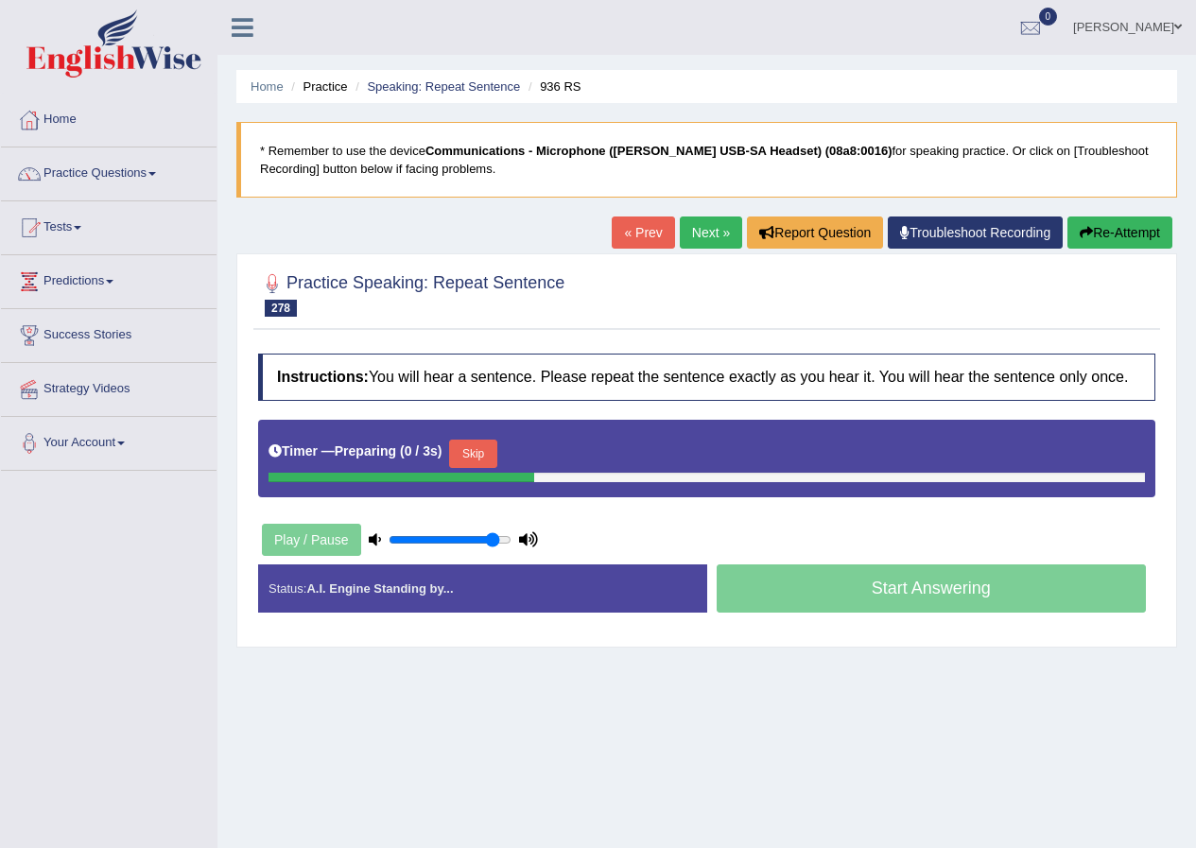
click at [496, 445] on button "Skip" at bounding box center [472, 454] width 47 height 28
click at [565, 456] on button "Skip" at bounding box center [555, 454] width 47 height 28
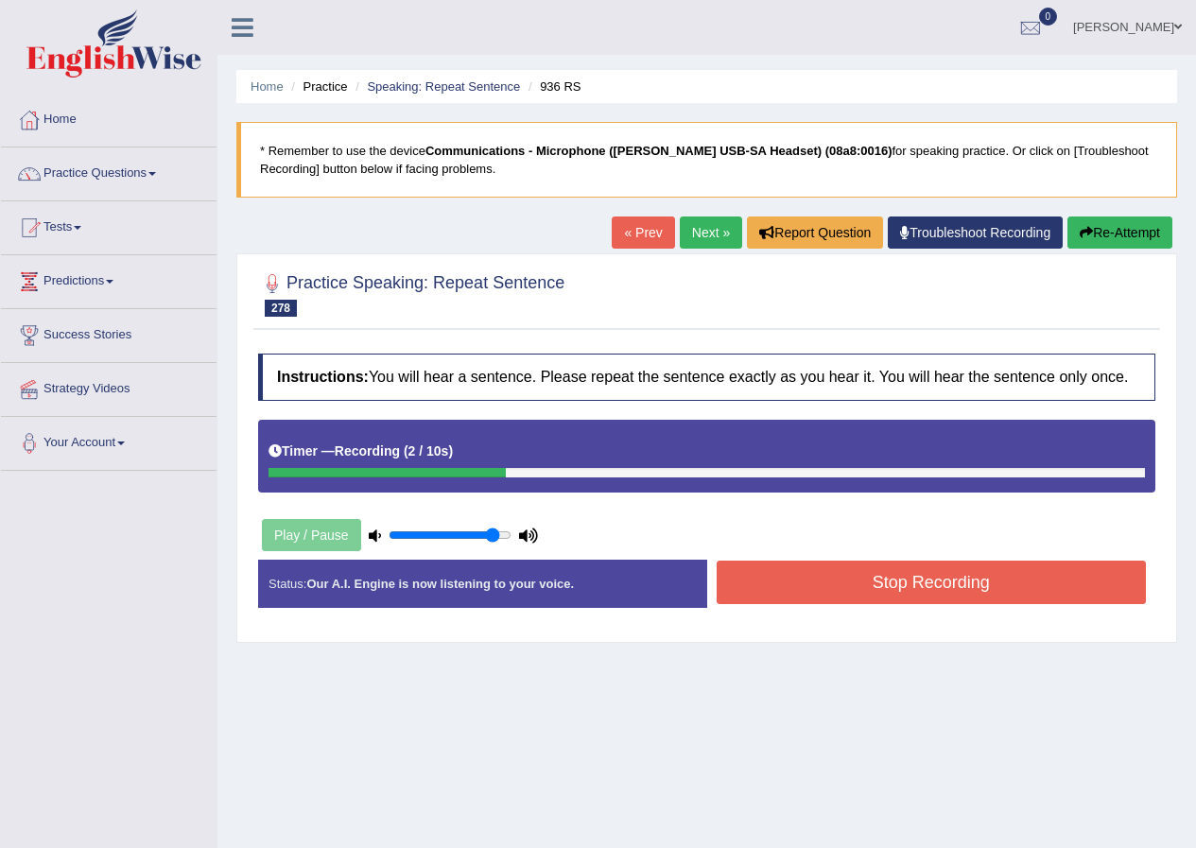
click at [792, 570] on button "Stop Recording" at bounding box center [931, 582] width 430 height 43
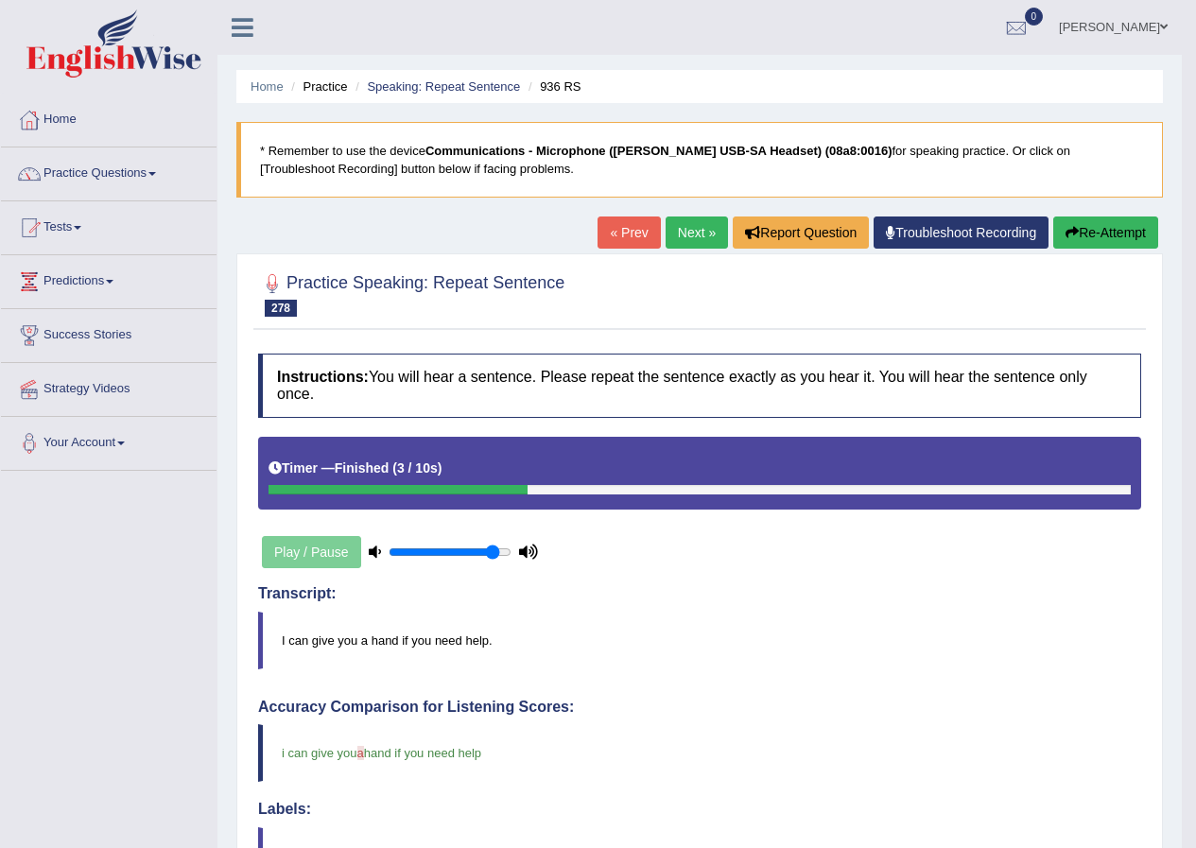
click at [692, 228] on link "Next »" at bounding box center [696, 232] width 62 height 32
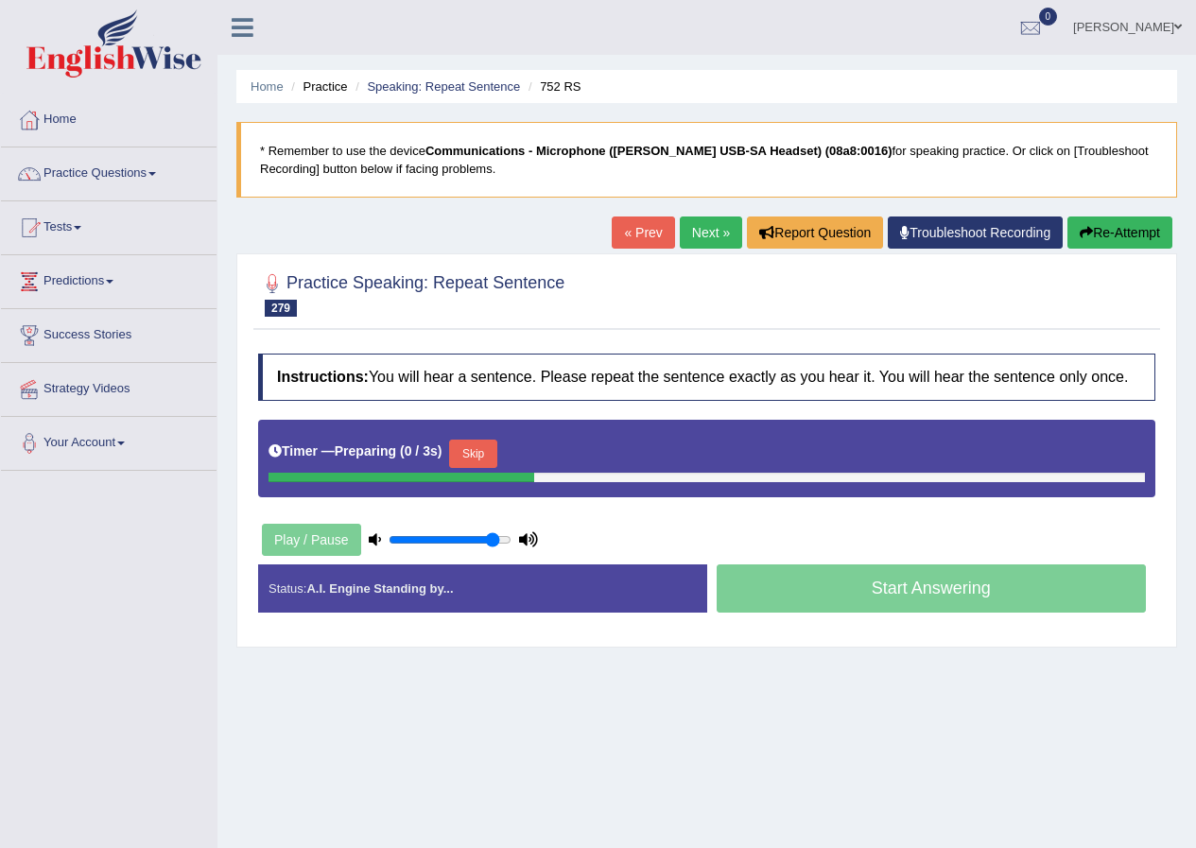
click at [483, 462] on button "Skip" at bounding box center [472, 454] width 47 height 28
click at [570, 457] on button "Skip" at bounding box center [555, 454] width 47 height 28
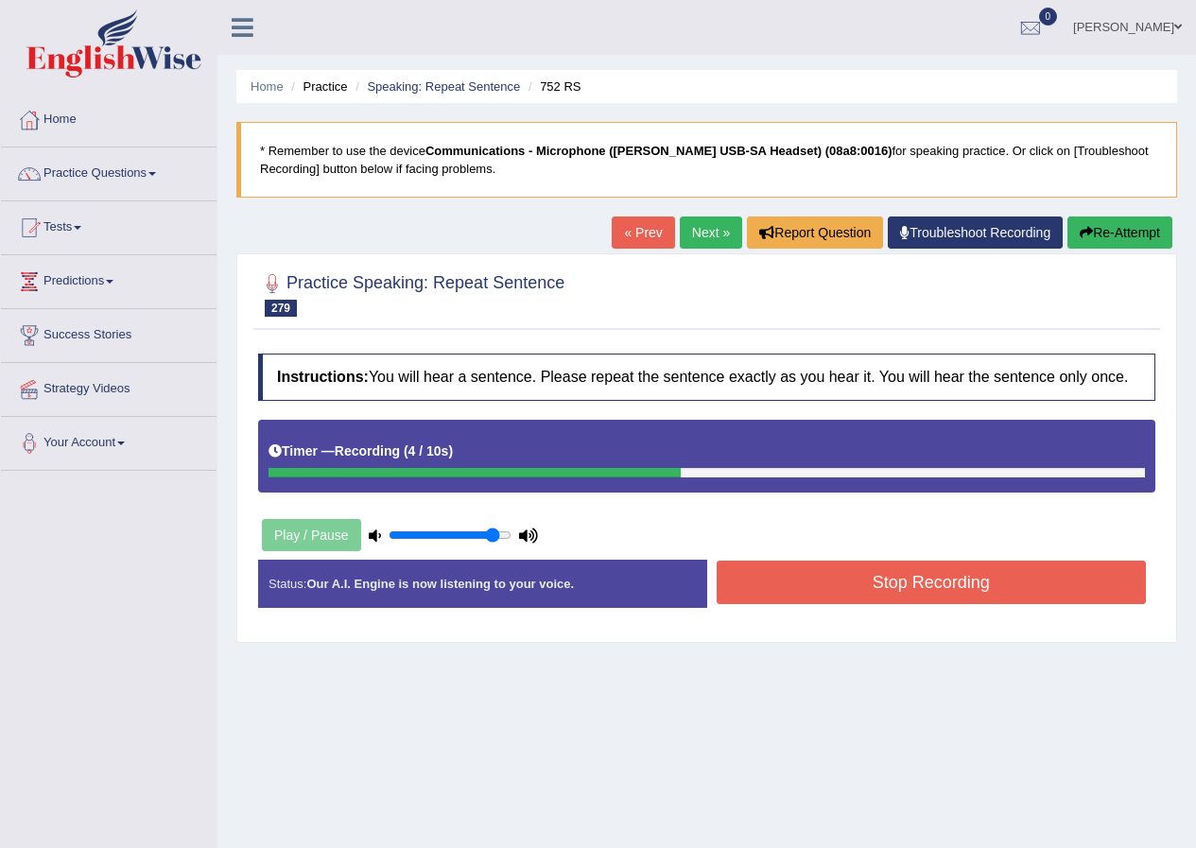
click at [761, 578] on button "Stop Recording" at bounding box center [931, 582] width 430 height 43
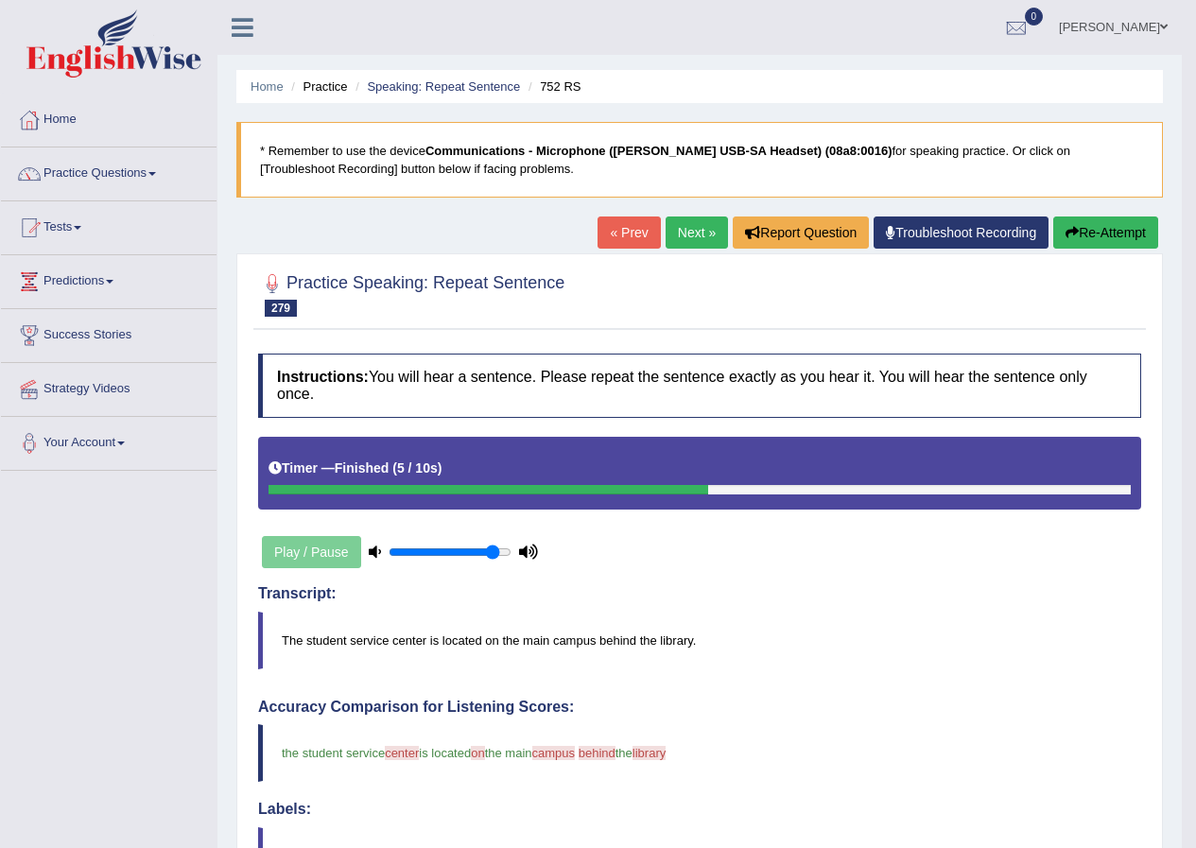
click at [684, 237] on link "Next »" at bounding box center [696, 232] width 62 height 32
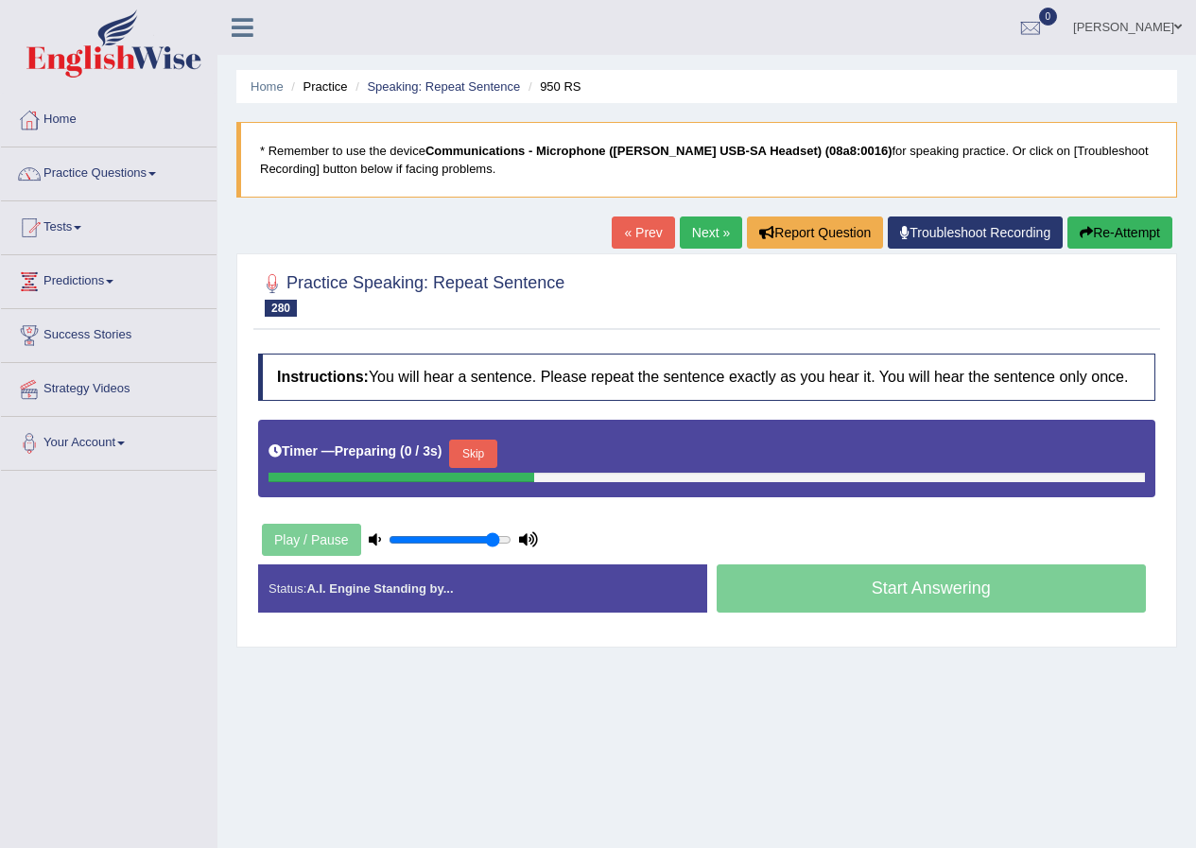
click at [488, 448] on button "Skip" at bounding box center [472, 454] width 47 height 28
click at [561, 450] on button "Skip" at bounding box center [555, 454] width 47 height 28
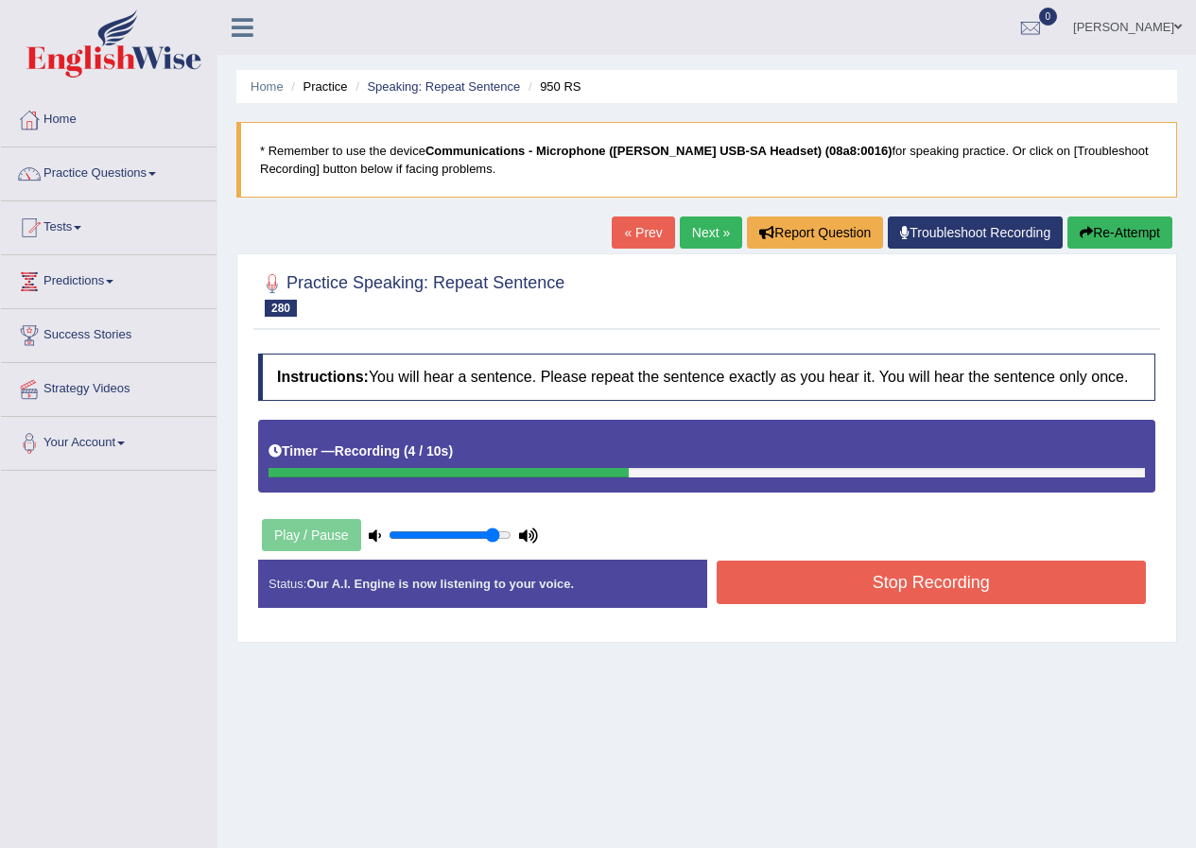
click at [785, 572] on button "Stop Recording" at bounding box center [931, 582] width 430 height 43
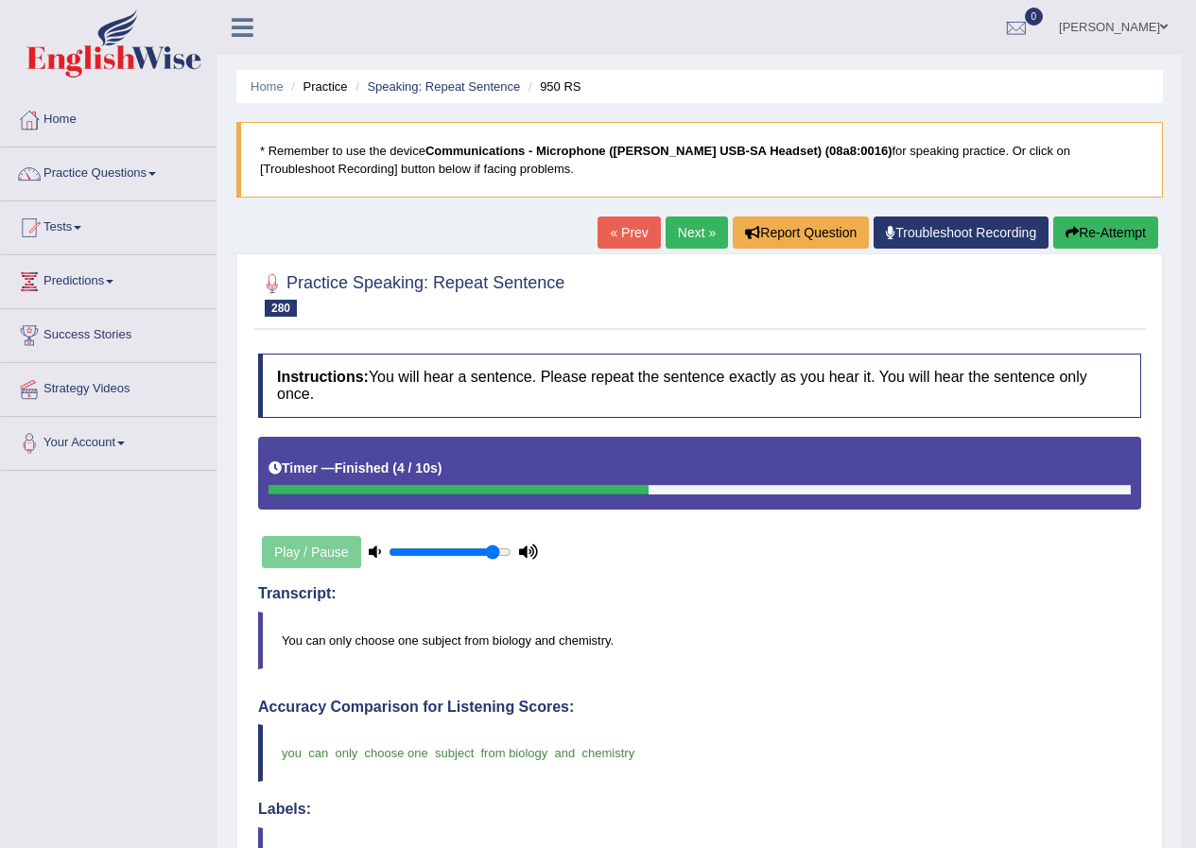
click at [682, 237] on link "Next »" at bounding box center [696, 232] width 62 height 32
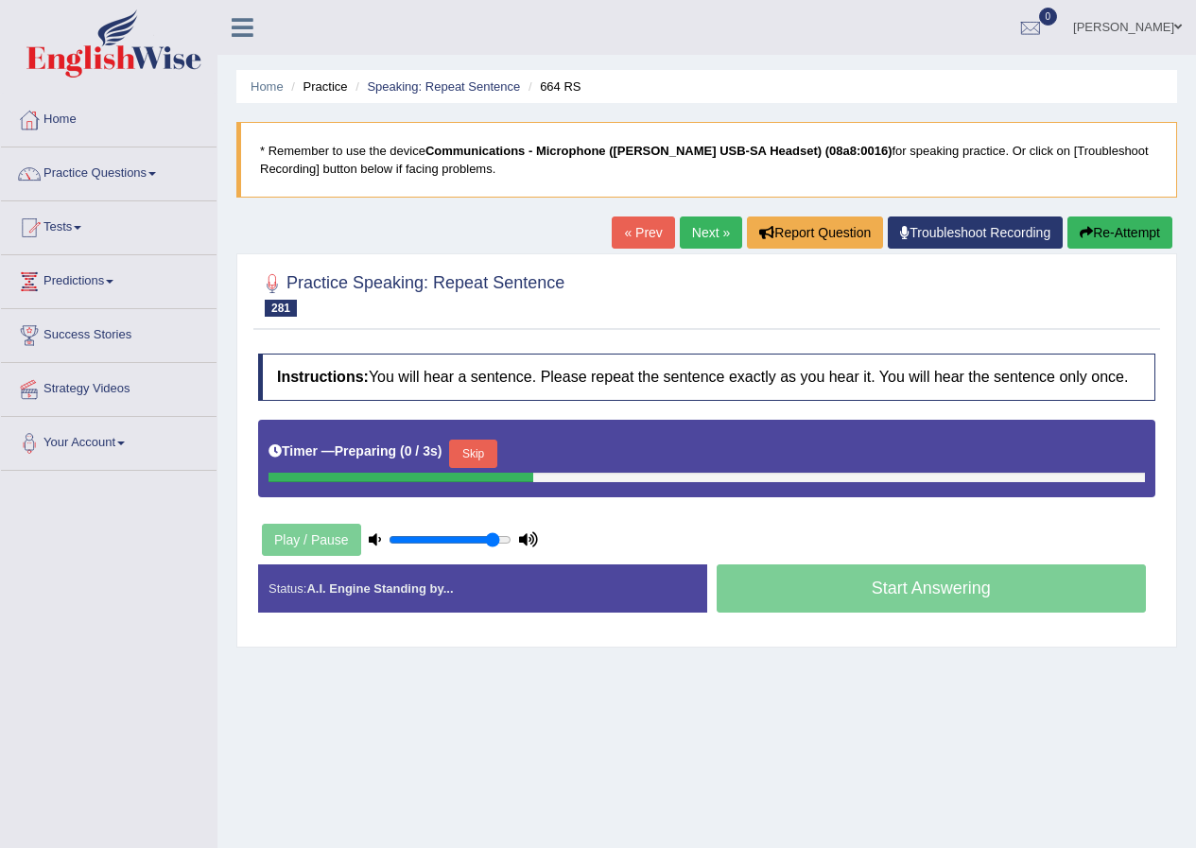
click at [462, 451] on button "Skip" at bounding box center [472, 454] width 47 height 28
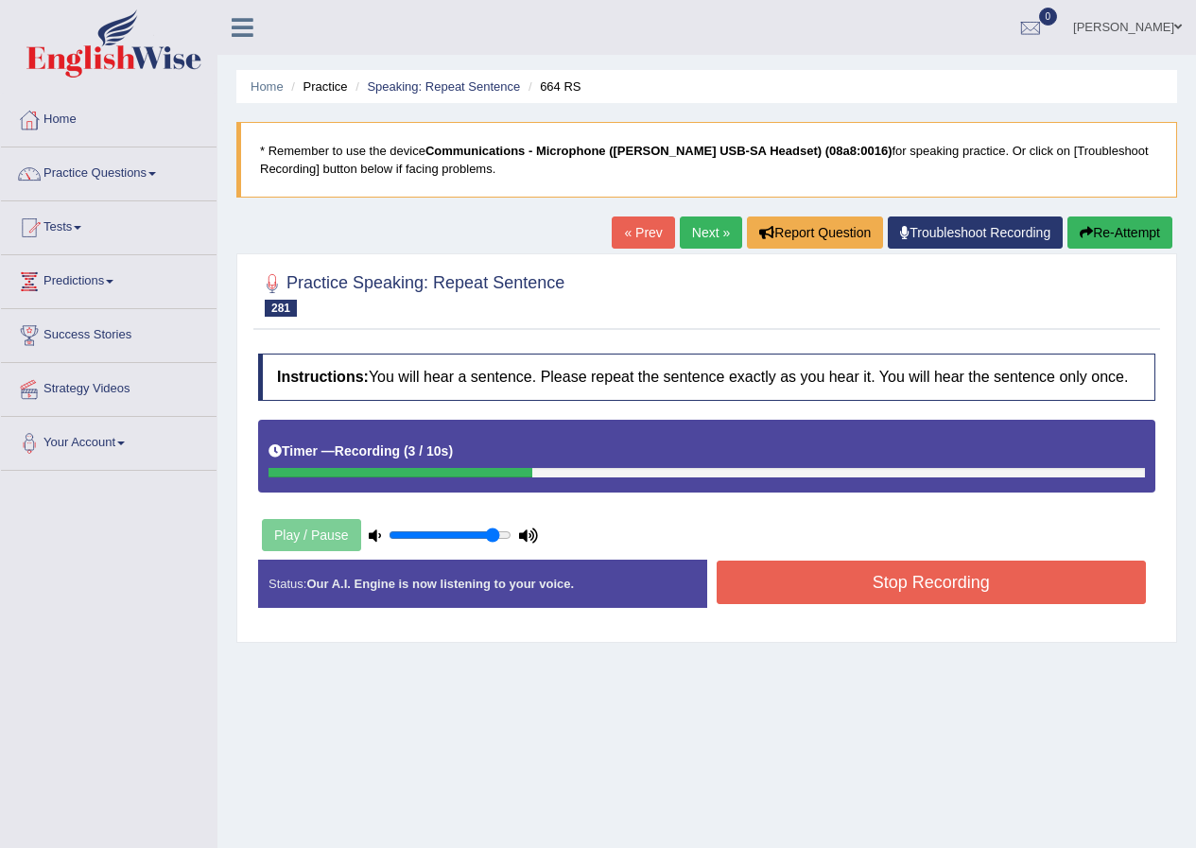
click at [1104, 221] on button "Re-Attempt" at bounding box center [1119, 232] width 105 height 32
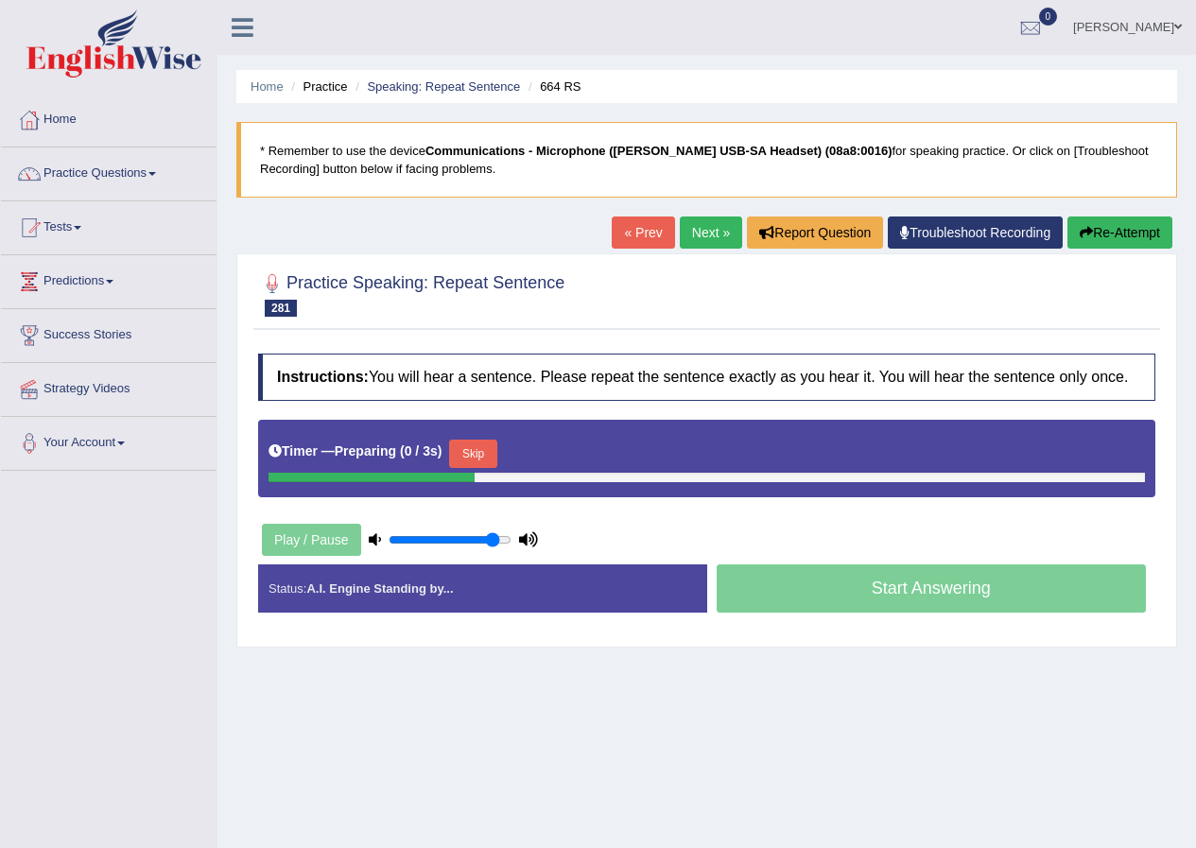
click at [487, 443] on button "Skip" at bounding box center [472, 454] width 47 height 28
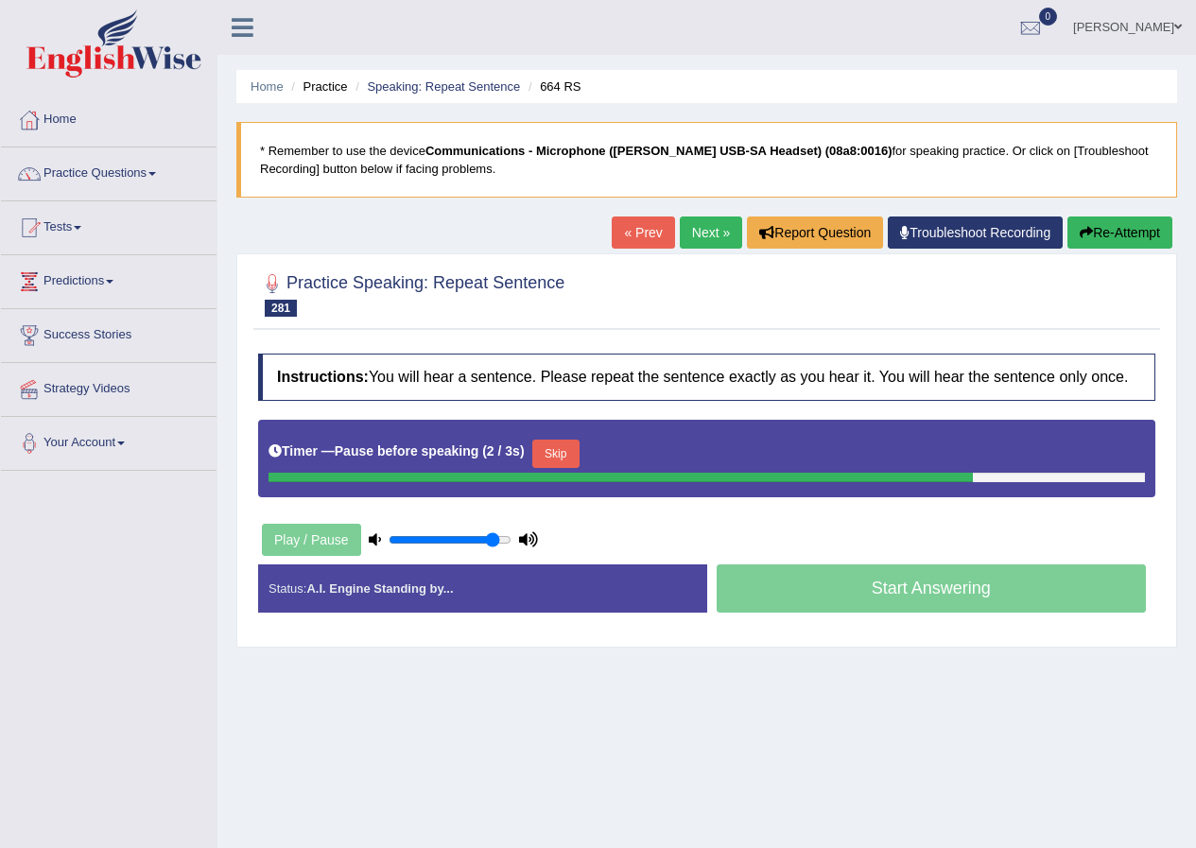
click at [563, 452] on button "Skip" at bounding box center [555, 454] width 47 height 28
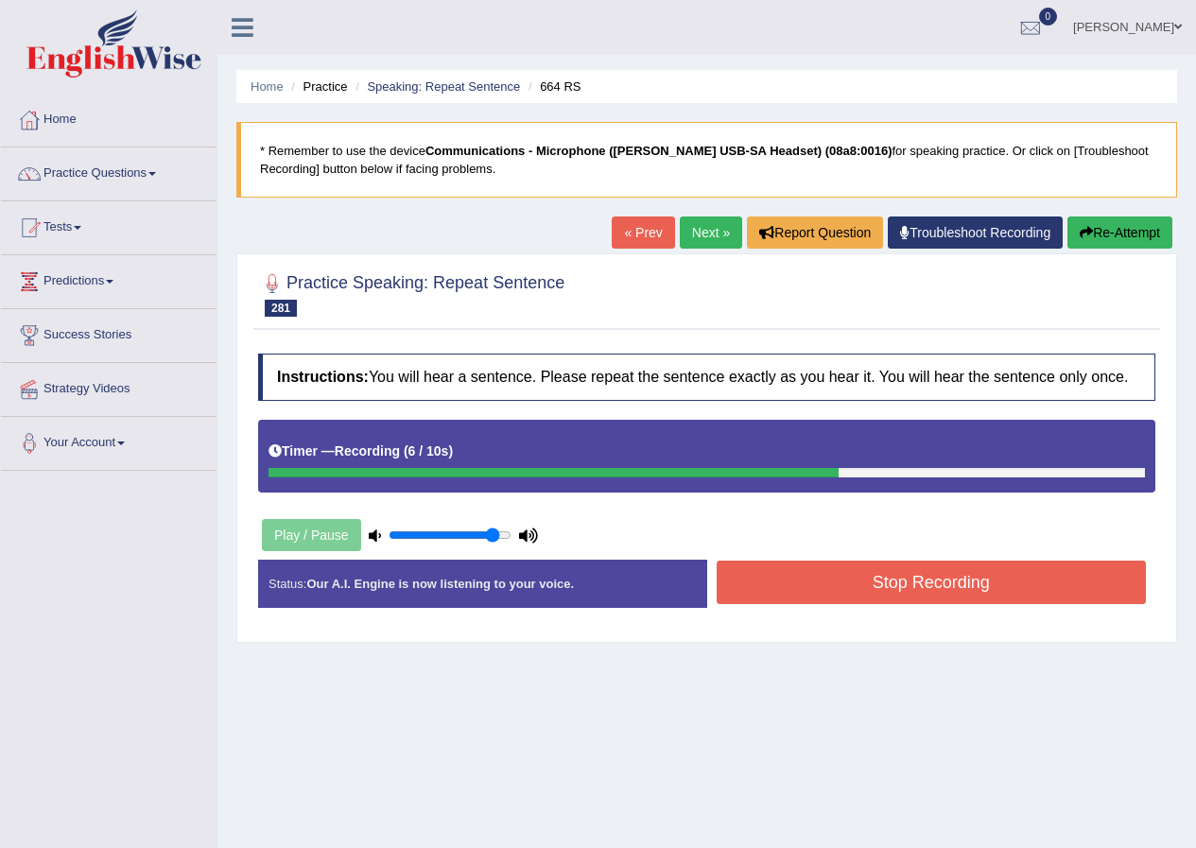
click at [800, 590] on button "Stop Recording" at bounding box center [931, 582] width 430 height 43
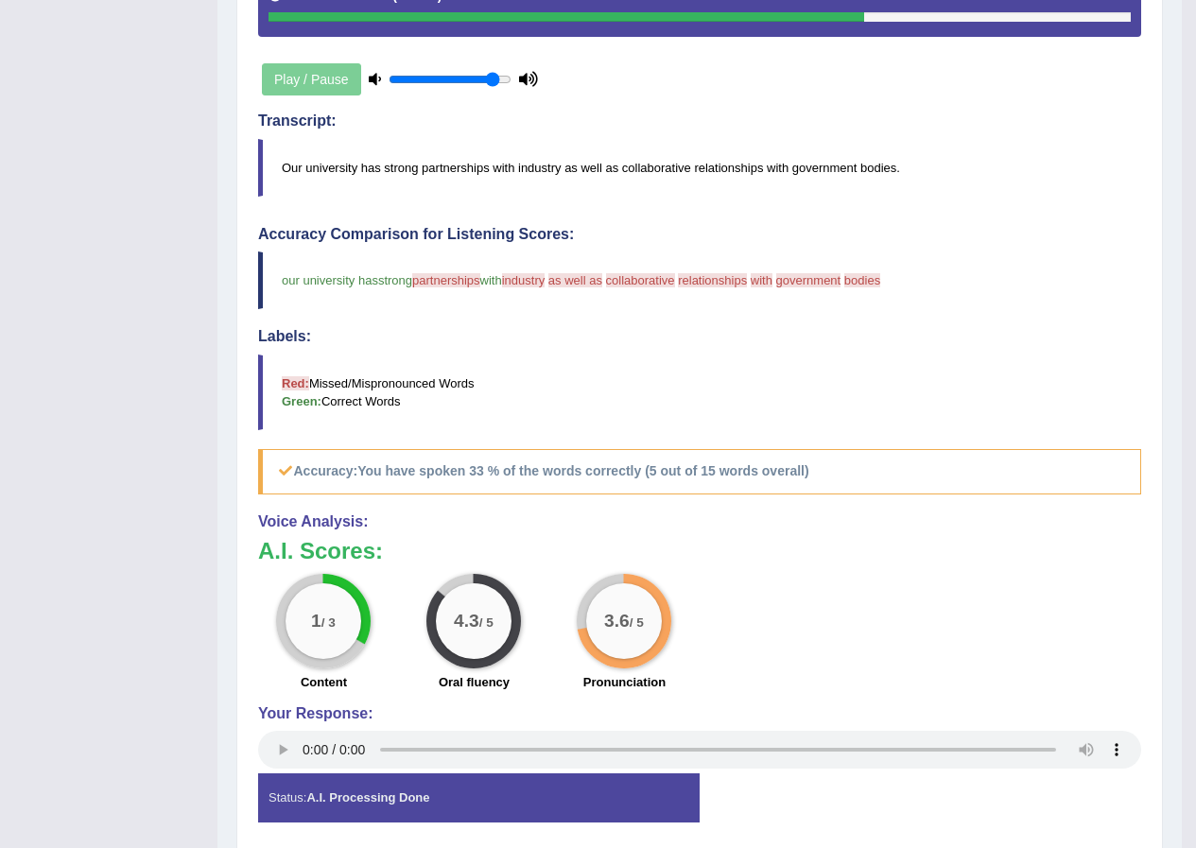
scroll to position [95, 0]
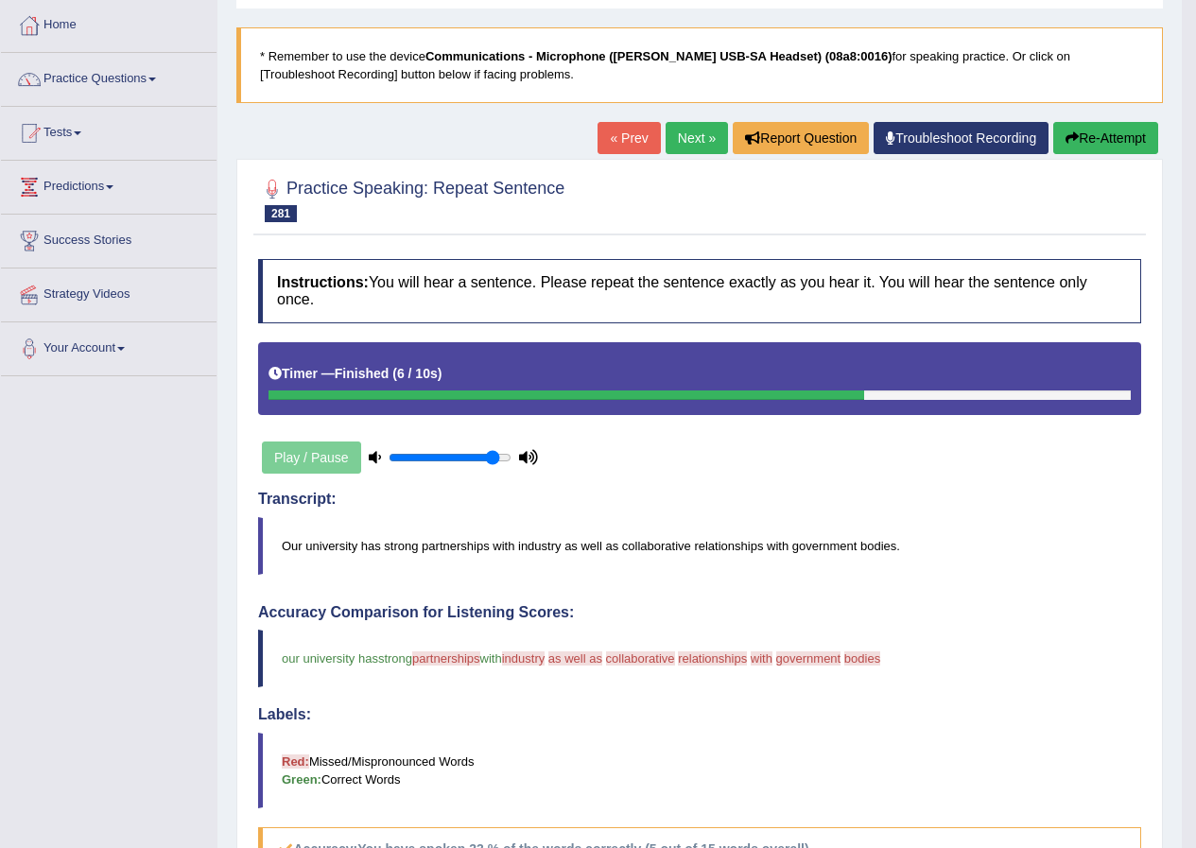
click at [665, 147] on link "Next »" at bounding box center [696, 138] width 62 height 32
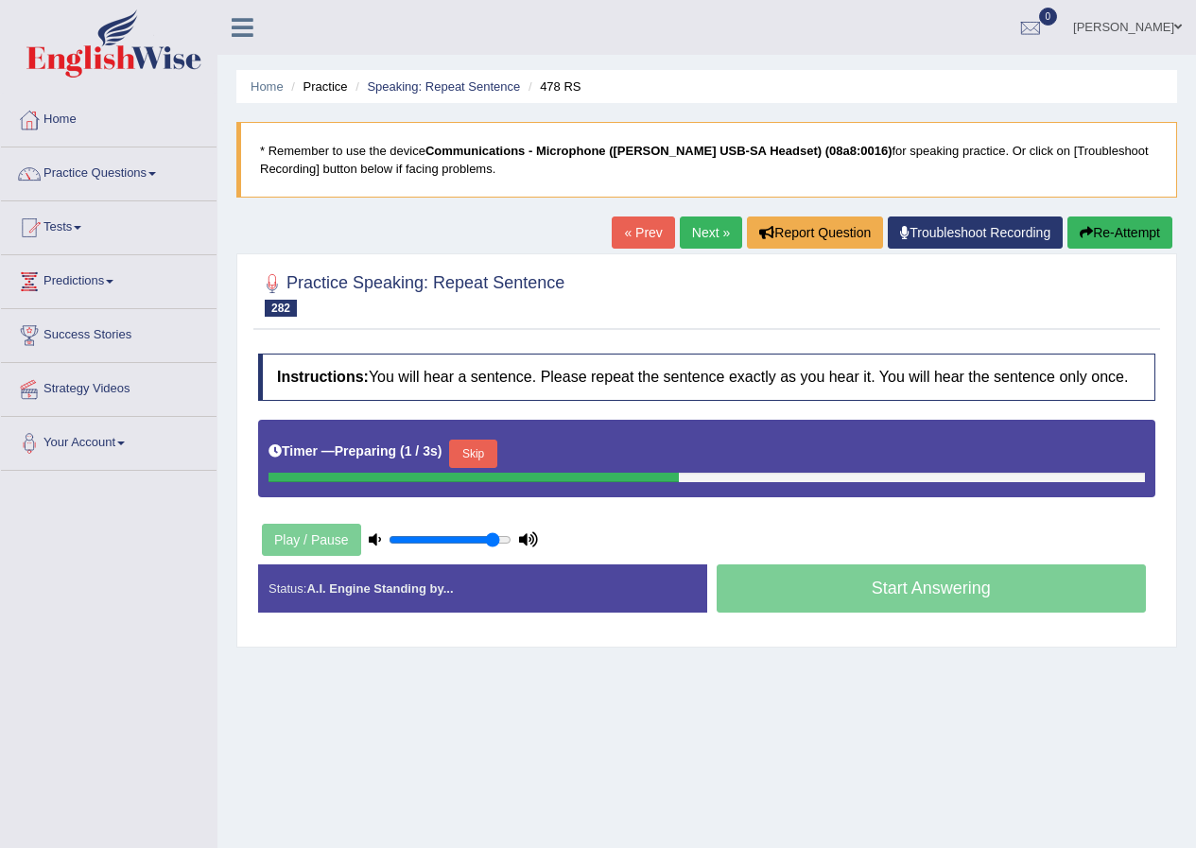
click at [477, 458] on button "Skip" at bounding box center [472, 454] width 47 height 28
click at [570, 454] on button "Skip" at bounding box center [555, 454] width 47 height 28
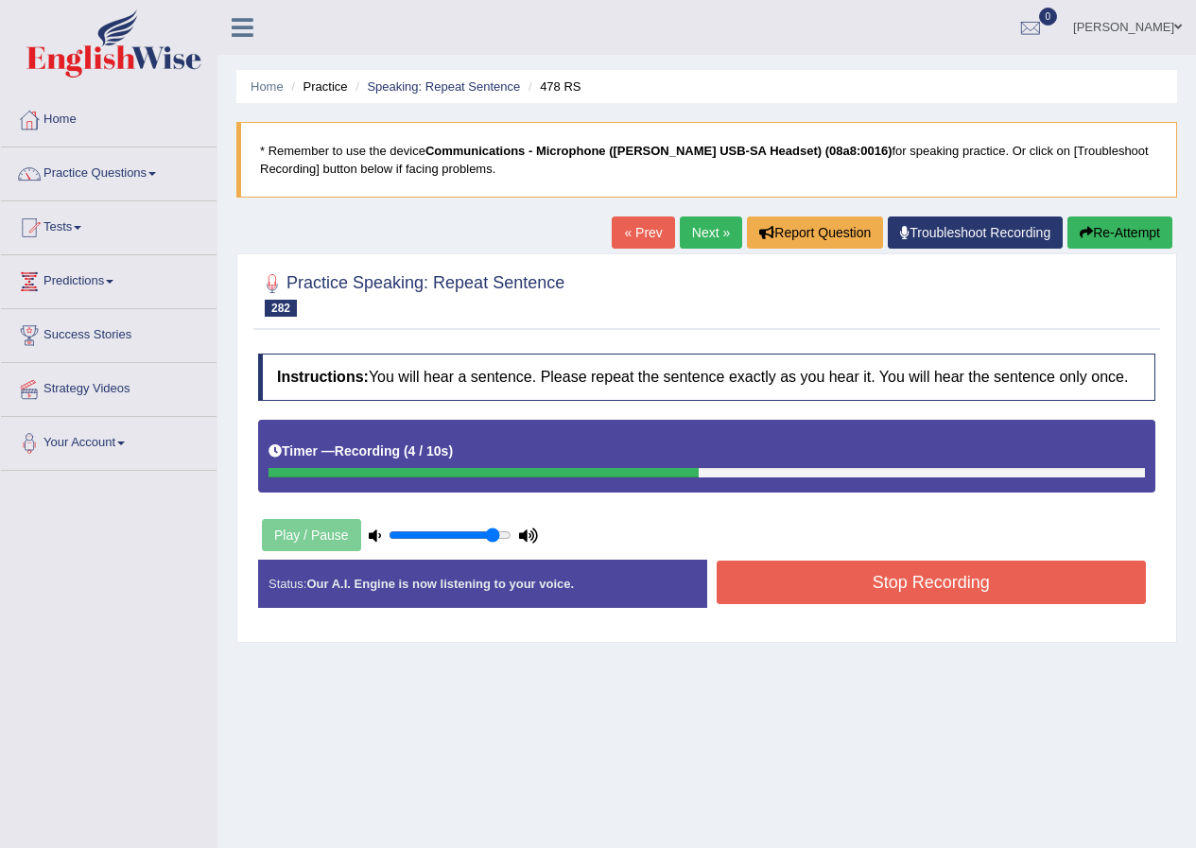
click at [857, 574] on button "Stop Recording" at bounding box center [931, 582] width 430 height 43
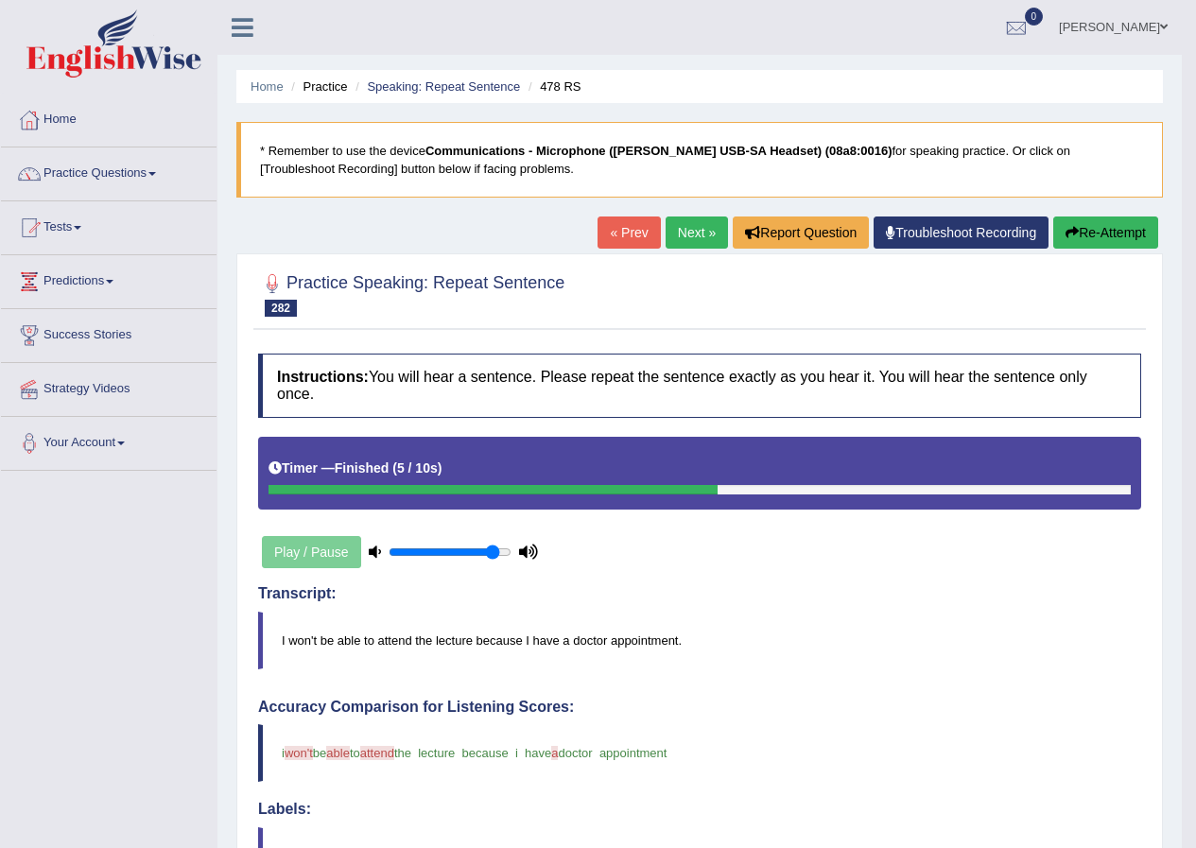
click at [707, 217] on link "Next »" at bounding box center [696, 232] width 62 height 32
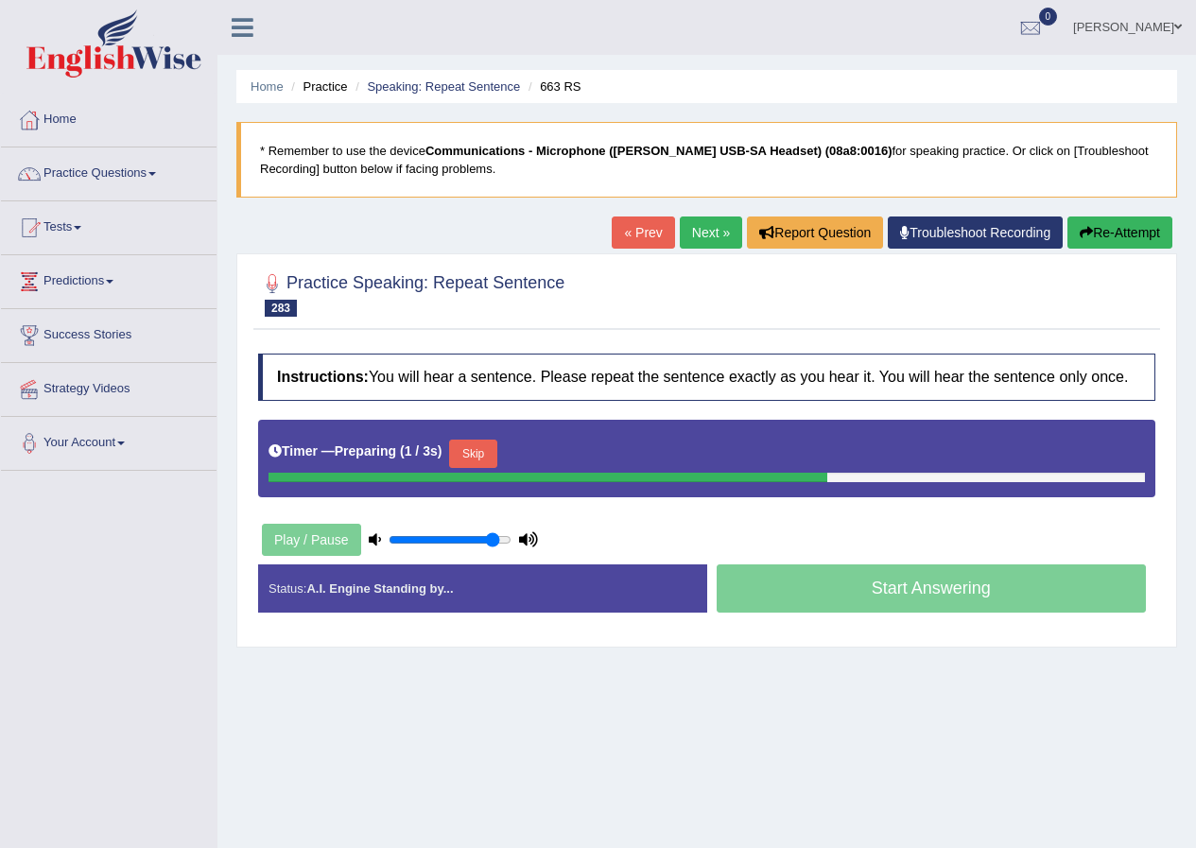
click at [481, 461] on button "Skip" at bounding box center [472, 454] width 47 height 28
click at [544, 458] on button "Skip" at bounding box center [555, 454] width 47 height 28
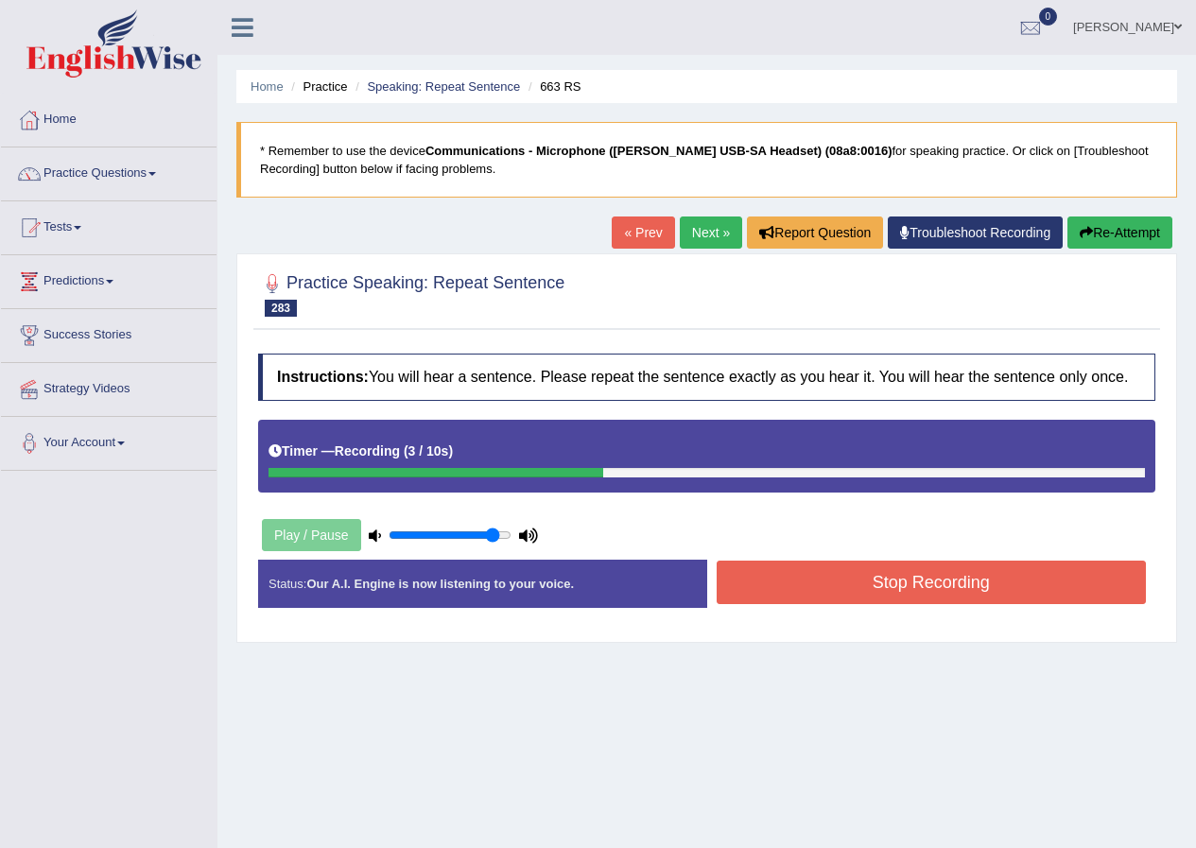
click at [792, 583] on button "Stop Recording" at bounding box center [931, 582] width 430 height 43
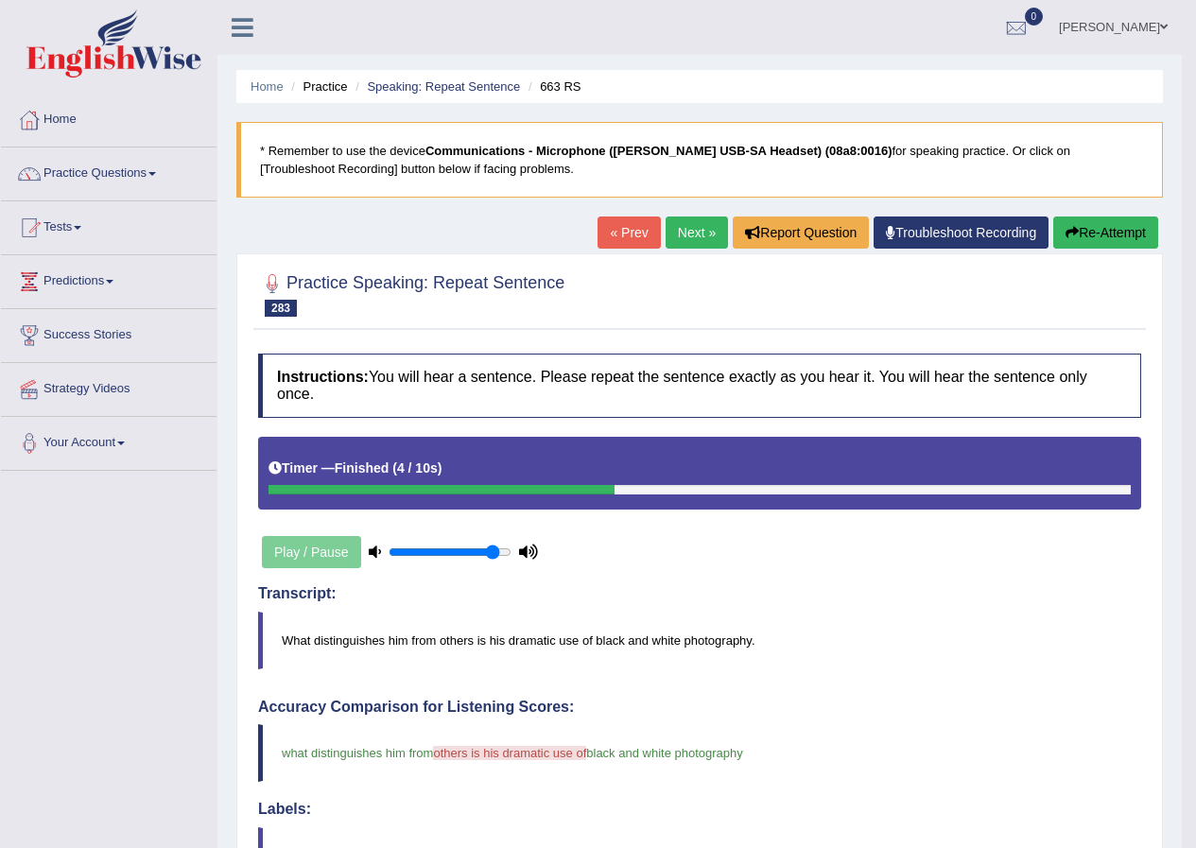
click at [699, 246] on link "Next »" at bounding box center [696, 232] width 62 height 32
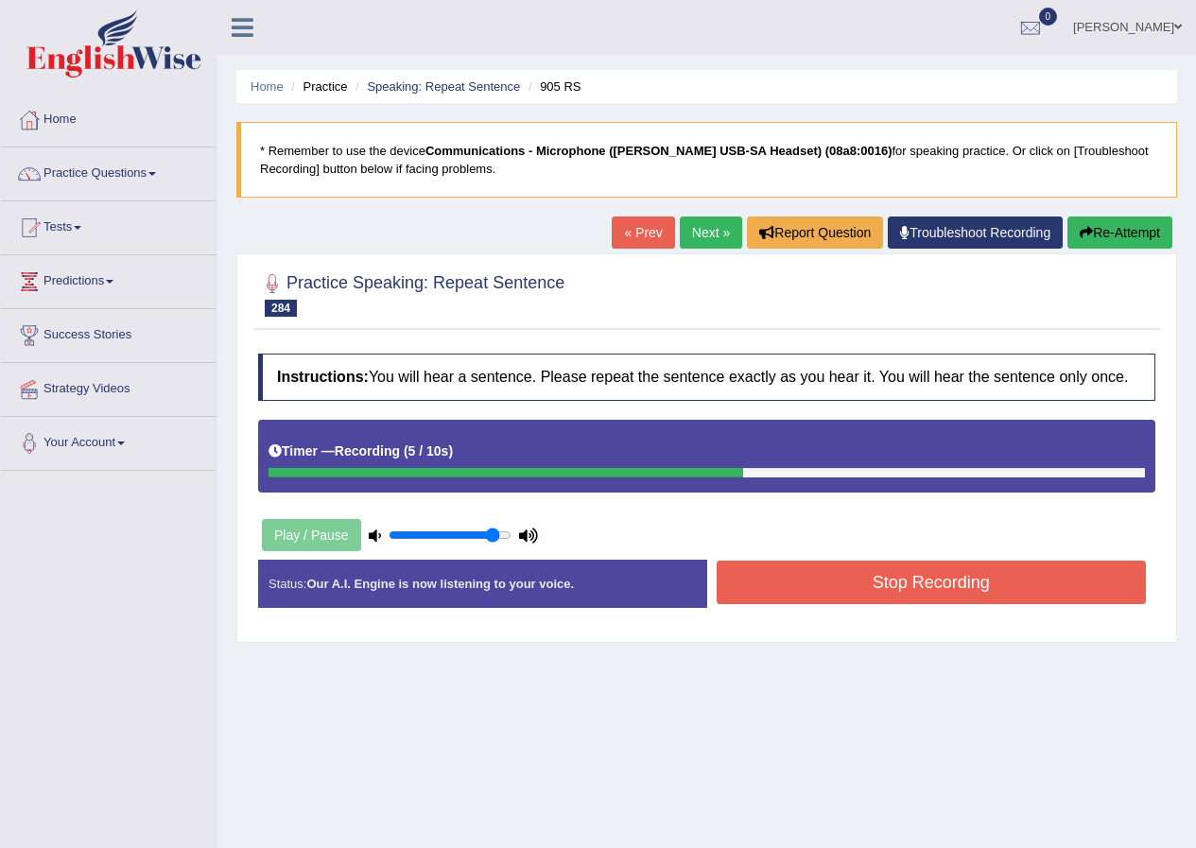
click at [923, 576] on button "Stop Recording" at bounding box center [931, 582] width 430 height 43
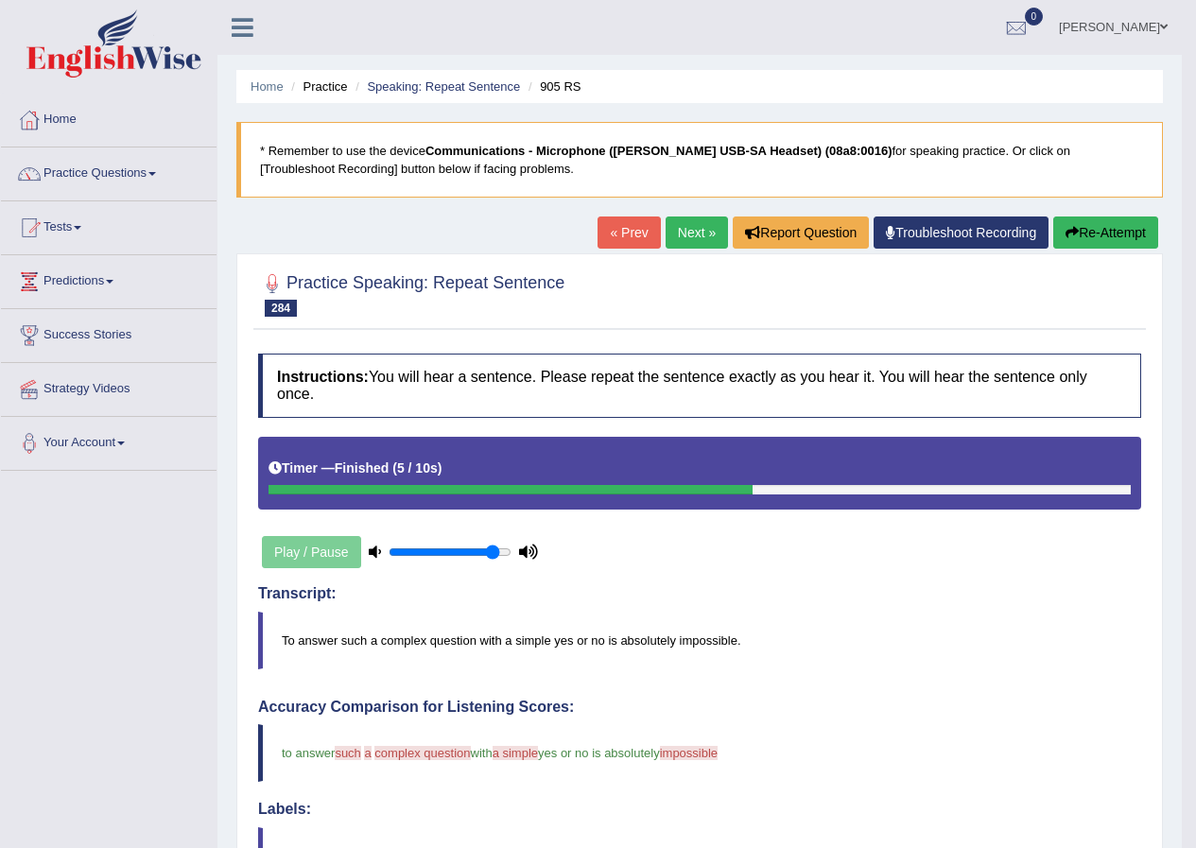
click at [689, 239] on link "Next »" at bounding box center [696, 232] width 62 height 32
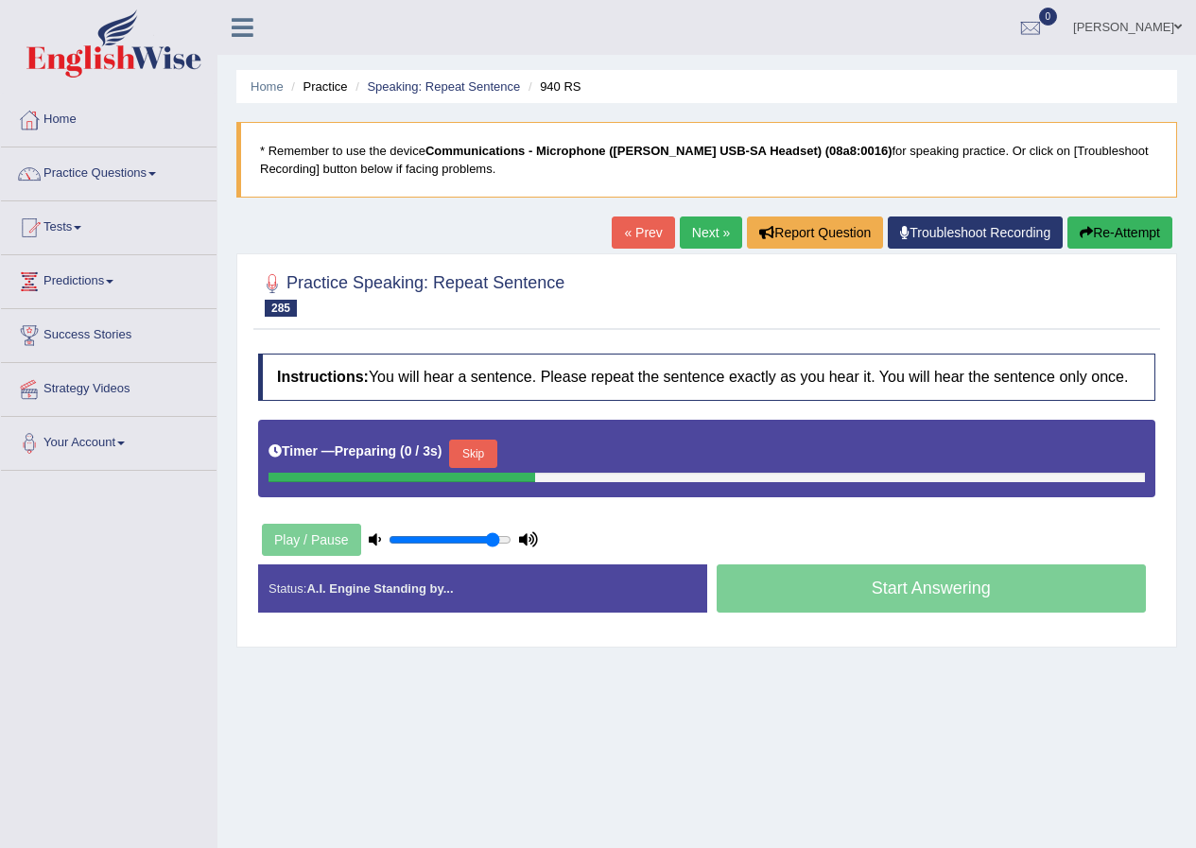
click at [477, 460] on button "Skip" at bounding box center [472, 454] width 47 height 28
click at [1105, 238] on button "Re-Attempt" at bounding box center [1119, 232] width 105 height 32
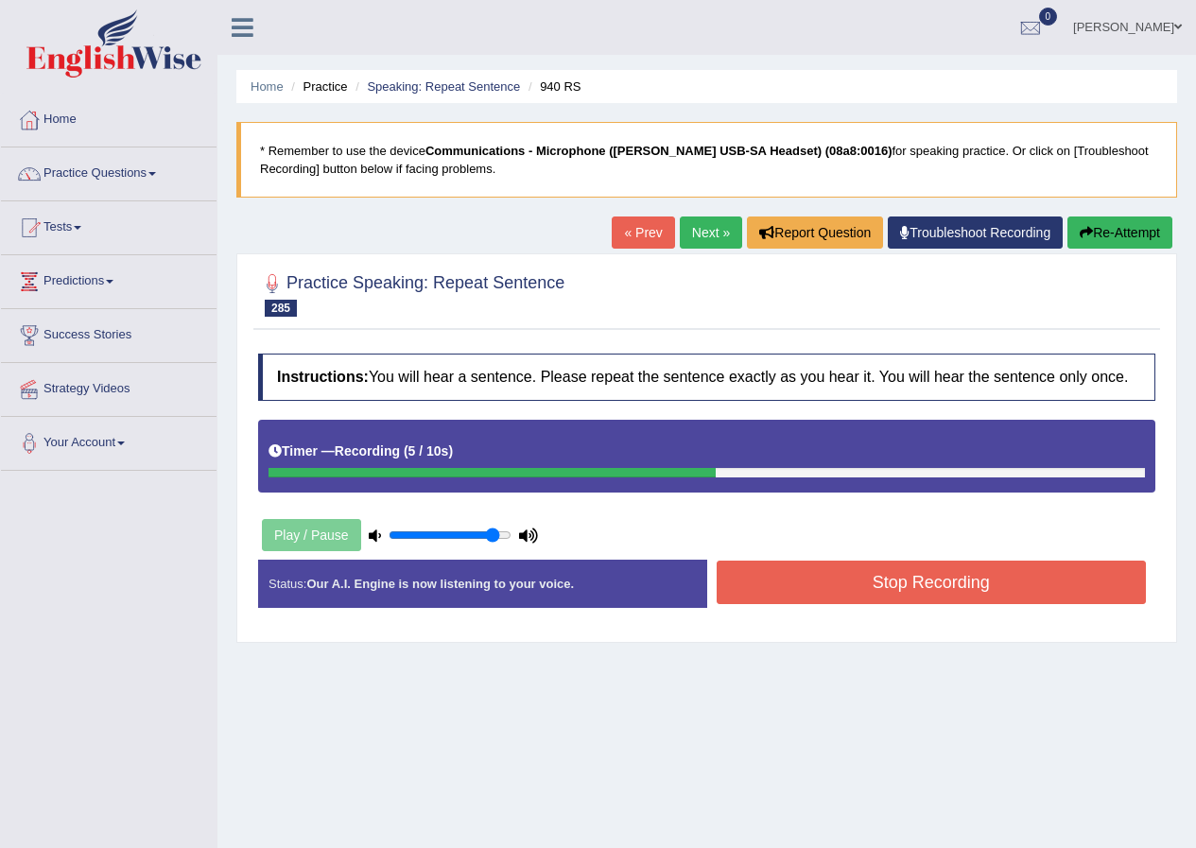
click at [834, 596] on button "Stop Recording" at bounding box center [931, 582] width 430 height 43
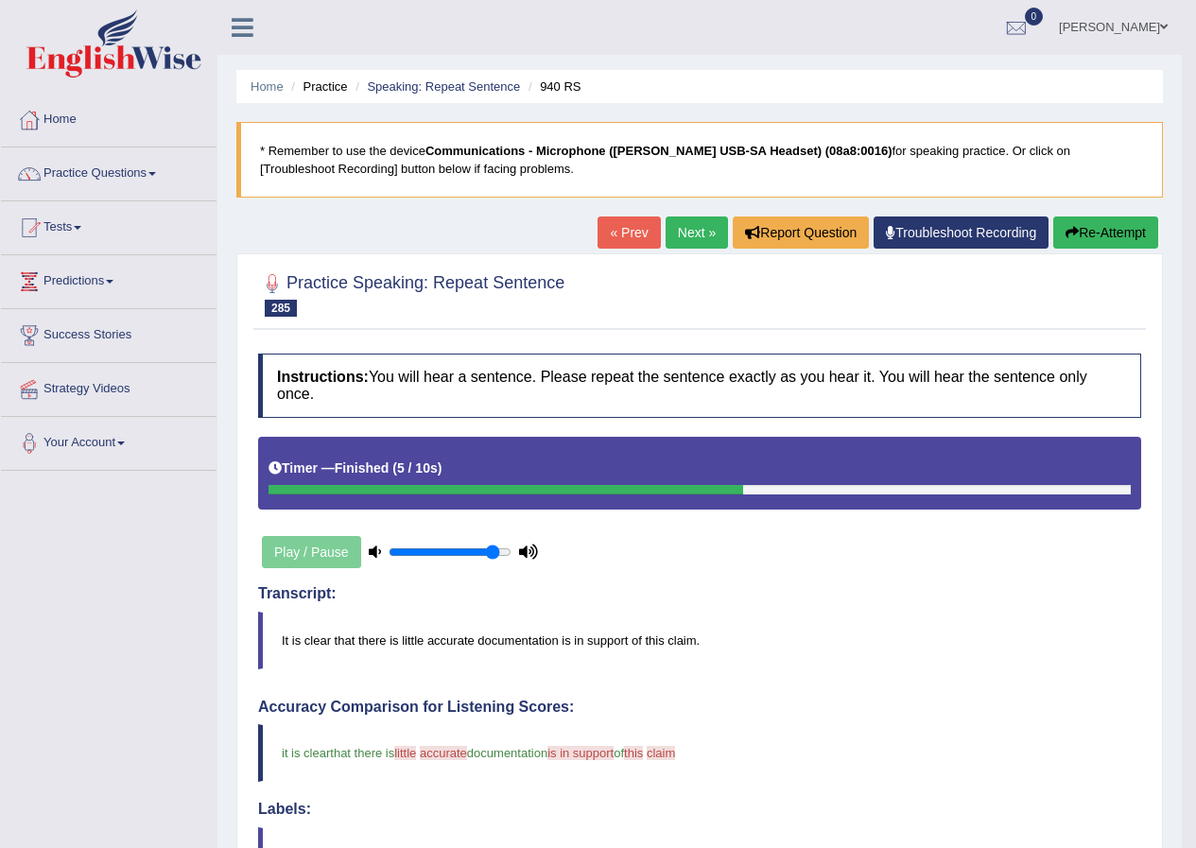
click at [689, 224] on link "Next »" at bounding box center [696, 232] width 62 height 32
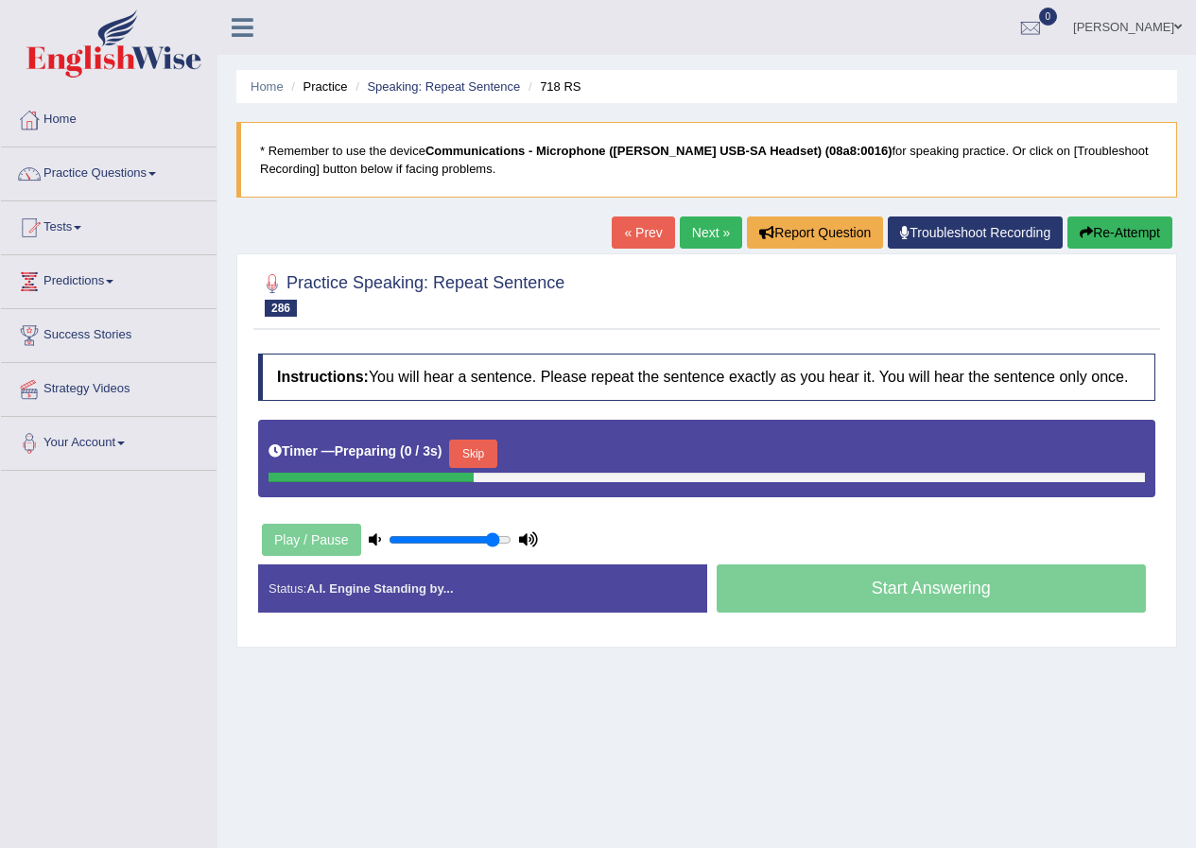
click at [483, 458] on button "Skip" at bounding box center [472, 454] width 47 height 28
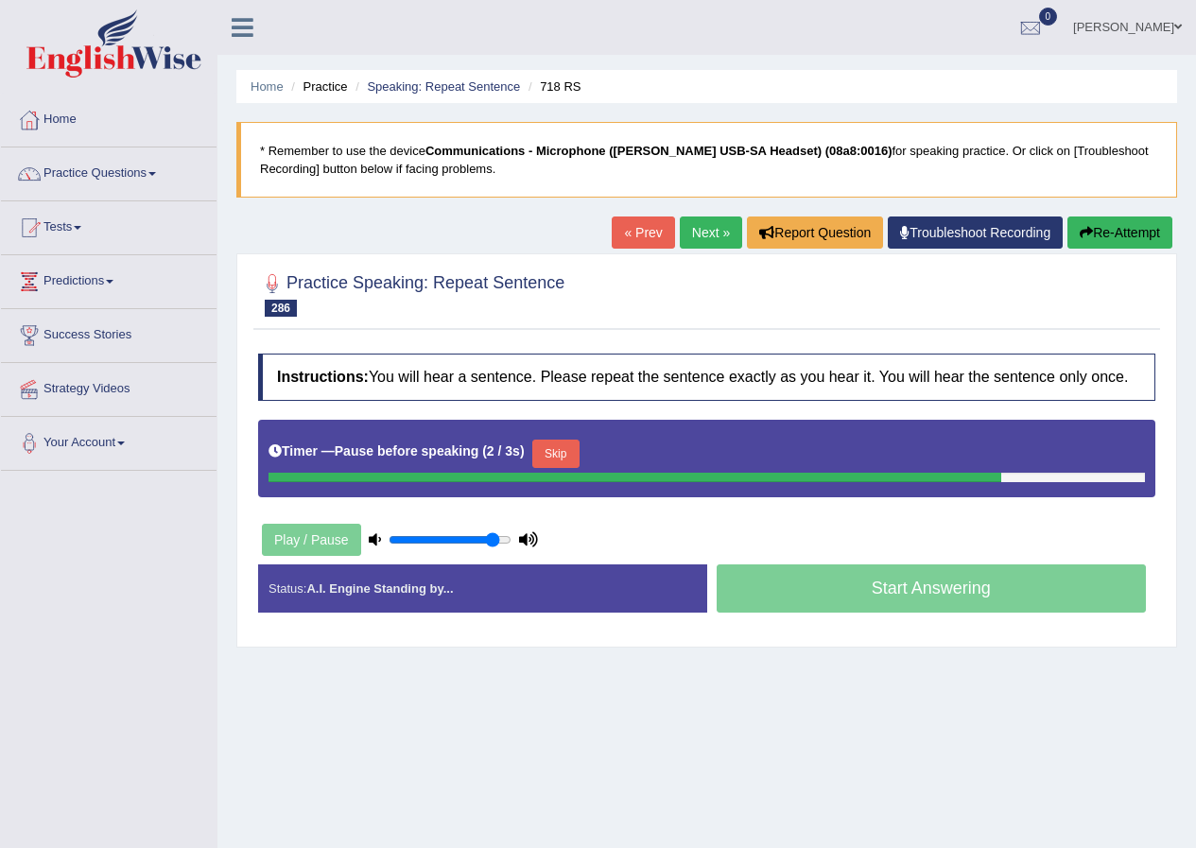
click at [551, 446] on button "Skip" at bounding box center [555, 454] width 47 height 28
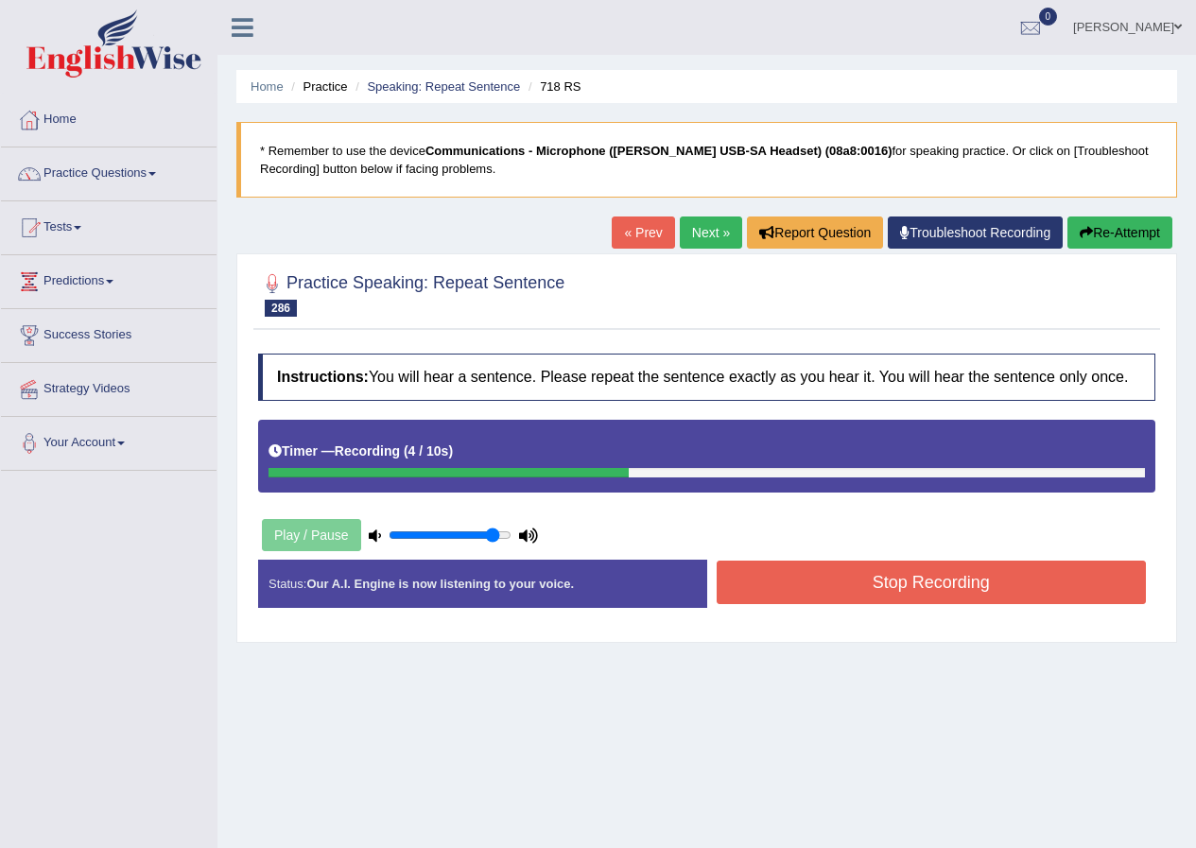
click at [797, 559] on div "Created with Highcharts 7.1.2 Great Too slow Too fast Time Speech pace meter: 0…" at bounding box center [936, 559] width 458 height 1
click at [782, 582] on button "Stop Recording" at bounding box center [931, 582] width 430 height 43
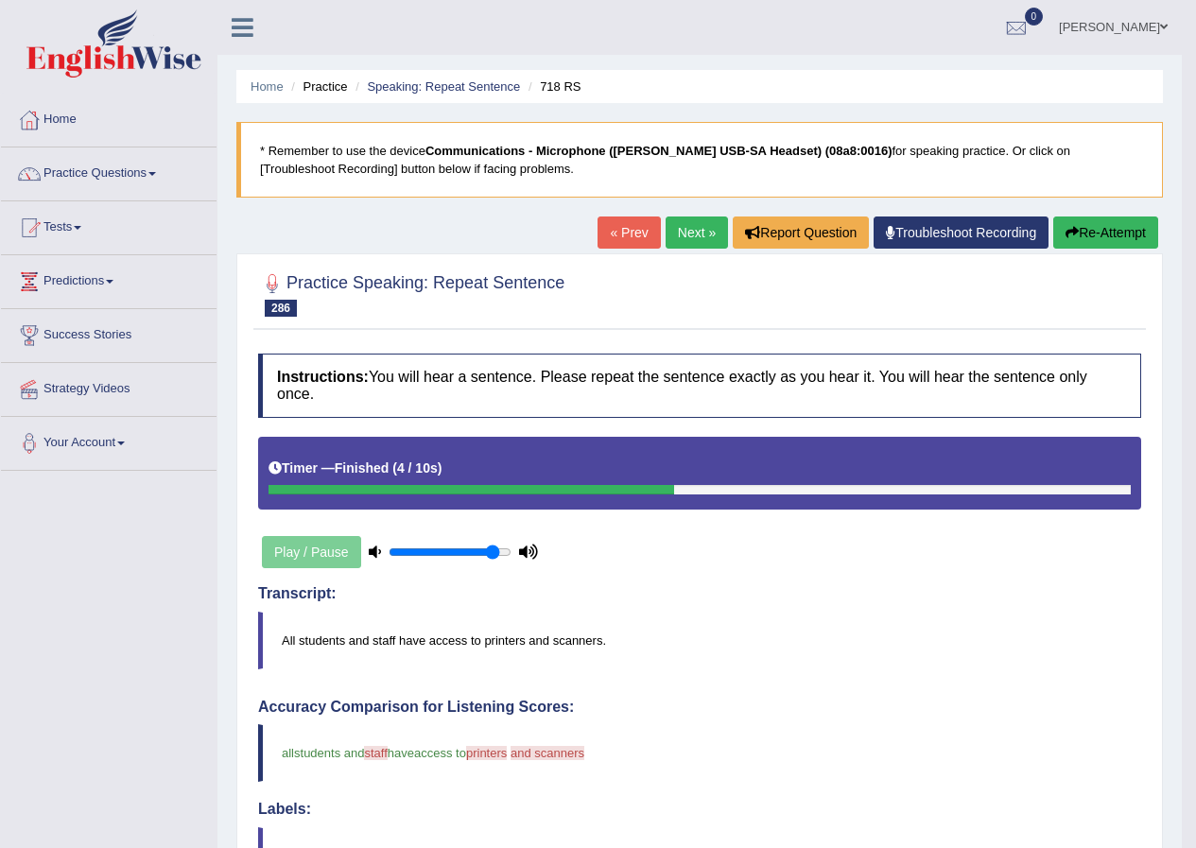
click at [683, 250] on div "« Prev Next » Report Question Troubleshoot Recording Re-Attempt" at bounding box center [879, 234] width 565 height 37
click at [690, 234] on link "Next »" at bounding box center [696, 232] width 62 height 32
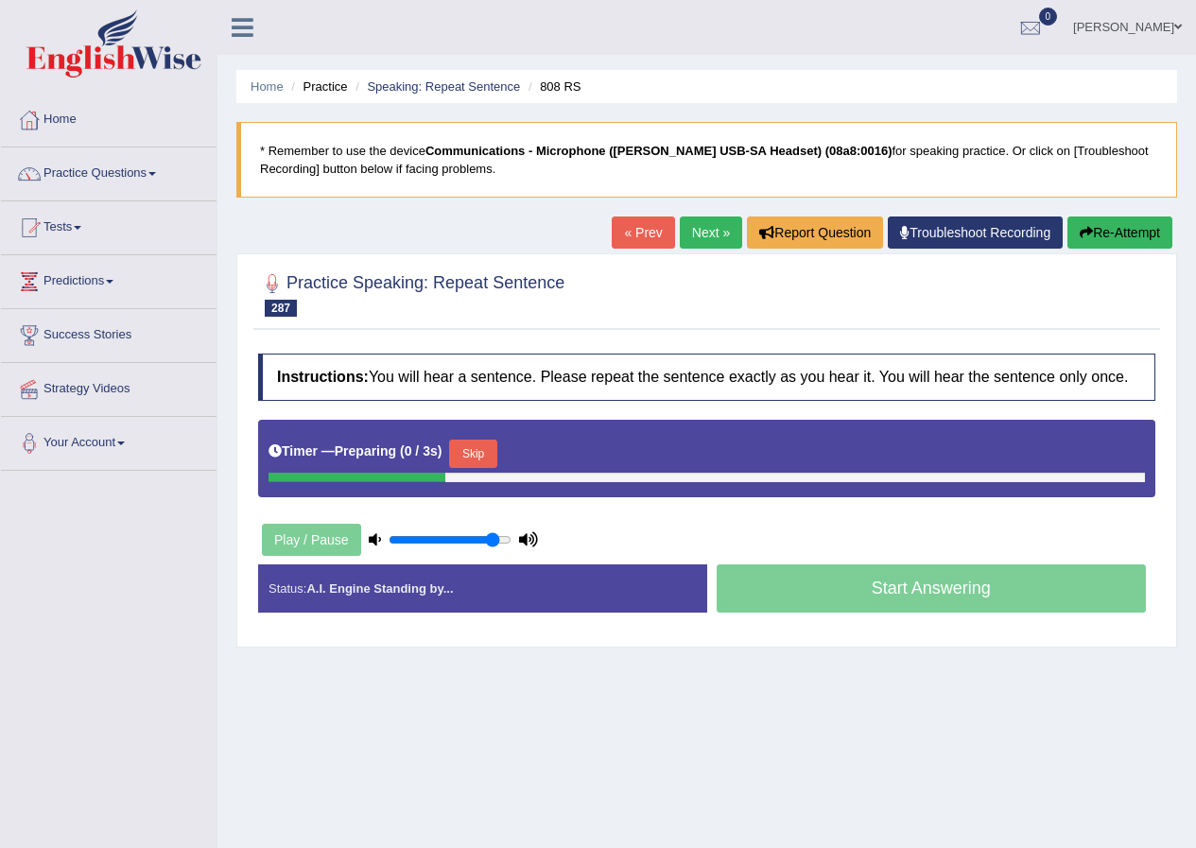
click at [490, 450] on button "Skip" at bounding box center [472, 454] width 47 height 28
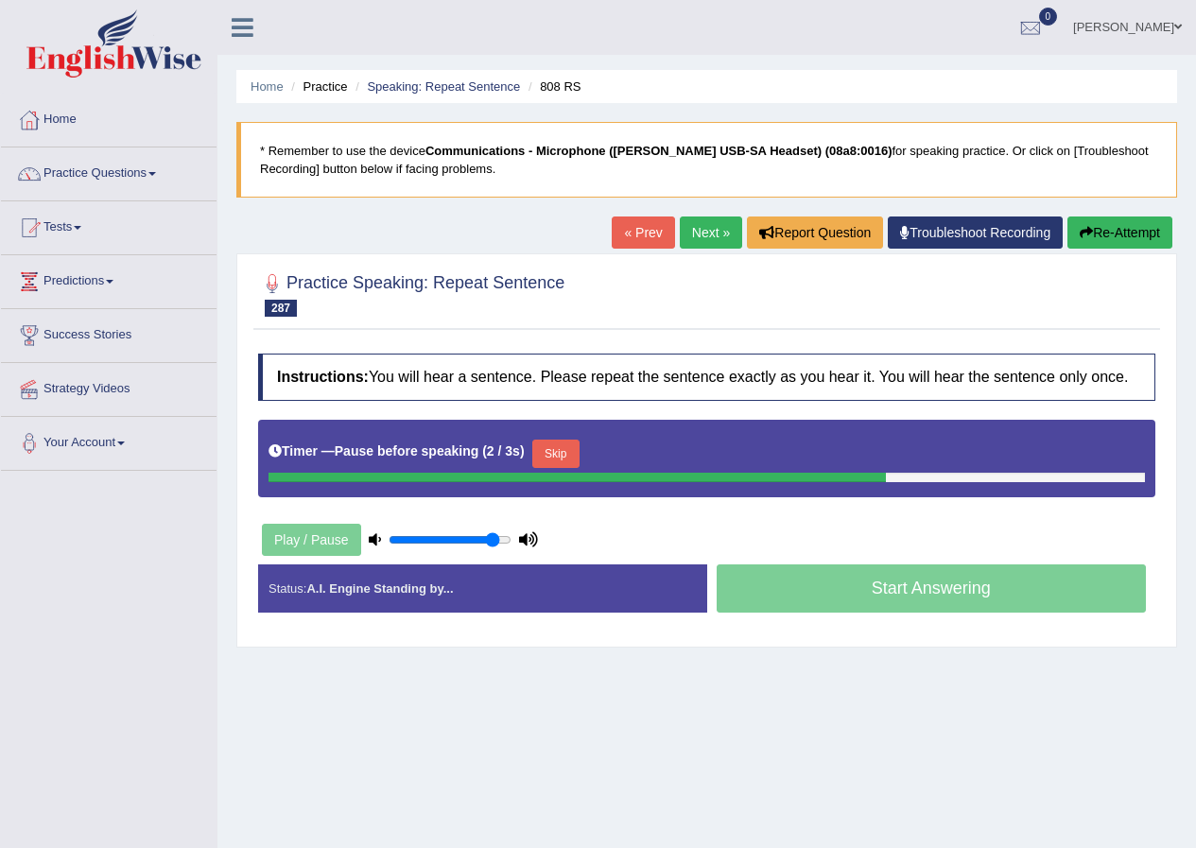
click at [552, 455] on button "Skip" at bounding box center [555, 454] width 47 height 28
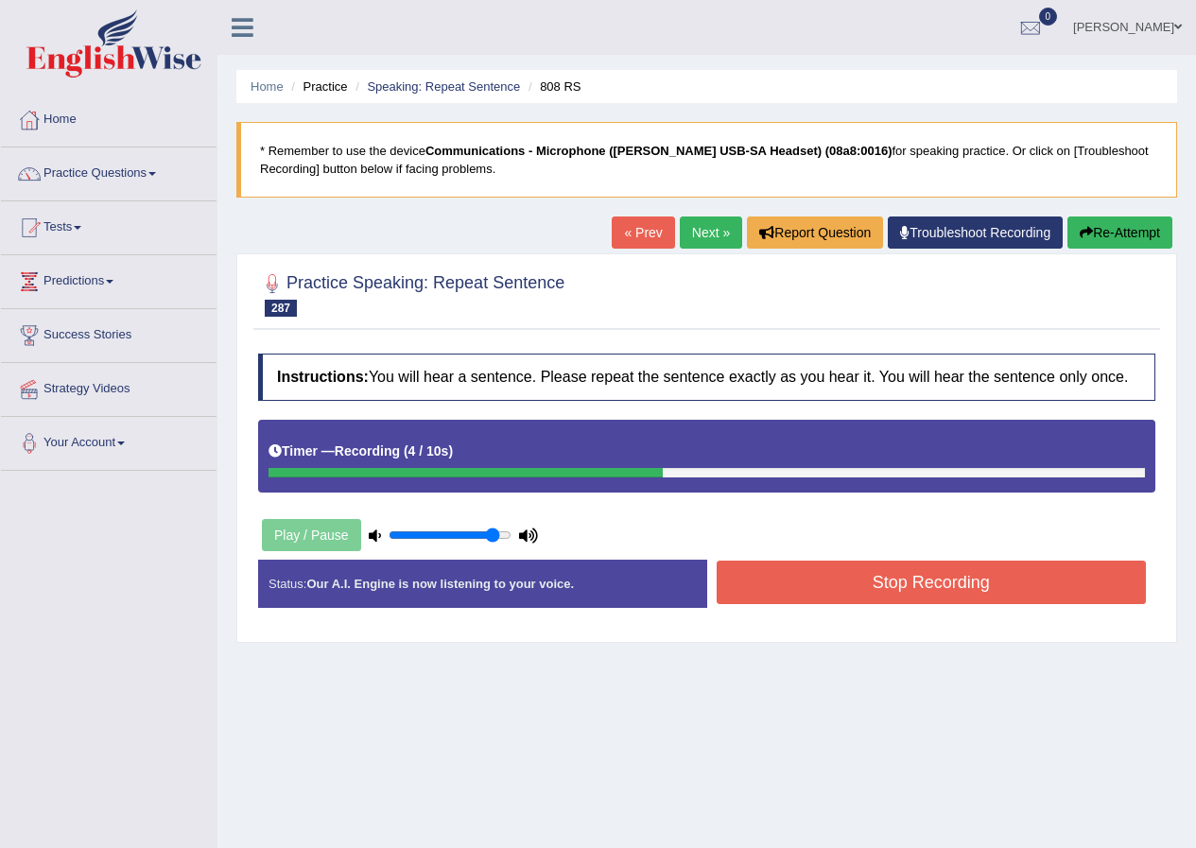
click at [765, 576] on button "Stop Recording" at bounding box center [931, 582] width 430 height 43
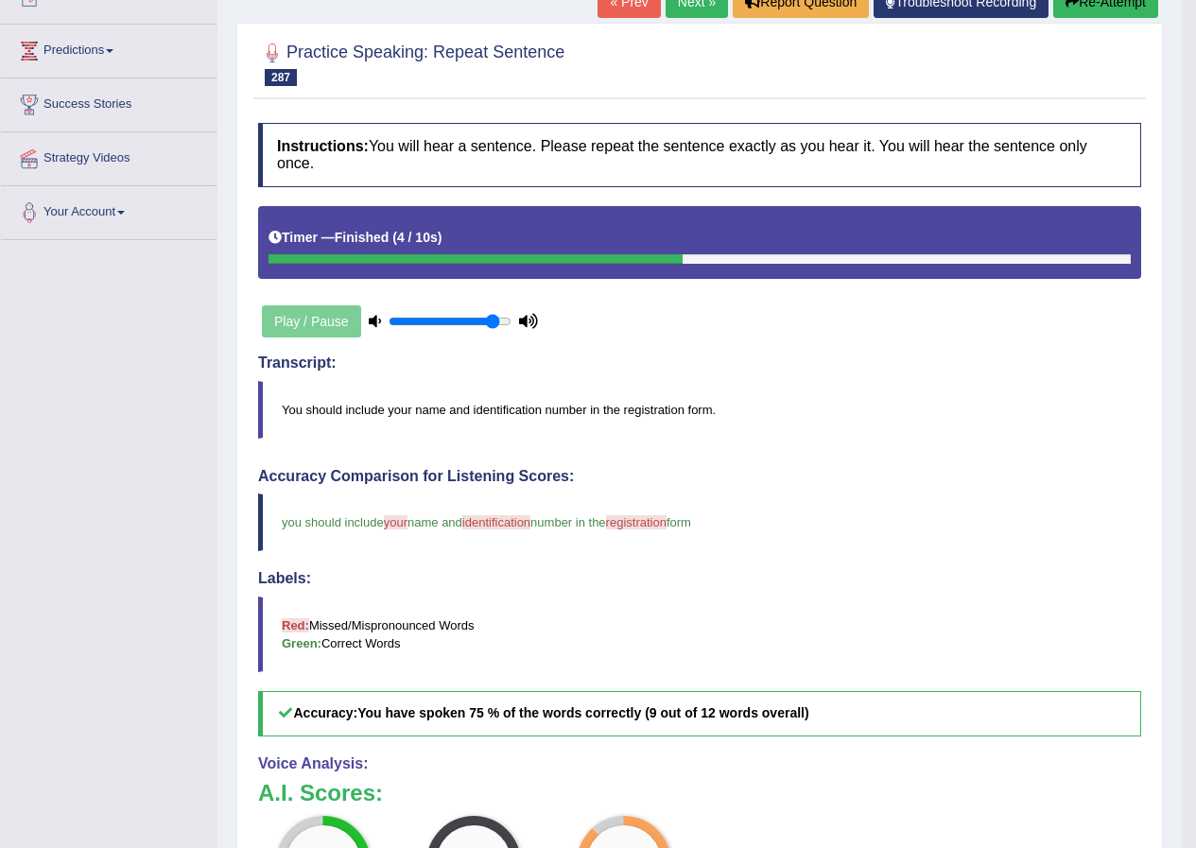
scroll to position [95, 0]
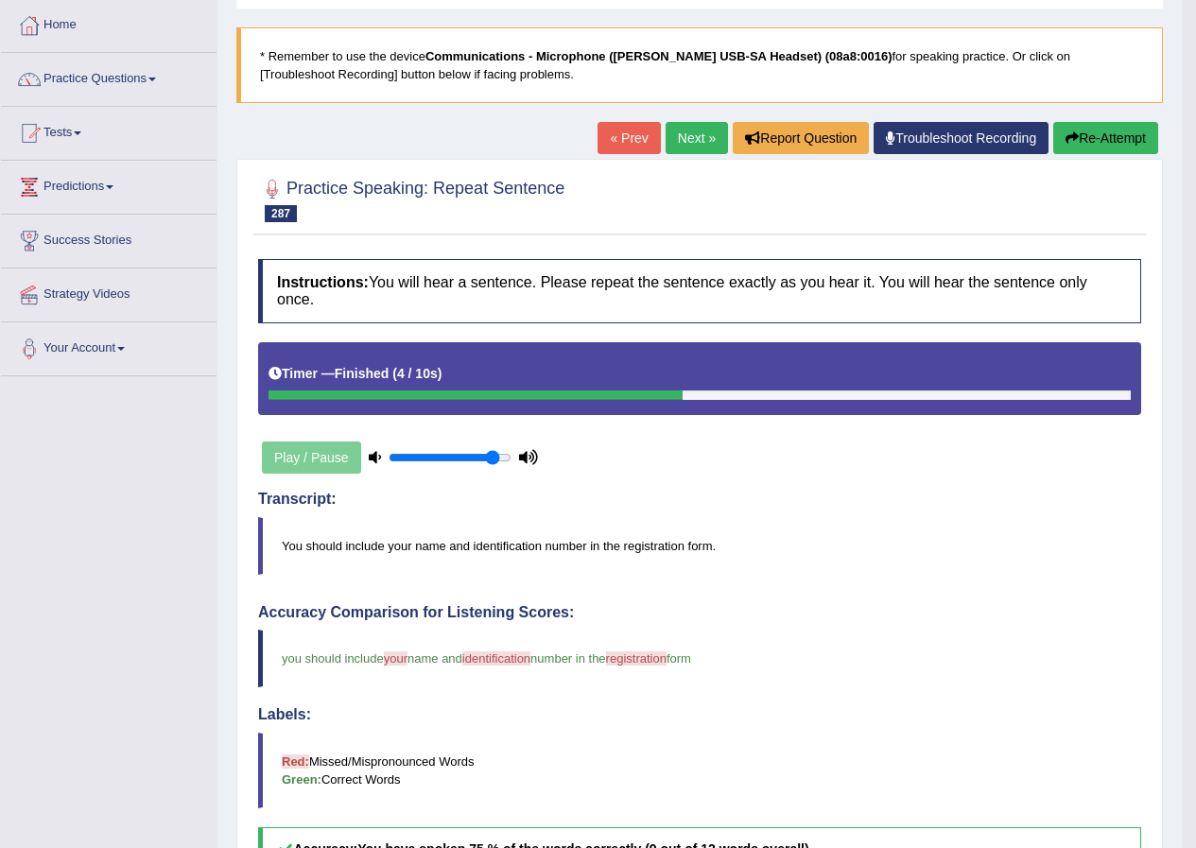
click at [692, 139] on link "Next »" at bounding box center [696, 138] width 62 height 32
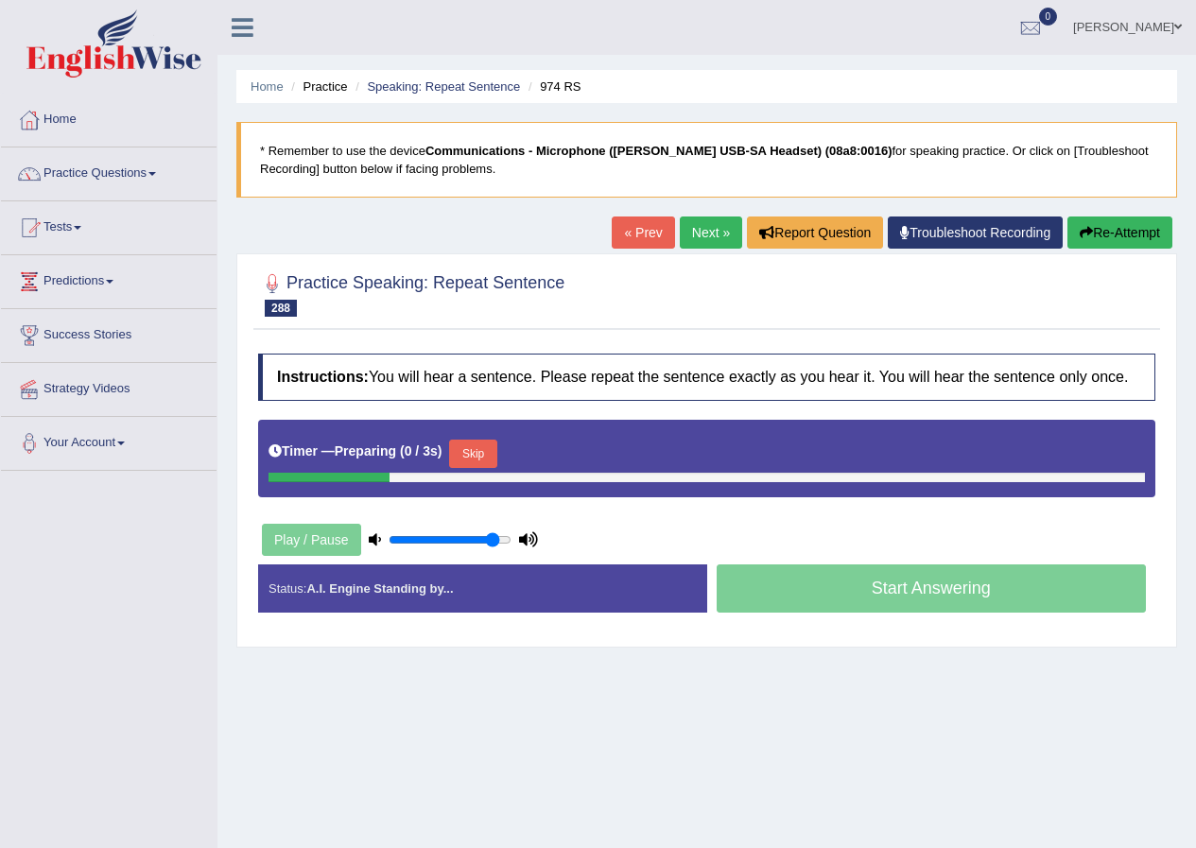
click at [465, 463] on button "Skip" at bounding box center [472, 454] width 47 height 28
click at [552, 457] on button "Skip" at bounding box center [555, 454] width 47 height 28
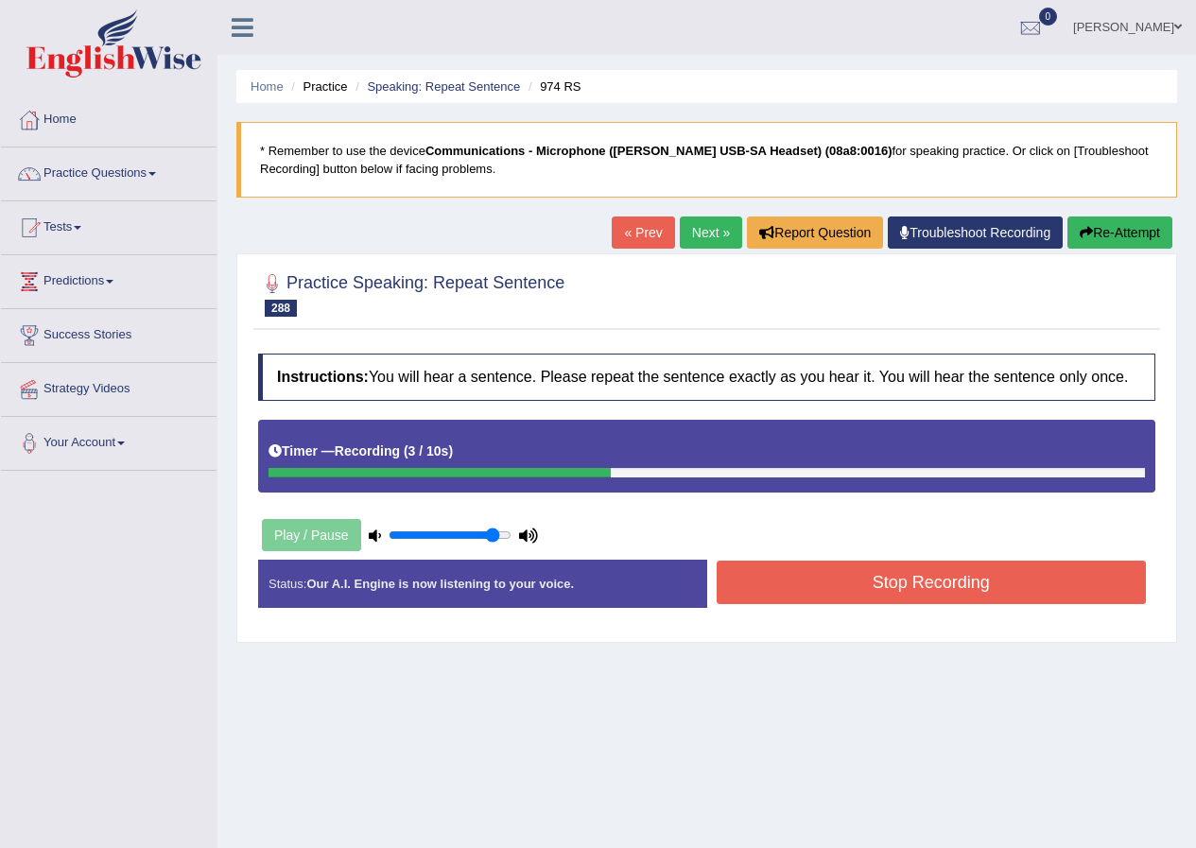
click at [801, 570] on button "Stop Recording" at bounding box center [931, 582] width 430 height 43
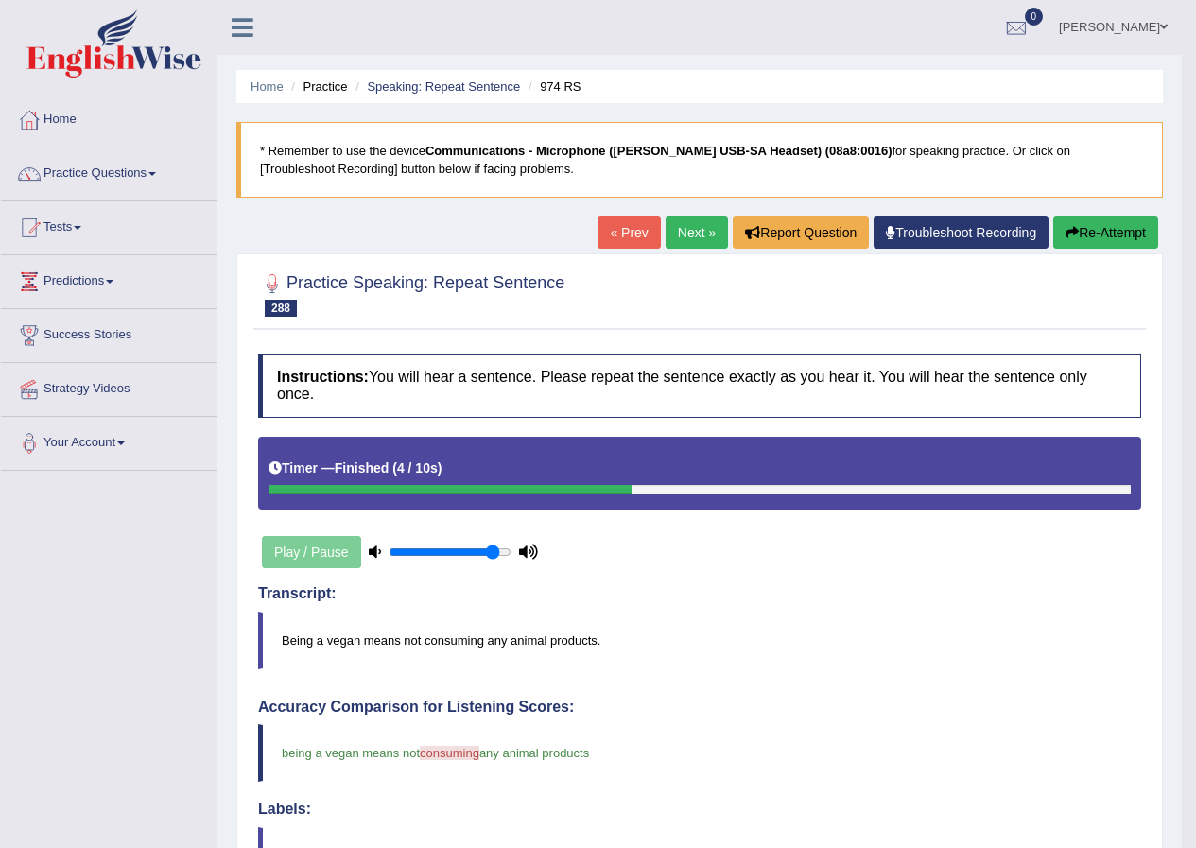
click at [669, 232] on link "Next »" at bounding box center [696, 232] width 62 height 32
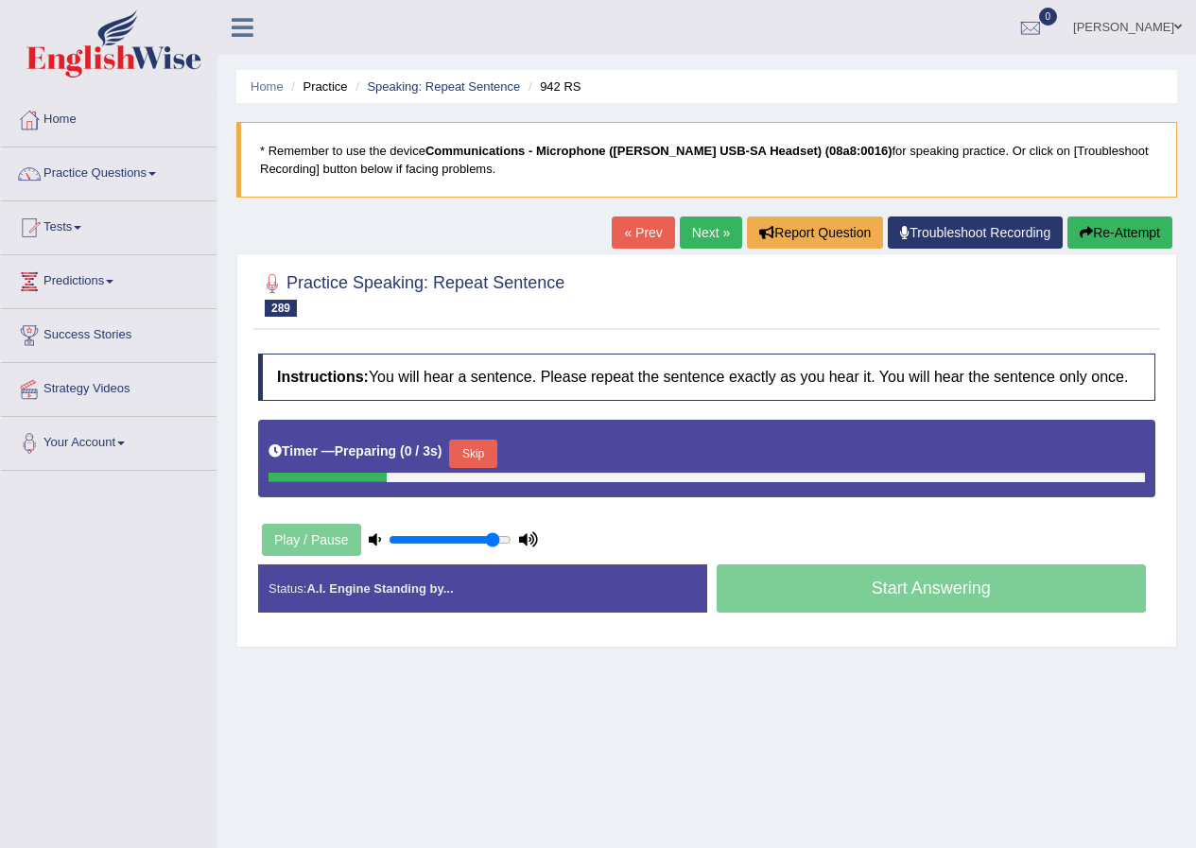
click at [485, 450] on button "Skip" at bounding box center [472, 454] width 47 height 28
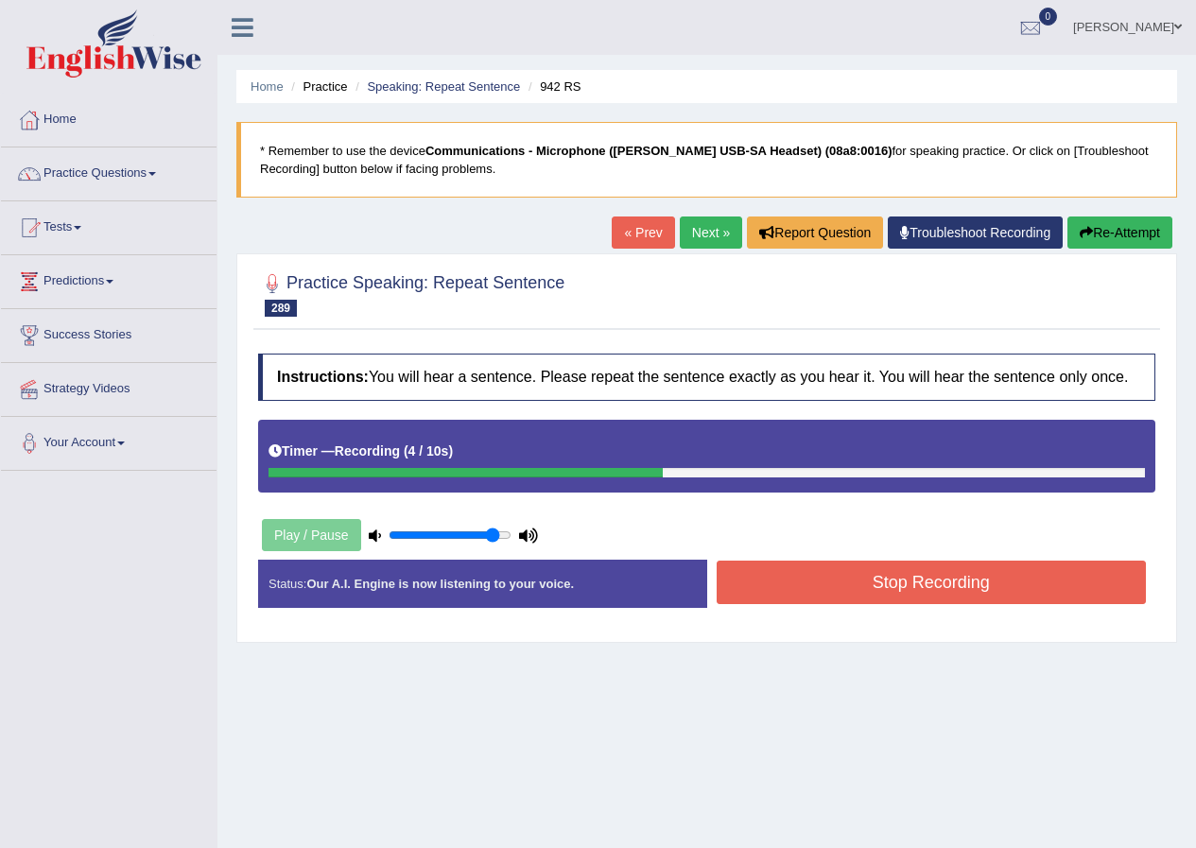
click at [781, 574] on button "Stop Recording" at bounding box center [931, 582] width 430 height 43
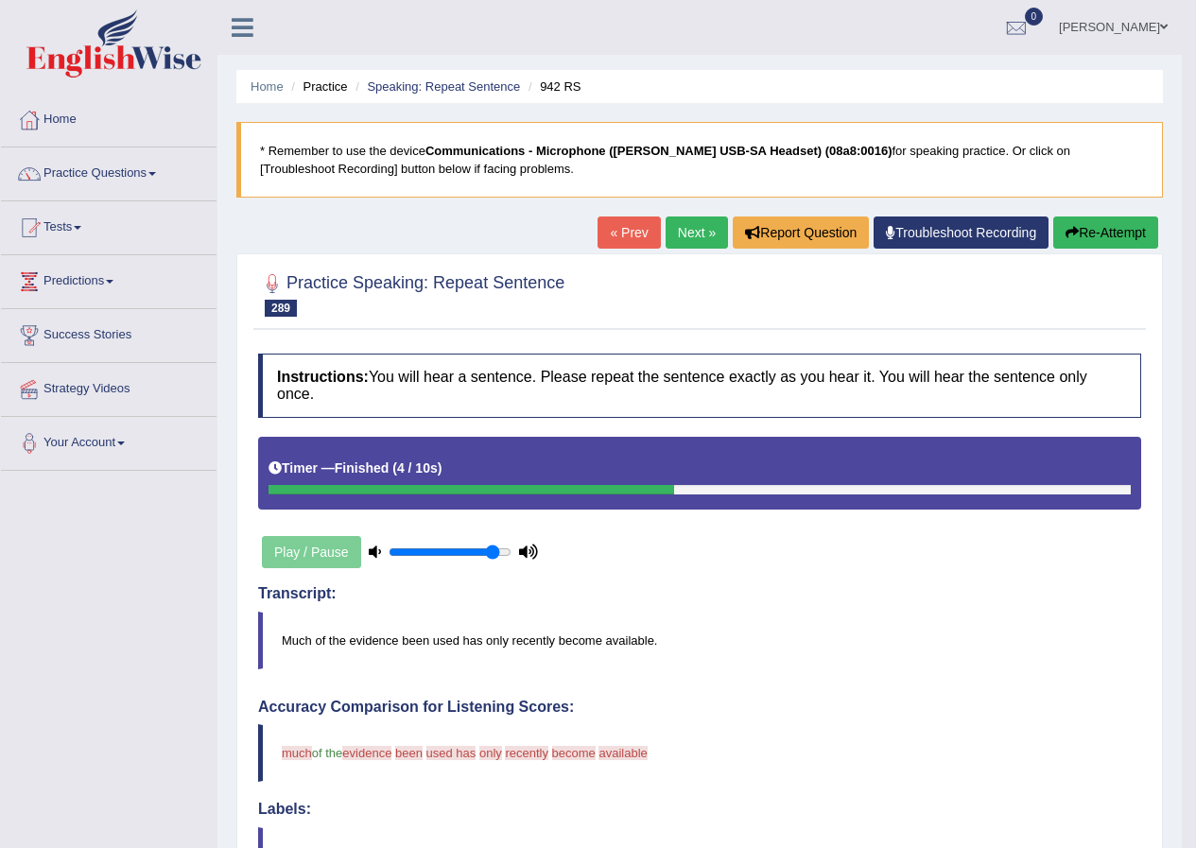
click at [1087, 227] on button "Re-Attempt" at bounding box center [1105, 232] width 105 height 32
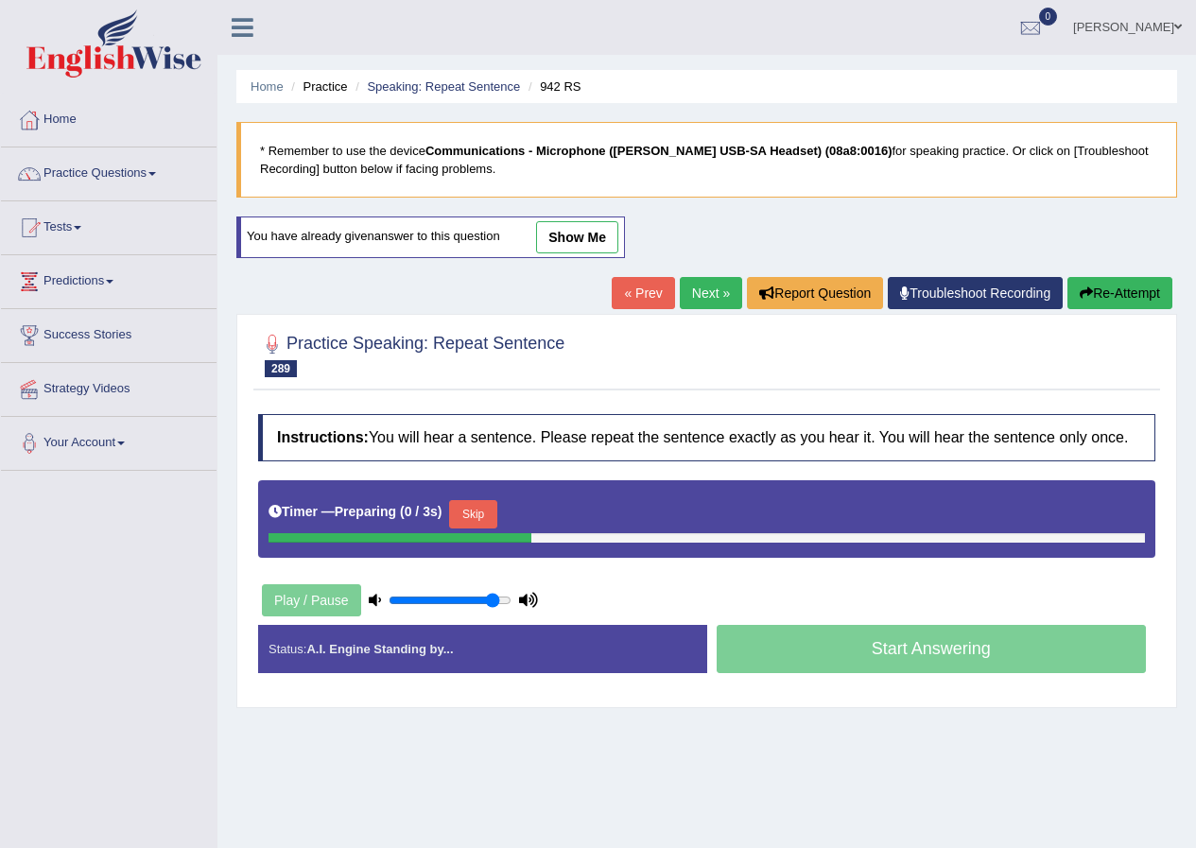
click at [475, 516] on button "Skip" at bounding box center [472, 514] width 47 height 28
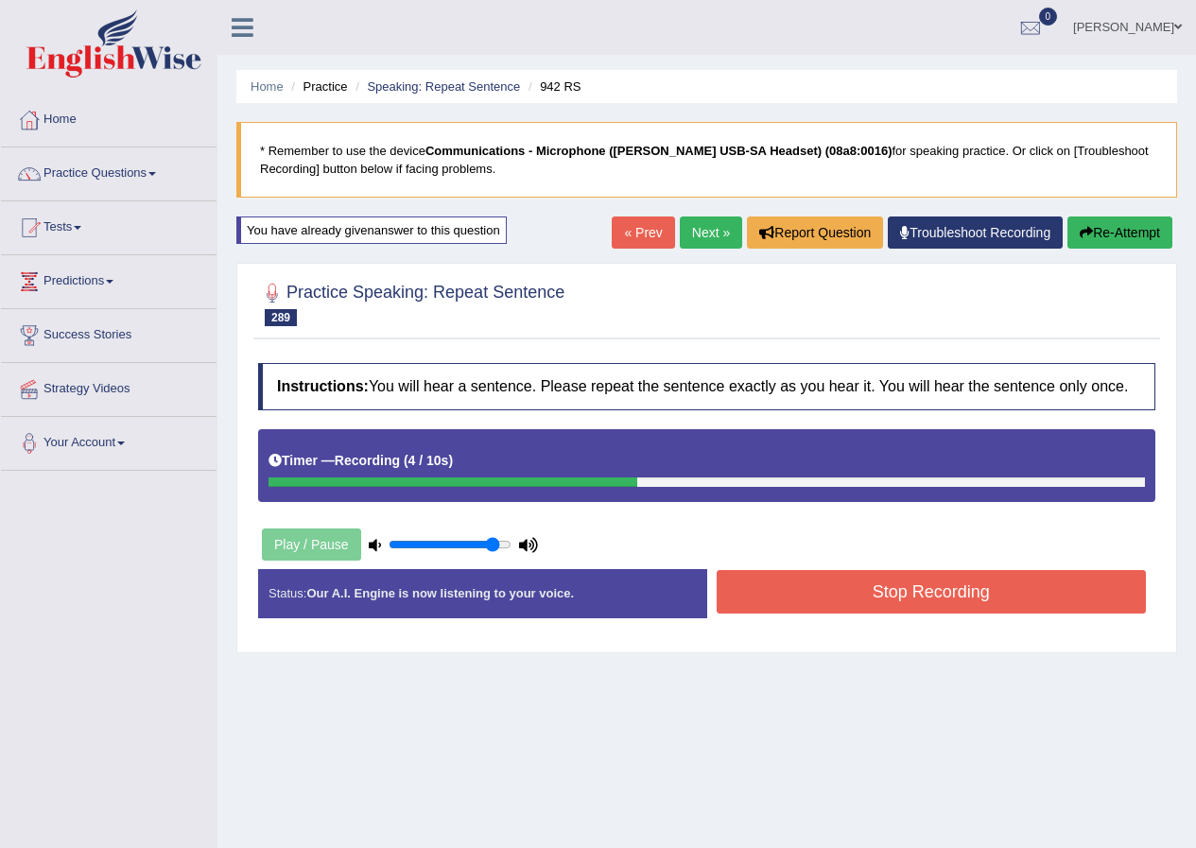
click at [797, 591] on button "Stop Recording" at bounding box center [931, 591] width 430 height 43
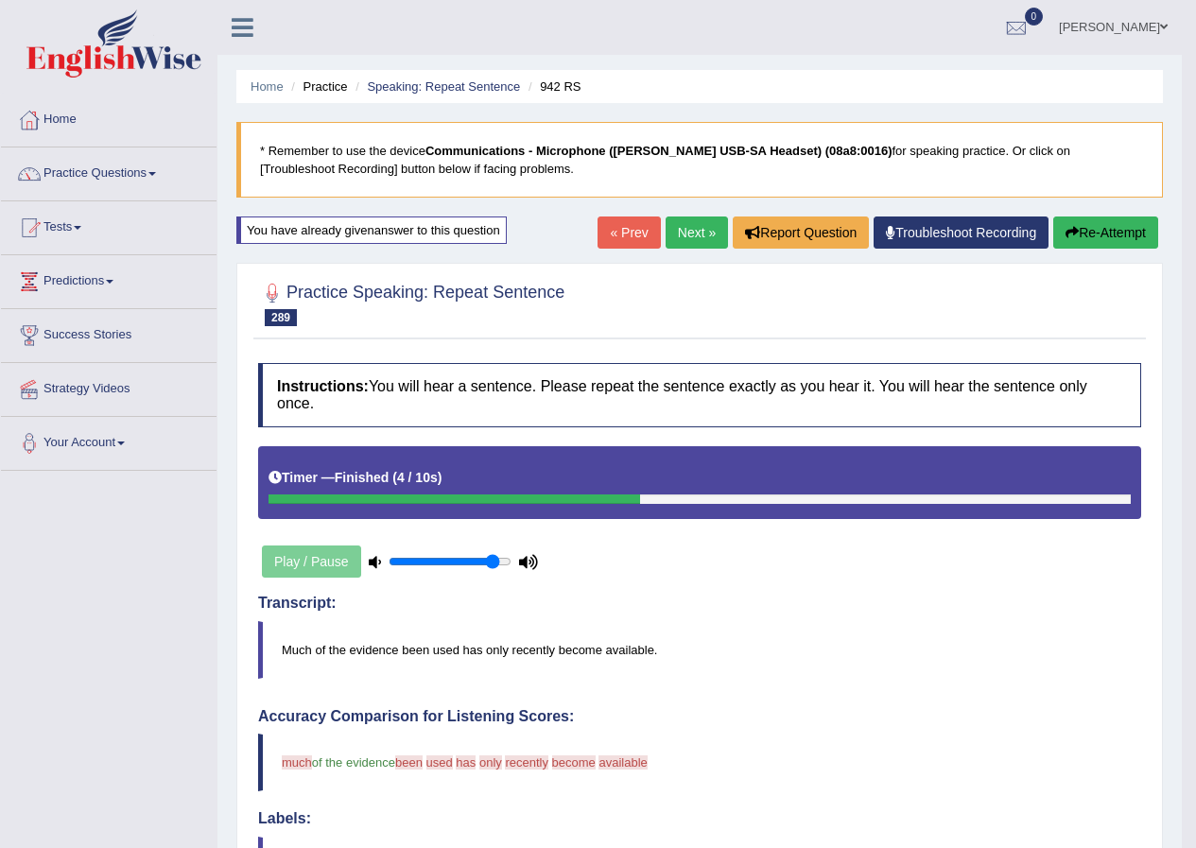
click at [682, 232] on link "Next »" at bounding box center [696, 232] width 62 height 32
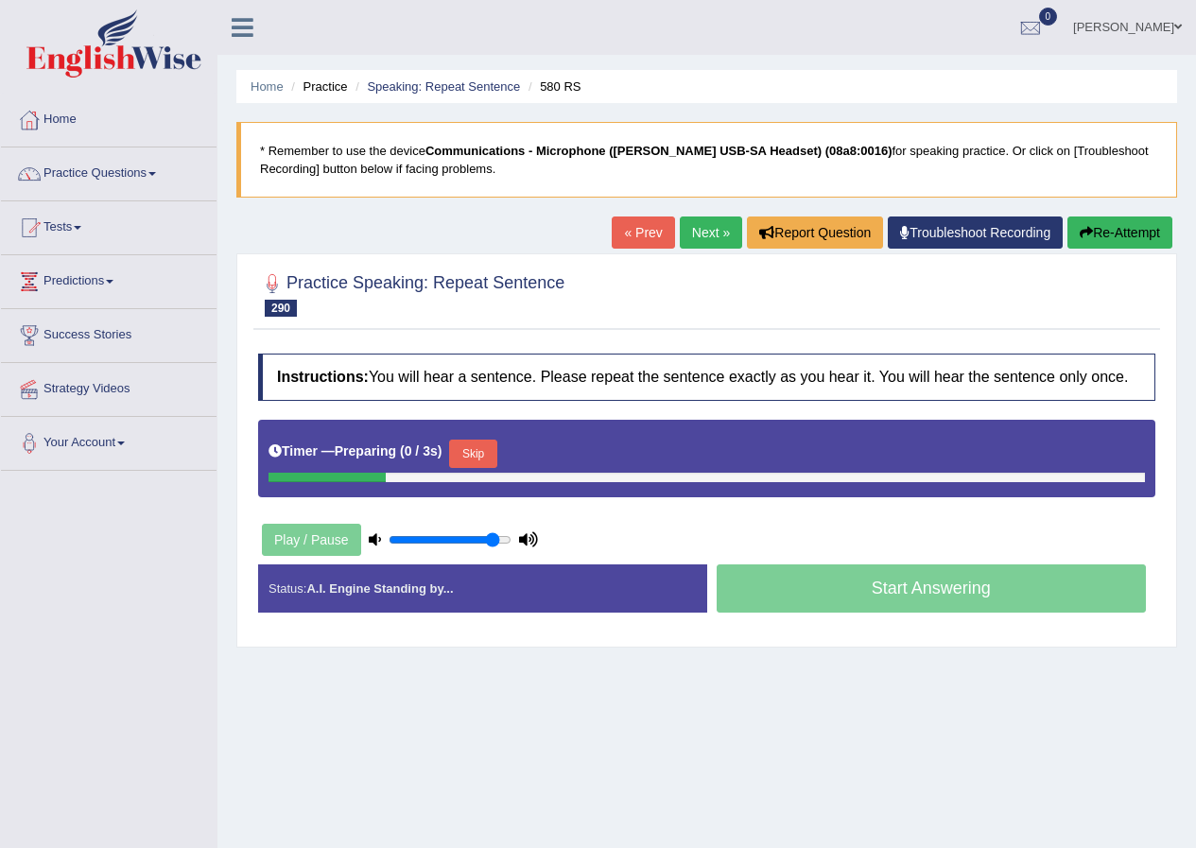
click at [484, 444] on button "Skip" at bounding box center [472, 454] width 47 height 28
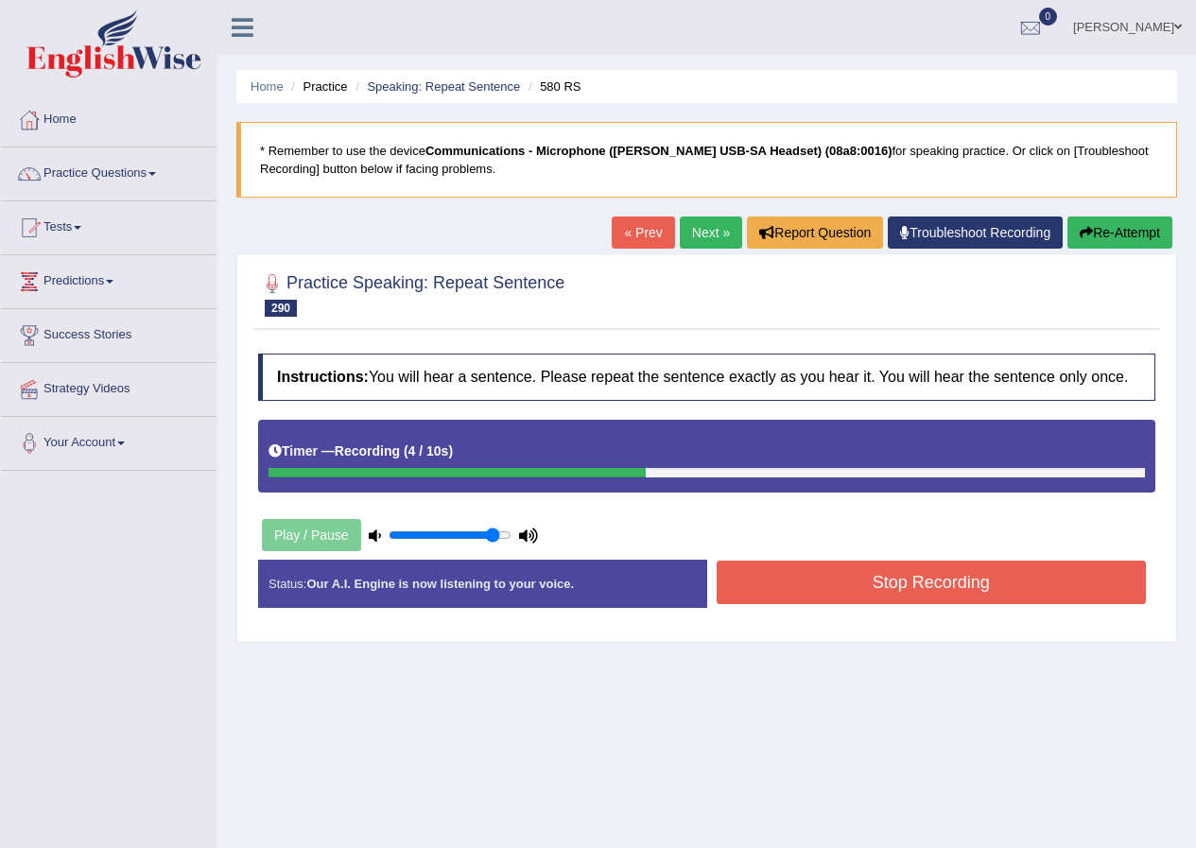
click at [786, 596] on button "Stop Recording" at bounding box center [931, 582] width 430 height 43
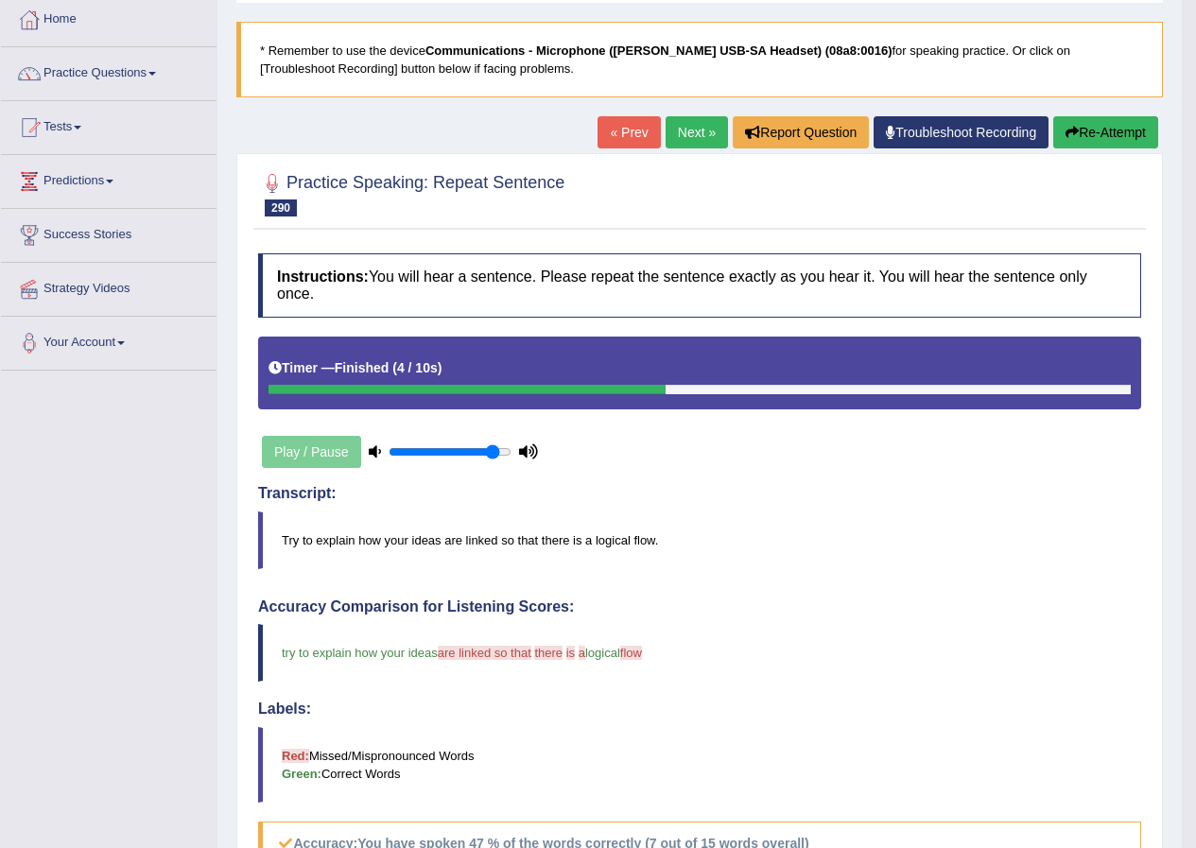
scroll to position [95, 0]
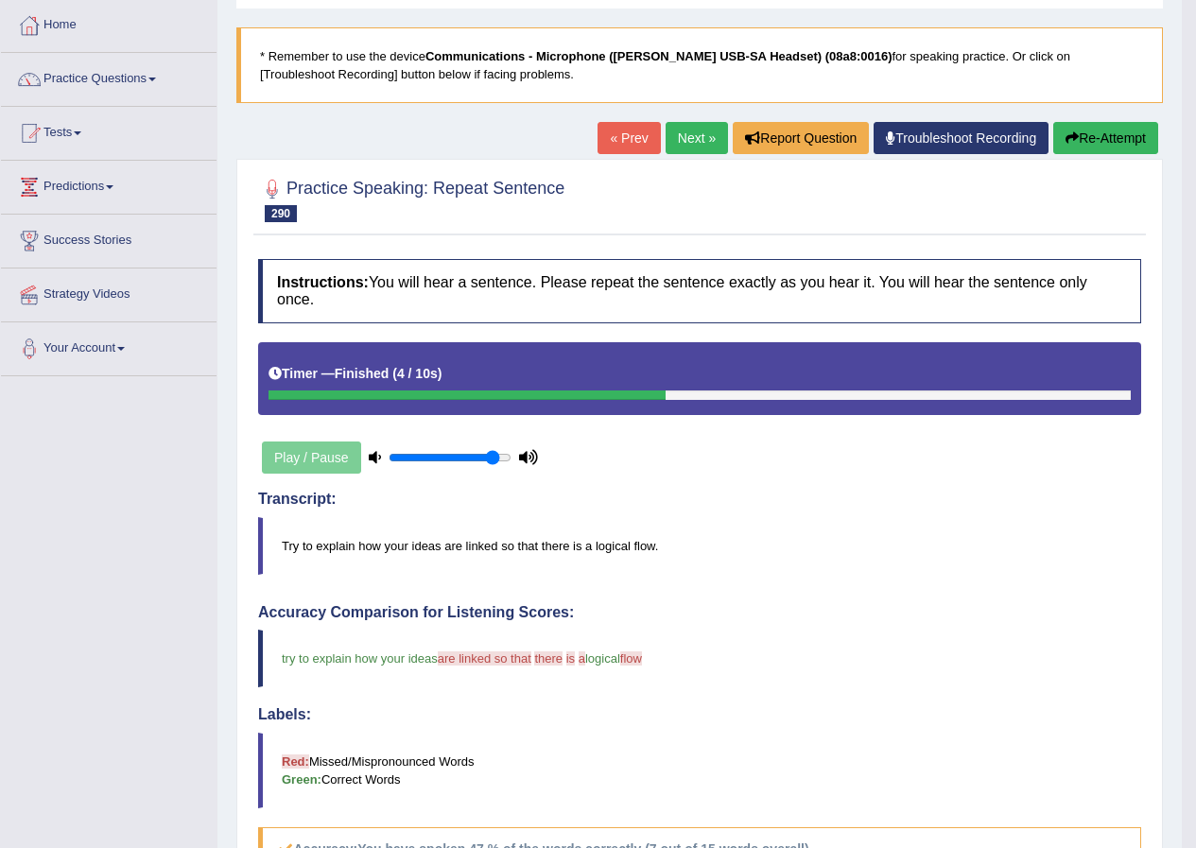
click at [703, 143] on link "Next »" at bounding box center [696, 138] width 62 height 32
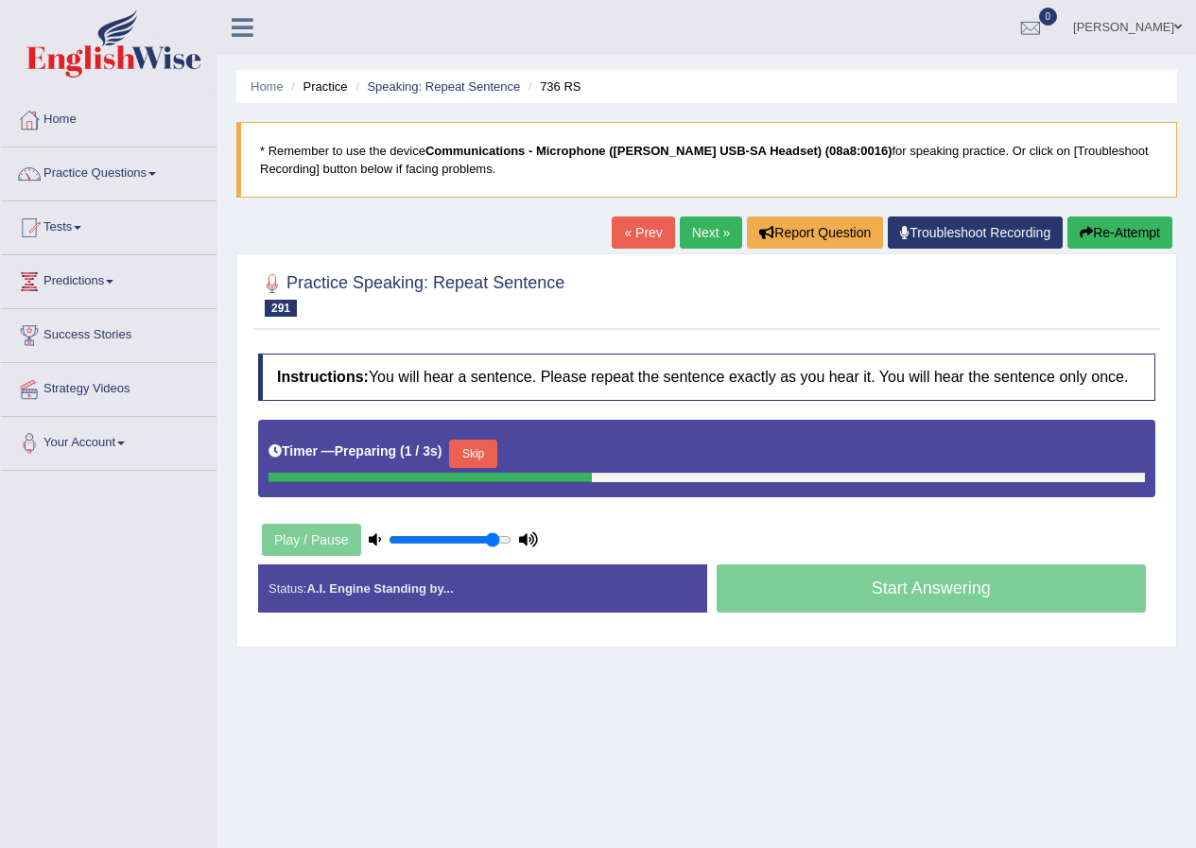
click at [476, 441] on button "Skip" at bounding box center [472, 454] width 47 height 28
click at [561, 450] on button "Skip" at bounding box center [555, 454] width 47 height 28
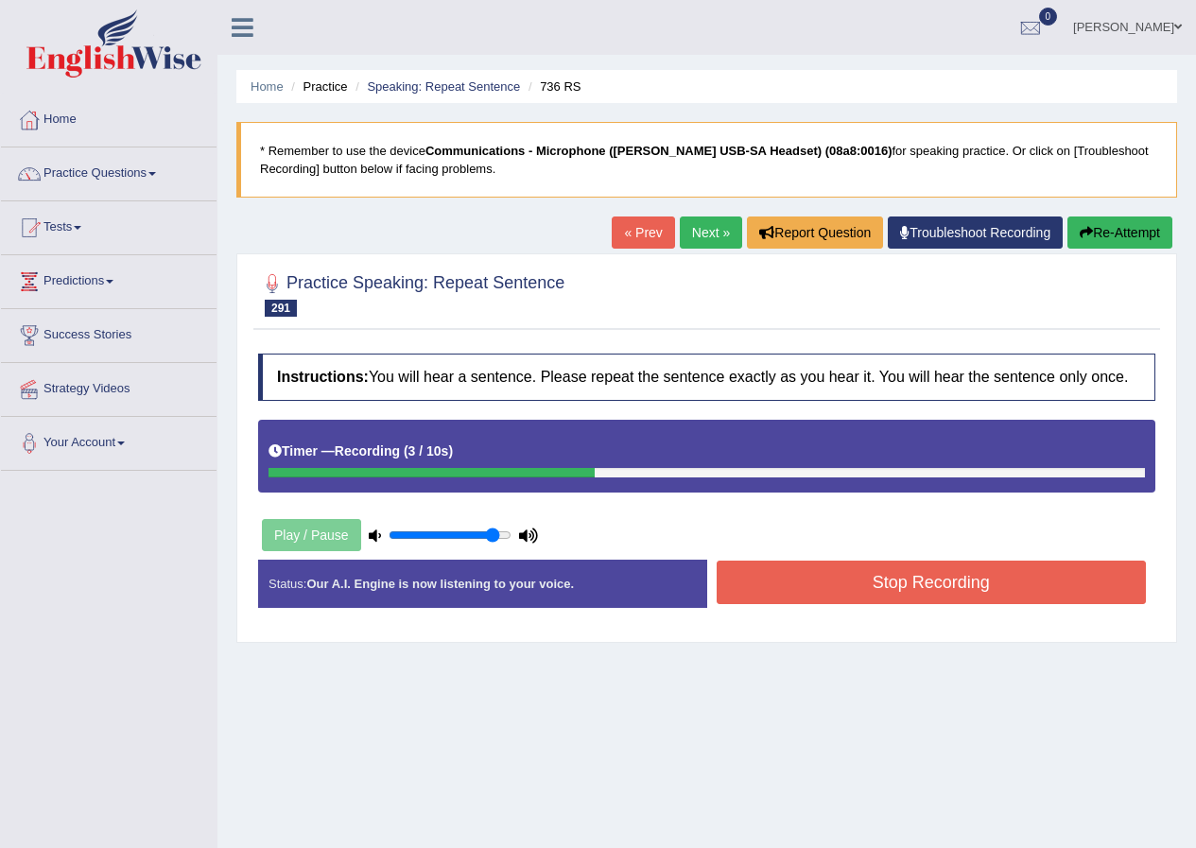
click at [803, 578] on button "Stop Recording" at bounding box center [931, 582] width 430 height 43
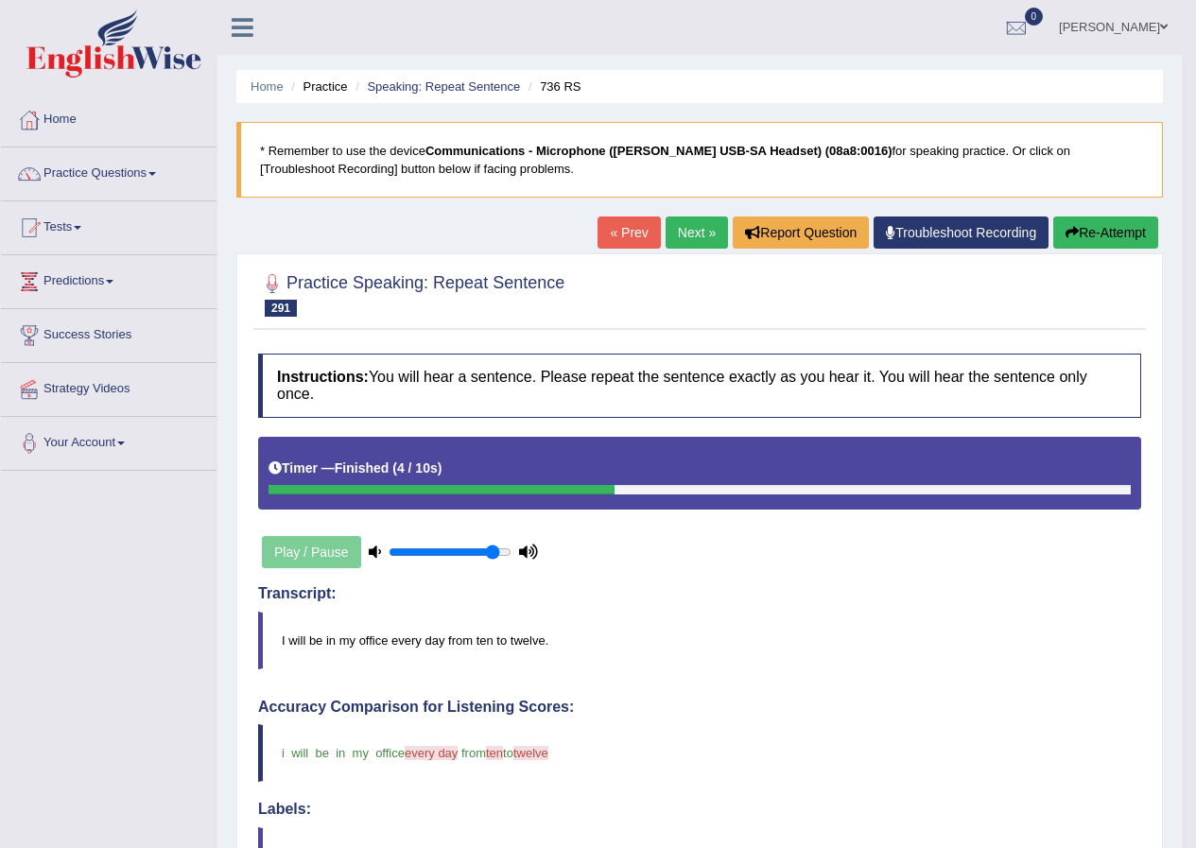
click at [712, 232] on link "Next »" at bounding box center [696, 232] width 62 height 32
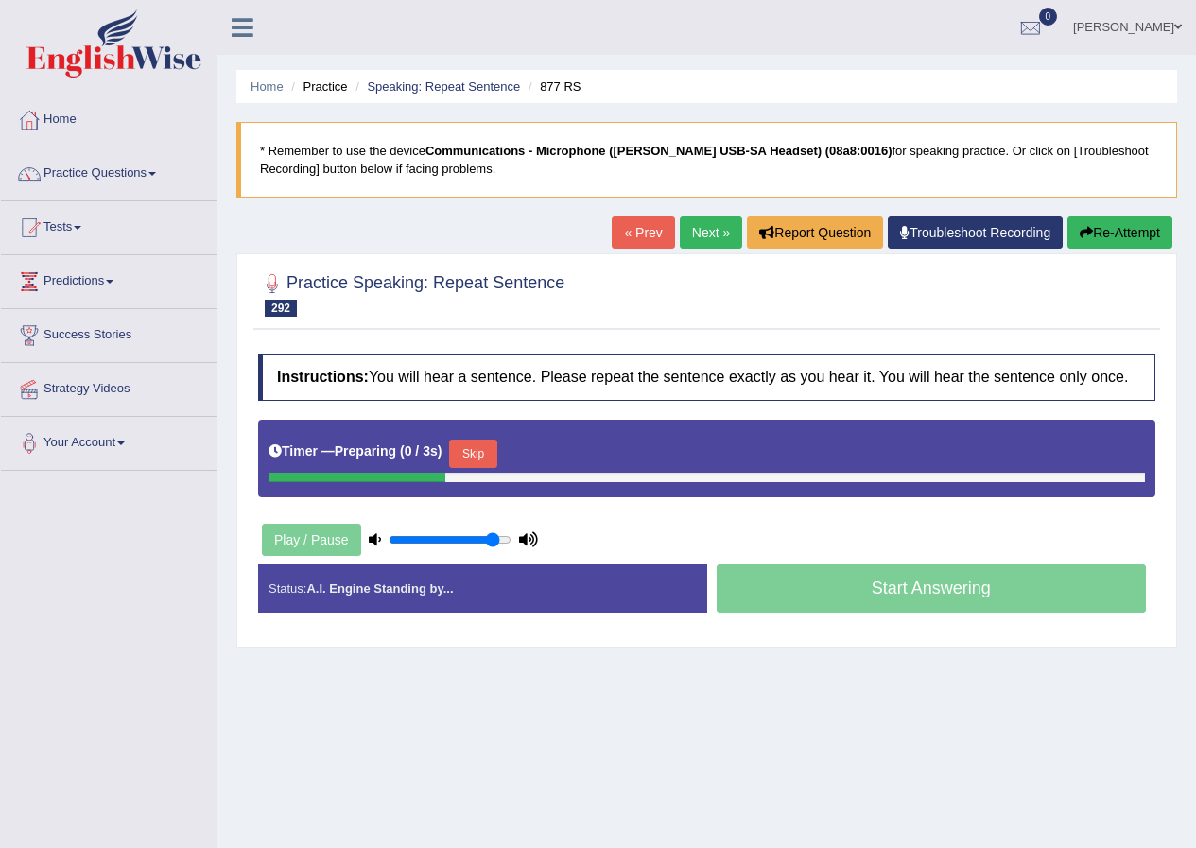
click at [485, 451] on button "Skip" at bounding box center [472, 454] width 47 height 28
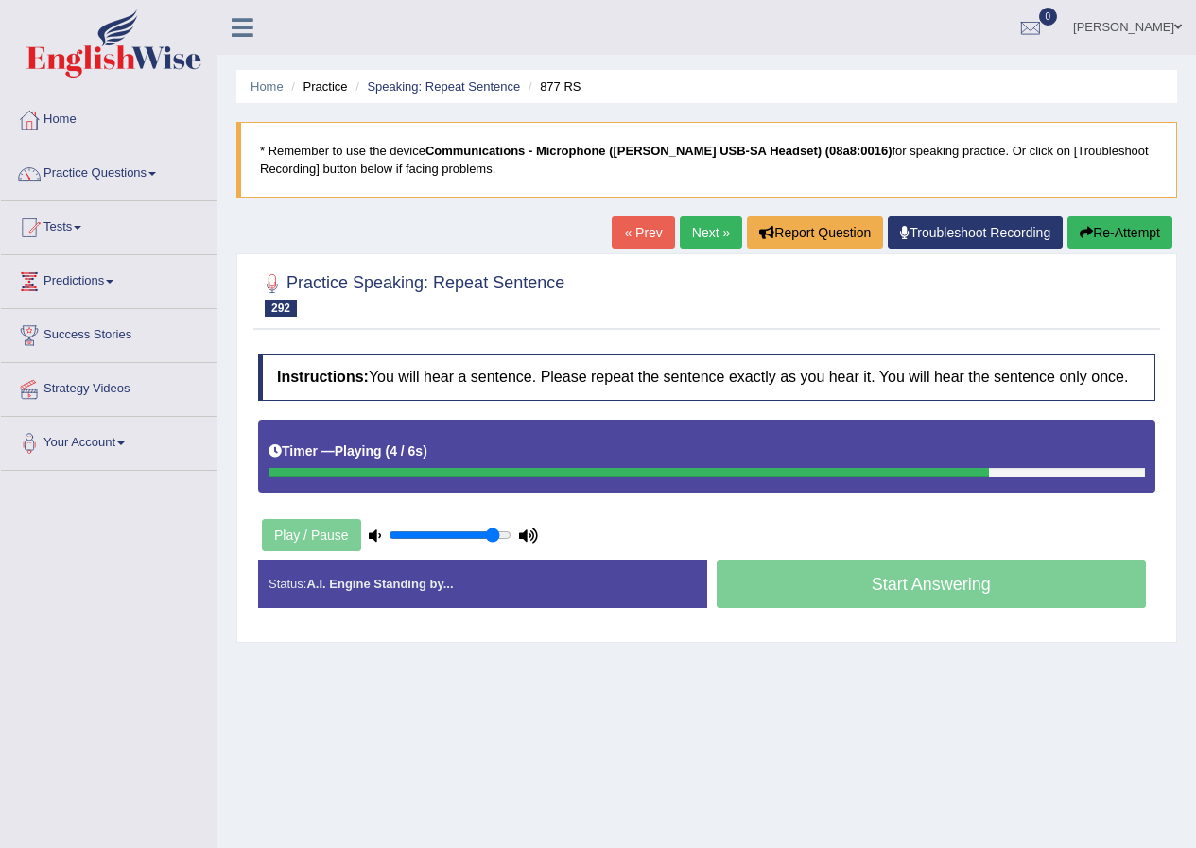
click at [1084, 216] on div "Home Practice Speaking: Repeat Sentence 877 RS * Remember to use the device Com…" at bounding box center [706, 472] width 978 height 945
click at [1079, 235] on icon "button" at bounding box center [1085, 232] width 13 height 13
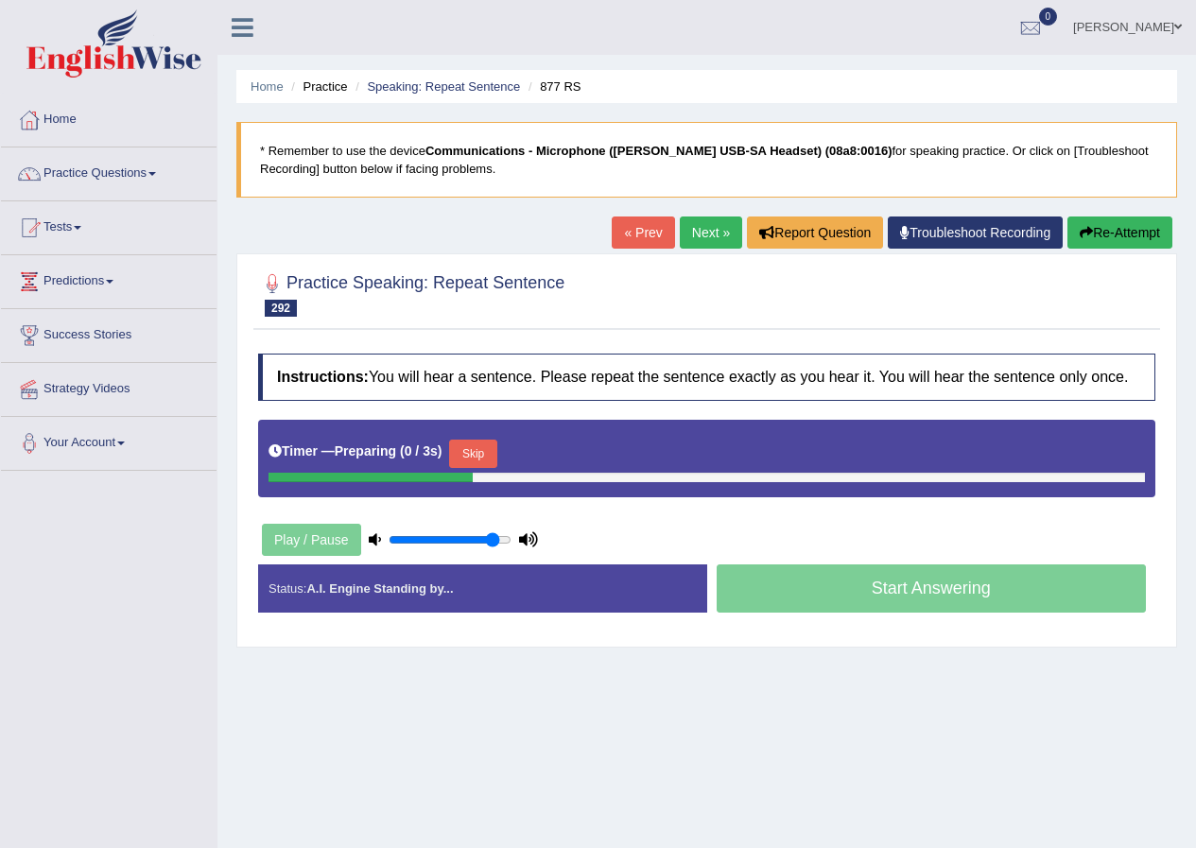
drag, startPoint x: 506, startPoint y: 452, endPoint x: 488, endPoint y: 457, distance: 18.6
click at [496, 455] on div "Timer — Preparing ( 0 / 3s ) Skip" at bounding box center [706, 454] width 876 height 38
click at [488, 457] on button "Skip" at bounding box center [472, 454] width 47 height 28
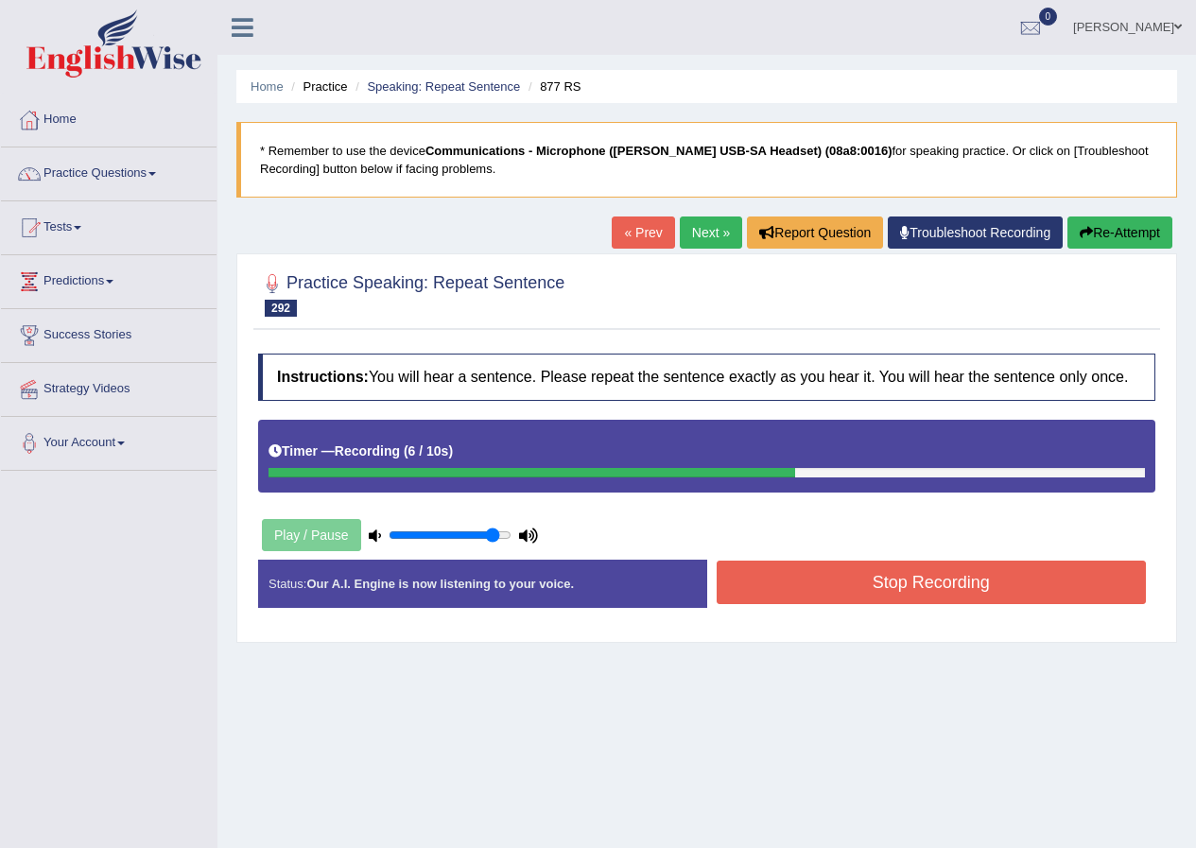
click at [784, 595] on button "Stop Recording" at bounding box center [931, 582] width 430 height 43
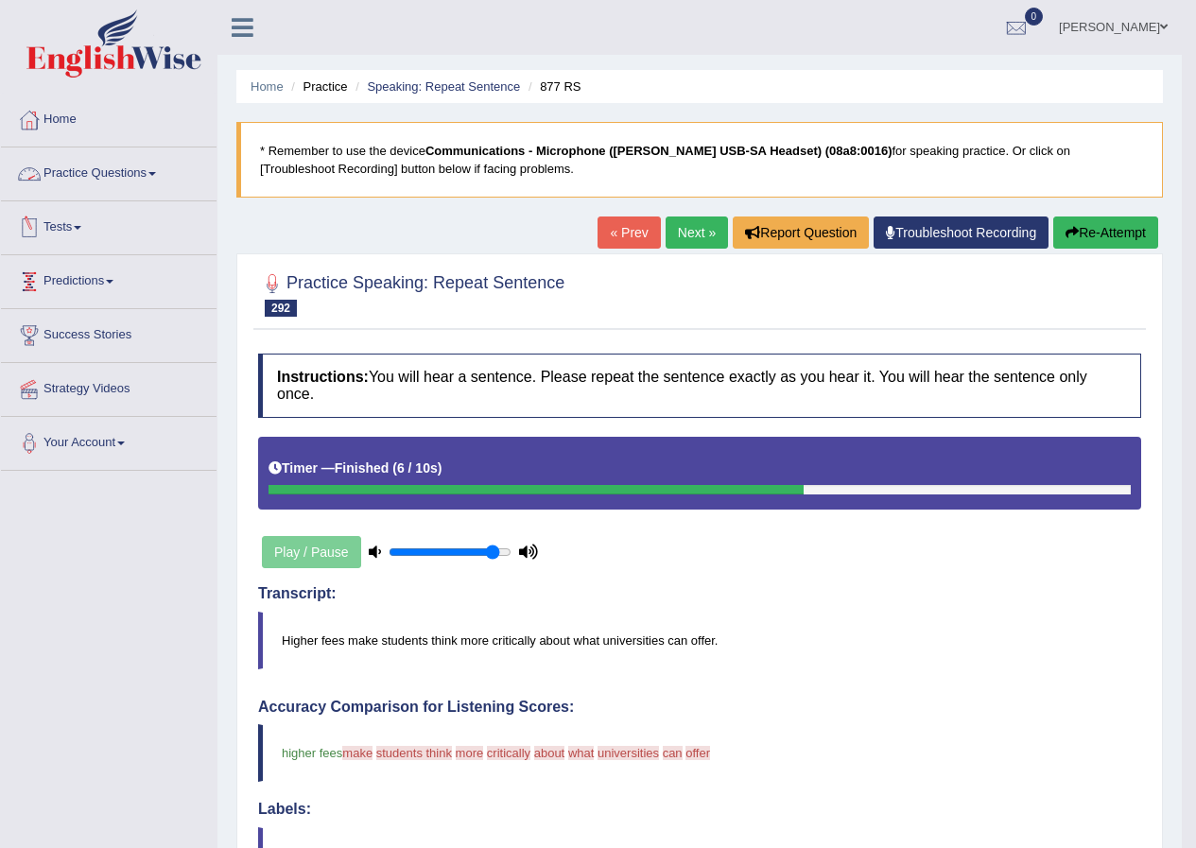
click at [133, 182] on link "Practice Questions" at bounding box center [109, 170] width 216 height 47
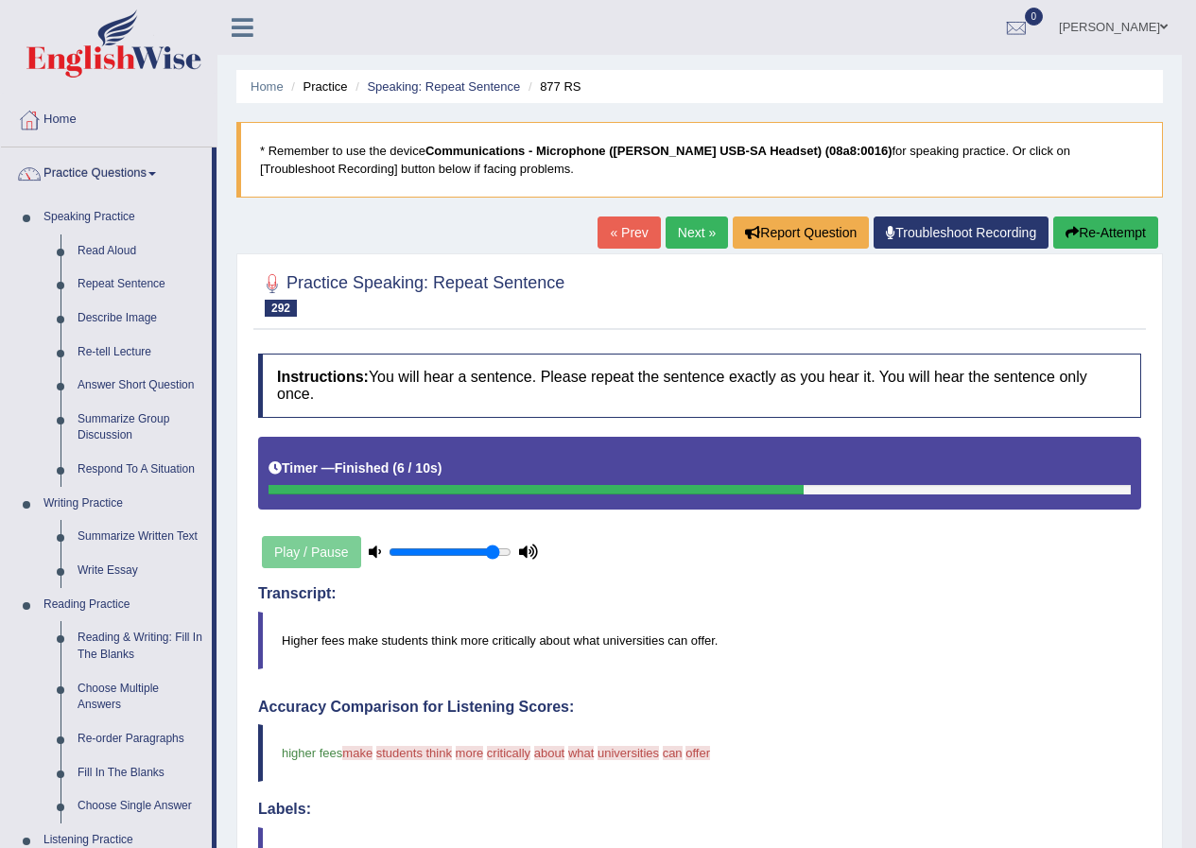
click at [716, 228] on link "Next »" at bounding box center [696, 232] width 62 height 32
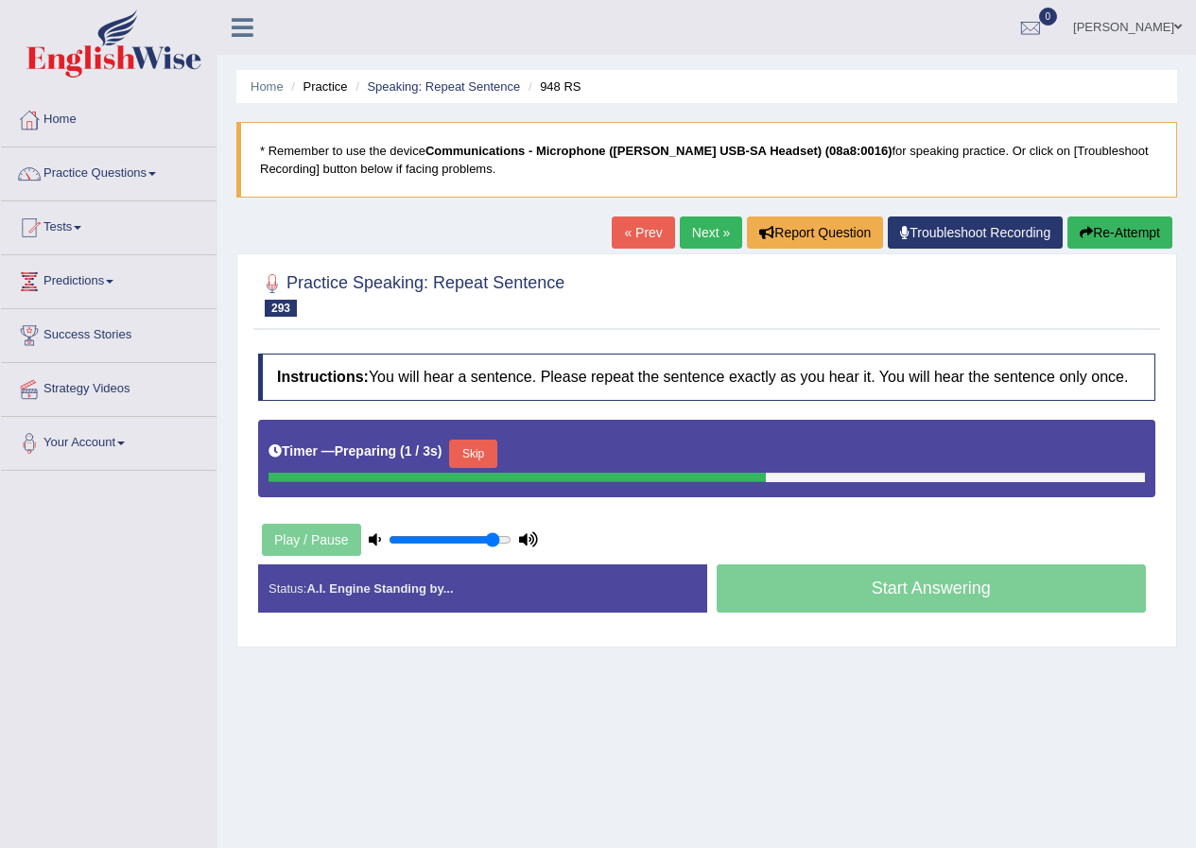
click at [489, 446] on button "Skip" at bounding box center [472, 454] width 47 height 28
click at [548, 451] on button "Skip" at bounding box center [555, 454] width 47 height 28
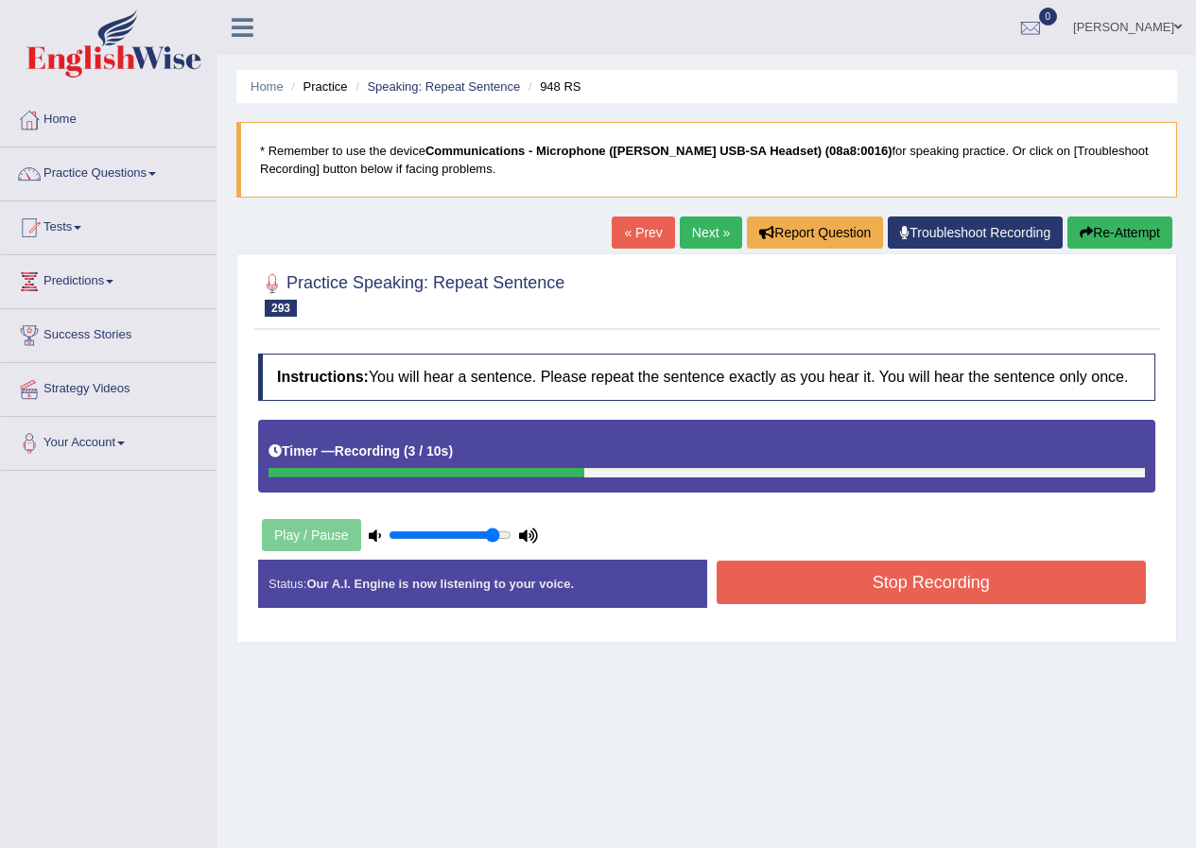
click at [793, 574] on button "Stop Recording" at bounding box center [931, 582] width 430 height 43
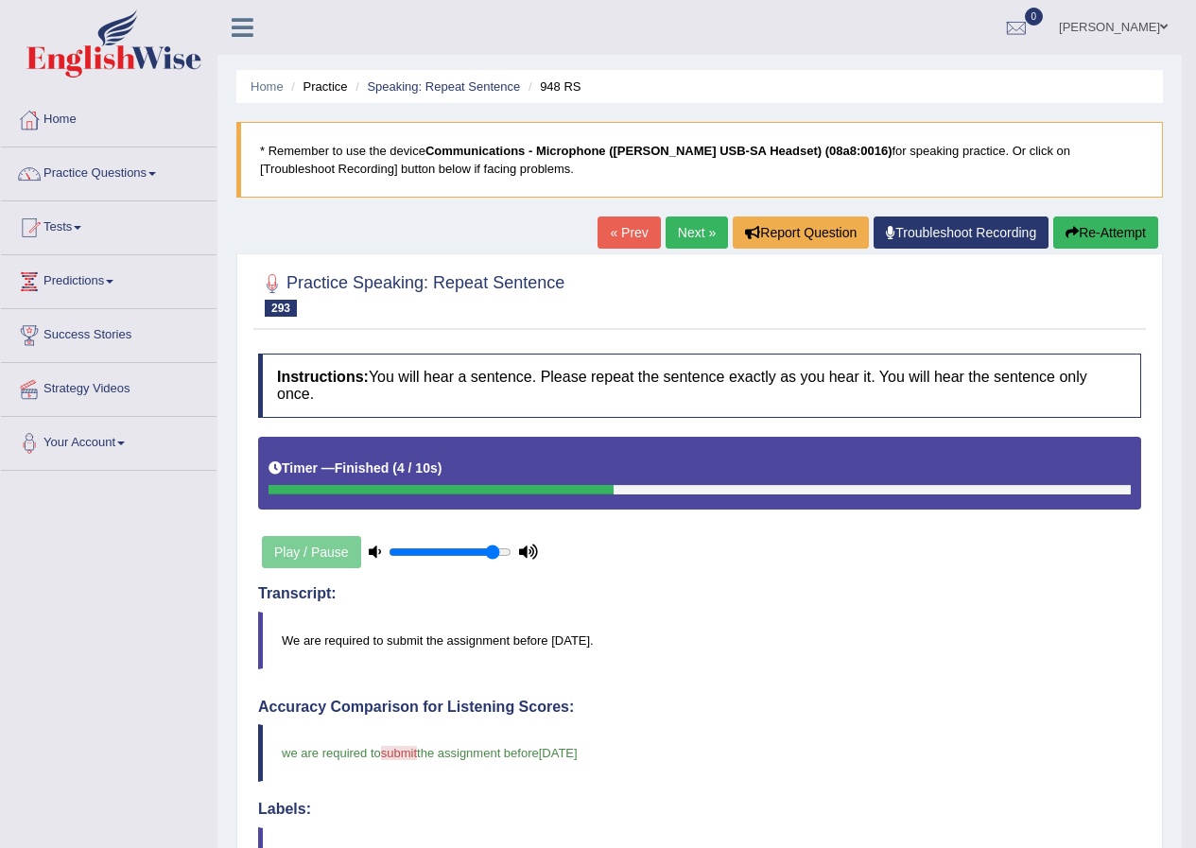
click at [677, 238] on link "Next »" at bounding box center [696, 232] width 62 height 32
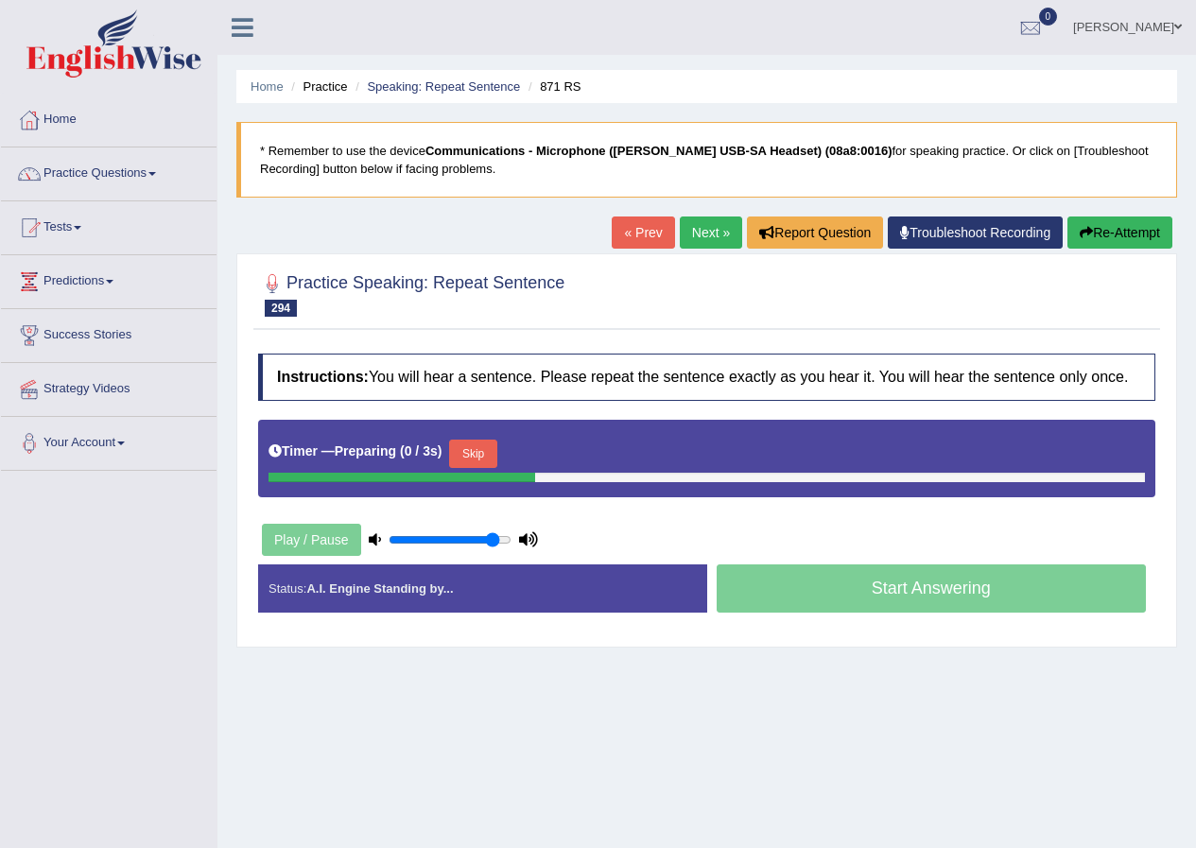
click at [485, 458] on button "Skip" at bounding box center [472, 454] width 47 height 28
click at [569, 451] on button "Skip" at bounding box center [555, 454] width 47 height 28
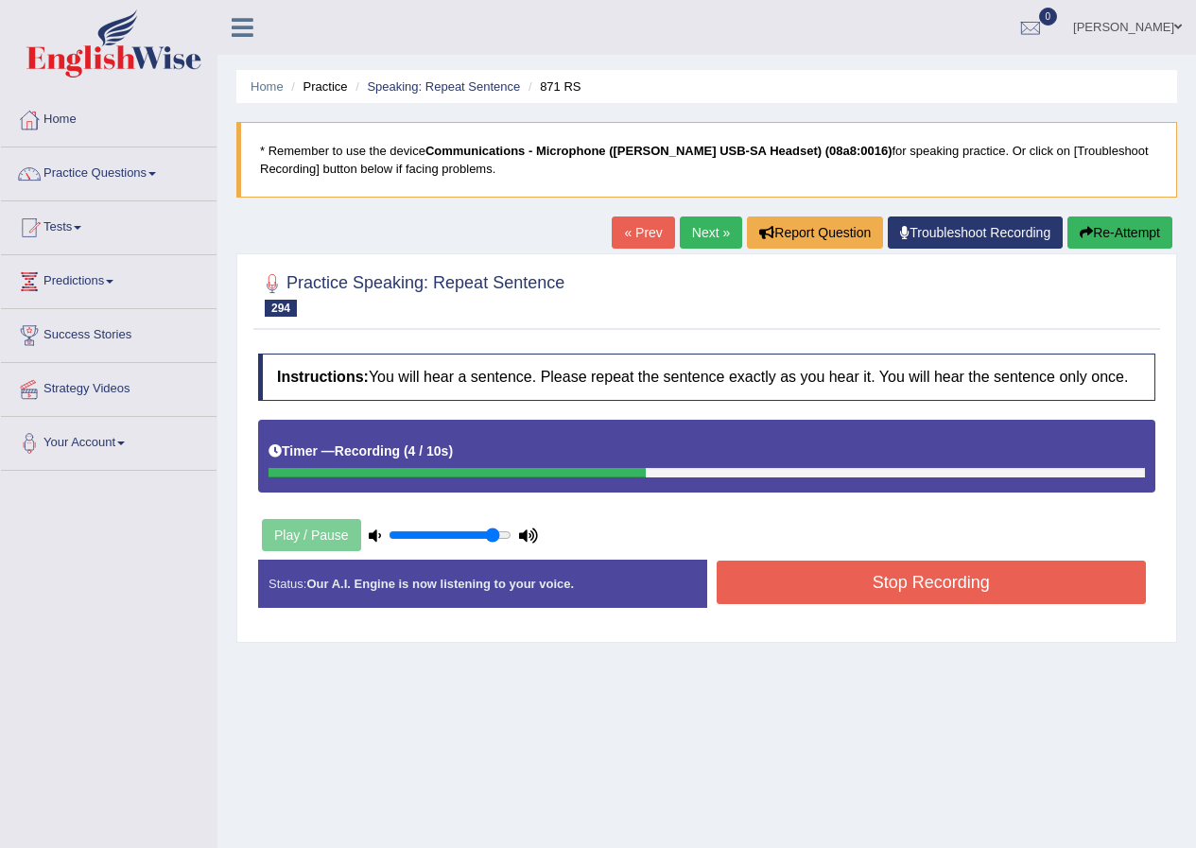
click at [825, 597] on button "Stop Recording" at bounding box center [931, 582] width 430 height 43
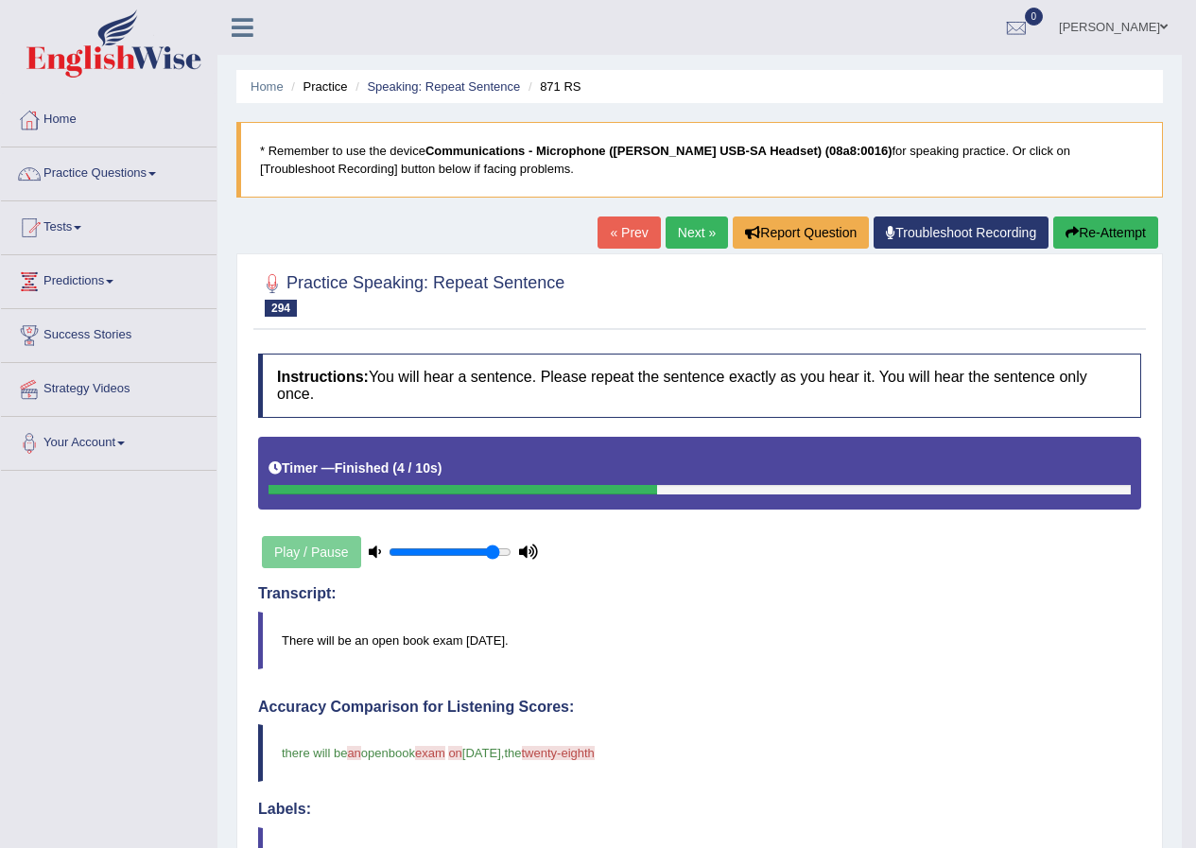
click at [685, 229] on link "Next »" at bounding box center [696, 232] width 62 height 32
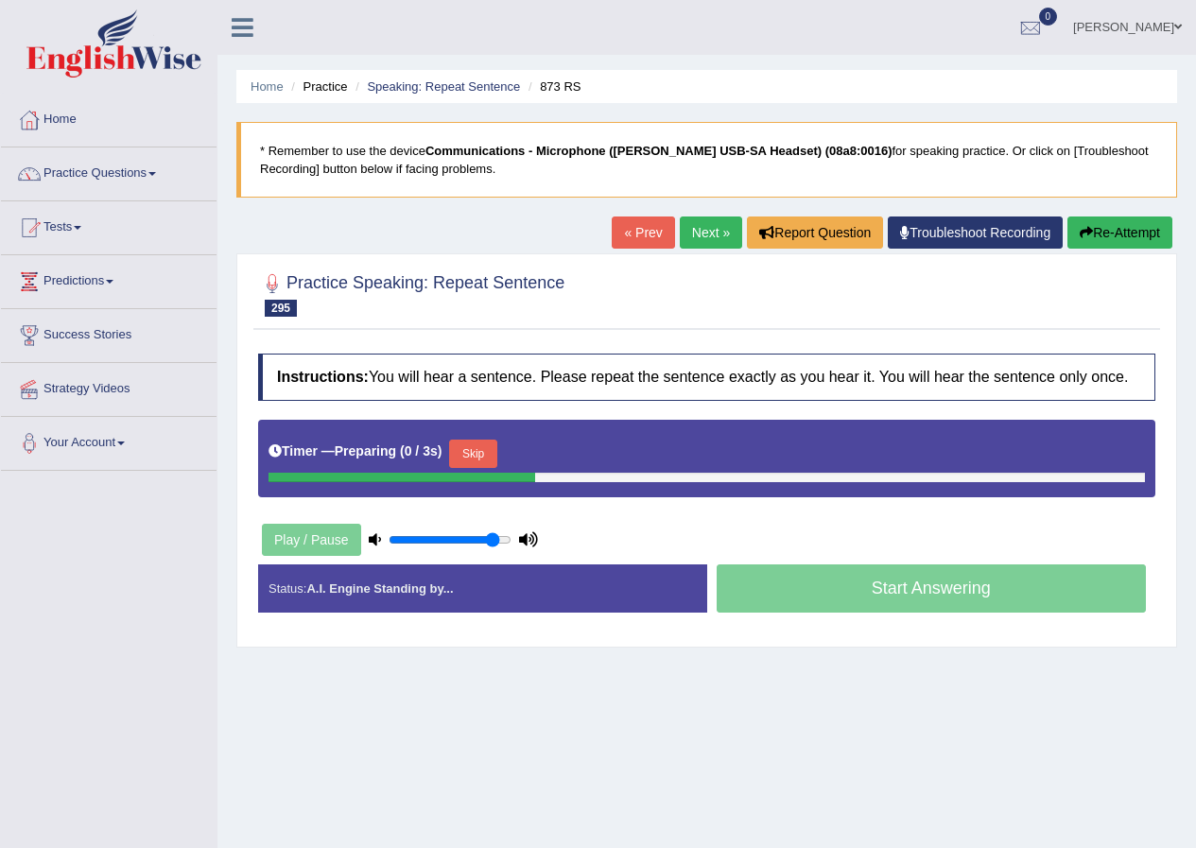
click at [492, 448] on button "Skip" at bounding box center [472, 454] width 47 height 28
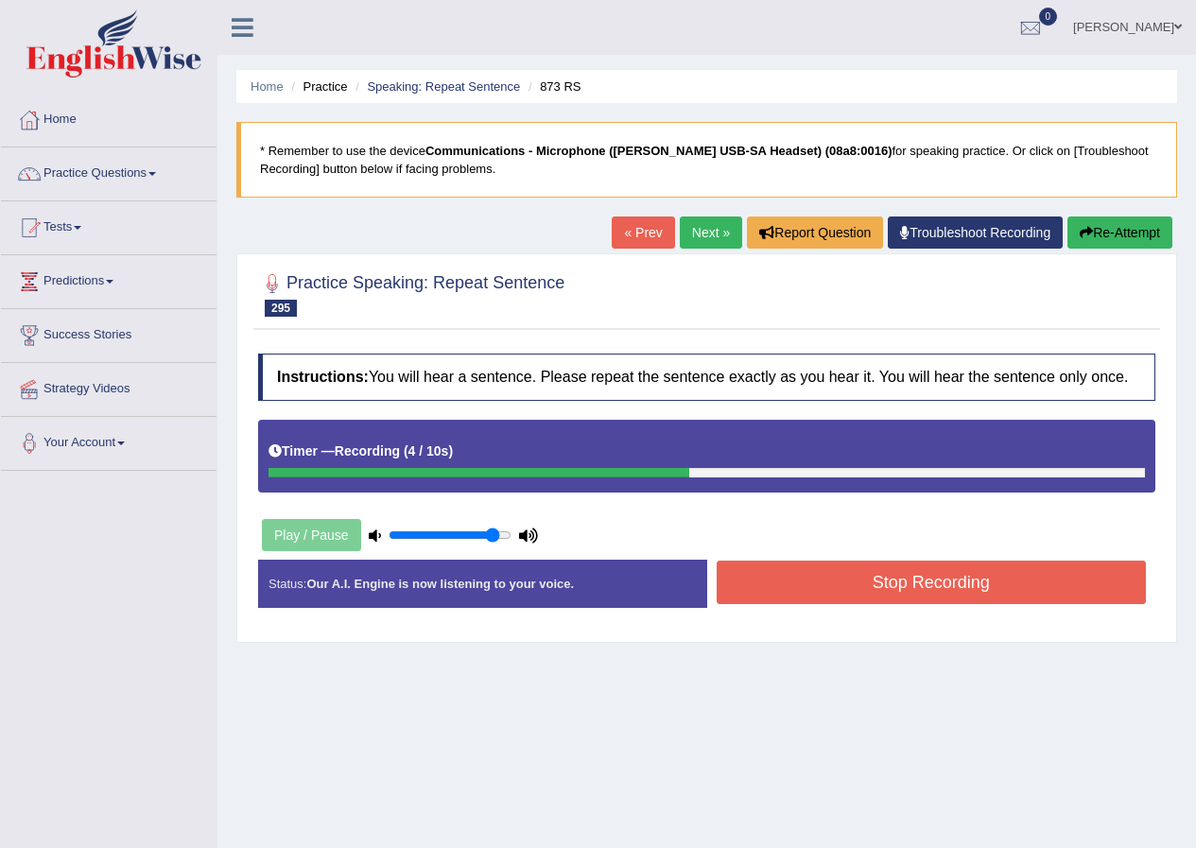
click at [797, 579] on button "Stop Recording" at bounding box center [931, 582] width 430 height 43
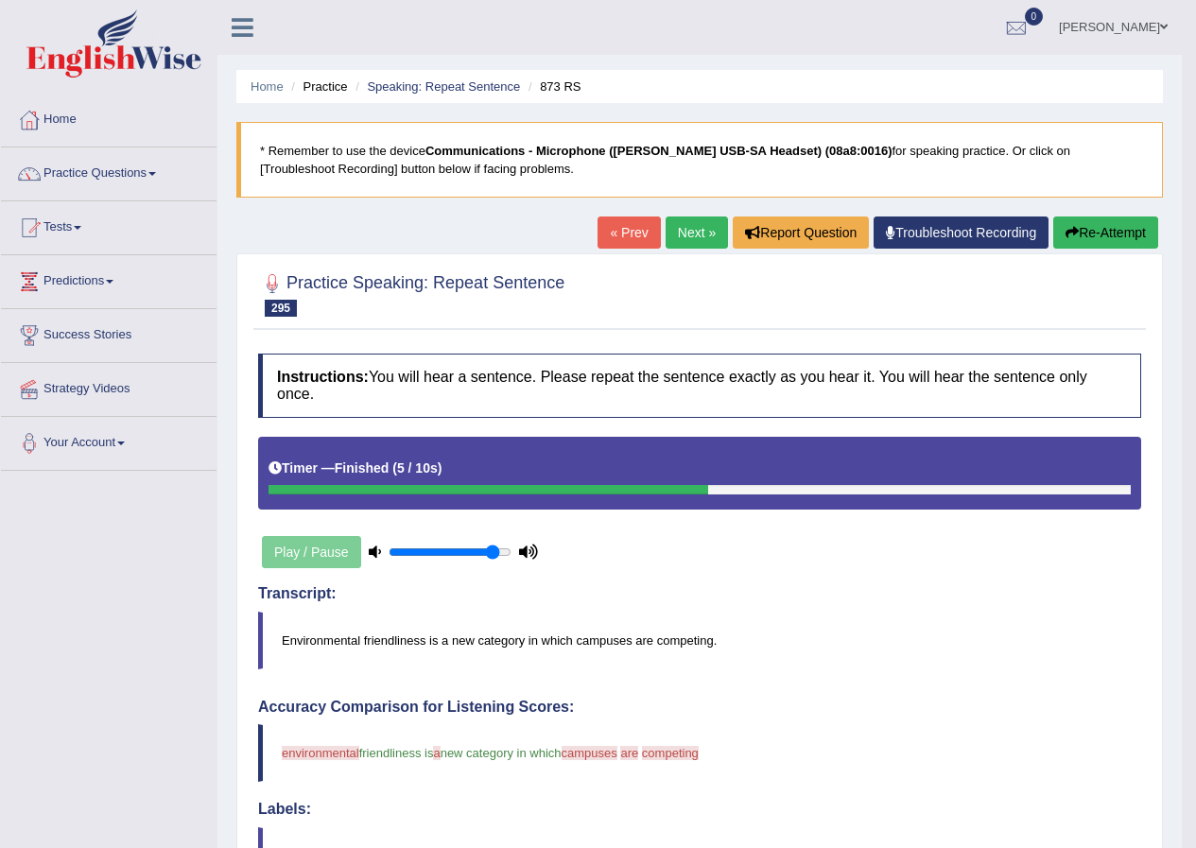
click at [682, 222] on link "Next »" at bounding box center [696, 232] width 62 height 32
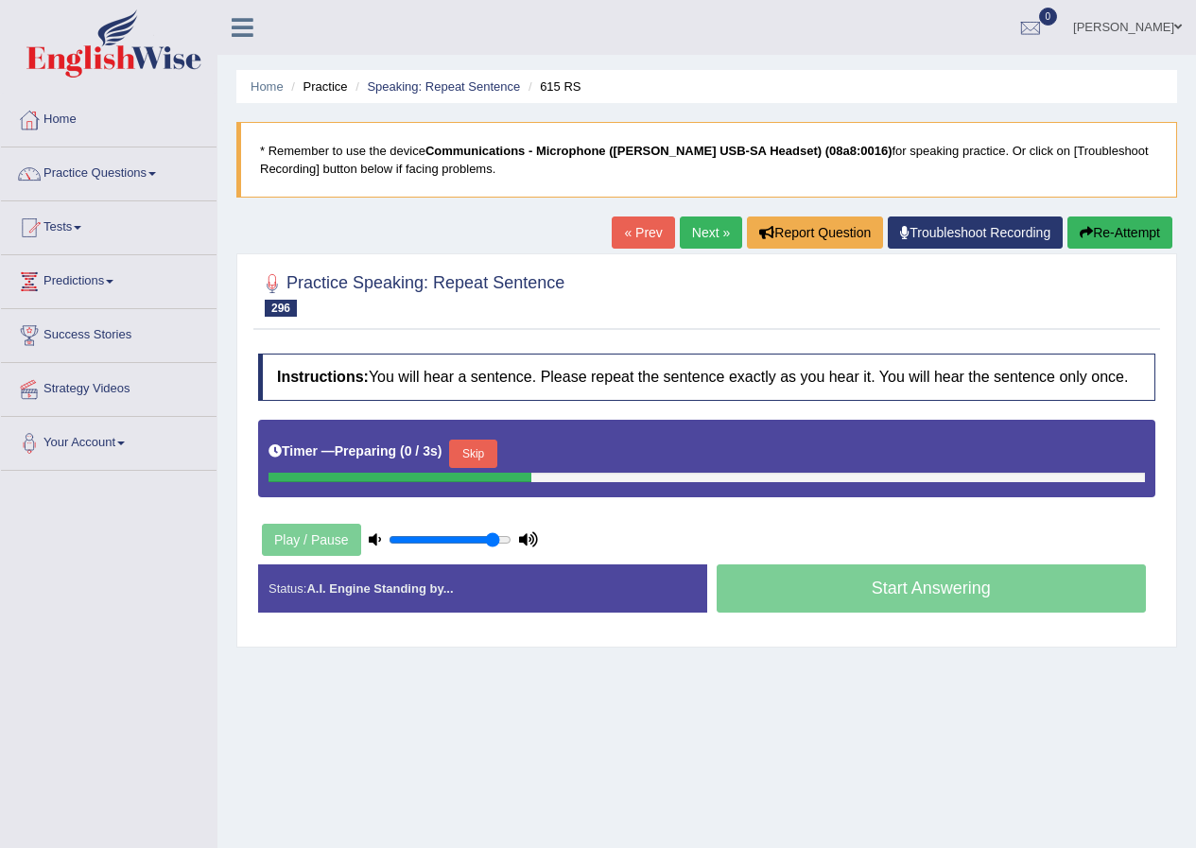
click at [487, 458] on button "Skip" at bounding box center [472, 454] width 47 height 28
click at [558, 451] on button "Skip" at bounding box center [555, 454] width 47 height 28
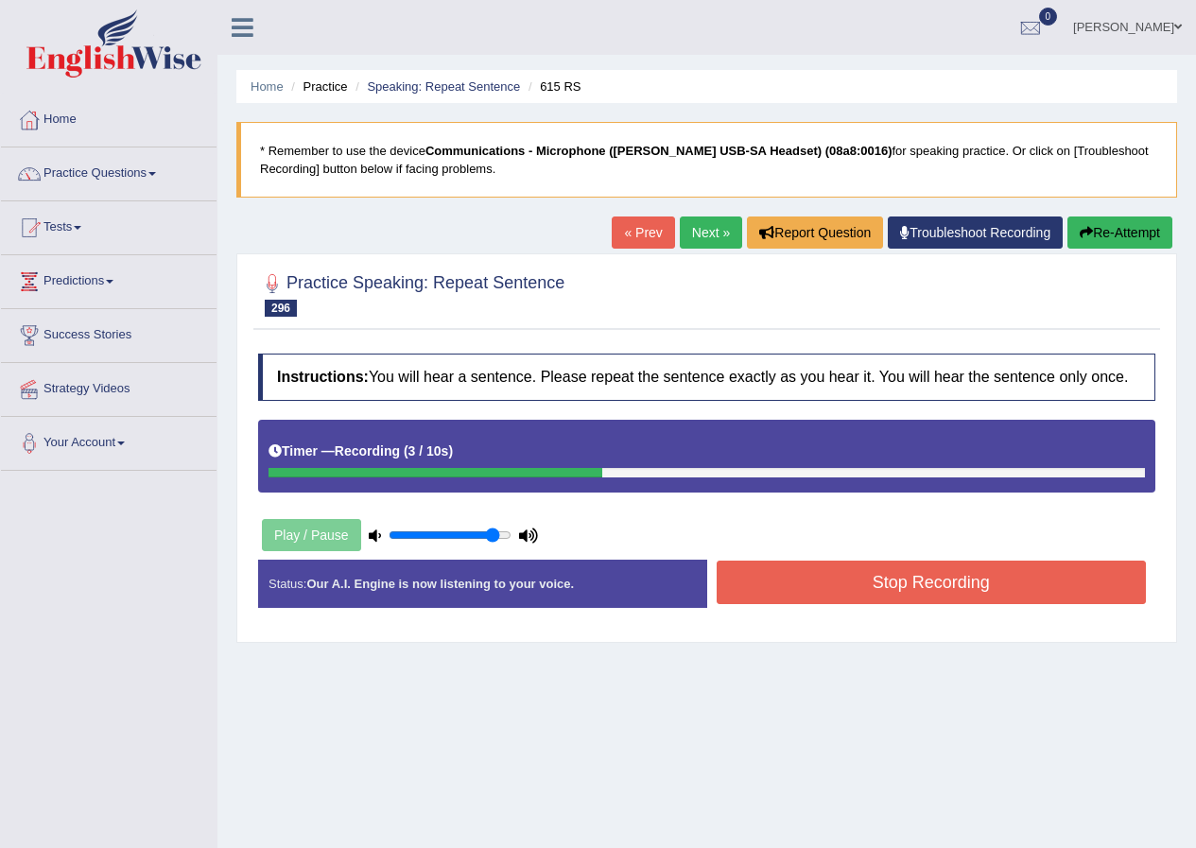
click at [859, 583] on button "Stop Recording" at bounding box center [931, 582] width 430 height 43
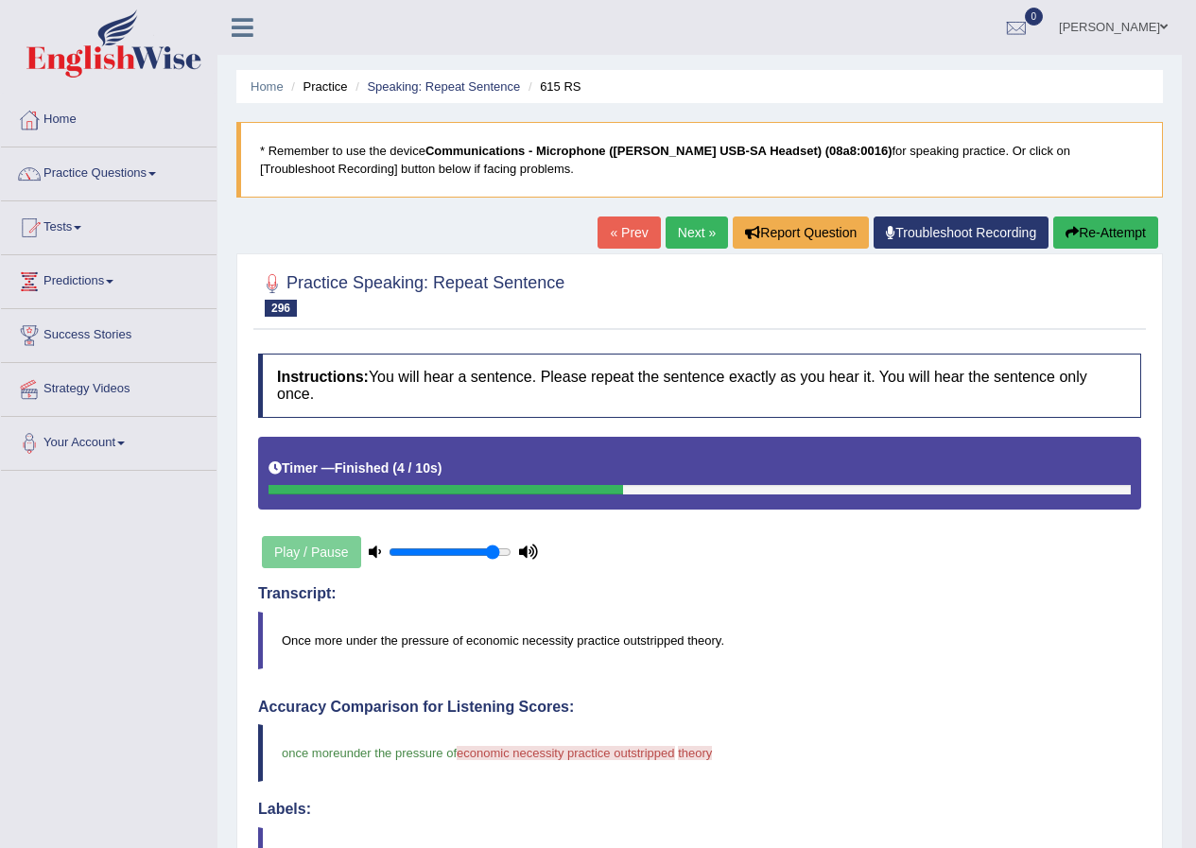
click at [696, 218] on link "Next »" at bounding box center [696, 232] width 62 height 32
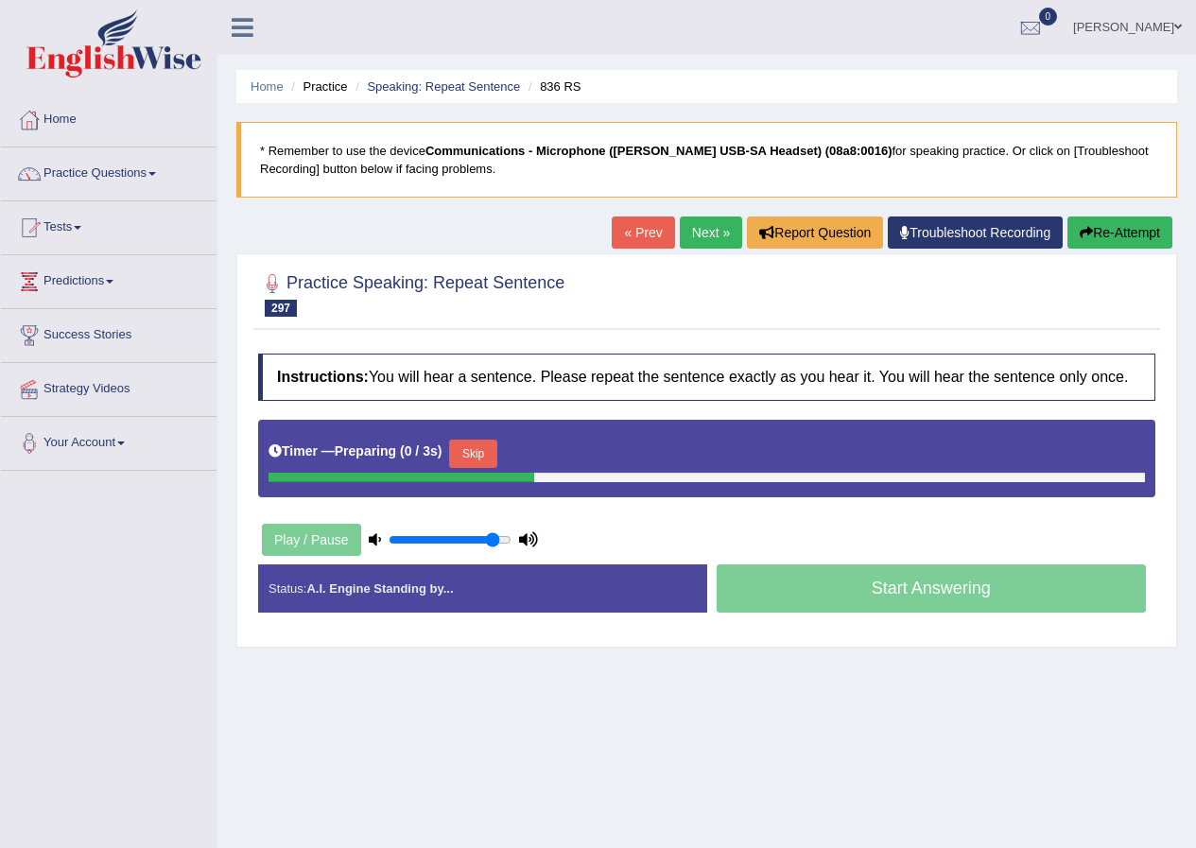
click at [489, 461] on button "Skip" at bounding box center [472, 454] width 47 height 28
click at [565, 455] on button "Skip" at bounding box center [555, 454] width 47 height 28
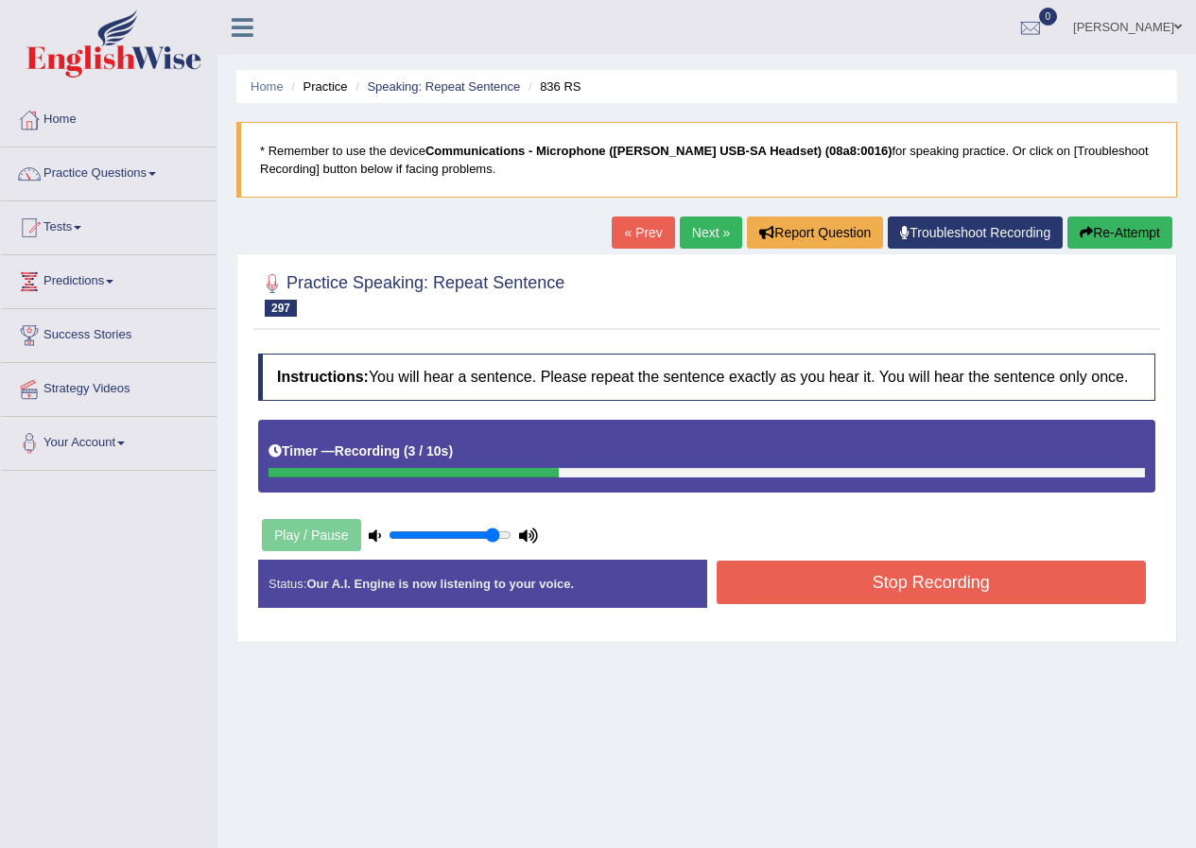
click at [787, 597] on button "Stop Recording" at bounding box center [931, 582] width 430 height 43
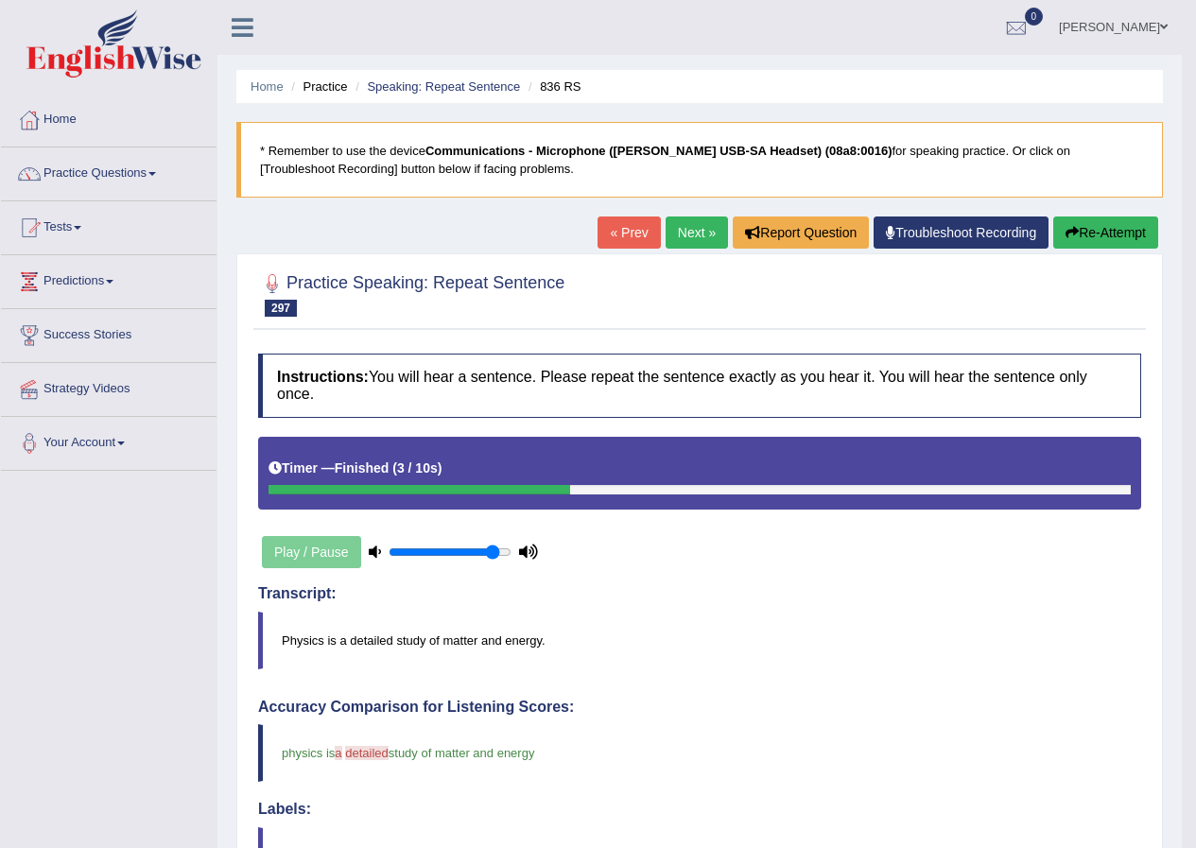
click at [698, 233] on link "Next »" at bounding box center [696, 232] width 62 height 32
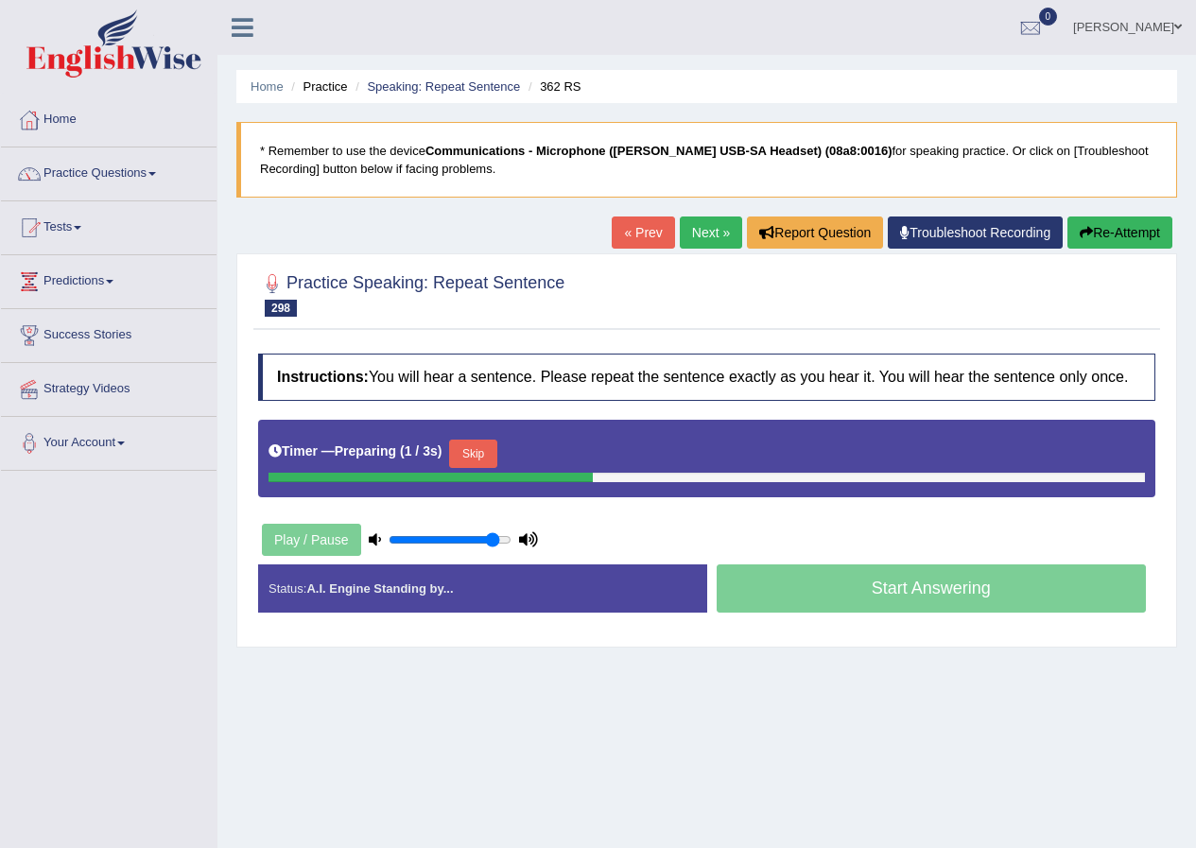
click at [483, 438] on div "Timer — Preparing ( 1 / 3s ) Skip" at bounding box center [706, 454] width 876 height 38
click at [487, 461] on button "Skip" at bounding box center [472, 454] width 47 height 28
click at [558, 452] on button "Skip" at bounding box center [555, 454] width 47 height 28
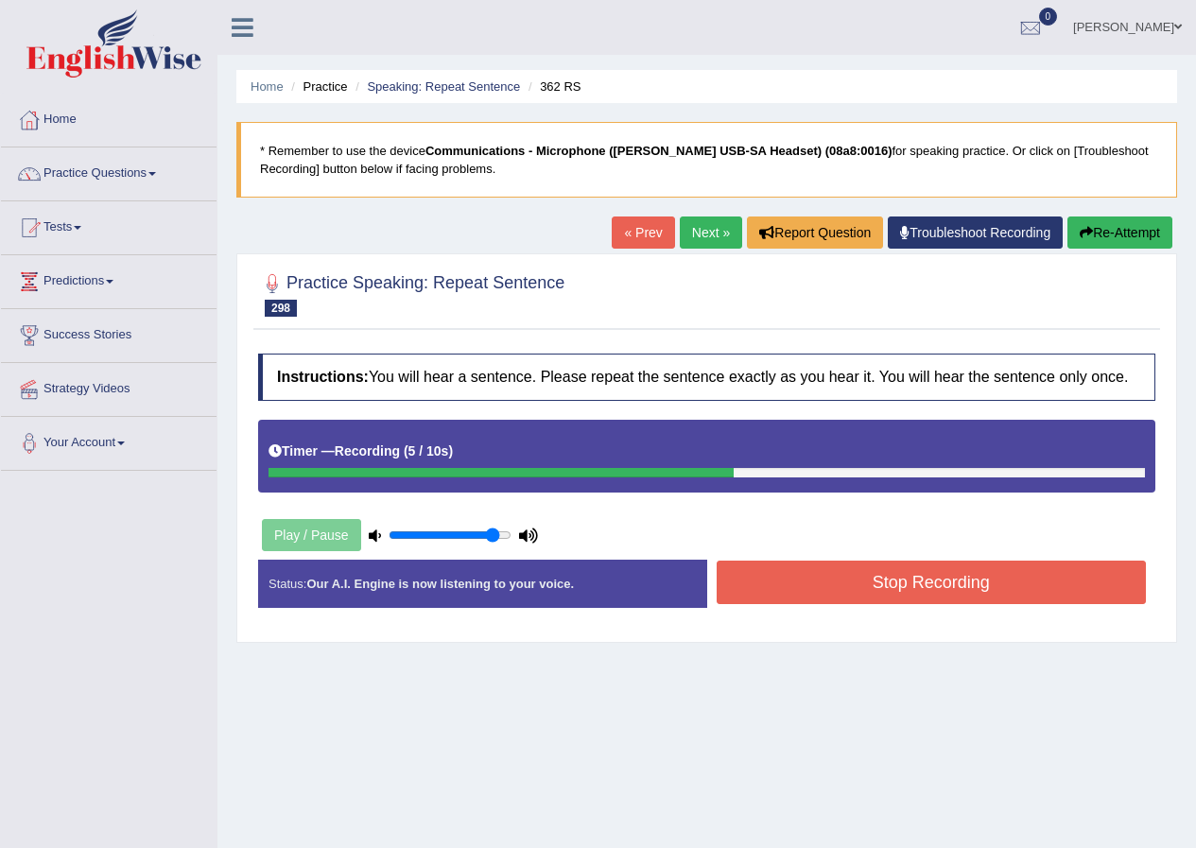
click at [773, 588] on button "Stop Recording" at bounding box center [931, 582] width 430 height 43
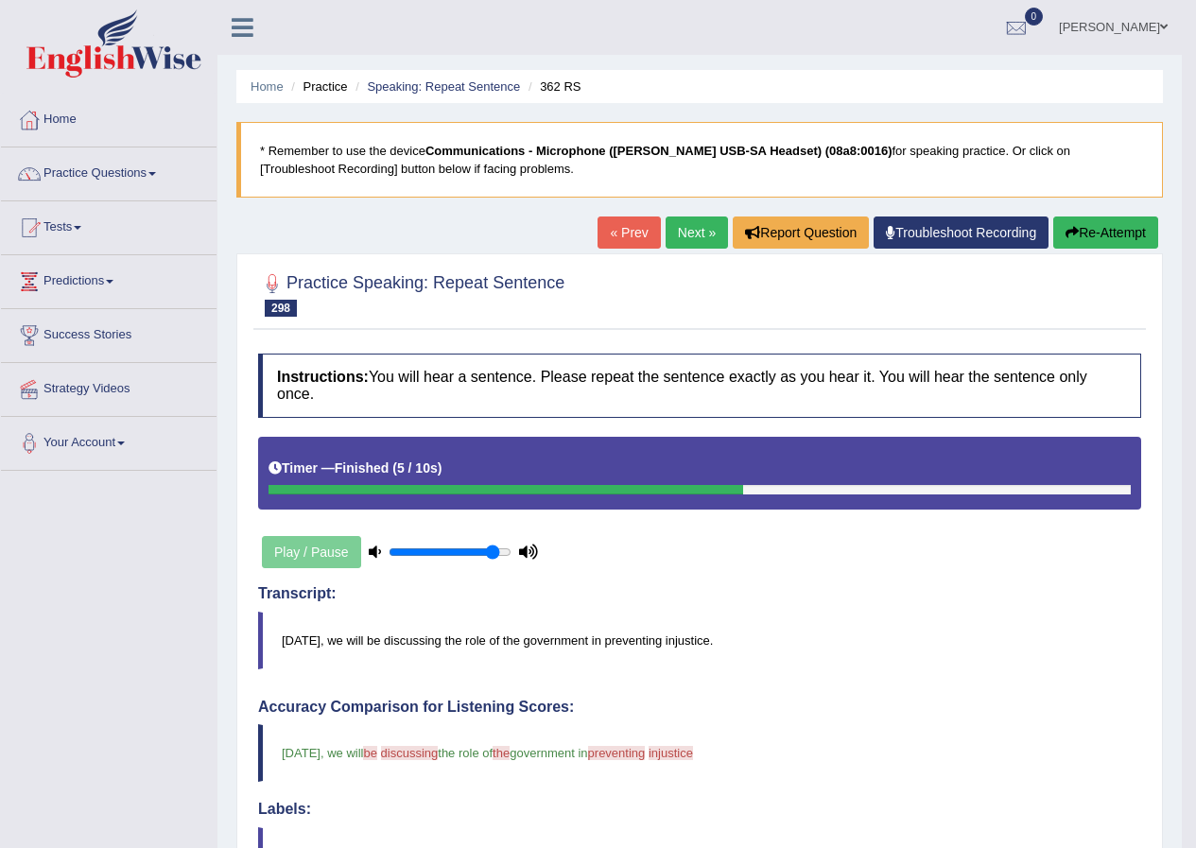
click at [665, 231] on link "Next »" at bounding box center [696, 232] width 62 height 32
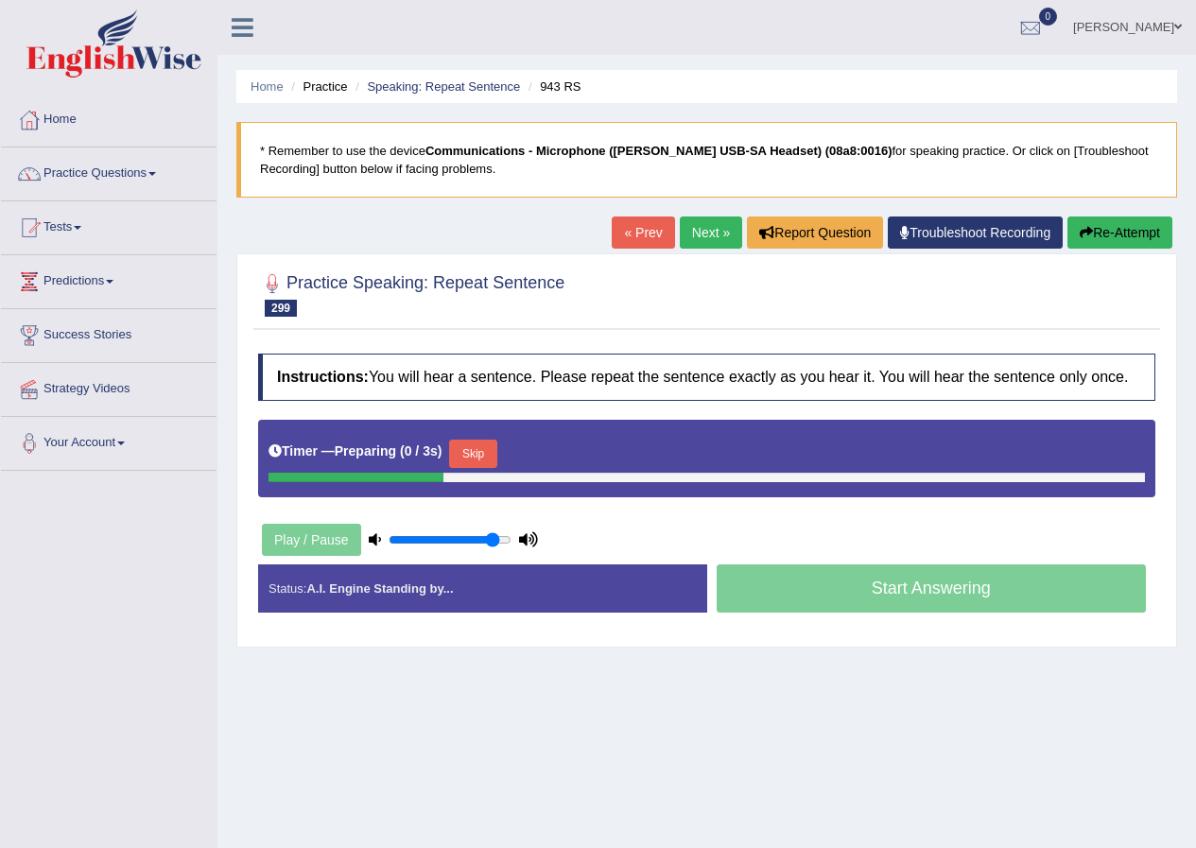
click at [496, 451] on button "Skip" at bounding box center [472, 454] width 47 height 28
click at [561, 442] on button "Skip" at bounding box center [555, 454] width 47 height 28
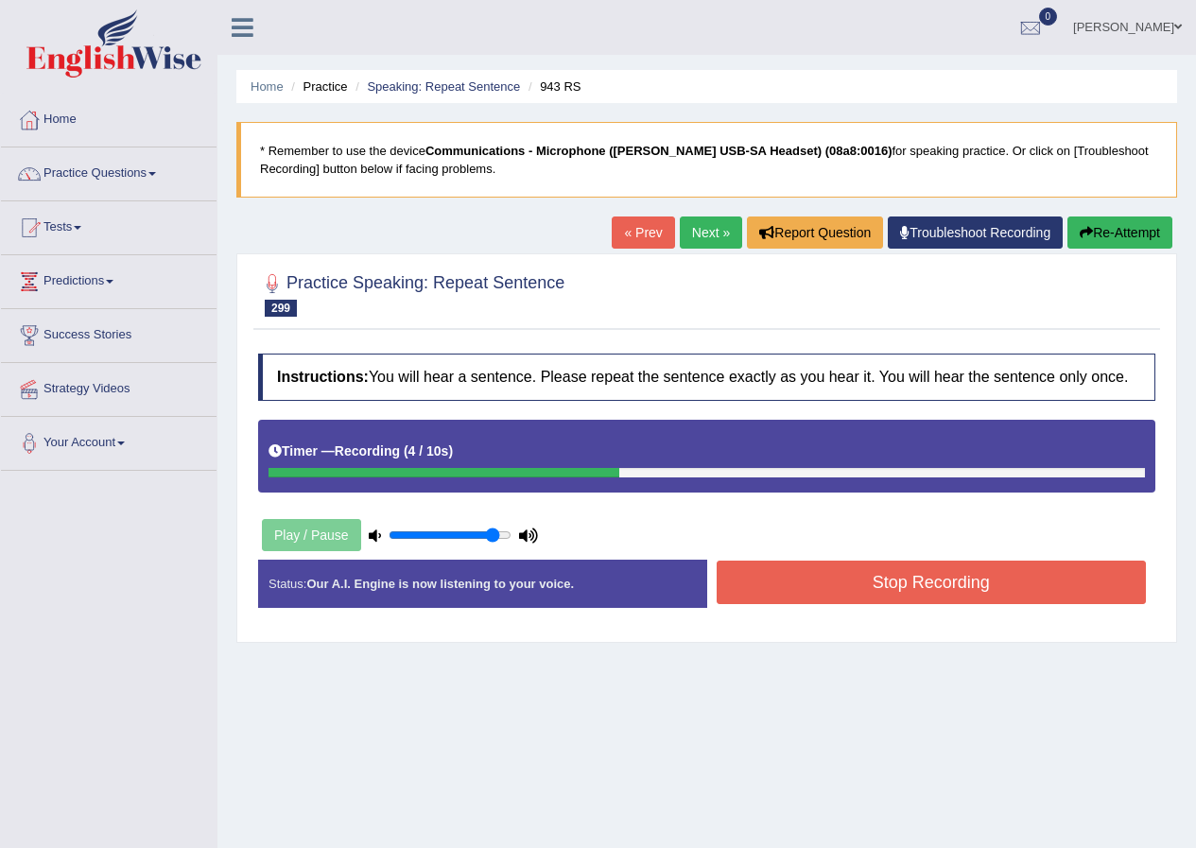
click at [778, 587] on button "Stop Recording" at bounding box center [931, 582] width 430 height 43
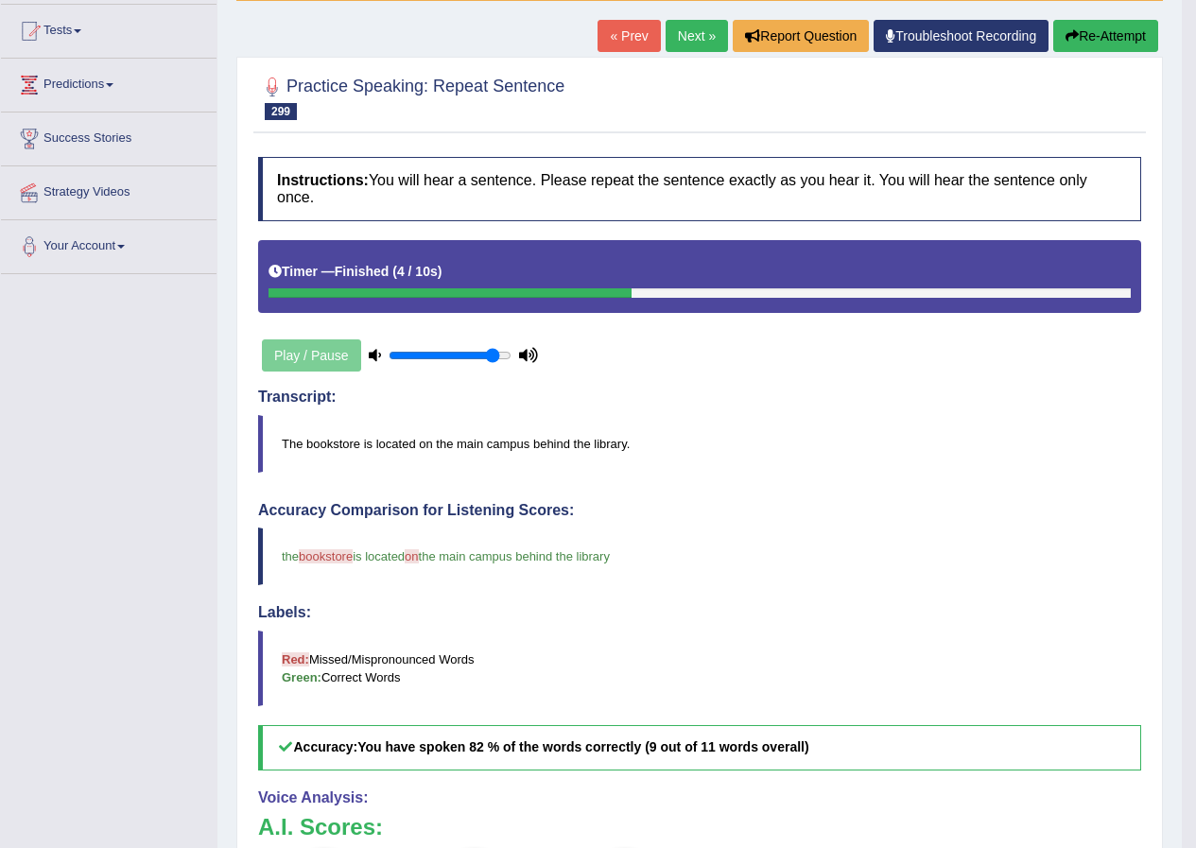
scroll to position [189, 0]
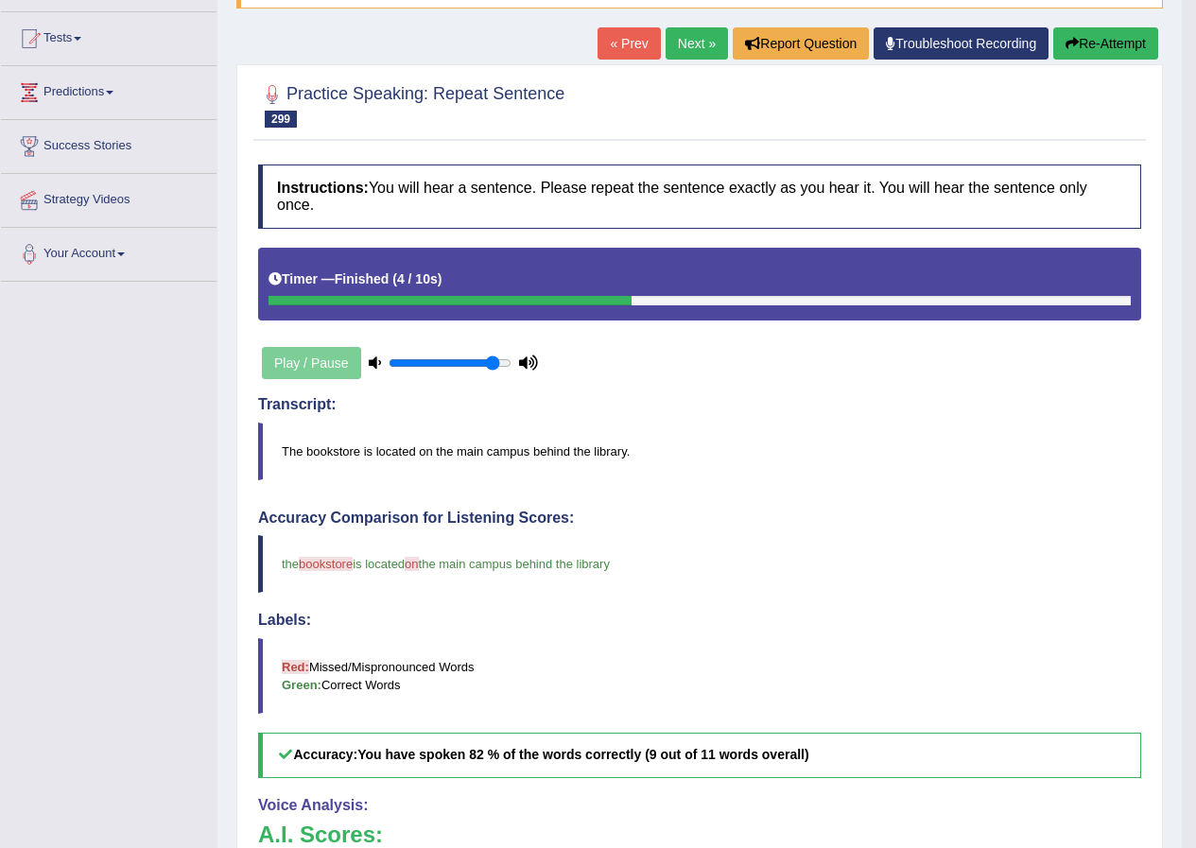
click at [695, 45] on link "Next »" at bounding box center [696, 43] width 62 height 32
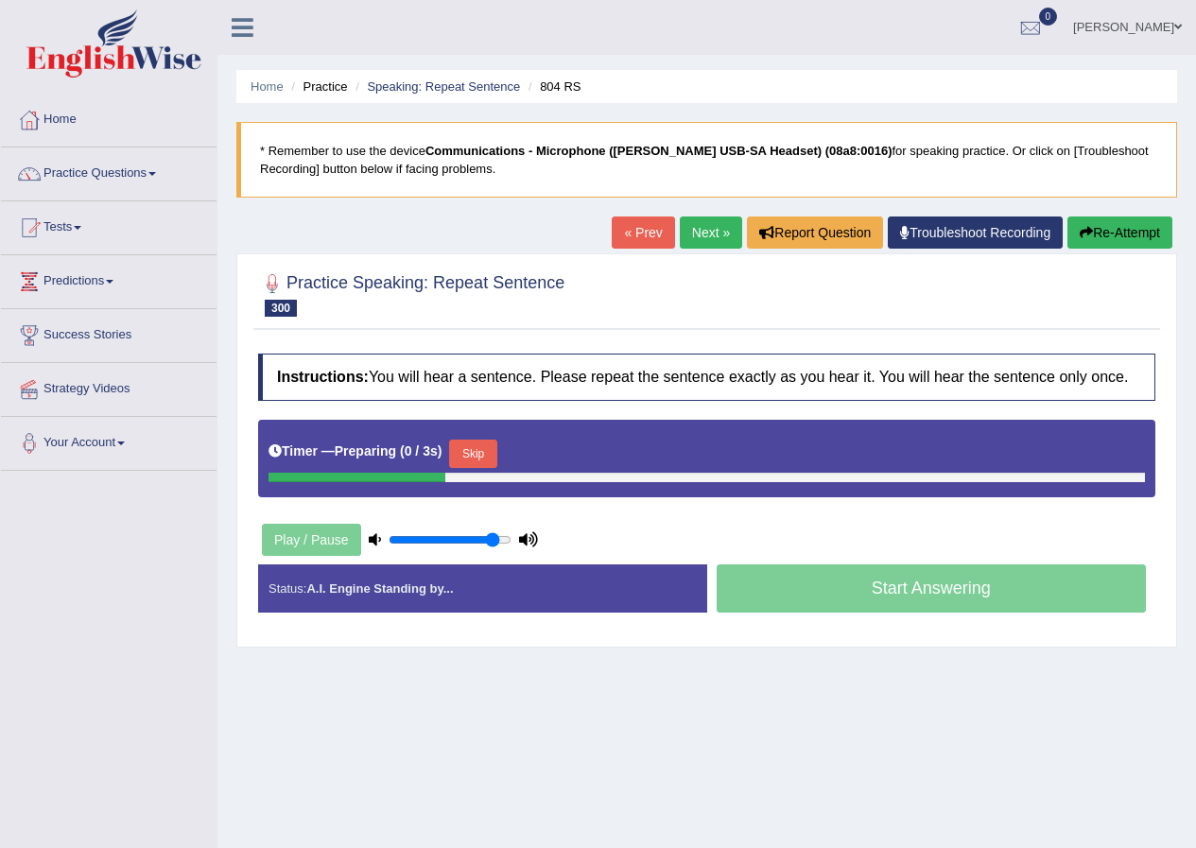
click at [466, 456] on button "Skip" at bounding box center [472, 454] width 47 height 28
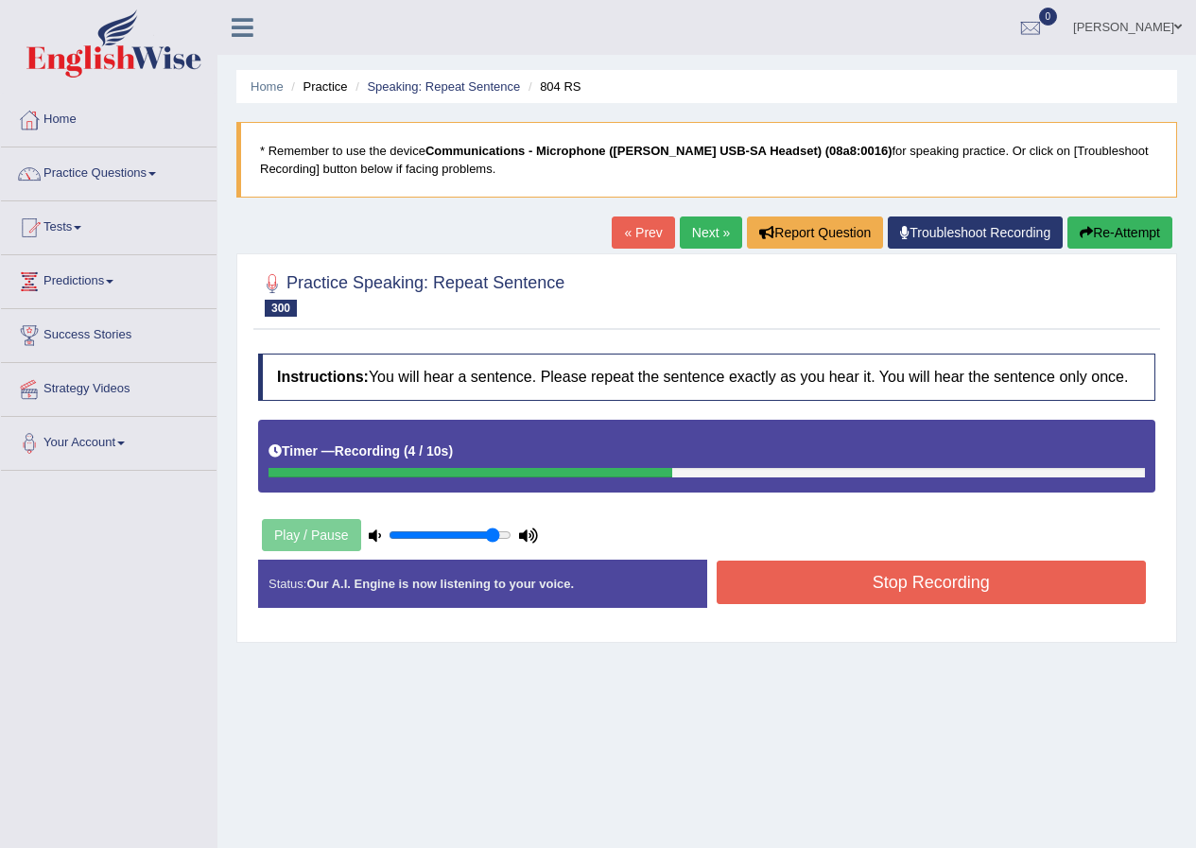
click at [835, 586] on button "Stop Recording" at bounding box center [931, 582] width 430 height 43
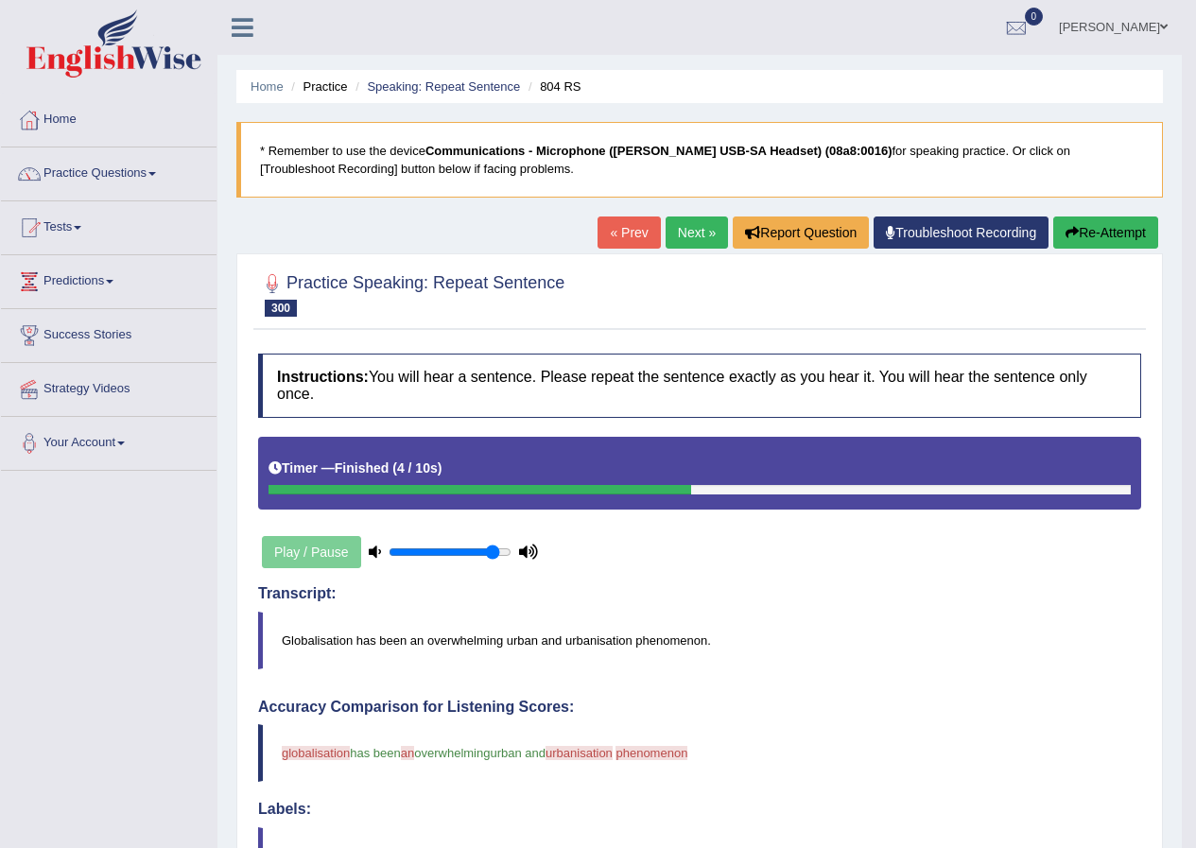
click at [680, 220] on link "Next »" at bounding box center [696, 232] width 62 height 32
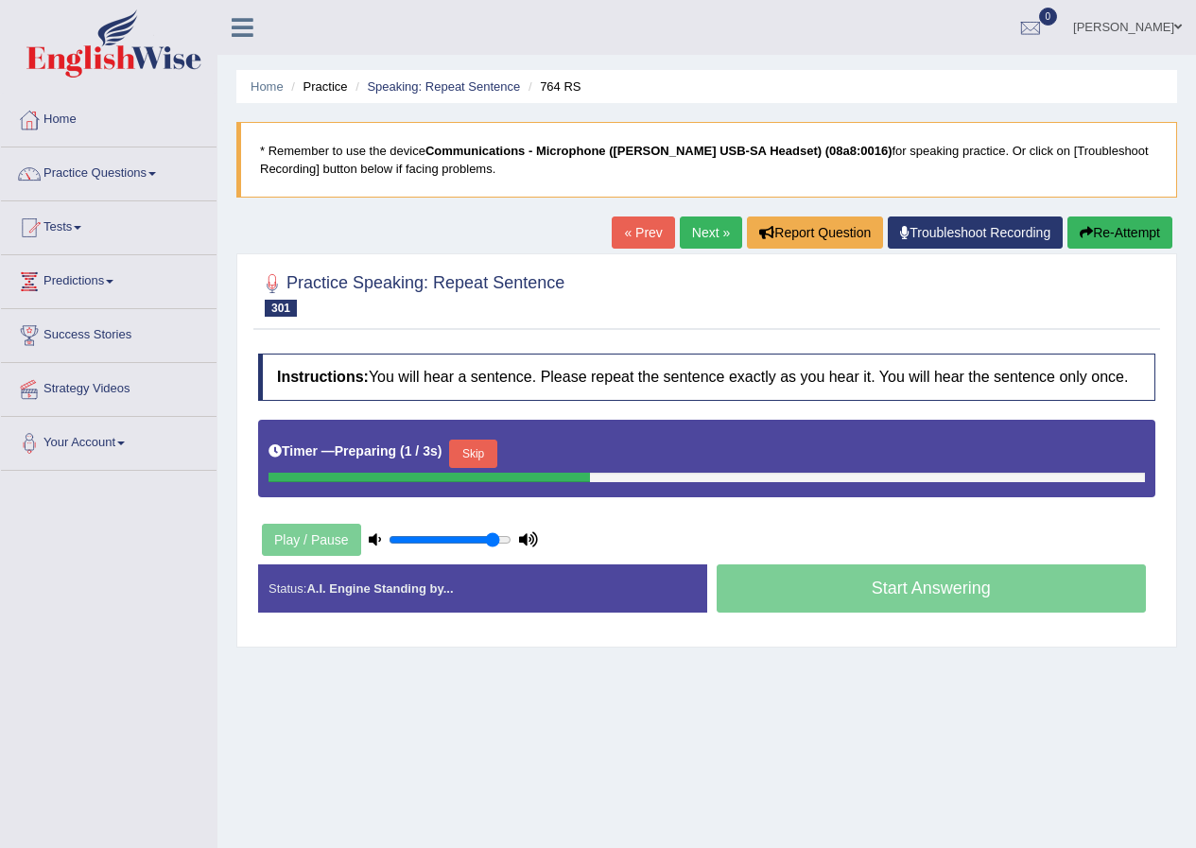
click at [474, 457] on button "Skip" at bounding box center [472, 454] width 47 height 28
click at [575, 447] on button "Skip" at bounding box center [555, 454] width 47 height 28
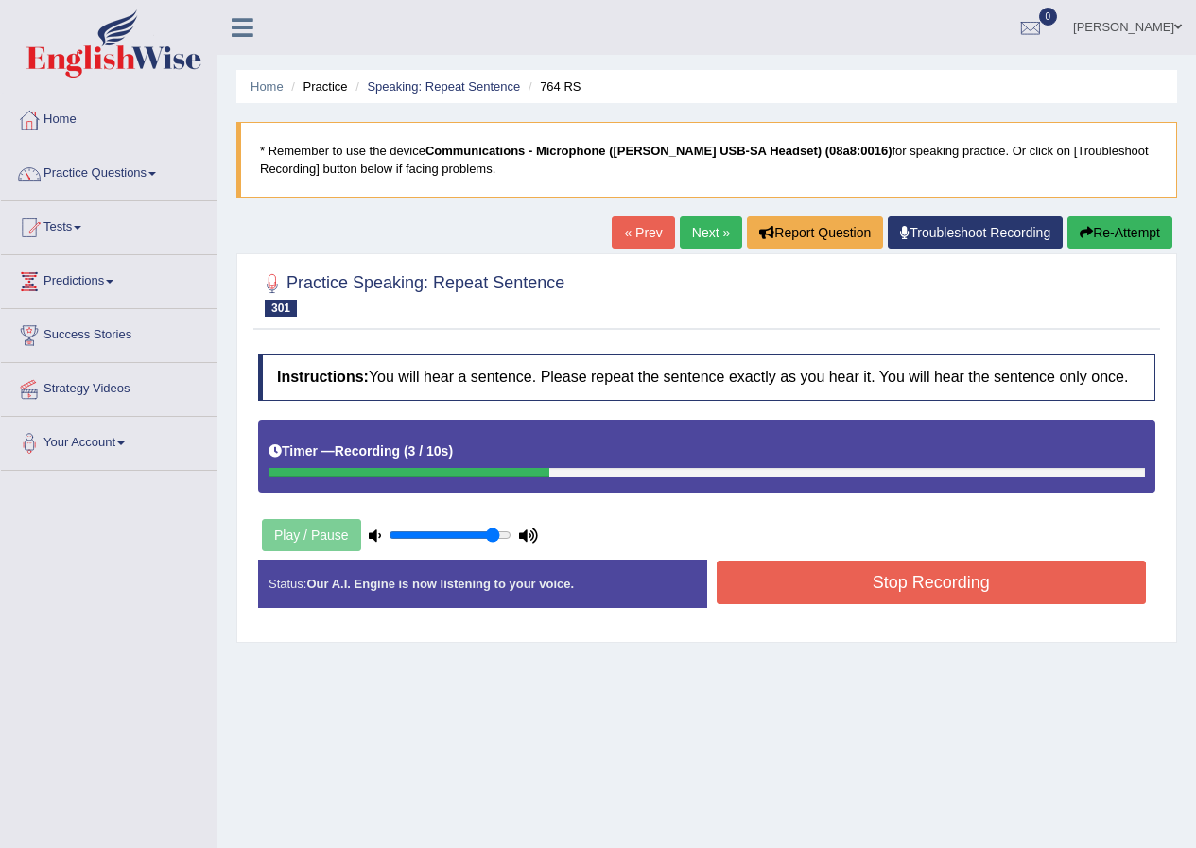
click at [768, 585] on button "Stop Recording" at bounding box center [931, 582] width 430 height 43
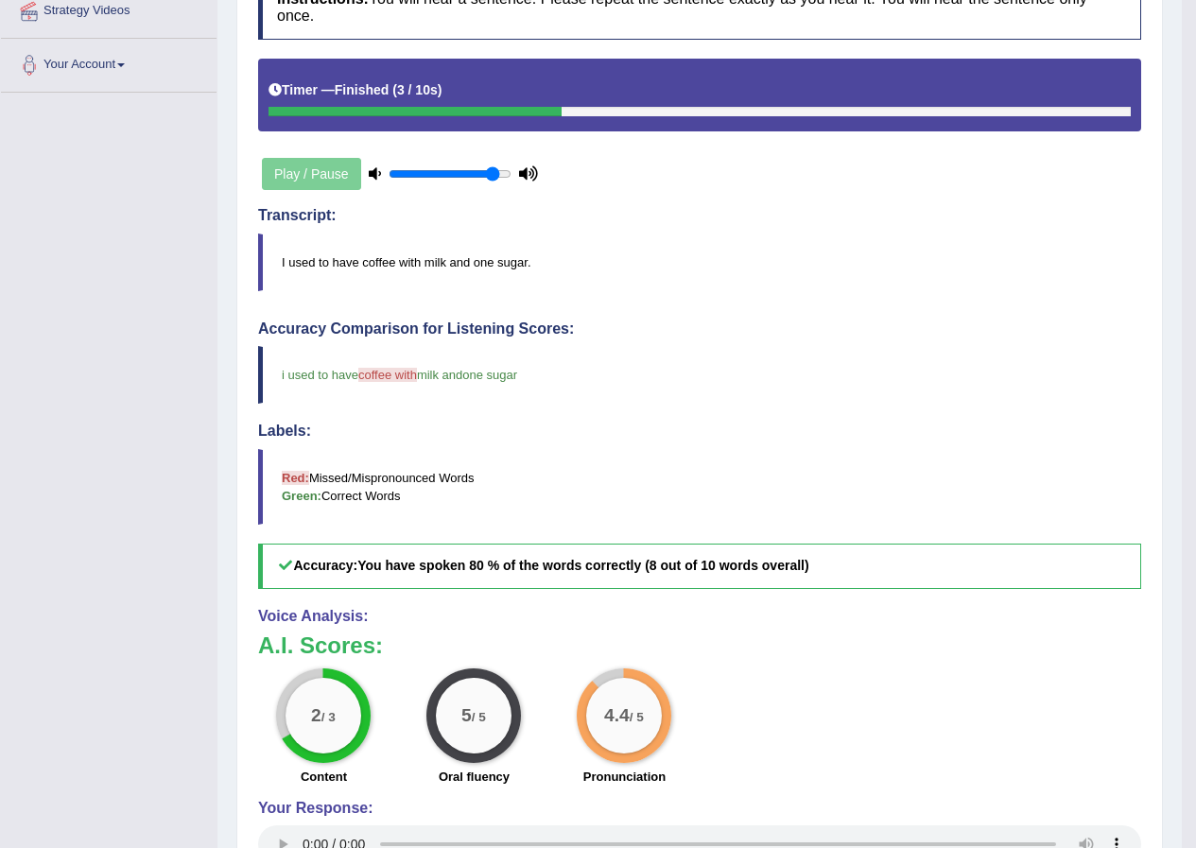
scroll to position [95, 0]
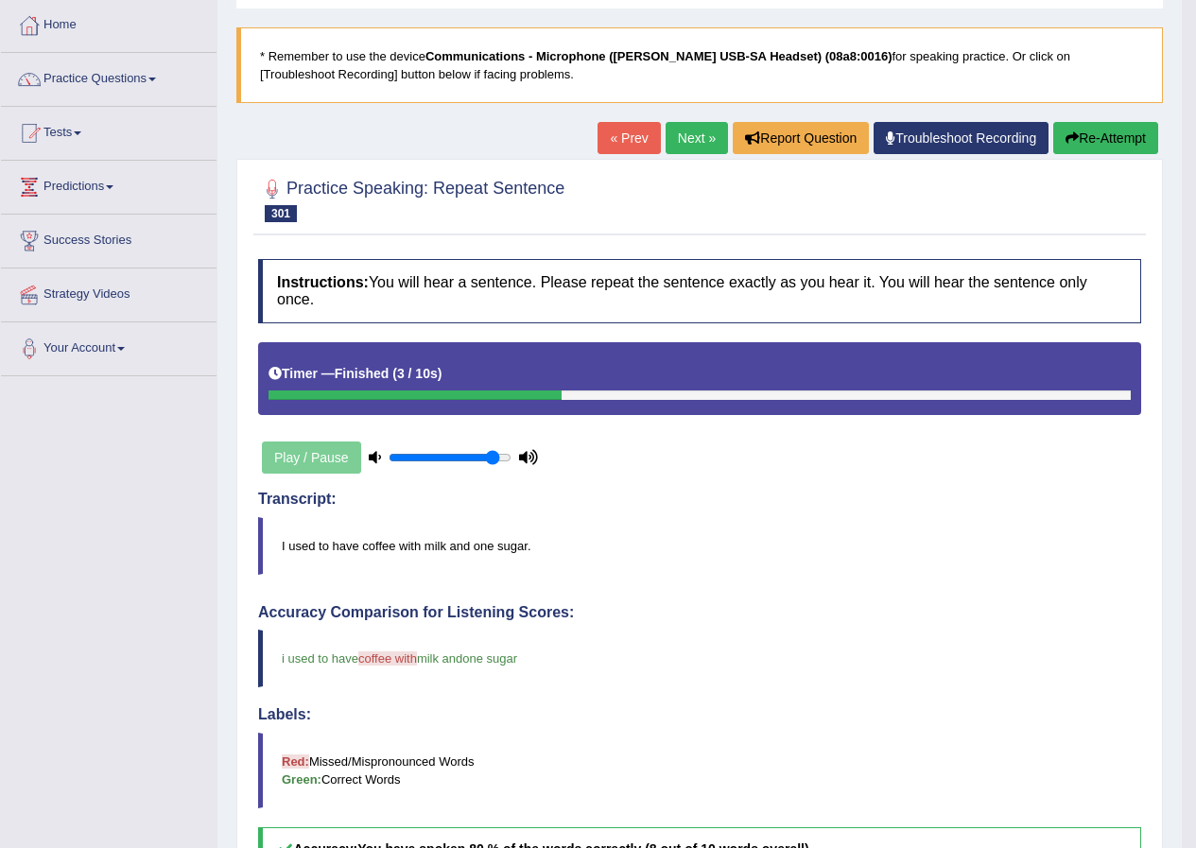
click at [672, 139] on link "Next »" at bounding box center [696, 138] width 62 height 32
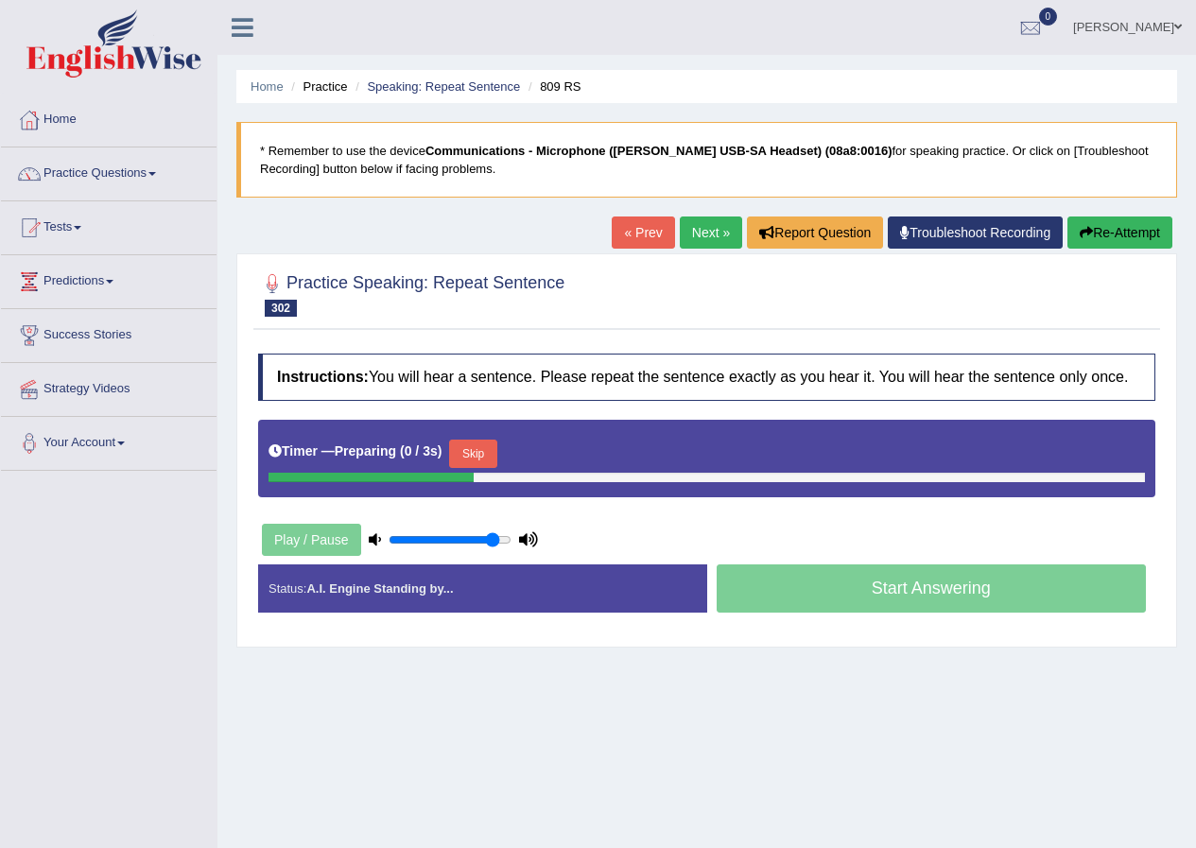
click at [487, 438] on div "Timer — Preparing ( 0 / 3s ) Skip" at bounding box center [706, 454] width 876 height 38
click at [485, 446] on button "Skip" at bounding box center [472, 454] width 47 height 28
click at [552, 460] on button "Skip" at bounding box center [555, 454] width 47 height 28
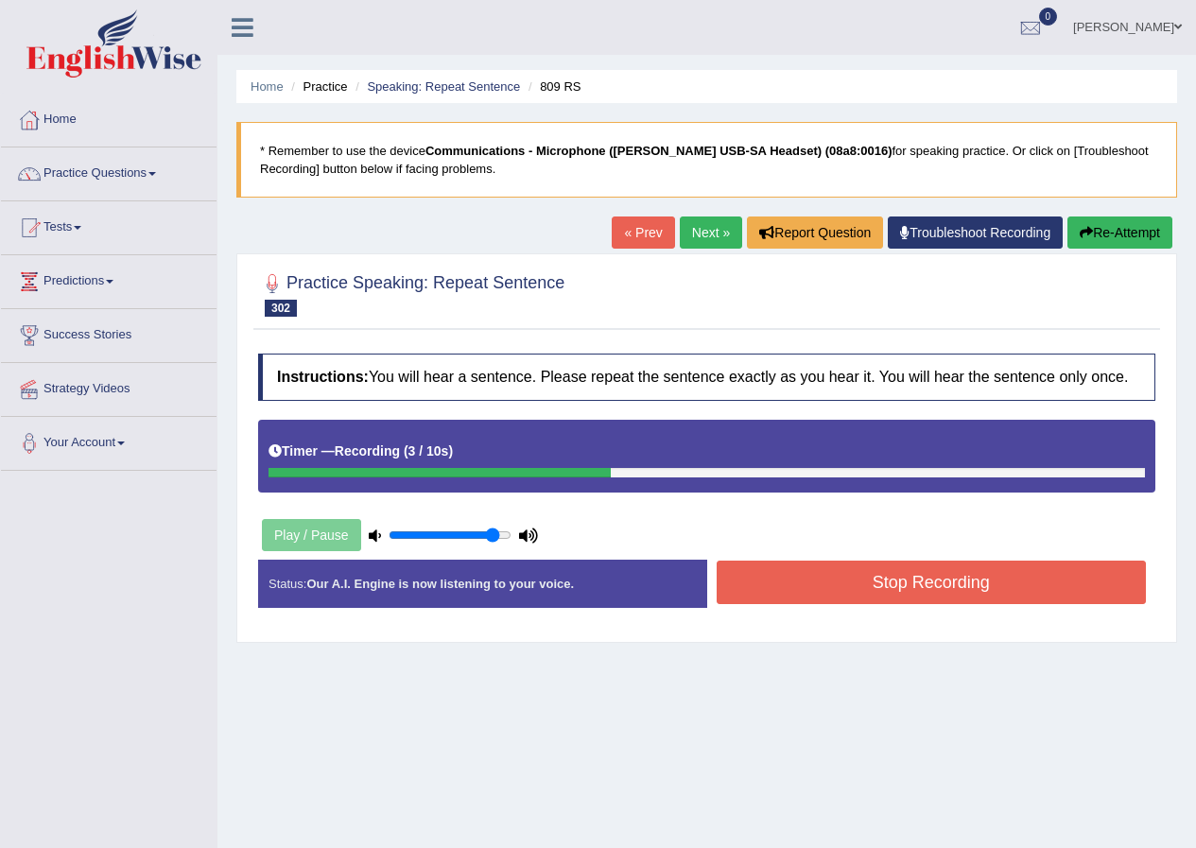
click at [754, 572] on button "Stop Recording" at bounding box center [931, 582] width 430 height 43
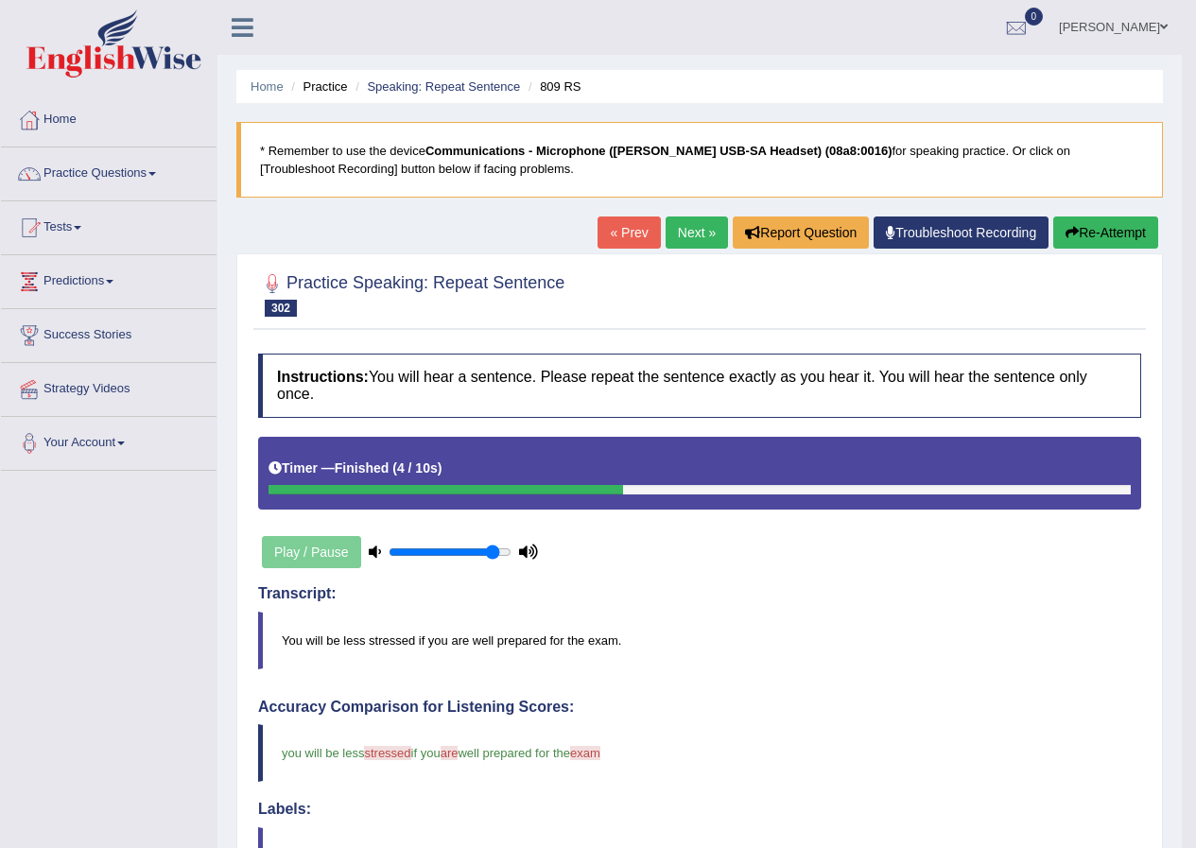
click at [685, 236] on link "Next »" at bounding box center [696, 232] width 62 height 32
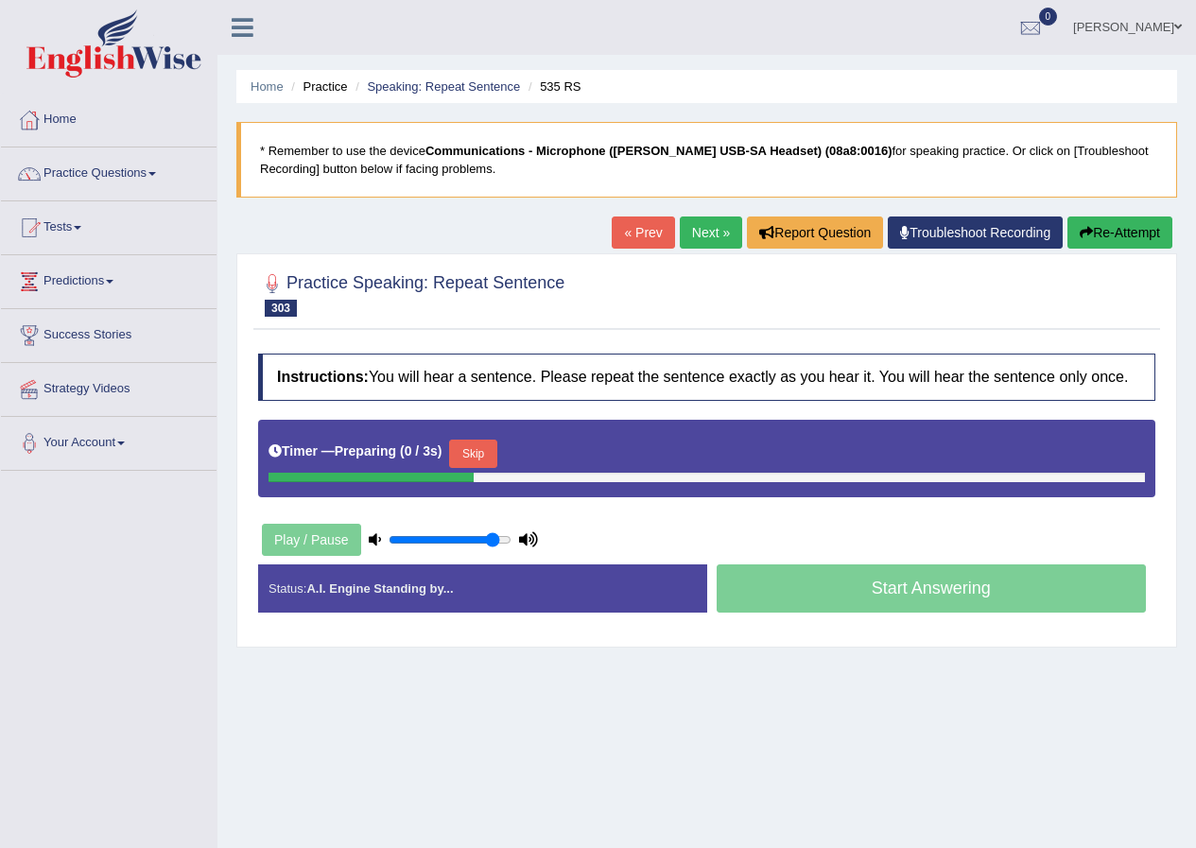
click at [482, 447] on button "Skip" at bounding box center [472, 454] width 47 height 28
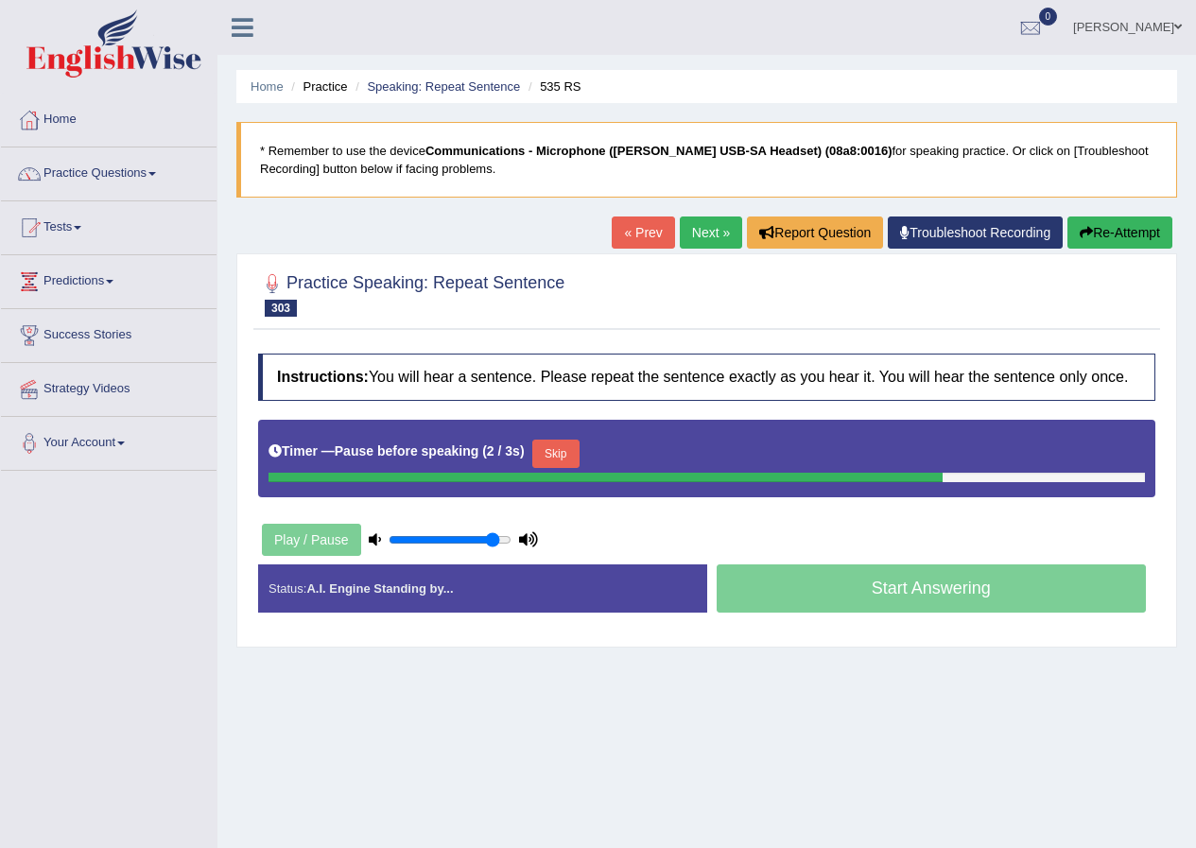
click at [567, 450] on button "Skip" at bounding box center [555, 454] width 47 height 28
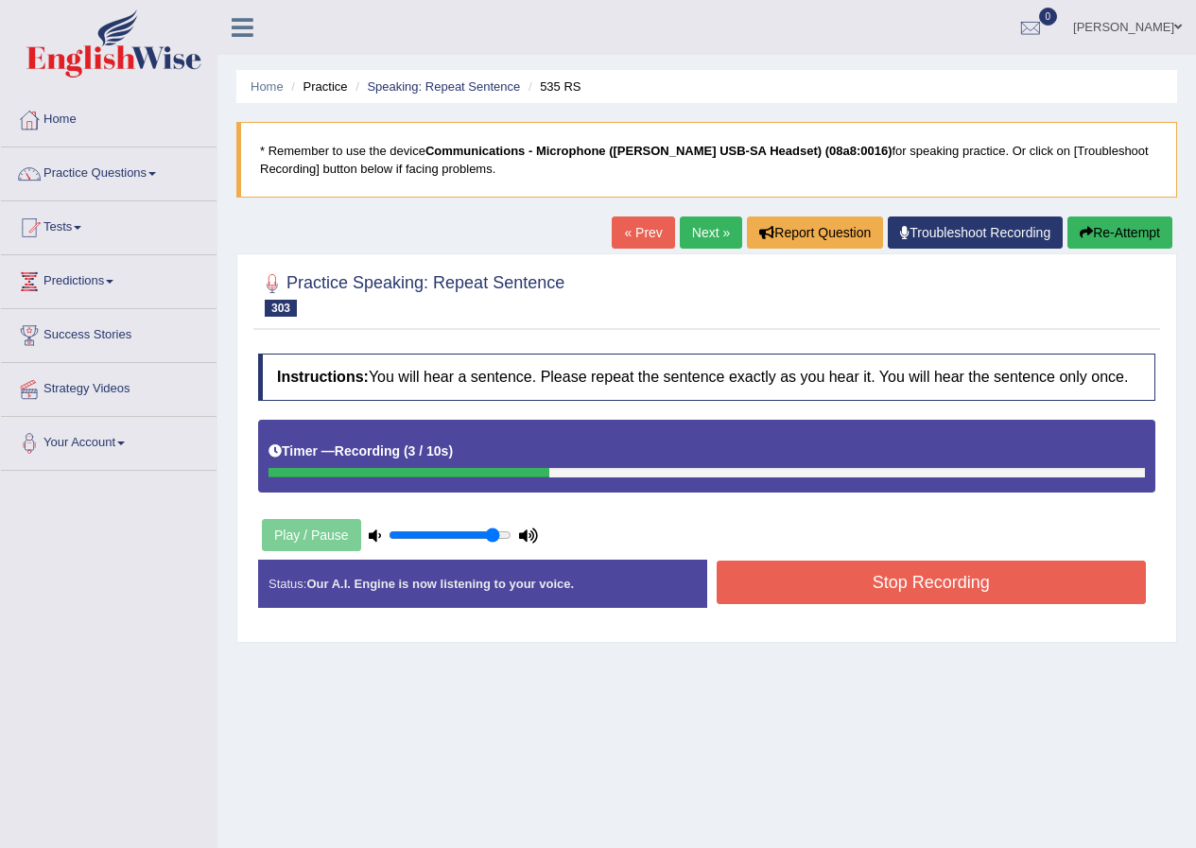
click at [737, 586] on button "Stop Recording" at bounding box center [931, 582] width 430 height 43
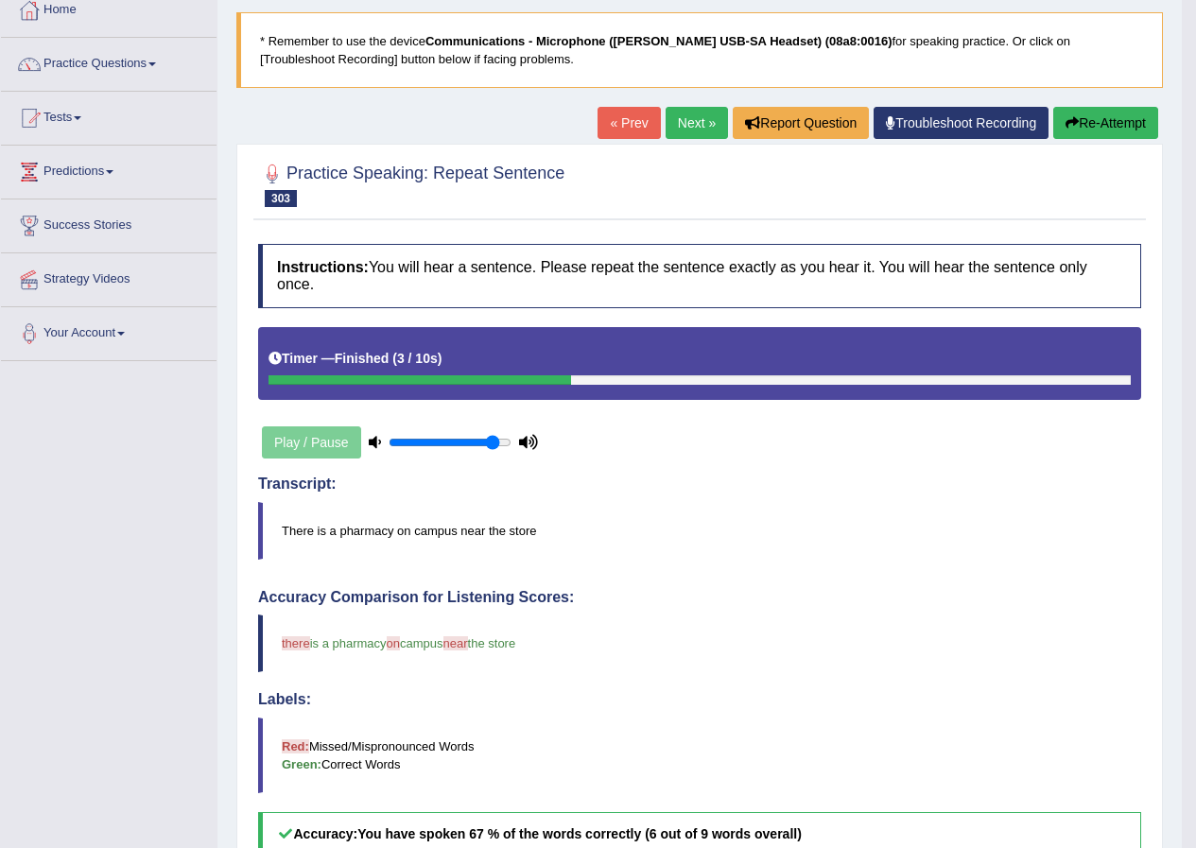
scroll to position [95, 0]
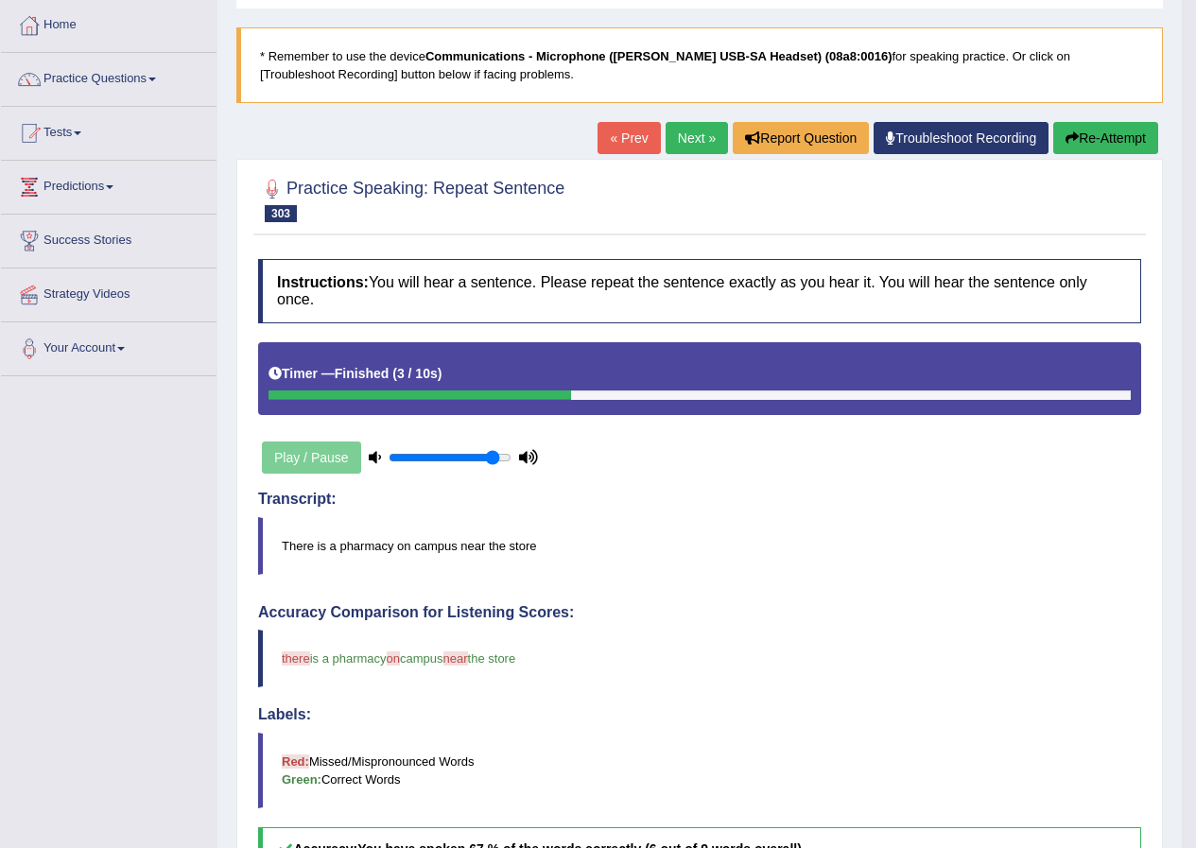
click at [684, 137] on link "Next »" at bounding box center [696, 138] width 62 height 32
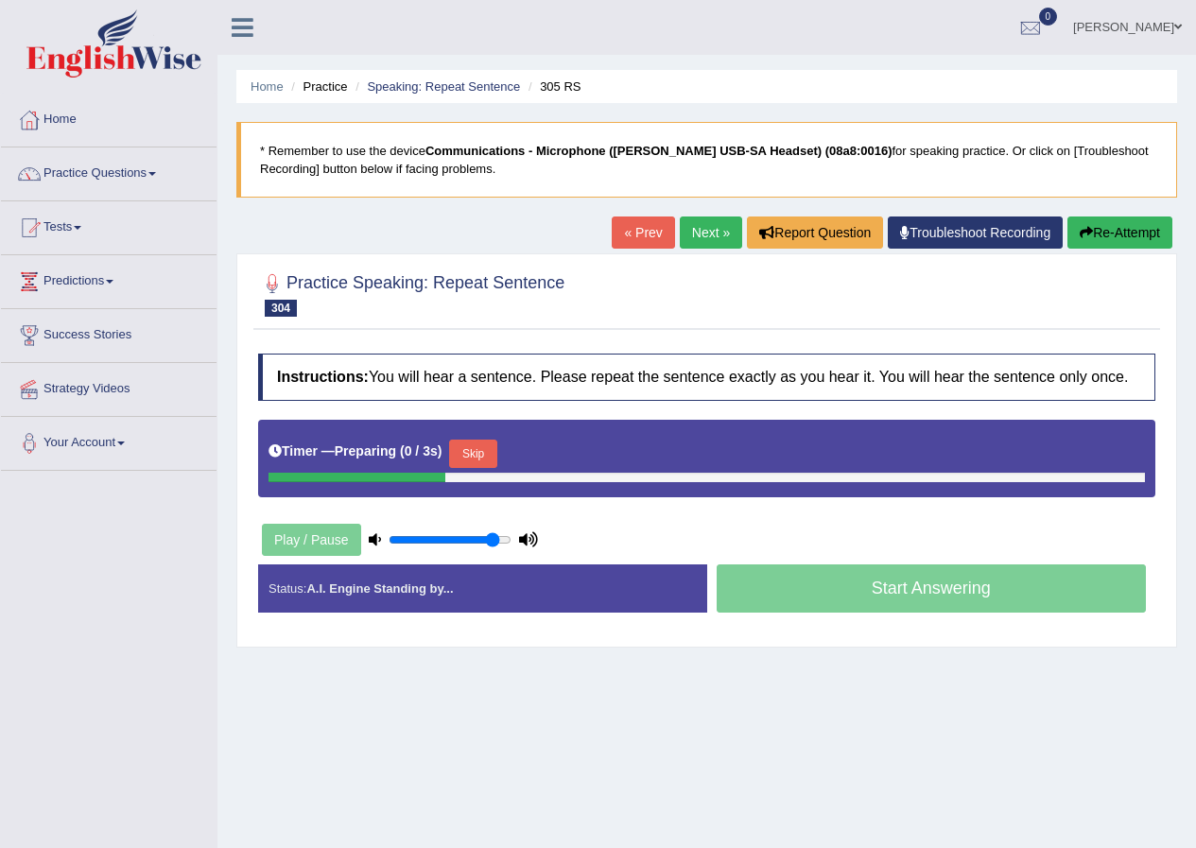
click at [482, 459] on button "Skip" at bounding box center [472, 454] width 47 height 28
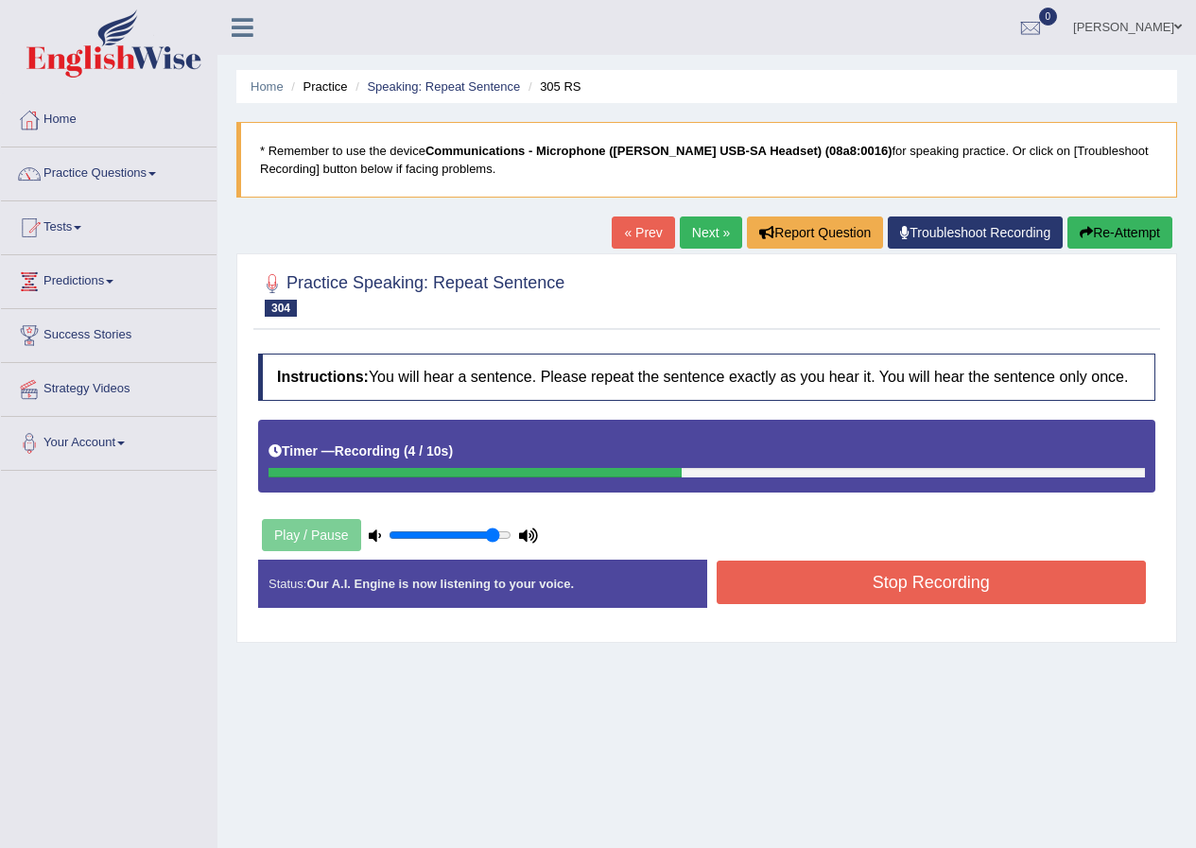
click at [753, 590] on button "Stop Recording" at bounding box center [931, 582] width 430 height 43
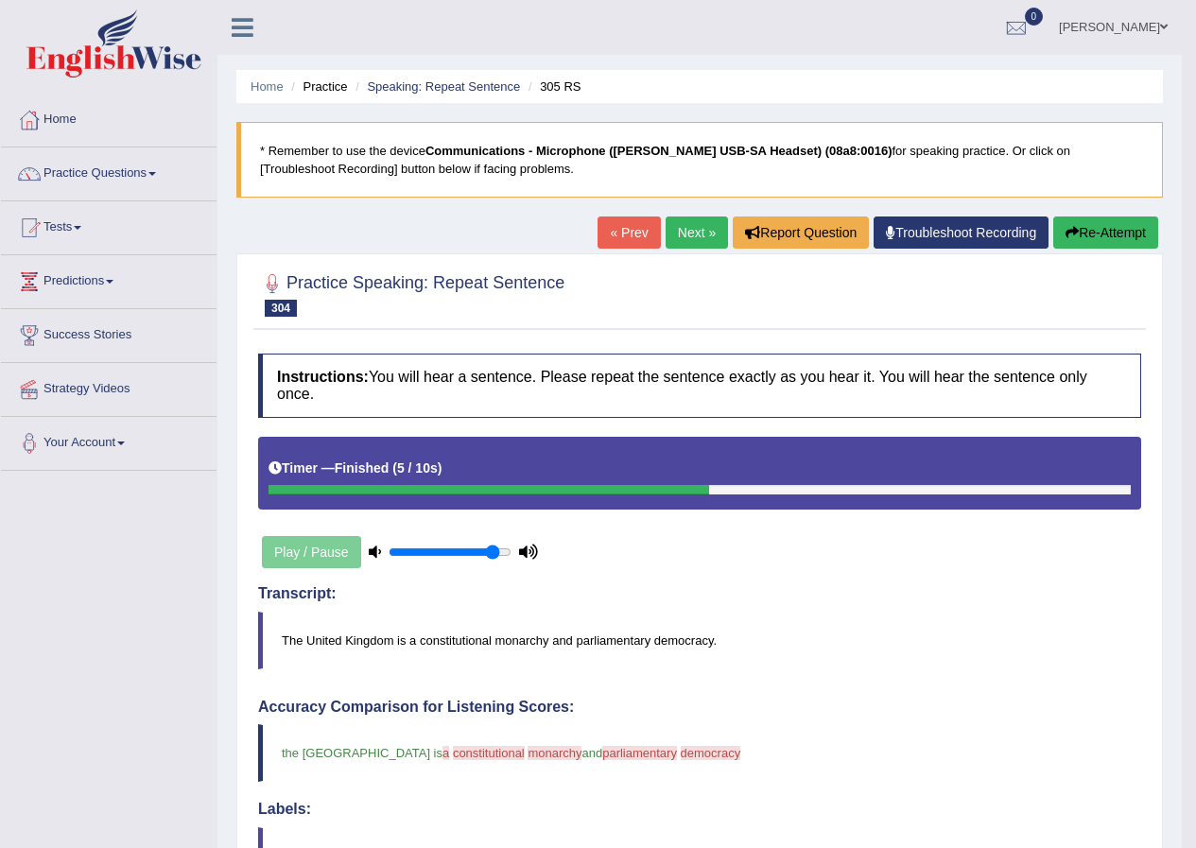
click at [688, 236] on link "Next »" at bounding box center [696, 232] width 62 height 32
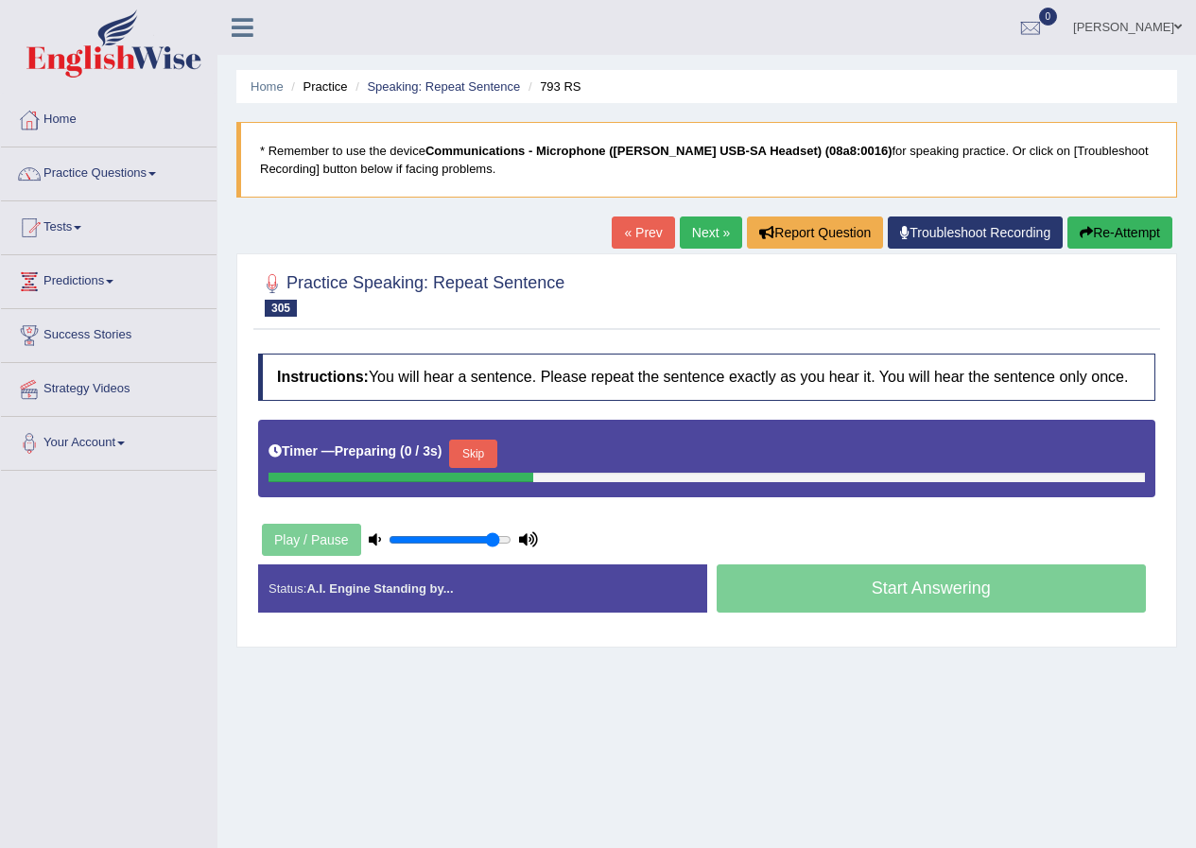
click at [482, 445] on button "Skip" at bounding box center [472, 454] width 47 height 28
click at [567, 453] on button "Skip" at bounding box center [555, 454] width 47 height 28
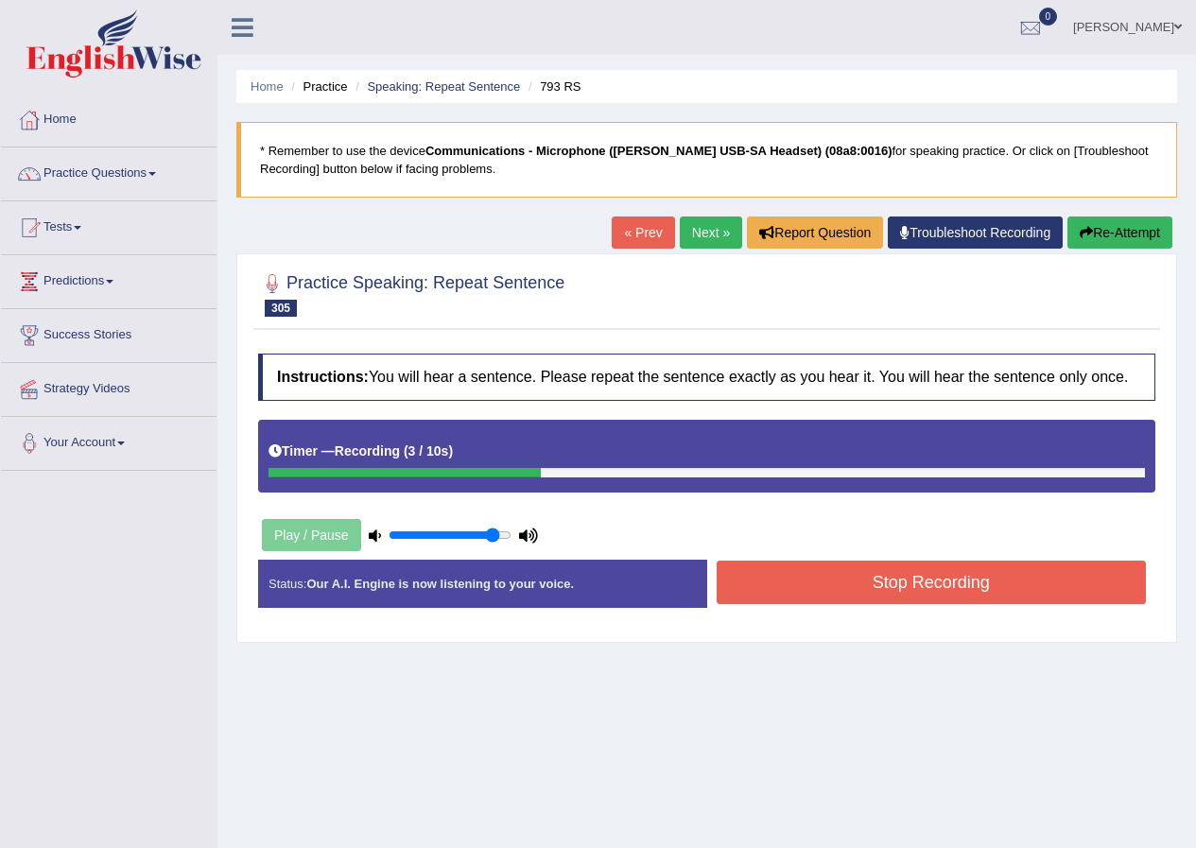
click at [795, 582] on button "Stop Recording" at bounding box center [931, 582] width 430 height 43
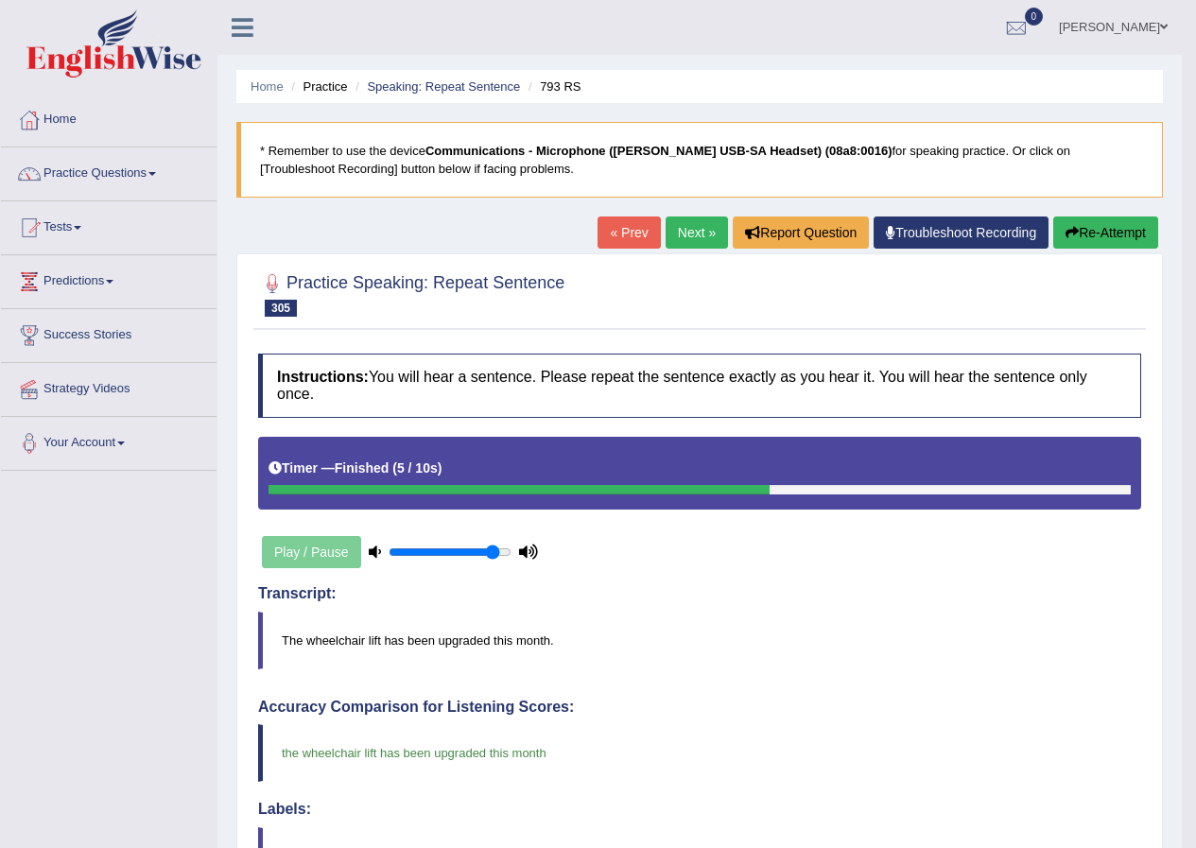
click at [698, 234] on link "Next »" at bounding box center [696, 232] width 62 height 32
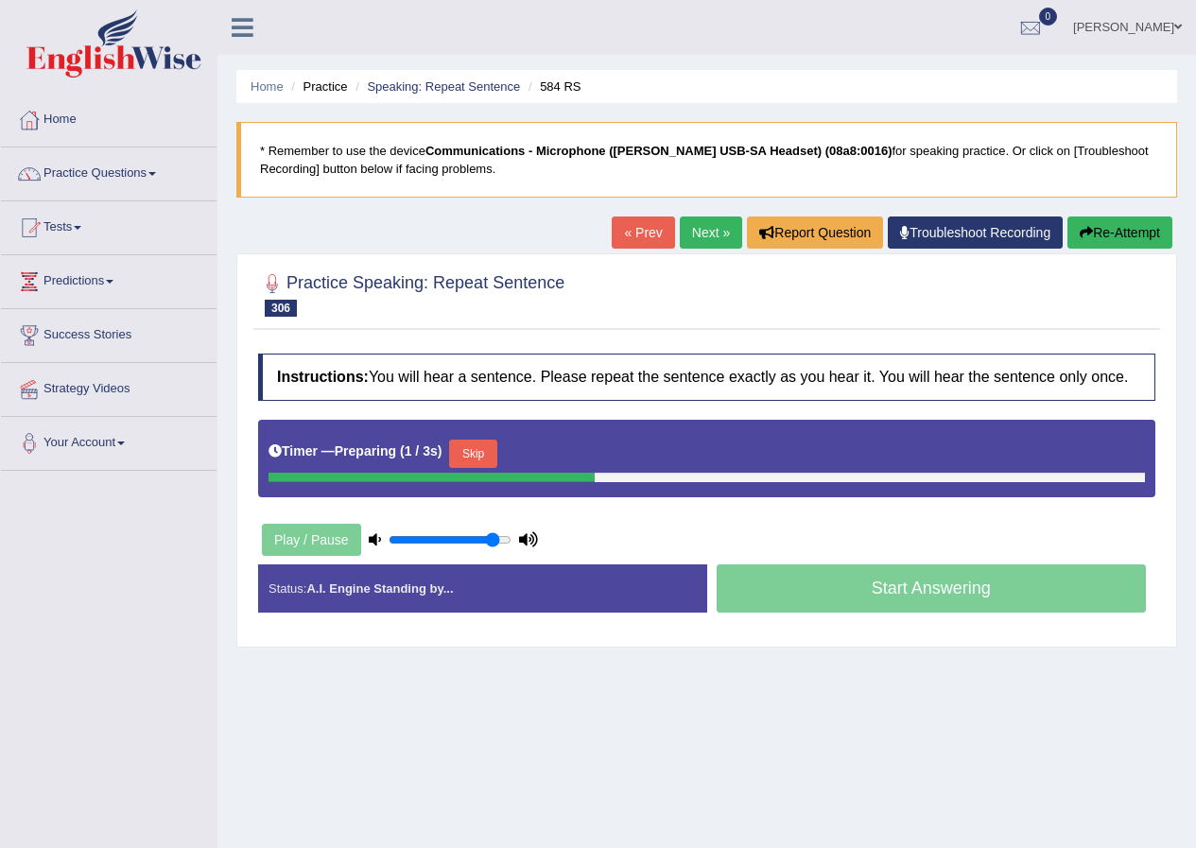
click at [478, 452] on button "Skip" at bounding box center [472, 454] width 47 height 28
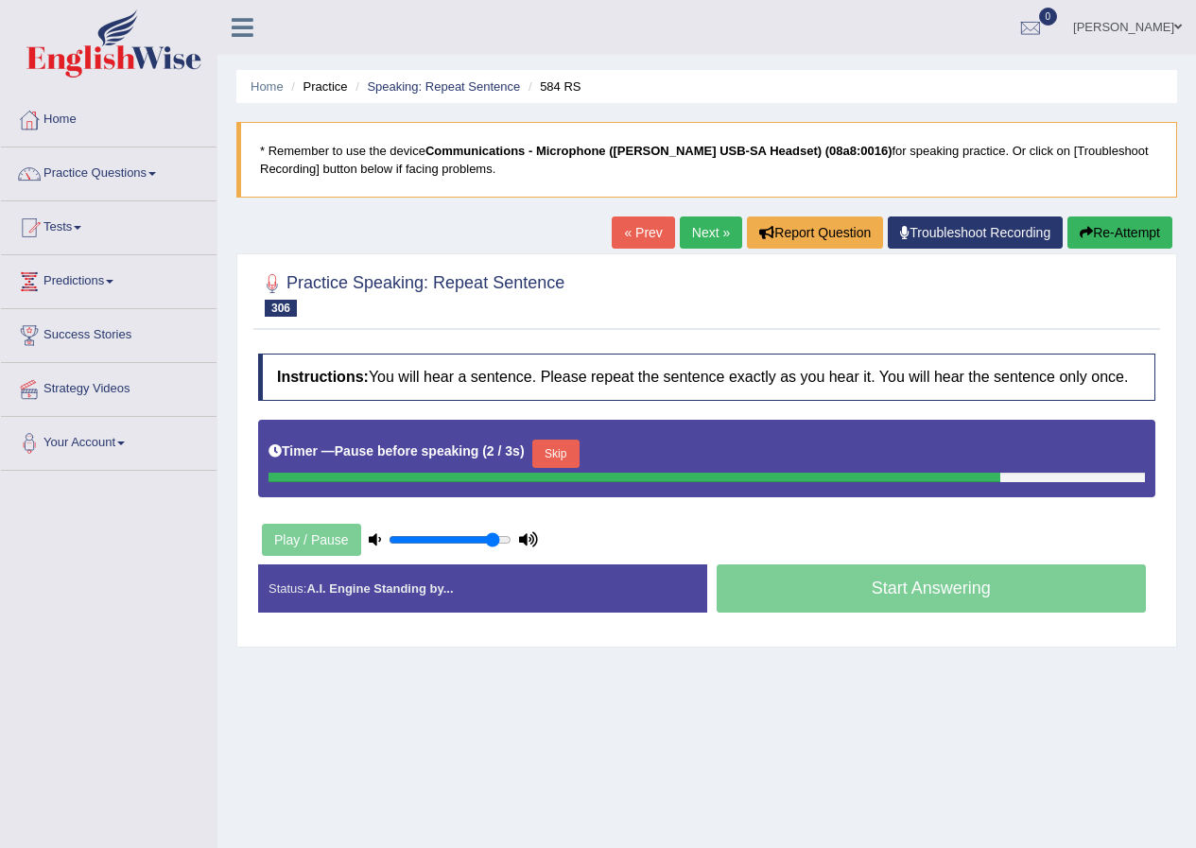
click at [579, 452] on button "Skip" at bounding box center [555, 454] width 47 height 28
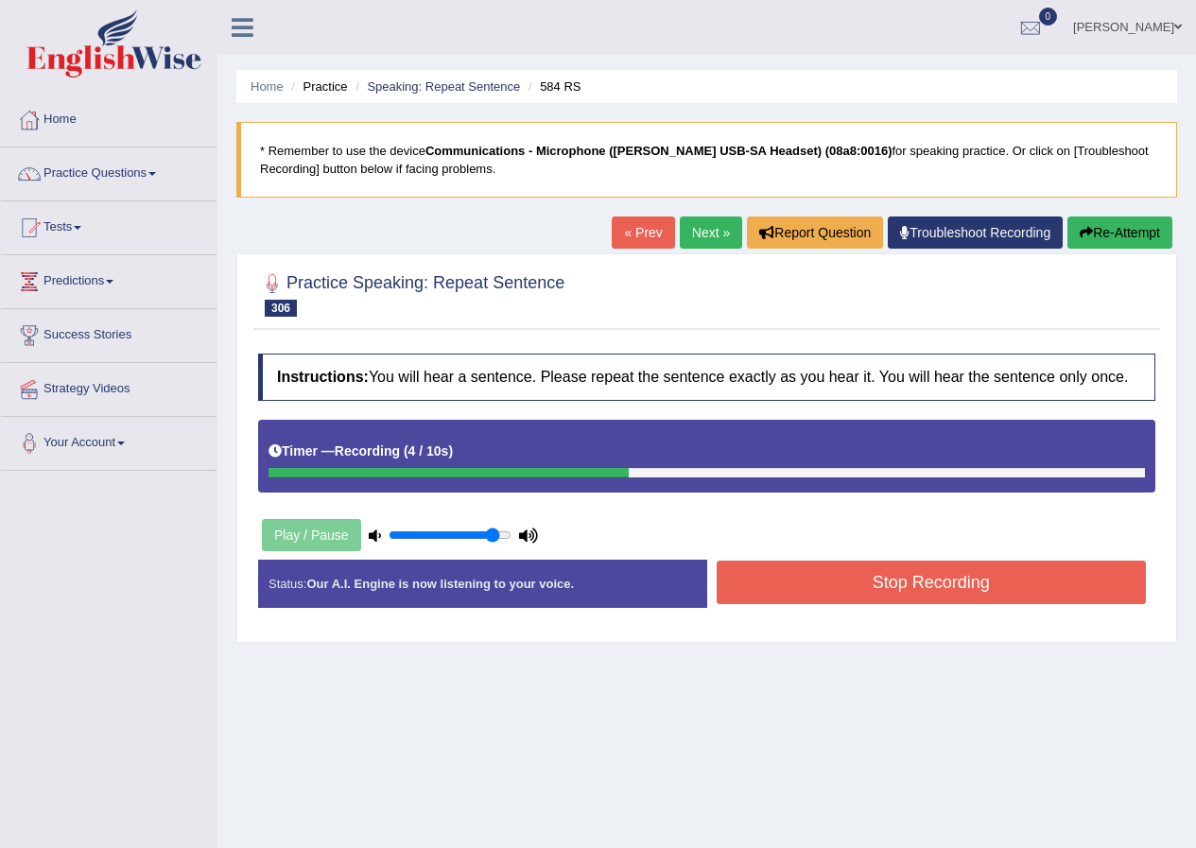
click at [822, 596] on button "Stop Recording" at bounding box center [931, 582] width 430 height 43
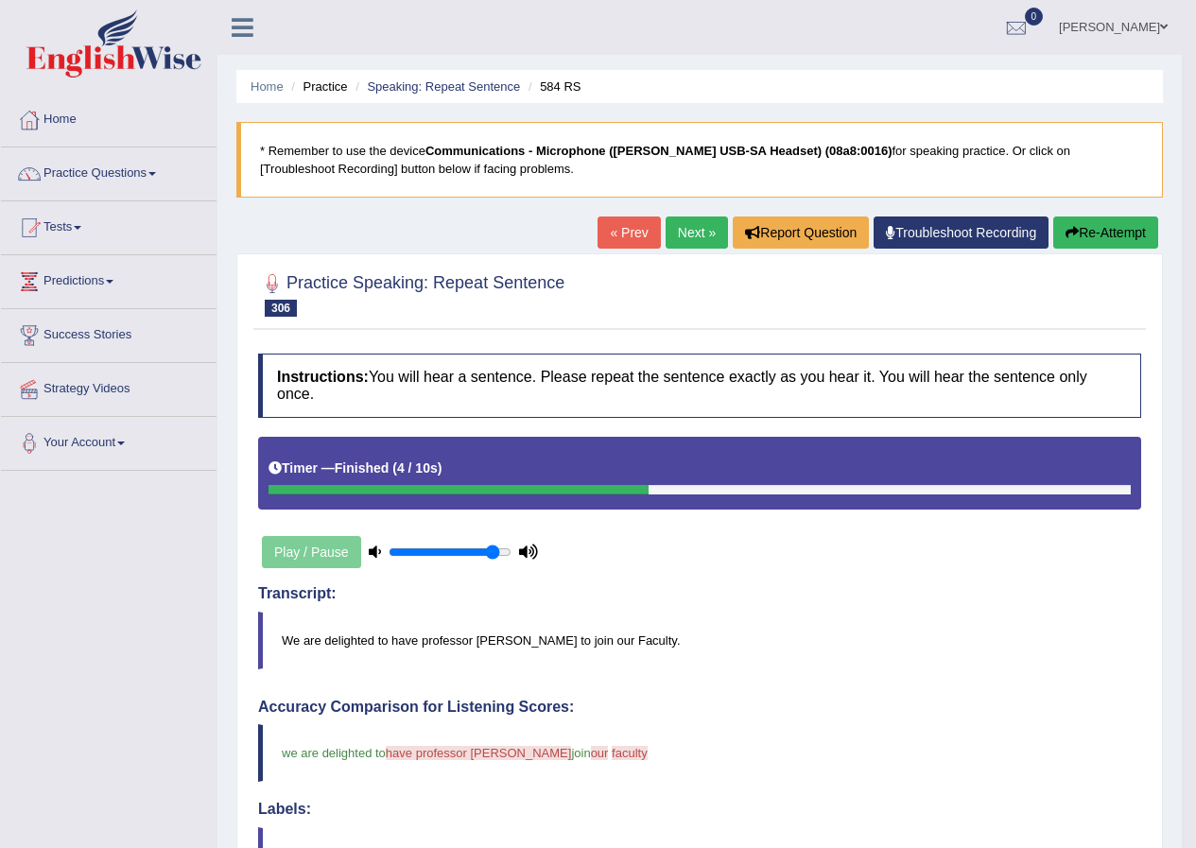
click at [692, 239] on link "Next »" at bounding box center [696, 232] width 62 height 32
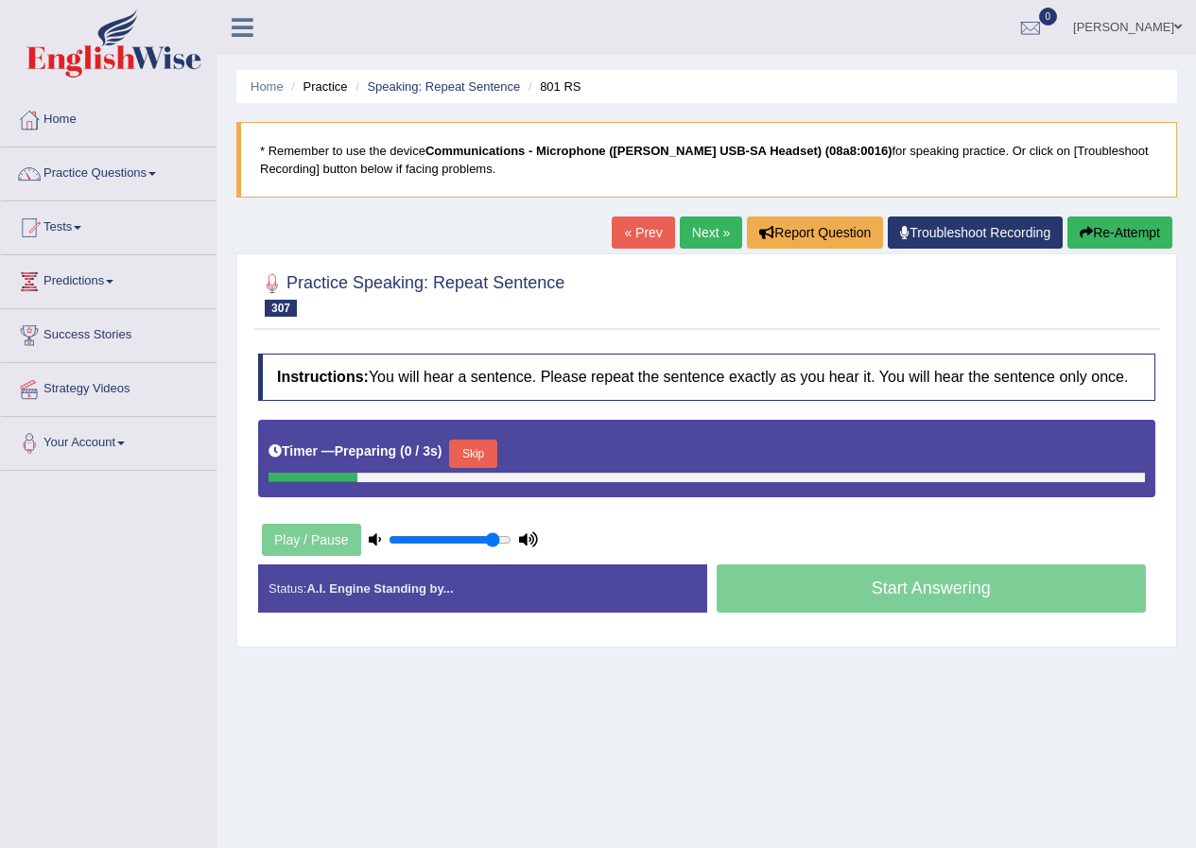
click at [459, 456] on button "Skip" at bounding box center [472, 454] width 47 height 28
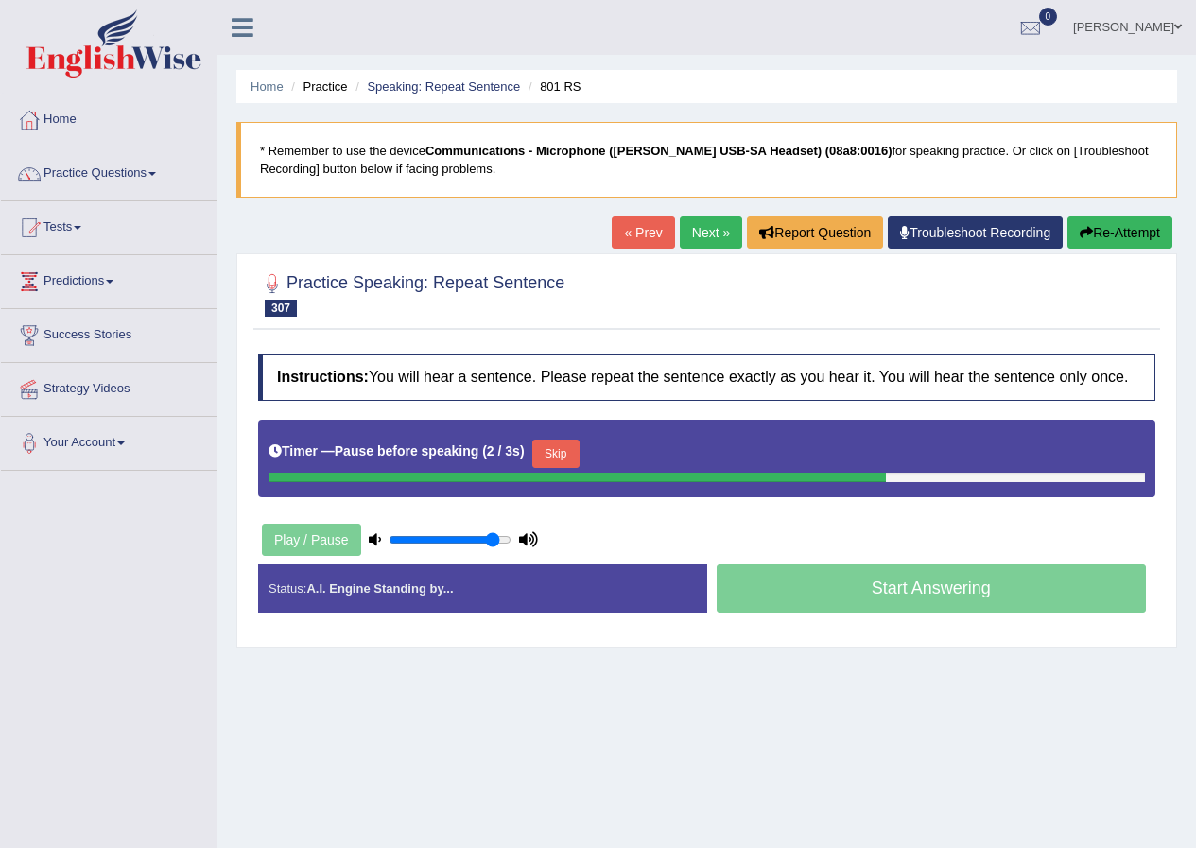
click at [558, 455] on button "Skip" at bounding box center [555, 454] width 47 height 28
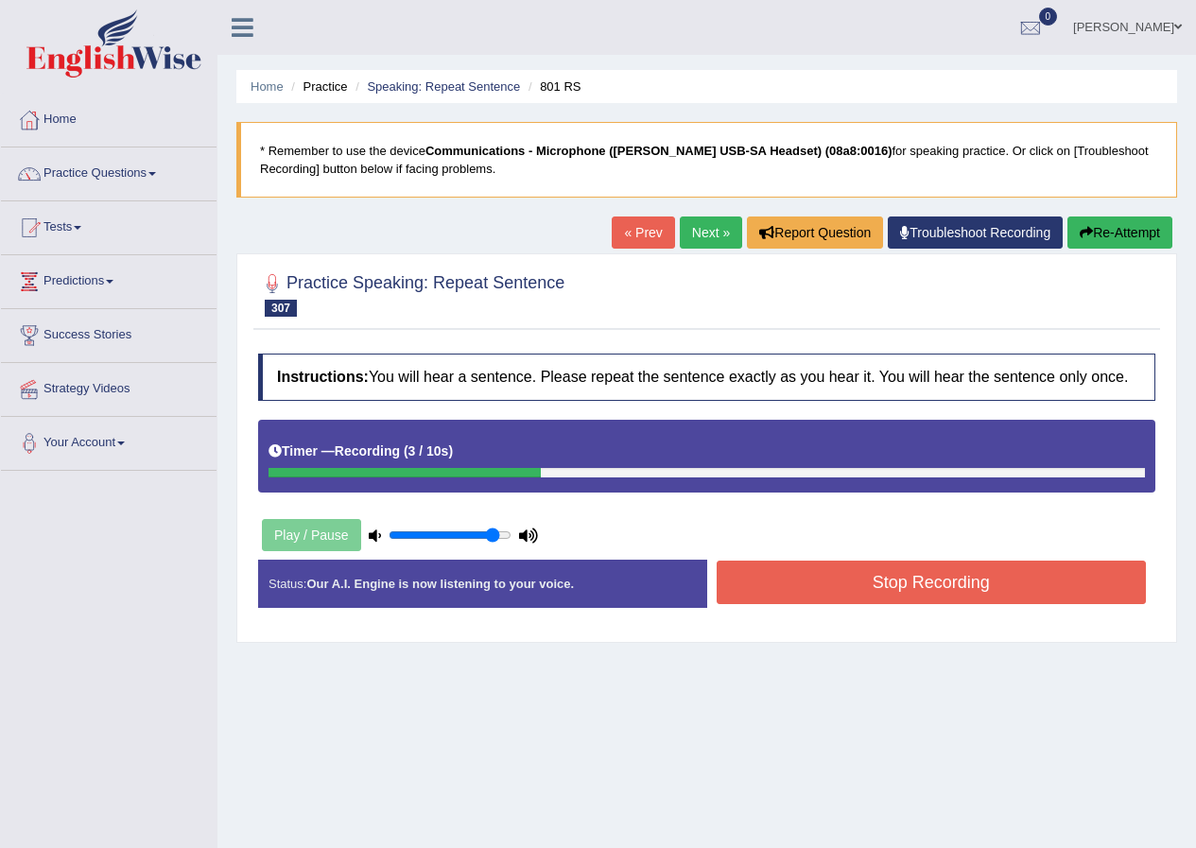
click at [809, 578] on button "Stop Recording" at bounding box center [931, 582] width 430 height 43
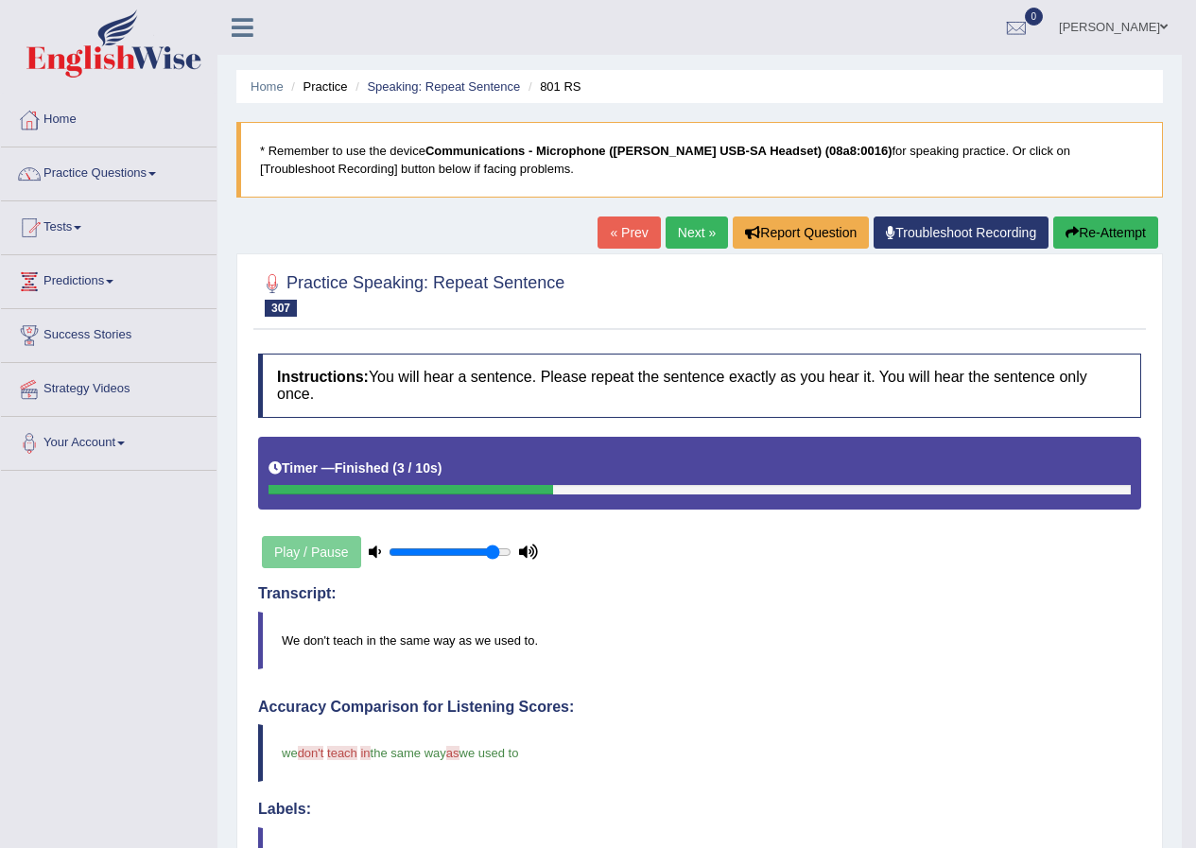
click at [686, 233] on link "Next »" at bounding box center [696, 232] width 62 height 32
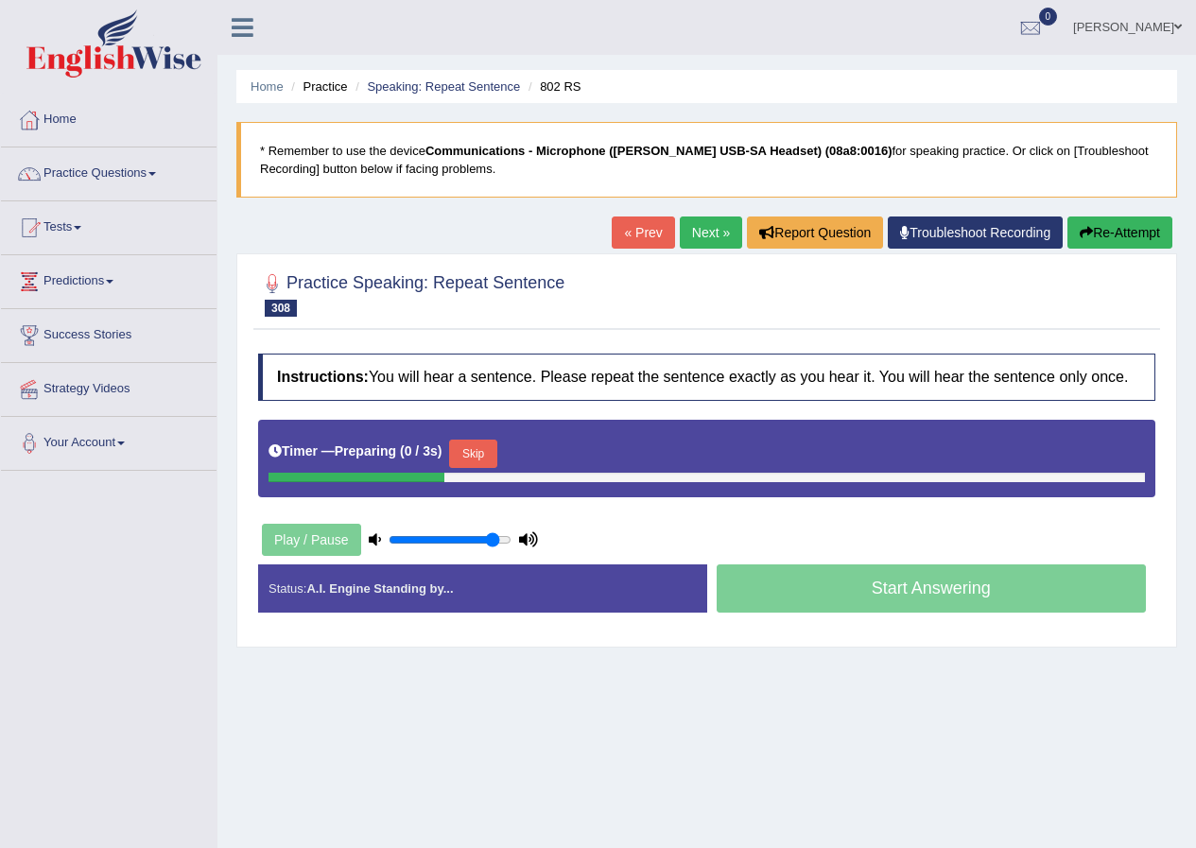
click at [484, 452] on button "Skip" at bounding box center [472, 454] width 47 height 28
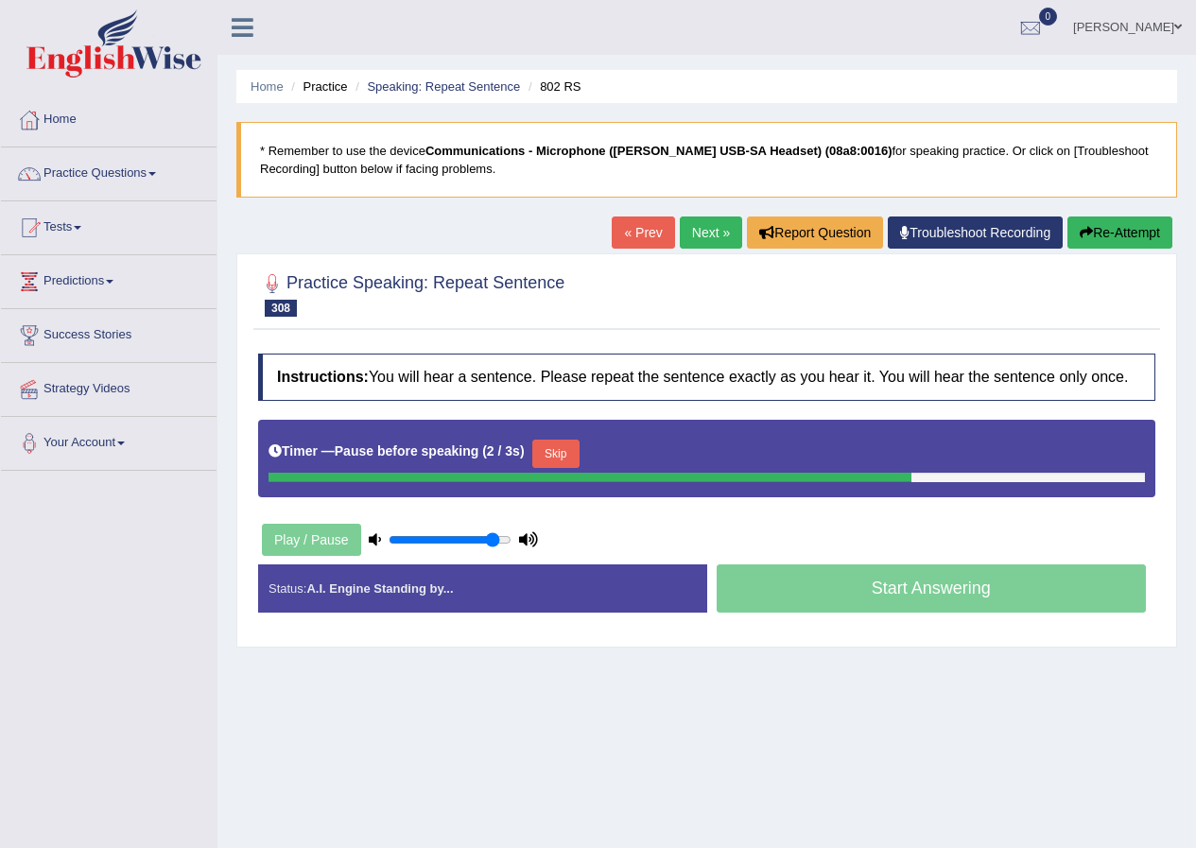
click at [556, 447] on button "Skip" at bounding box center [555, 454] width 47 height 28
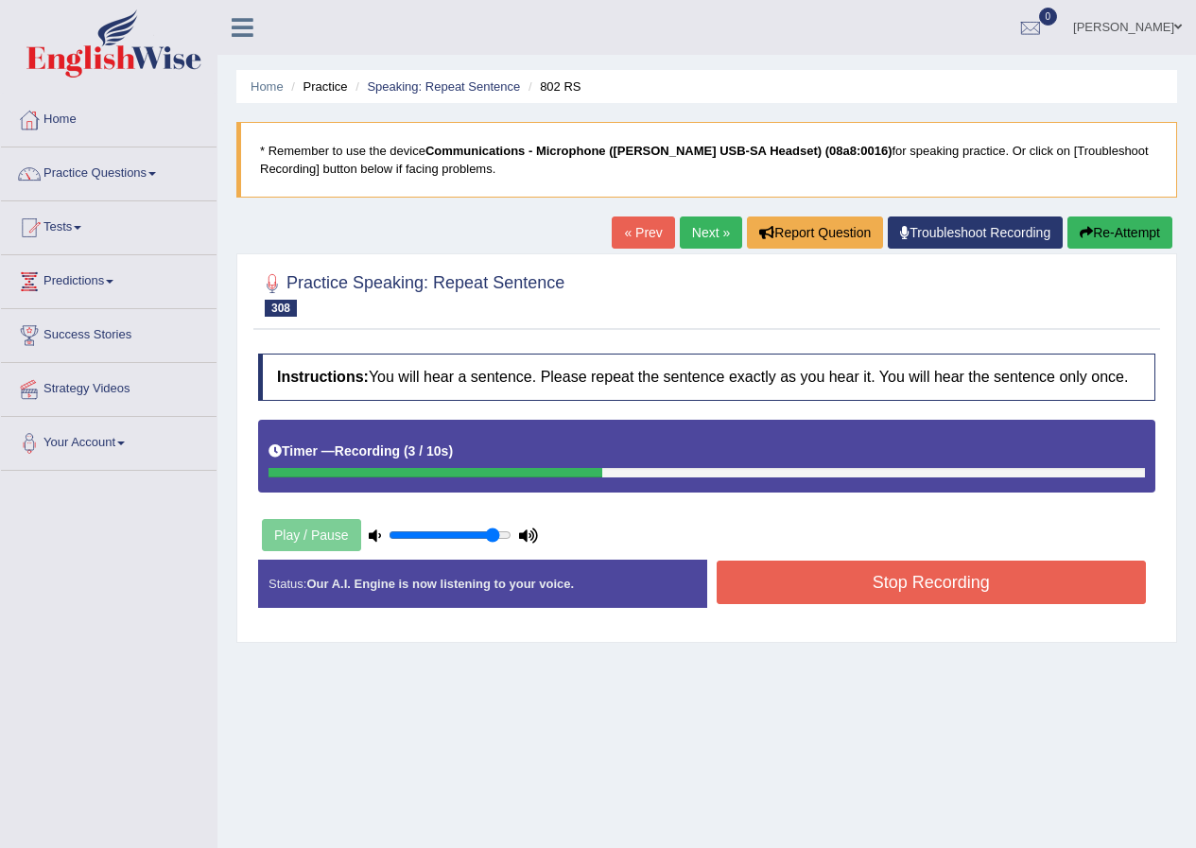
click at [781, 569] on button "Stop Recording" at bounding box center [931, 582] width 430 height 43
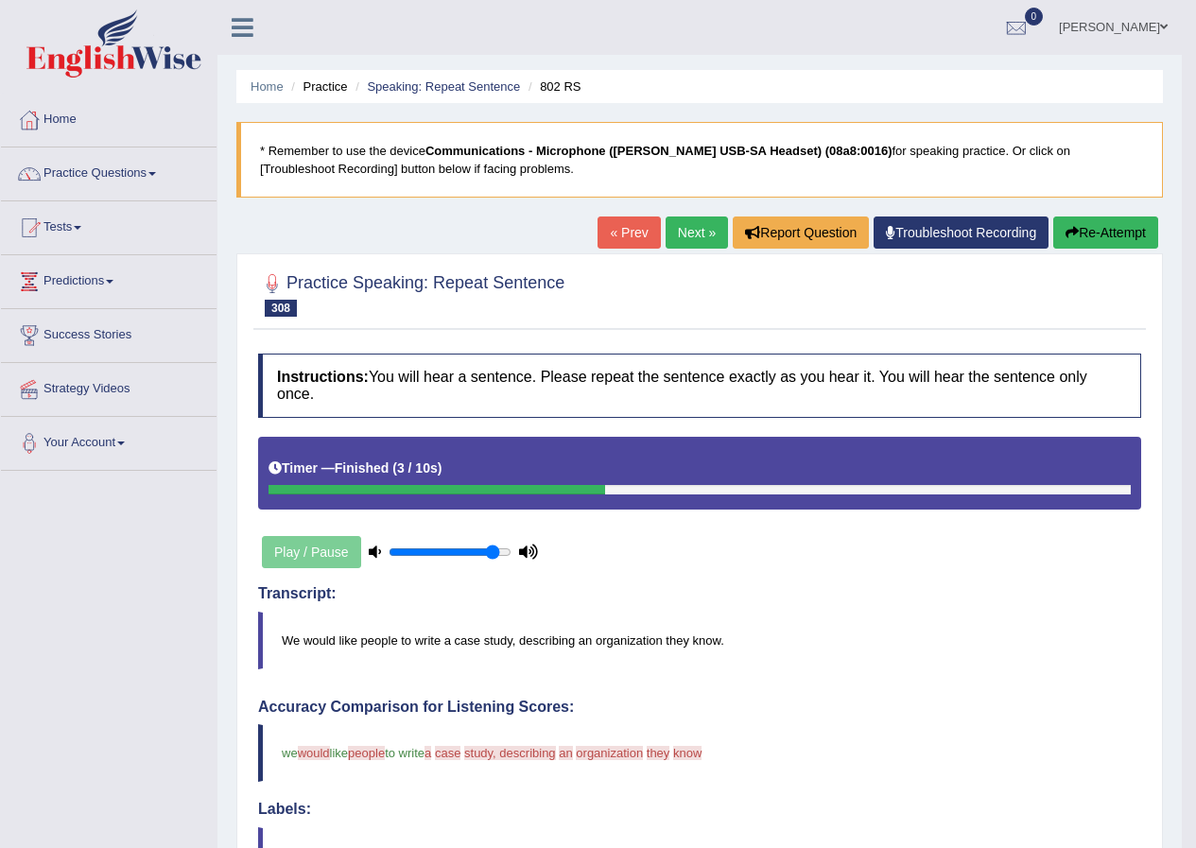
click at [687, 224] on link "Next »" at bounding box center [696, 232] width 62 height 32
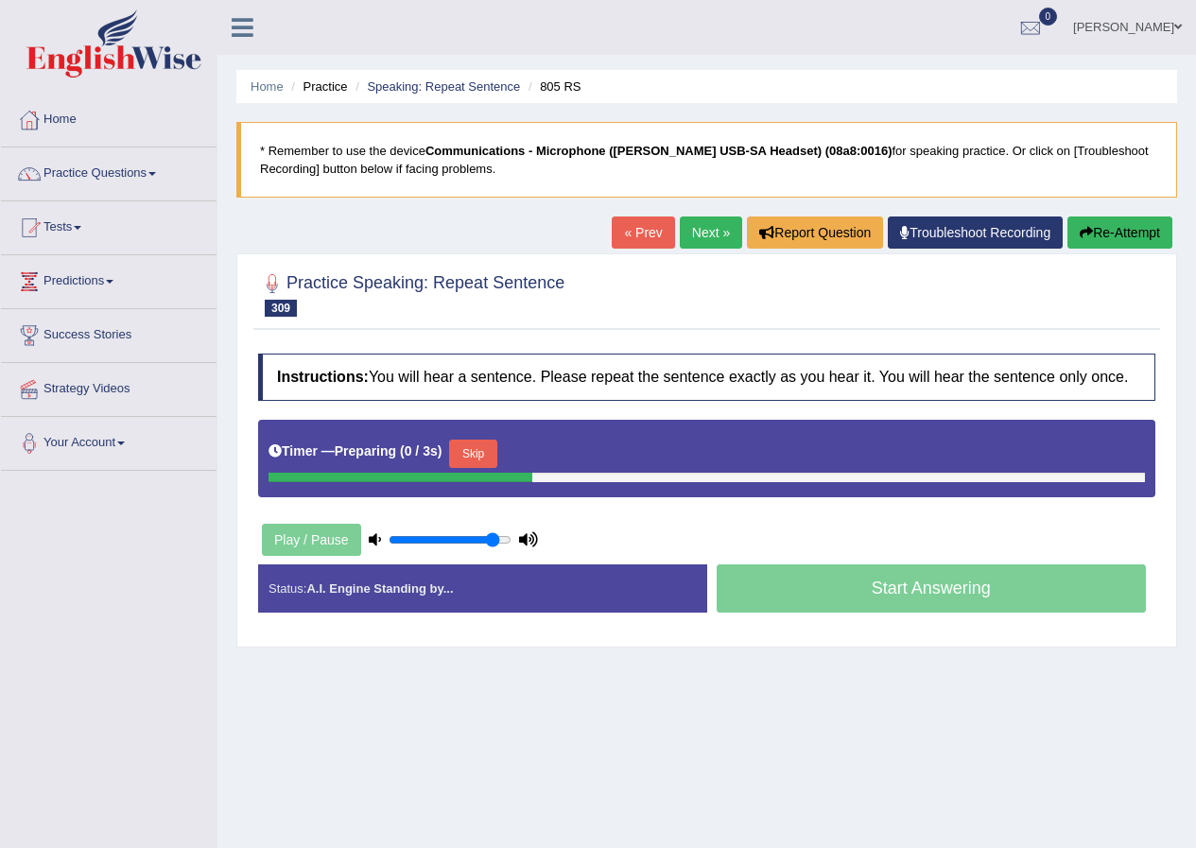
click at [493, 457] on button "Skip" at bounding box center [472, 454] width 47 height 28
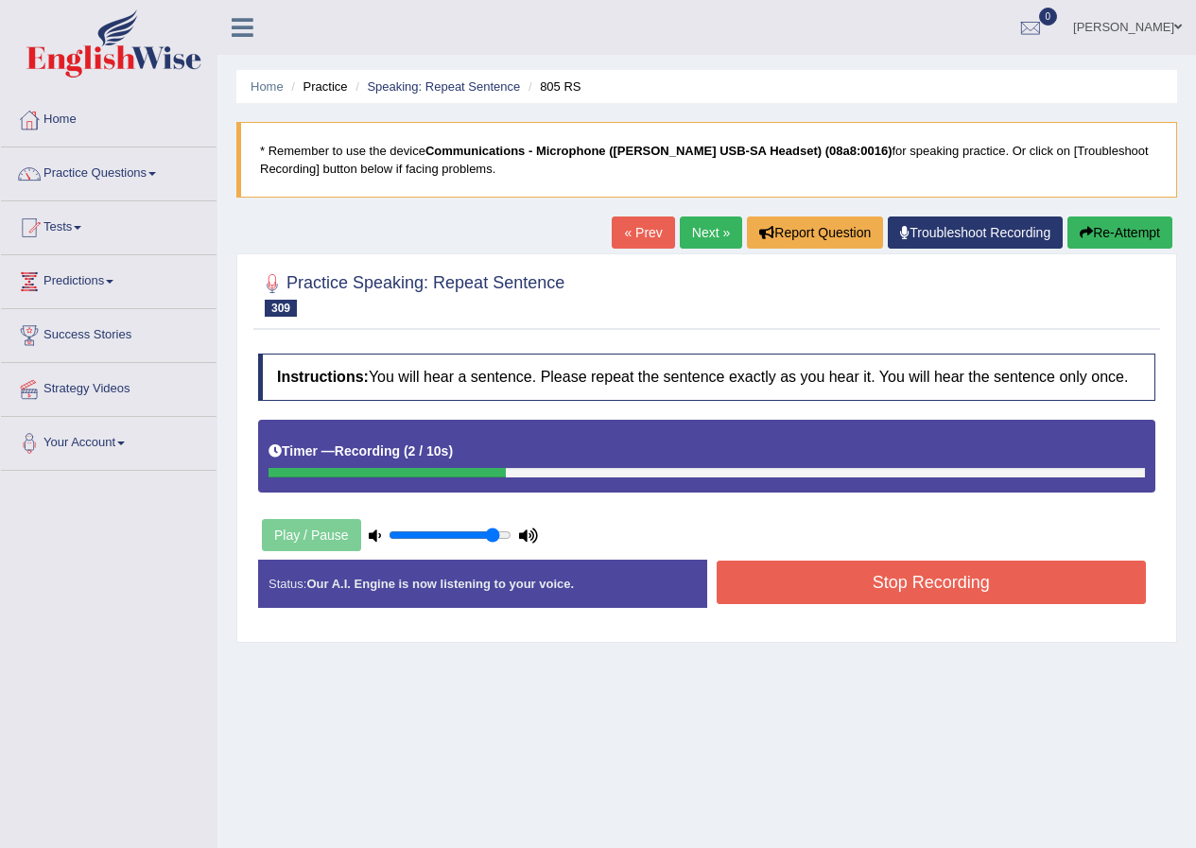
click at [847, 606] on div "Stop Recording" at bounding box center [931, 585] width 449 height 48
click at [834, 582] on button "Stop Recording" at bounding box center [931, 582] width 430 height 43
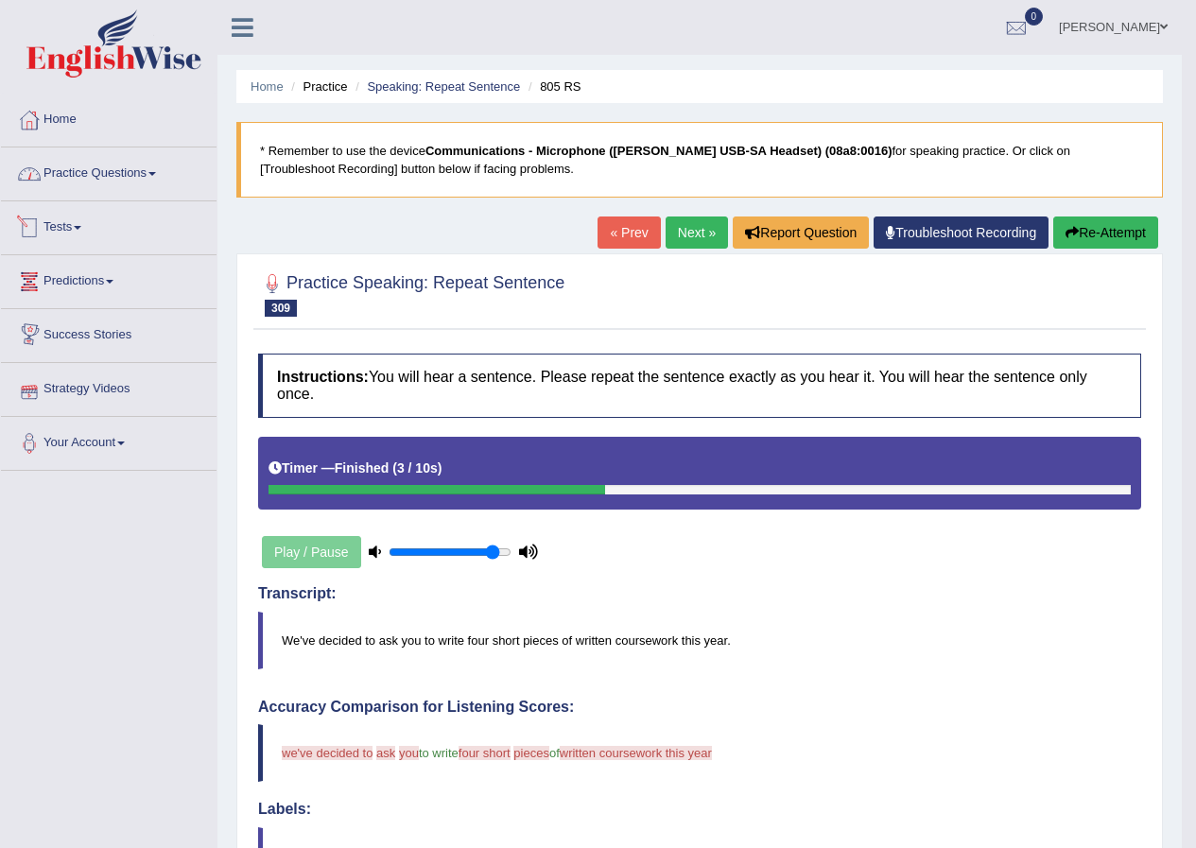
click at [143, 176] on link "Practice Questions" at bounding box center [109, 170] width 216 height 47
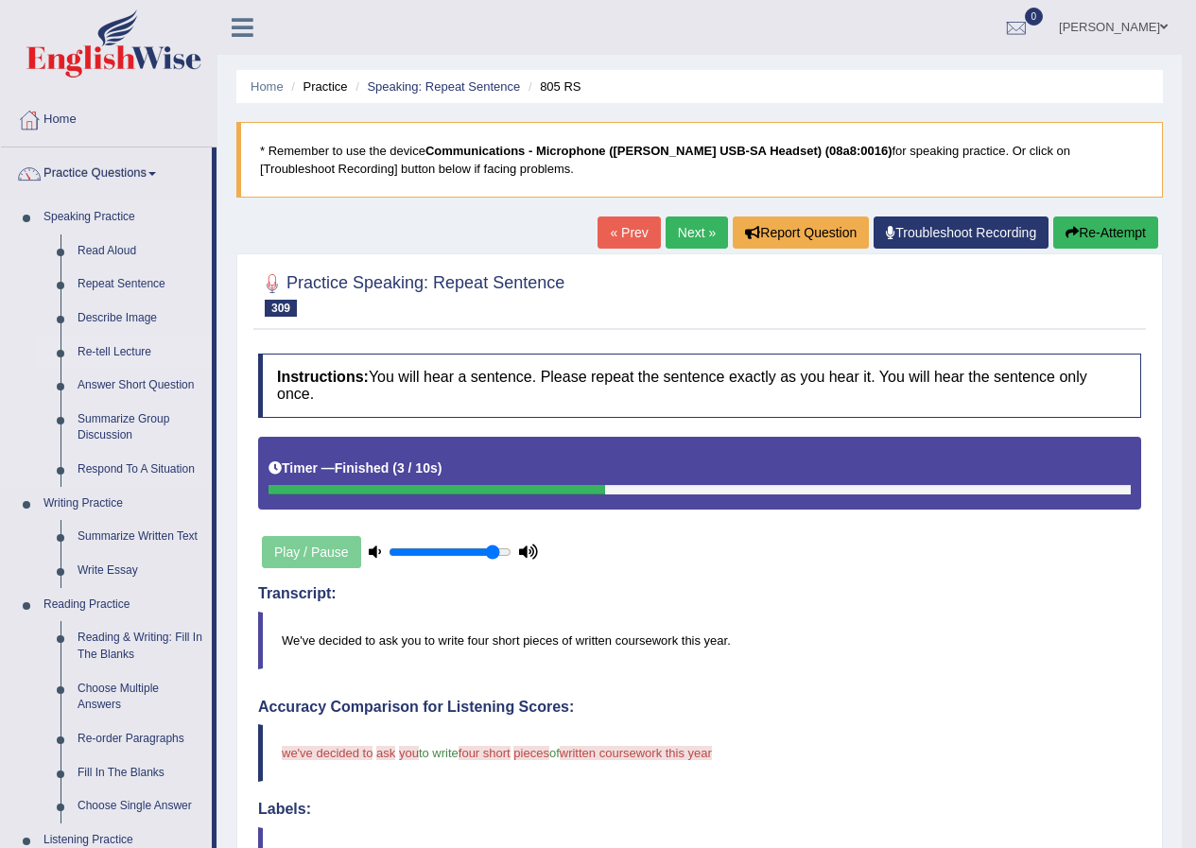
click at [120, 350] on link "Re-tell Lecture" at bounding box center [140, 353] width 143 height 34
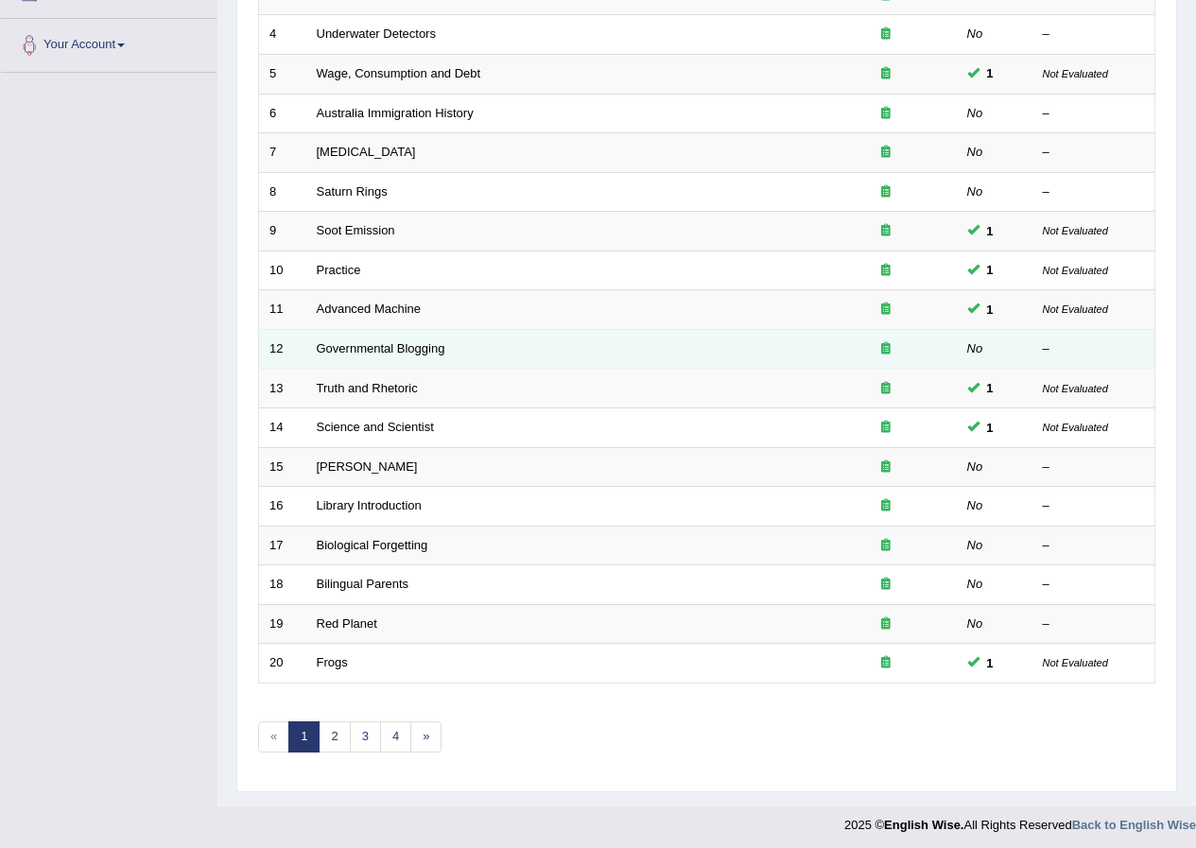
scroll to position [404, 0]
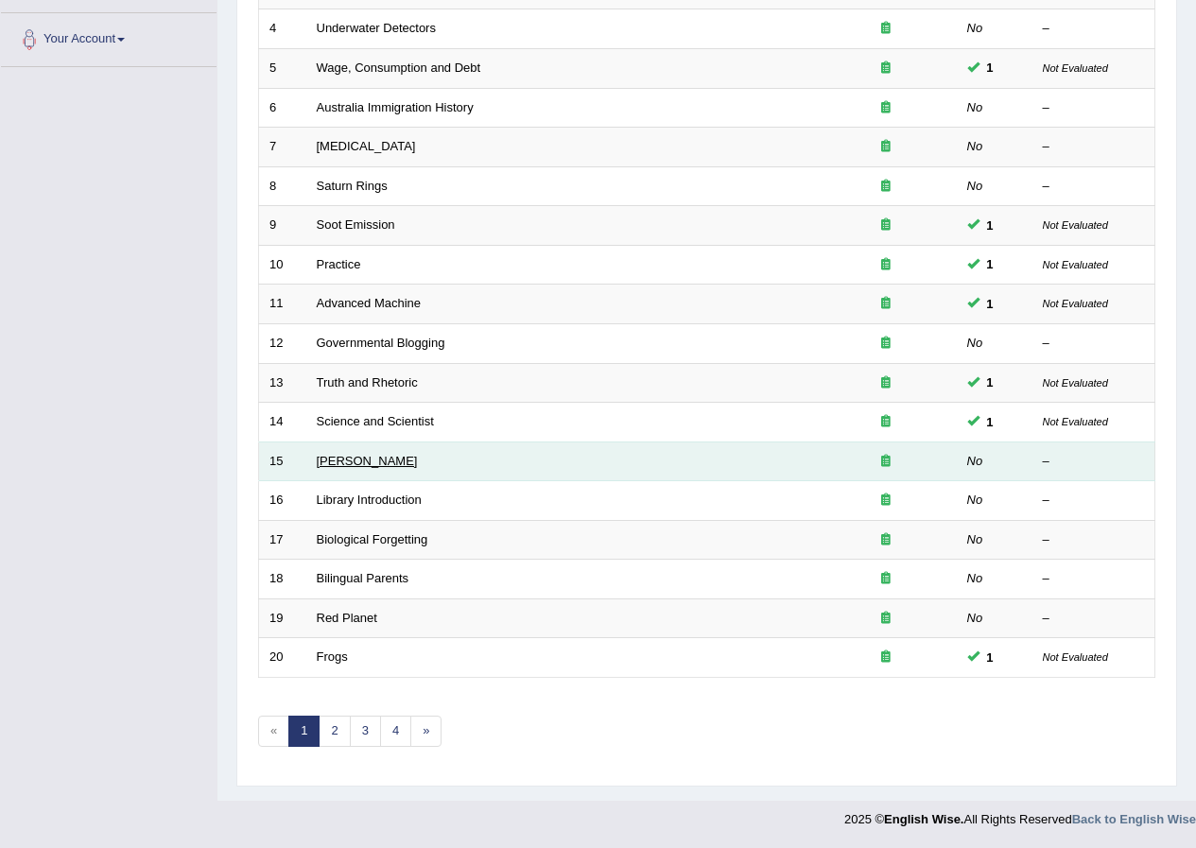
click at [361, 458] on link "[PERSON_NAME]" at bounding box center [367, 461] width 101 height 14
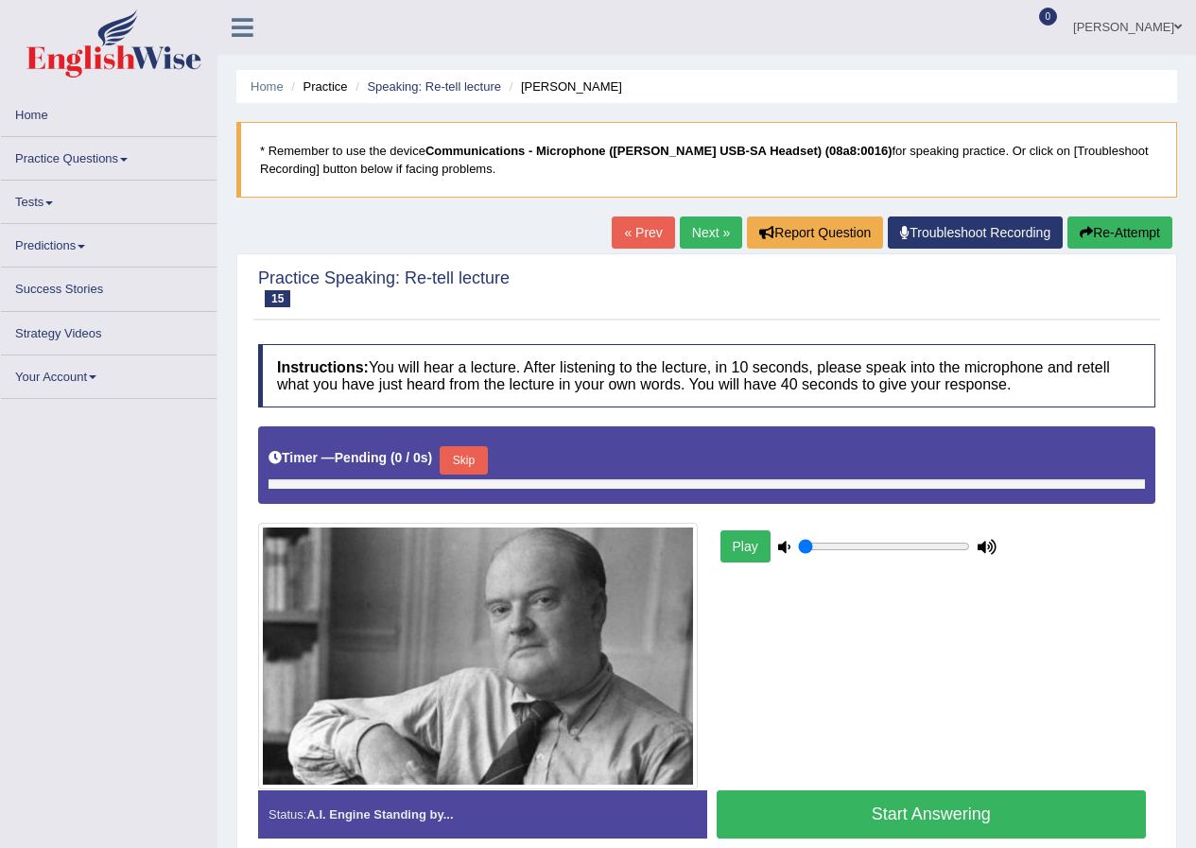
type input "0.9"
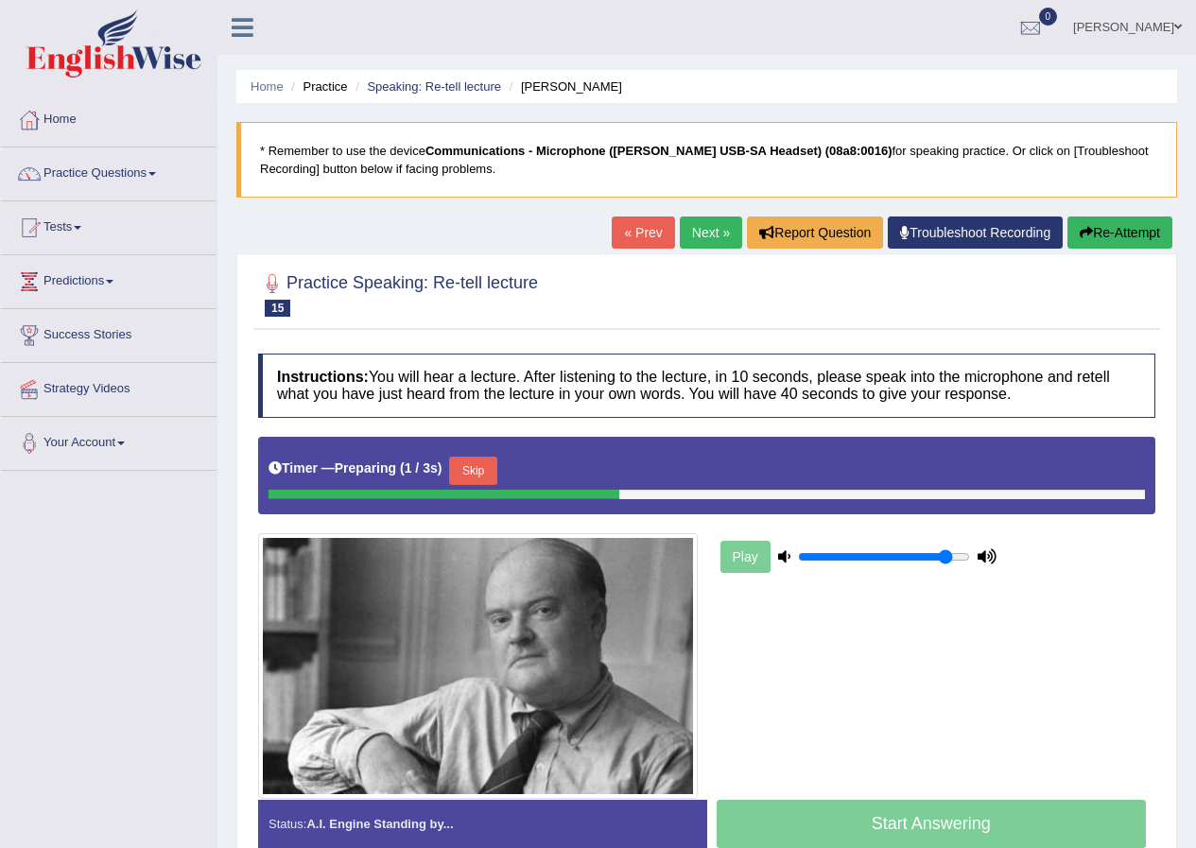
click at [490, 463] on button "Skip" at bounding box center [472, 471] width 47 height 28
click at [681, 233] on link "Next »" at bounding box center [711, 232] width 62 height 32
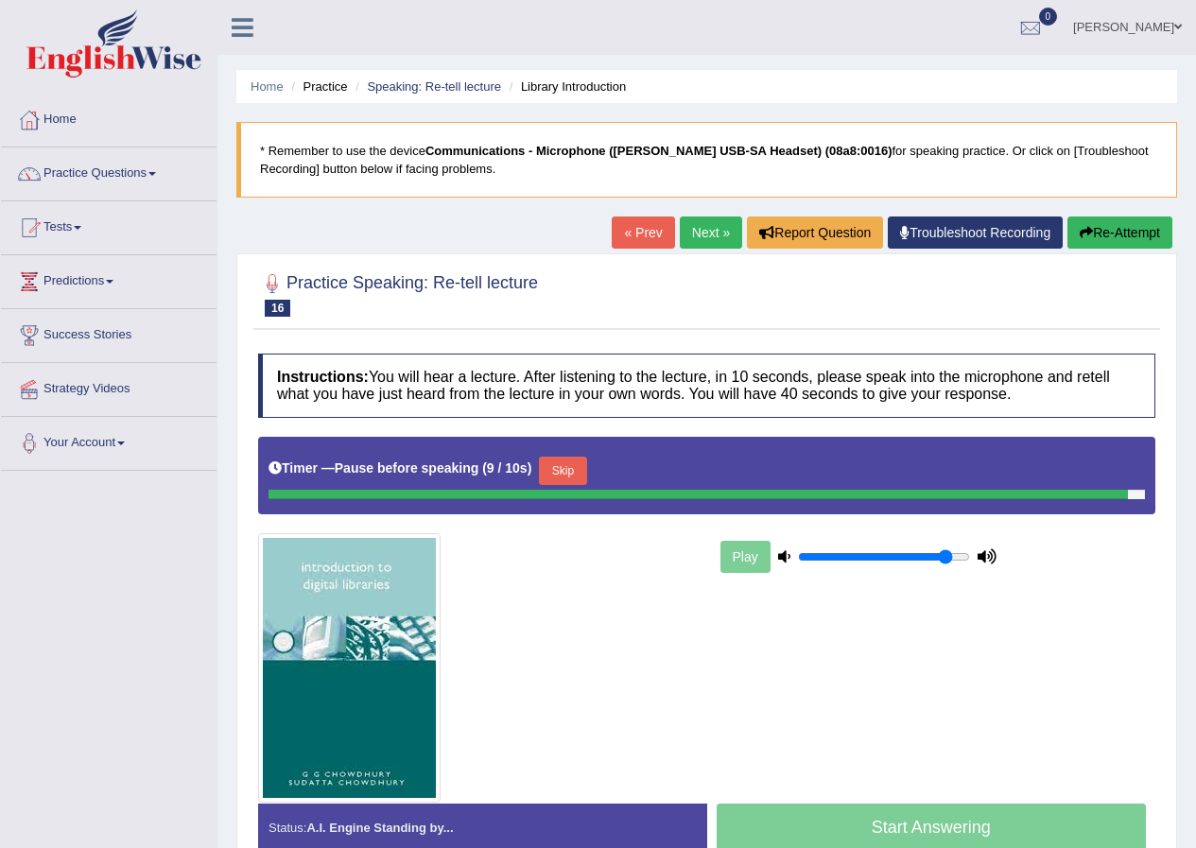
click at [1109, 233] on button "Re-Attempt" at bounding box center [1119, 232] width 105 height 32
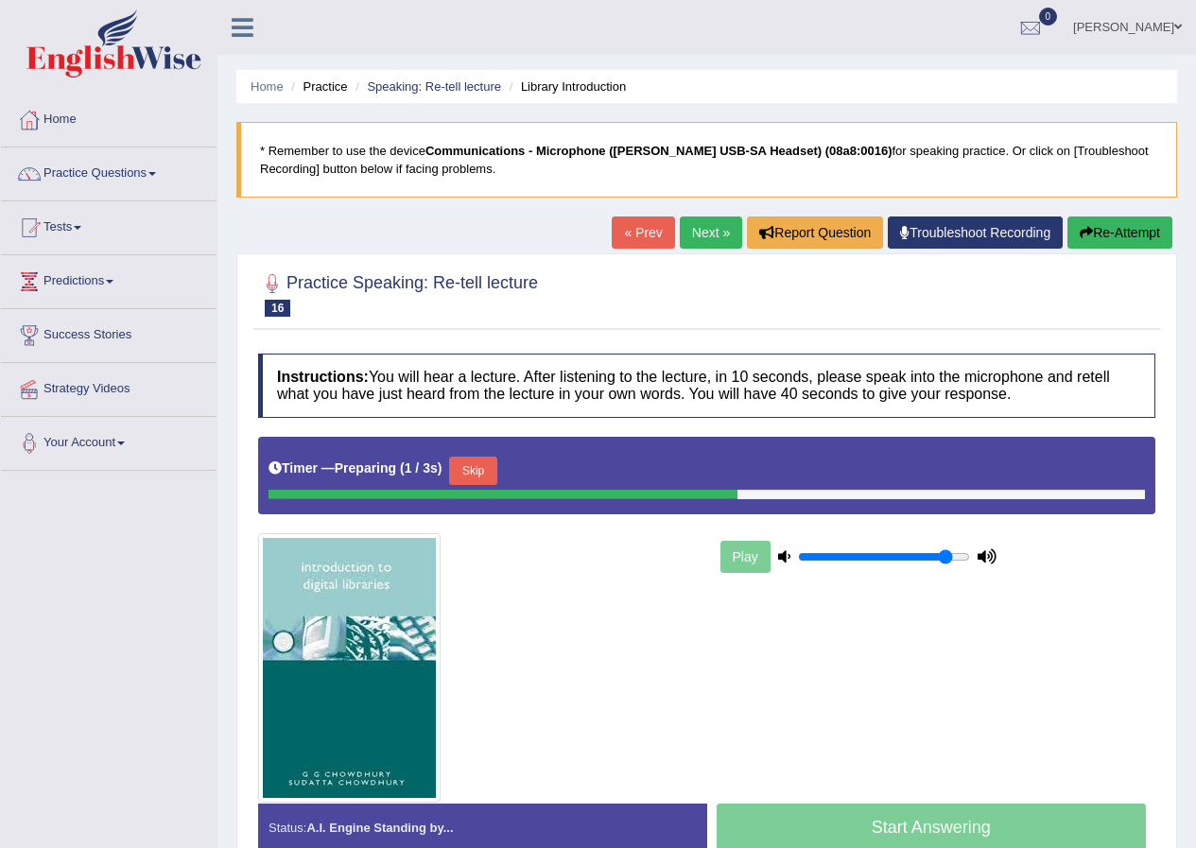
click at [473, 475] on button "Skip" at bounding box center [472, 471] width 47 height 28
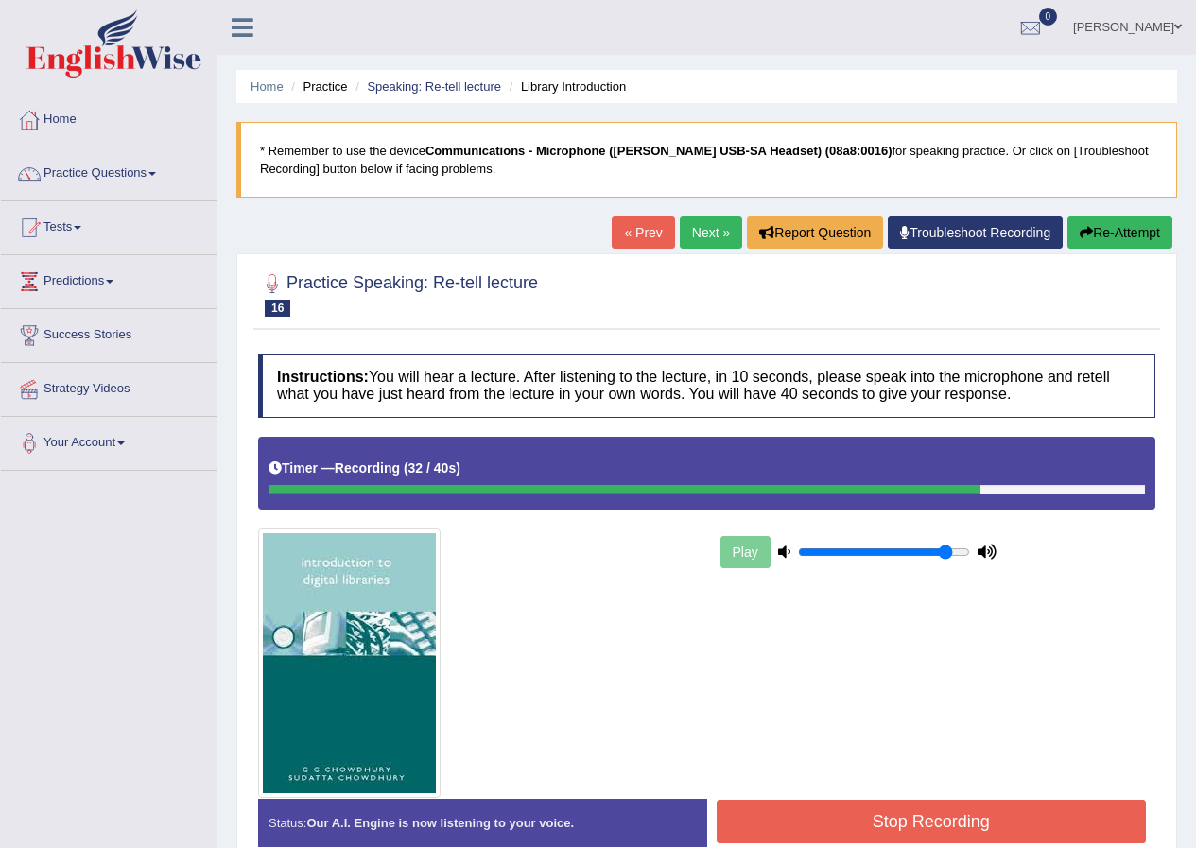
click at [1024, 800] on button "Stop Recording" at bounding box center [931, 821] width 430 height 43
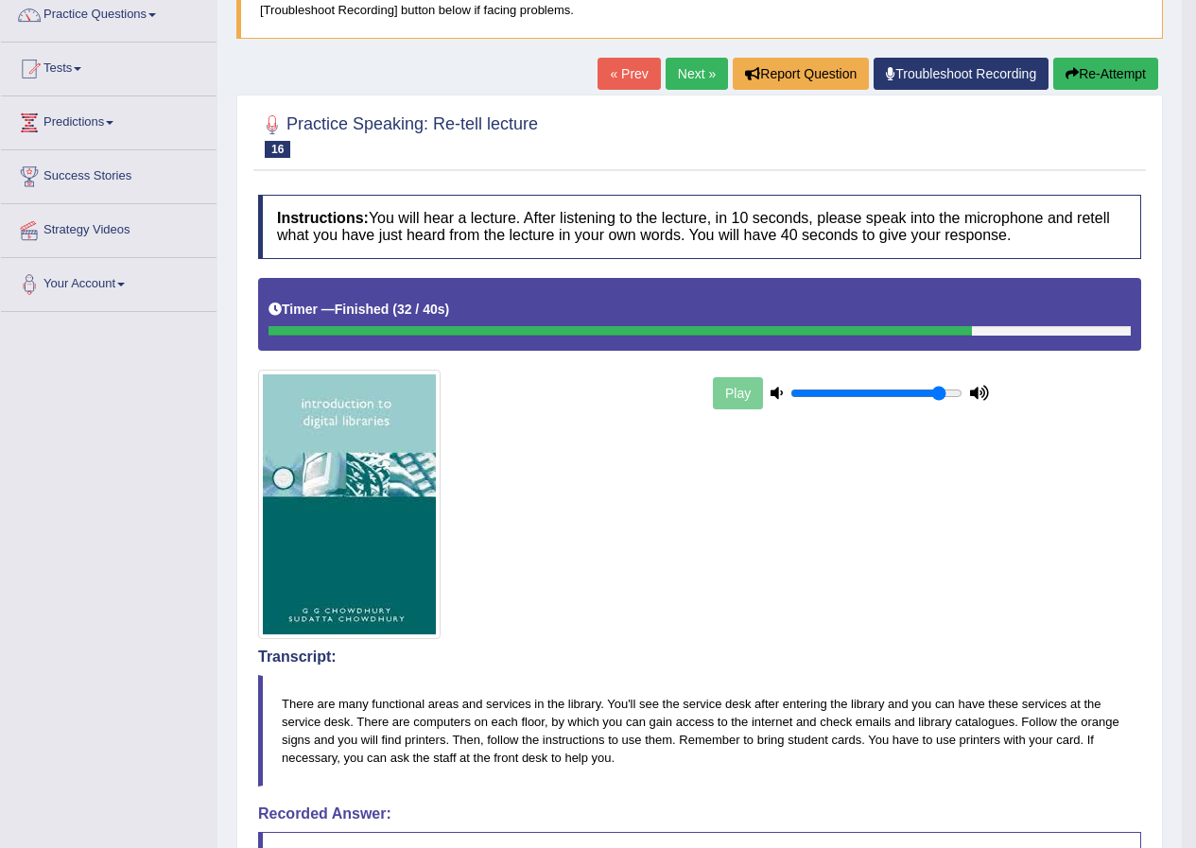
scroll to position [95, 0]
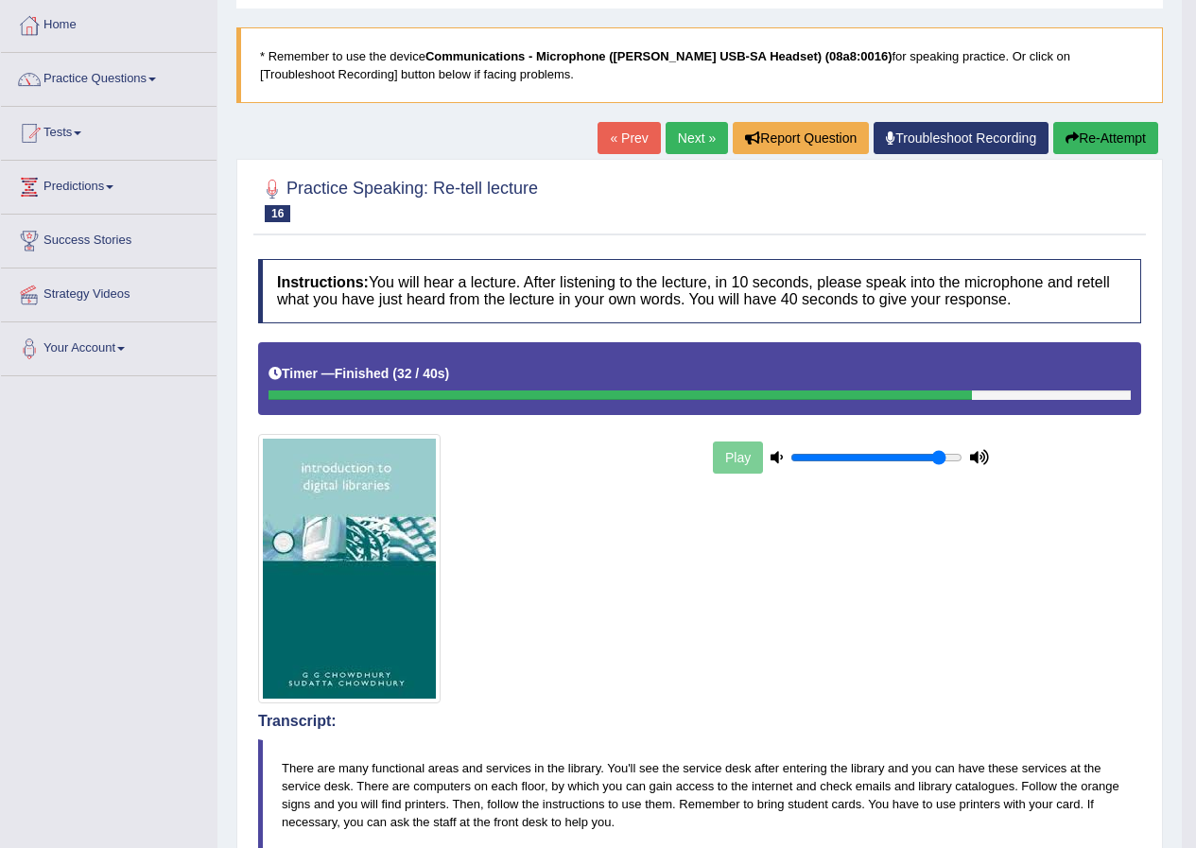
click at [695, 138] on link "Next »" at bounding box center [696, 138] width 62 height 32
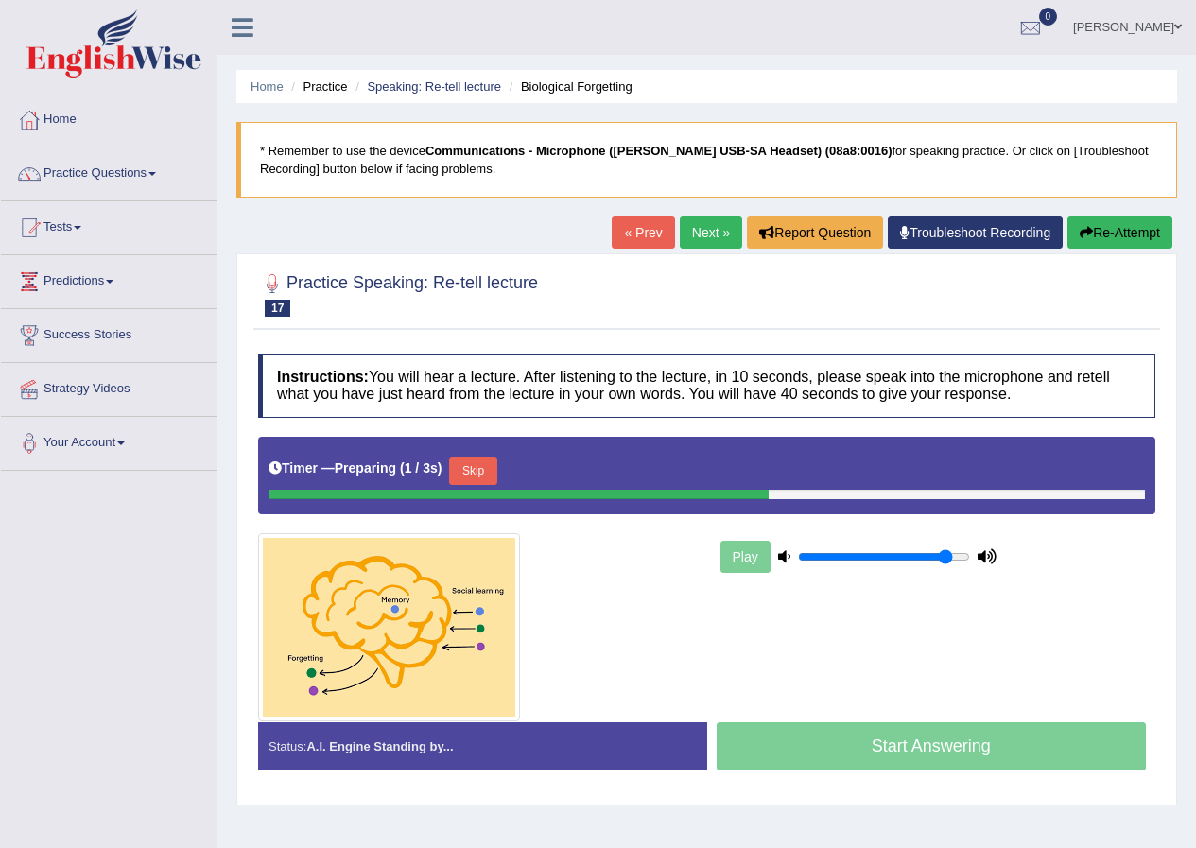
click at [491, 467] on button "Skip" at bounding box center [472, 471] width 47 height 28
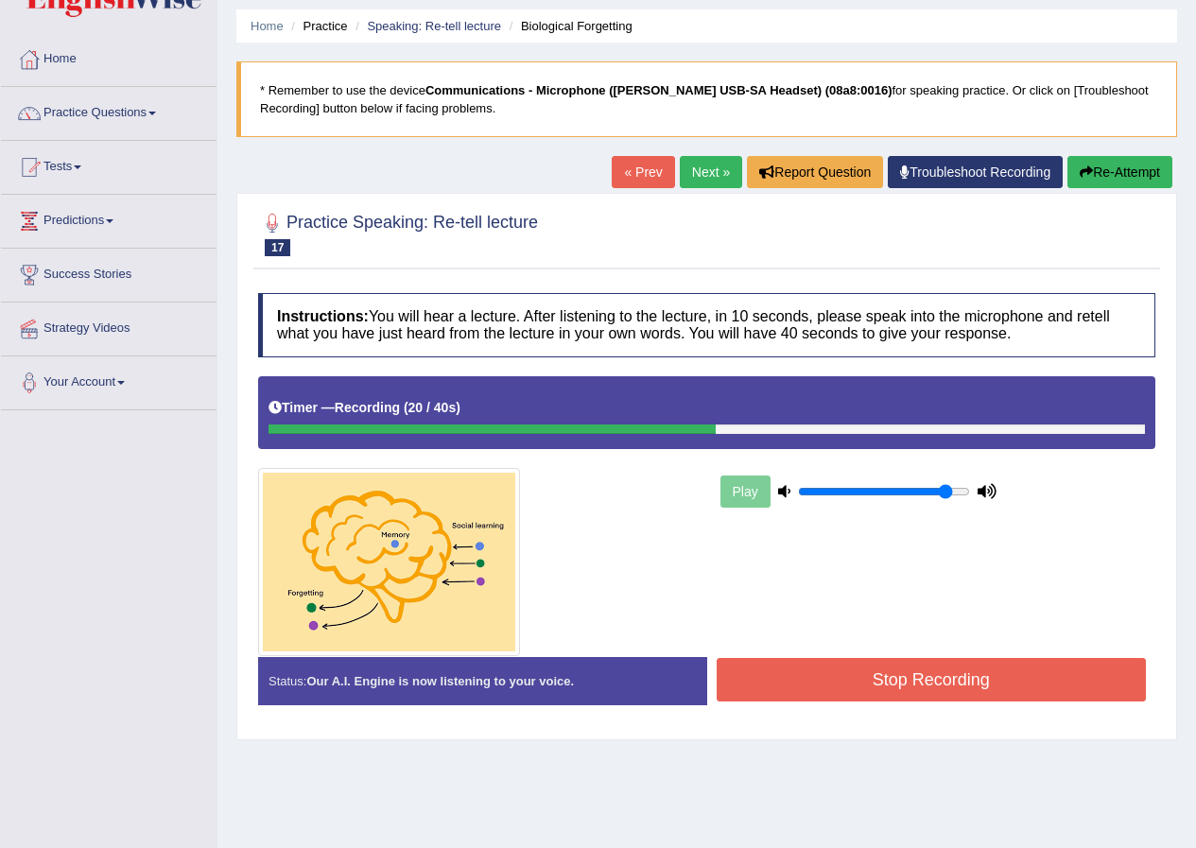
scroll to position [95, 0]
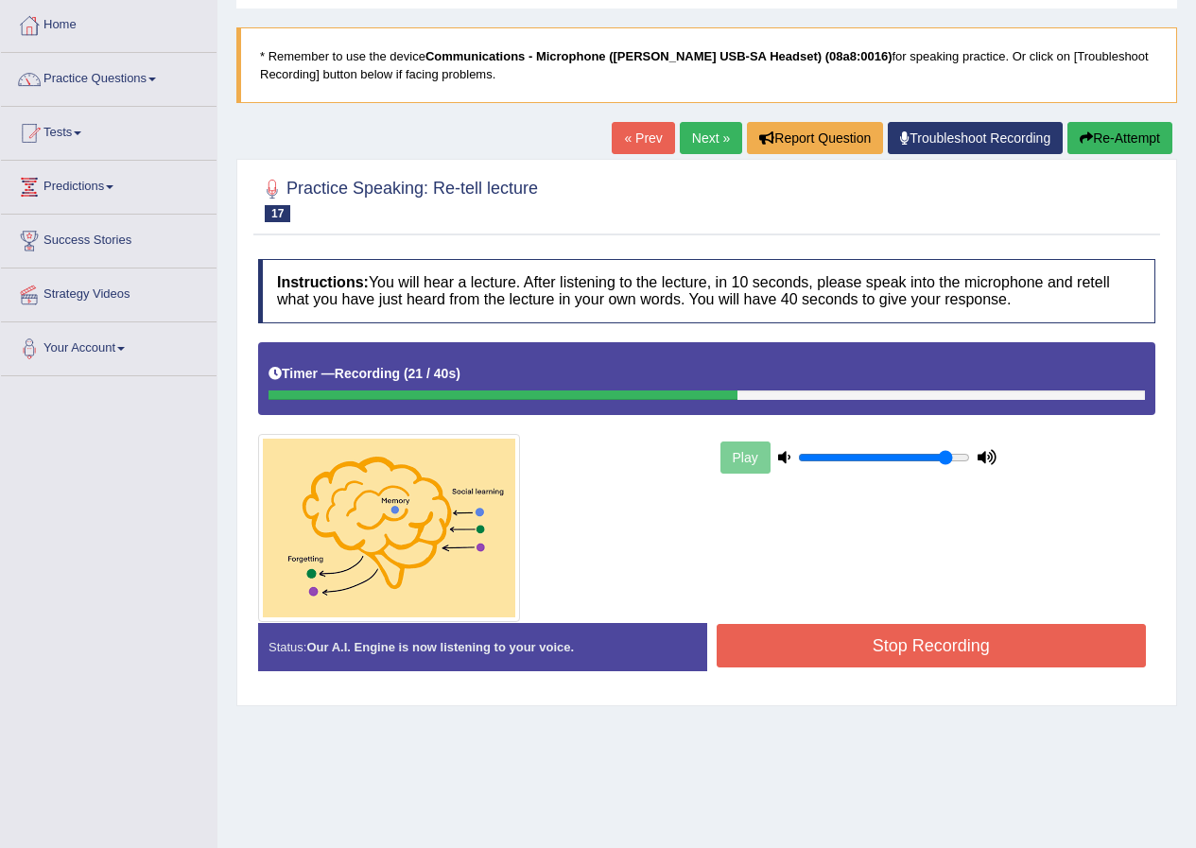
click at [1127, 131] on button "Re-Attempt" at bounding box center [1119, 138] width 105 height 32
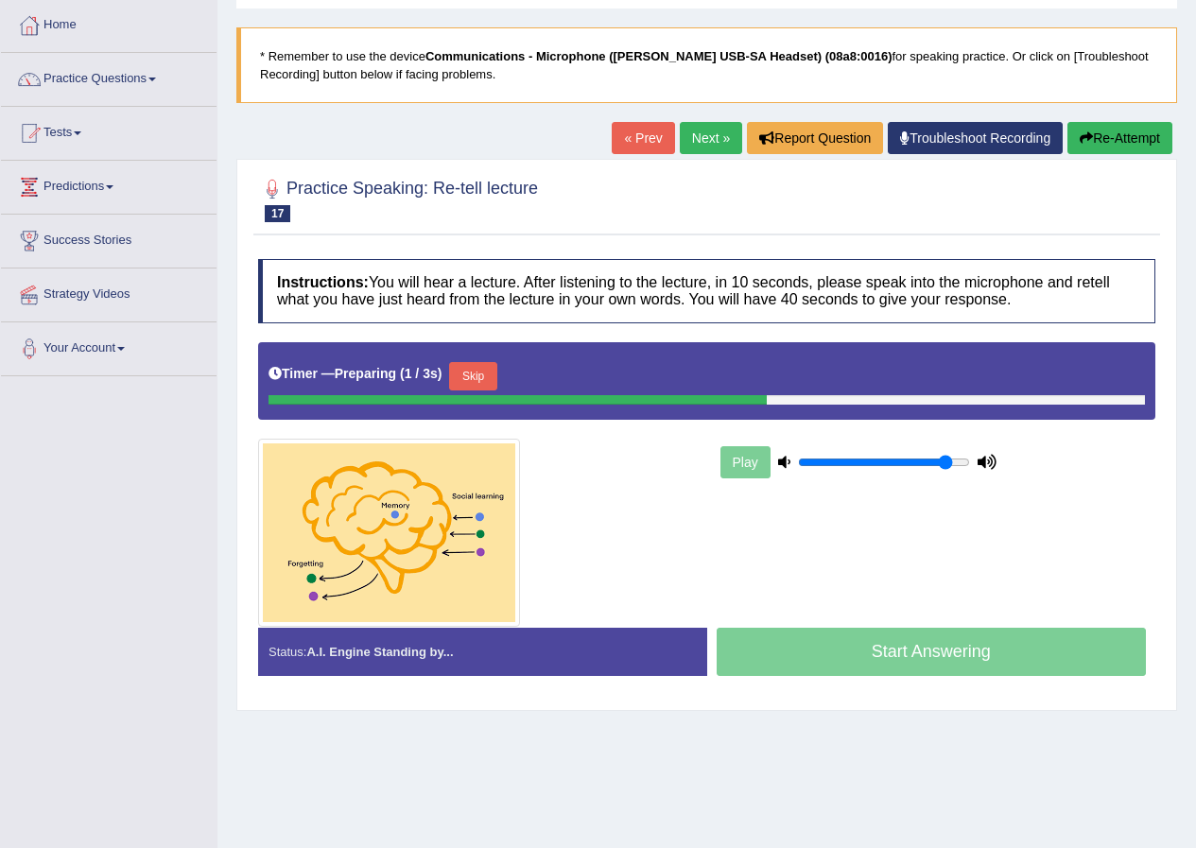
click at [484, 380] on button "Skip" at bounding box center [472, 376] width 47 height 28
click at [570, 369] on button "Skip" at bounding box center [562, 376] width 47 height 28
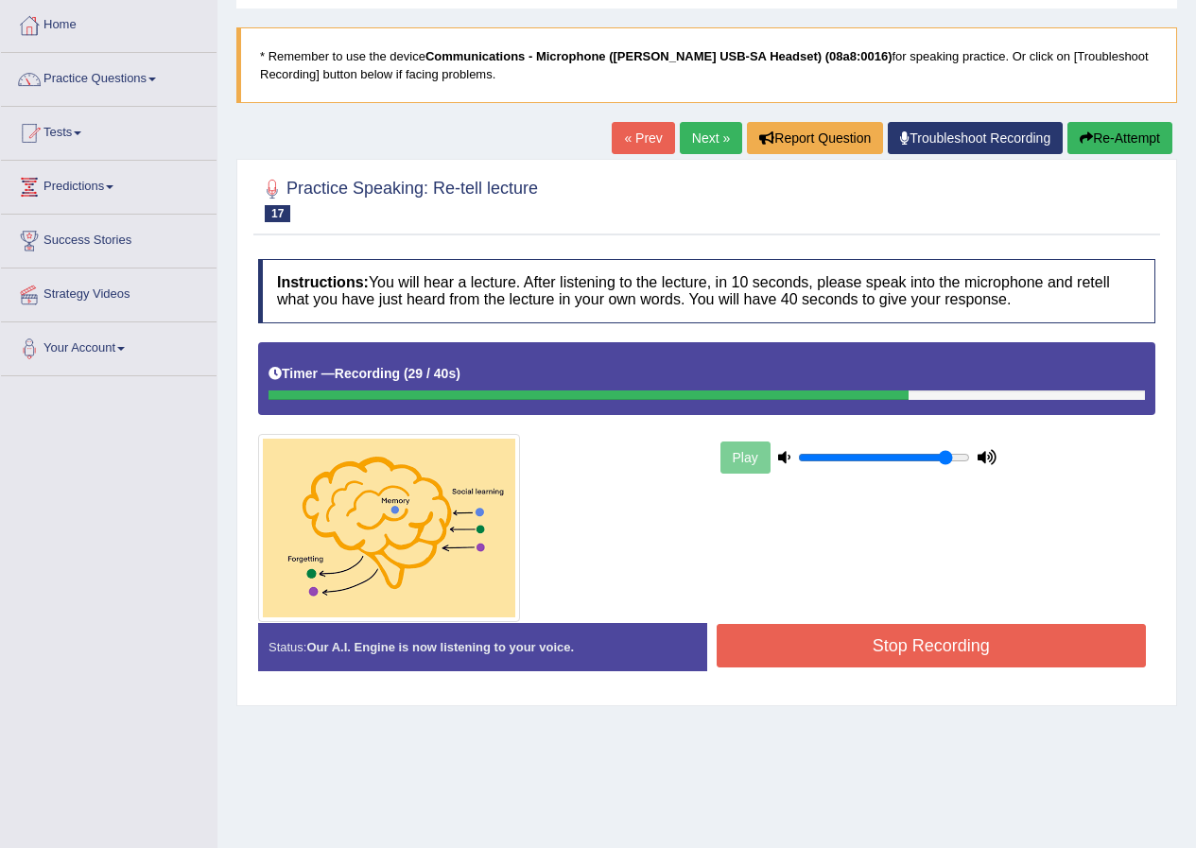
click at [765, 638] on button "Stop Recording" at bounding box center [931, 645] width 430 height 43
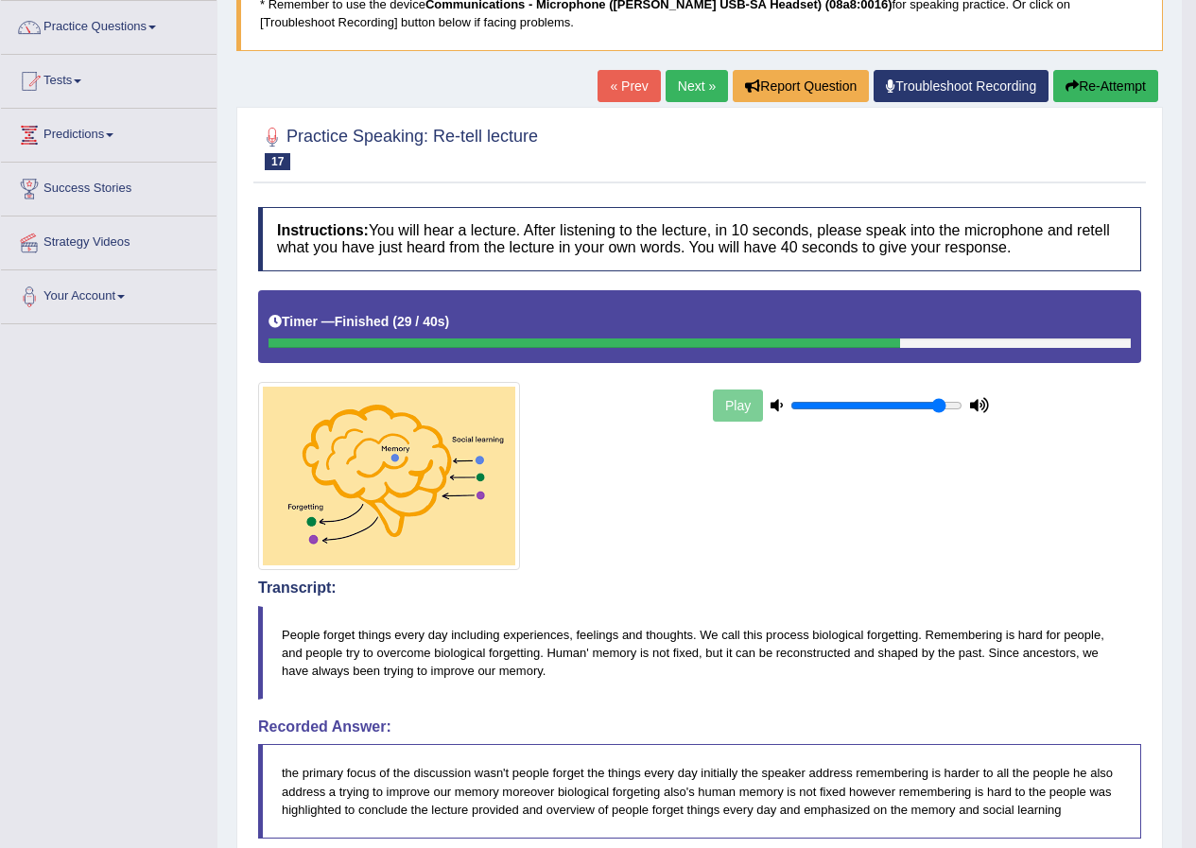
scroll to position [23, 0]
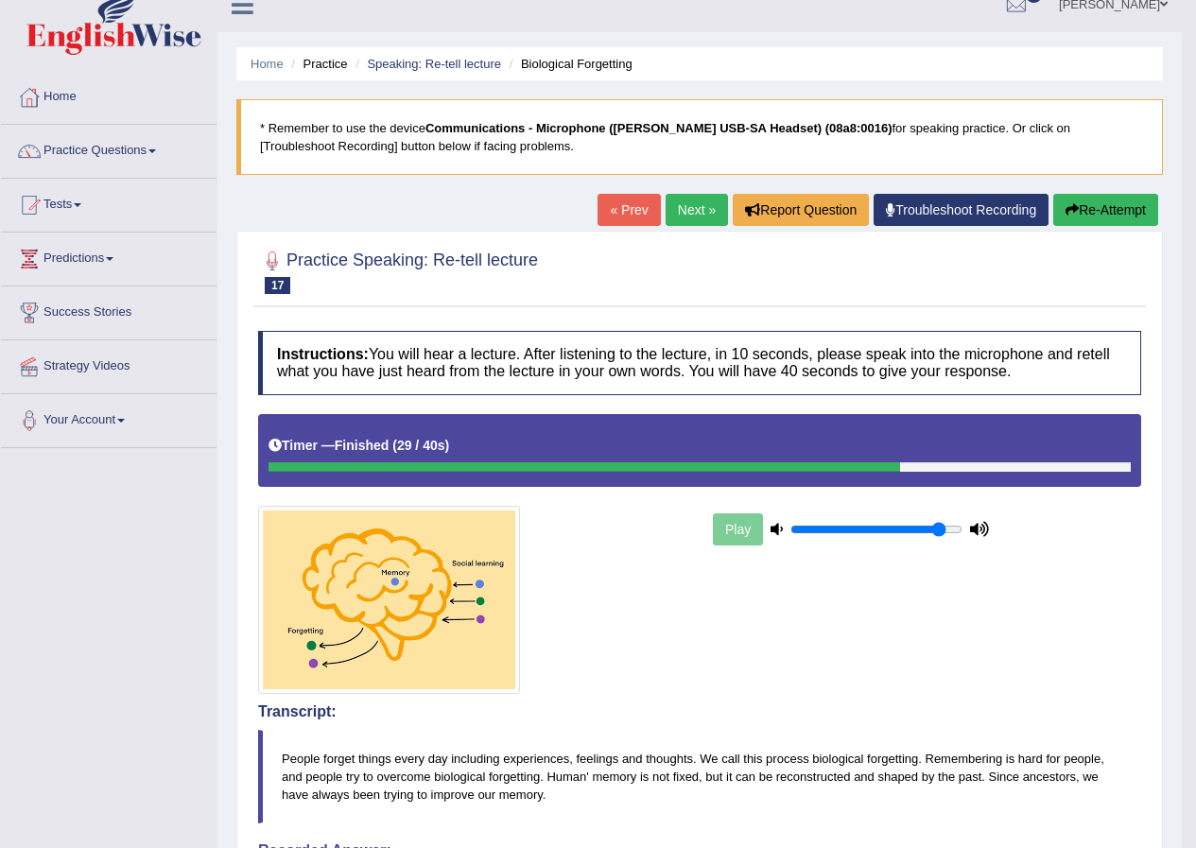
click at [689, 213] on link "Next »" at bounding box center [696, 210] width 62 height 32
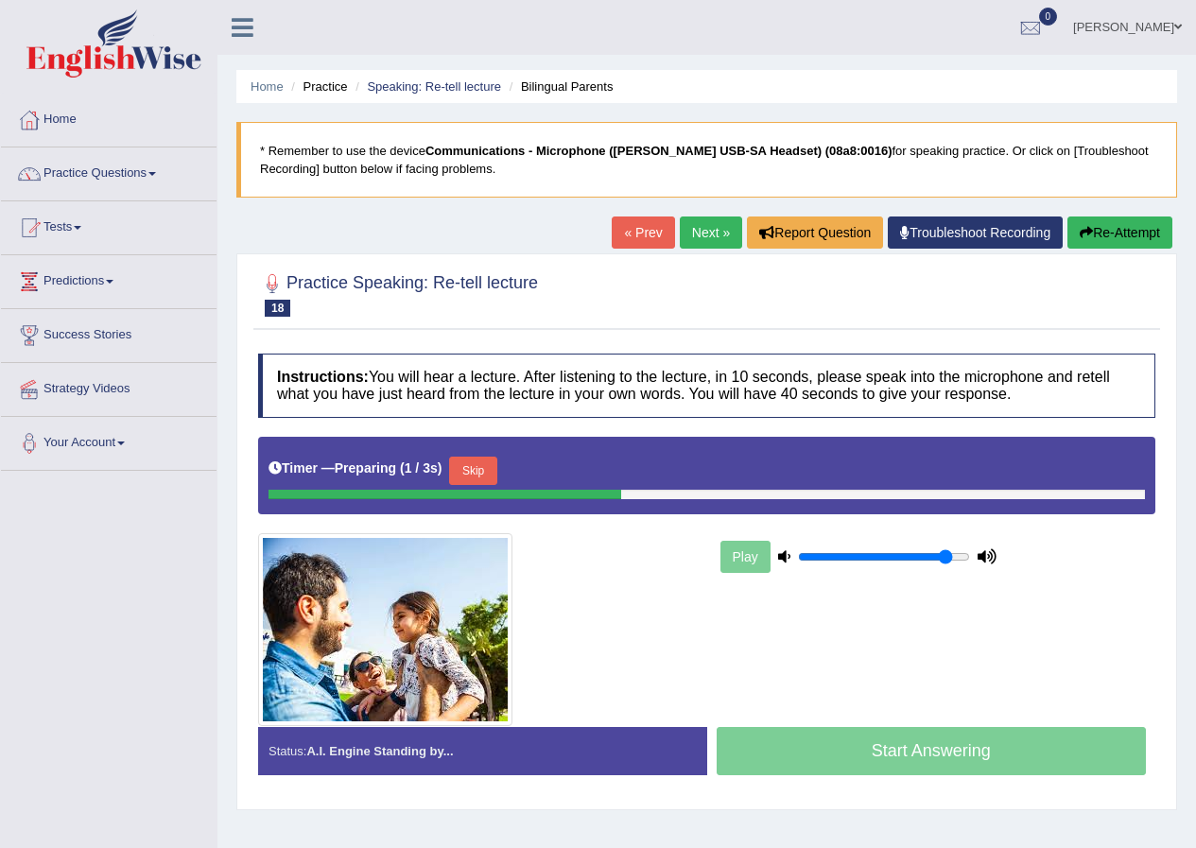
click at [492, 469] on button "Skip" at bounding box center [472, 471] width 47 height 28
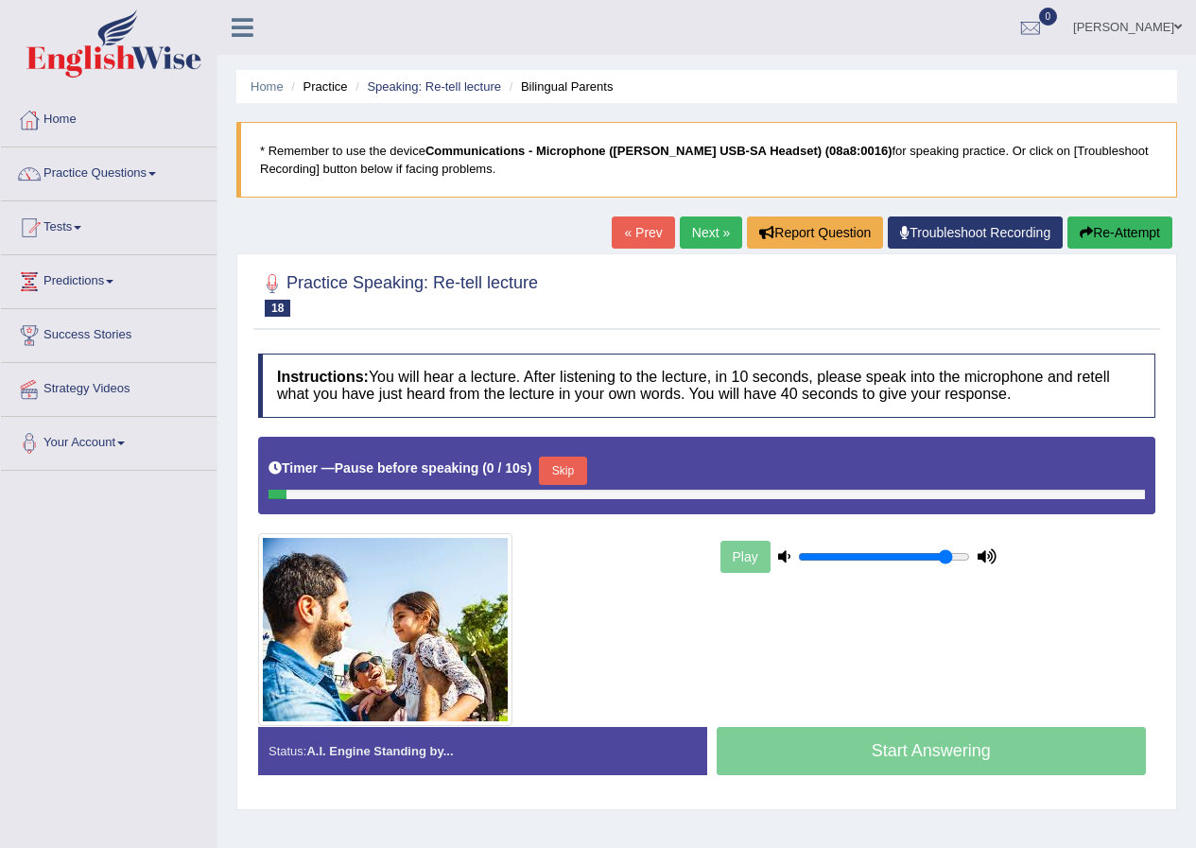
click at [1103, 240] on button "Re-Attempt" at bounding box center [1119, 232] width 105 height 32
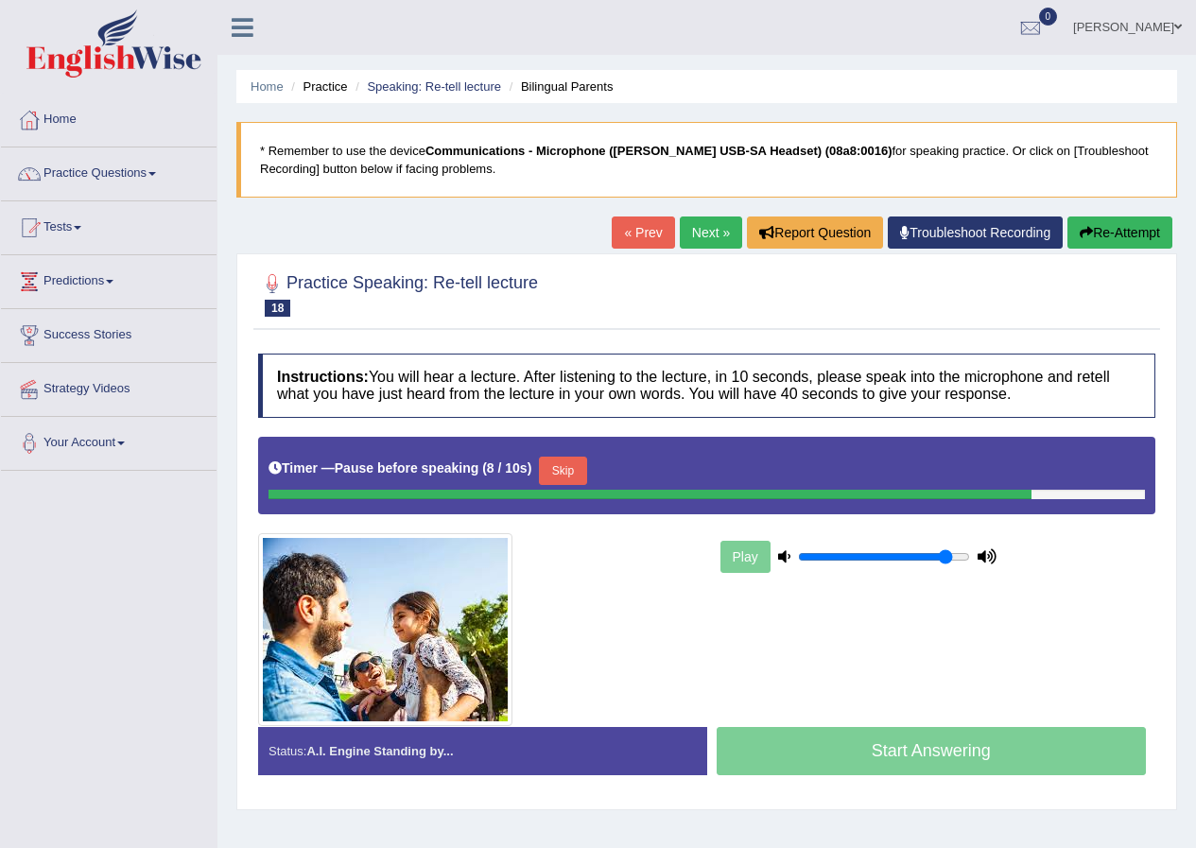
click at [696, 230] on link "Next »" at bounding box center [711, 232] width 62 height 32
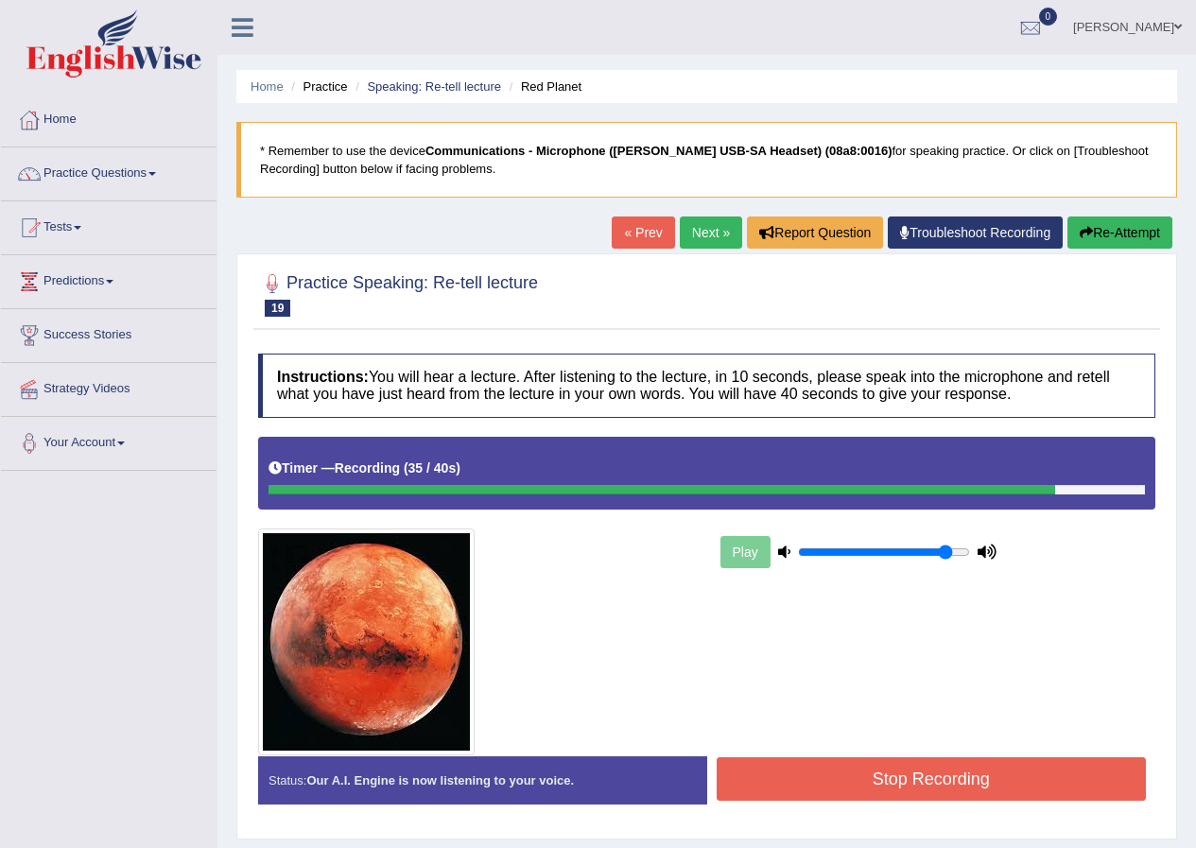
click at [972, 783] on button "Stop Recording" at bounding box center [931, 778] width 430 height 43
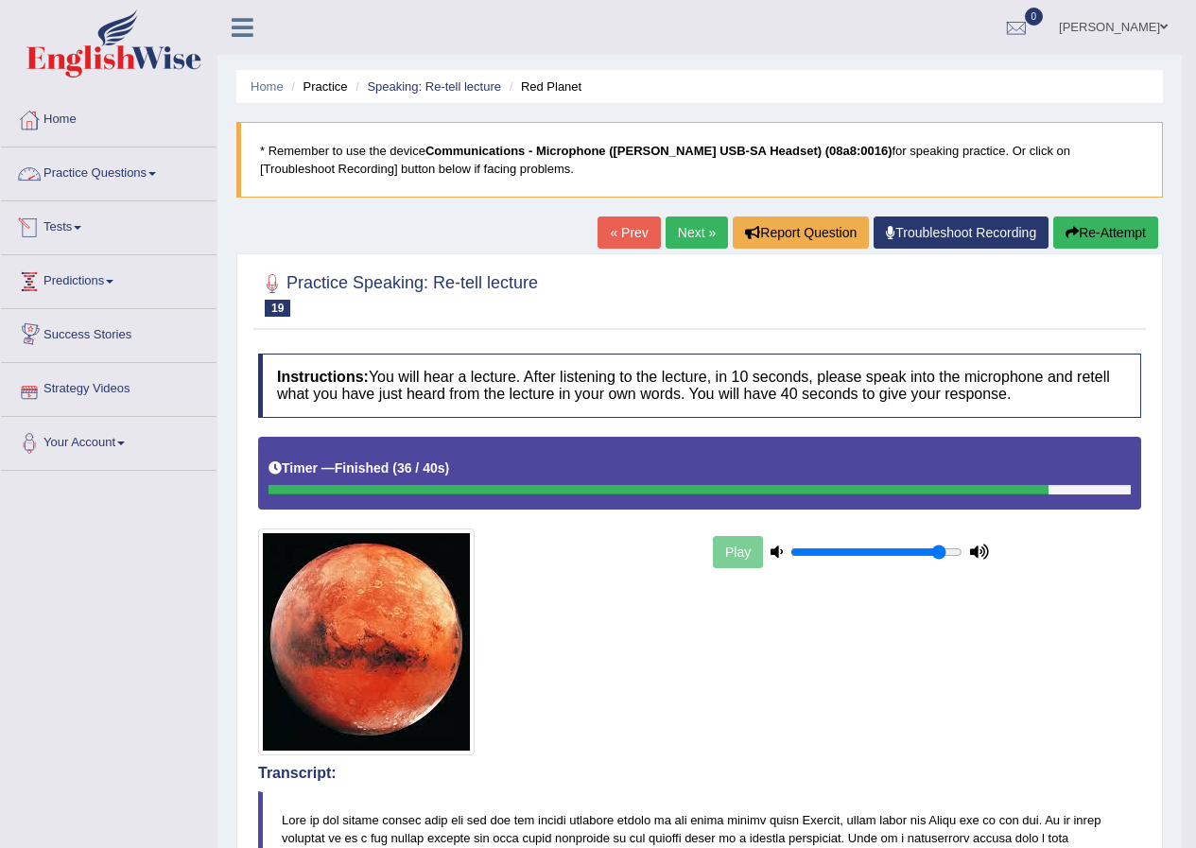
click at [143, 167] on link "Practice Questions" at bounding box center [109, 170] width 216 height 47
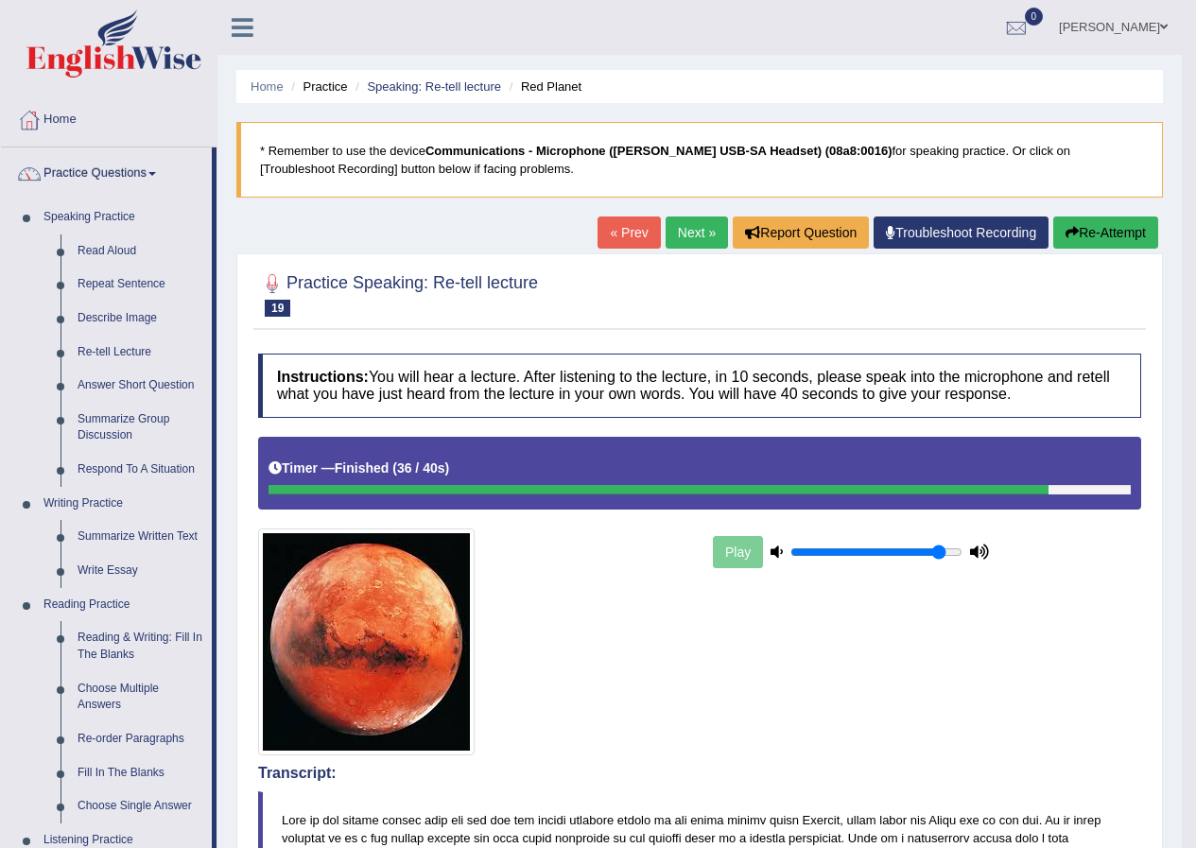
click at [686, 232] on link "Next »" at bounding box center [696, 232] width 62 height 32
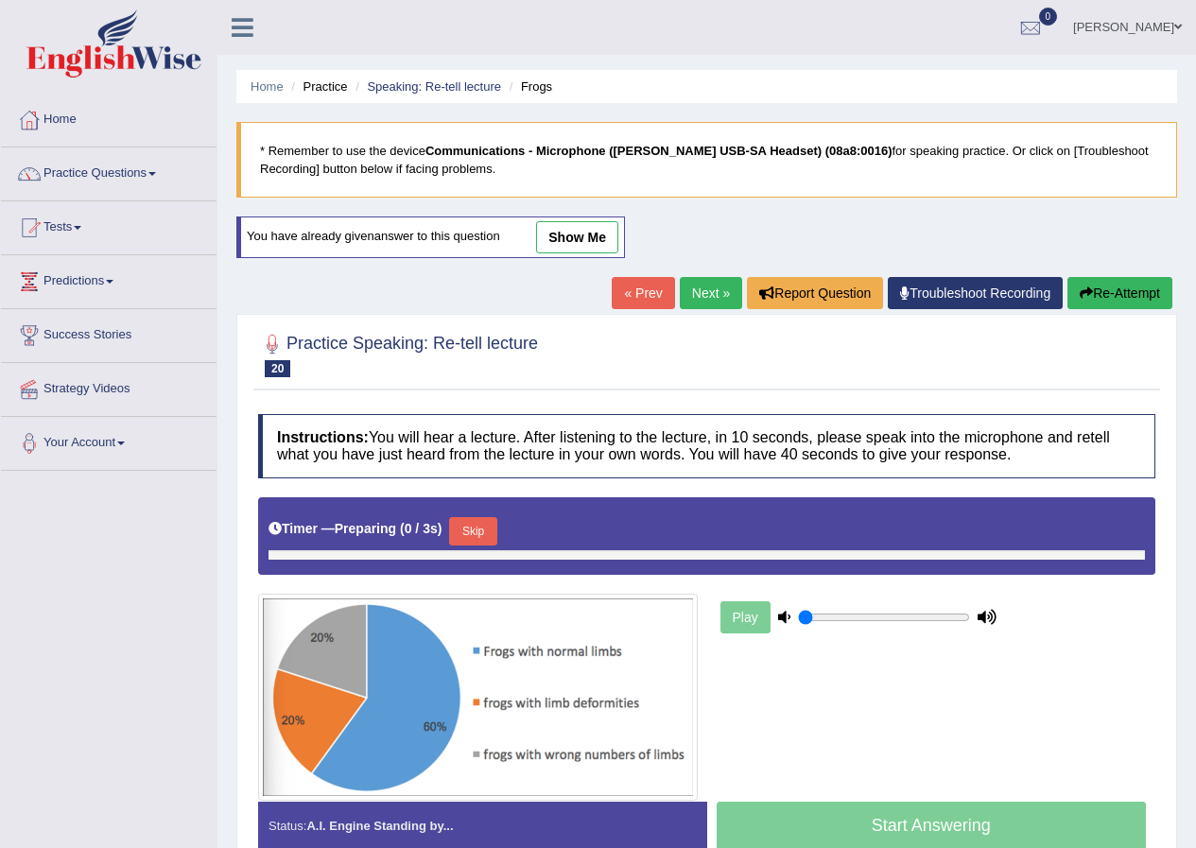
type input "0.9"
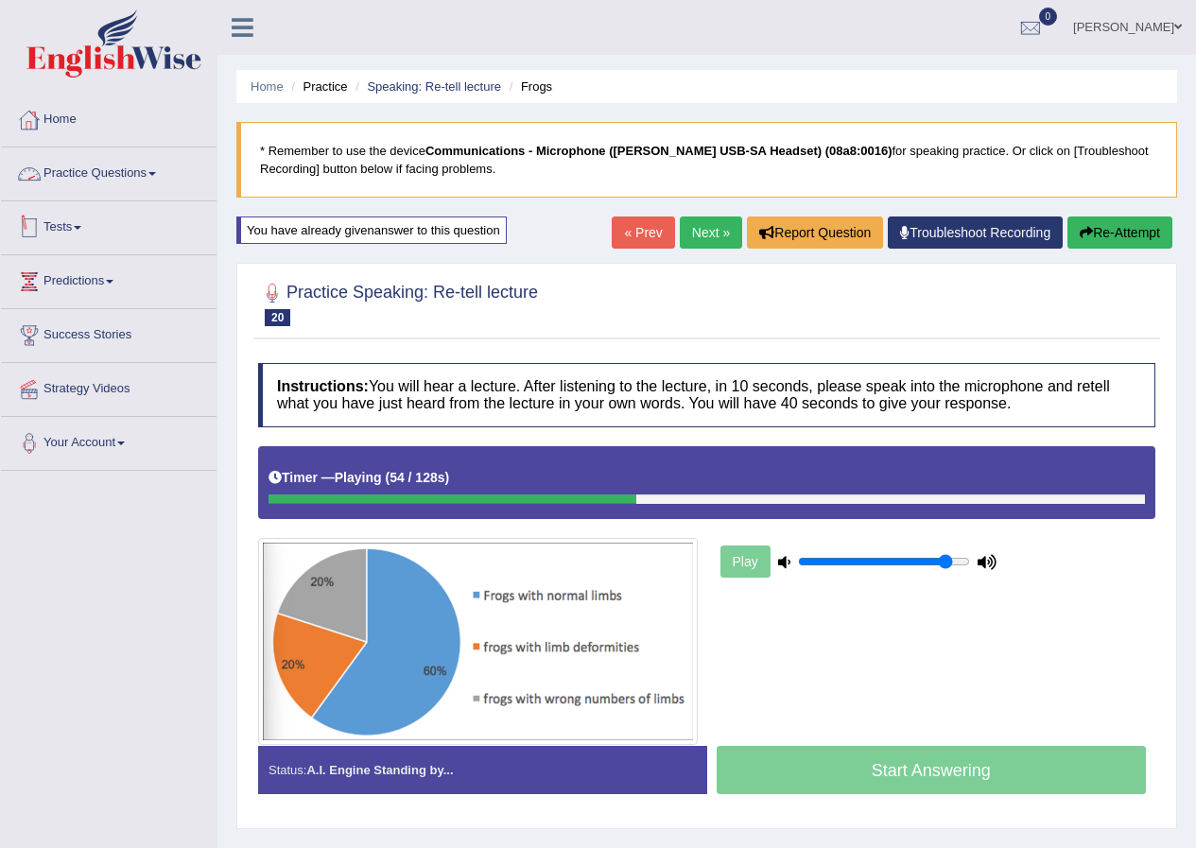
click at [73, 219] on link "Tests" at bounding box center [109, 224] width 216 height 47
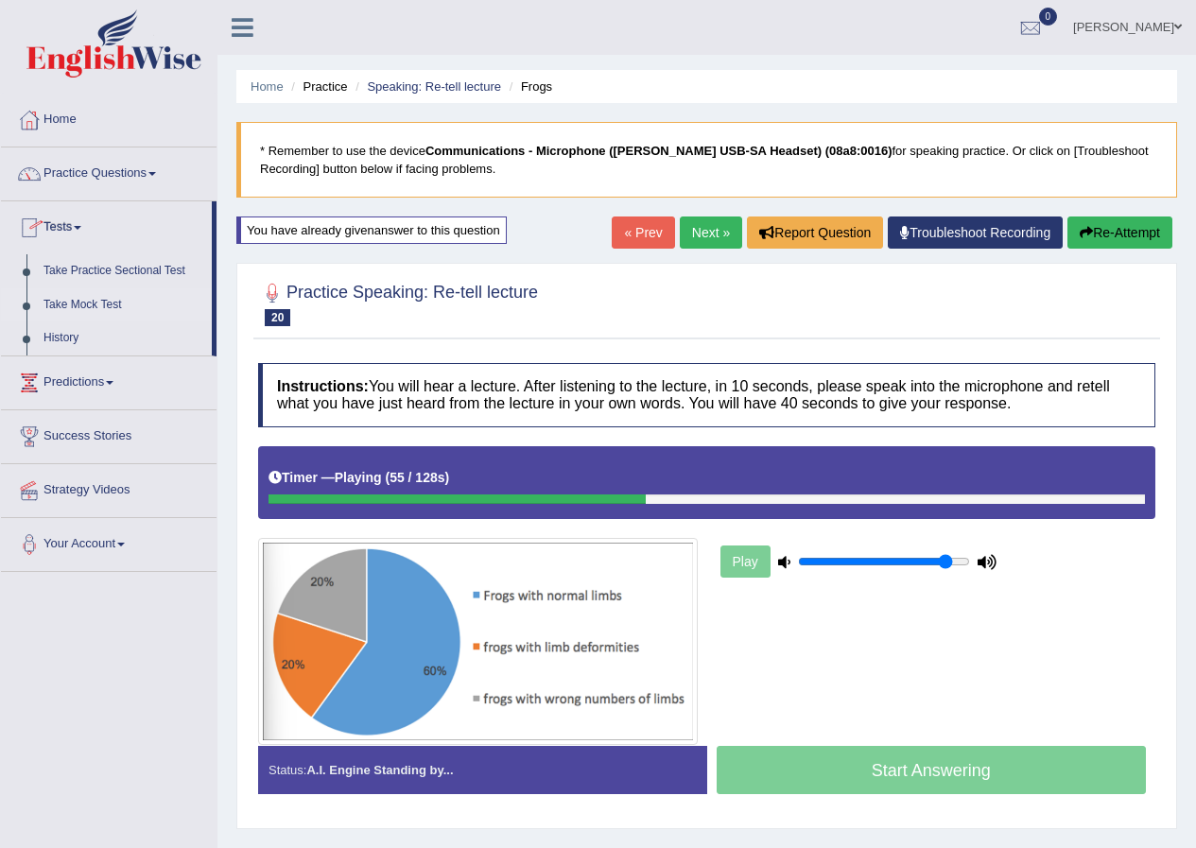
click at [89, 302] on link "Take Mock Test" at bounding box center [123, 305] width 177 height 34
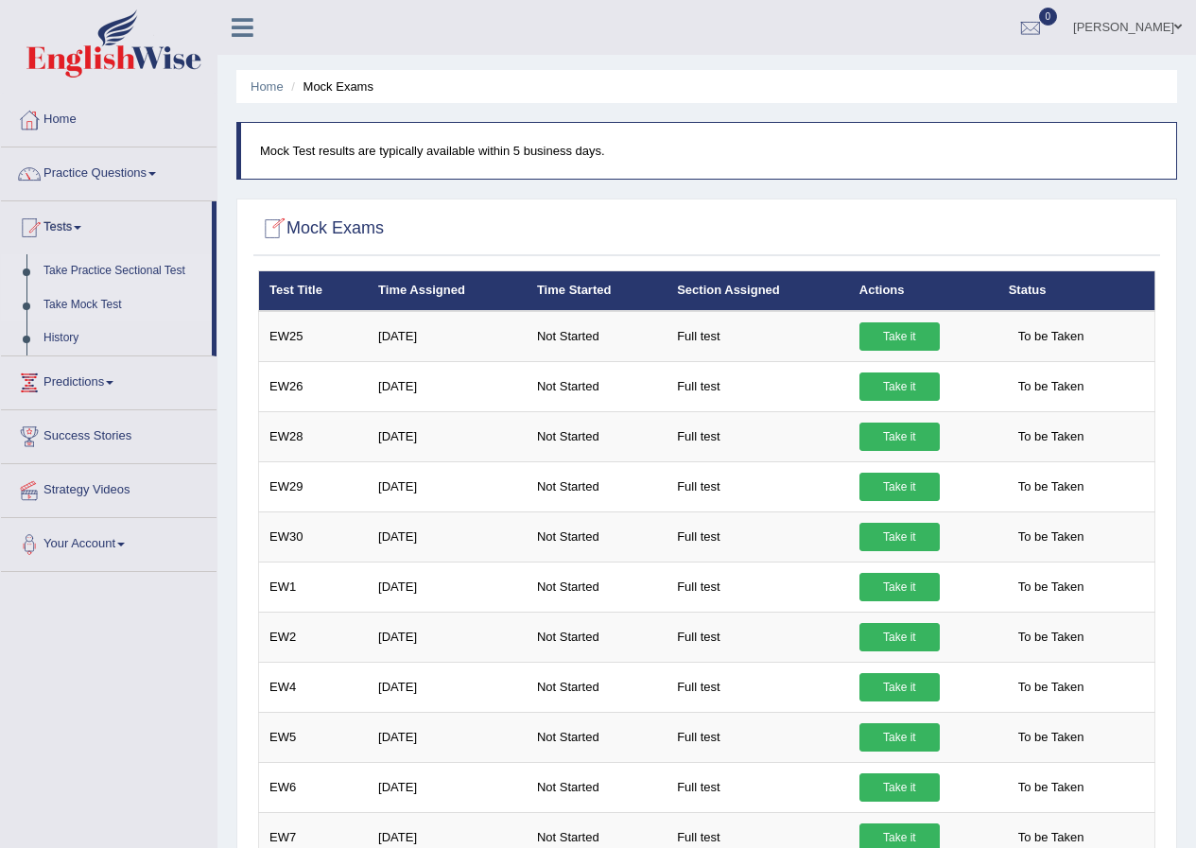
click at [109, 268] on link "Take Practice Sectional Test" at bounding box center [123, 271] width 177 height 34
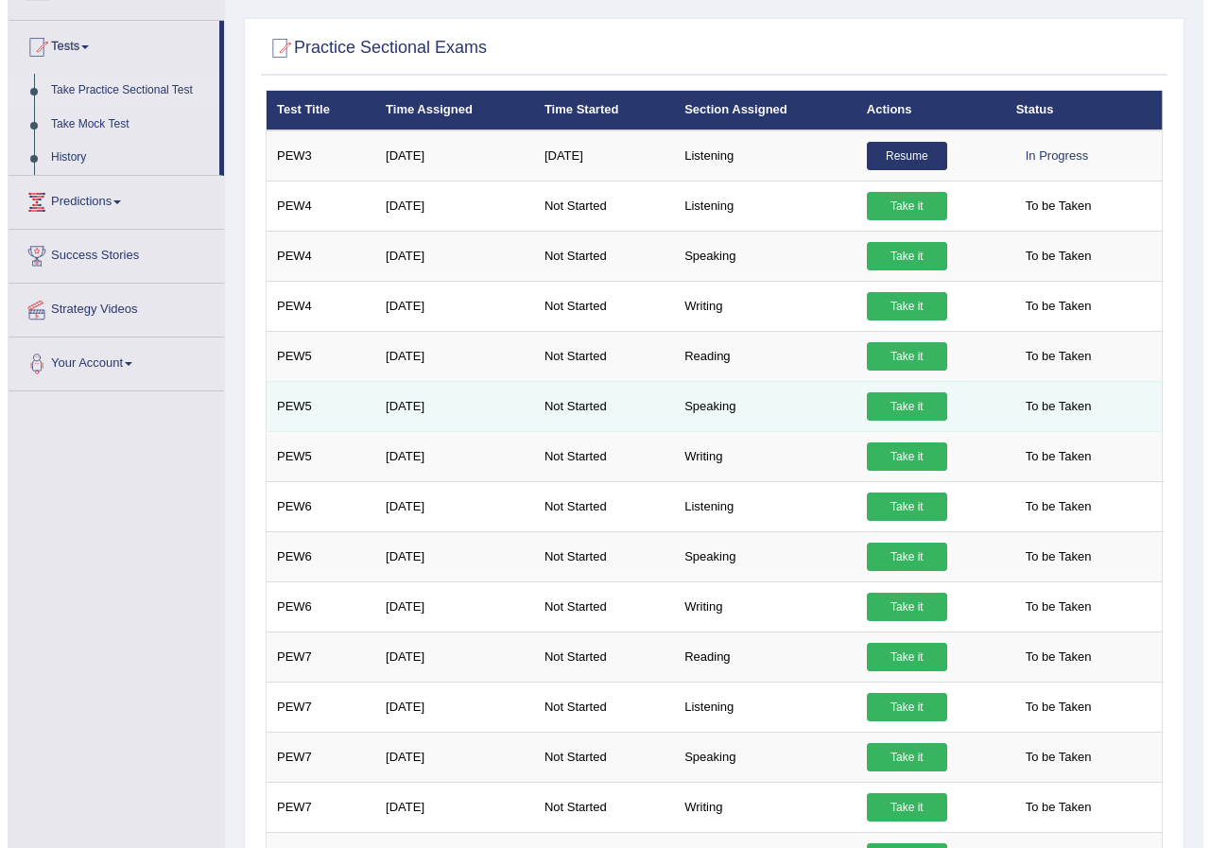
scroll to position [189, 0]
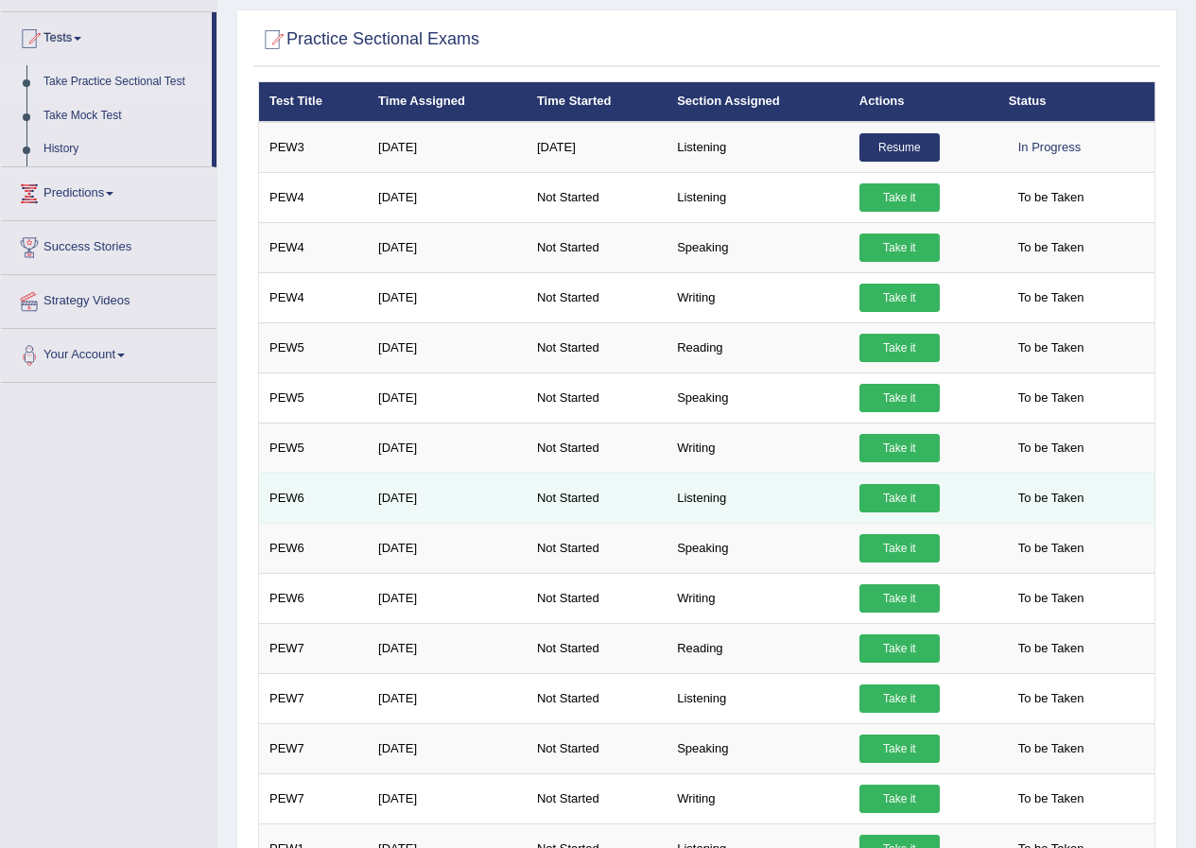
click at [887, 495] on link "Take it" at bounding box center [899, 498] width 80 height 28
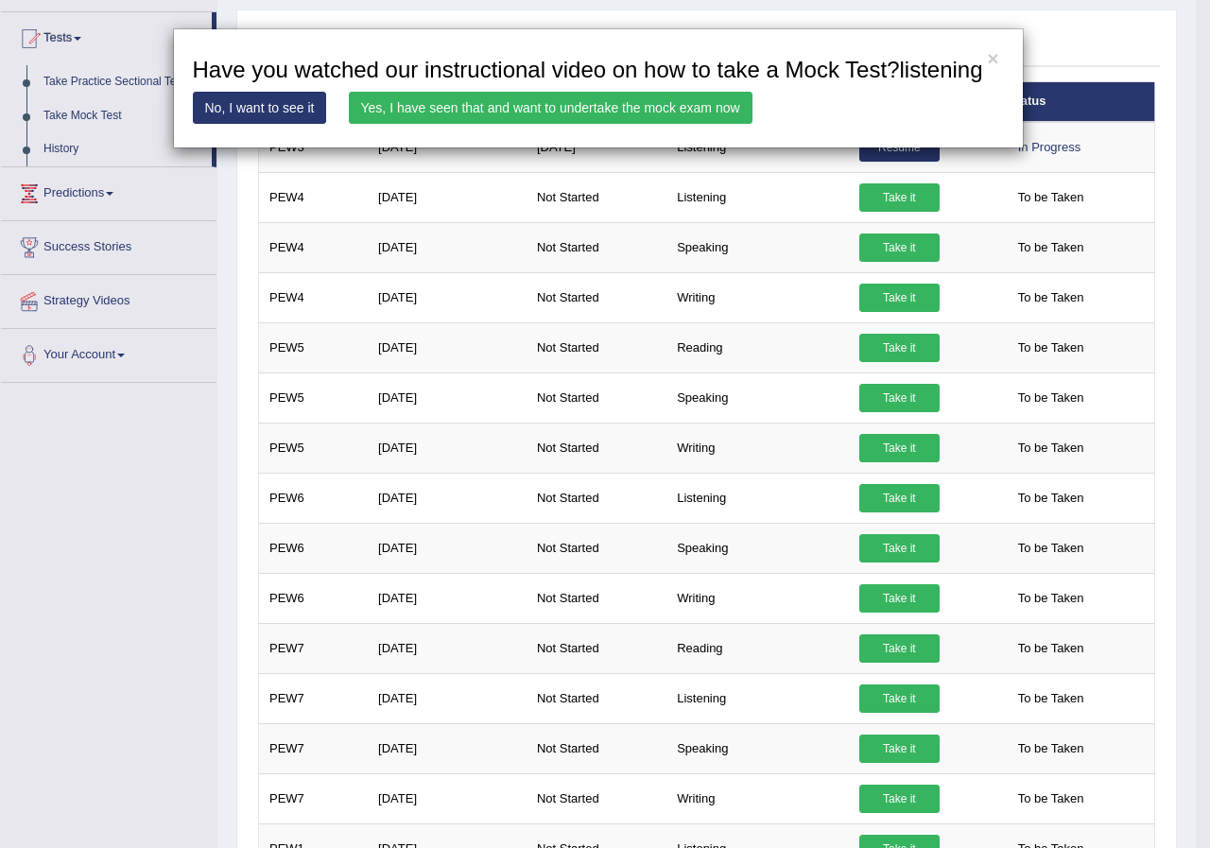
click at [588, 103] on link "Yes, I have seen that and want to undertake the mock exam now" at bounding box center [551, 108] width 404 height 32
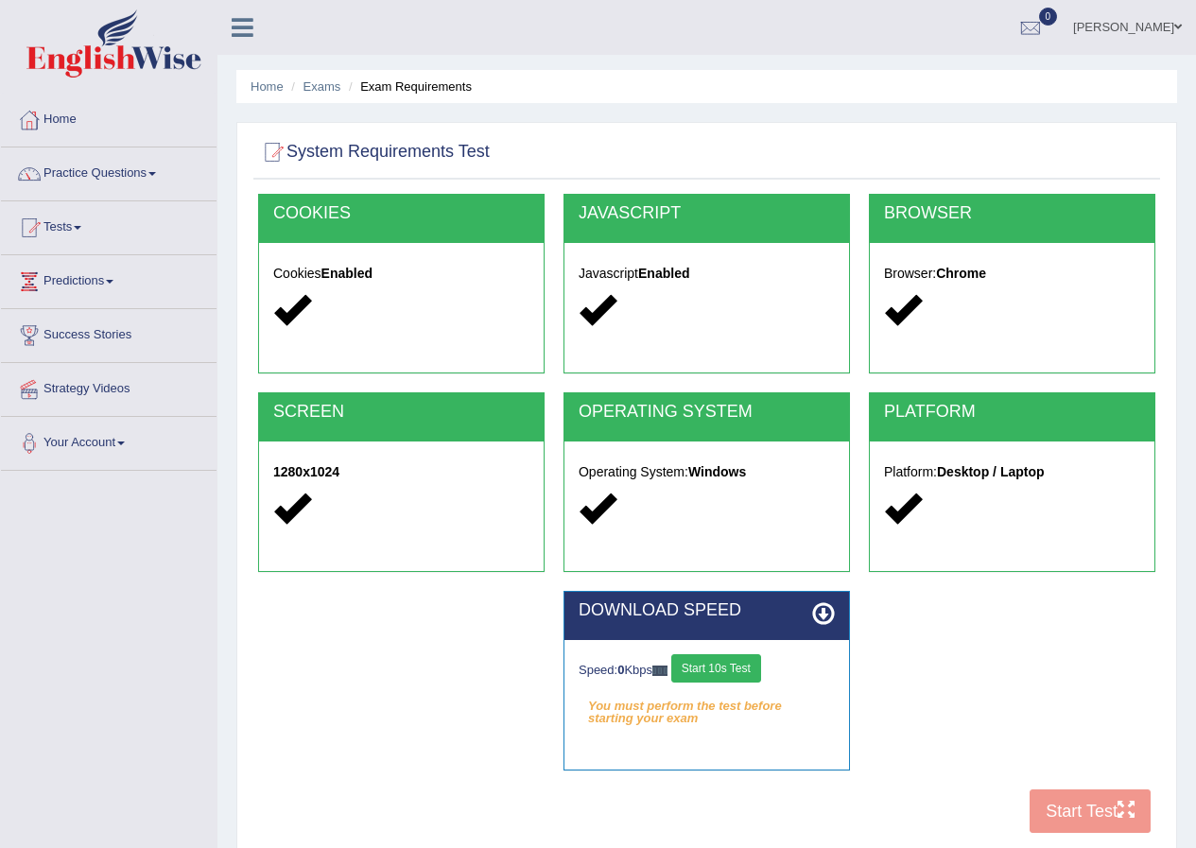
click at [739, 663] on button "Start 10s Test" at bounding box center [716, 668] width 90 height 28
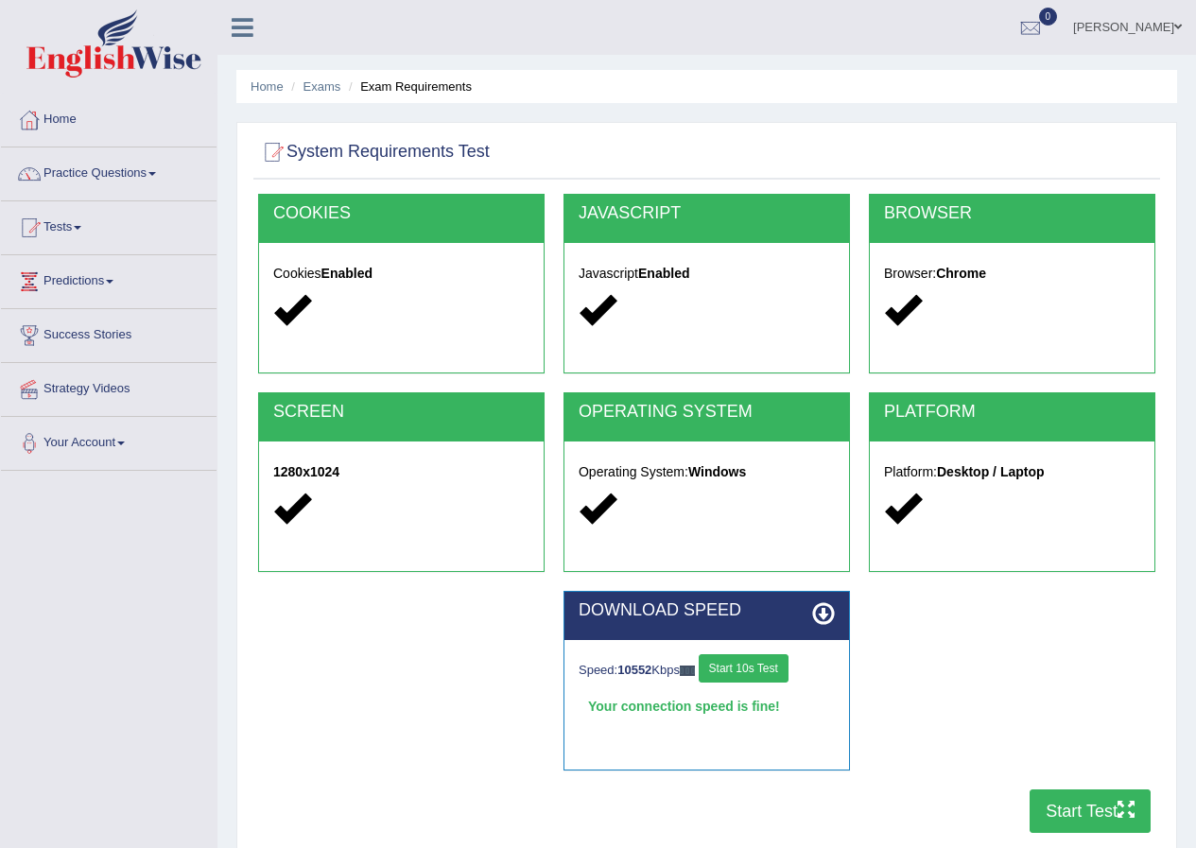
click at [1078, 805] on button "Start Test" at bounding box center [1089, 810] width 121 height 43
click at [73, 233] on link "Tests" at bounding box center [109, 224] width 216 height 47
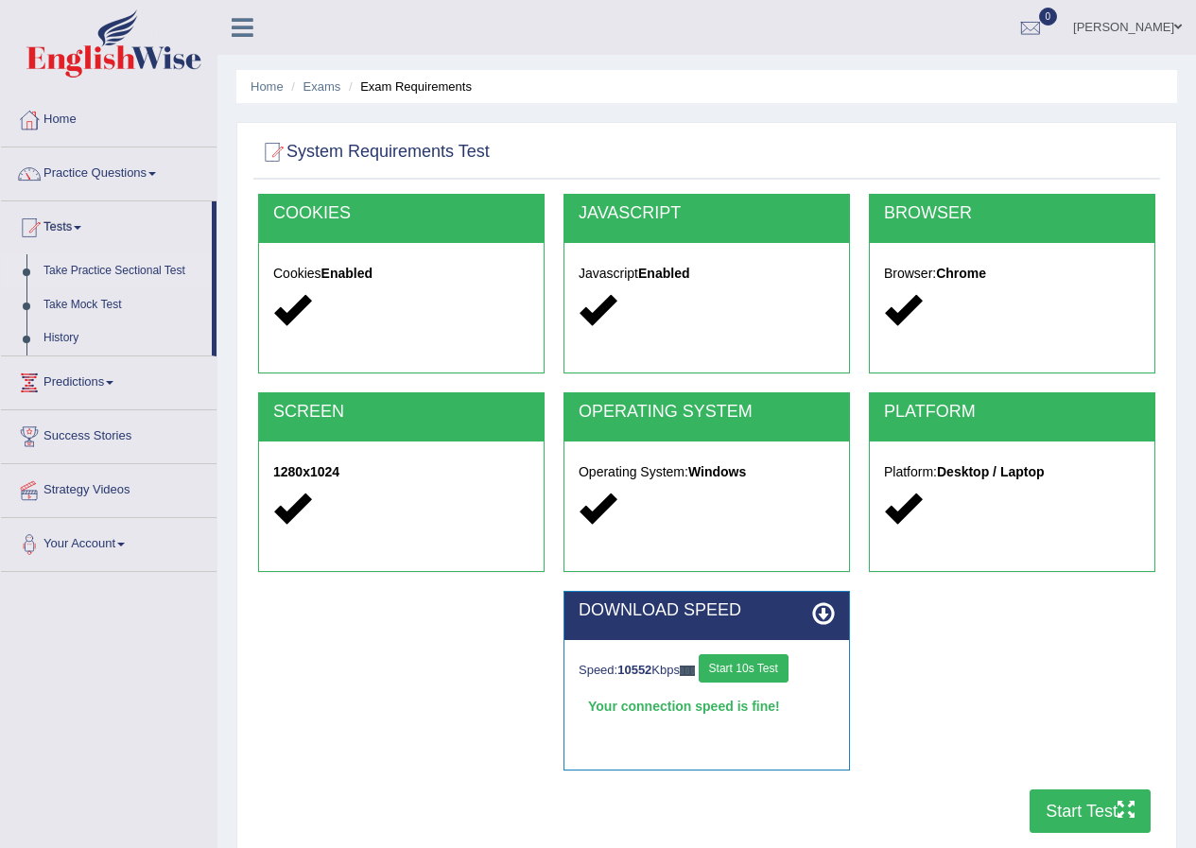
click at [112, 270] on link "Take Practice Sectional Test" at bounding box center [123, 271] width 177 height 34
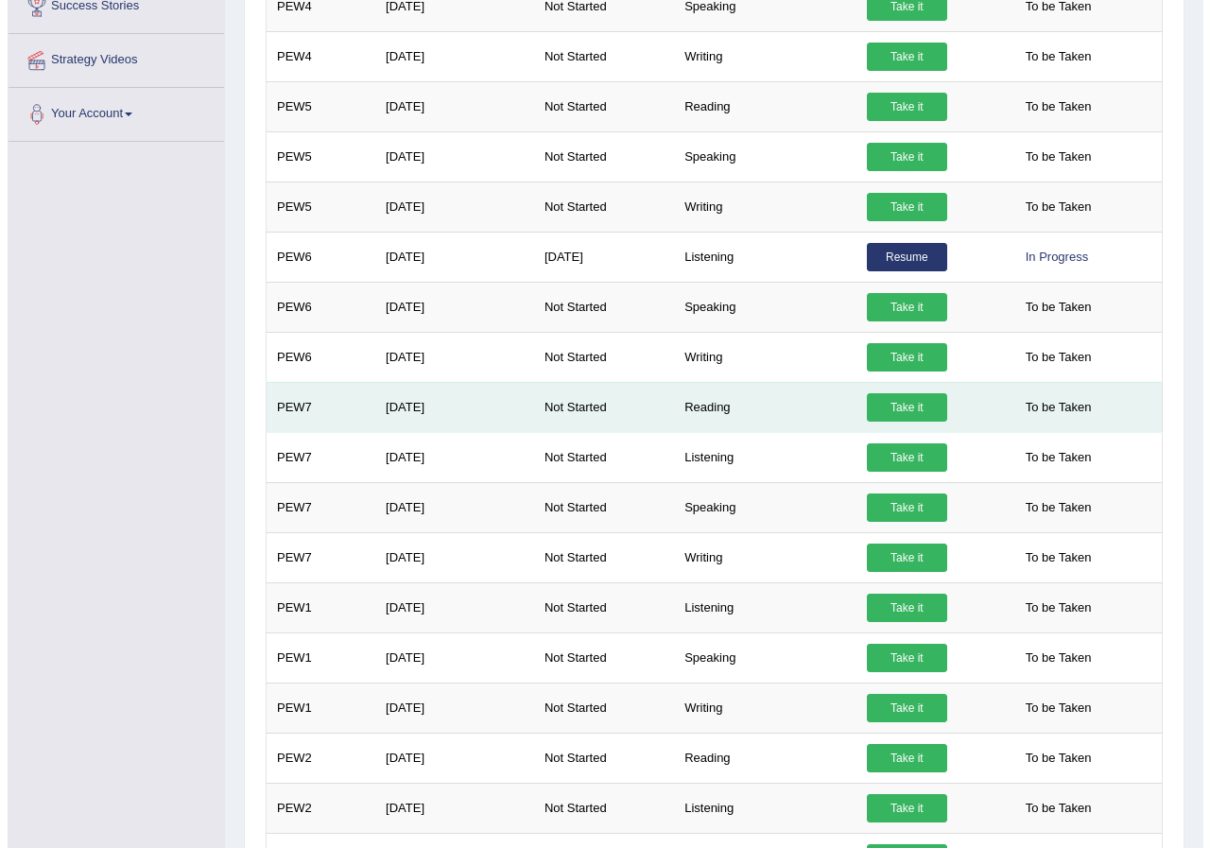
scroll to position [473, 0]
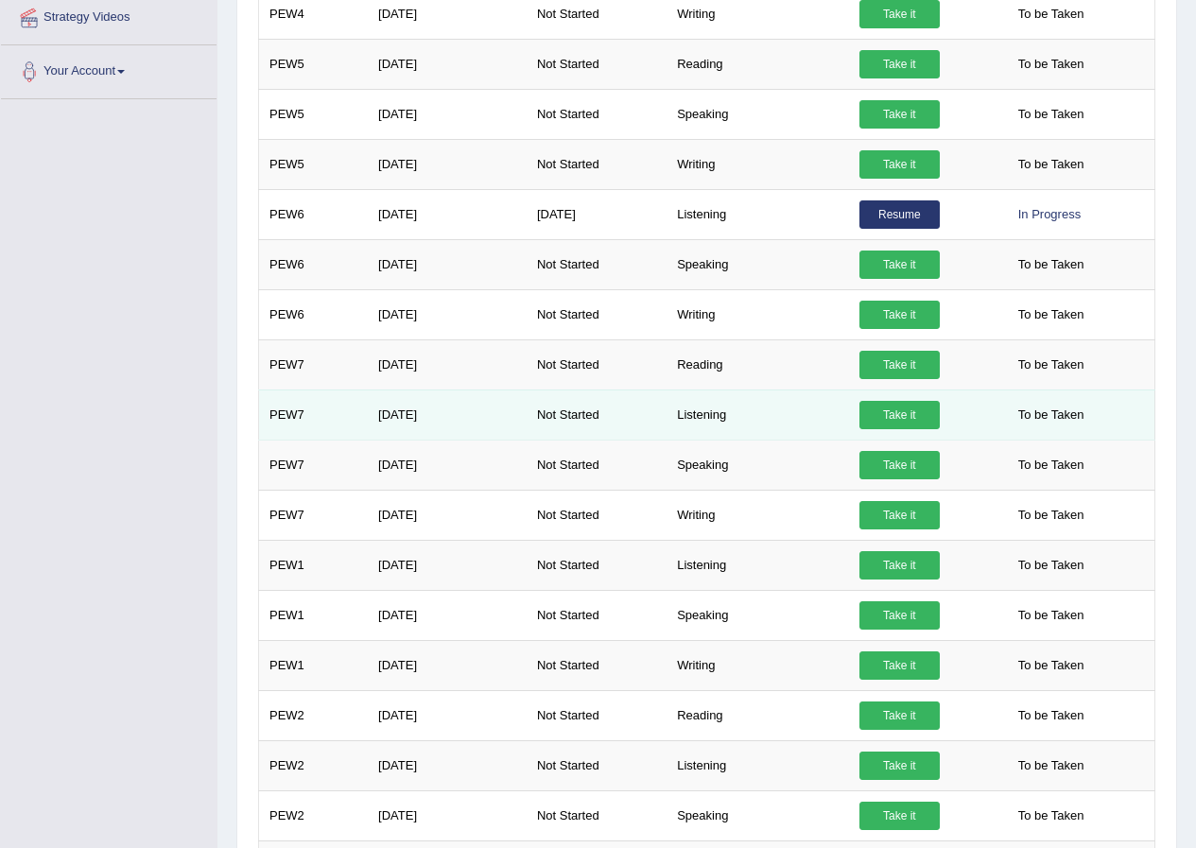
click at [902, 414] on link "Take it" at bounding box center [899, 415] width 80 height 28
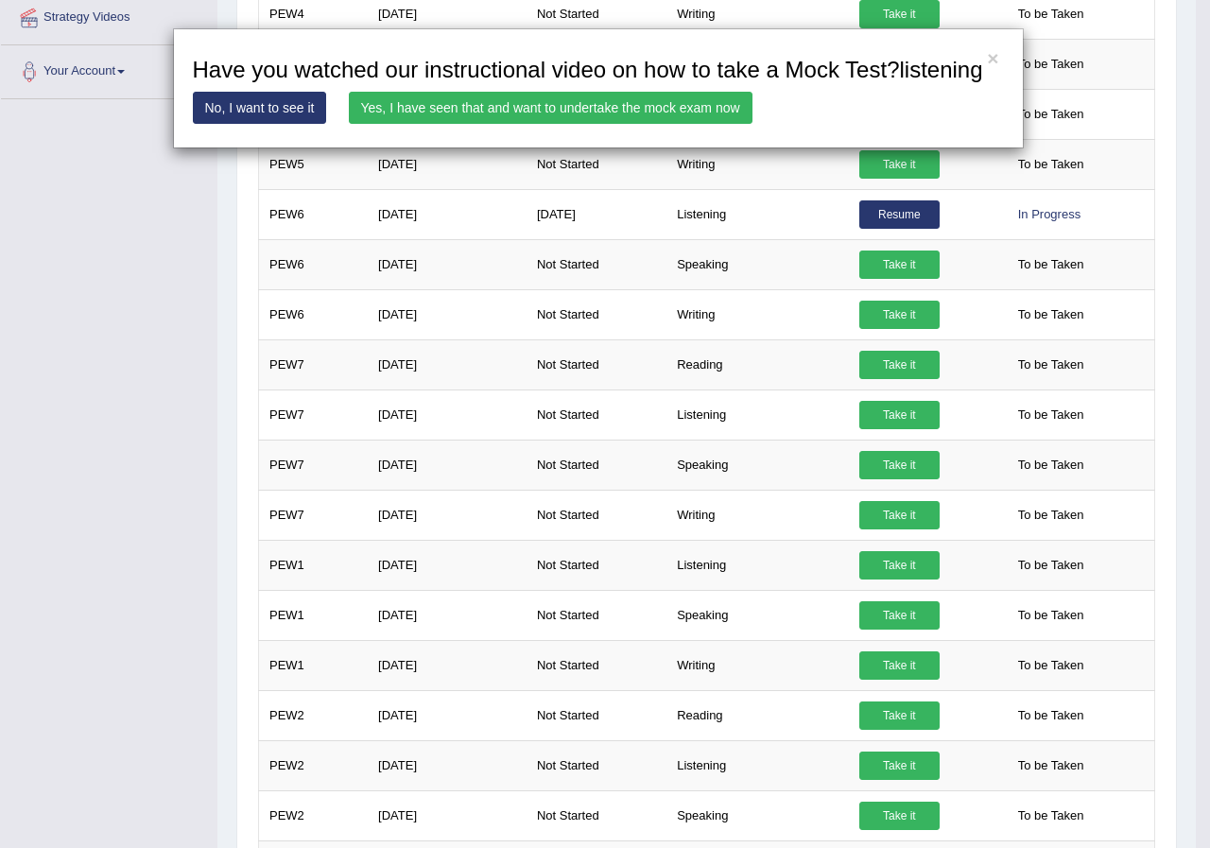
click at [577, 104] on link "Yes, I have seen that and want to undertake the mock exam now" at bounding box center [551, 108] width 404 height 32
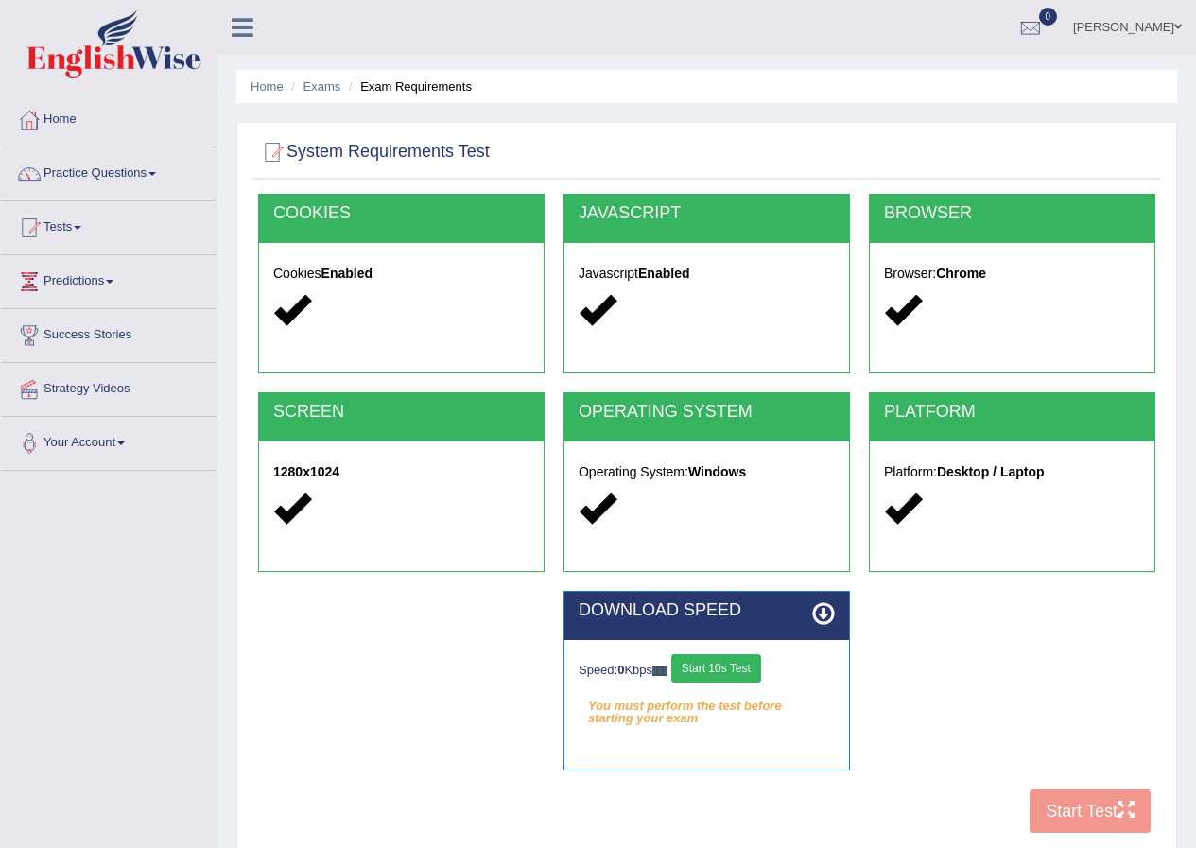
click at [761, 665] on button "Start 10s Test" at bounding box center [716, 668] width 90 height 28
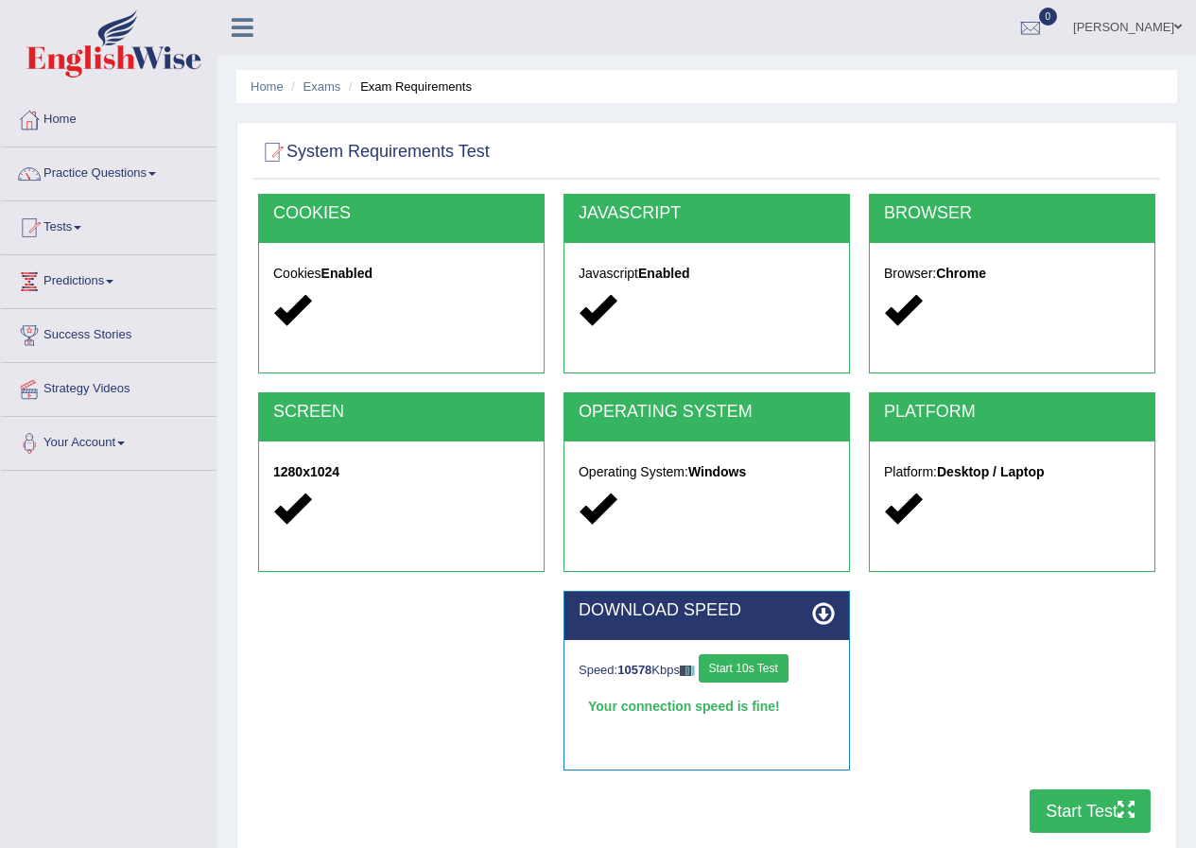
click at [1068, 807] on button "Start Test" at bounding box center [1089, 810] width 121 height 43
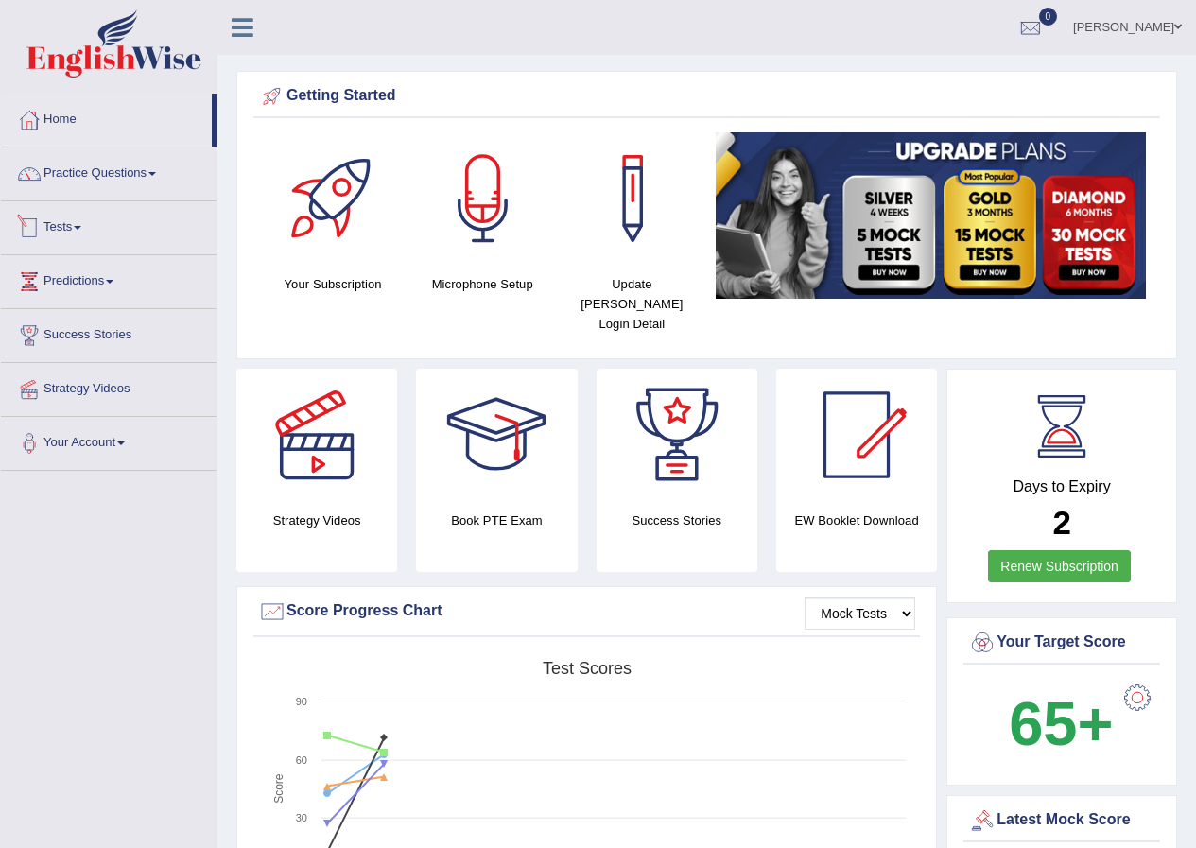
click at [52, 232] on link "Tests" at bounding box center [109, 224] width 216 height 47
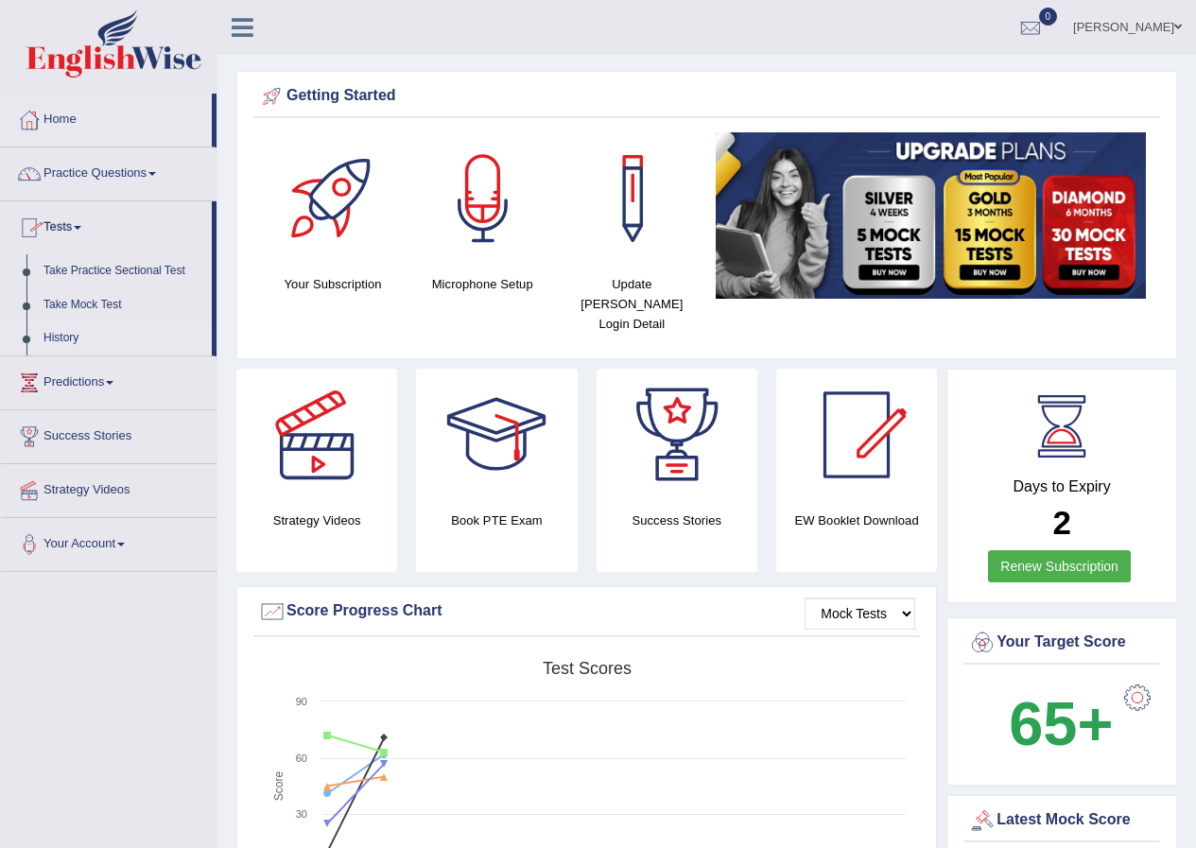
click at [74, 342] on link "History" at bounding box center [123, 338] width 177 height 34
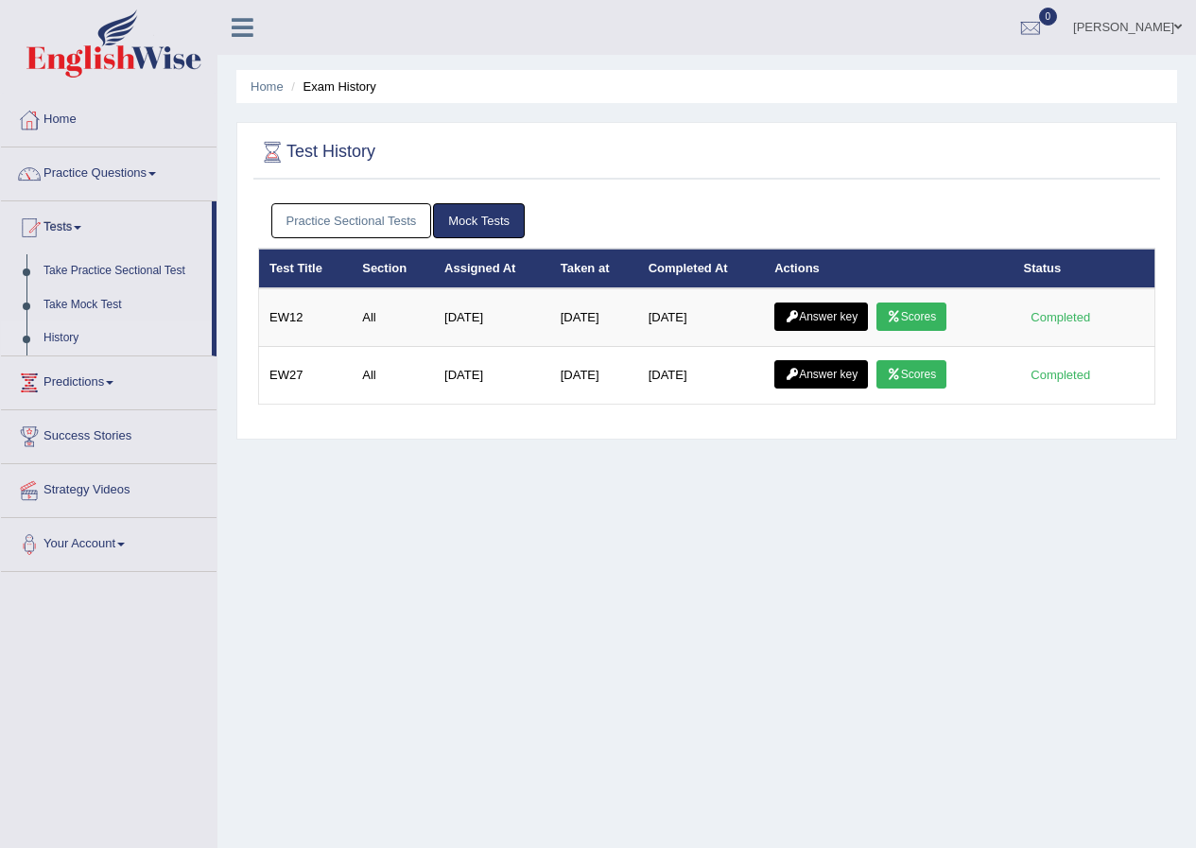
click at [400, 222] on link "Practice Sectional Tests" at bounding box center [351, 220] width 161 height 35
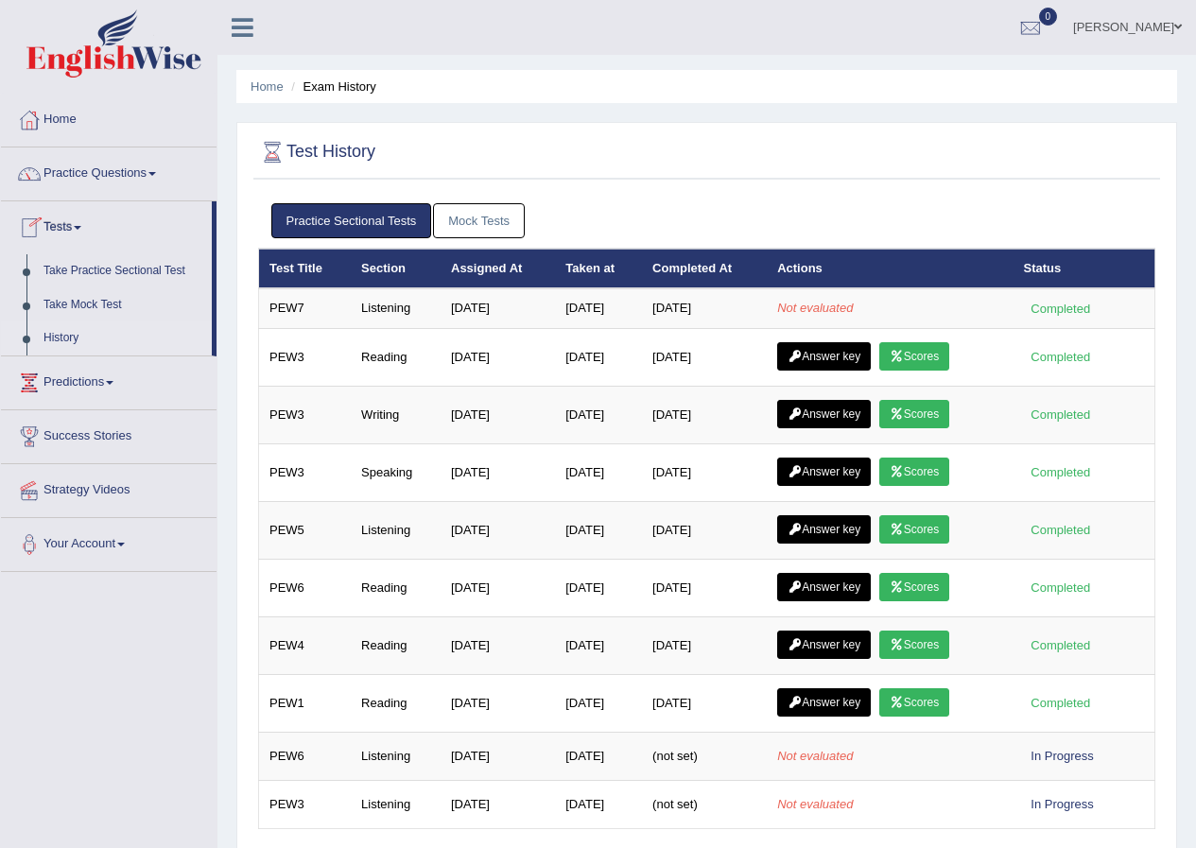
click at [73, 224] on link "Tests" at bounding box center [106, 224] width 211 height 47
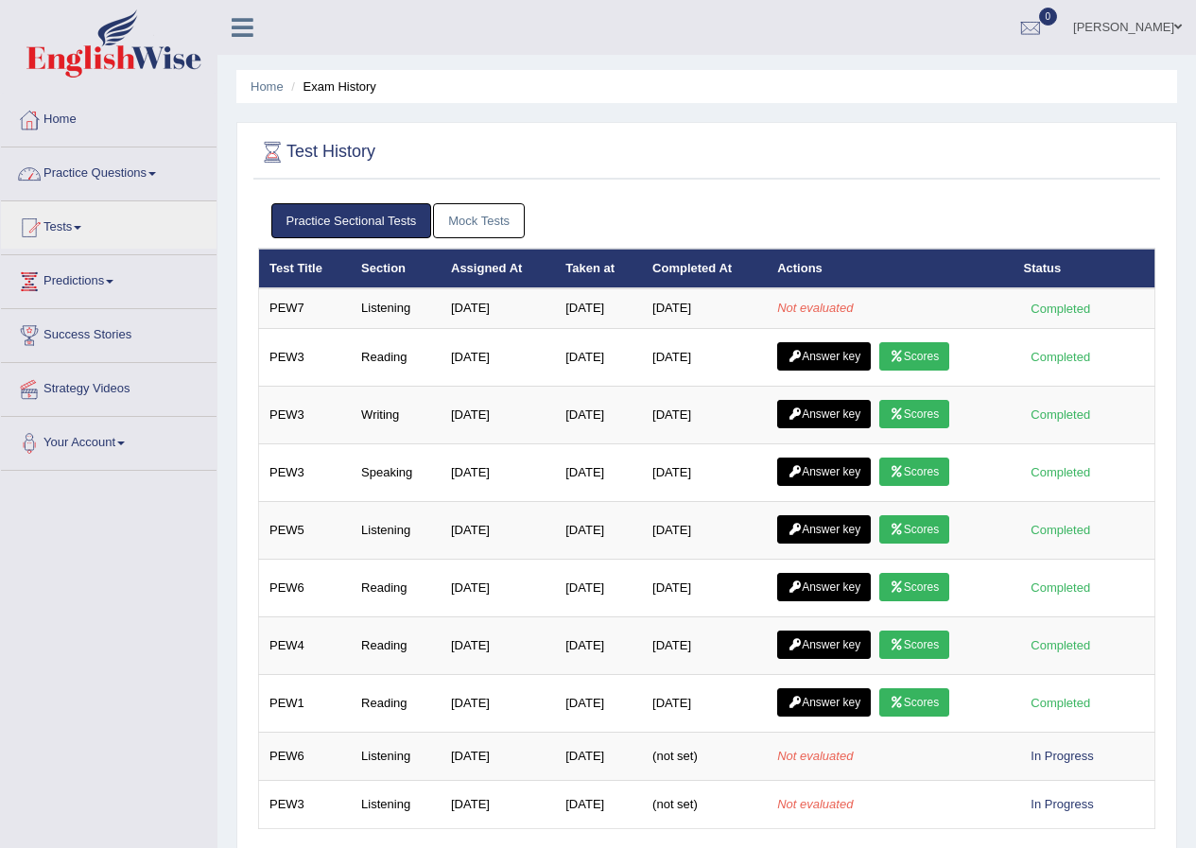
click at [131, 173] on link "Practice Questions" at bounding box center [109, 170] width 216 height 47
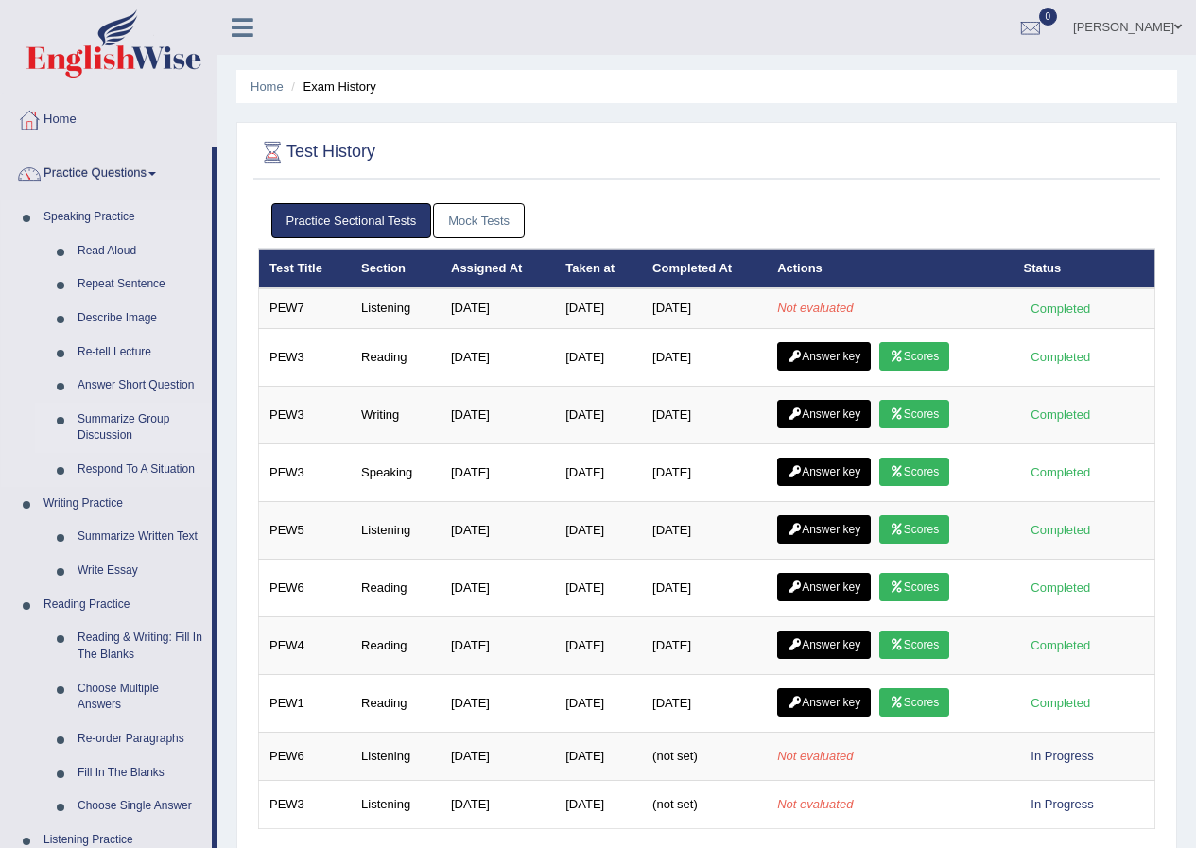
click at [125, 430] on link "Summarize Group Discussion" at bounding box center [140, 428] width 143 height 50
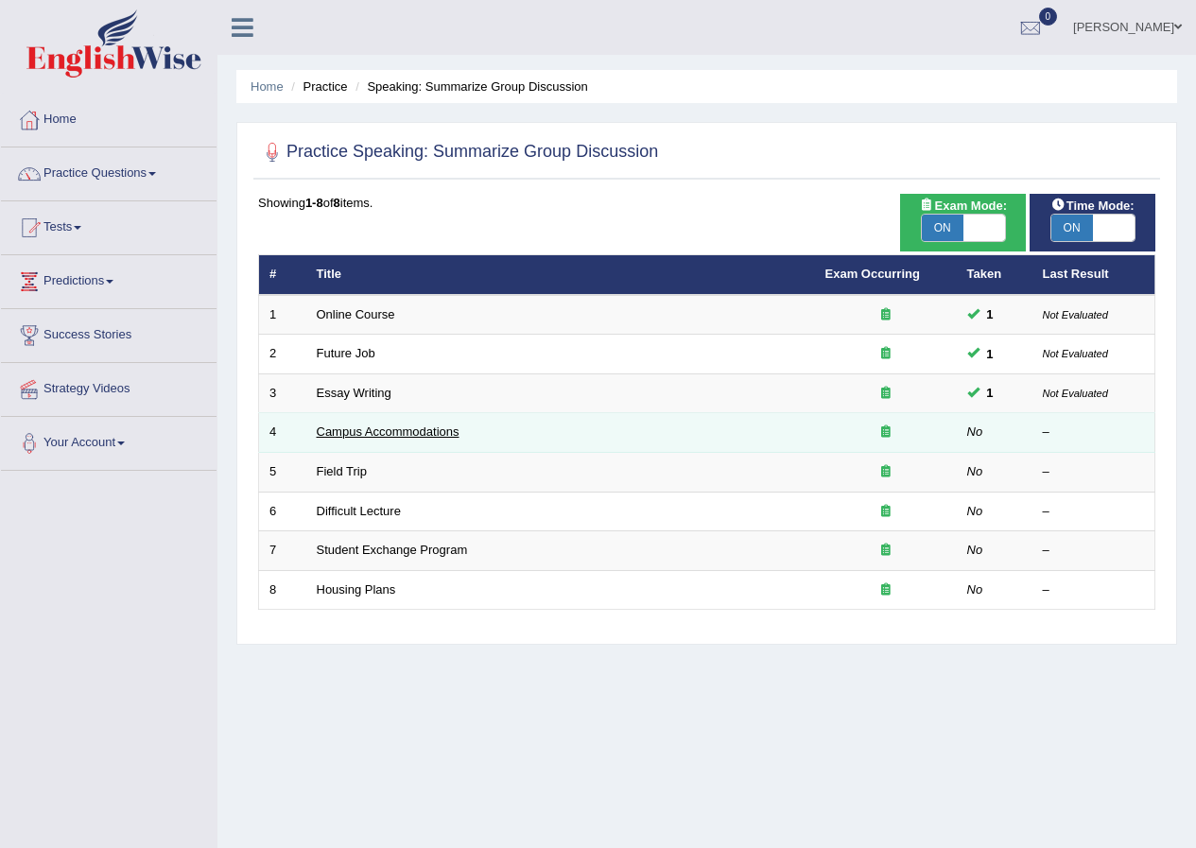
click at [339, 432] on link "Campus Accommodations" at bounding box center [388, 431] width 143 height 14
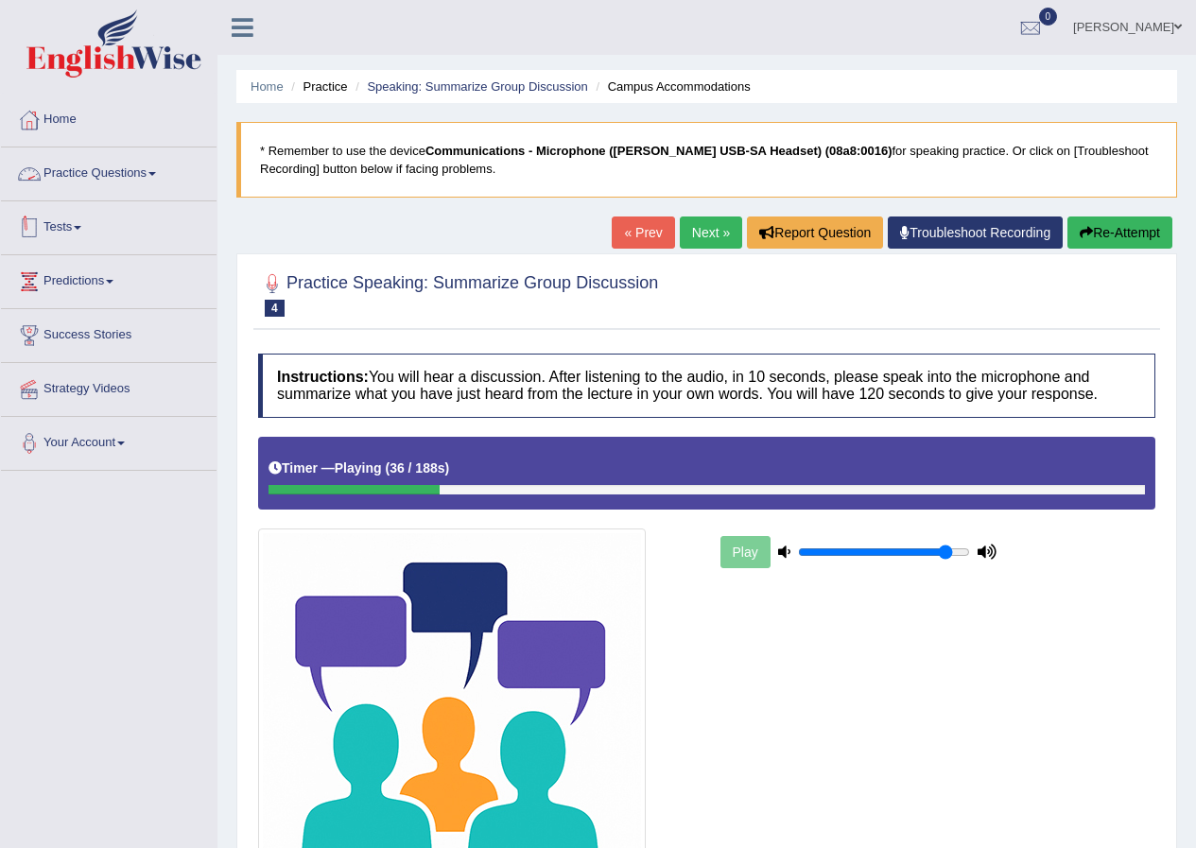
click at [174, 189] on link "Practice Questions" at bounding box center [109, 170] width 216 height 47
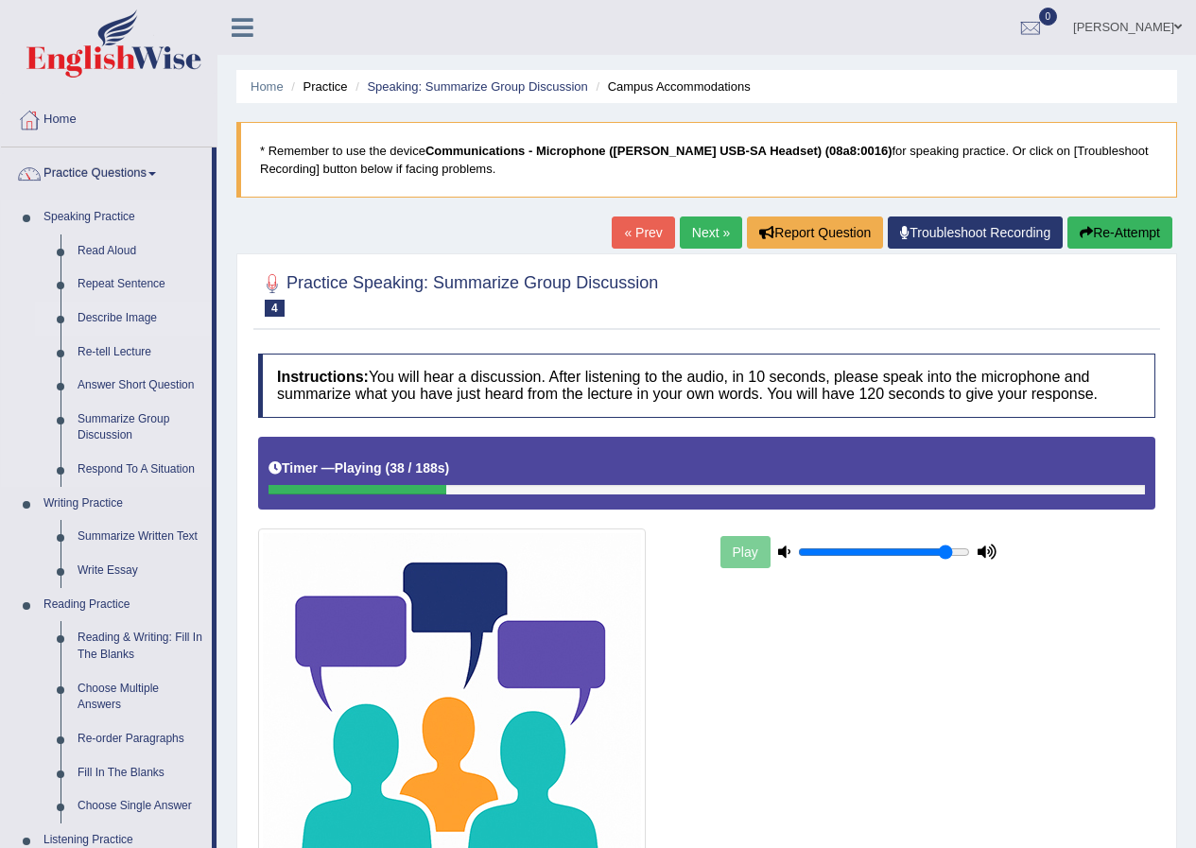
click at [127, 319] on link "Describe Image" at bounding box center [140, 319] width 143 height 34
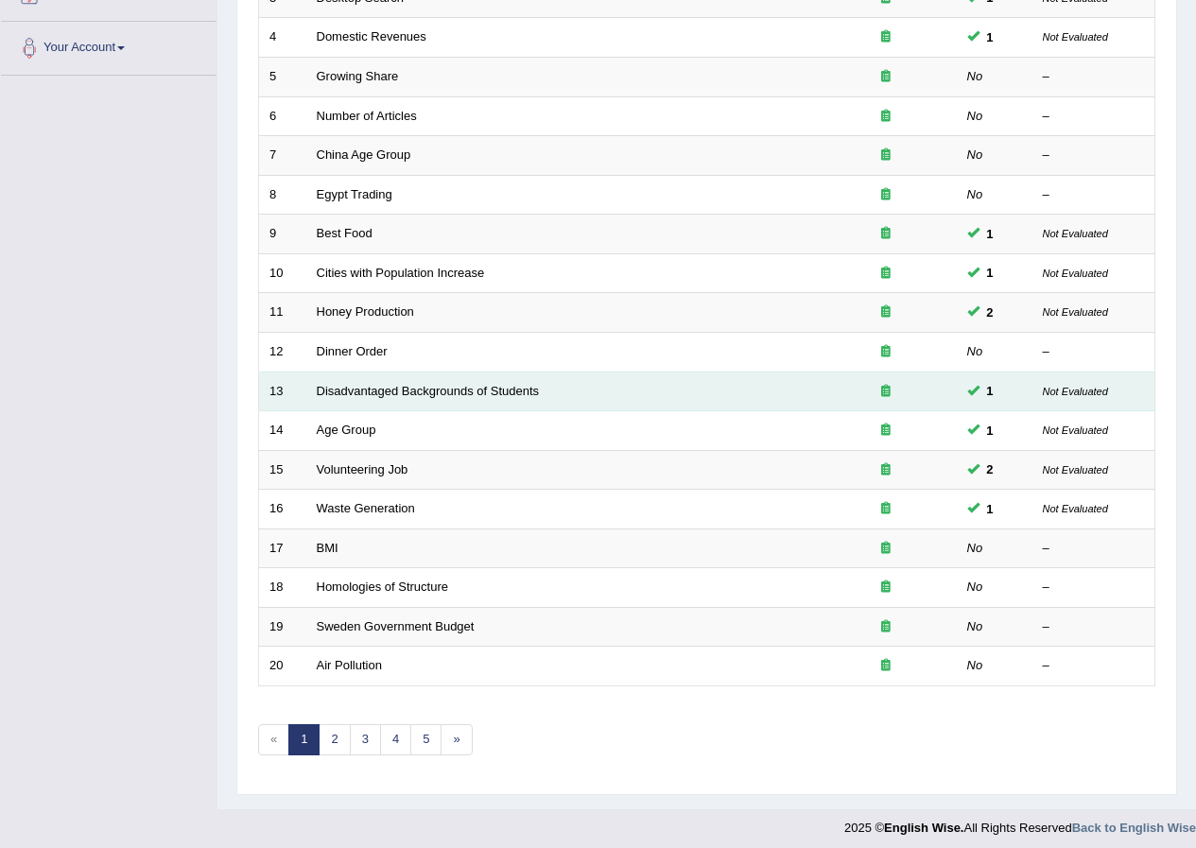
scroll to position [404, 0]
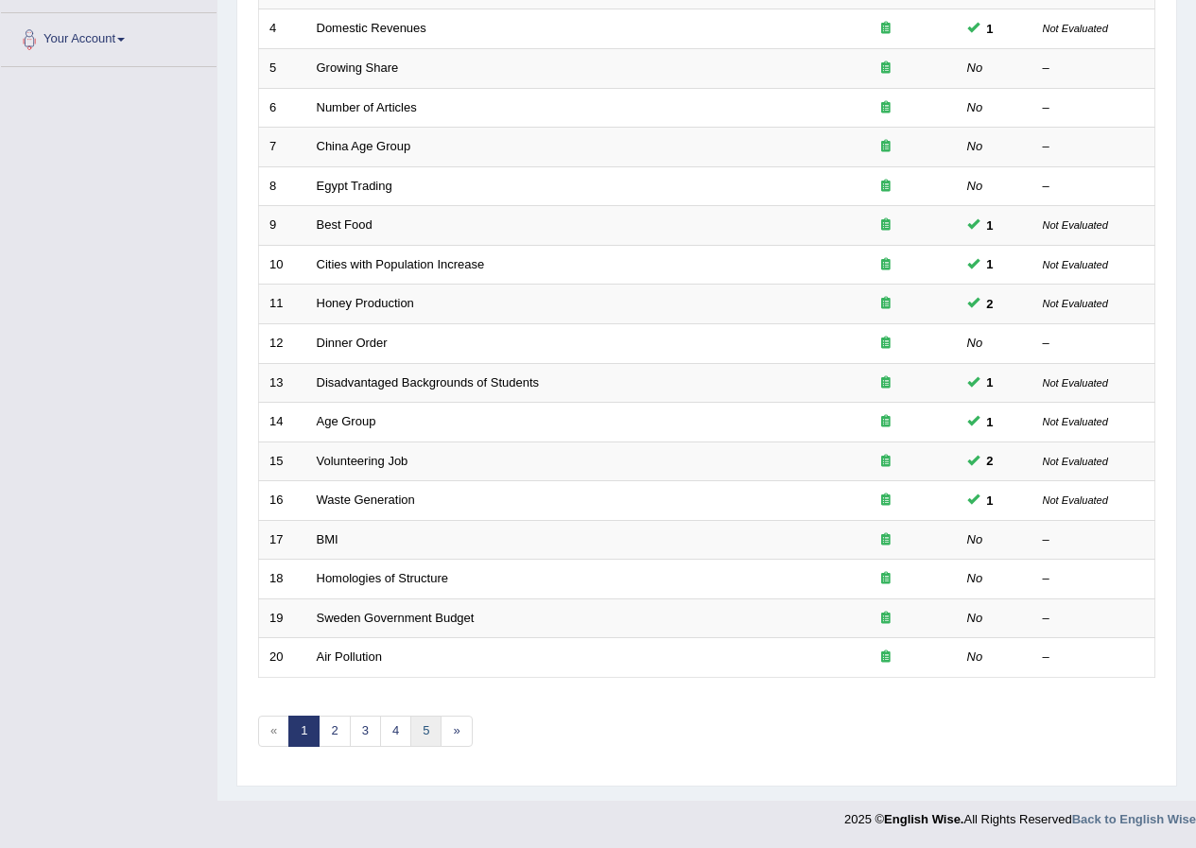
click at [424, 732] on link "5" at bounding box center [425, 731] width 31 height 31
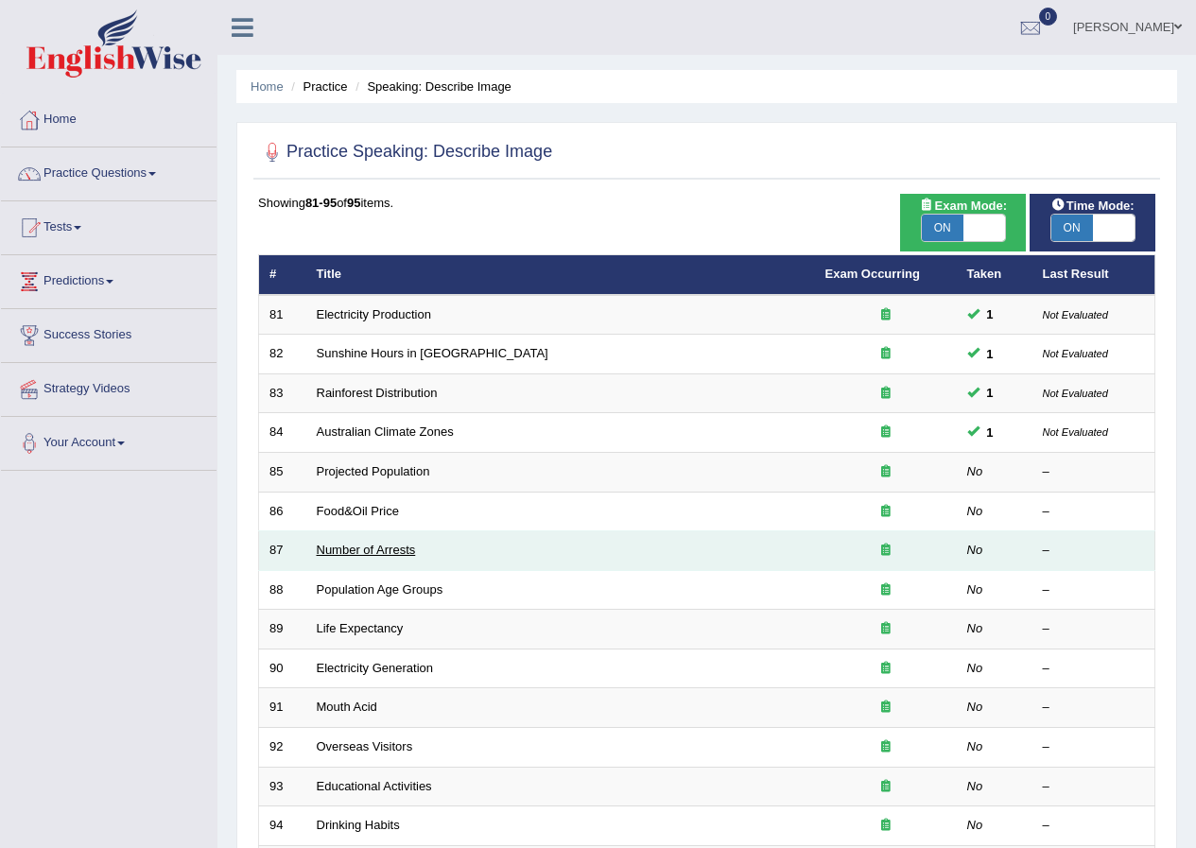
click at [382, 545] on link "Number of Arrests" at bounding box center [366, 550] width 99 height 14
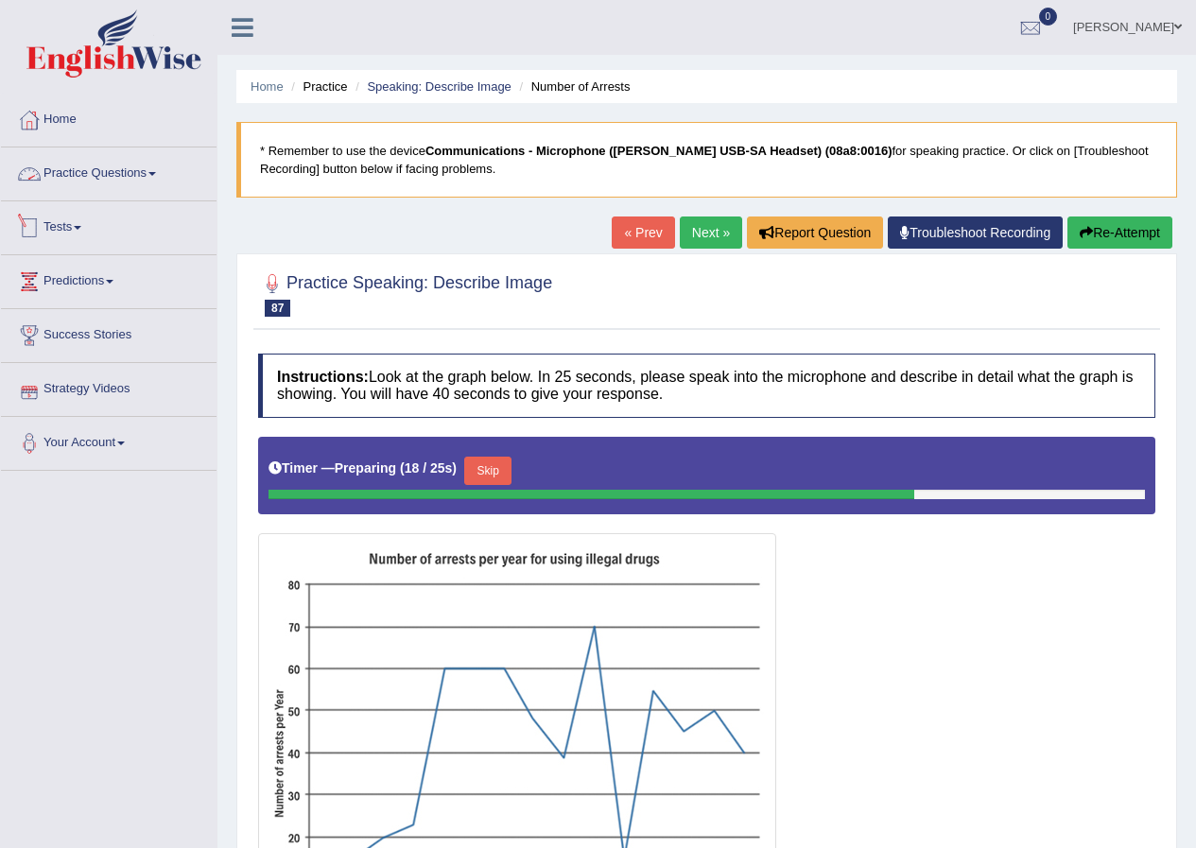
click at [88, 238] on link "Tests" at bounding box center [109, 224] width 216 height 47
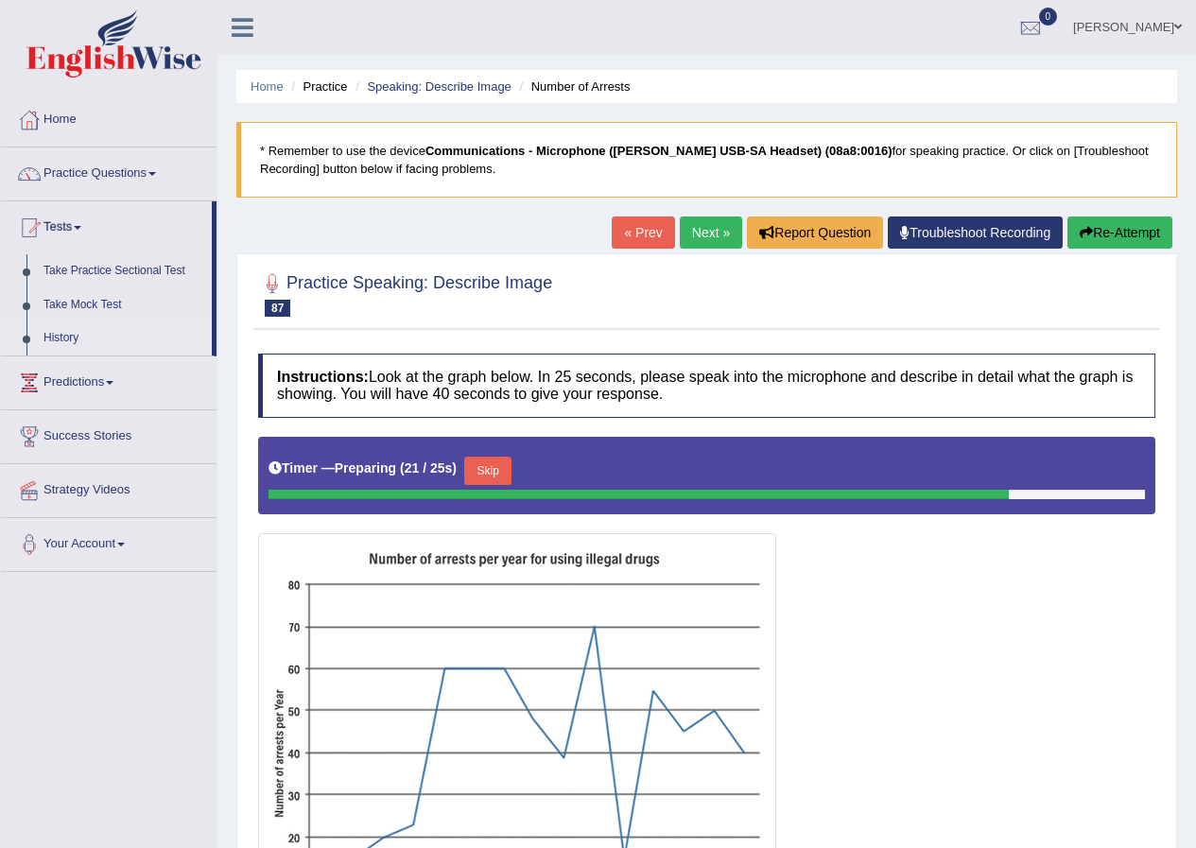
click at [74, 334] on link "History" at bounding box center [123, 338] width 177 height 34
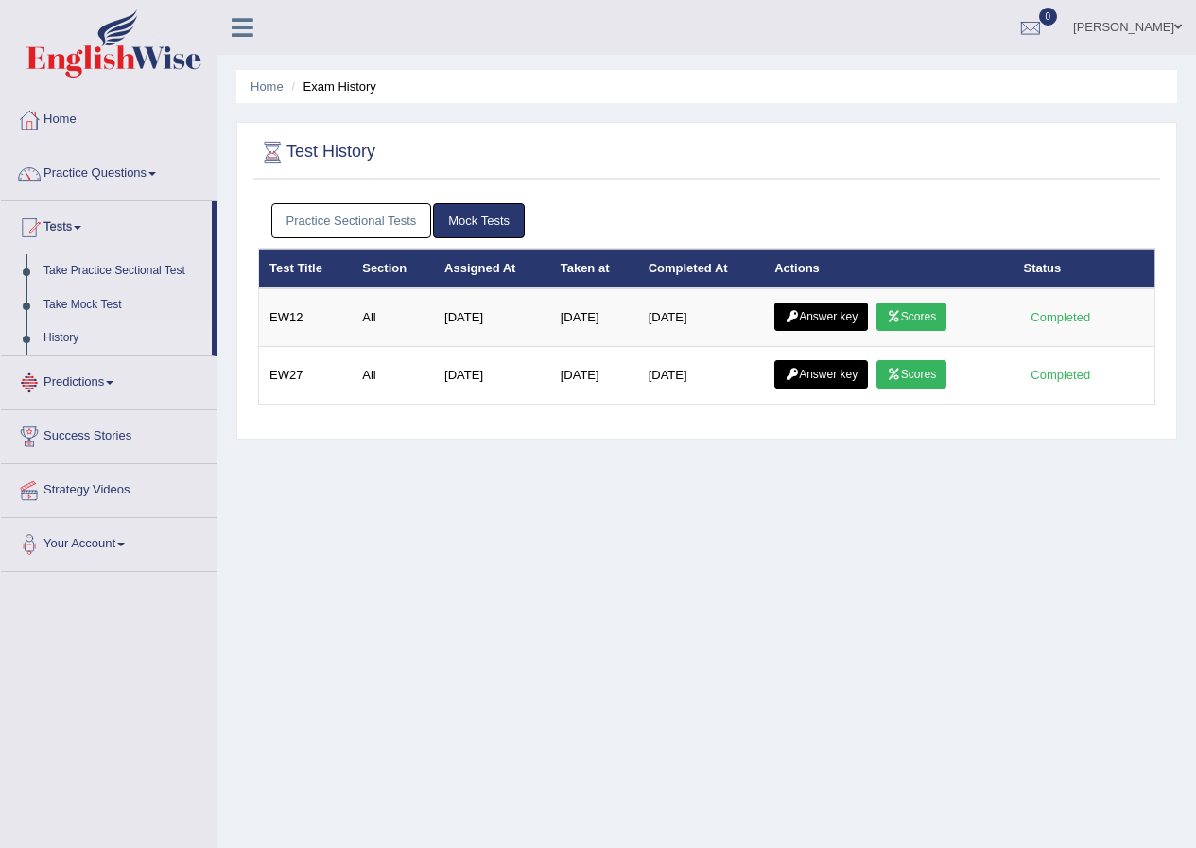
click at [393, 224] on link "Practice Sectional Tests" at bounding box center [351, 220] width 161 height 35
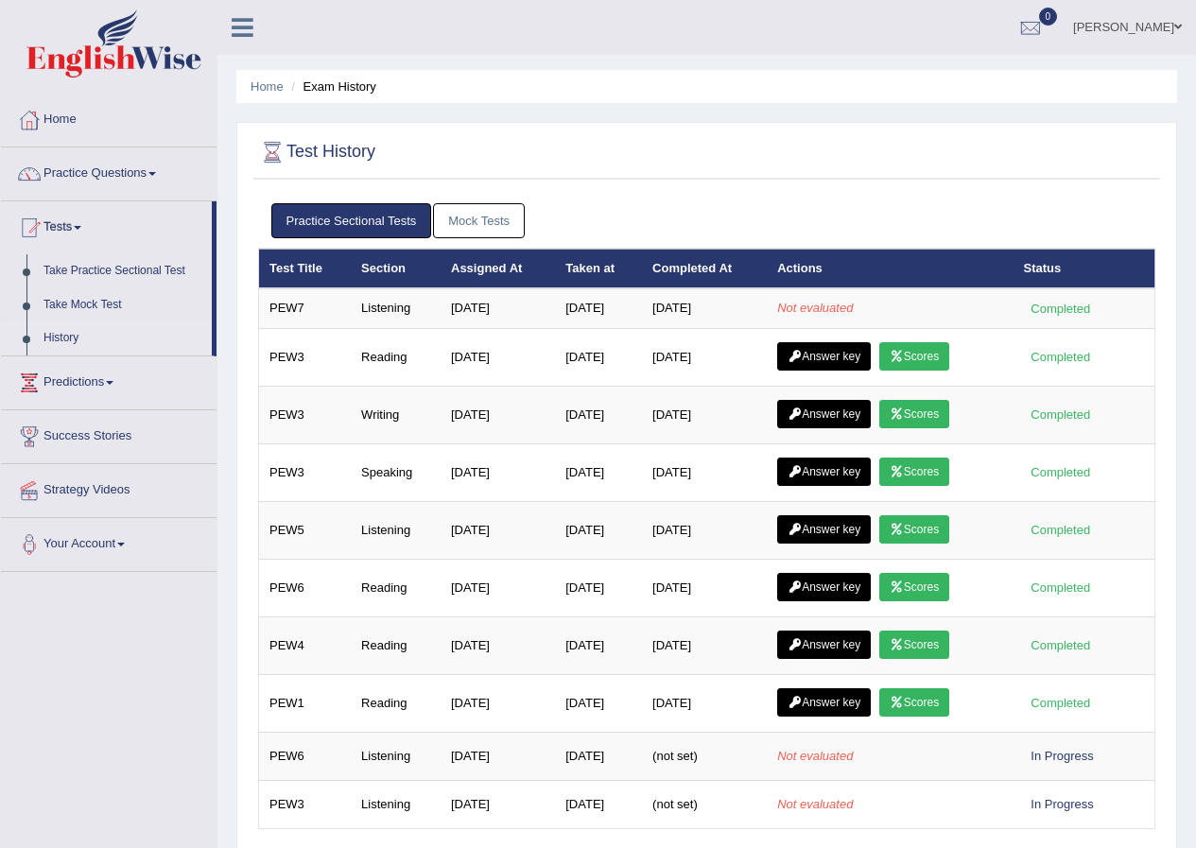
click at [513, 232] on link "Mock Tests" at bounding box center [479, 220] width 92 height 35
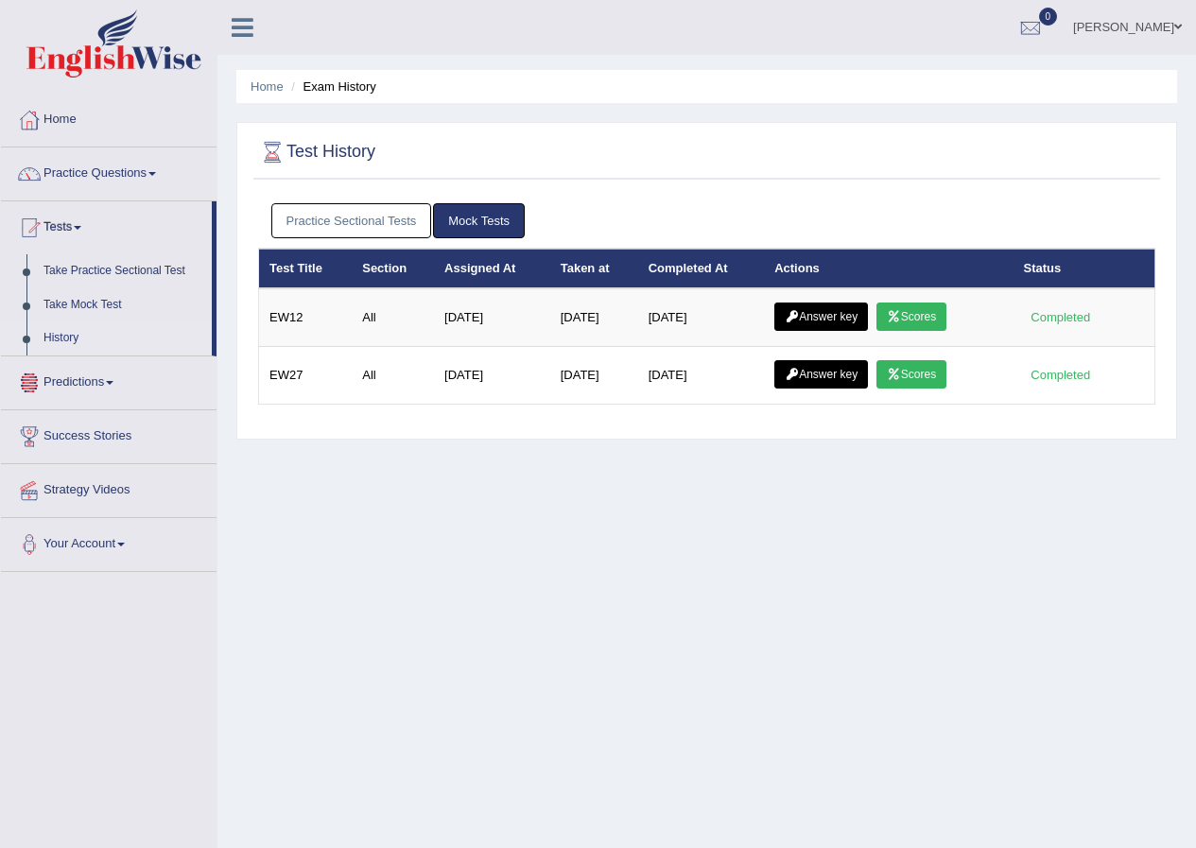
click at [86, 380] on link "Predictions" at bounding box center [109, 379] width 216 height 47
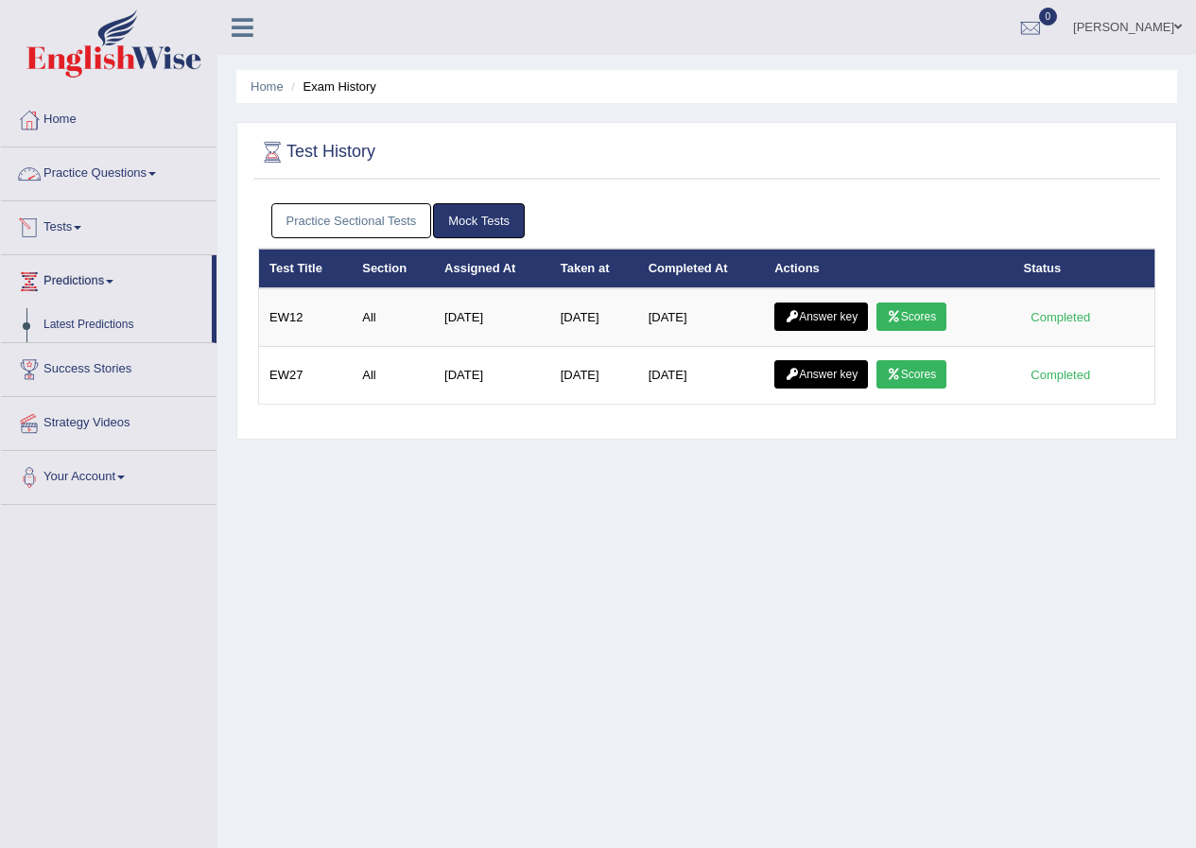
click at [181, 178] on link "Practice Questions" at bounding box center [109, 170] width 216 height 47
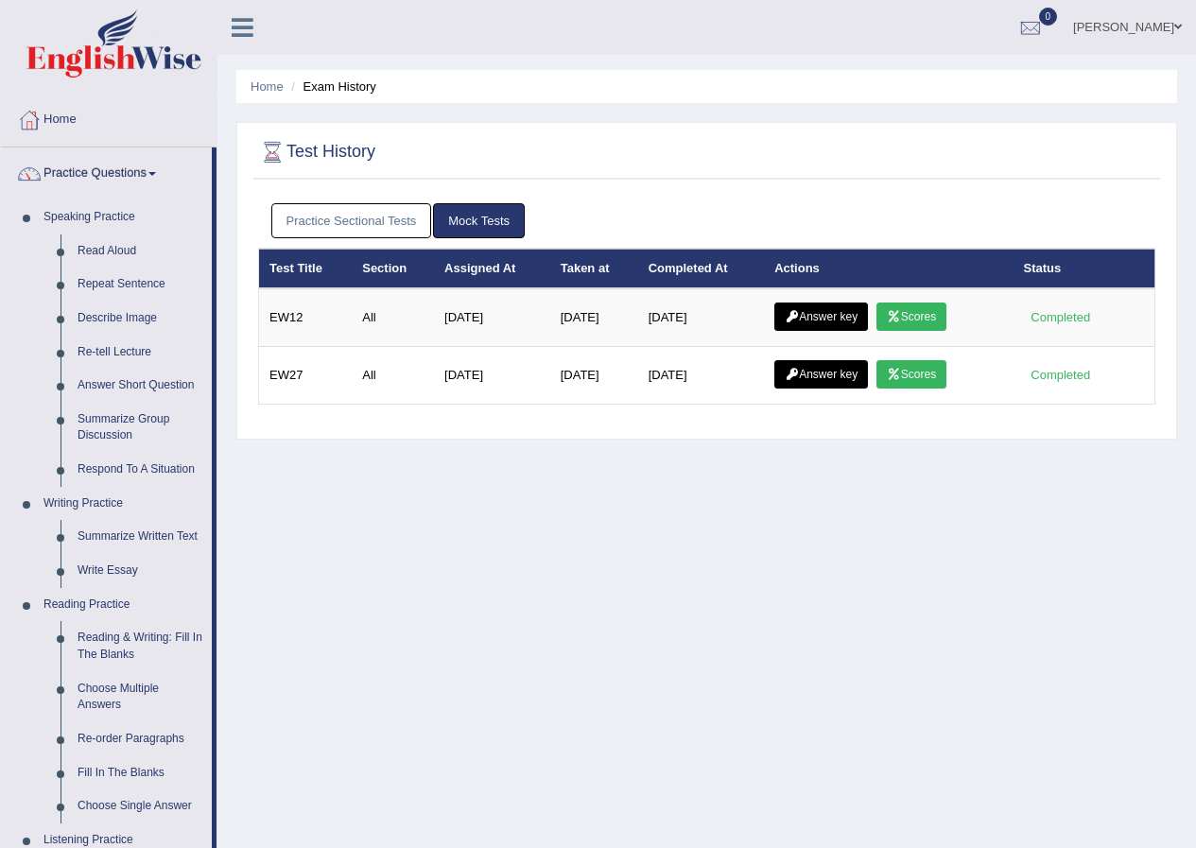
click at [362, 222] on link "Practice Sectional Tests" at bounding box center [351, 220] width 161 height 35
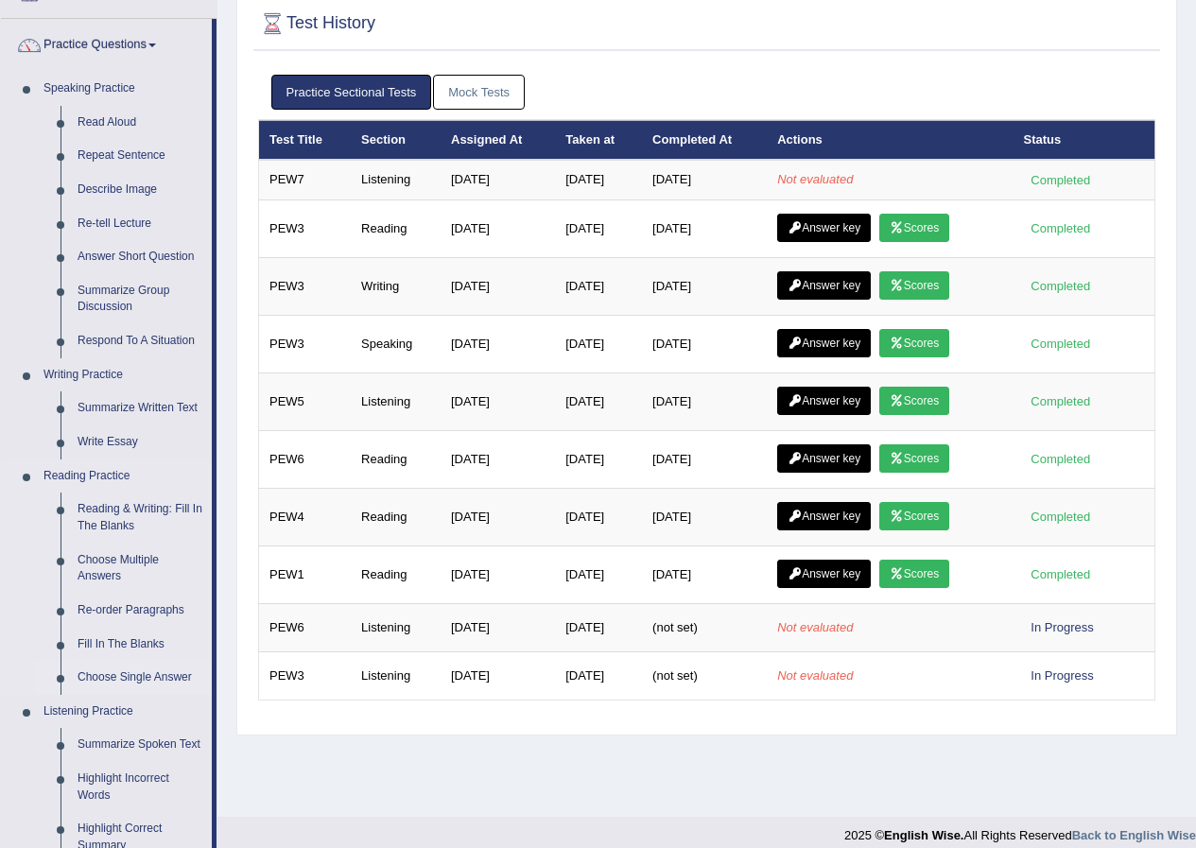
scroll to position [284, 0]
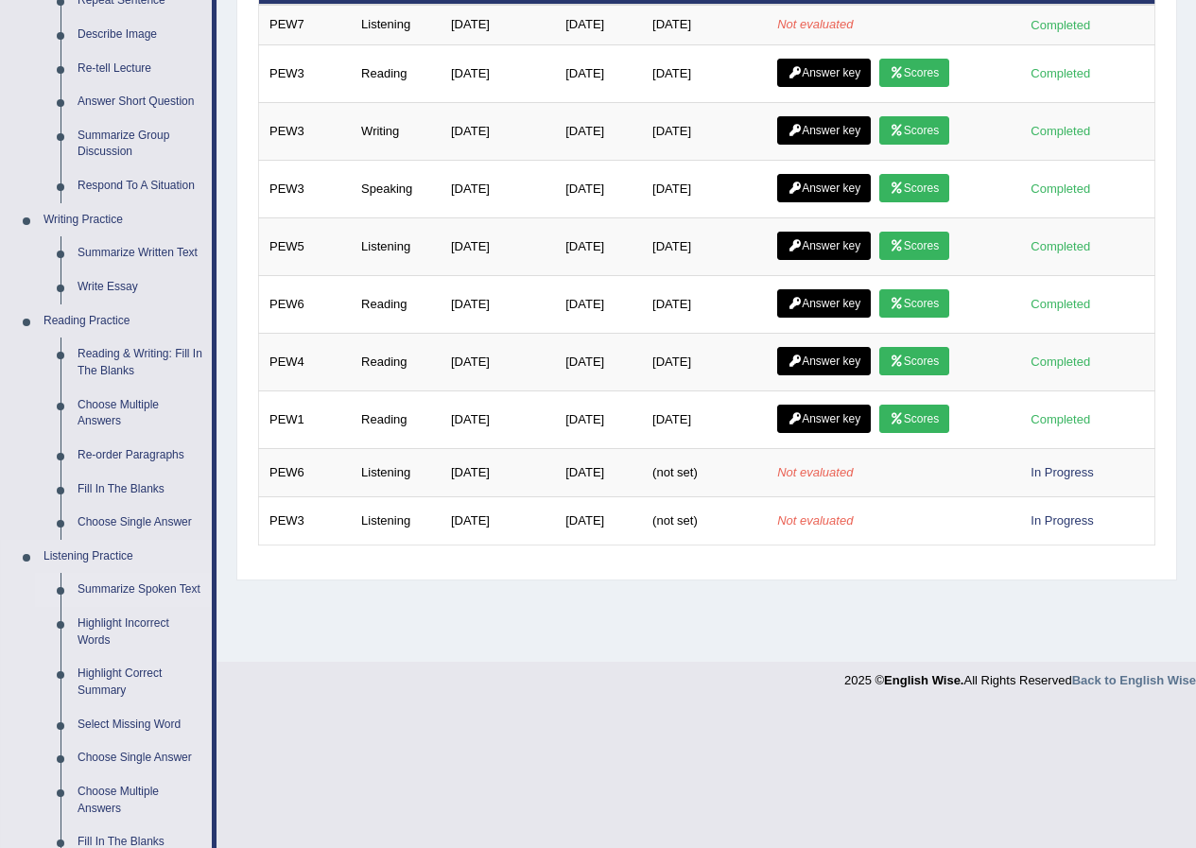
click at [125, 584] on link "Summarize Spoken Text" at bounding box center [140, 590] width 143 height 34
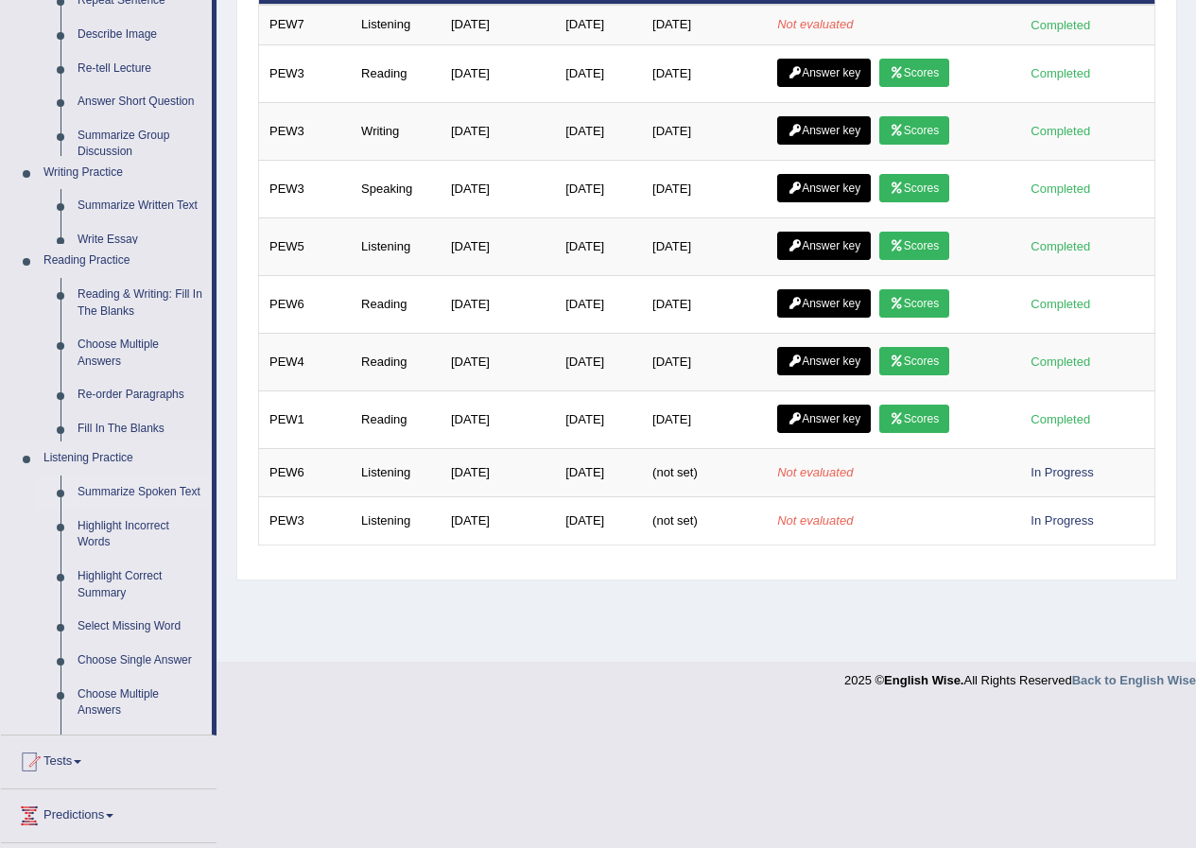
scroll to position [269, 0]
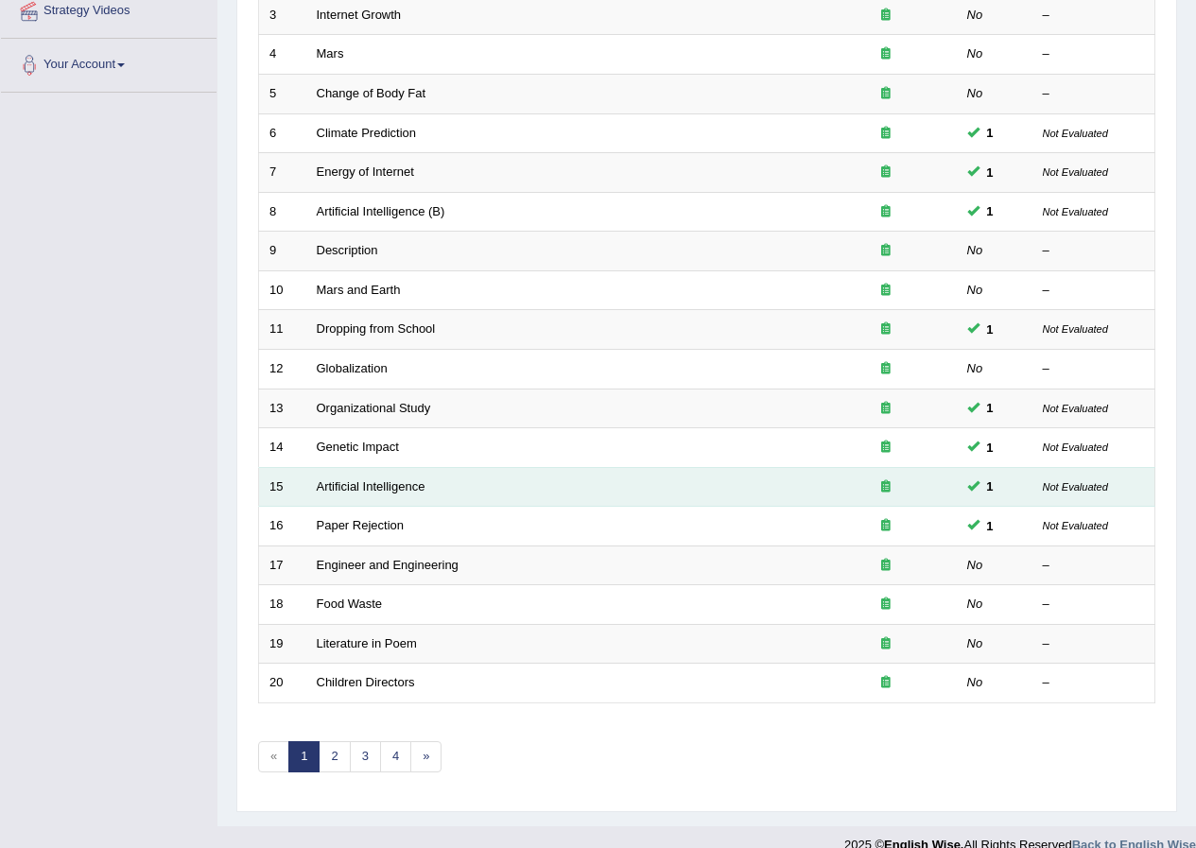
scroll to position [404, 0]
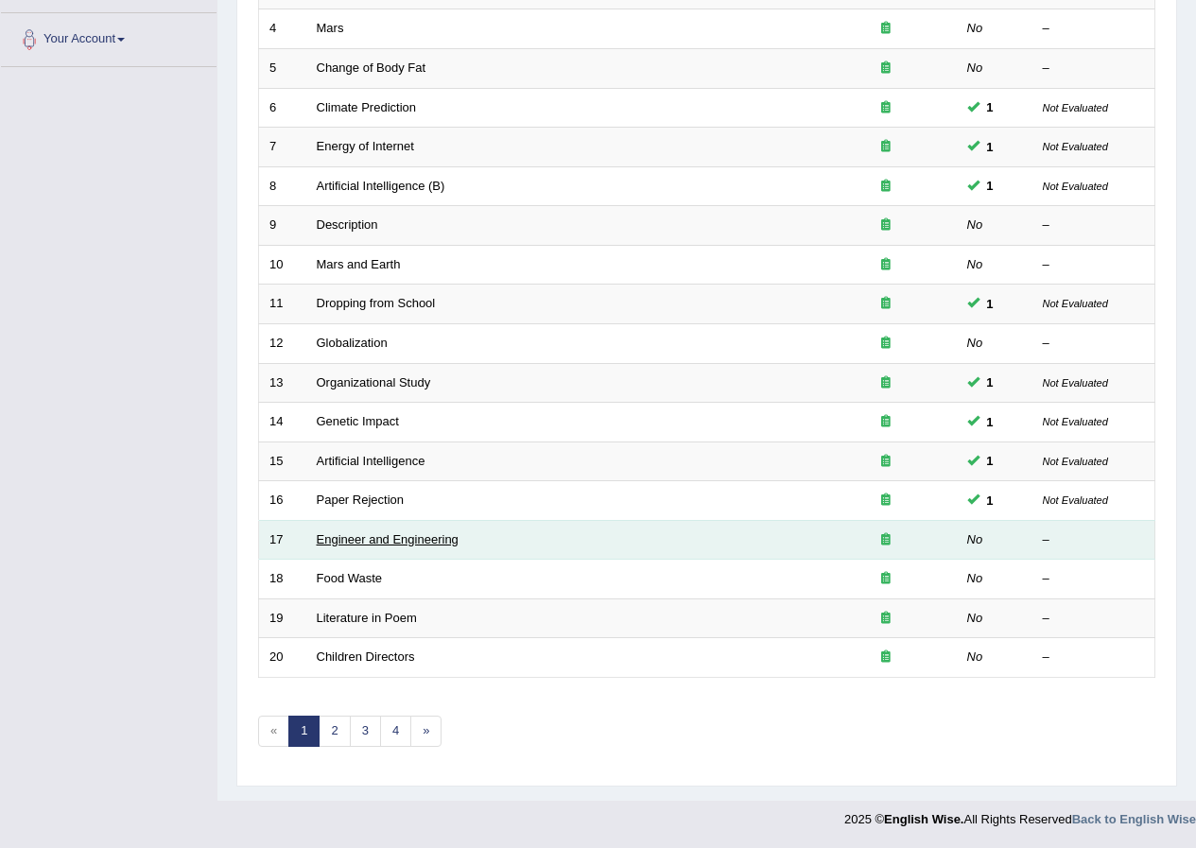
click at [369, 537] on link "Engineer and Engineering" at bounding box center [388, 539] width 142 height 14
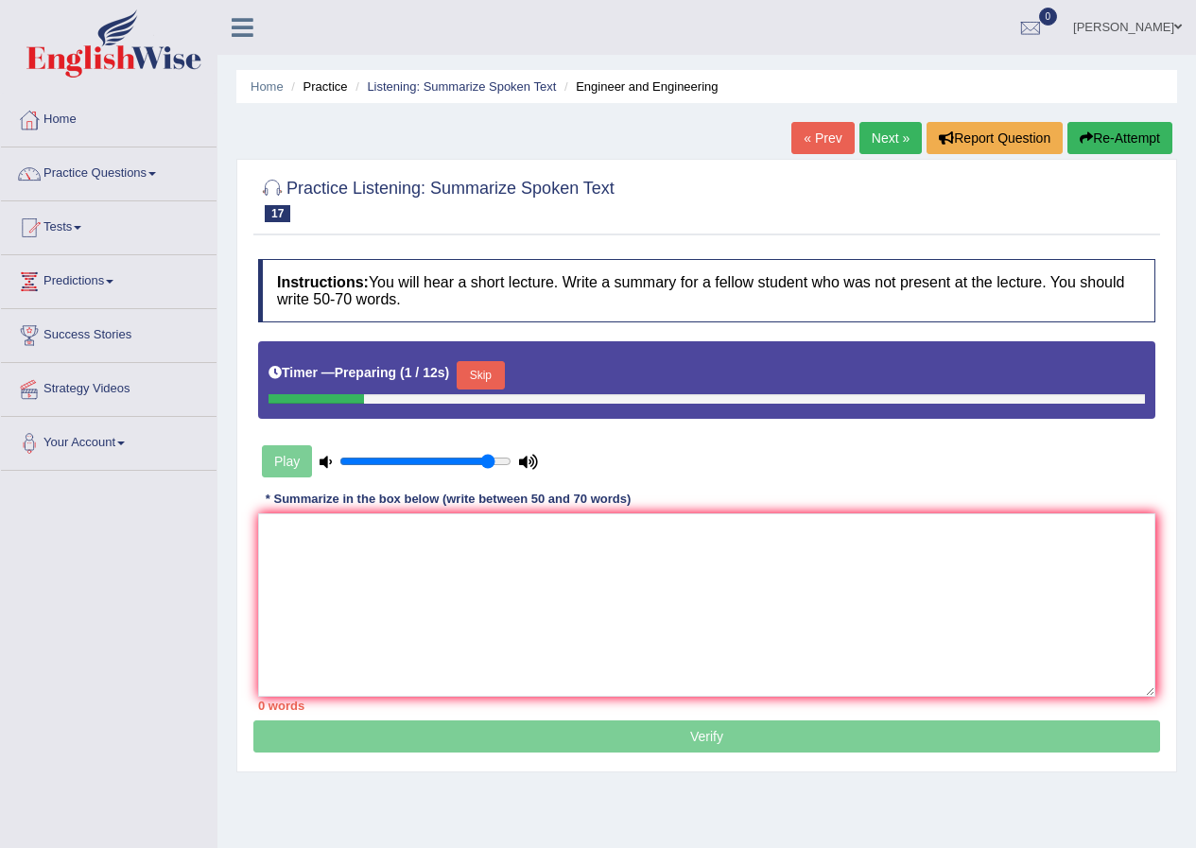
click at [498, 370] on button "Skip" at bounding box center [480, 375] width 47 height 28
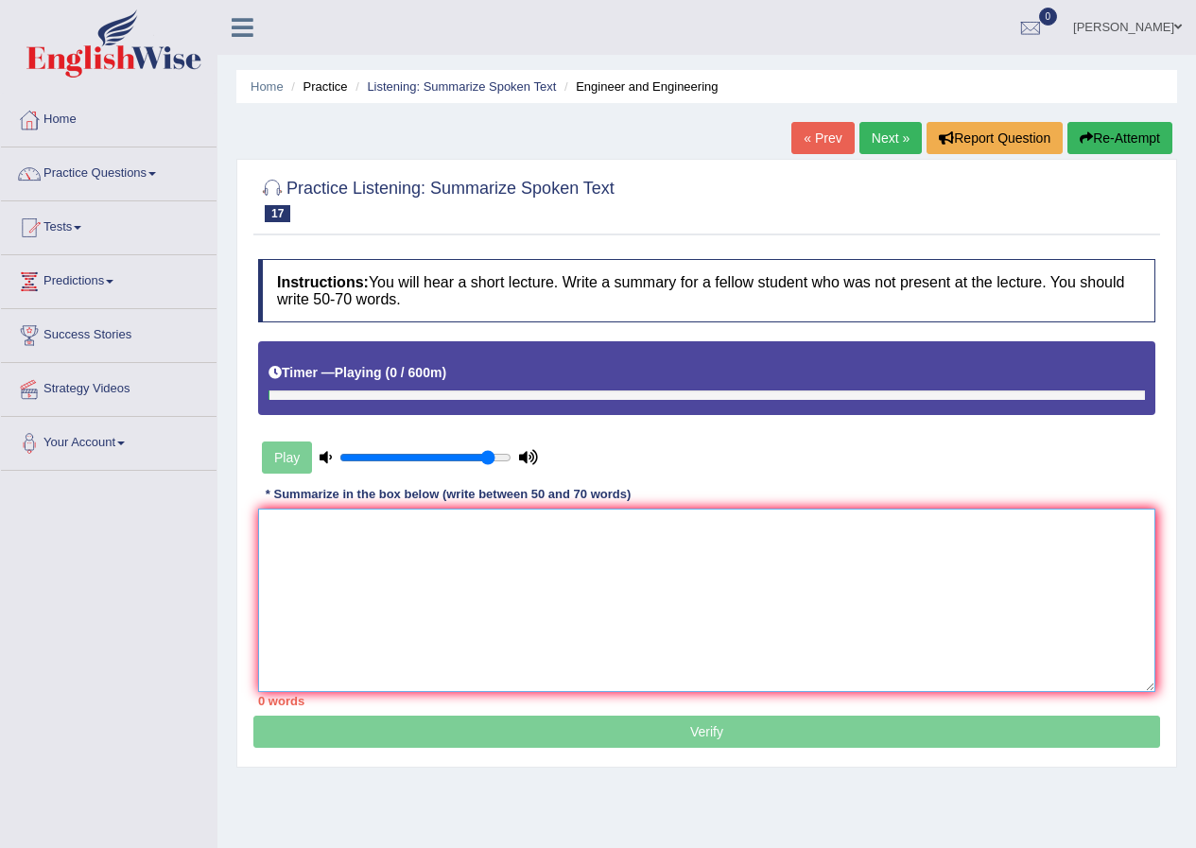
click at [385, 595] on textarea at bounding box center [706, 600] width 897 height 183
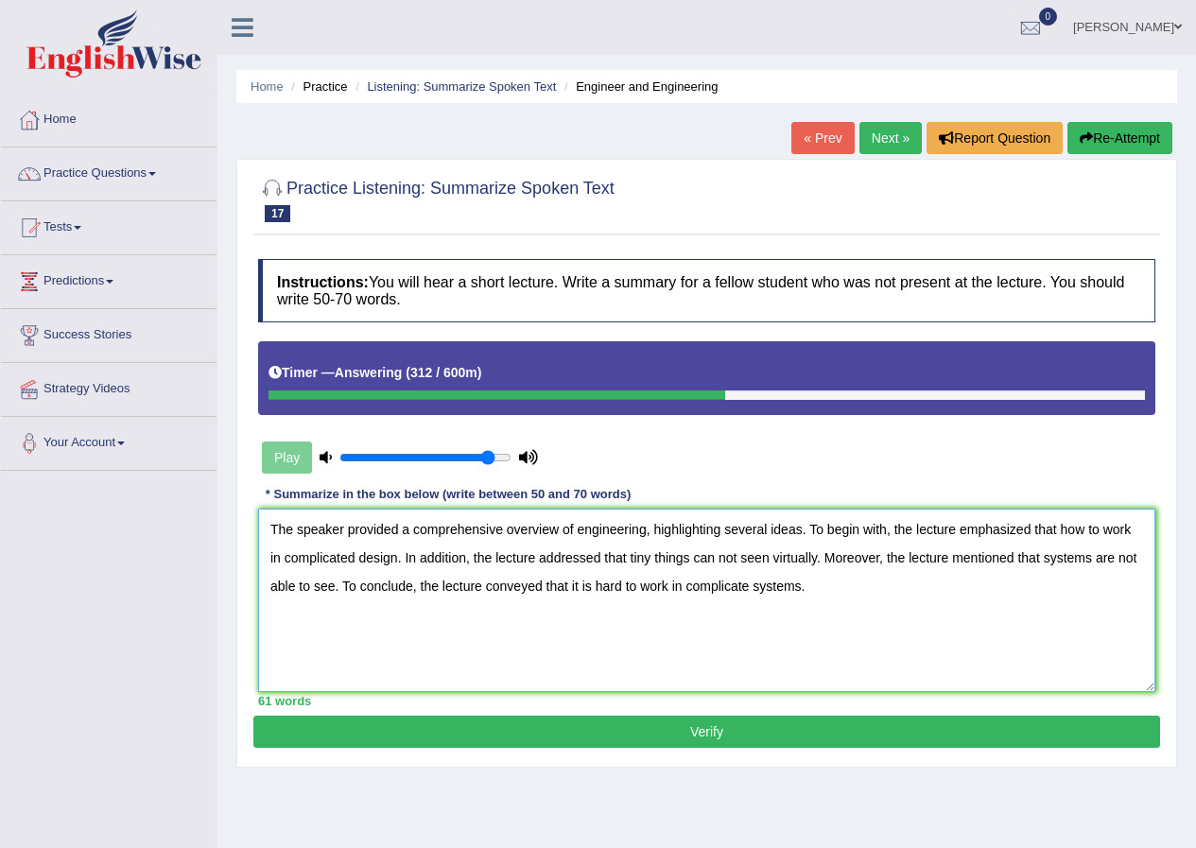
type textarea "The speaker provided a comprehensive overview of engineering, highlighting seve…"
click at [675, 723] on button "Verify" at bounding box center [706, 732] width 906 height 32
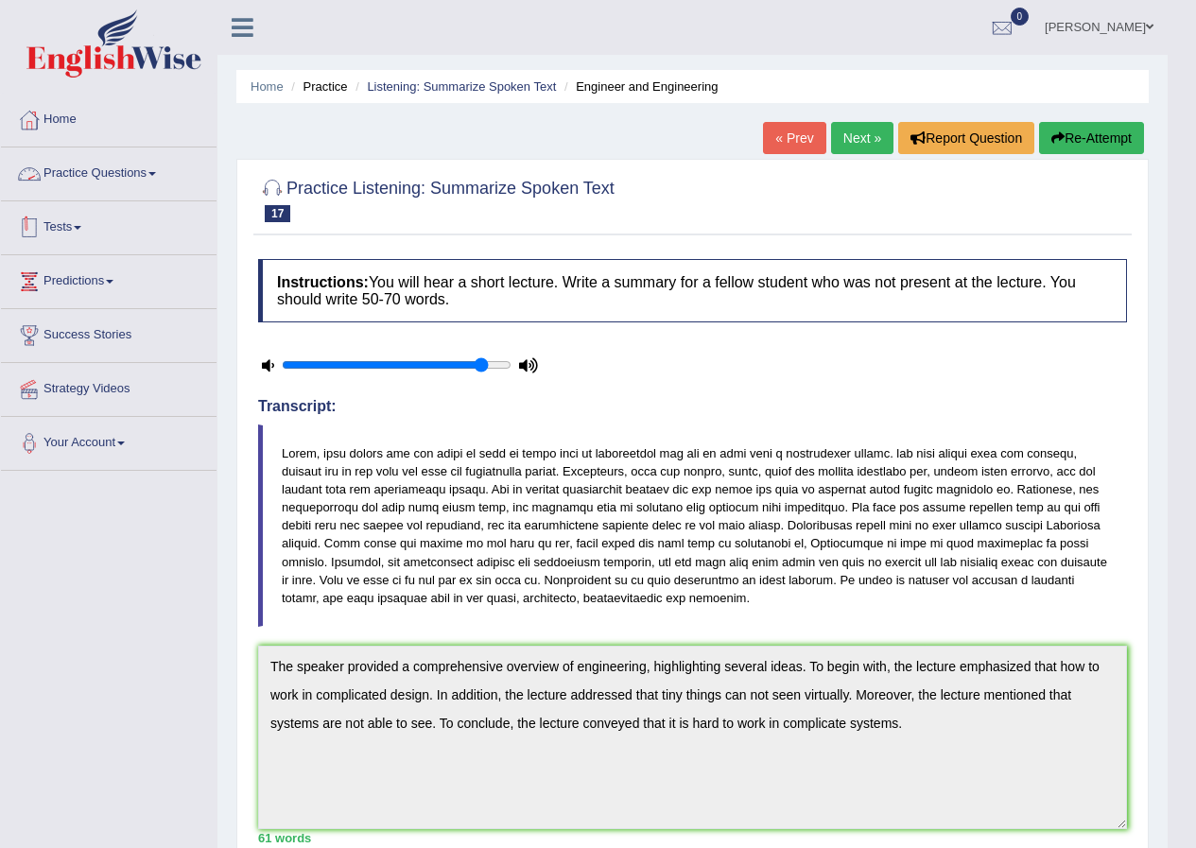
click at [92, 228] on link "Tests" at bounding box center [109, 224] width 216 height 47
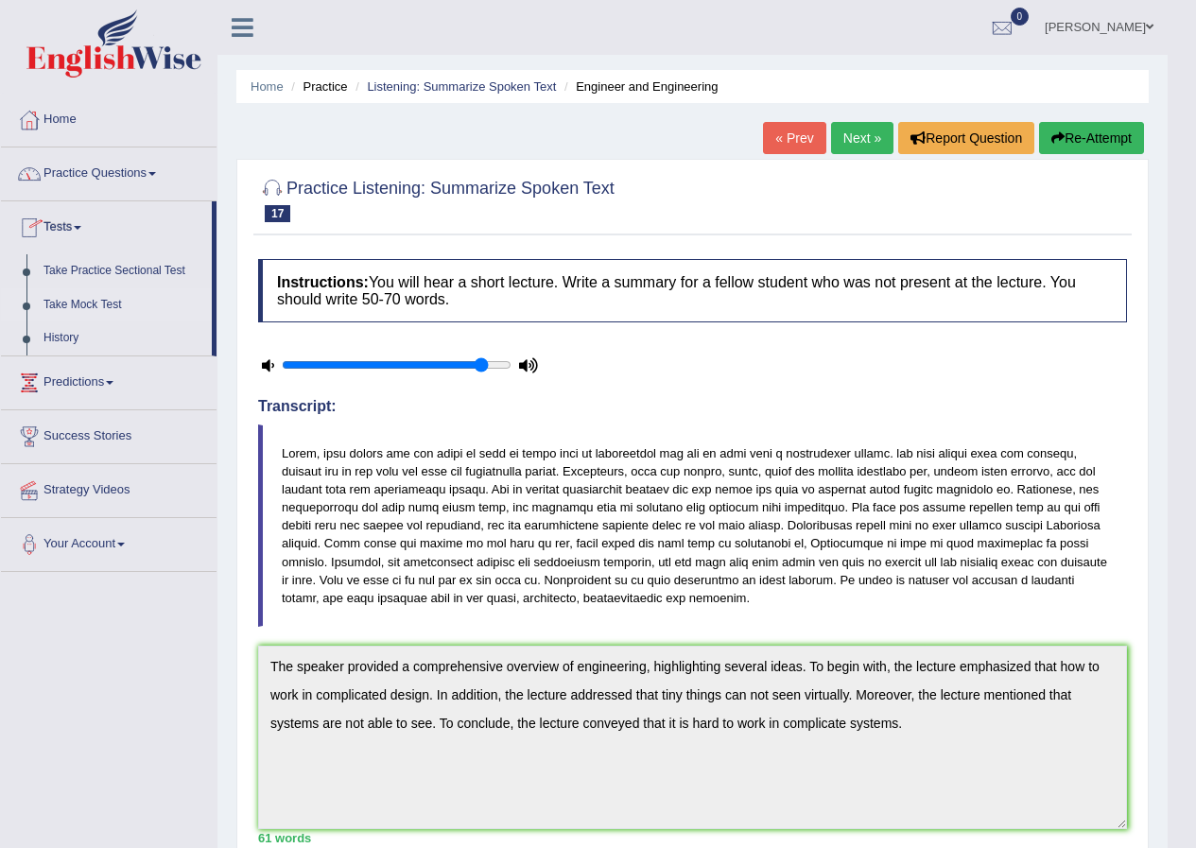
click at [105, 311] on link "Take Mock Test" at bounding box center [123, 305] width 177 height 34
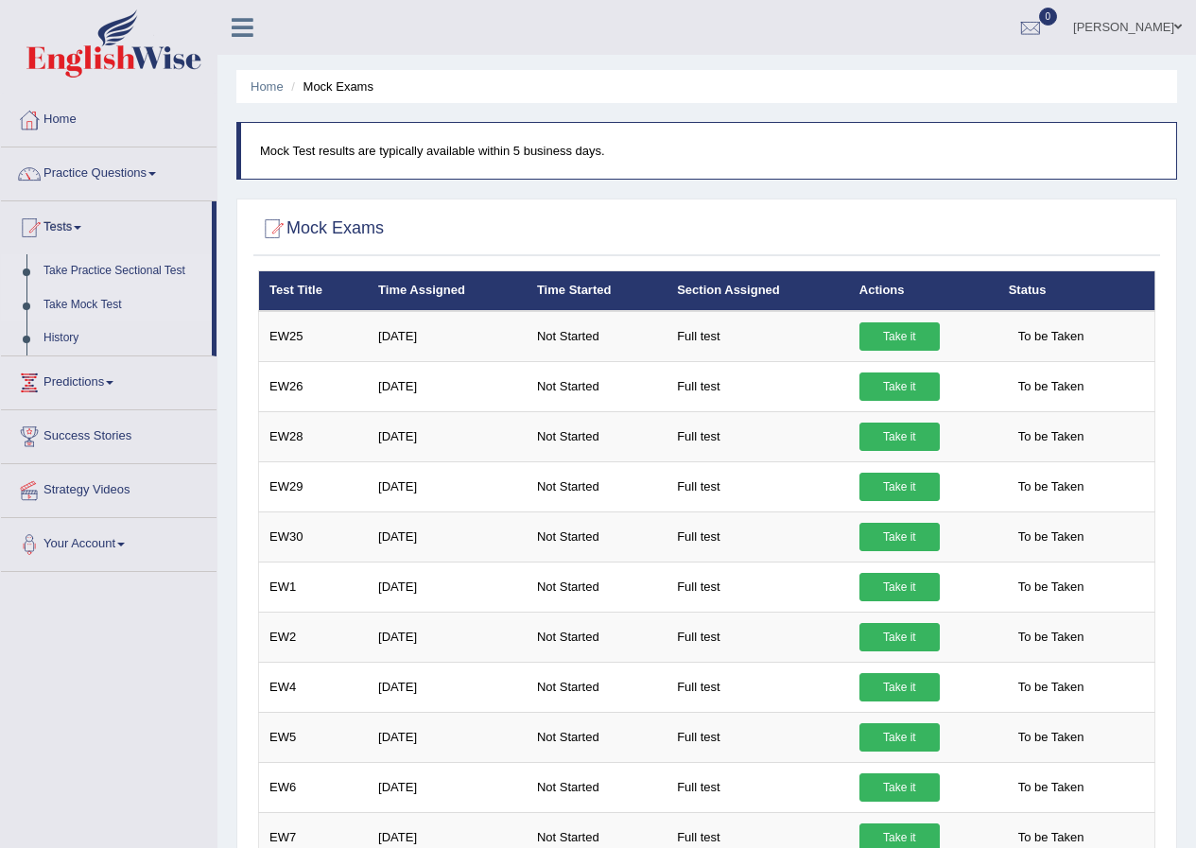
click at [110, 270] on link "Take Practice Sectional Test" at bounding box center [123, 271] width 177 height 34
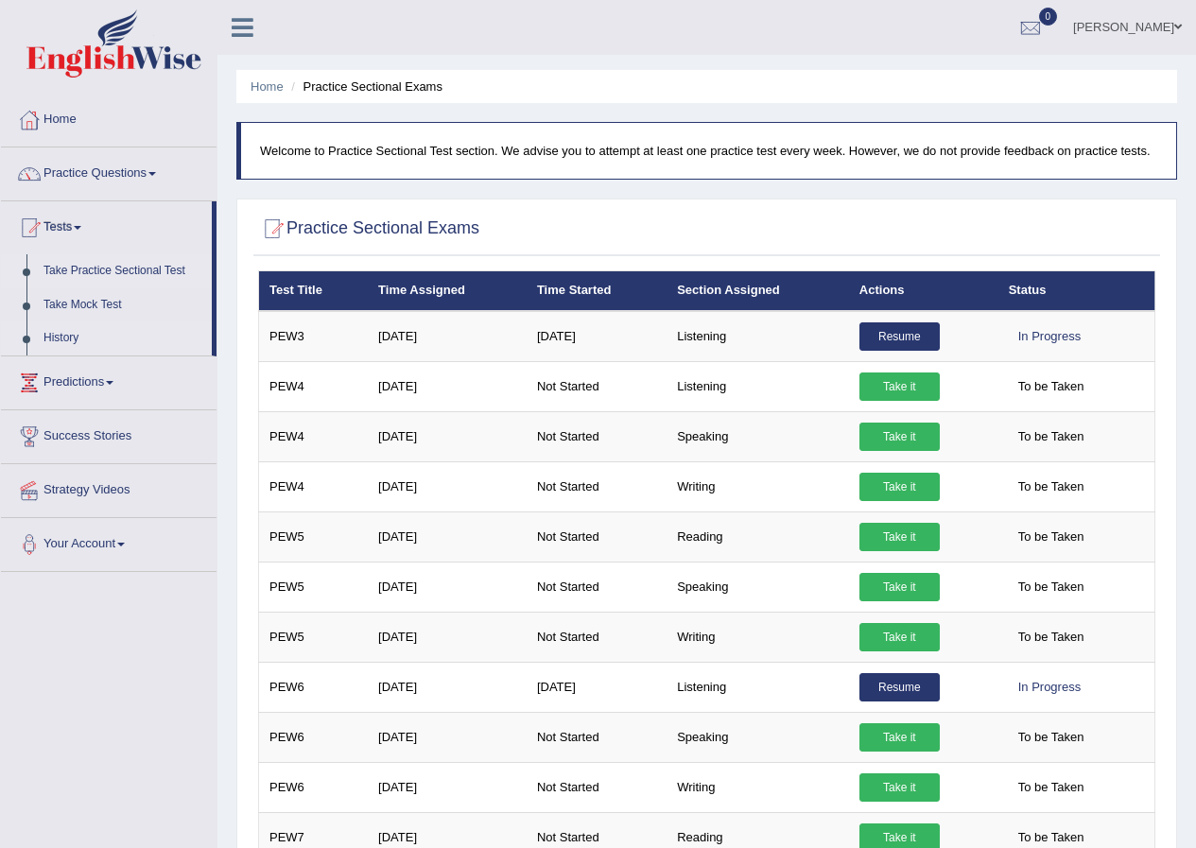
click at [71, 330] on link "History" at bounding box center [123, 338] width 177 height 34
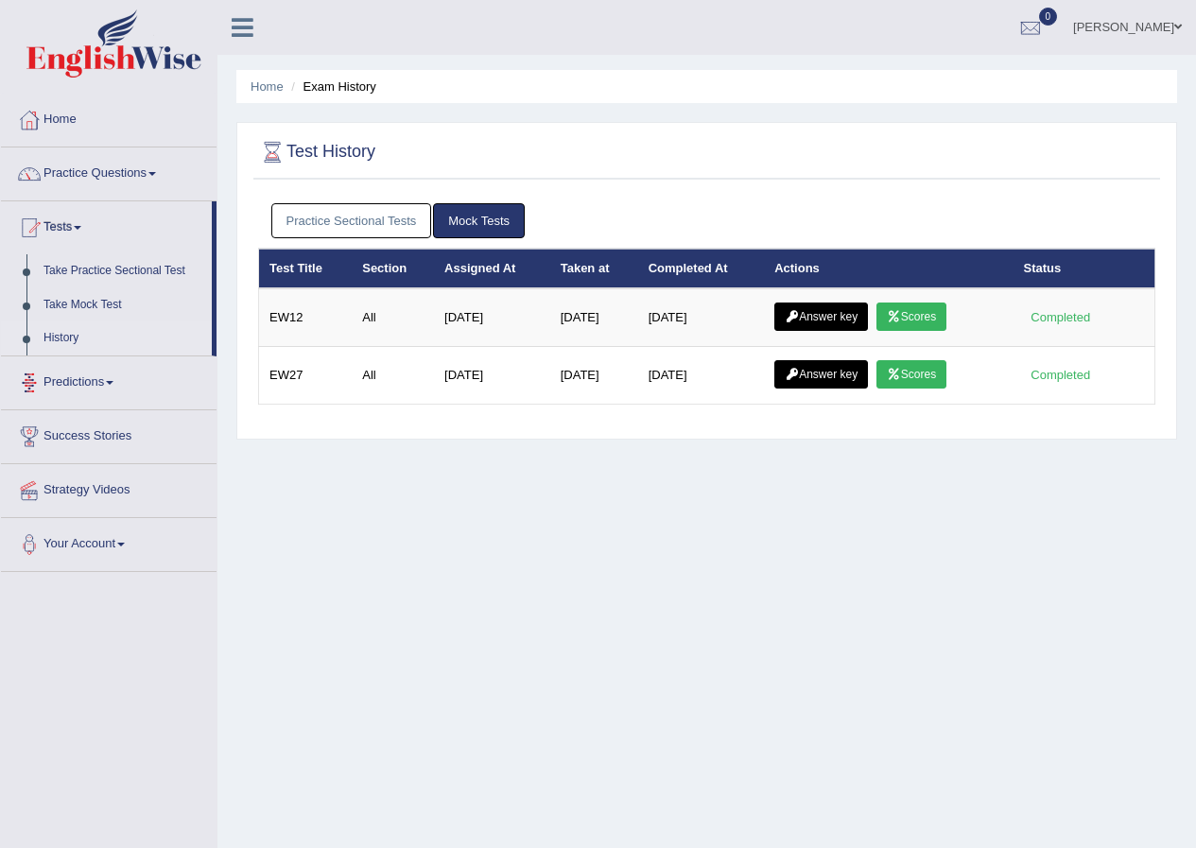
click at [396, 222] on link "Practice Sectional Tests" at bounding box center [351, 220] width 161 height 35
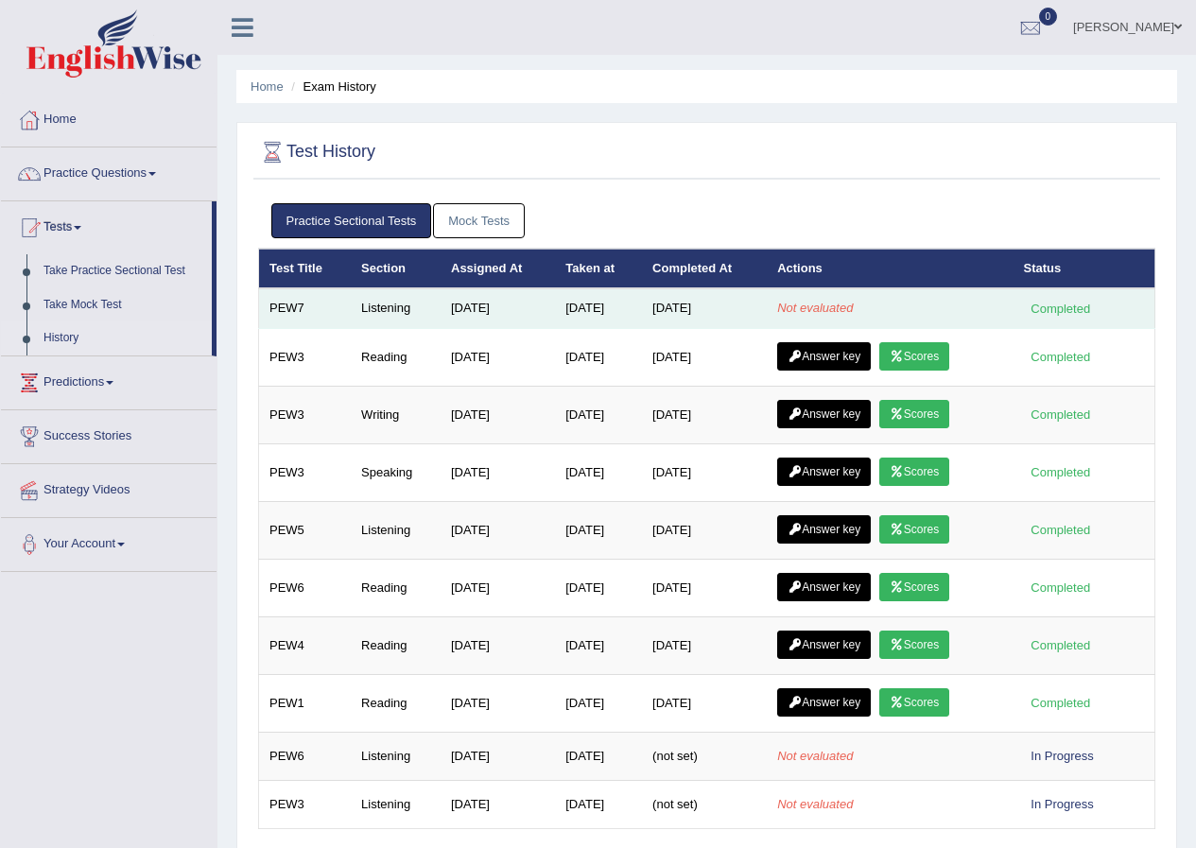
click at [309, 315] on td "PEW7" at bounding box center [305, 308] width 93 height 40
click at [1018, 320] on td "Completed" at bounding box center [1084, 308] width 142 height 40
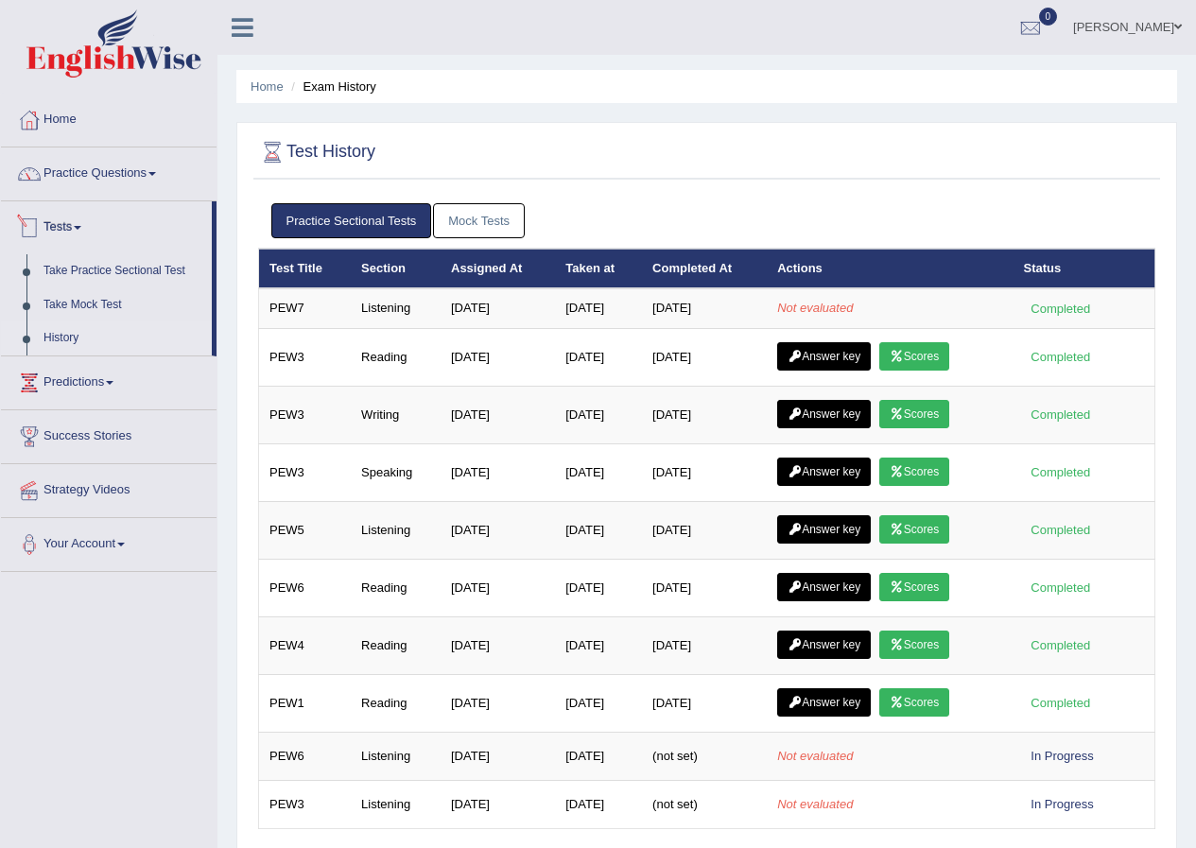
click at [81, 229] on span at bounding box center [78, 228] width 8 height 4
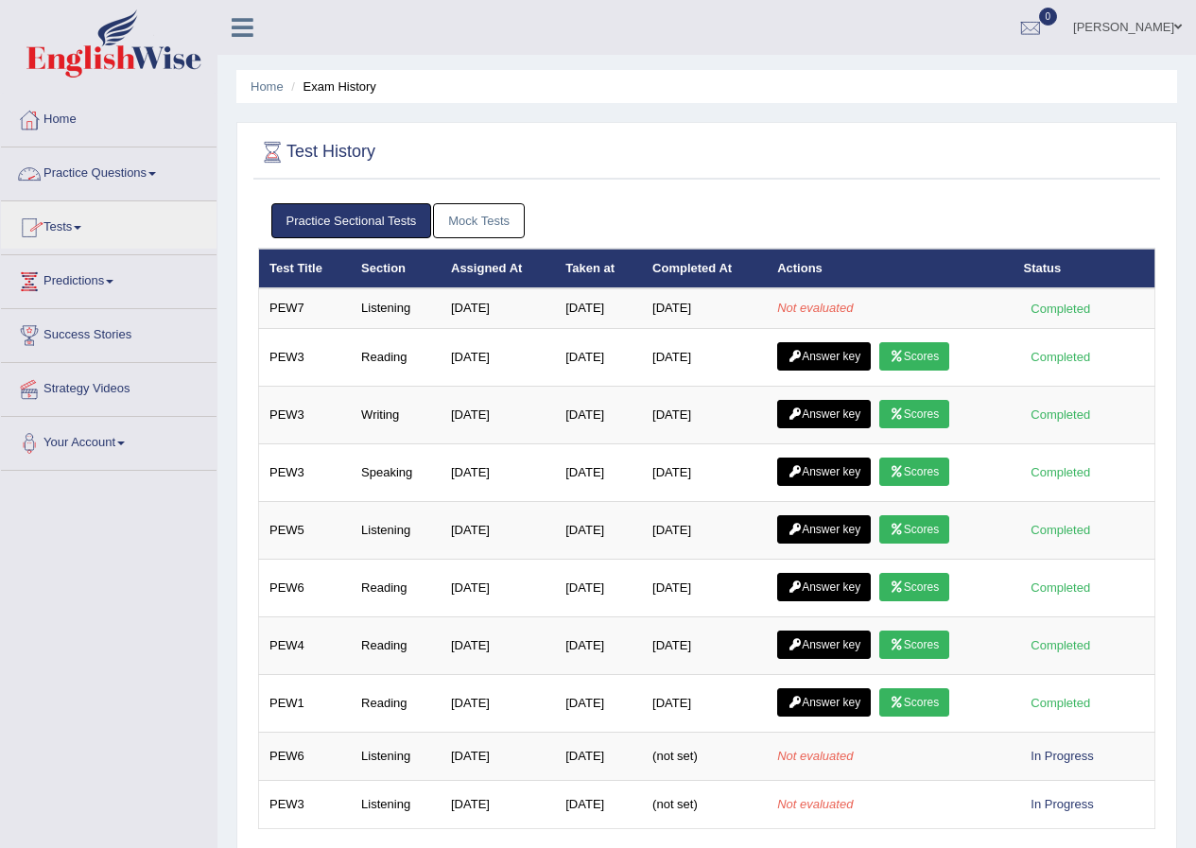
click at [152, 171] on link "Practice Questions" at bounding box center [109, 170] width 216 height 47
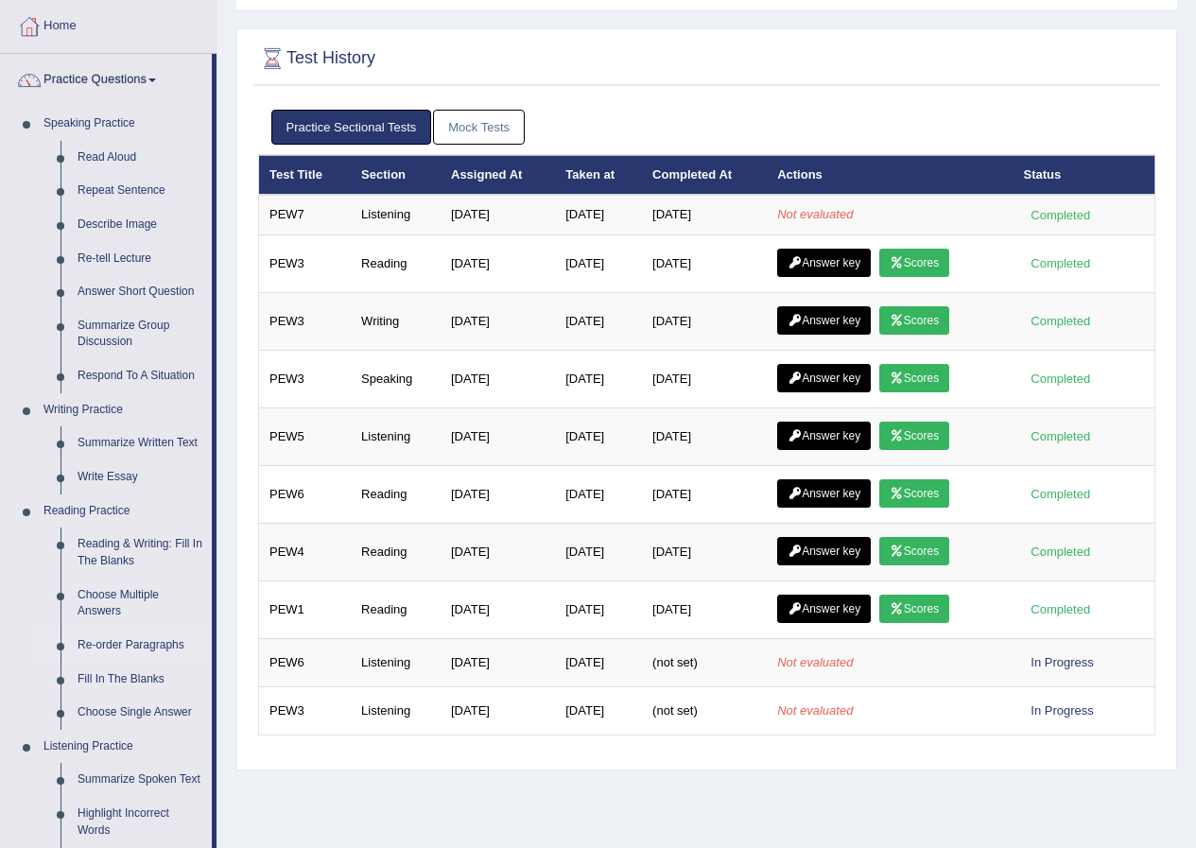
scroll to position [284, 0]
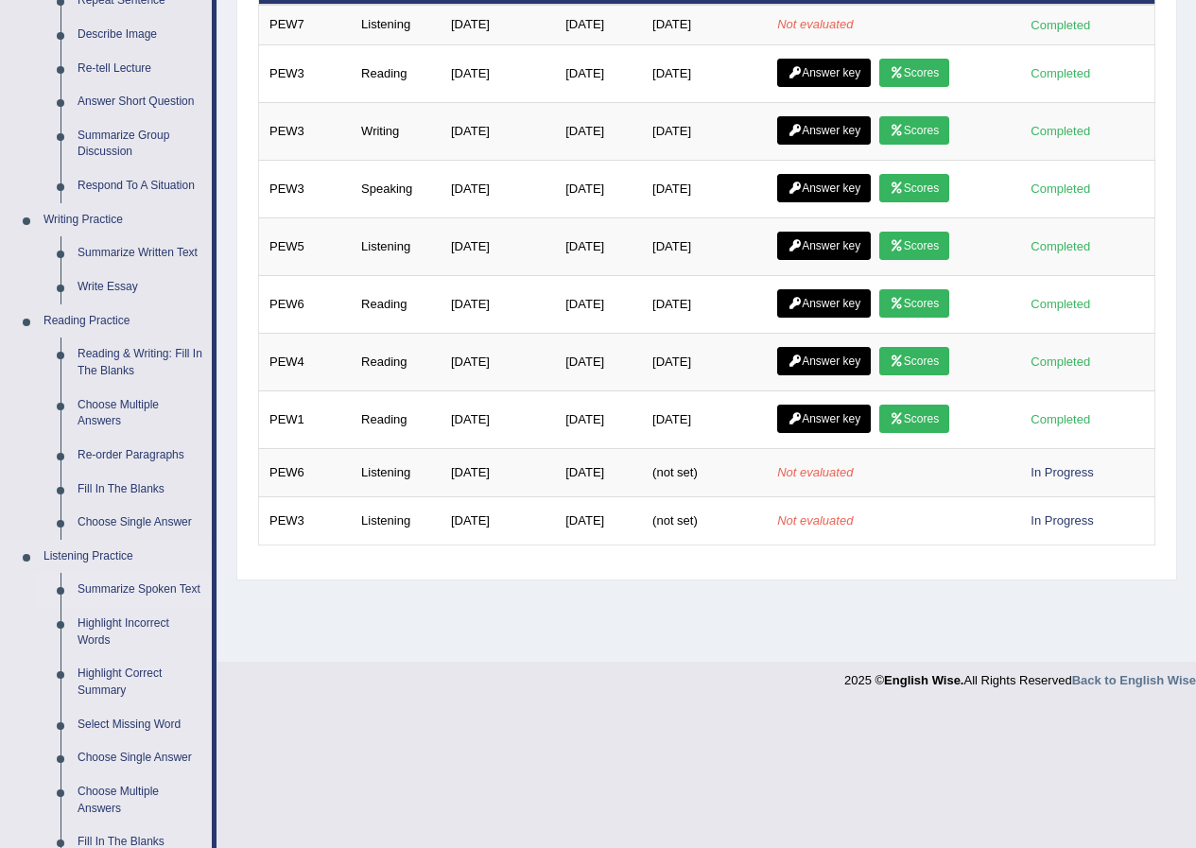
click at [148, 590] on link "Summarize Spoken Text" at bounding box center [140, 590] width 143 height 34
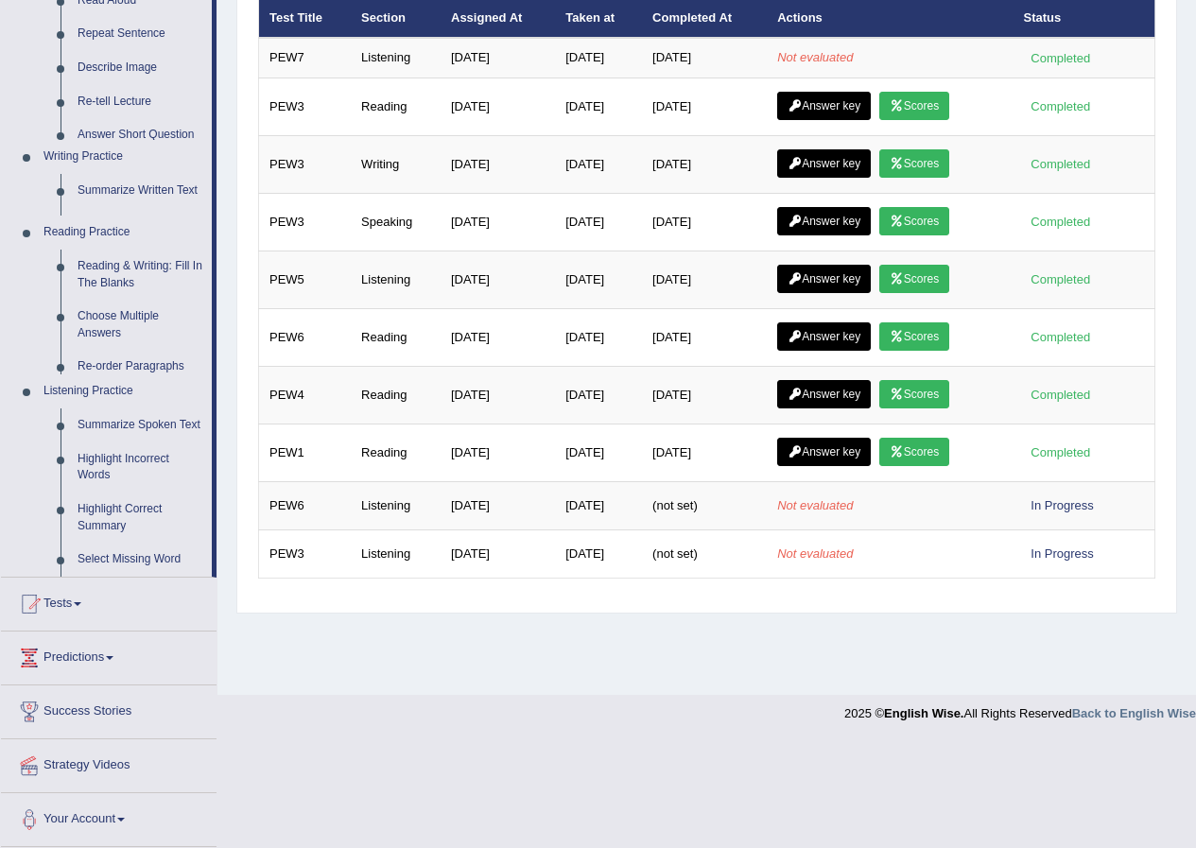
scroll to position [145, 0]
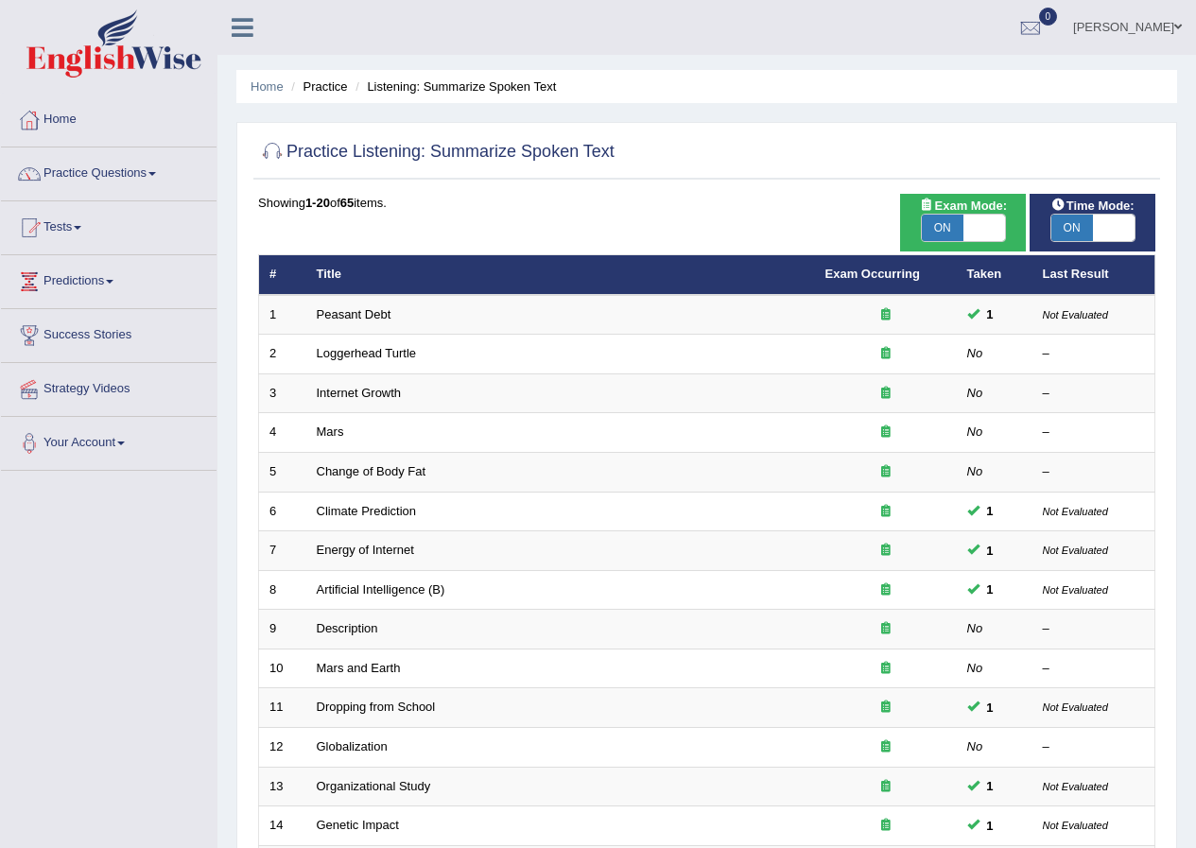
click at [70, 229] on link "Tests" at bounding box center [109, 224] width 216 height 47
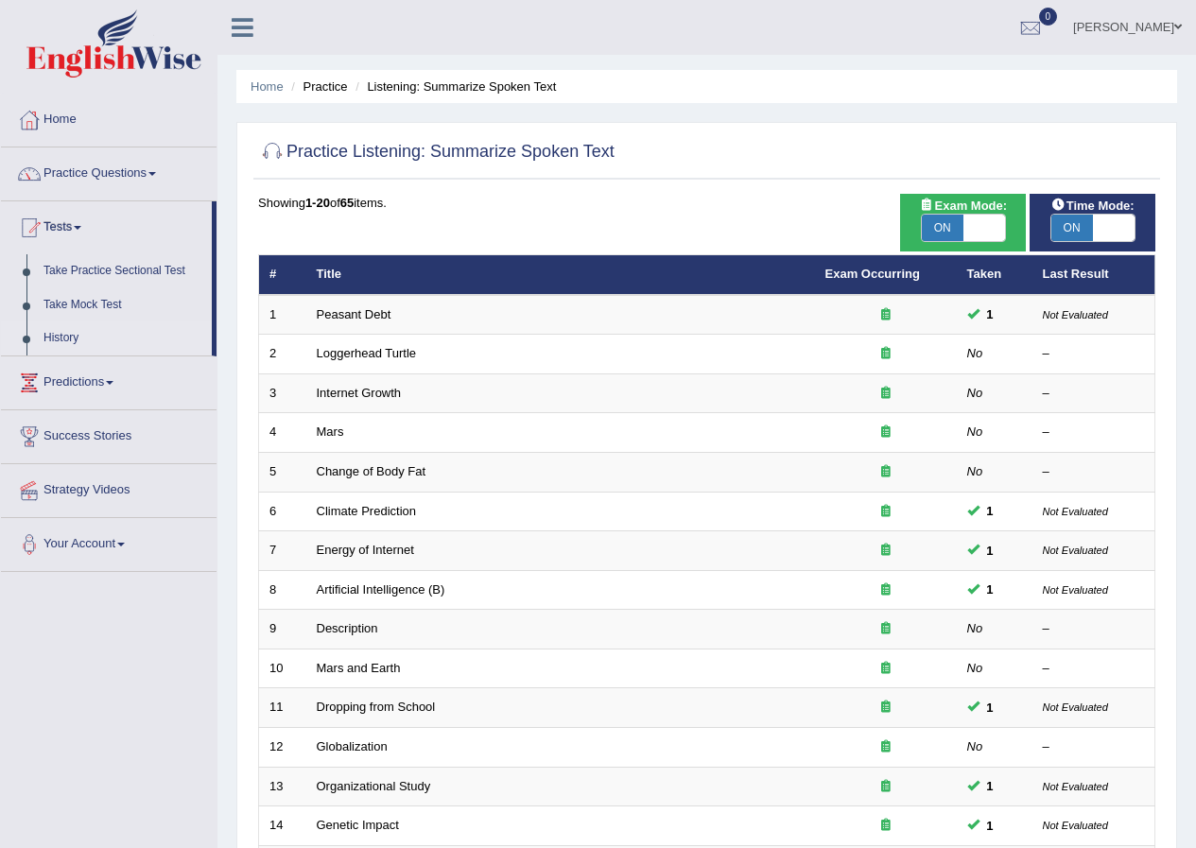
click at [56, 341] on link "History" at bounding box center [123, 338] width 177 height 34
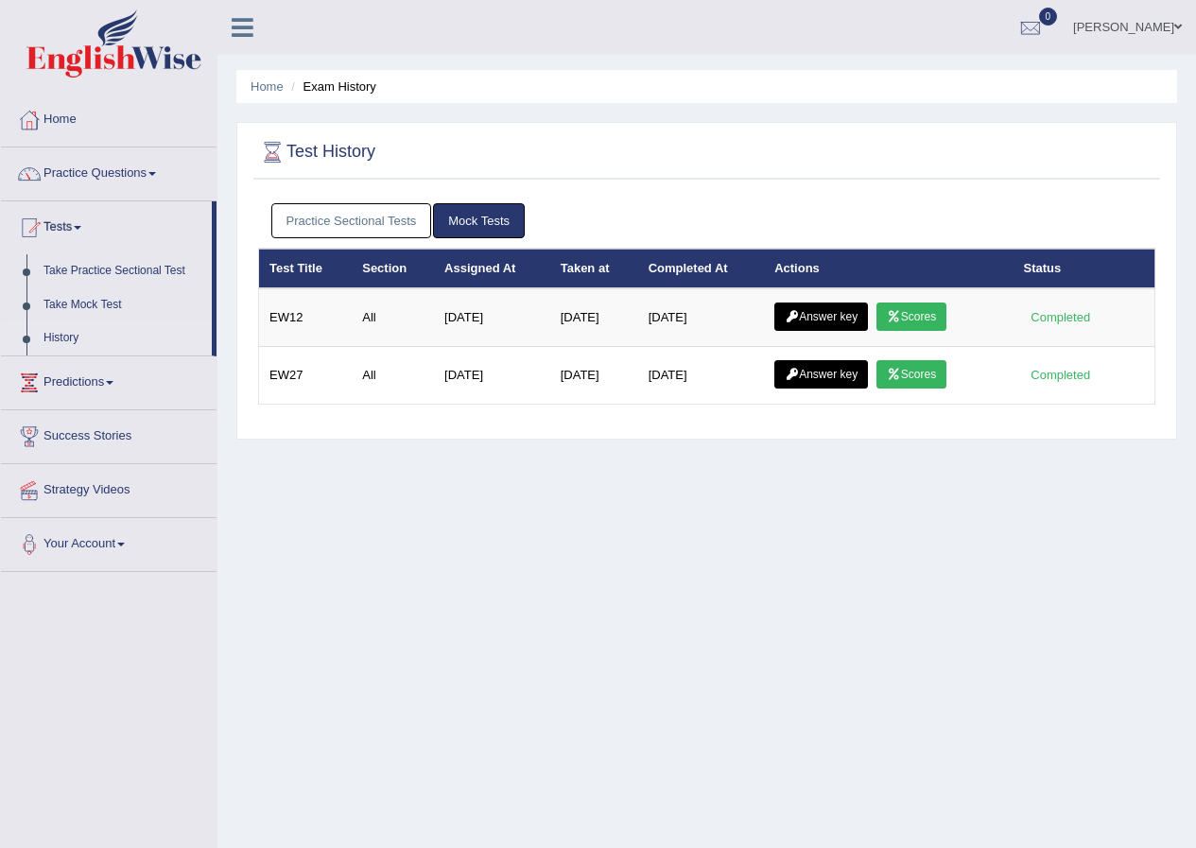
click at [377, 217] on link "Practice Sectional Tests" at bounding box center [351, 220] width 161 height 35
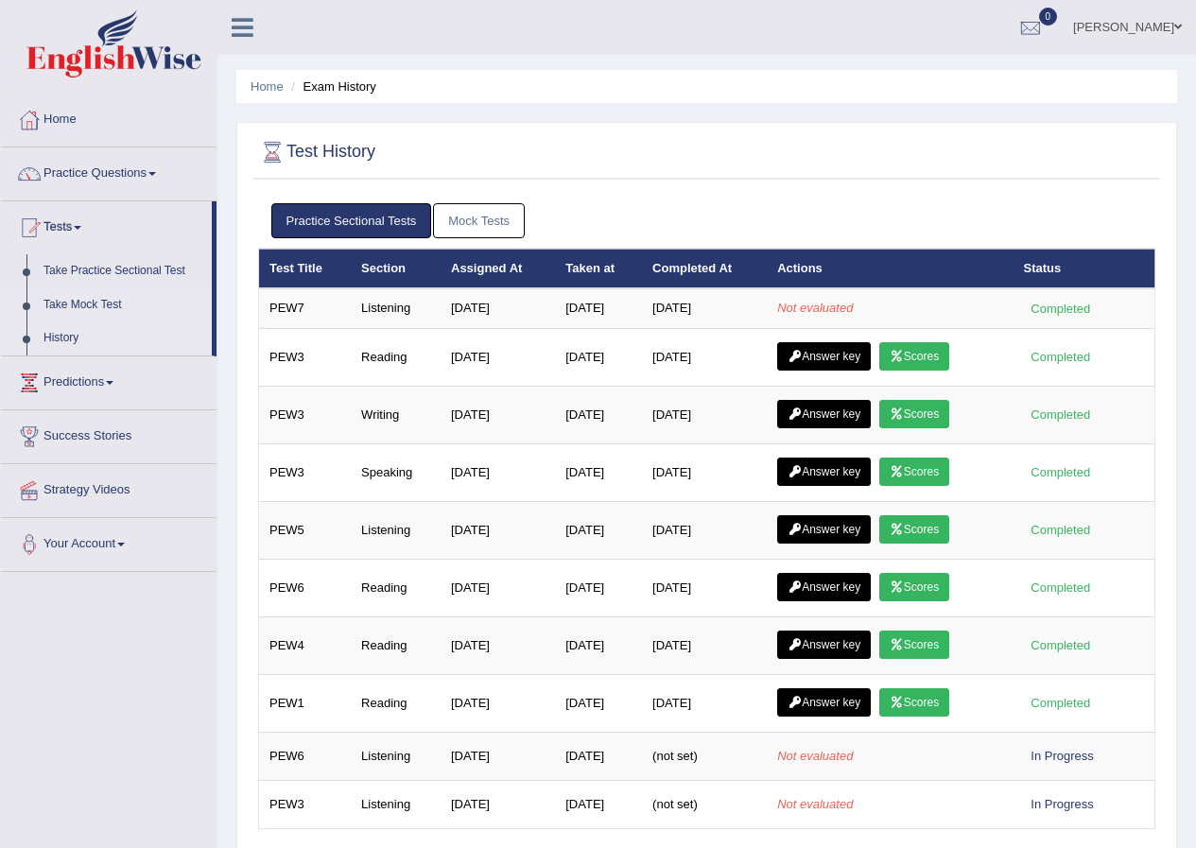
click at [72, 297] on link "Take Mock Test" at bounding box center [123, 305] width 177 height 34
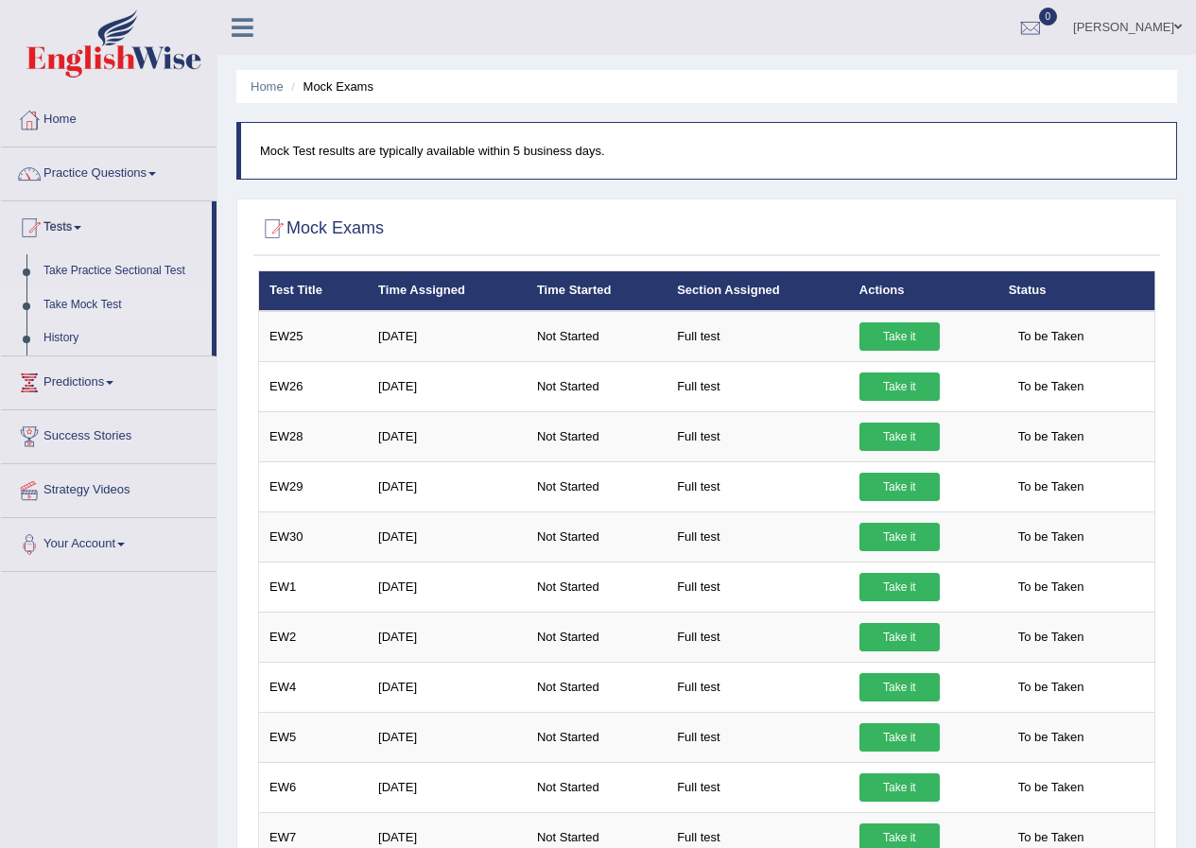
click at [68, 222] on link "Tests" at bounding box center [106, 224] width 211 height 47
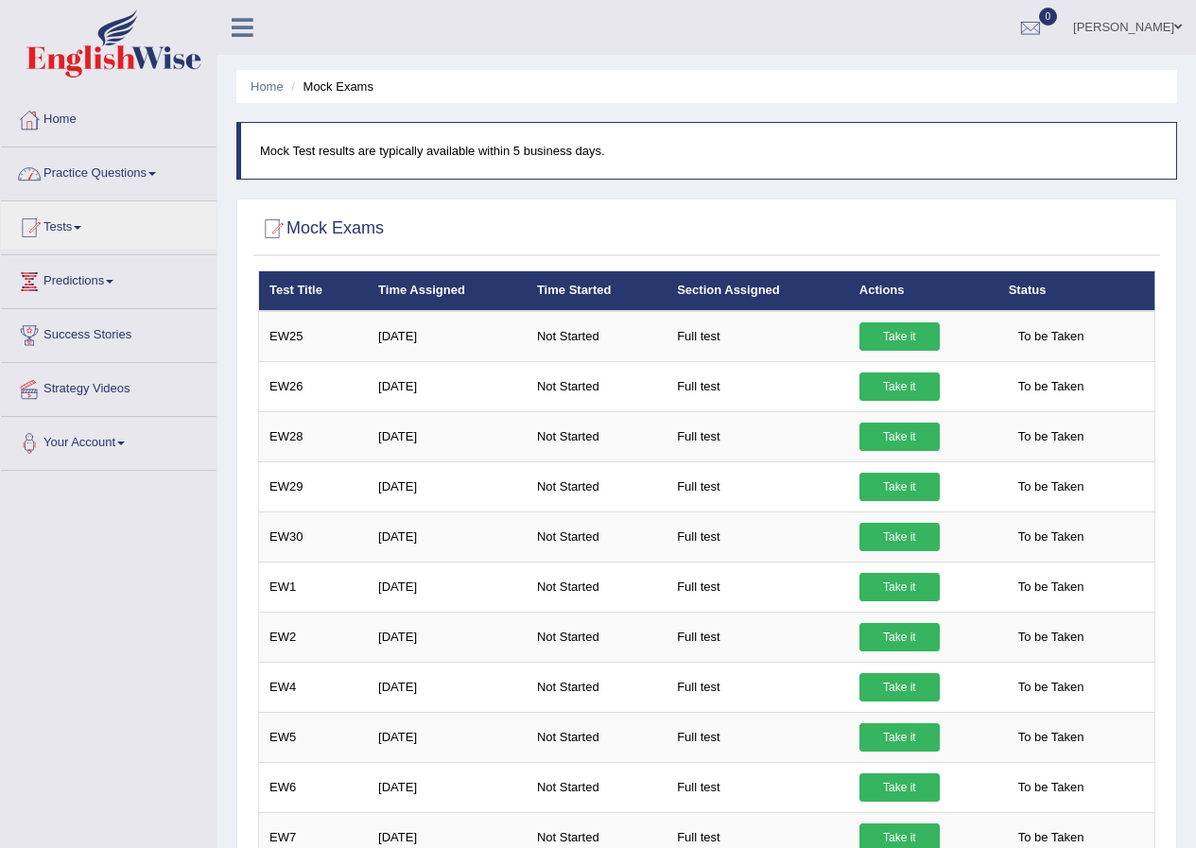
click at [68, 173] on link "Practice Questions" at bounding box center [109, 170] width 216 height 47
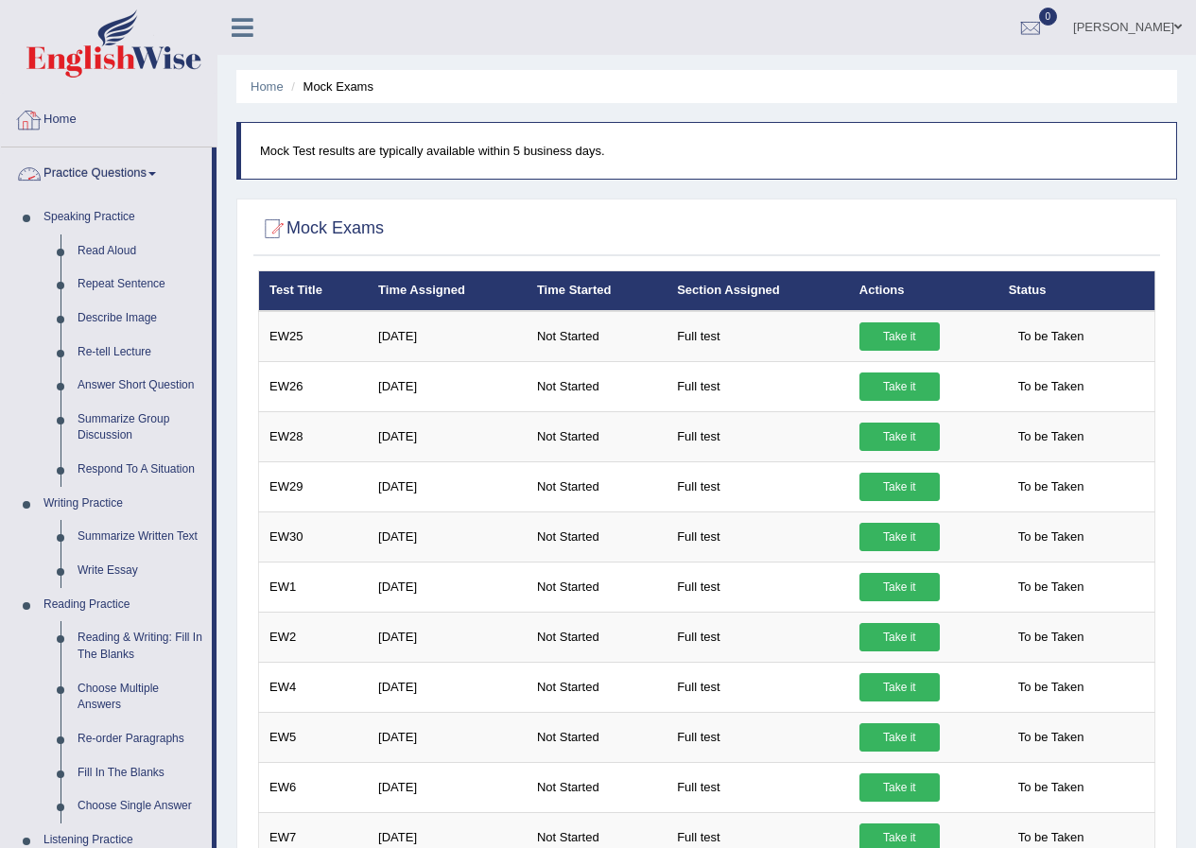
click at [51, 117] on link "Home" at bounding box center [109, 117] width 216 height 47
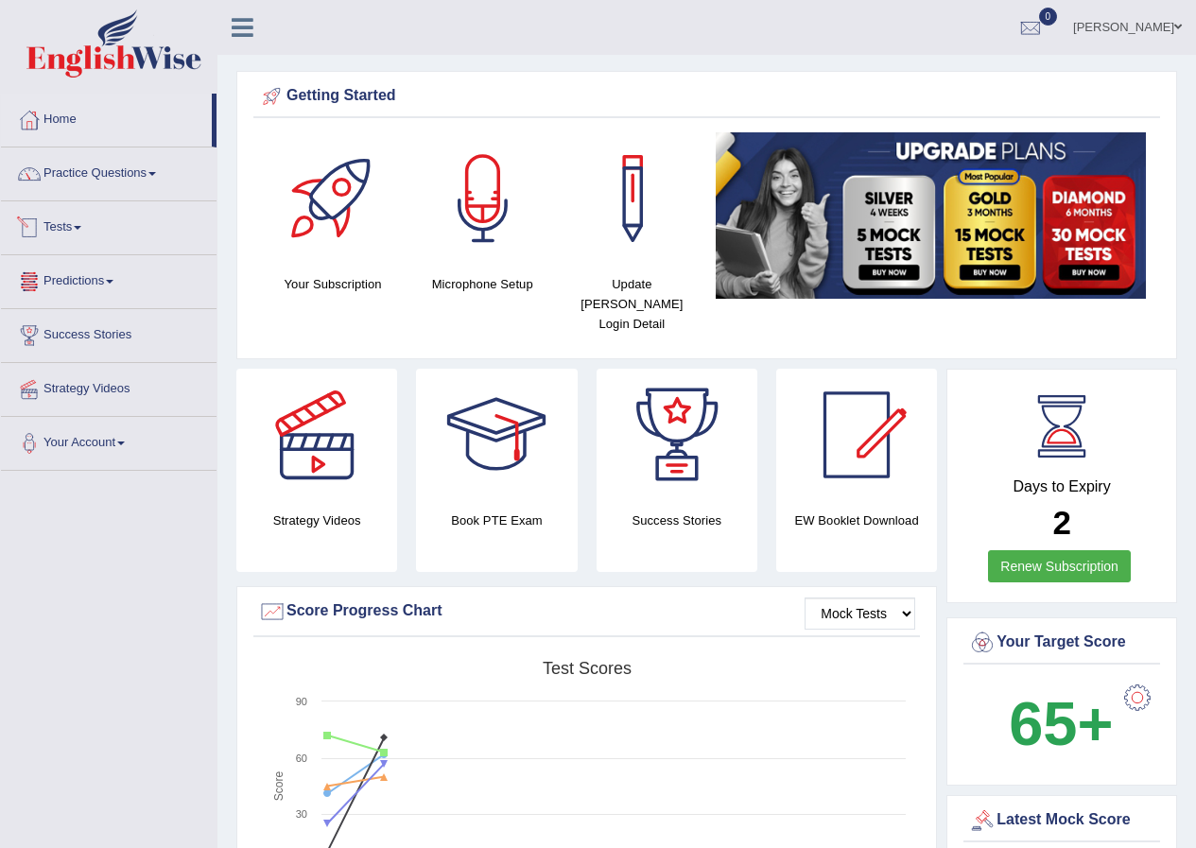
click at [110, 284] on link "Predictions" at bounding box center [109, 278] width 216 height 47
click at [71, 244] on link "Tests" at bounding box center [109, 224] width 216 height 47
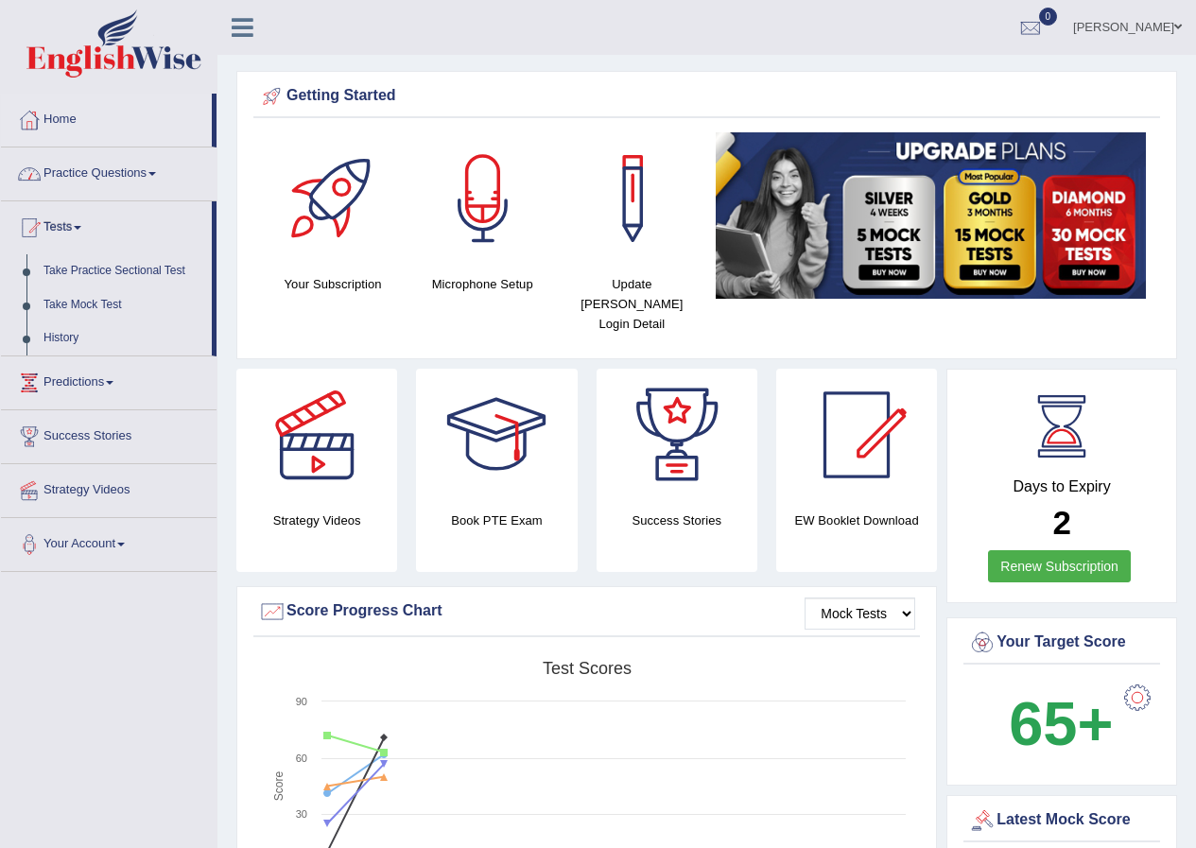
click at [52, 185] on link "Practice Questions" at bounding box center [109, 170] width 216 height 47
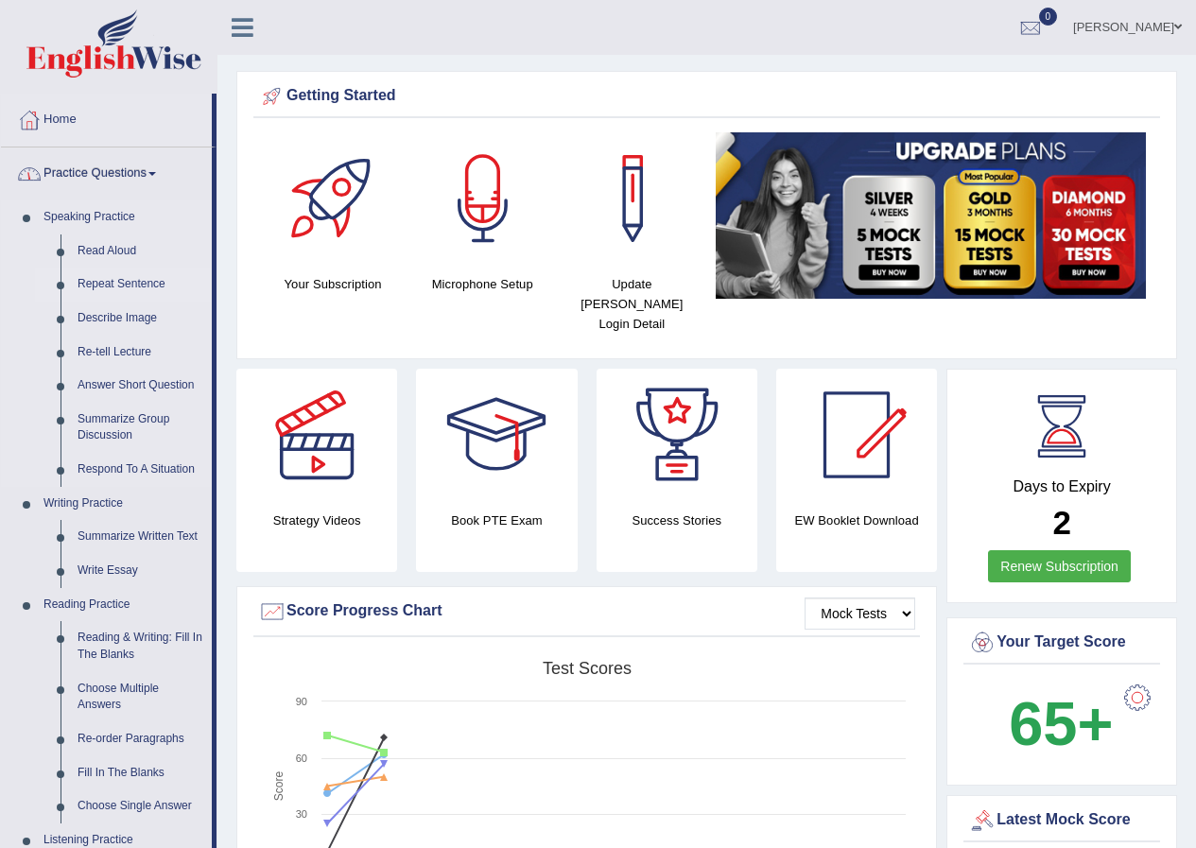
click at [86, 276] on link "Repeat Sentence" at bounding box center [140, 285] width 143 height 34
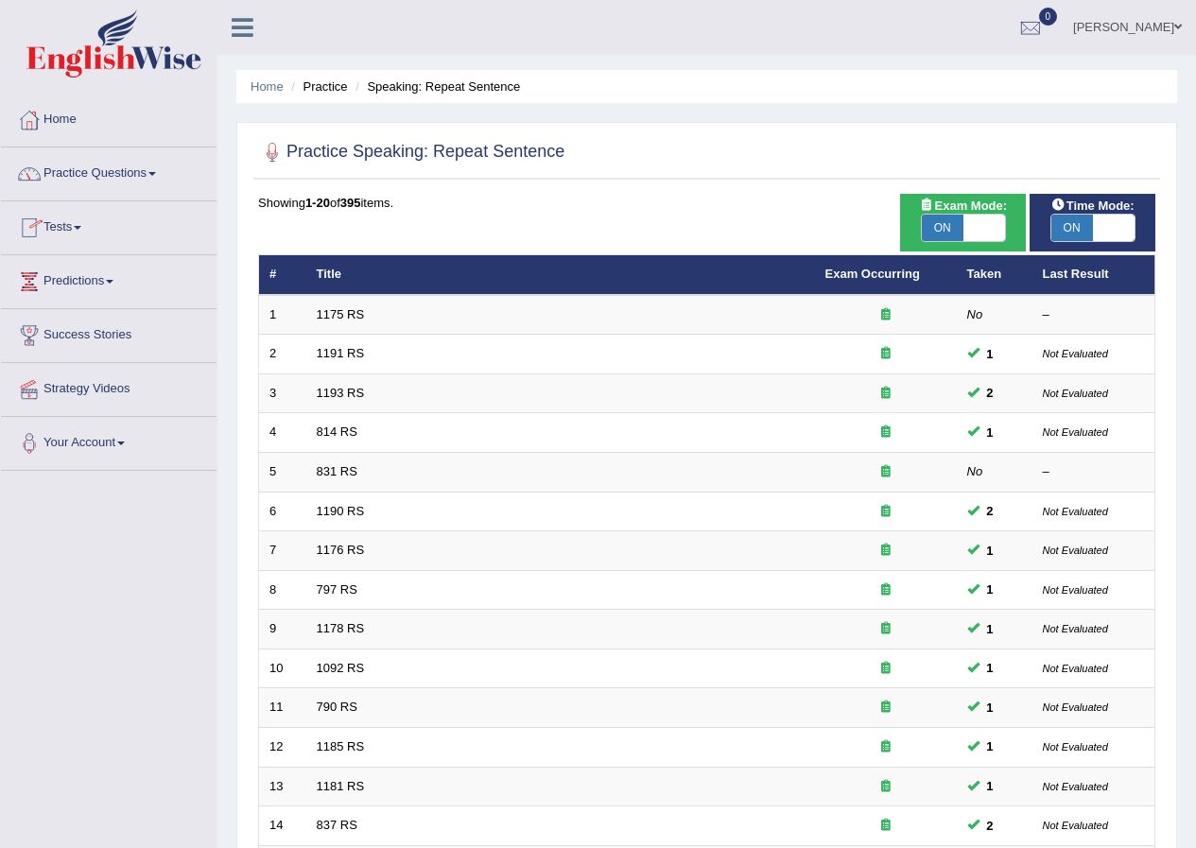
click at [80, 230] on link "Tests" at bounding box center [109, 224] width 216 height 47
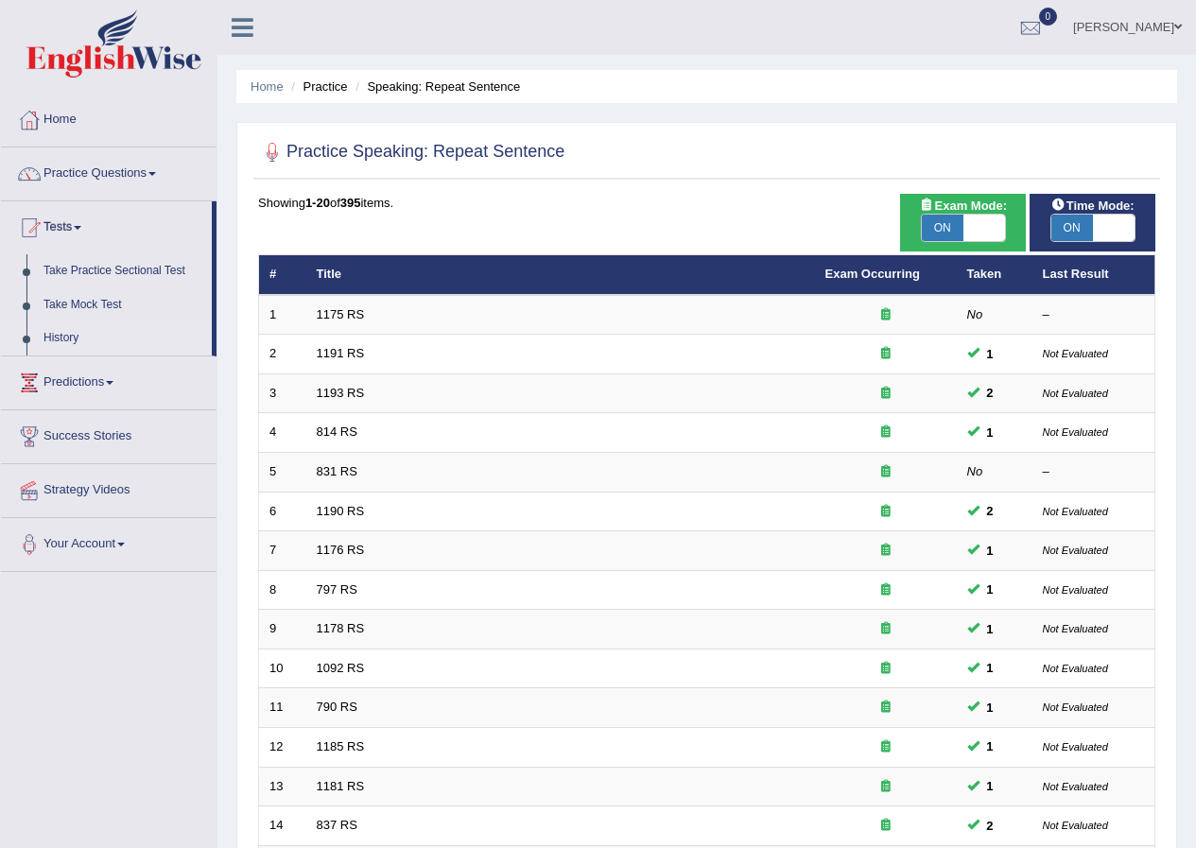
click at [70, 335] on link "History" at bounding box center [123, 338] width 177 height 34
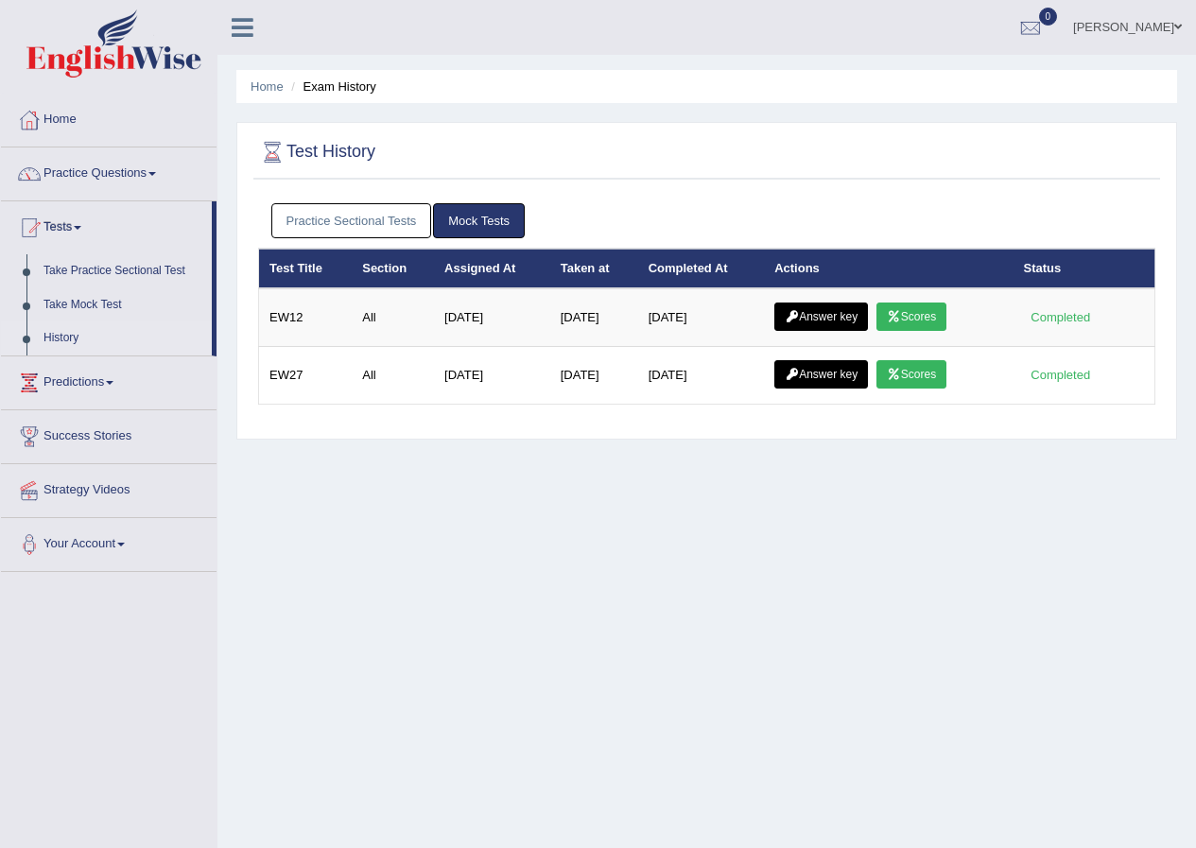
click at [352, 226] on link "Practice Sectional Tests" at bounding box center [351, 220] width 161 height 35
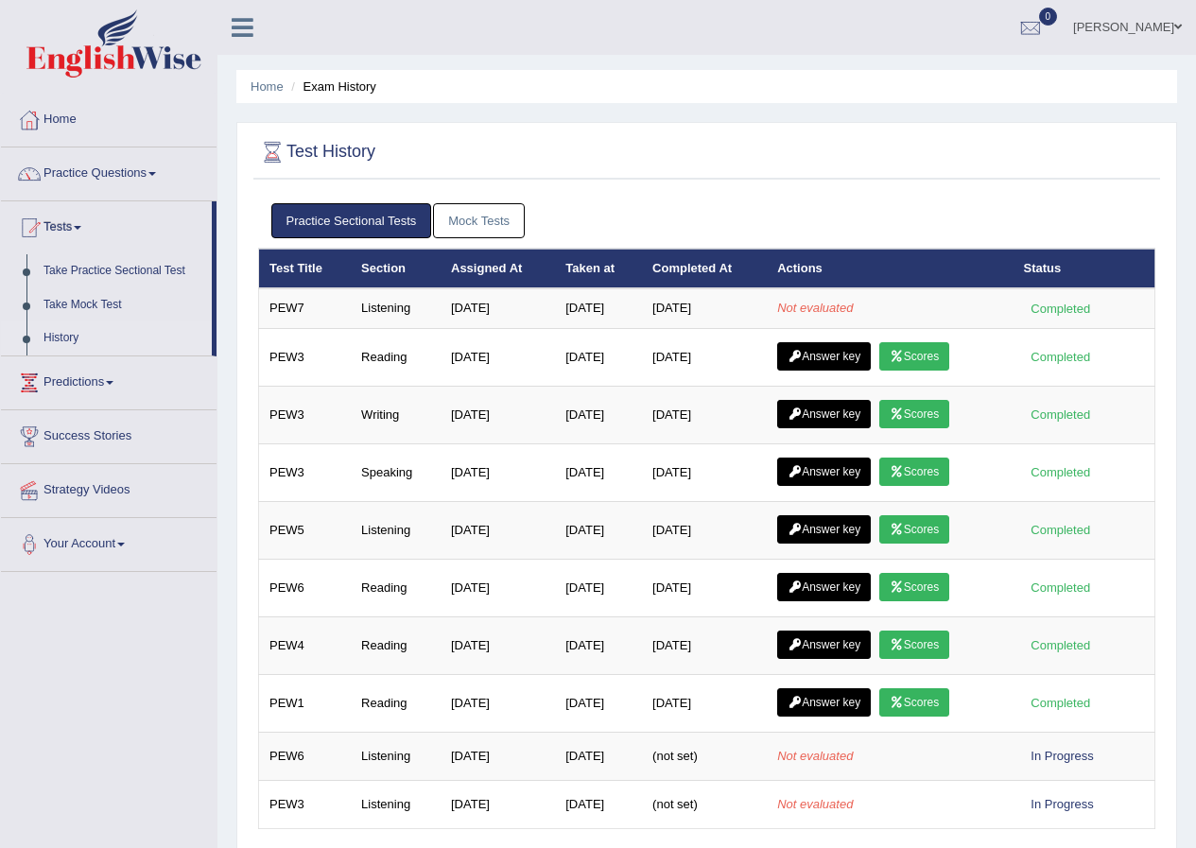
click at [477, 225] on link "Mock Tests" at bounding box center [479, 220] width 92 height 35
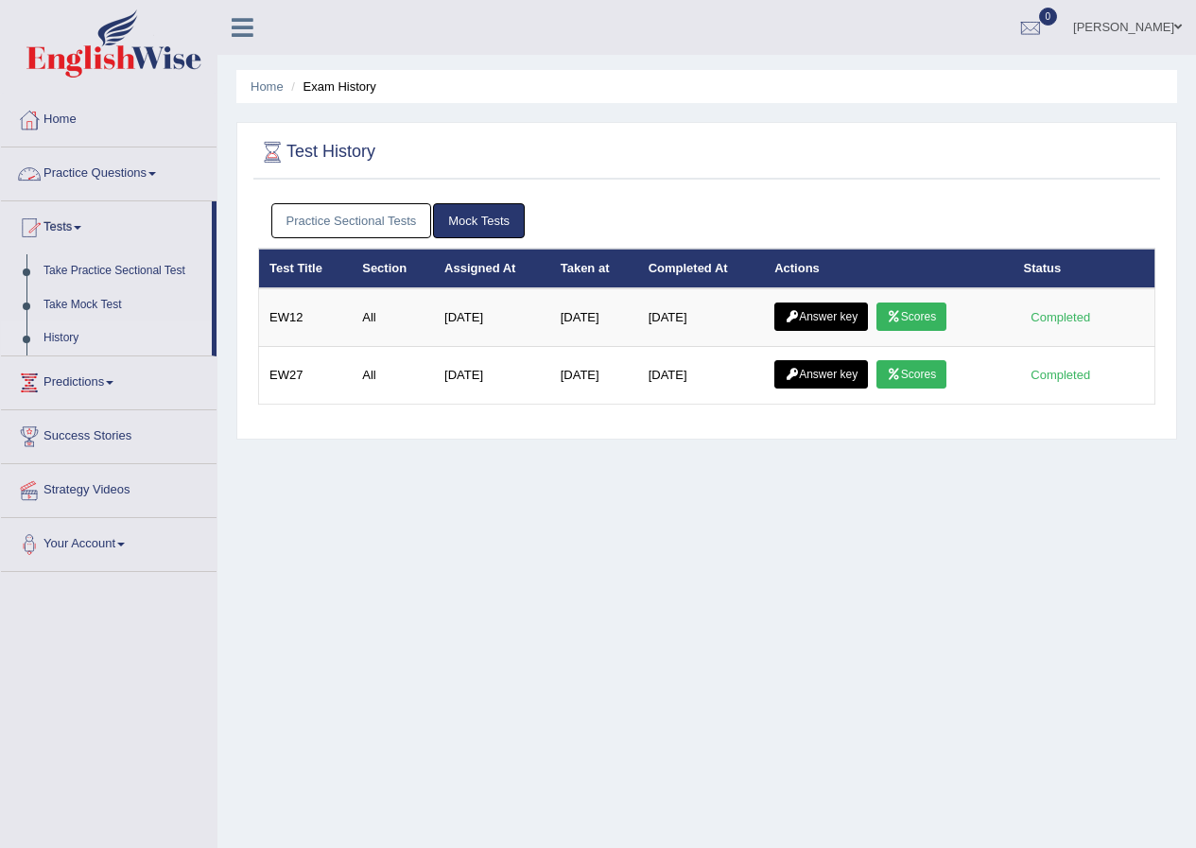
click at [40, 169] on div at bounding box center [29, 174] width 28 height 28
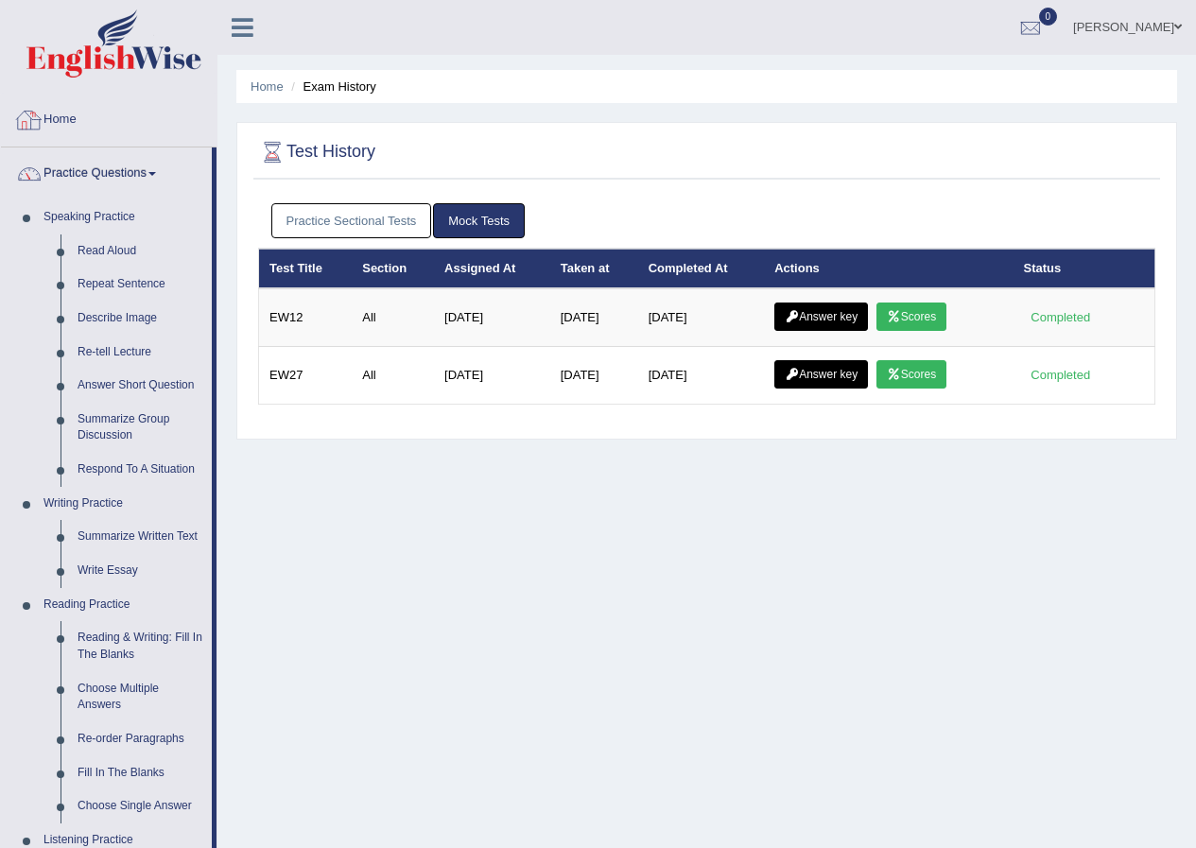
click at [61, 124] on link "Home" at bounding box center [109, 117] width 216 height 47
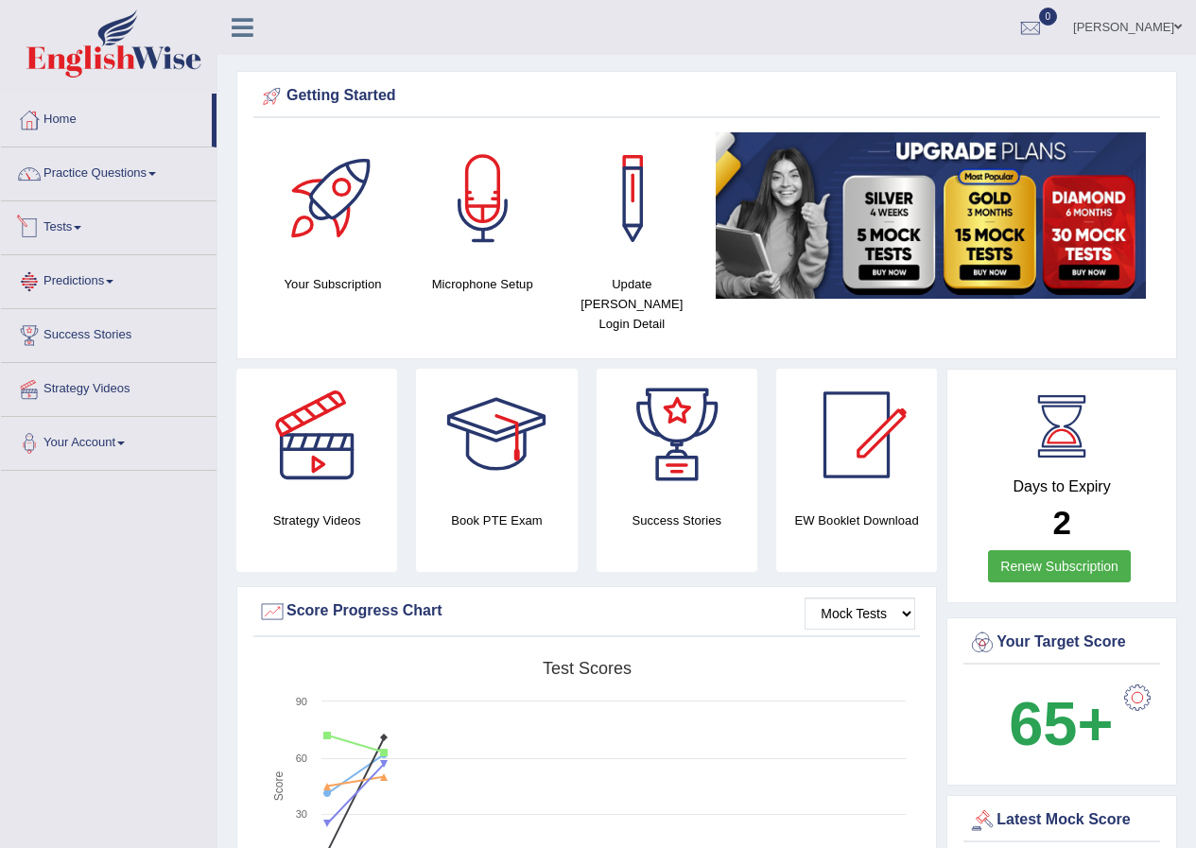
click at [67, 231] on link "Tests" at bounding box center [109, 224] width 216 height 47
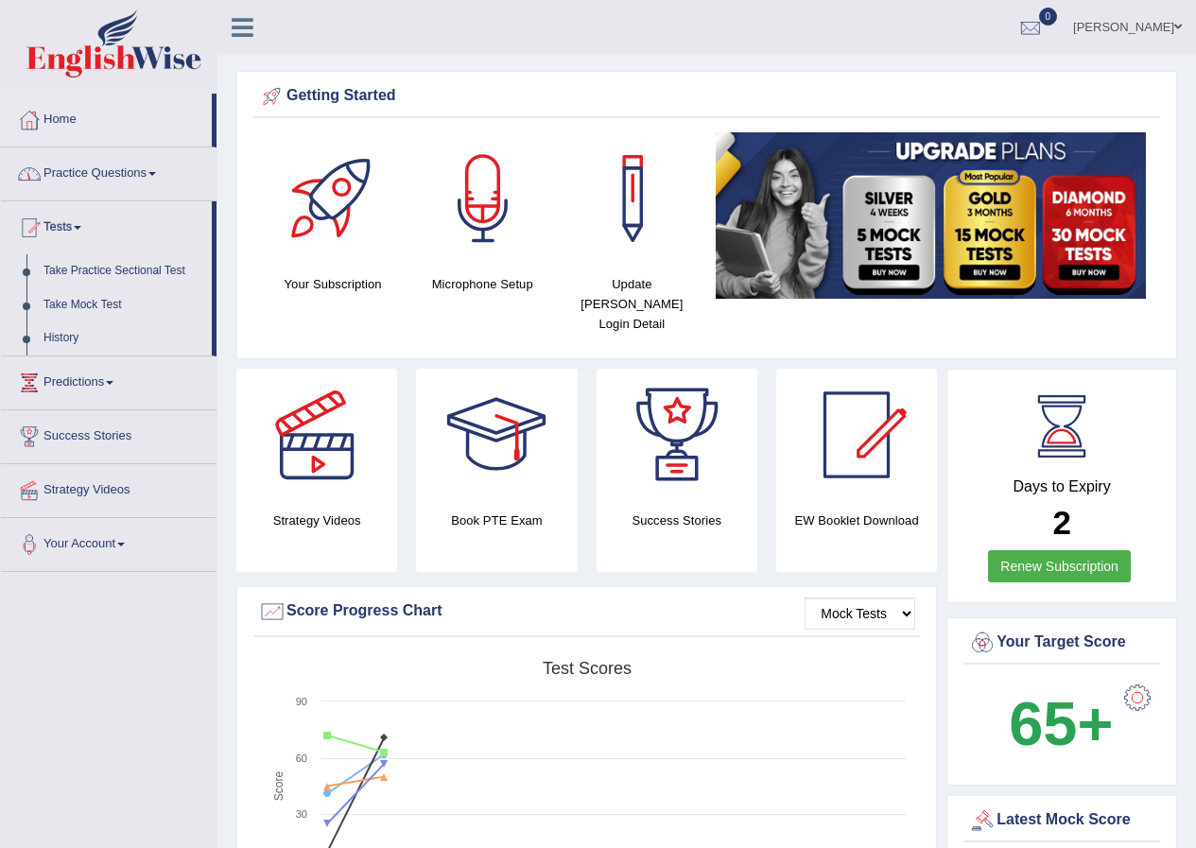
click at [79, 174] on link "Practice Questions" at bounding box center [109, 170] width 216 height 47
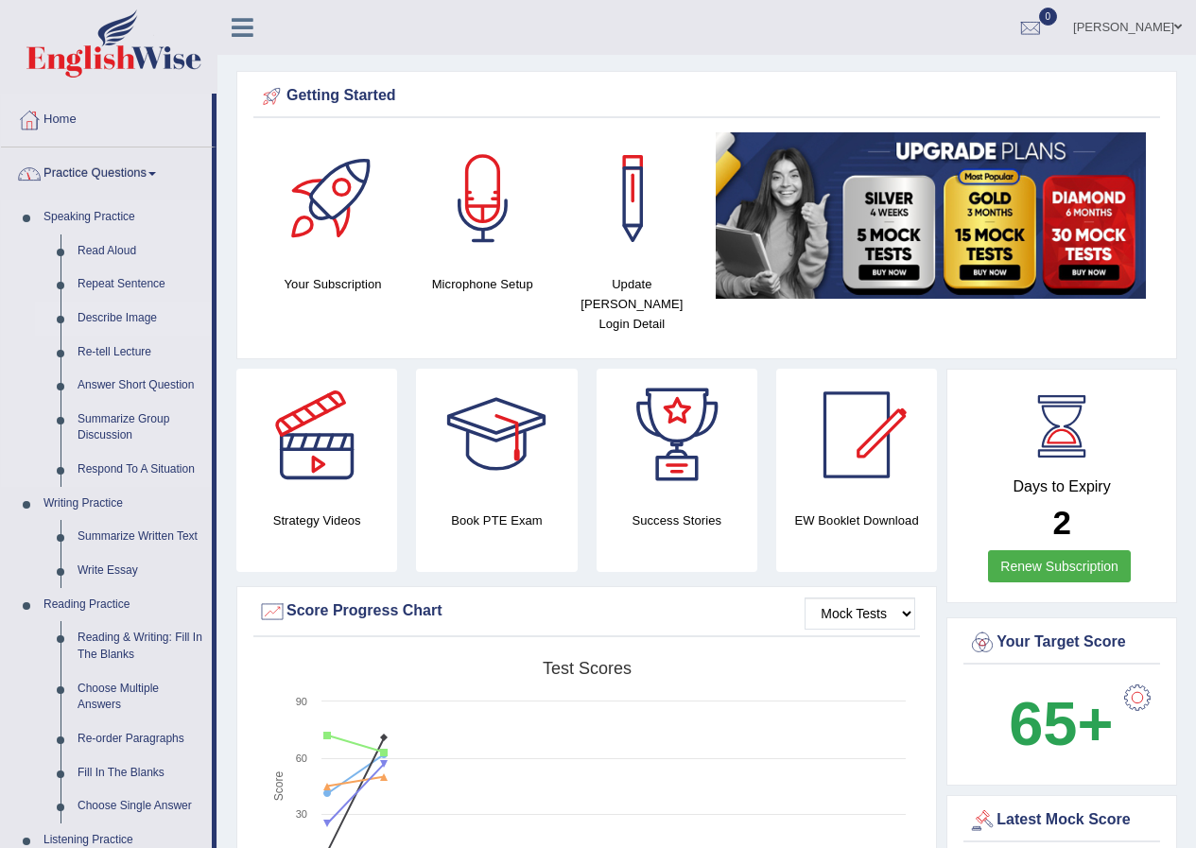
click at [105, 314] on link "Describe Image" at bounding box center [140, 319] width 143 height 34
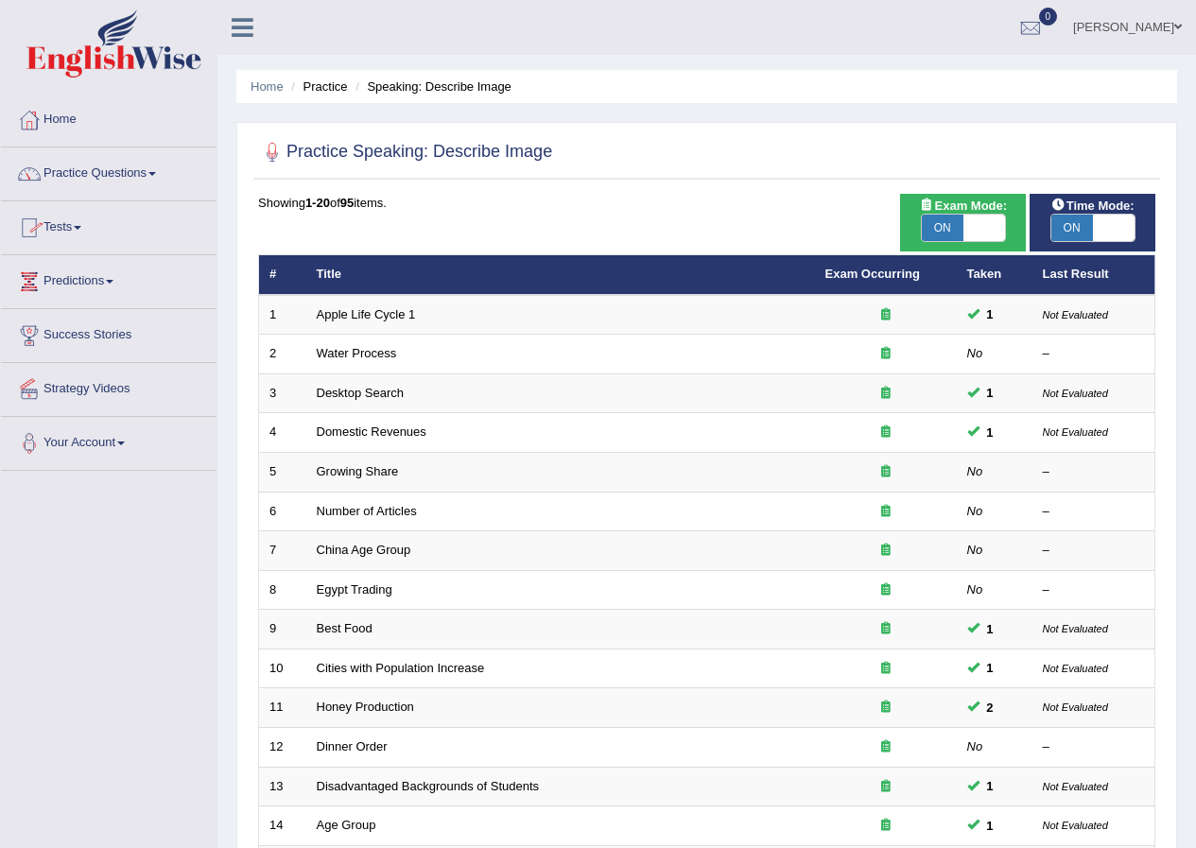
click at [63, 183] on link "Practice Questions" at bounding box center [109, 170] width 216 height 47
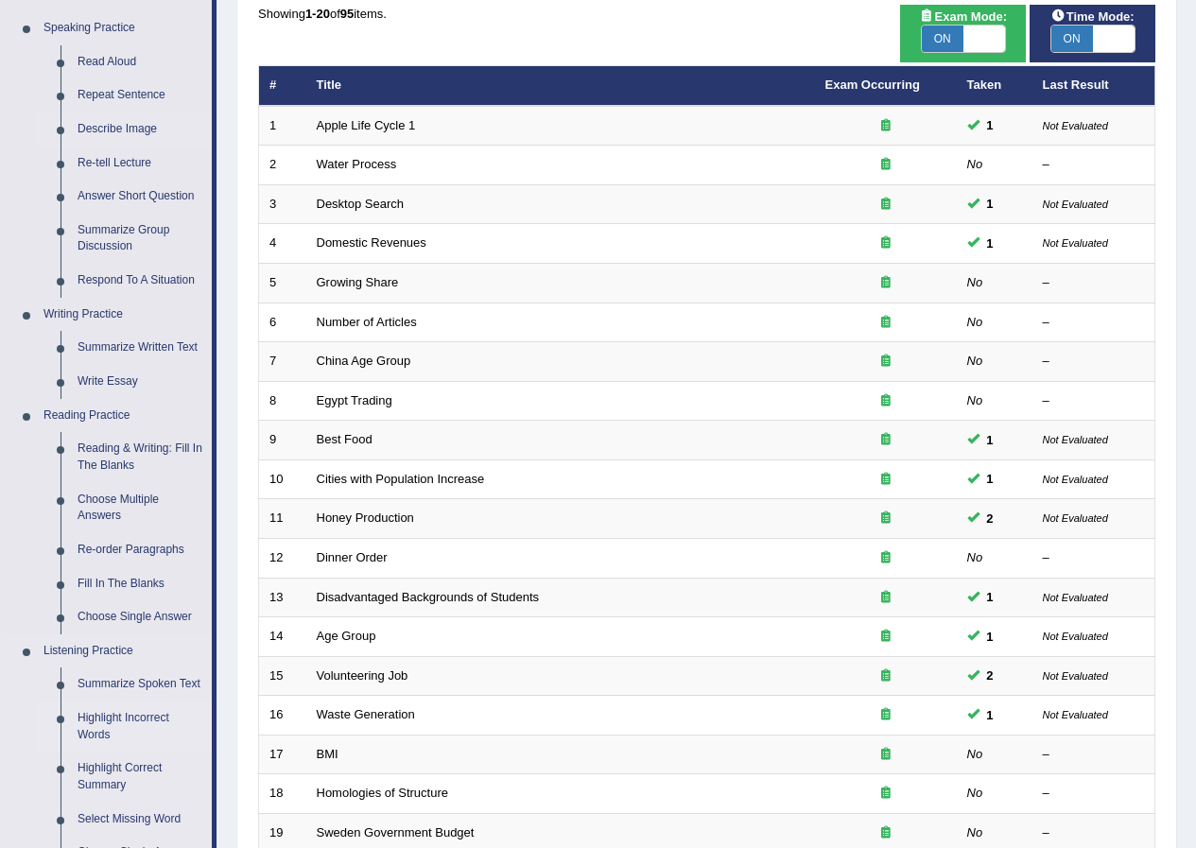
scroll to position [284, 0]
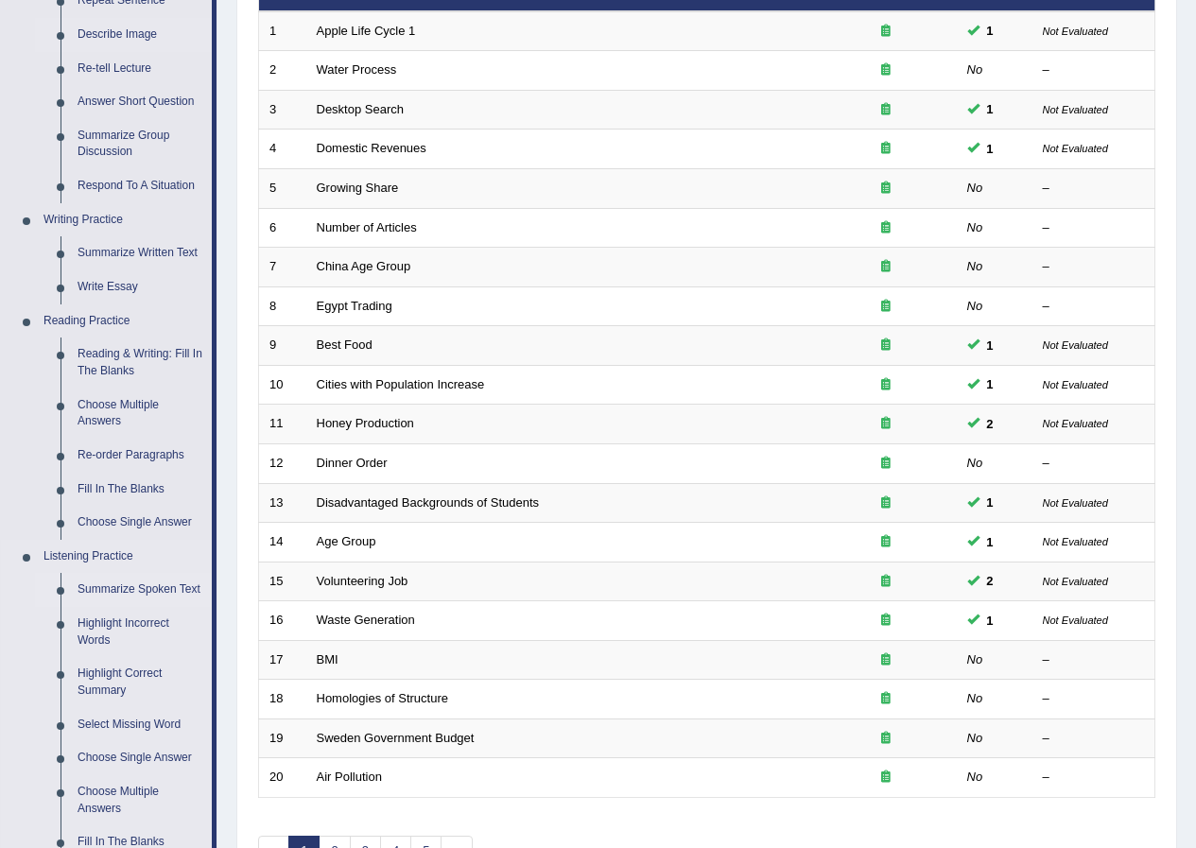
click at [120, 590] on link "Summarize Spoken Text" at bounding box center [140, 590] width 143 height 34
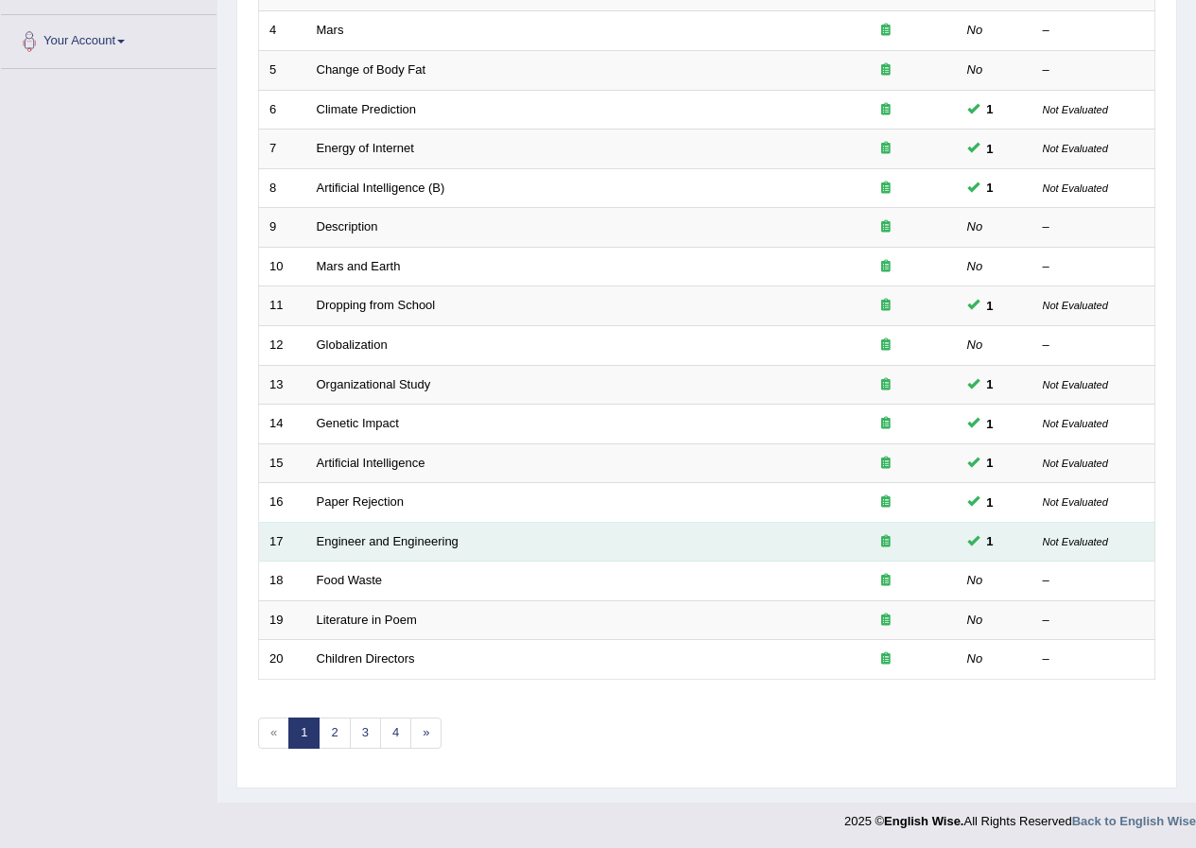
scroll to position [404, 0]
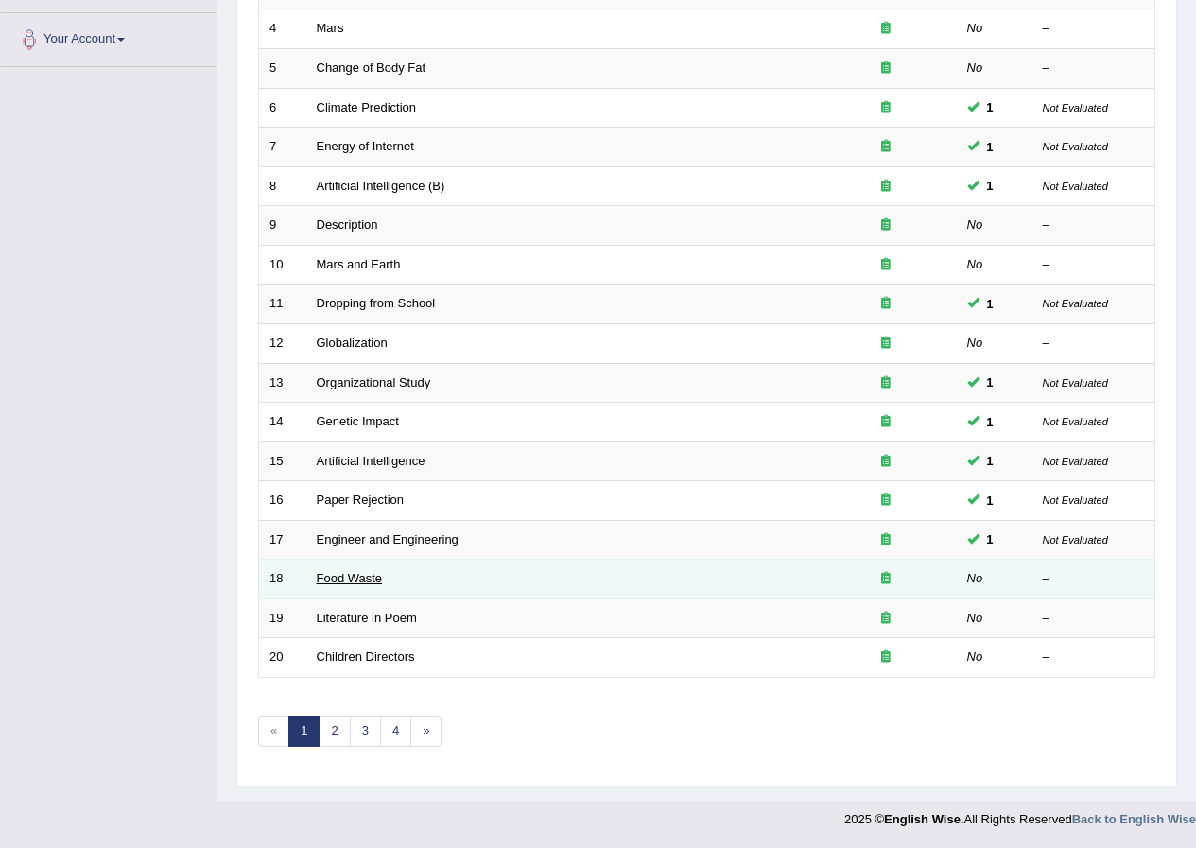
click at [330, 584] on link "Food Waste" at bounding box center [350, 578] width 66 height 14
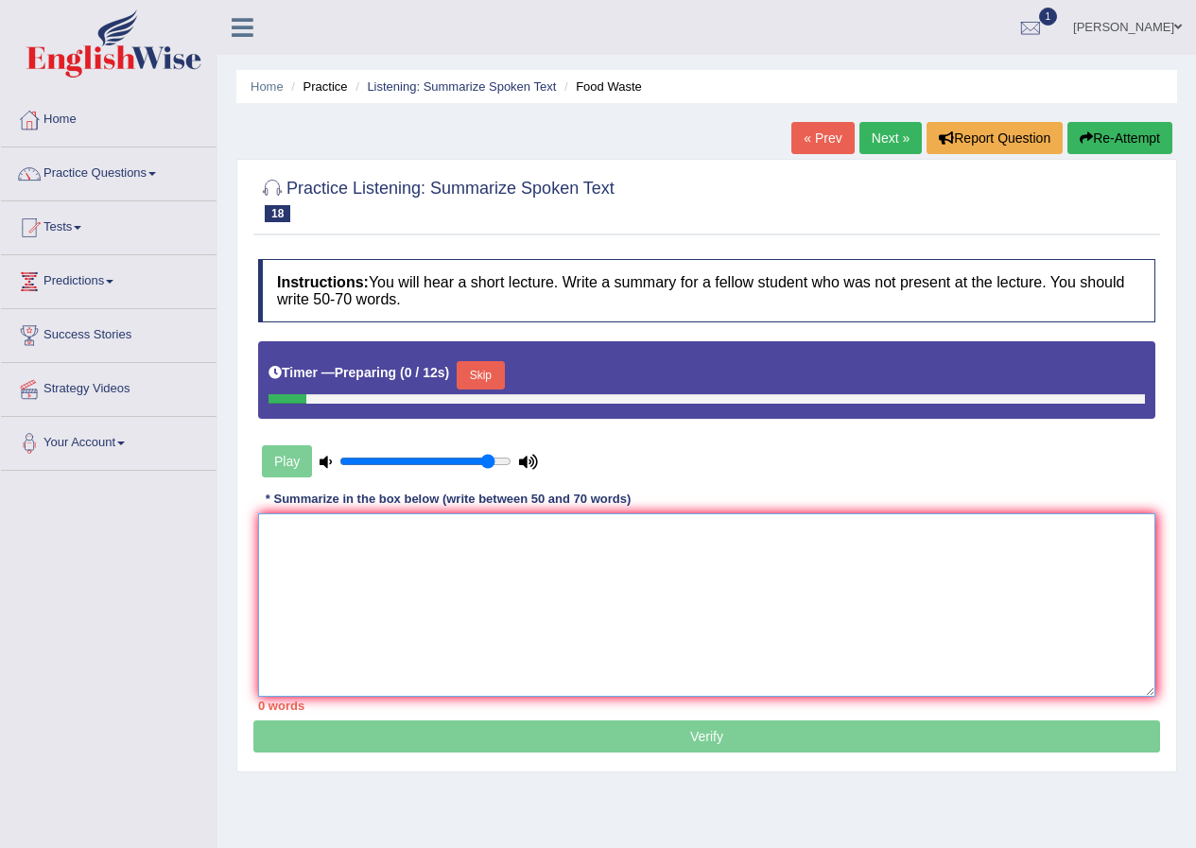
click at [371, 606] on textarea at bounding box center [706, 604] width 897 height 183
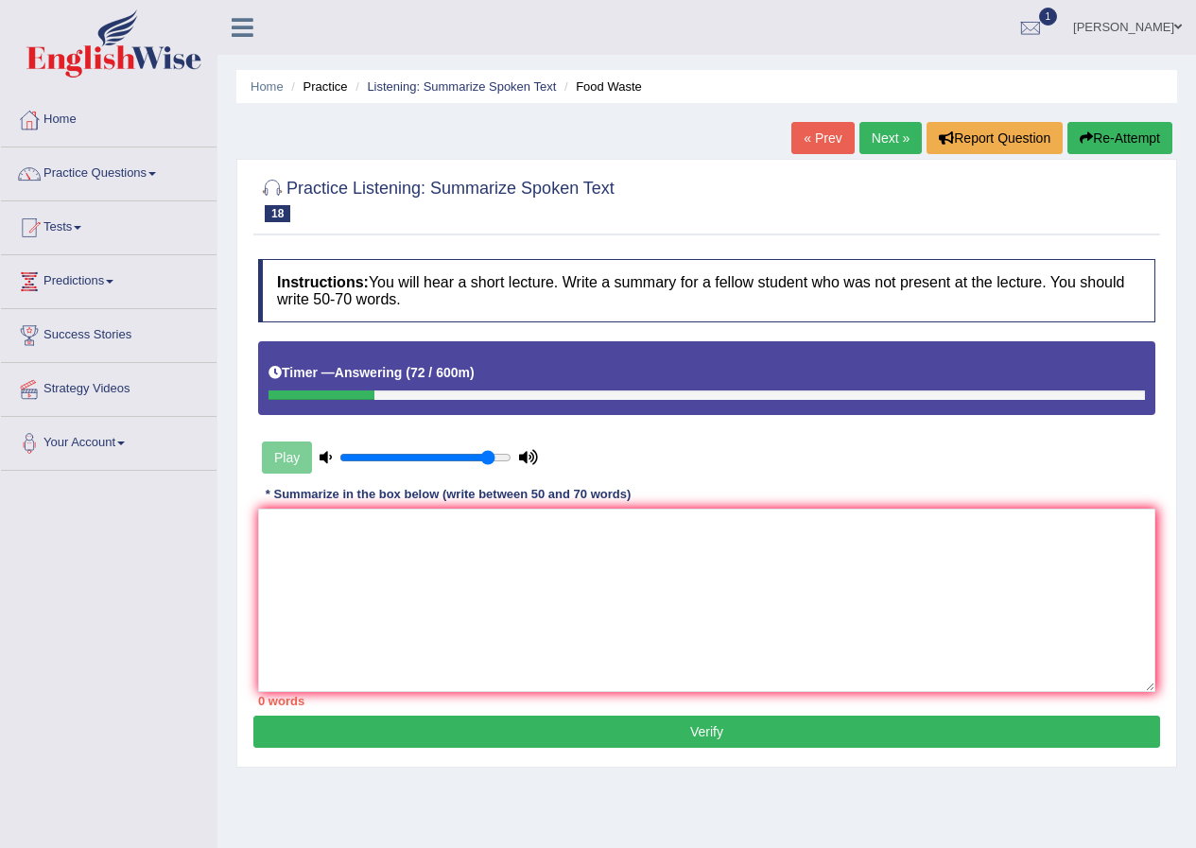
click at [1105, 143] on button "Re-Attempt" at bounding box center [1119, 138] width 105 height 32
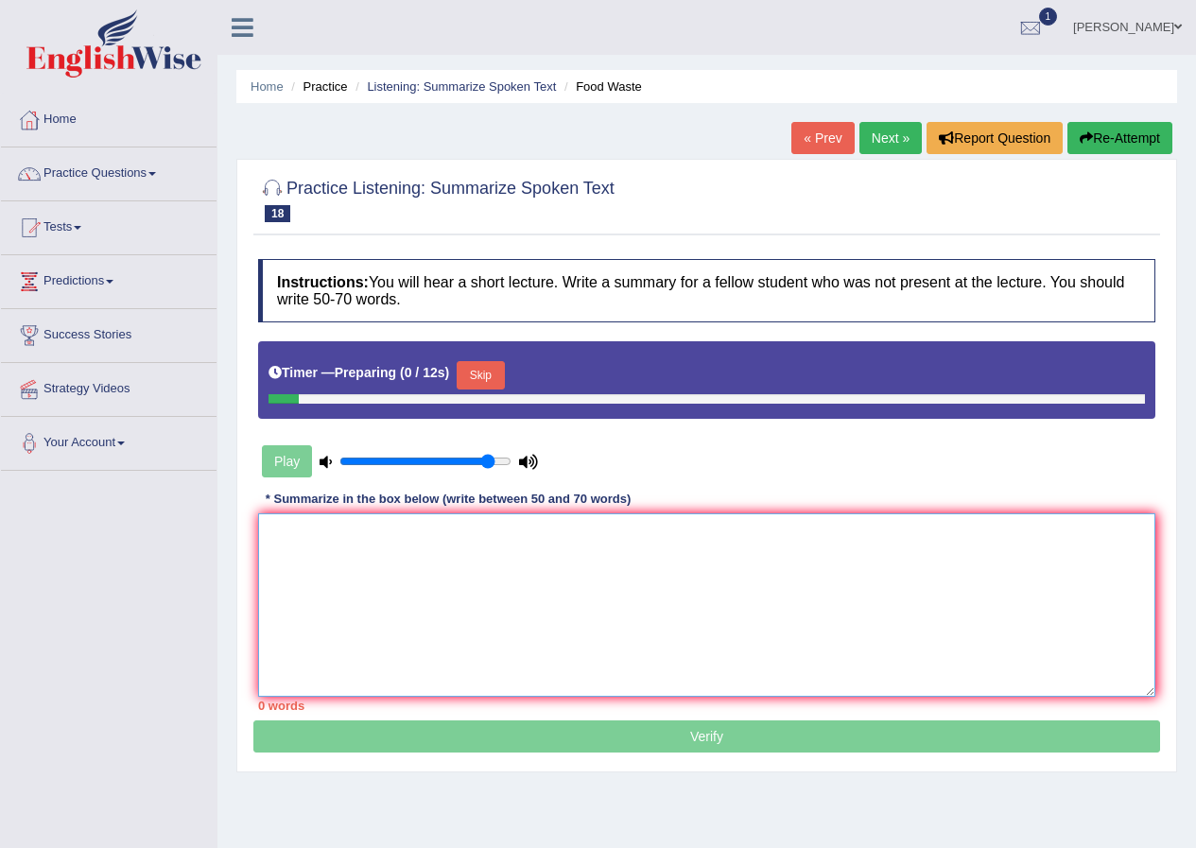
click at [568, 633] on textarea at bounding box center [706, 604] width 897 height 183
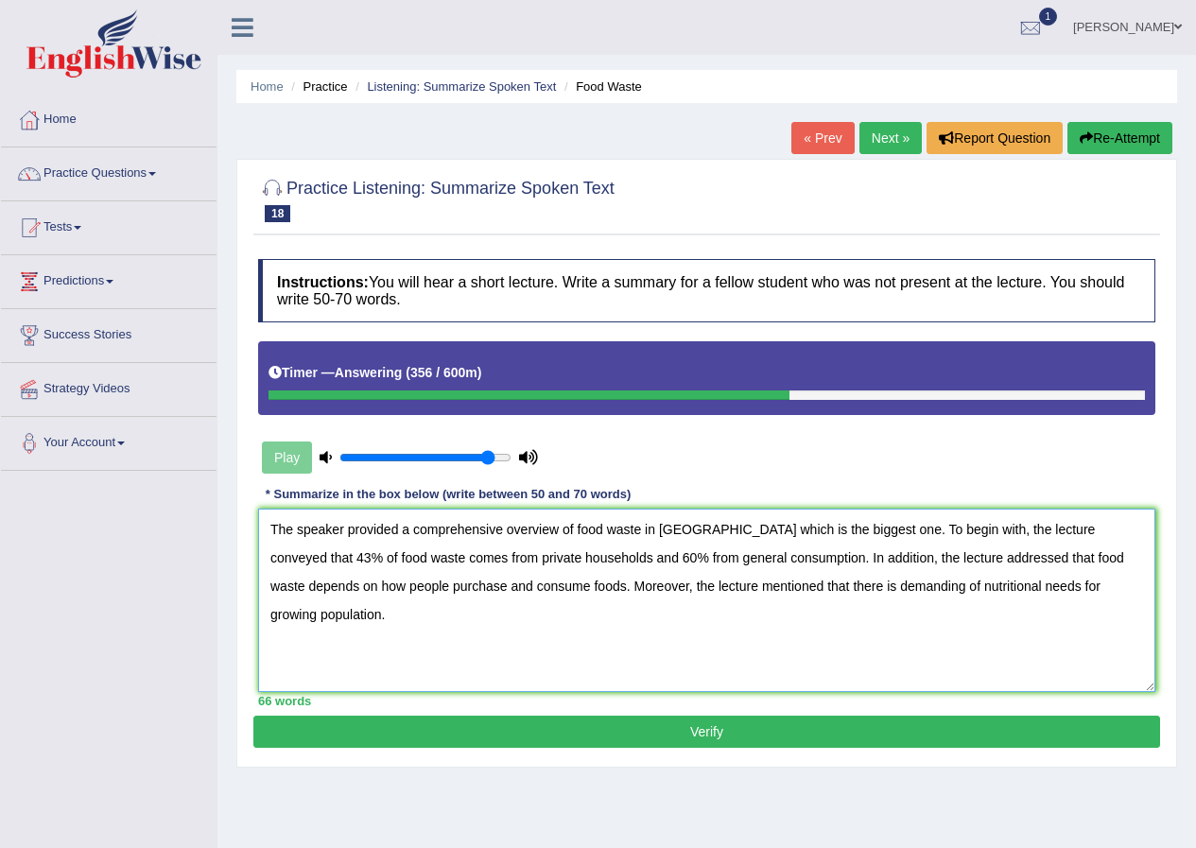
type textarea "The speaker provided a comprehensive overview of food waste in [GEOGRAPHIC_DATA…"
click at [677, 737] on button "Verify" at bounding box center [706, 732] width 906 height 32
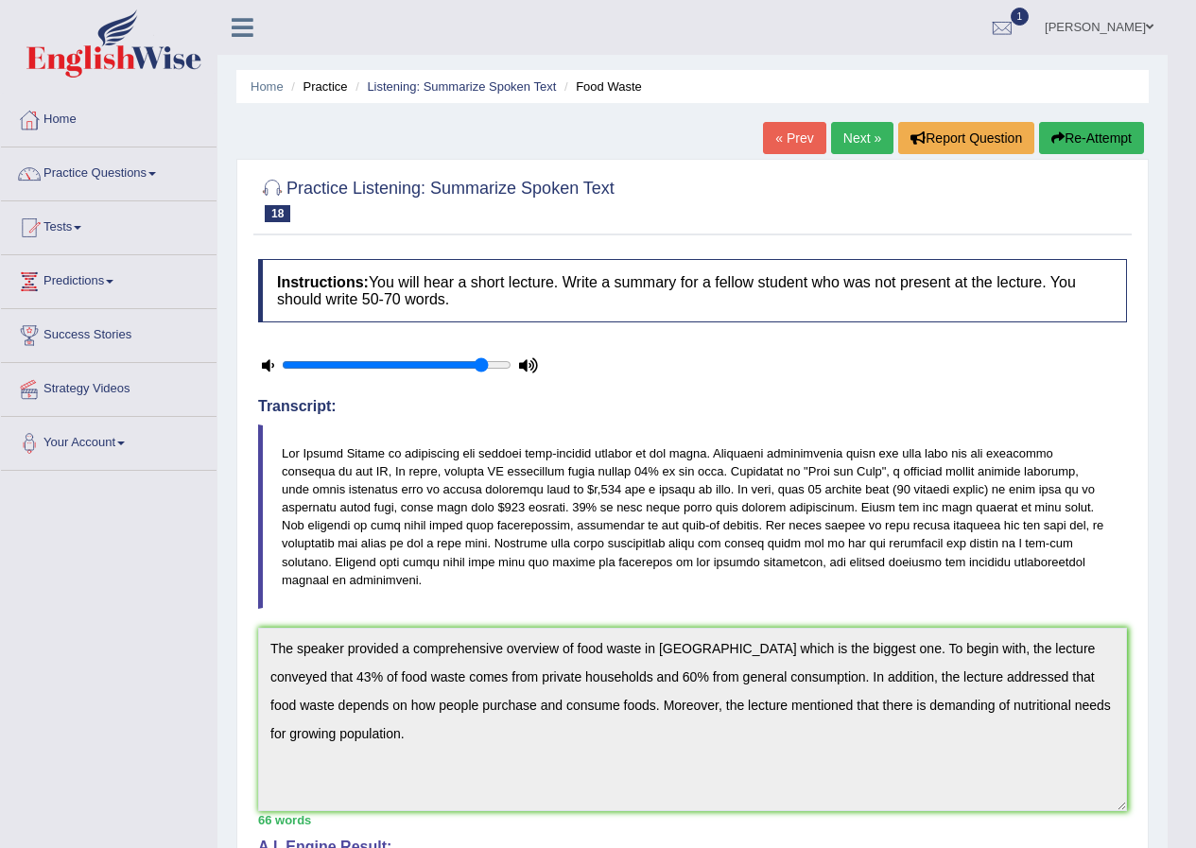
click at [846, 130] on link "Next »" at bounding box center [862, 138] width 62 height 32
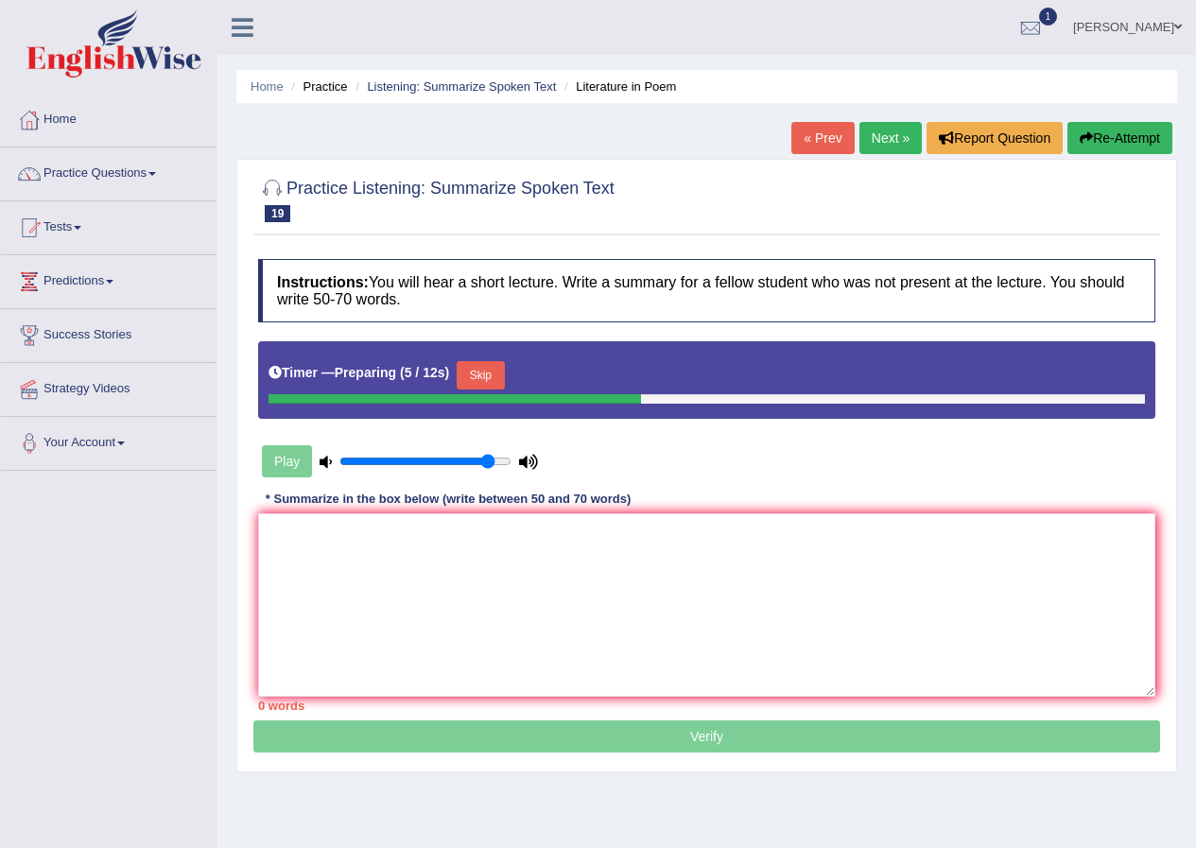
click at [485, 378] on button "Skip" at bounding box center [480, 375] width 47 height 28
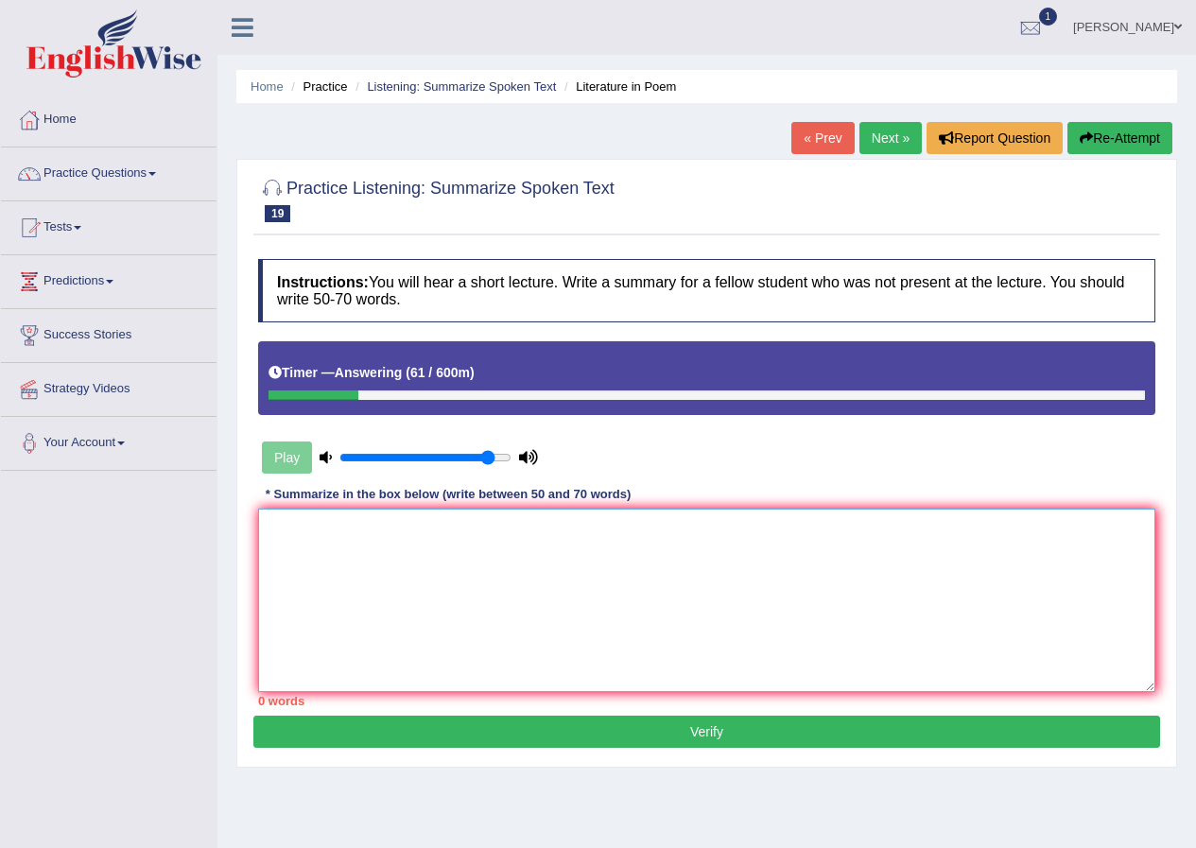
click at [488, 541] on textarea at bounding box center [706, 600] width 897 height 183
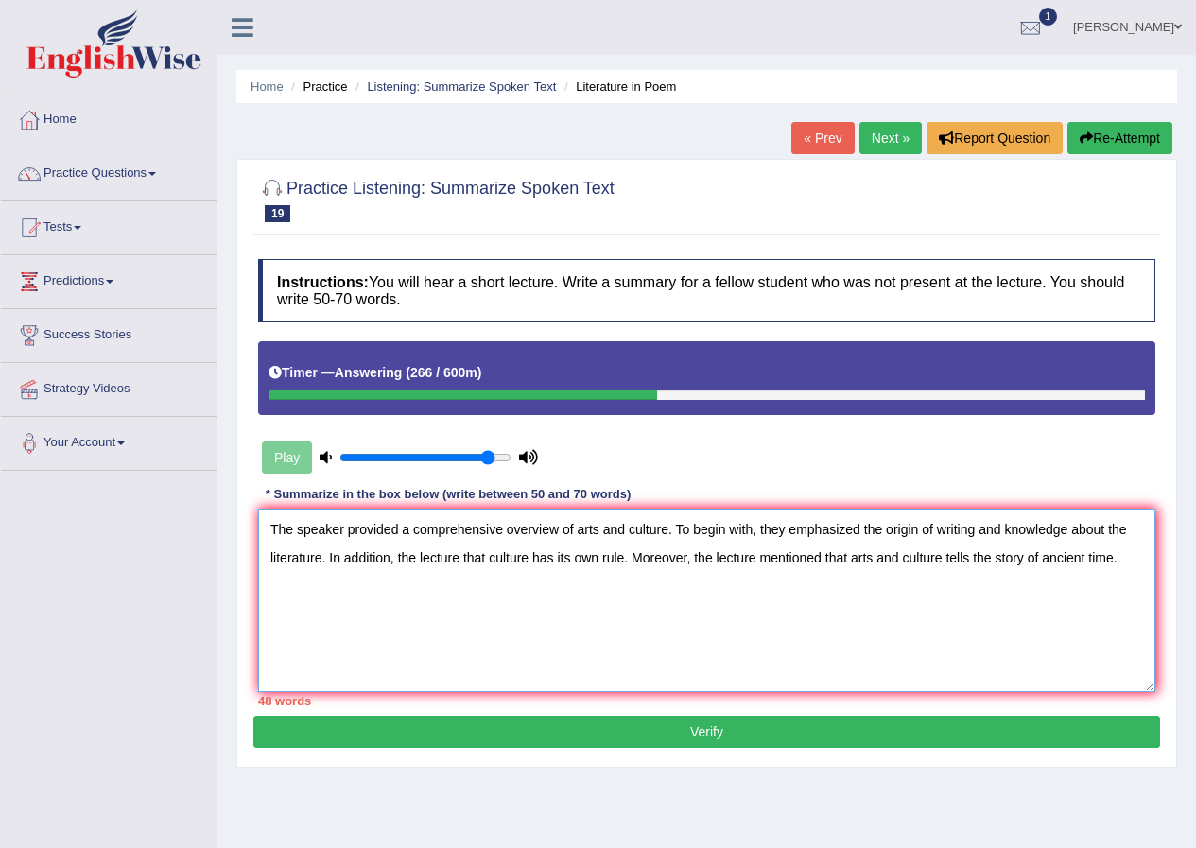
type textarea "The speaker provided a comprehensive overview of arts and culture. To begin wit…"
click at [1106, 137] on button "Re-Attempt" at bounding box center [1119, 138] width 105 height 32
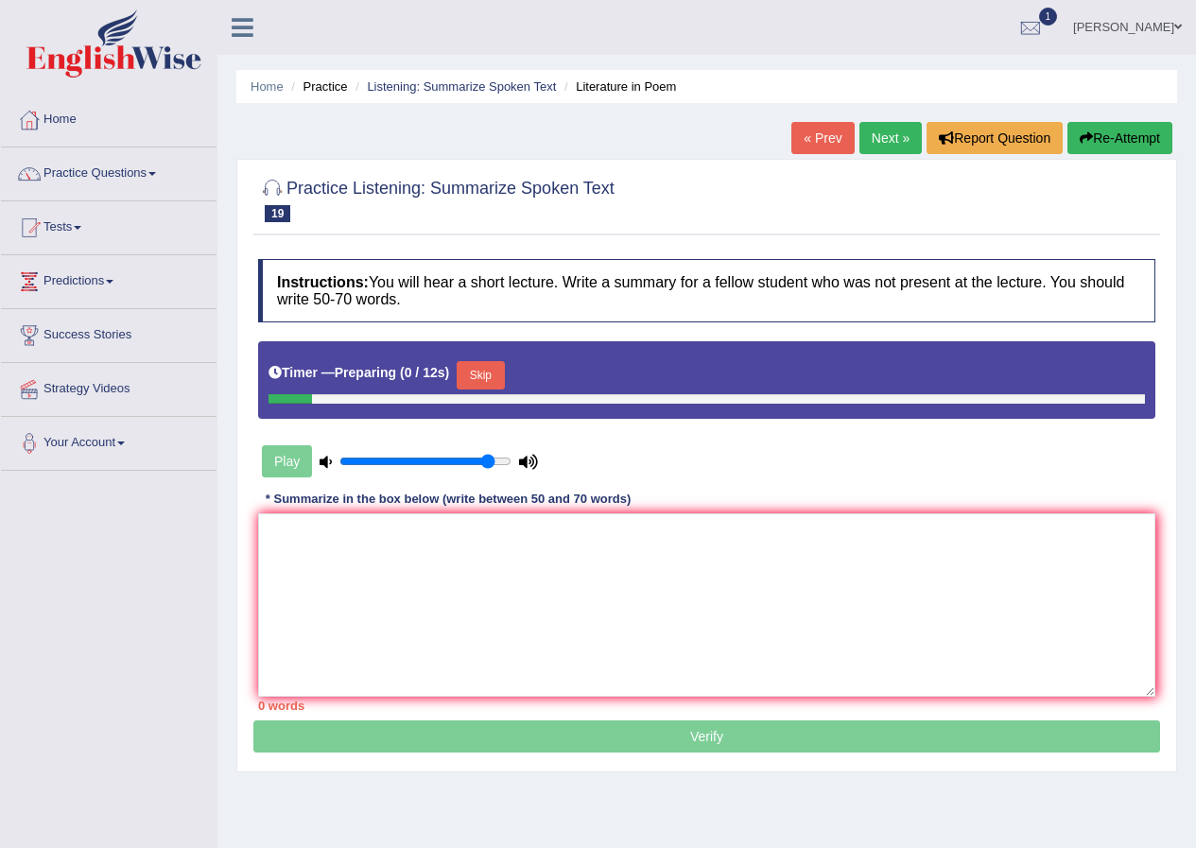
click at [490, 369] on button "Skip" at bounding box center [480, 375] width 47 height 28
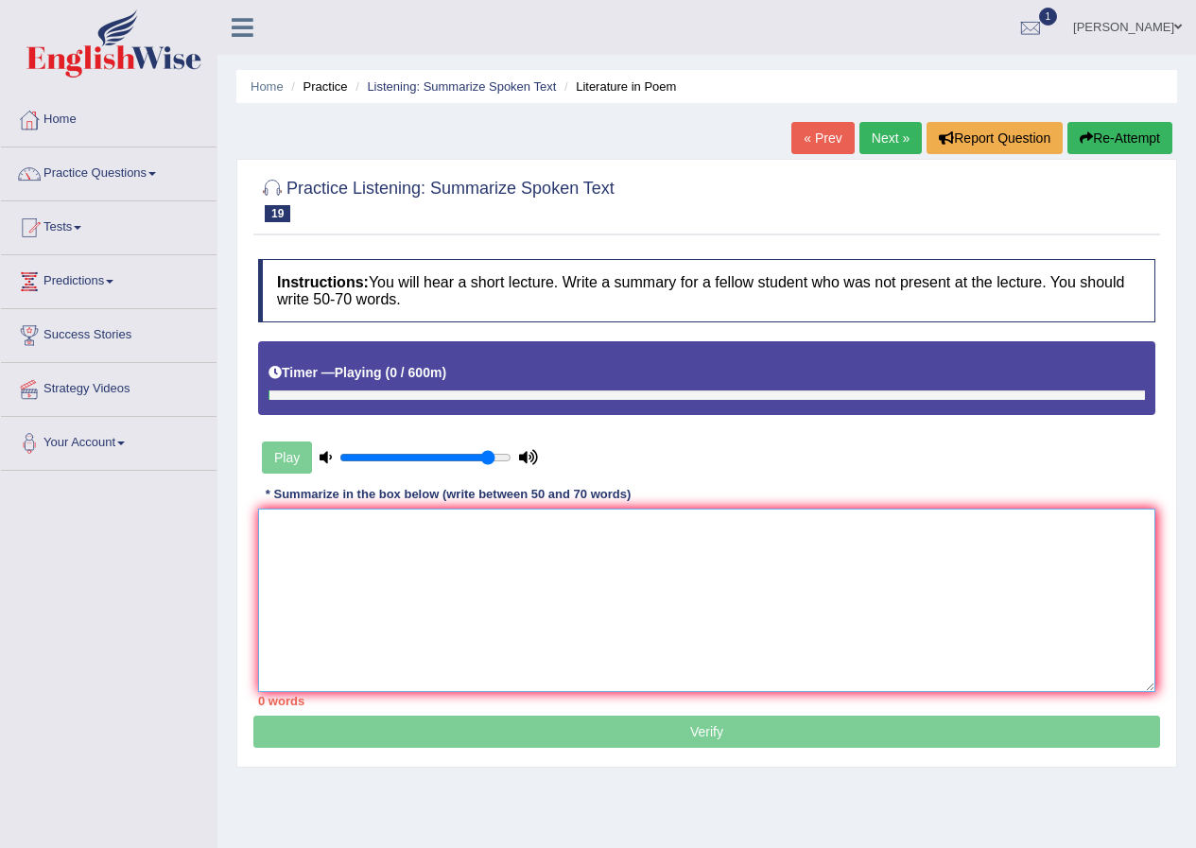
click at [439, 610] on textarea at bounding box center [706, 600] width 897 height 183
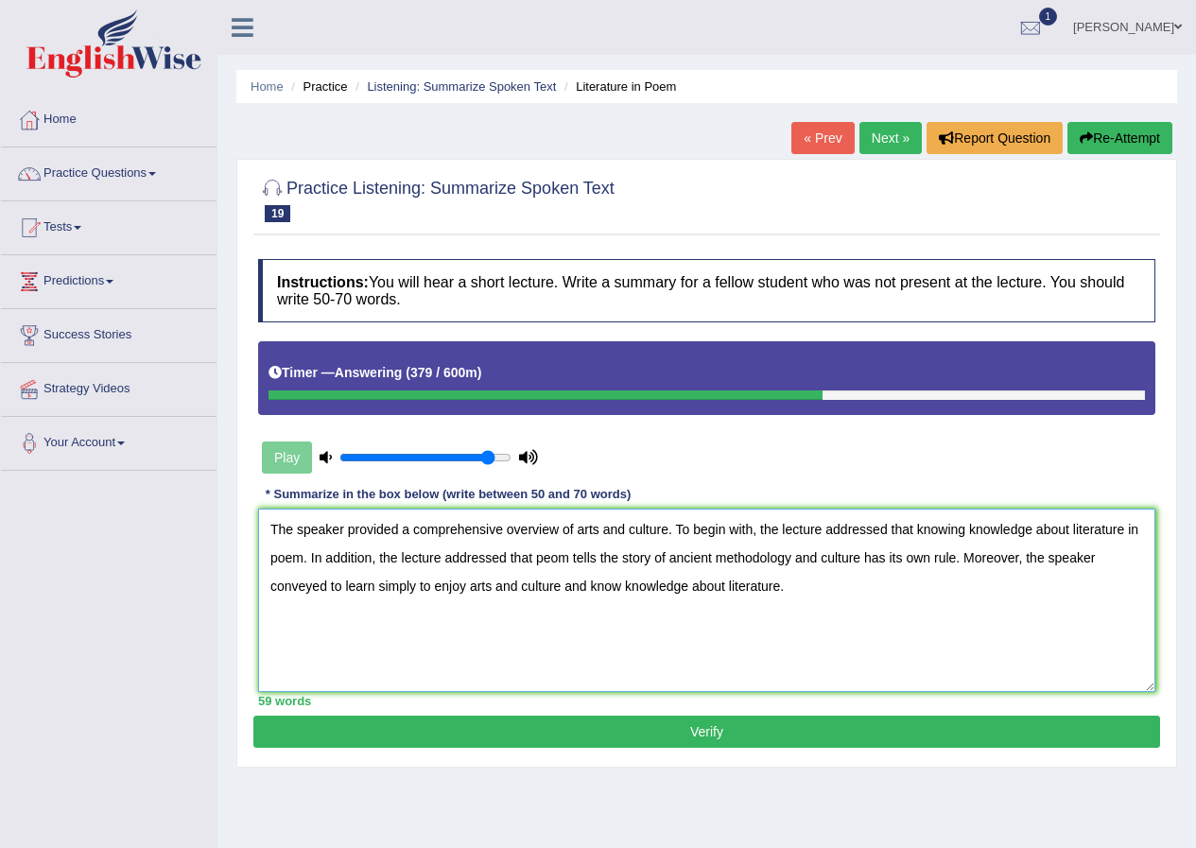
type textarea "The speaker provided a comprehensive overview of arts and culture. To begin wit…"
click at [722, 739] on button "Verify" at bounding box center [706, 732] width 906 height 32
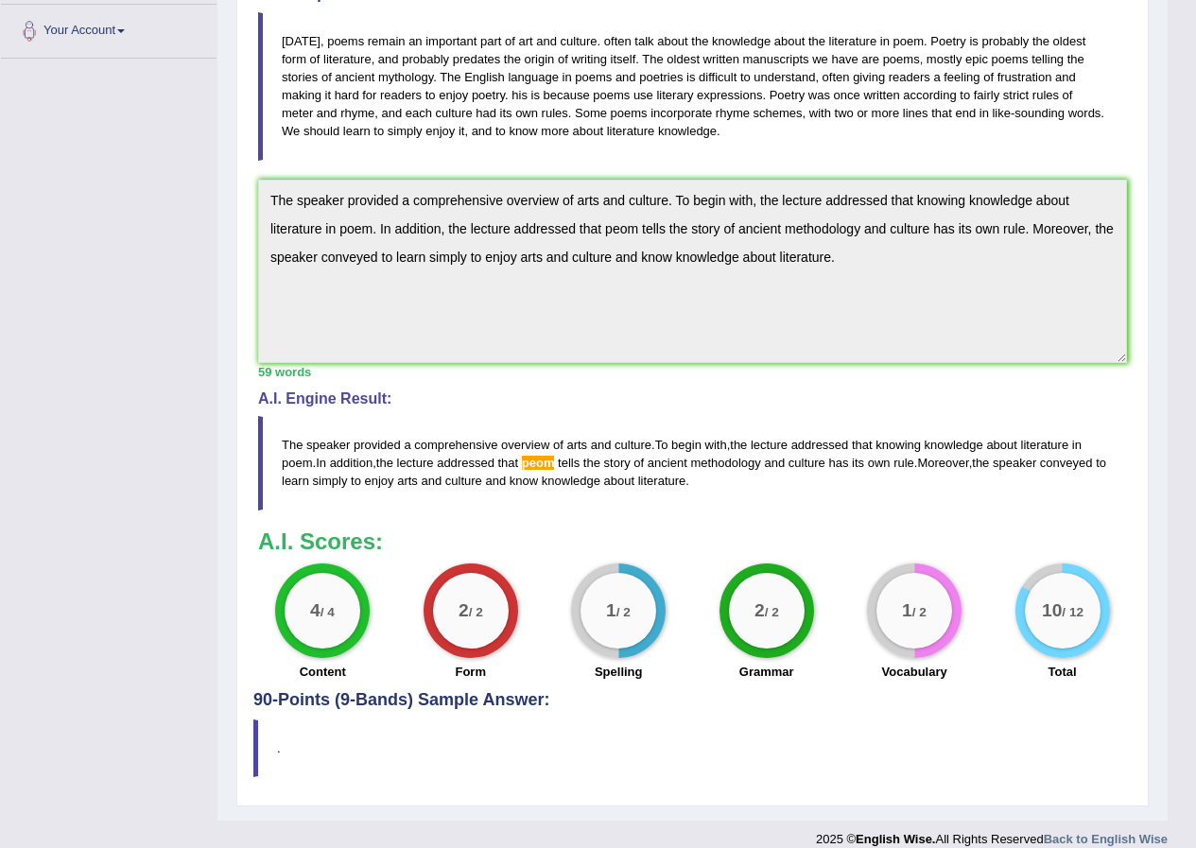
scroll to position [428, 0]
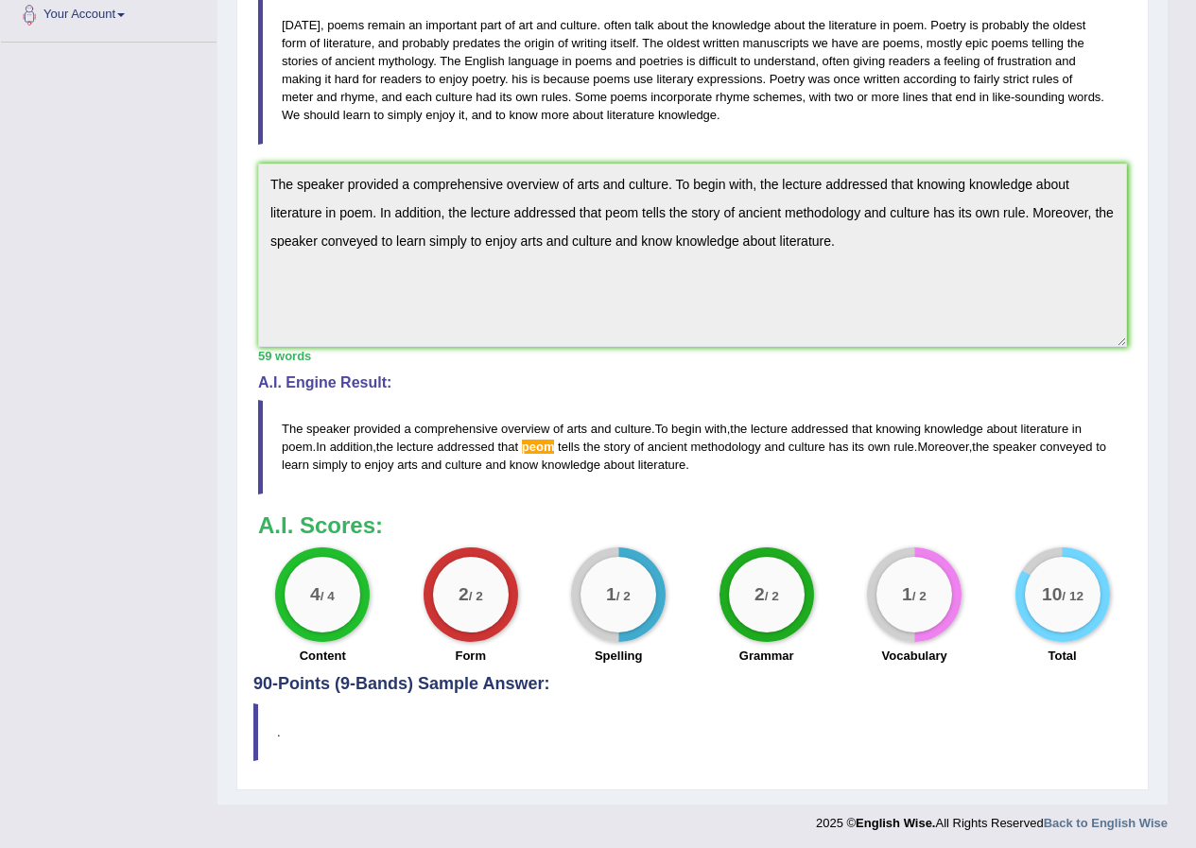
click at [552, 449] on span "peom" at bounding box center [538, 447] width 33 height 14
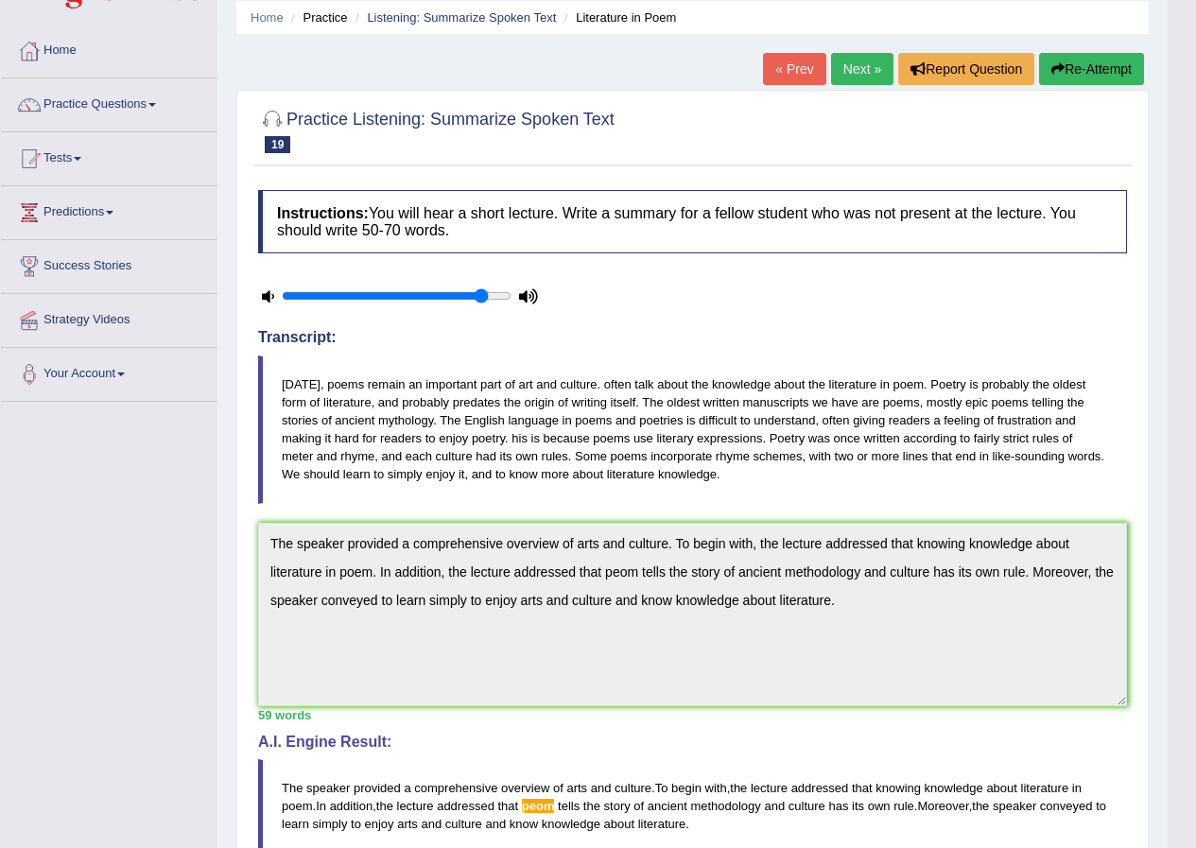
scroll to position [0, 0]
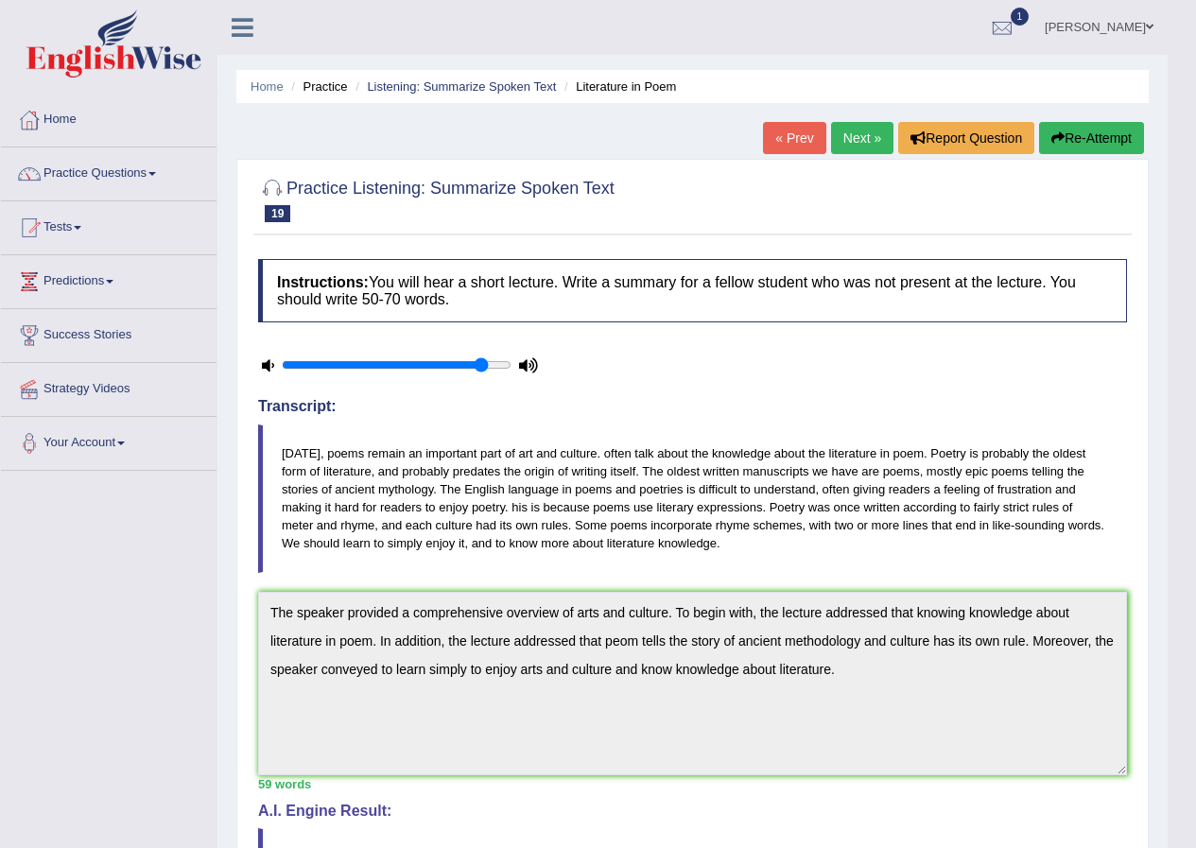
click at [842, 145] on link "Next »" at bounding box center [862, 138] width 62 height 32
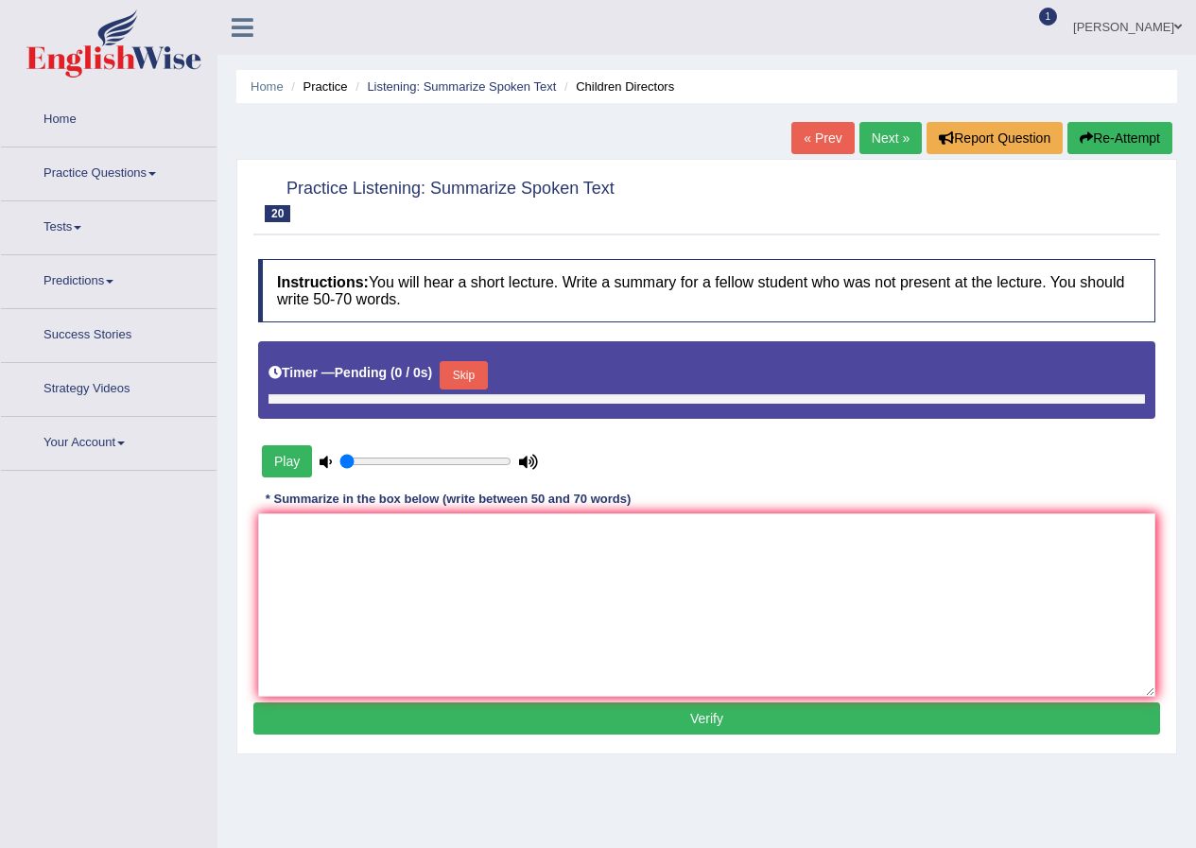
type input "0.9"
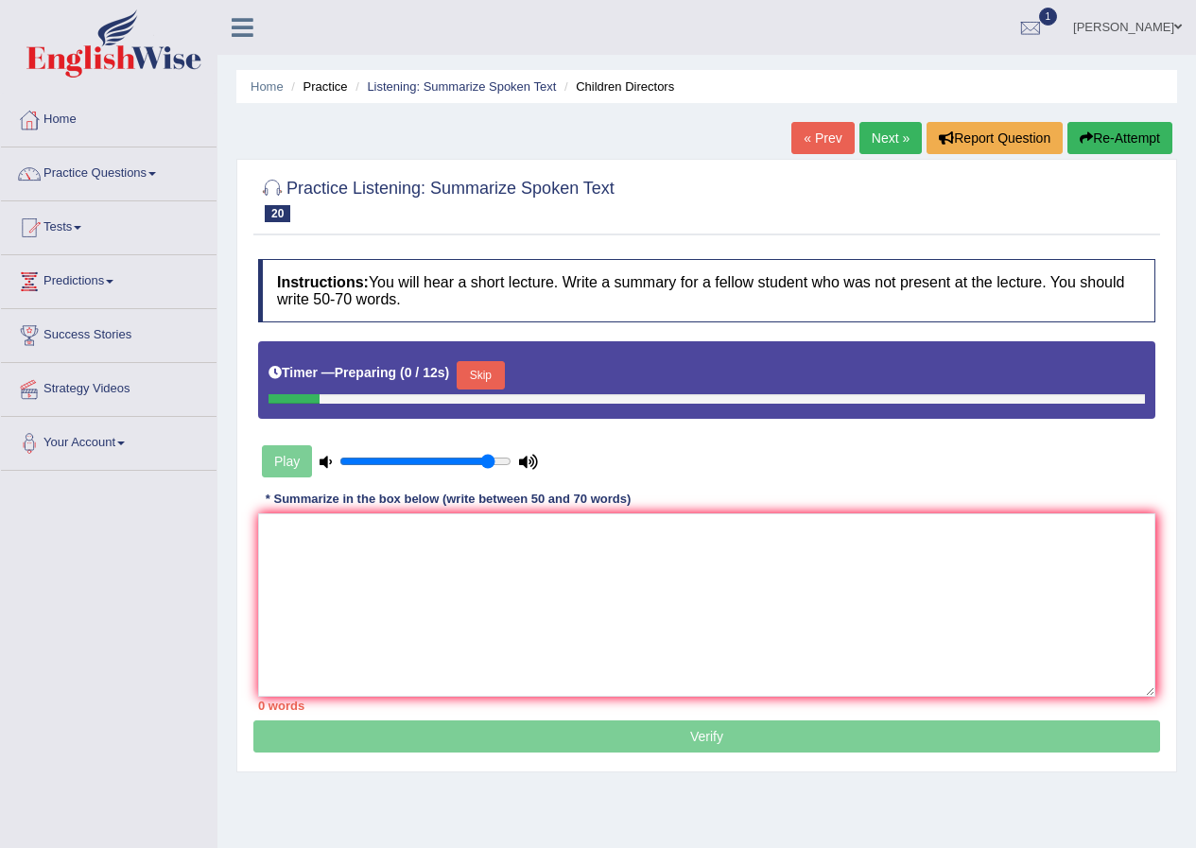
click at [498, 379] on button "Skip" at bounding box center [480, 375] width 47 height 28
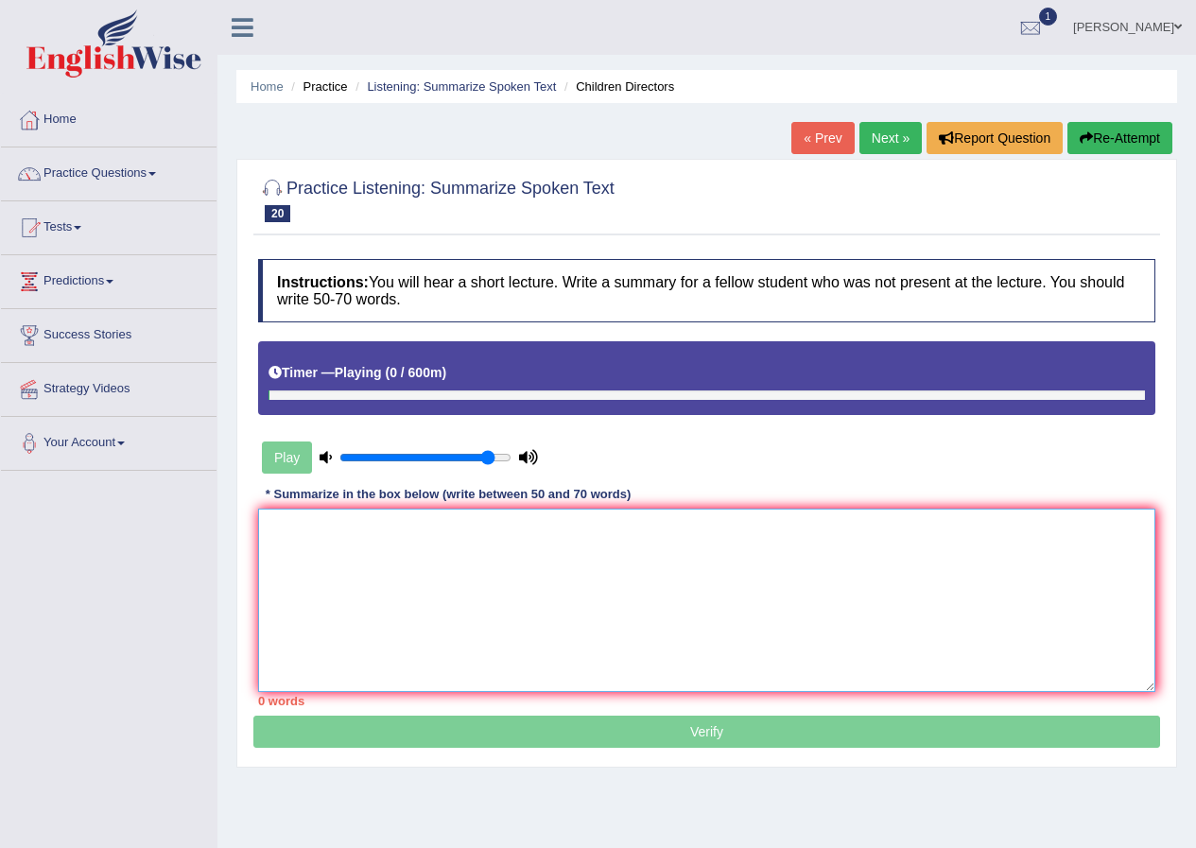
click at [469, 591] on textarea at bounding box center [706, 600] width 897 height 183
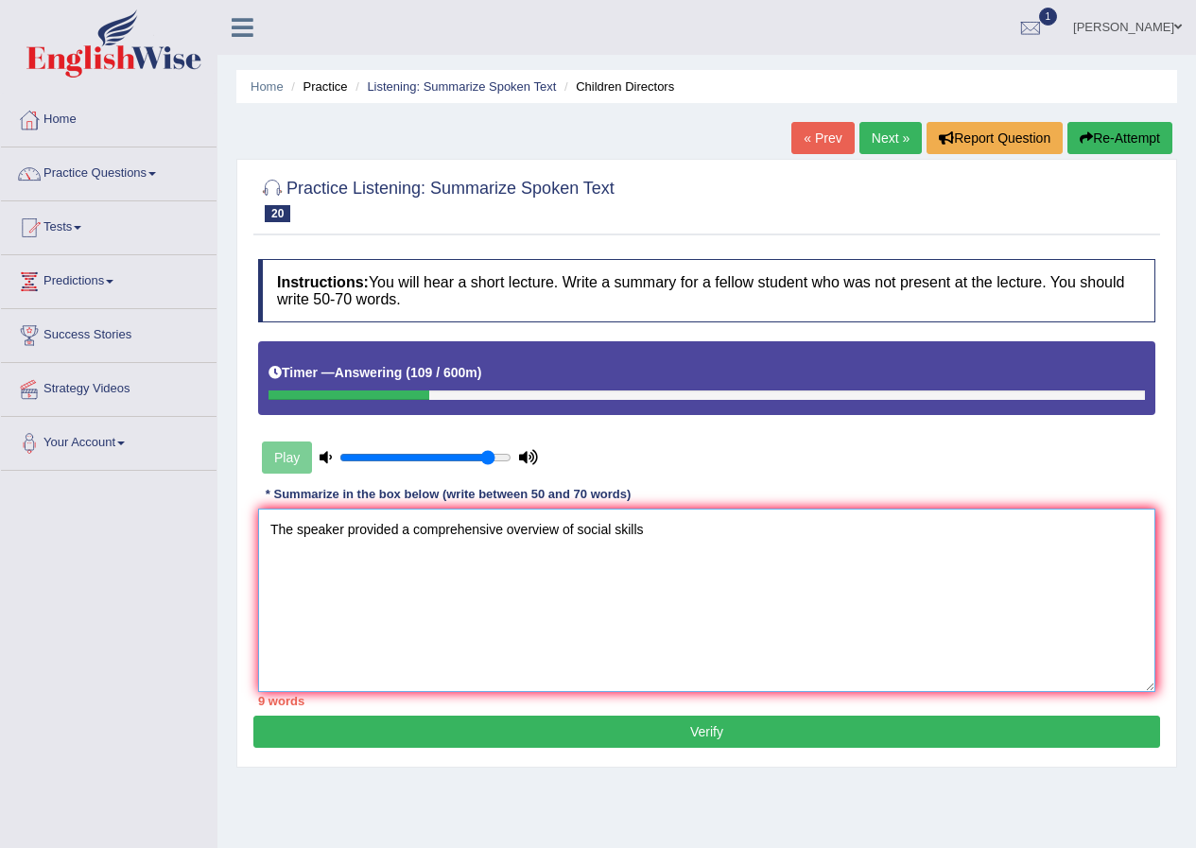
type textarea "The speaker provided a comprehensive overview of social skills"
click at [1139, 139] on button "Re-Attempt" at bounding box center [1119, 138] width 105 height 32
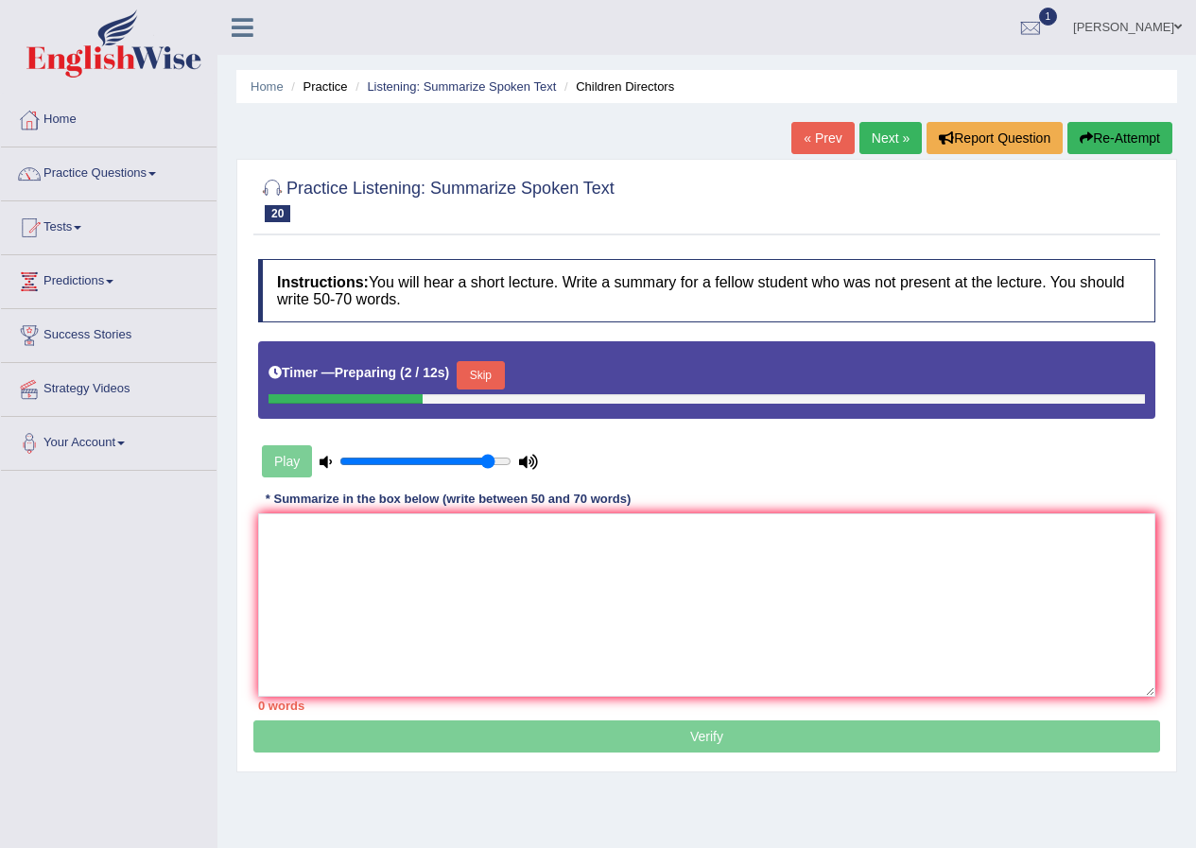
click at [492, 381] on button "Skip" at bounding box center [480, 375] width 47 height 28
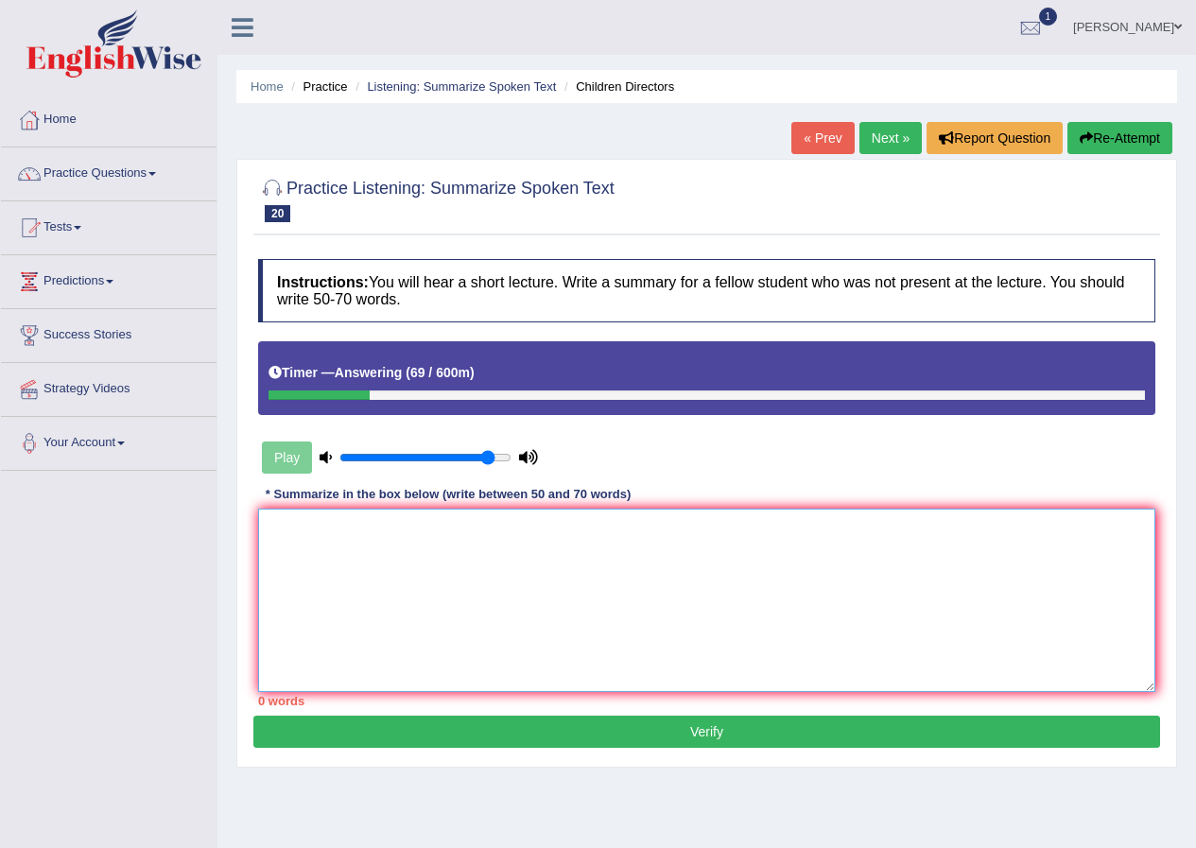
click at [619, 591] on textarea at bounding box center [706, 600] width 897 height 183
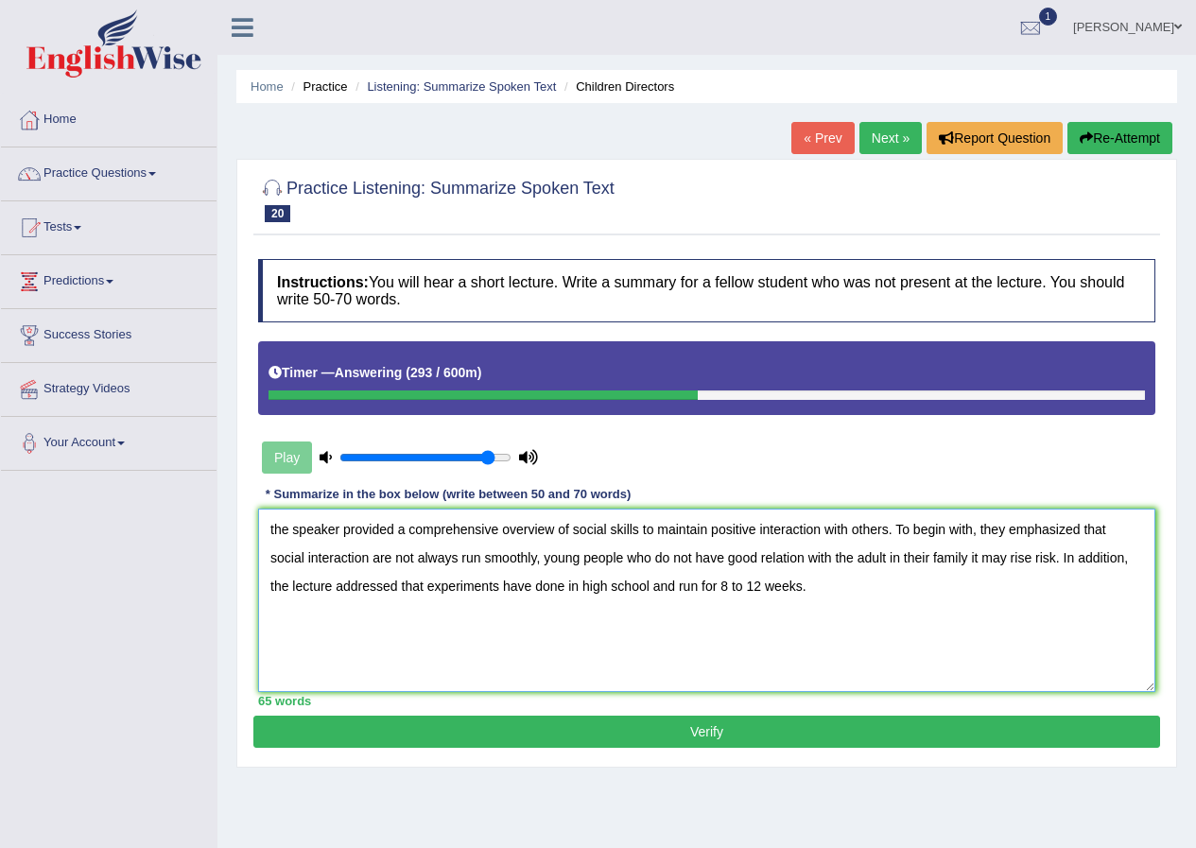
click at [329, 590] on textarea "the speaker provided a comprehensive overview of social skills to maintain posi…" at bounding box center [706, 600] width 897 height 183
click at [433, 589] on textarea "the speaker provided a comprehensive overview of social skills to maintain posi…" at bounding box center [706, 600] width 897 height 183
type textarea "the speaker provided a comprehensive overview of social skills to maintain posi…"
click at [590, 733] on button "Verify" at bounding box center [706, 732] width 906 height 32
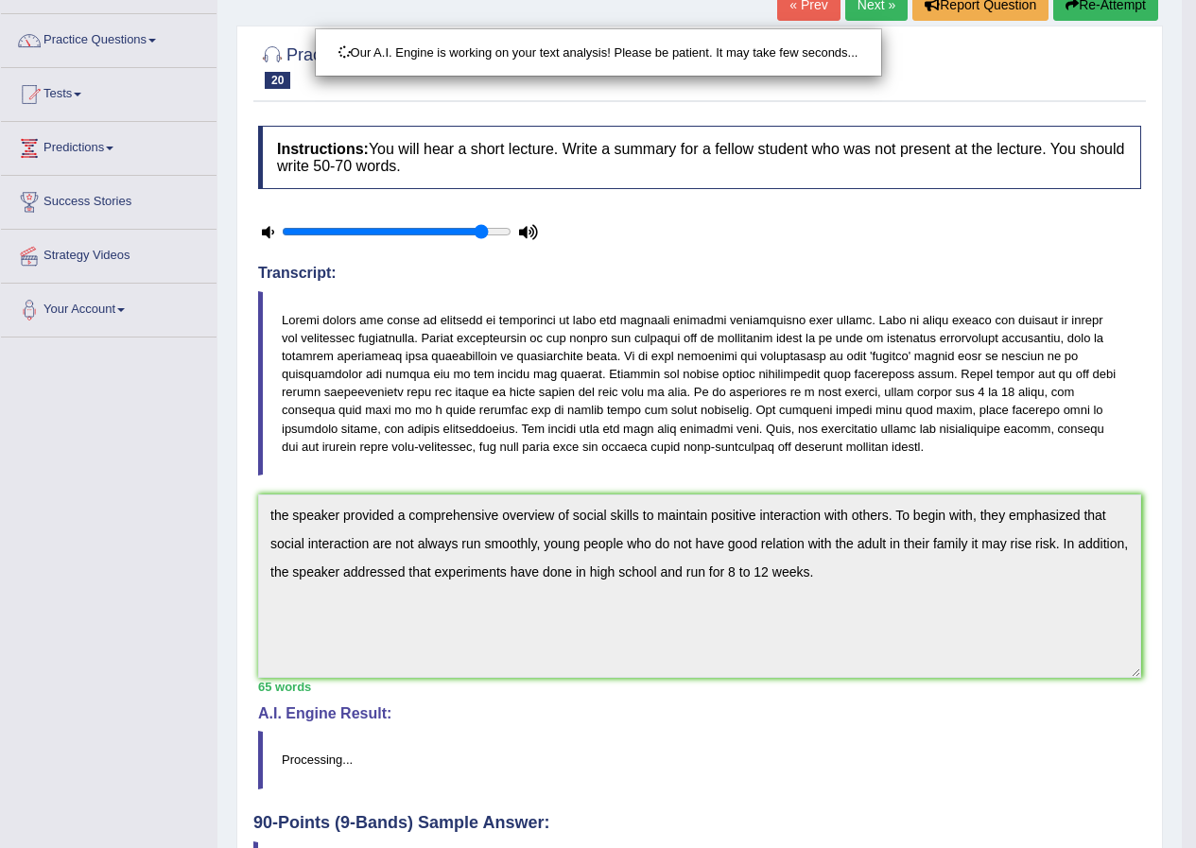
scroll to position [276, 0]
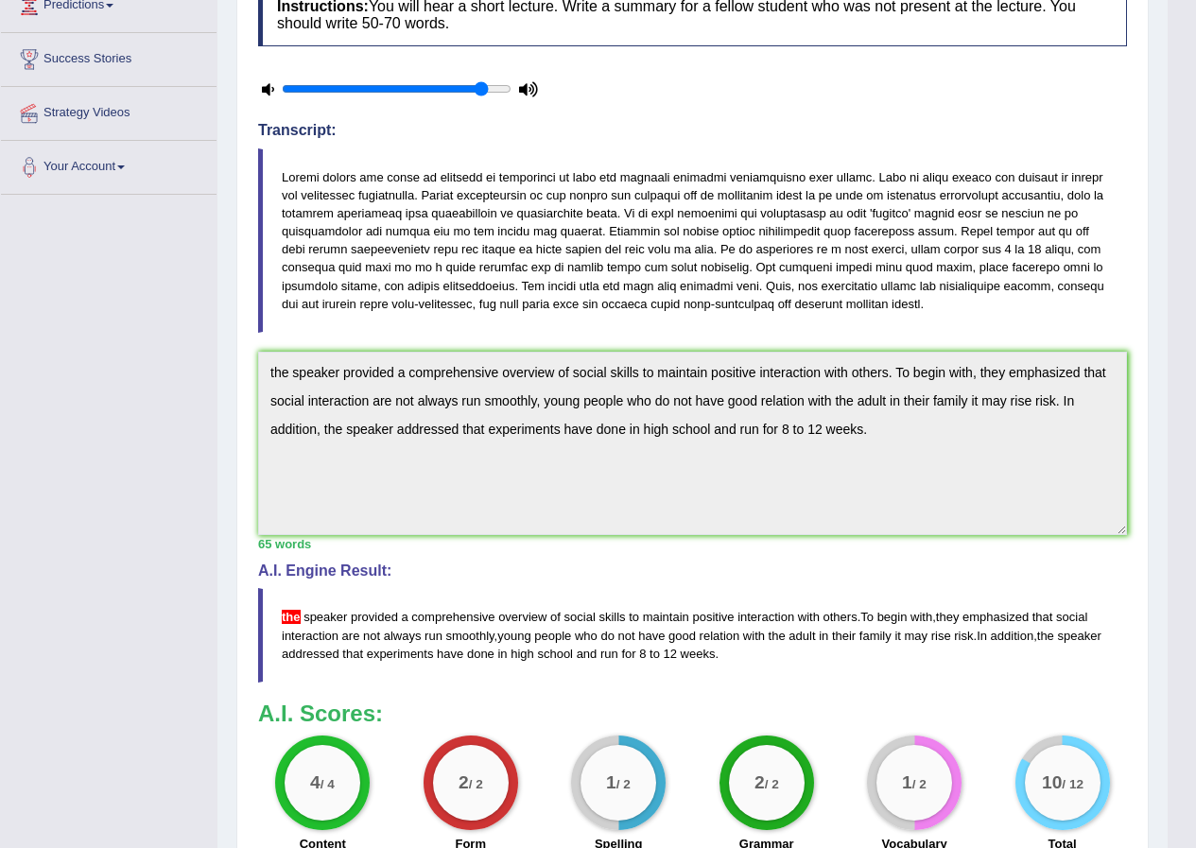
click at [285, 619] on span "the" at bounding box center [291, 617] width 19 height 14
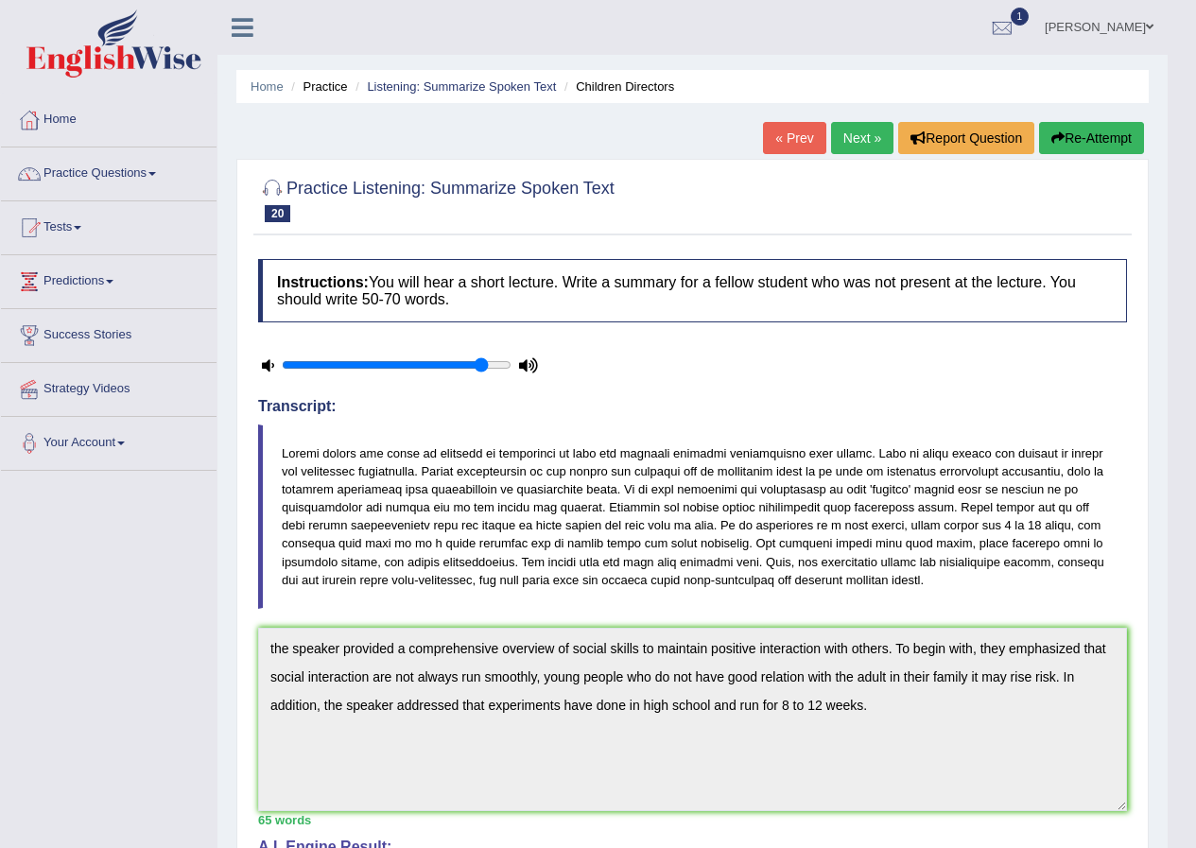
click at [863, 137] on link "Next »" at bounding box center [862, 138] width 62 height 32
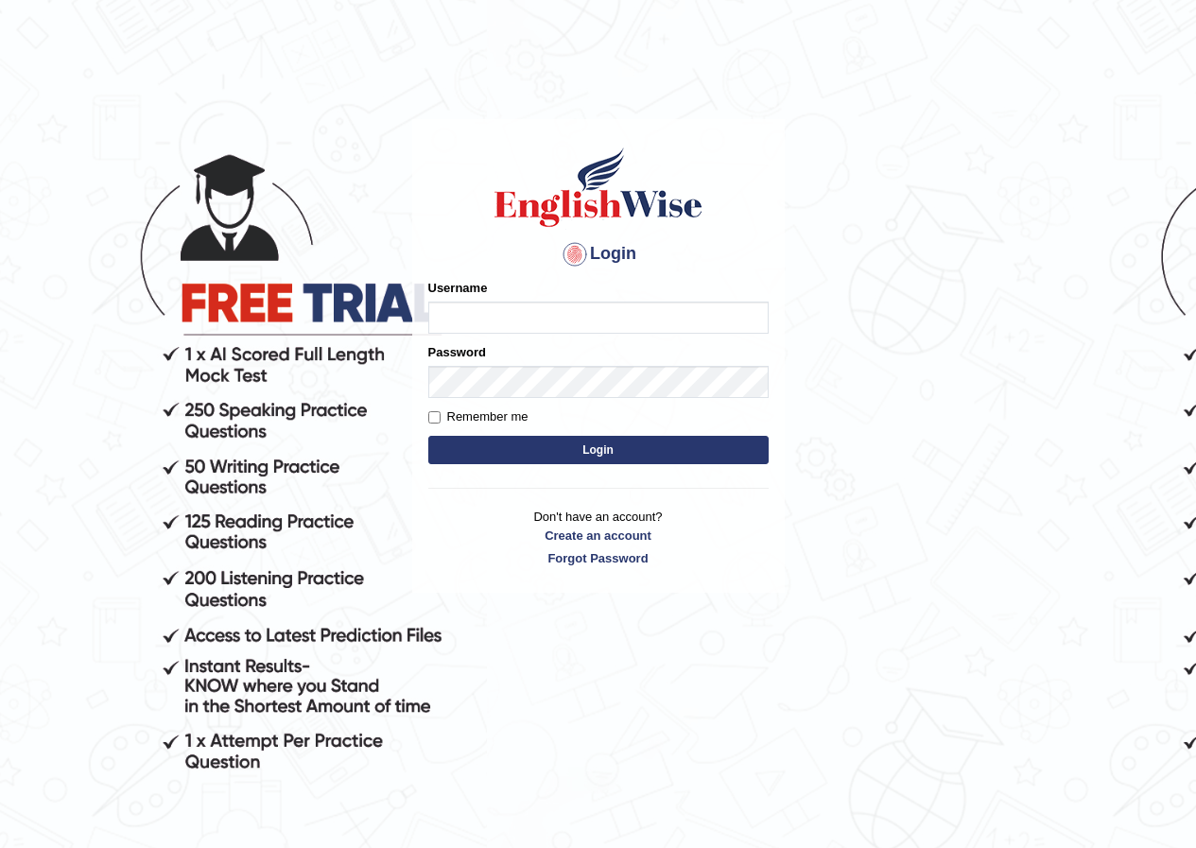
drag, startPoint x: 0, startPoint y: 0, endPoint x: 526, endPoint y: 321, distance: 616.0
click at [526, 321] on input "Username" at bounding box center [598, 318] width 340 height 32
type input "pujan_parramatta"
click at [569, 437] on button "Login" at bounding box center [598, 450] width 340 height 28
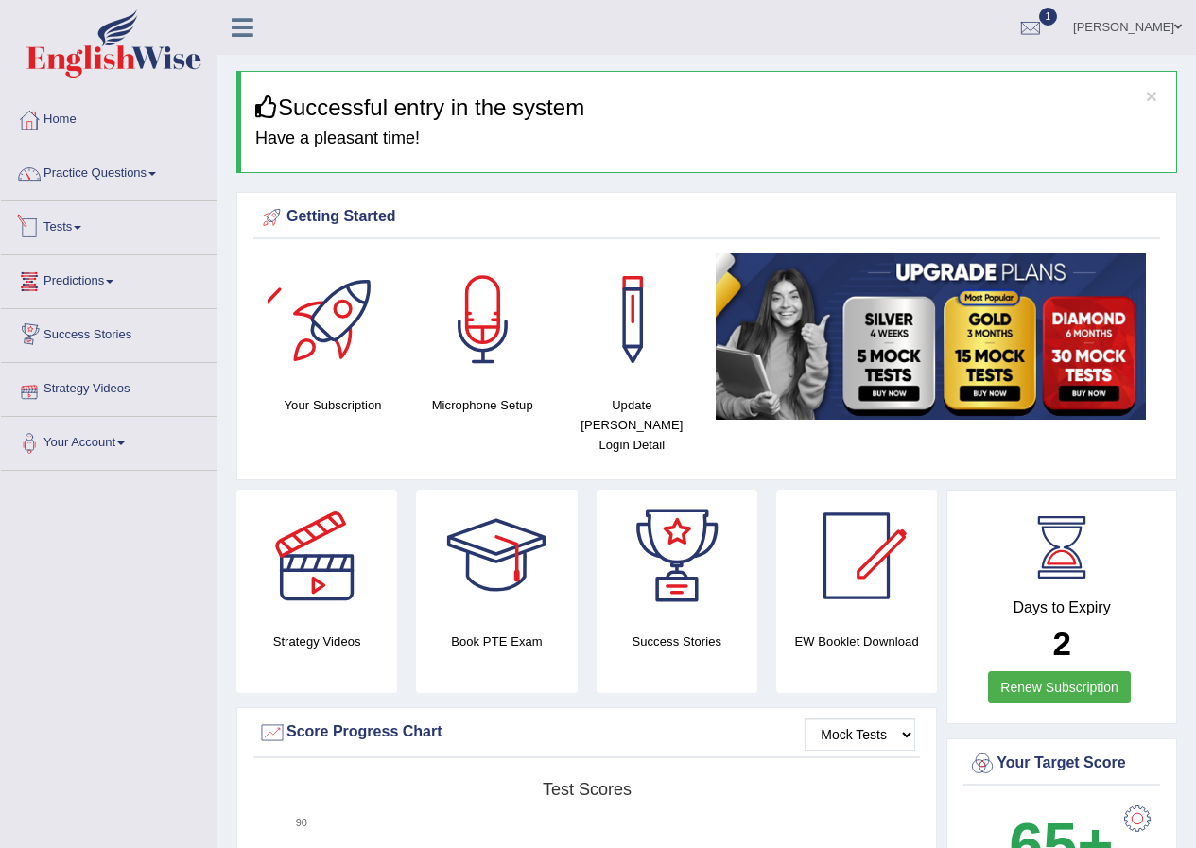
click at [68, 234] on link "Tests" at bounding box center [109, 224] width 216 height 47
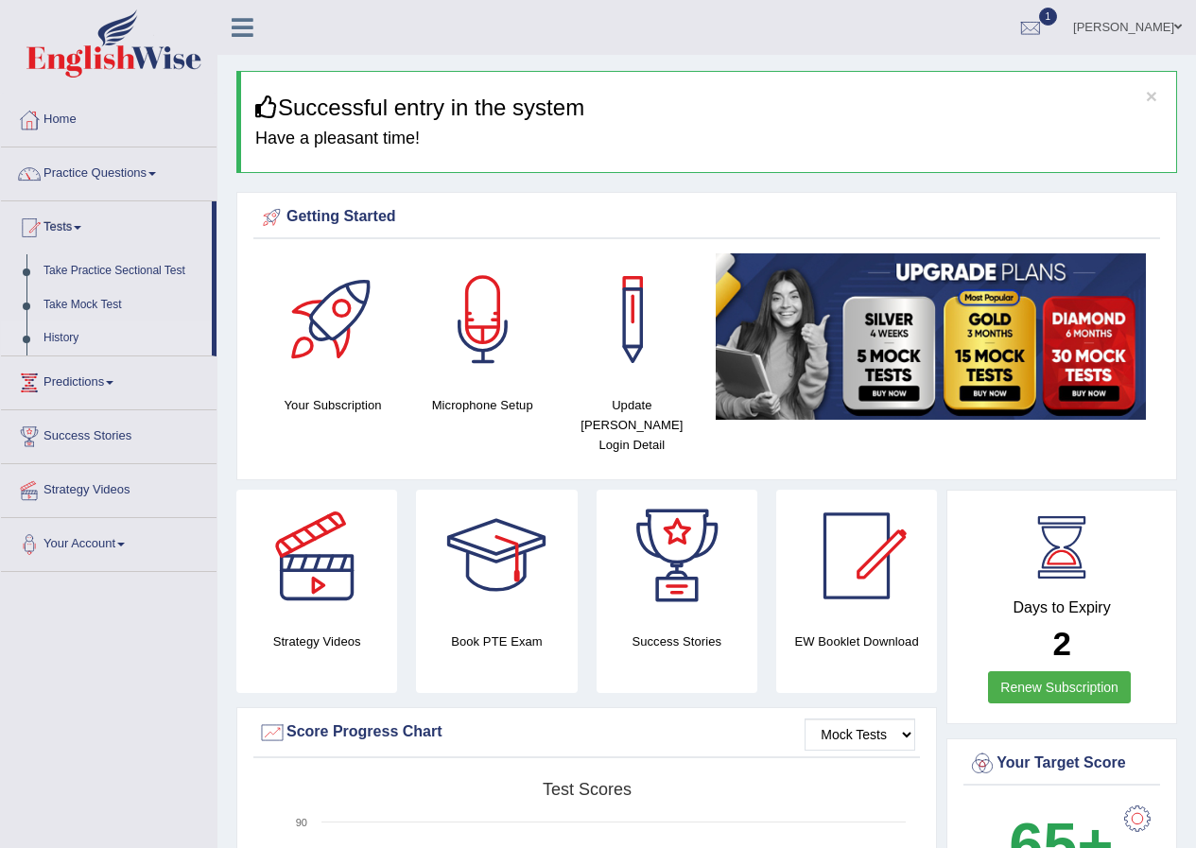
click at [64, 336] on link "History" at bounding box center [123, 338] width 177 height 34
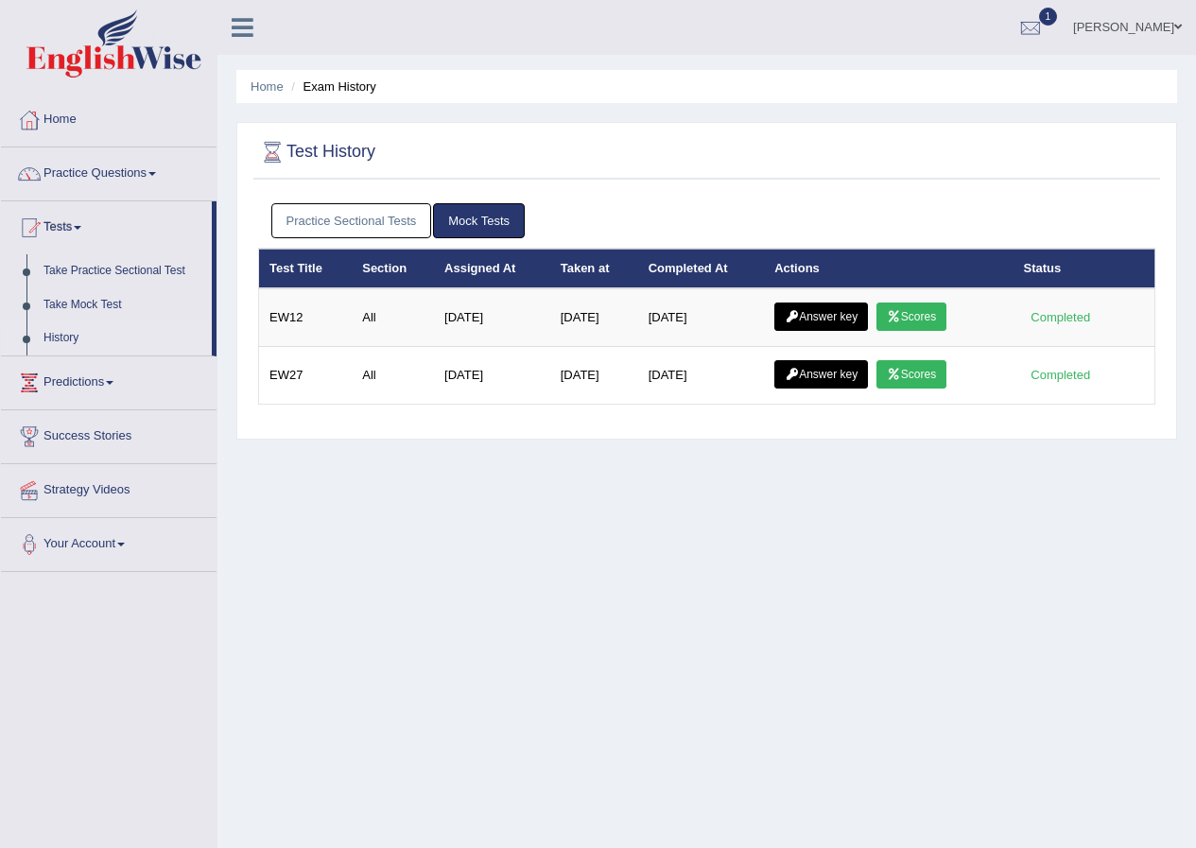
click at [383, 215] on link "Practice Sectional Tests" at bounding box center [351, 220] width 161 height 35
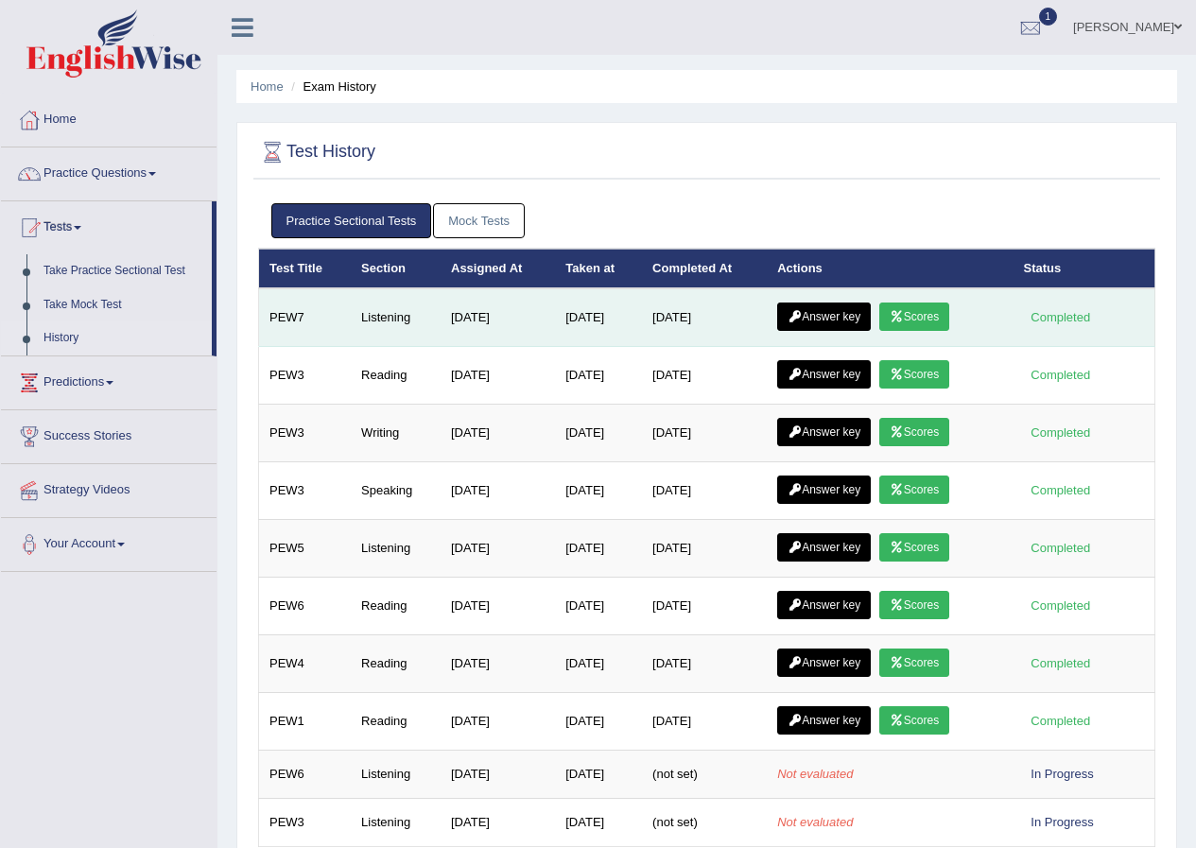
click at [917, 313] on link "Scores" at bounding box center [914, 316] width 70 height 28
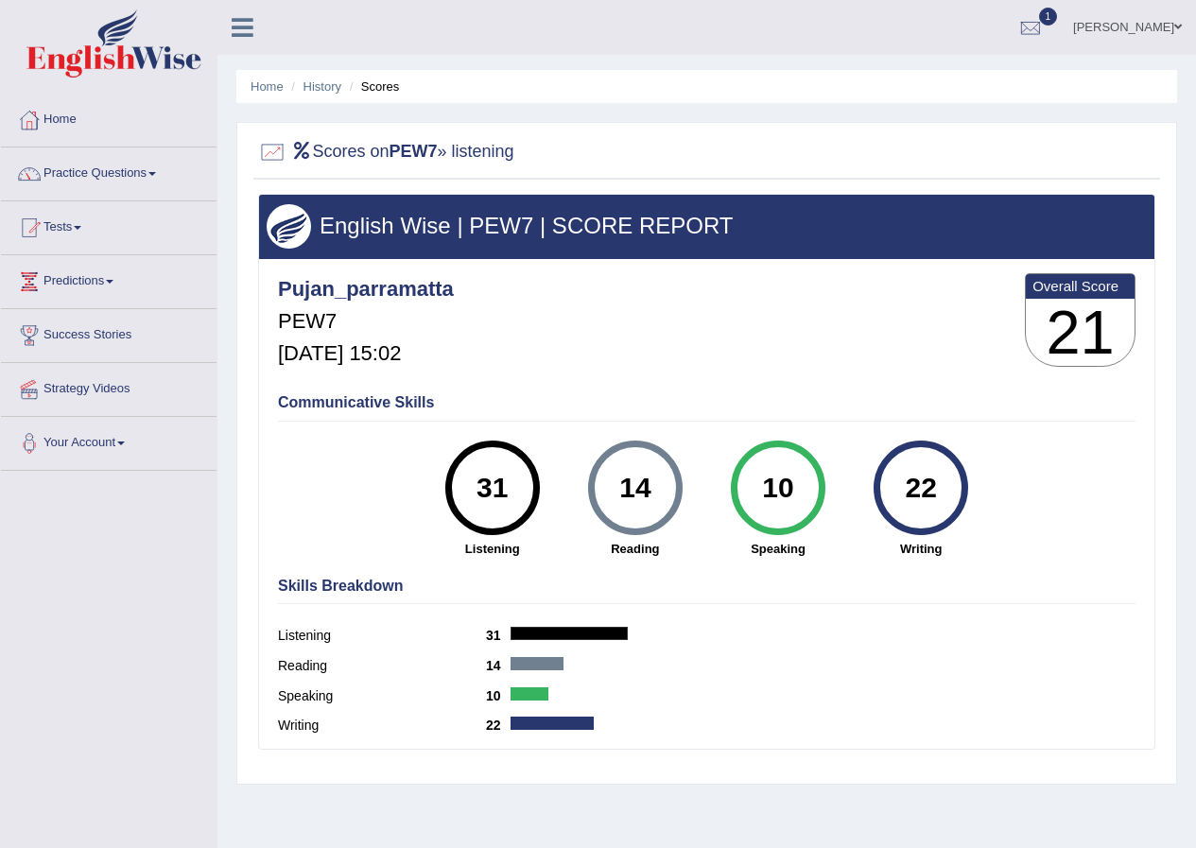
click at [372, 86] on li "Scores" at bounding box center [372, 87] width 55 height 18
click at [256, 94] on li "Home" at bounding box center [266, 87] width 33 height 18
click at [65, 223] on link "Tests" at bounding box center [109, 224] width 216 height 47
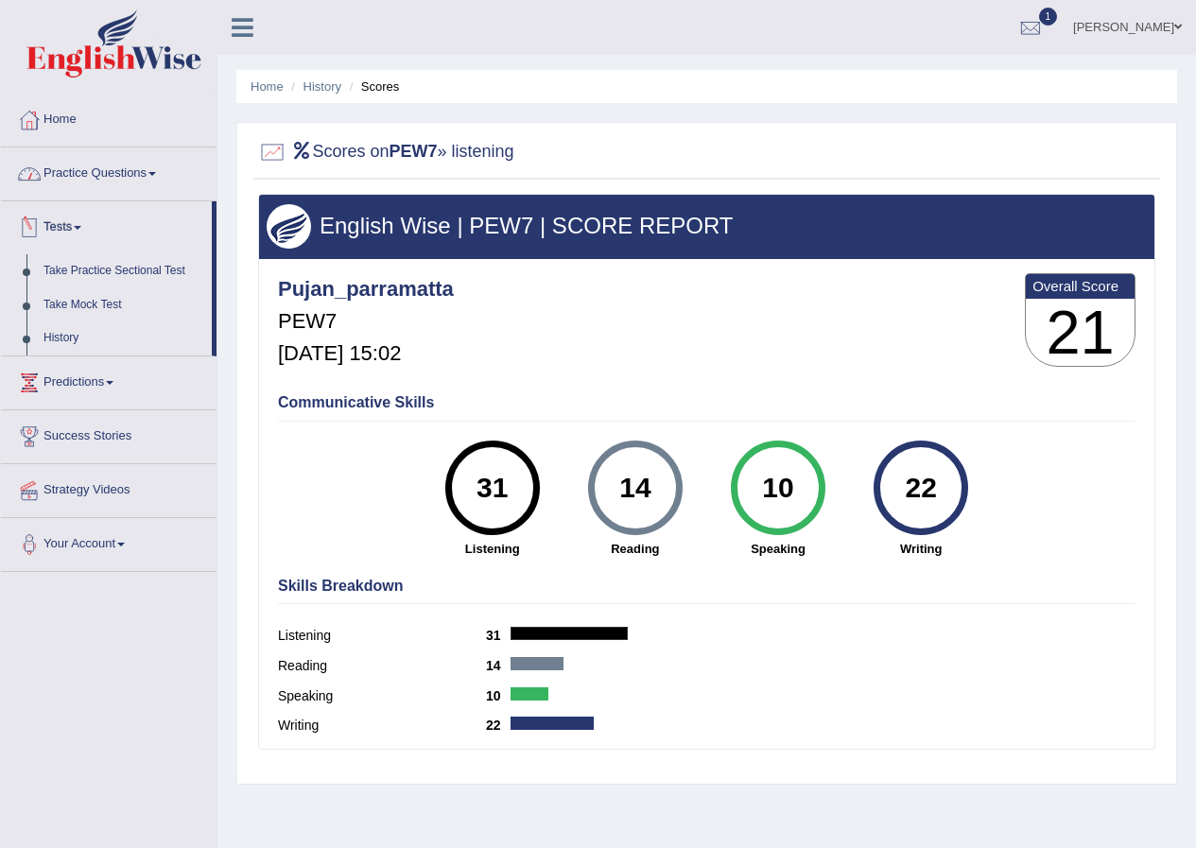
click at [131, 179] on link "Practice Questions" at bounding box center [109, 170] width 216 height 47
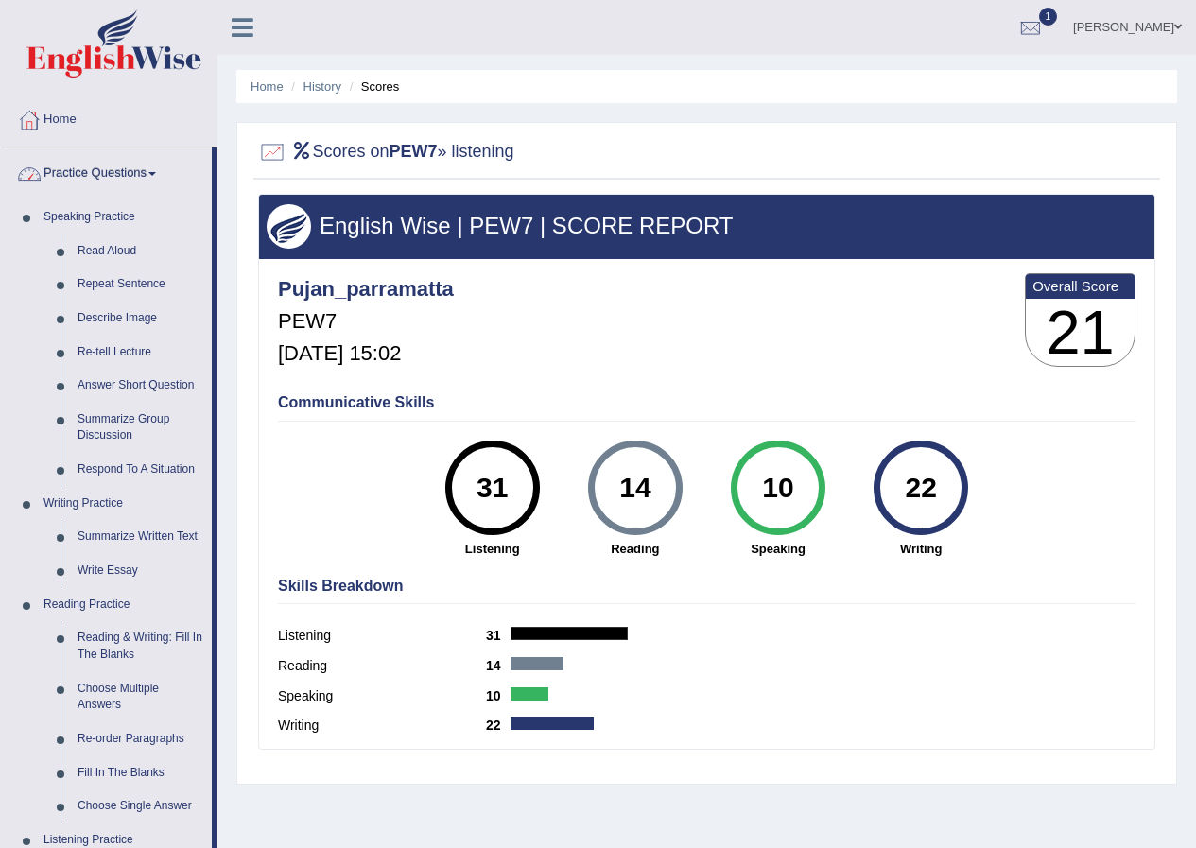
click at [66, 168] on link "Practice Questions" at bounding box center [106, 170] width 211 height 47
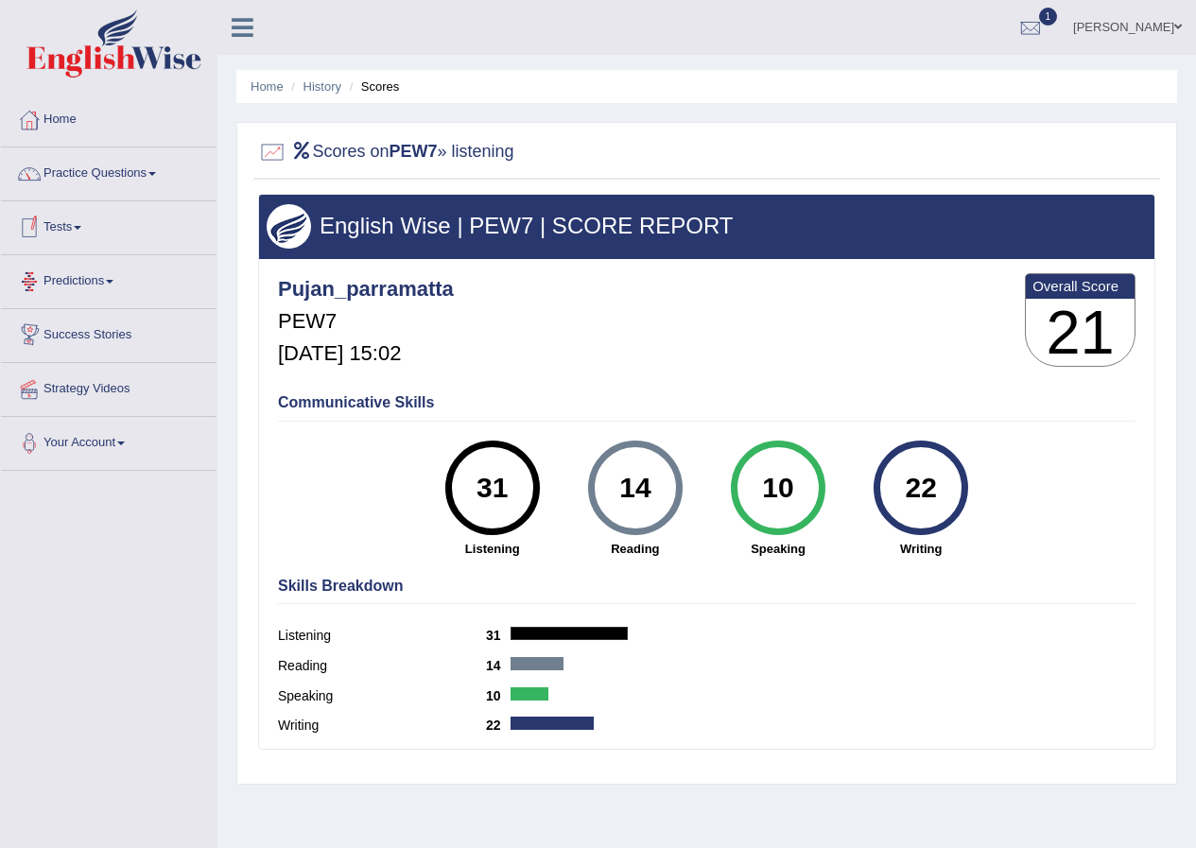
click at [76, 231] on link "Tests" at bounding box center [109, 224] width 216 height 47
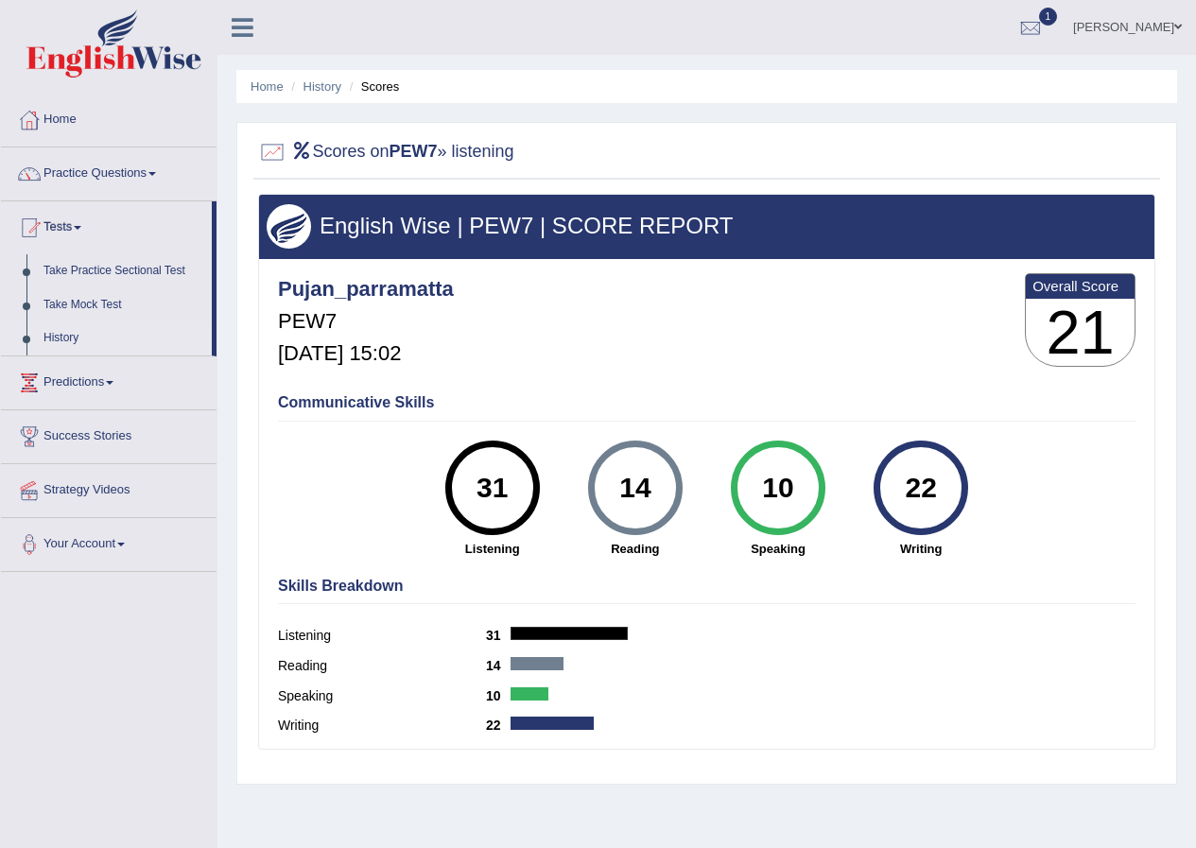
click at [76, 333] on link "History" at bounding box center [123, 338] width 177 height 34
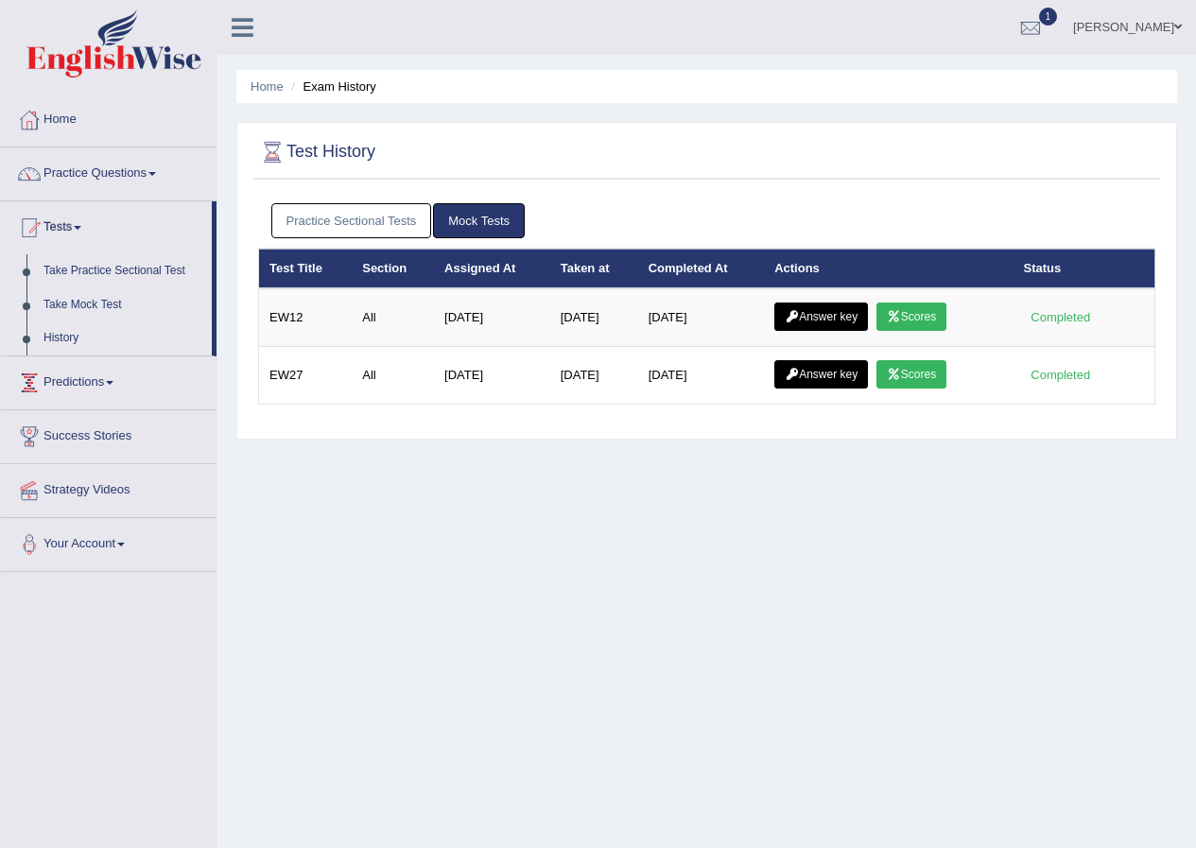
click at [371, 219] on link "Practice Sectional Tests" at bounding box center [351, 220] width 161 height 35
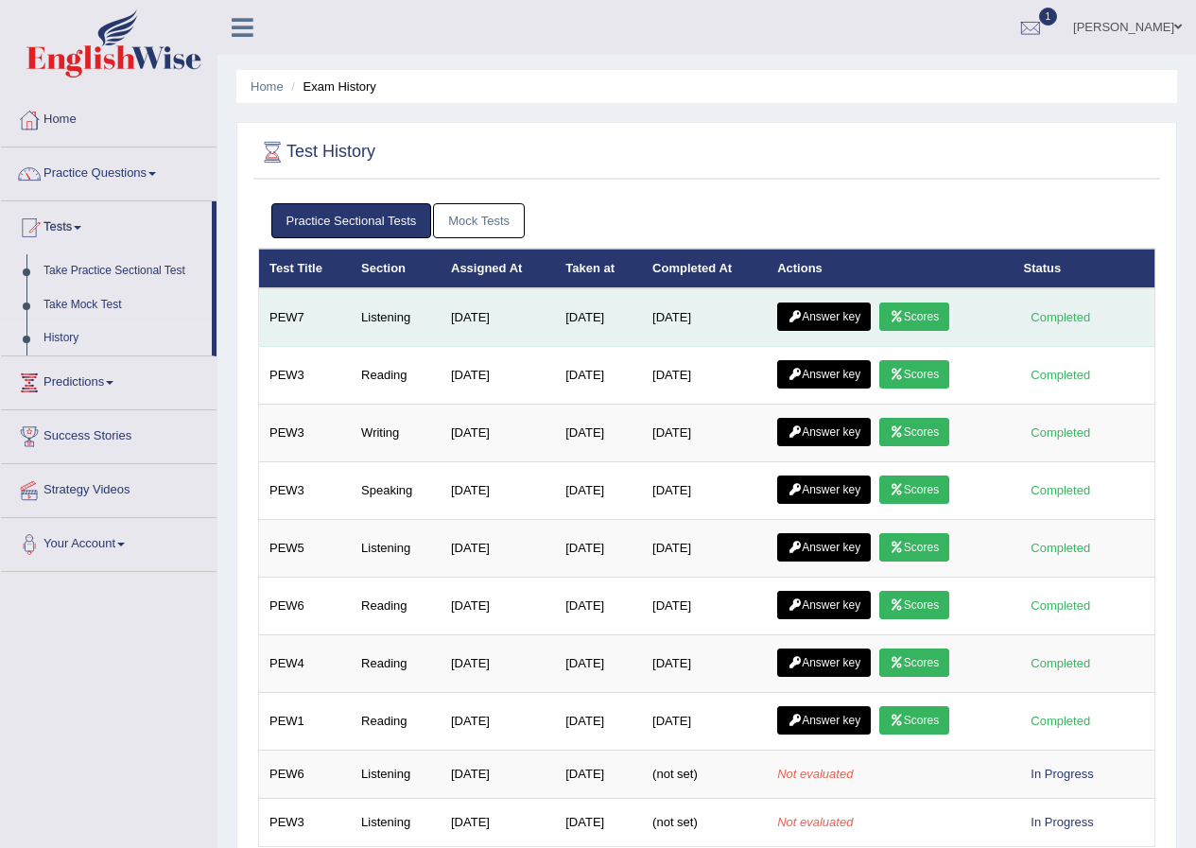
click at [837, 315] on link "Answer key" at bounding box center [824, 316] width 94 height 28
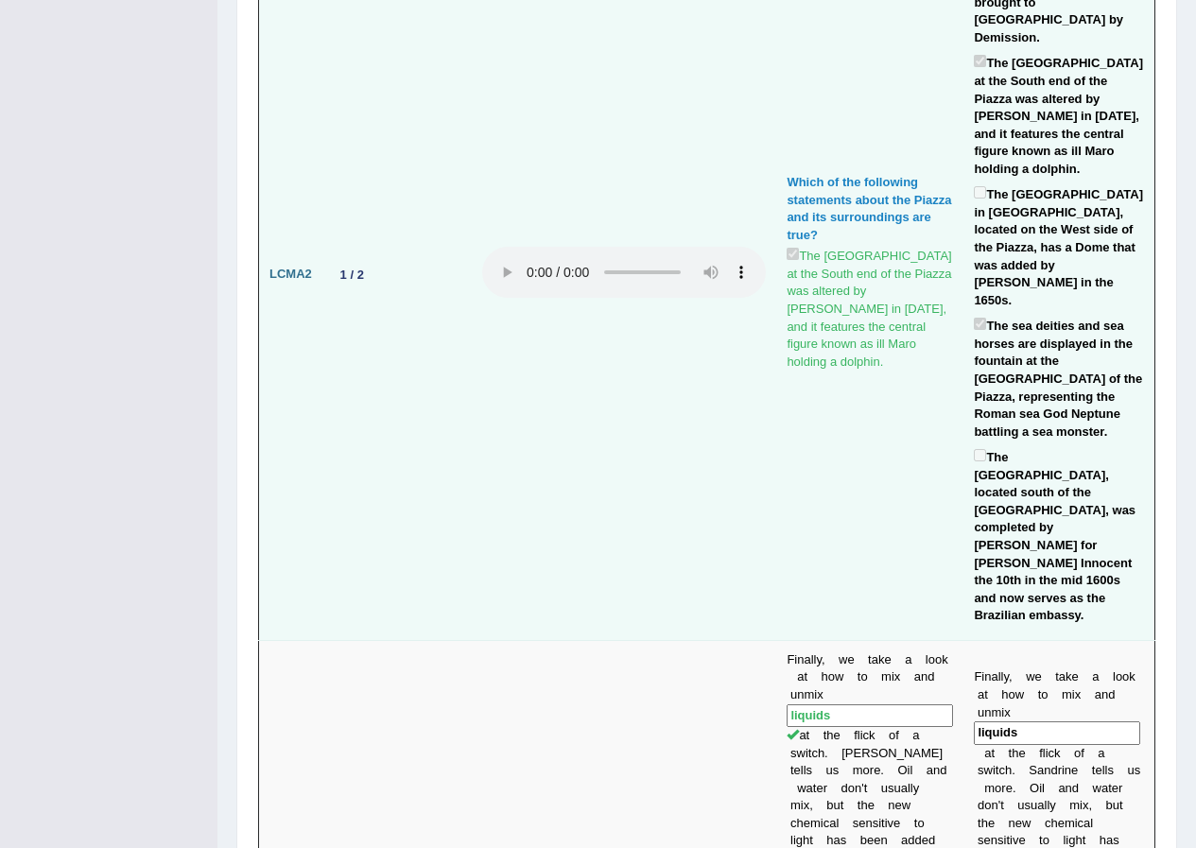
scroll to position [945, 0]
